Goal: Task Accomplishment & Management: Manage account settings

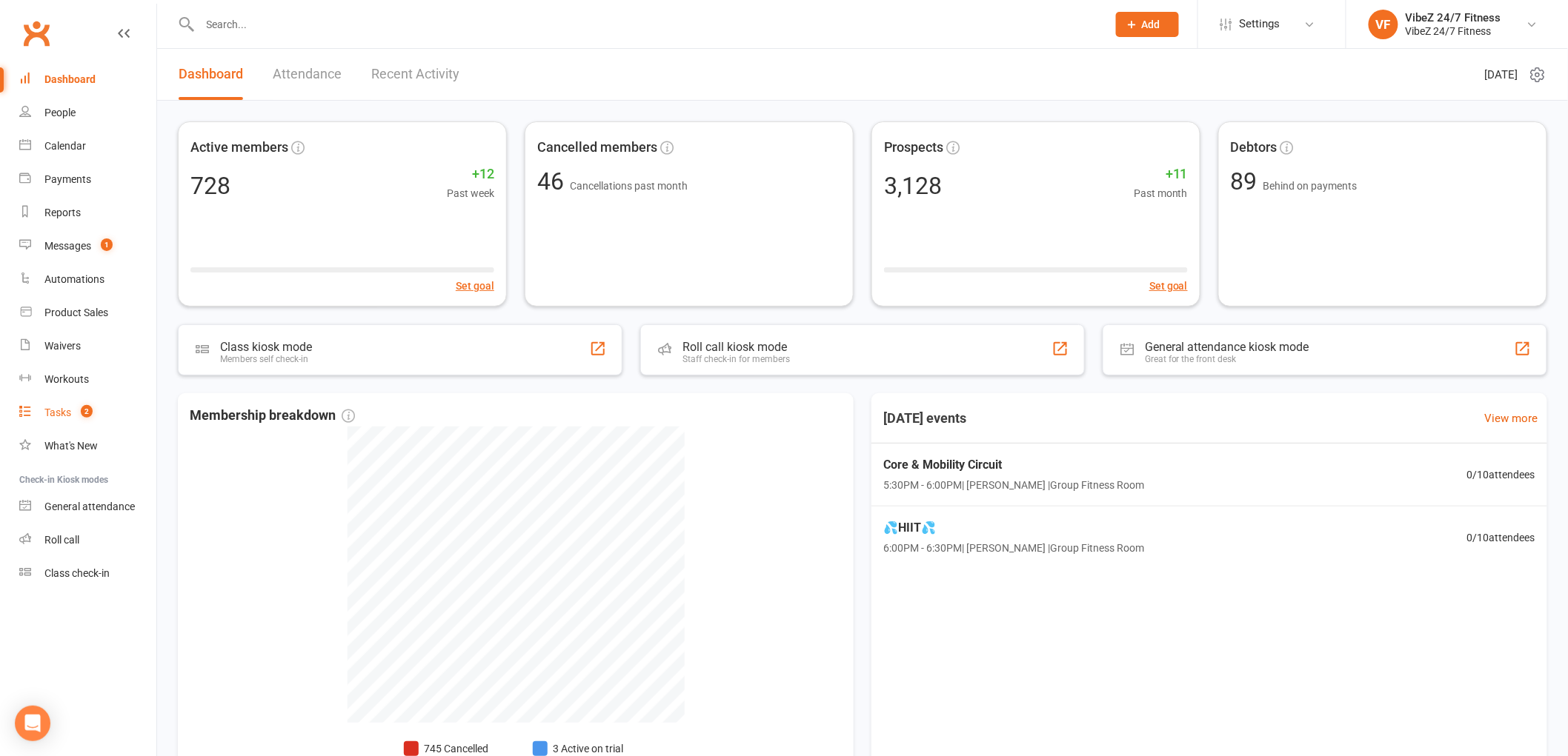
click at [100, 404] on link "Tasks 2" at bounding box center [88, 413] width 137 height 34
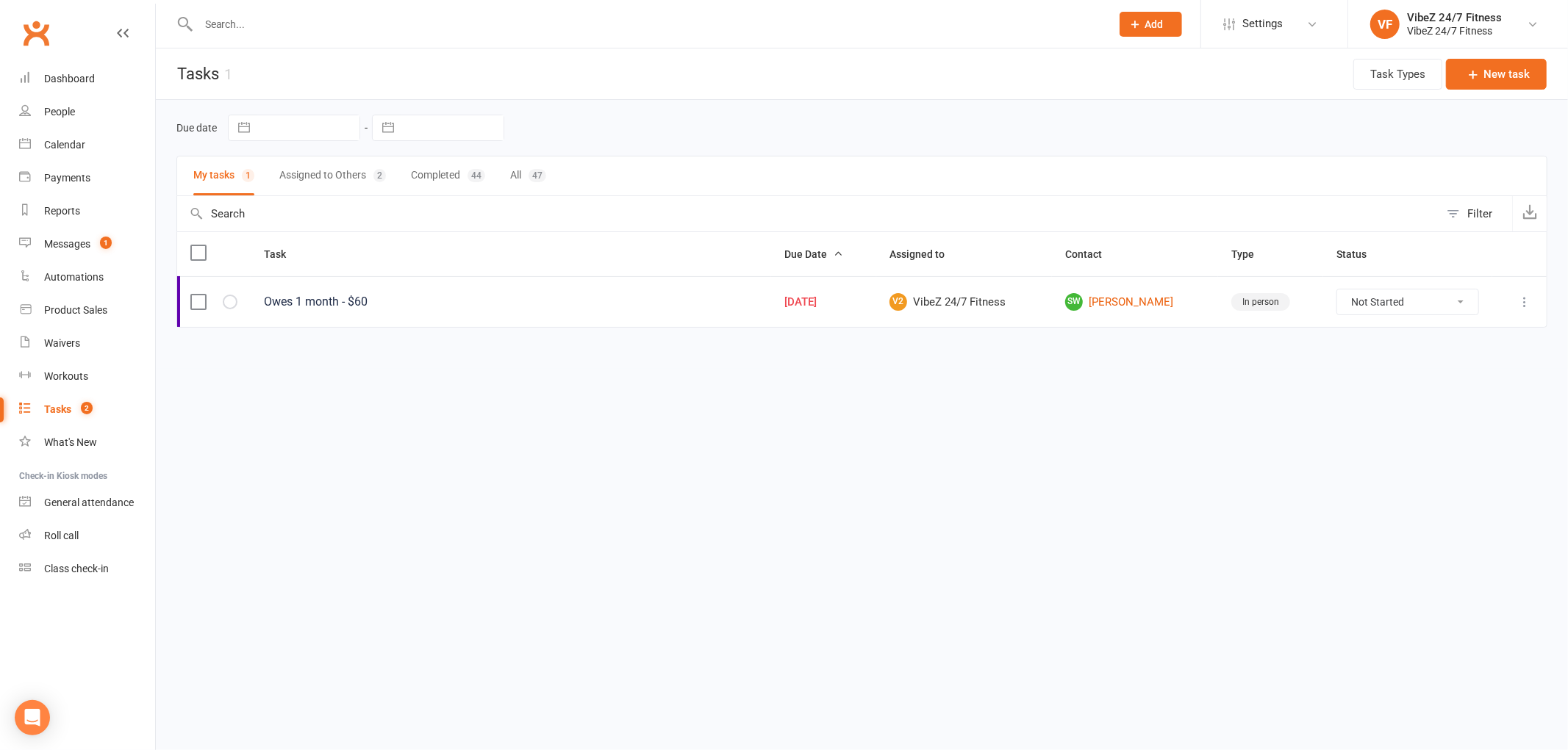
click at [324, 182] on button "Assigned to Others 2" at bounding box center [332, 176] width 107 height 39
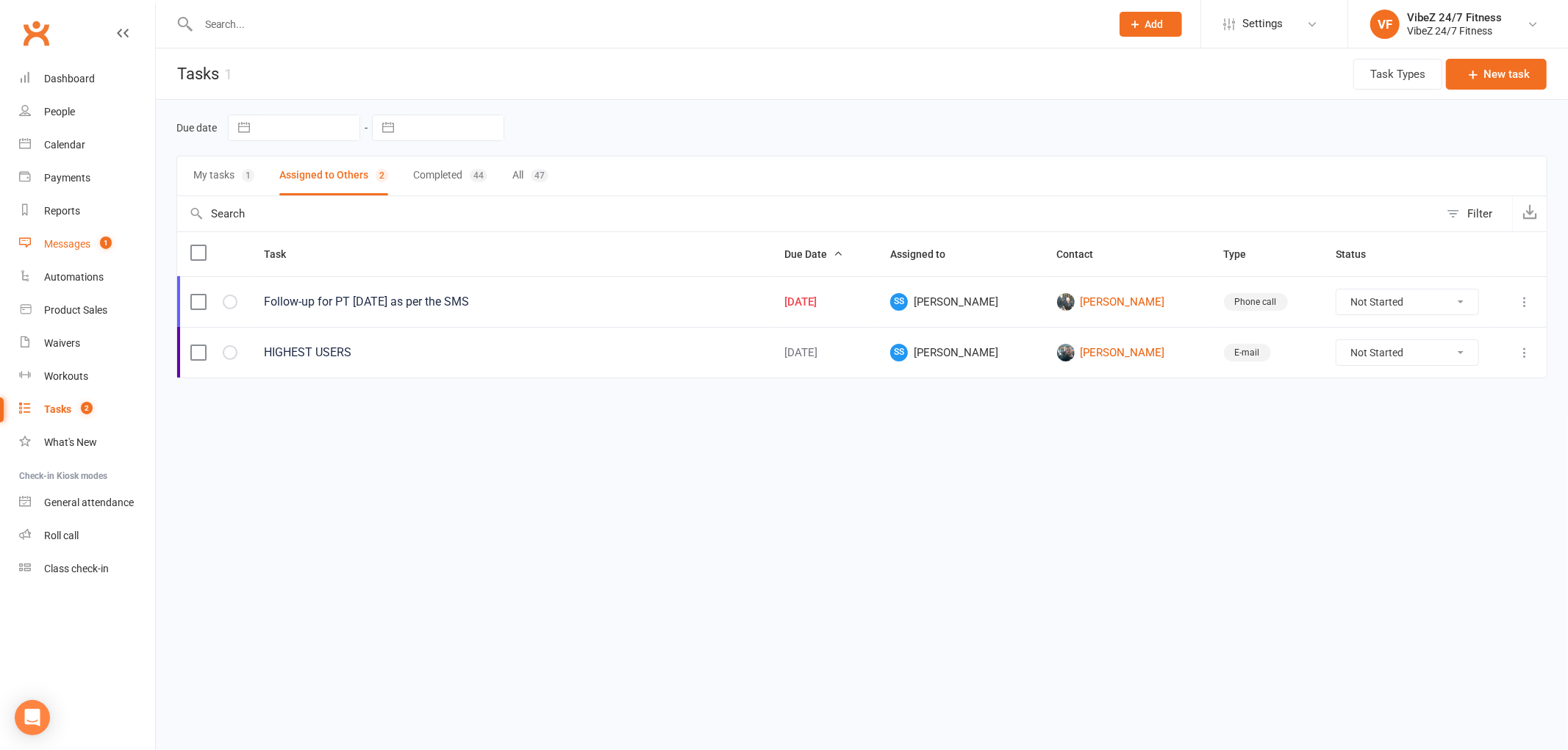
click at [50, 252] on link "Messages 1" at bounding box center [87, 245] width 136 height 33
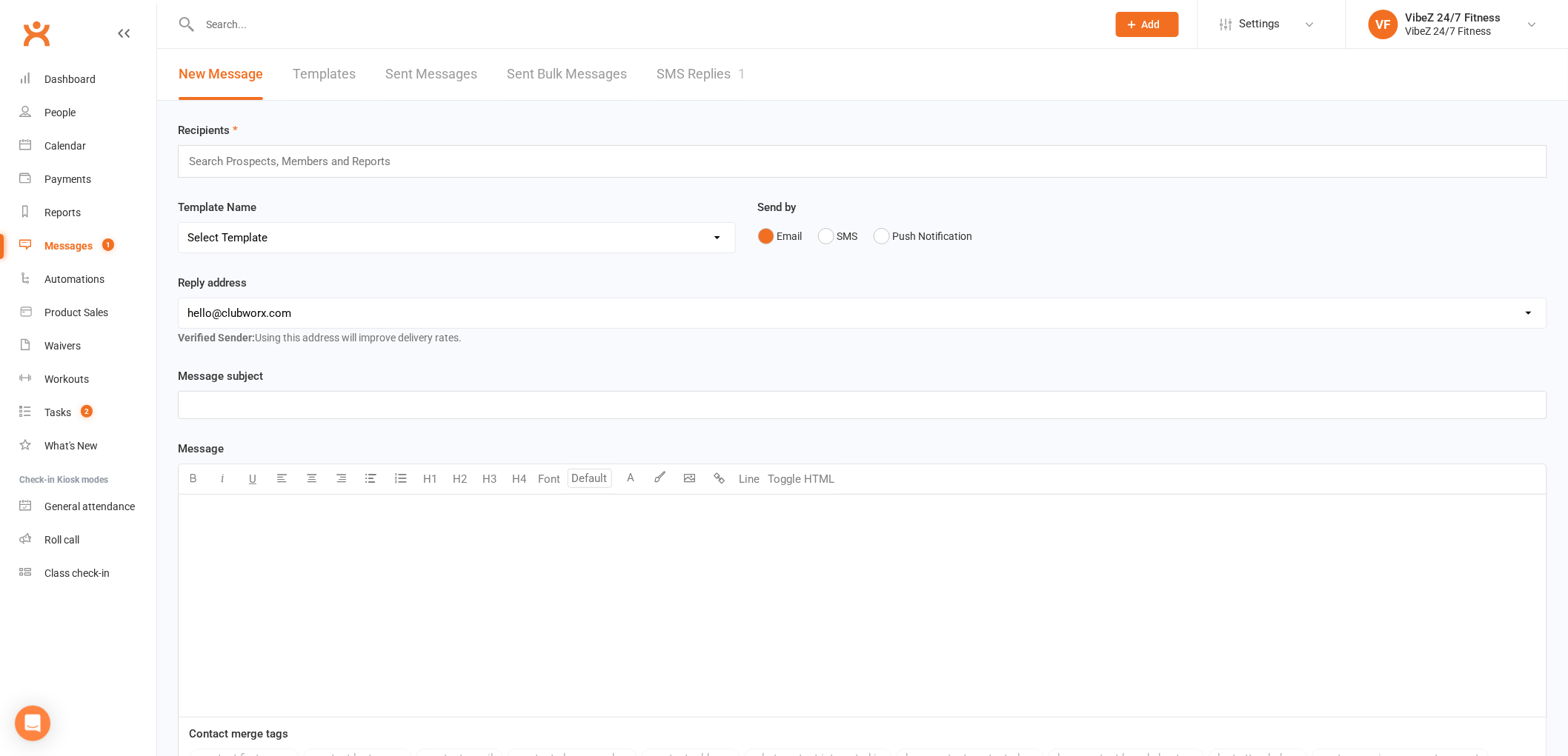
click at [704, 72] on link "SMS Replies 1" at bounding box center [700, 74] width 89 height 51
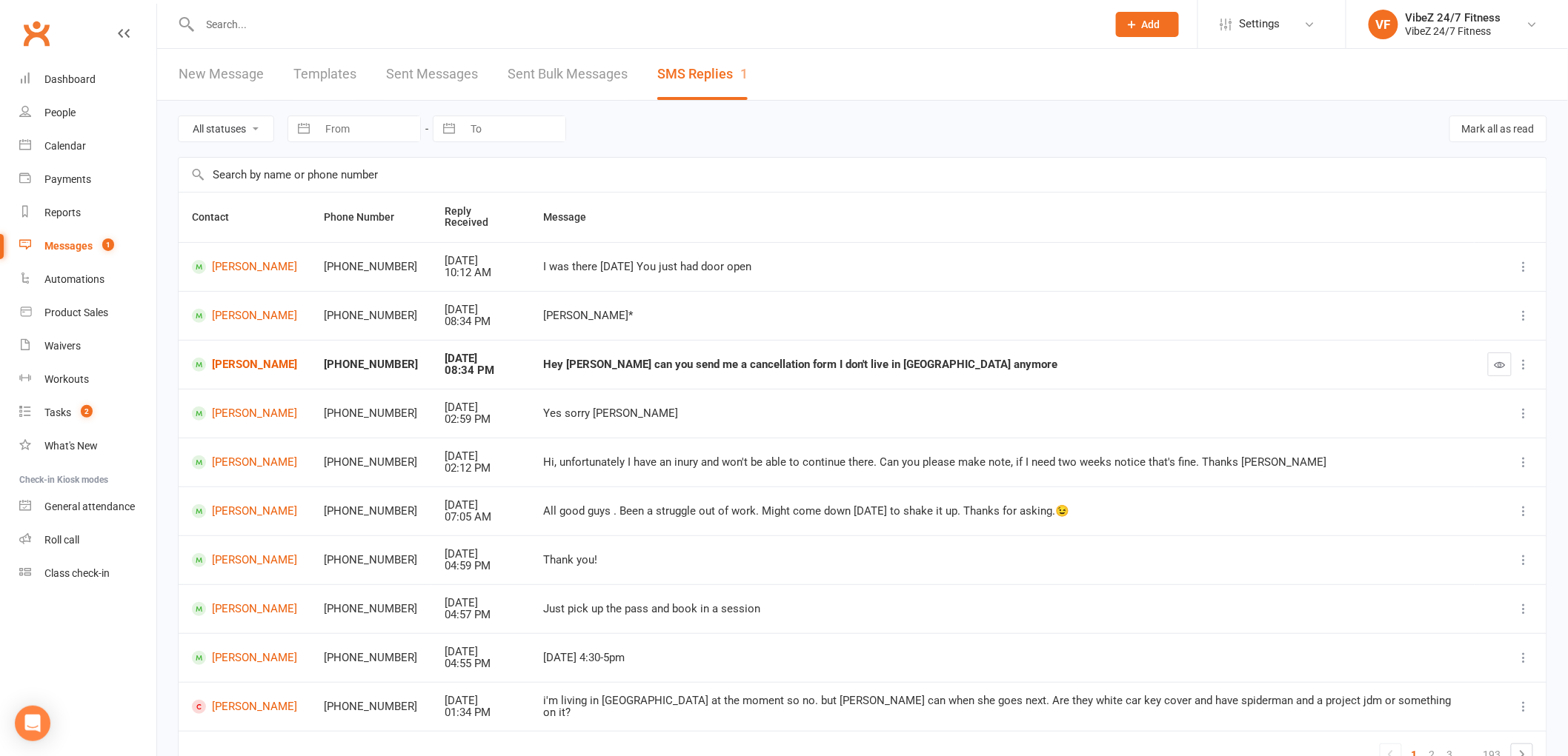
click at [313, 25] on input "text" at bounding box center [646, 24] width 901 height 21
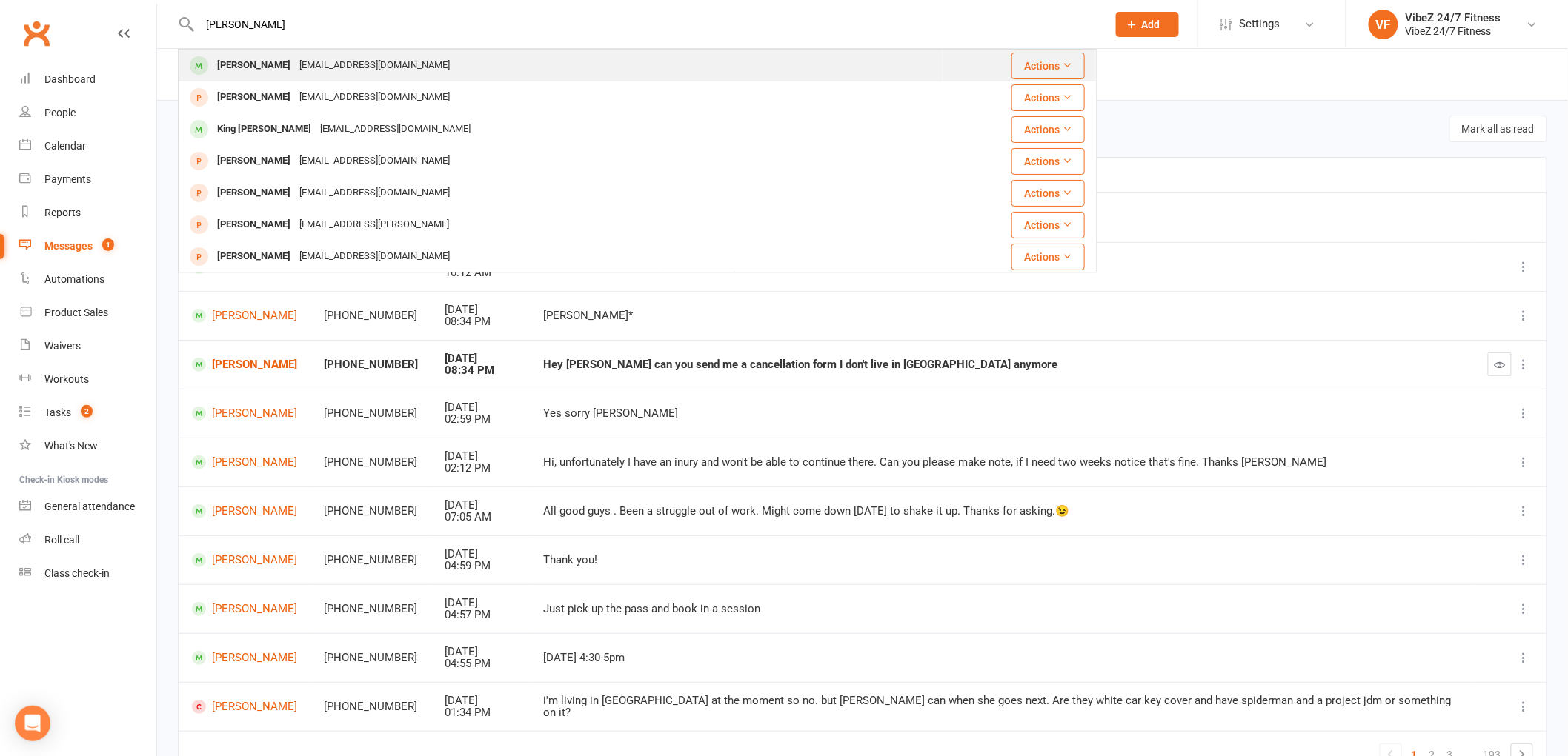
type input "zac king"
click at [361, 73] on div "Zackoking6911@outlook.com" at bounding box center [374, 65] width 159 height 21
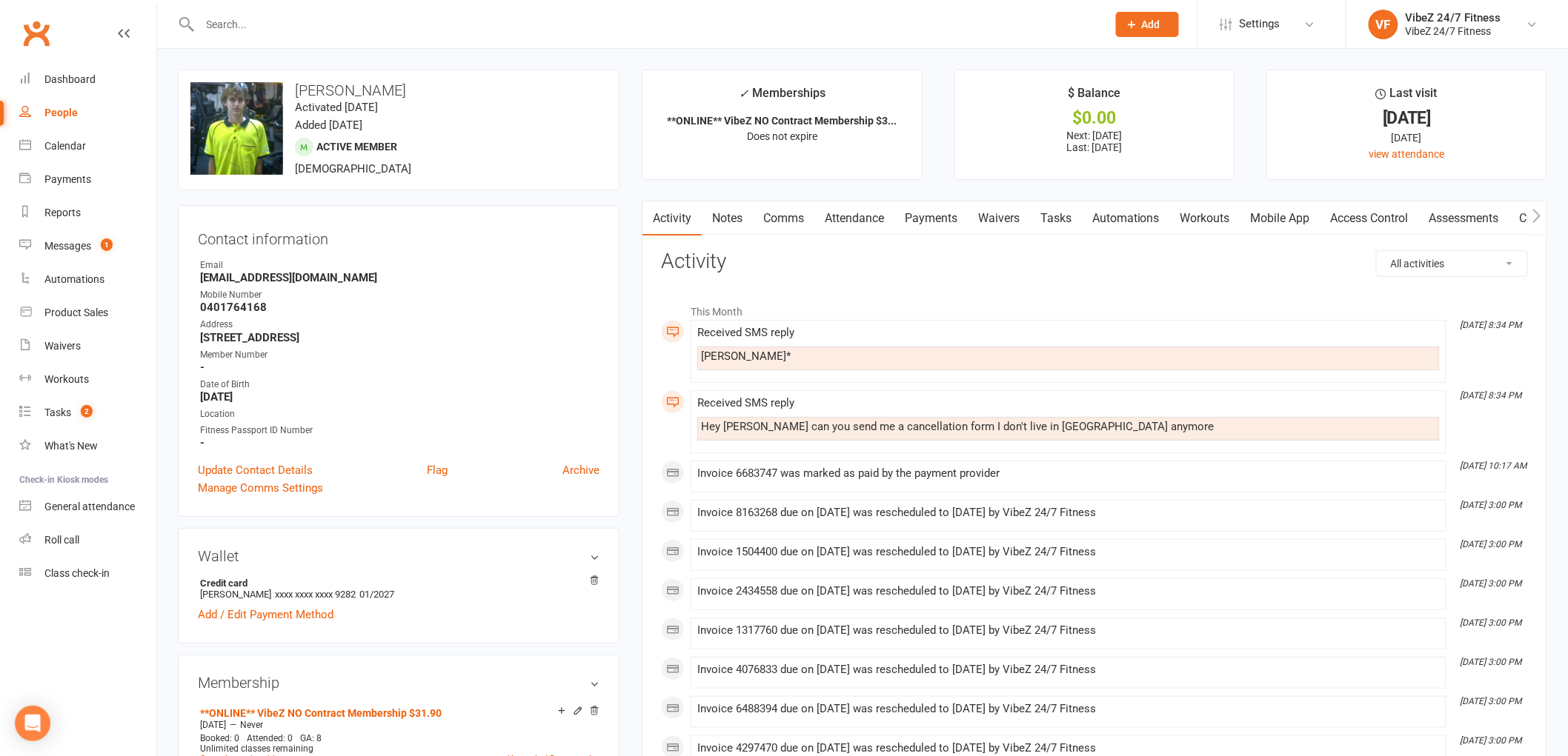
click at [784, 227] on link "Comms" at bounding box center [784, 219] width 62 height 34
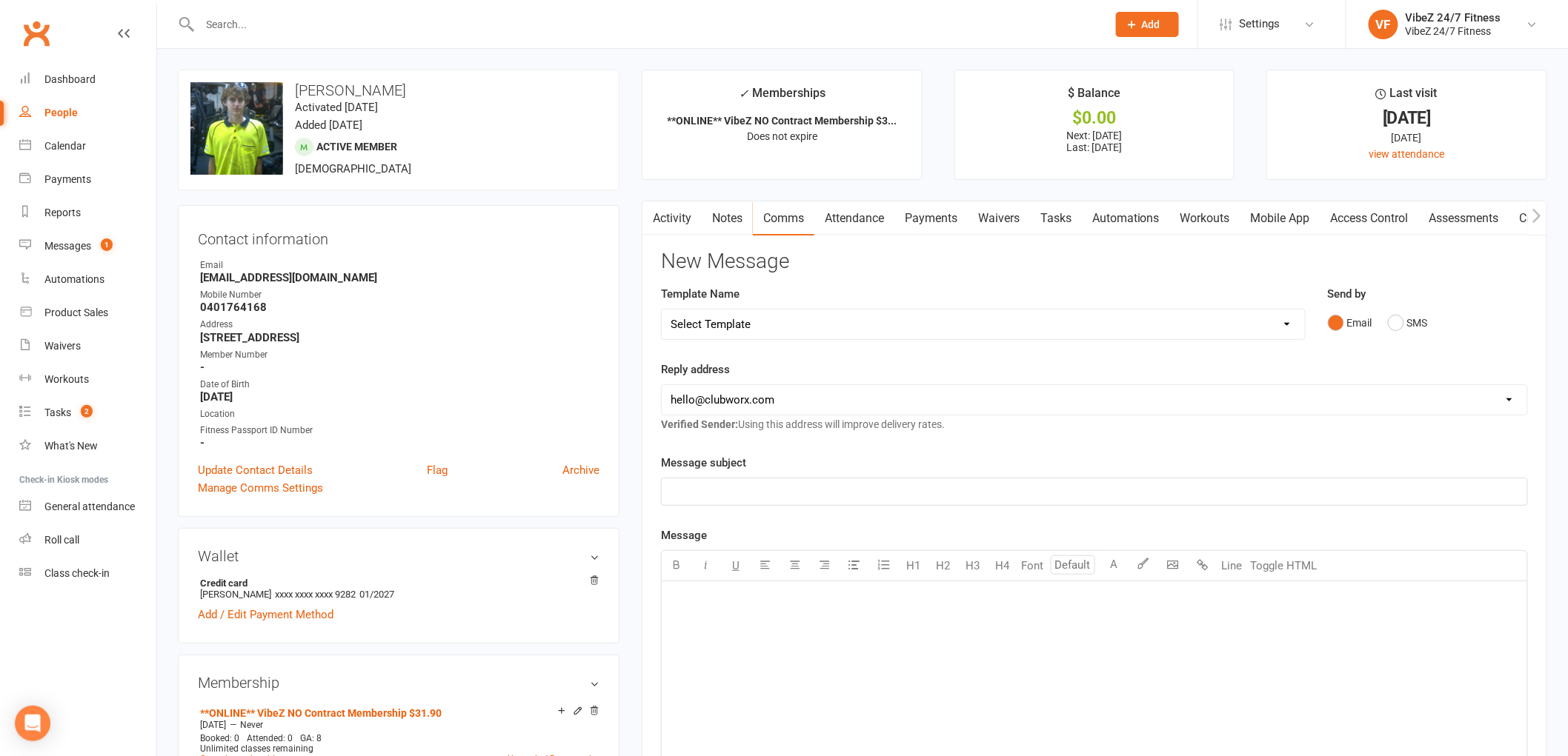
click at [723, 223] on link "Notes" at bounding box center [727, 219] width 51 height 34
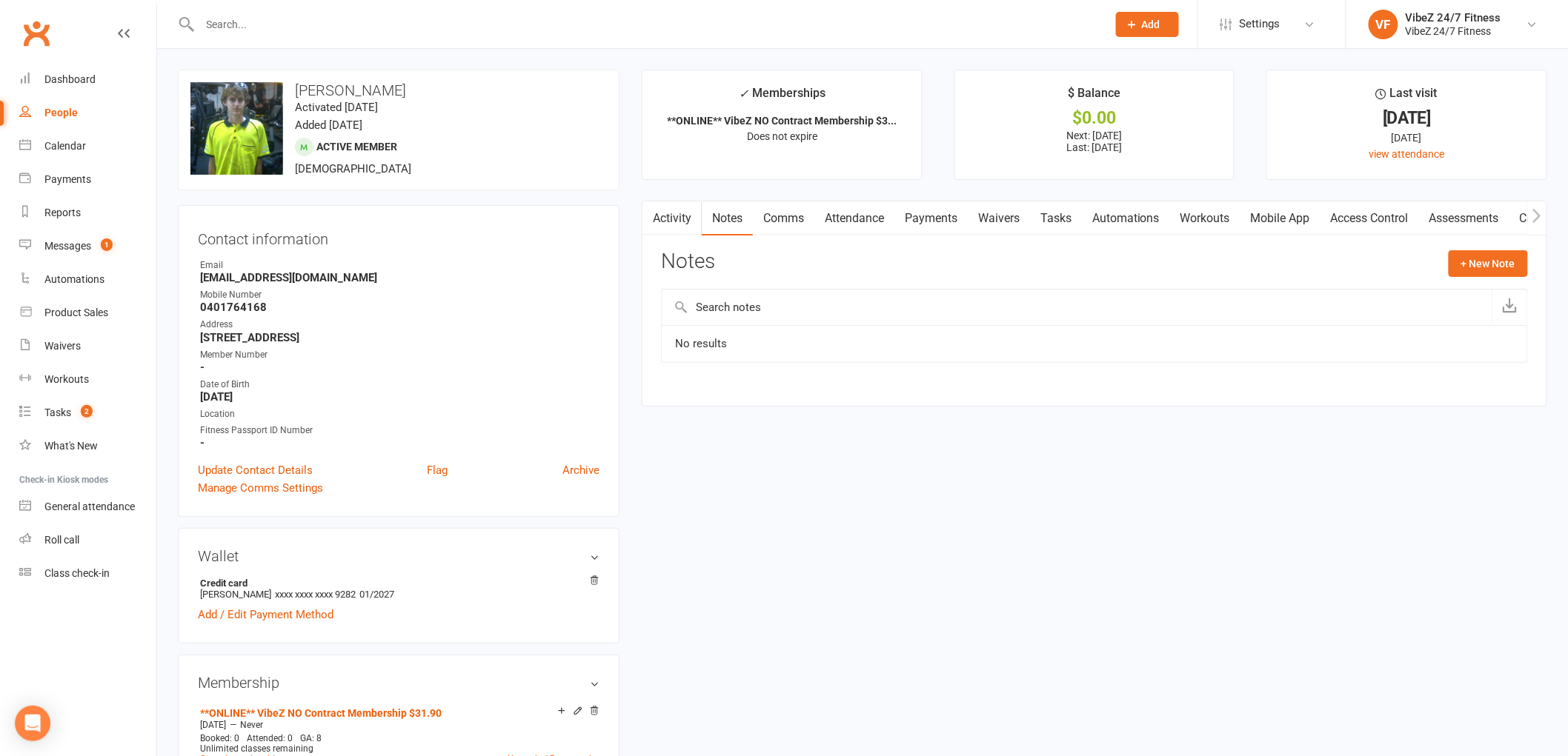
click at [659, 220] on button "button" at bounding box center [652, 219] width 19 height 34
click at [684, 218] on link "Activity" at bounding box center [671, 219] width 59 height 34
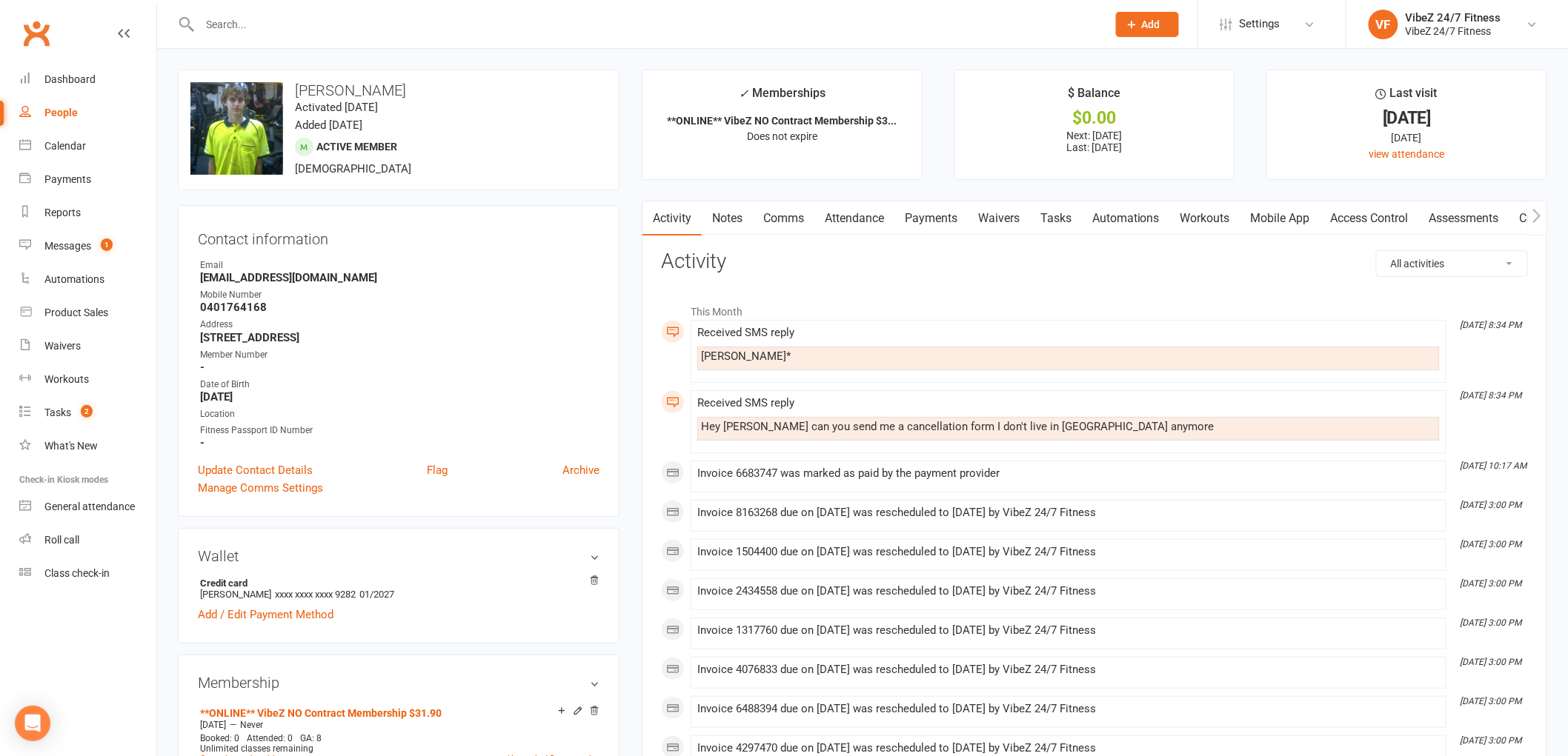
click at [788, 218] on link "Comms" at bounding box center [784, 219] width 62 height 34
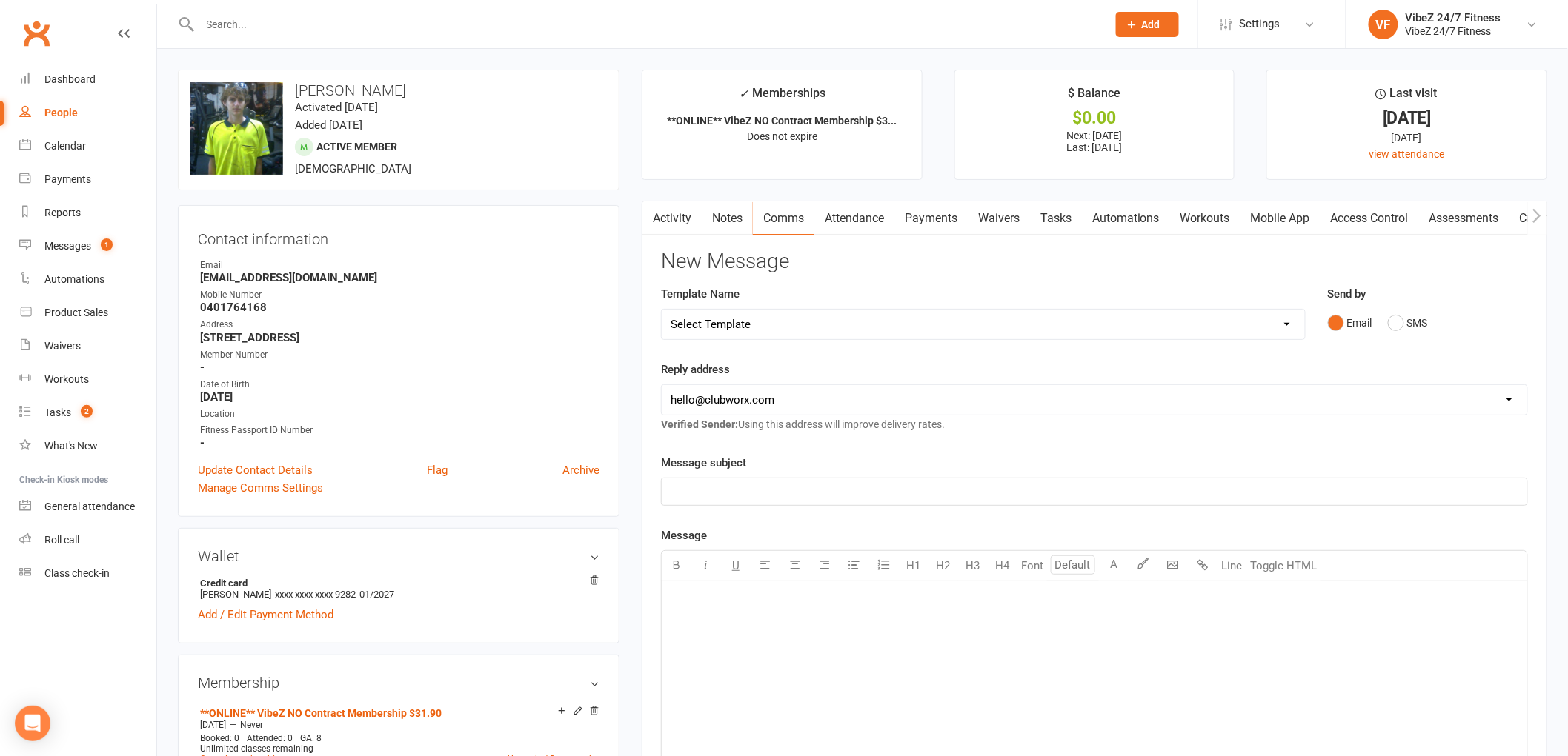
click at [360, 27] on input "text" at bounding box center [646, 24] width 901 height 21
click at [779, 488] on p "﻿" at bounding box center [1094, 492] width 848 height 18
click at [770, 515] on span "Attached is a cancelation" at bounding box center [733, 509] width 126 height 13
click at [840, 514] on p "Attached is a cancellation" at bounding box center [1094, 509] width 848 height 18
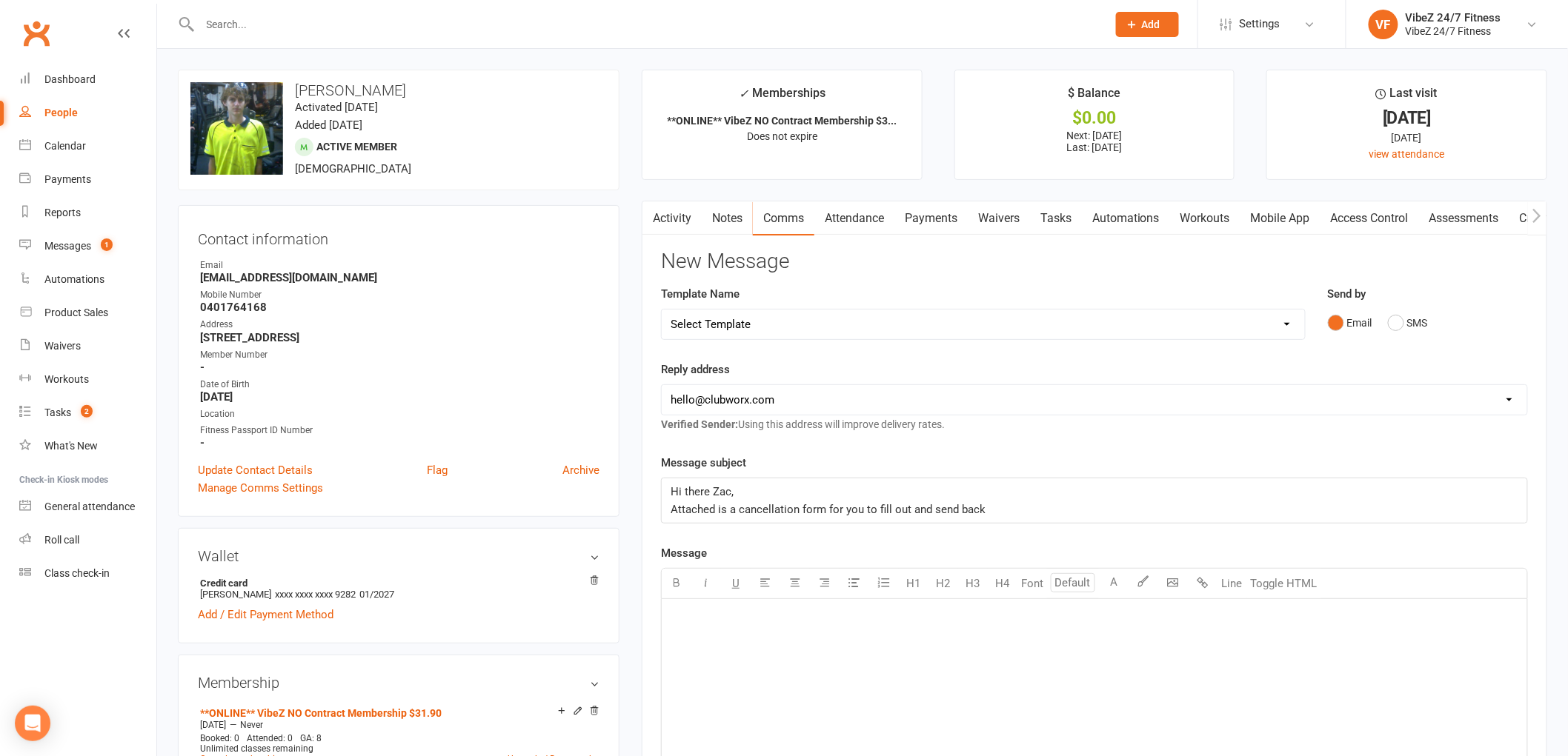
click at [784, 491] on p "Hi there Zac," at bounding box center [1094, 492] width 848 height 18
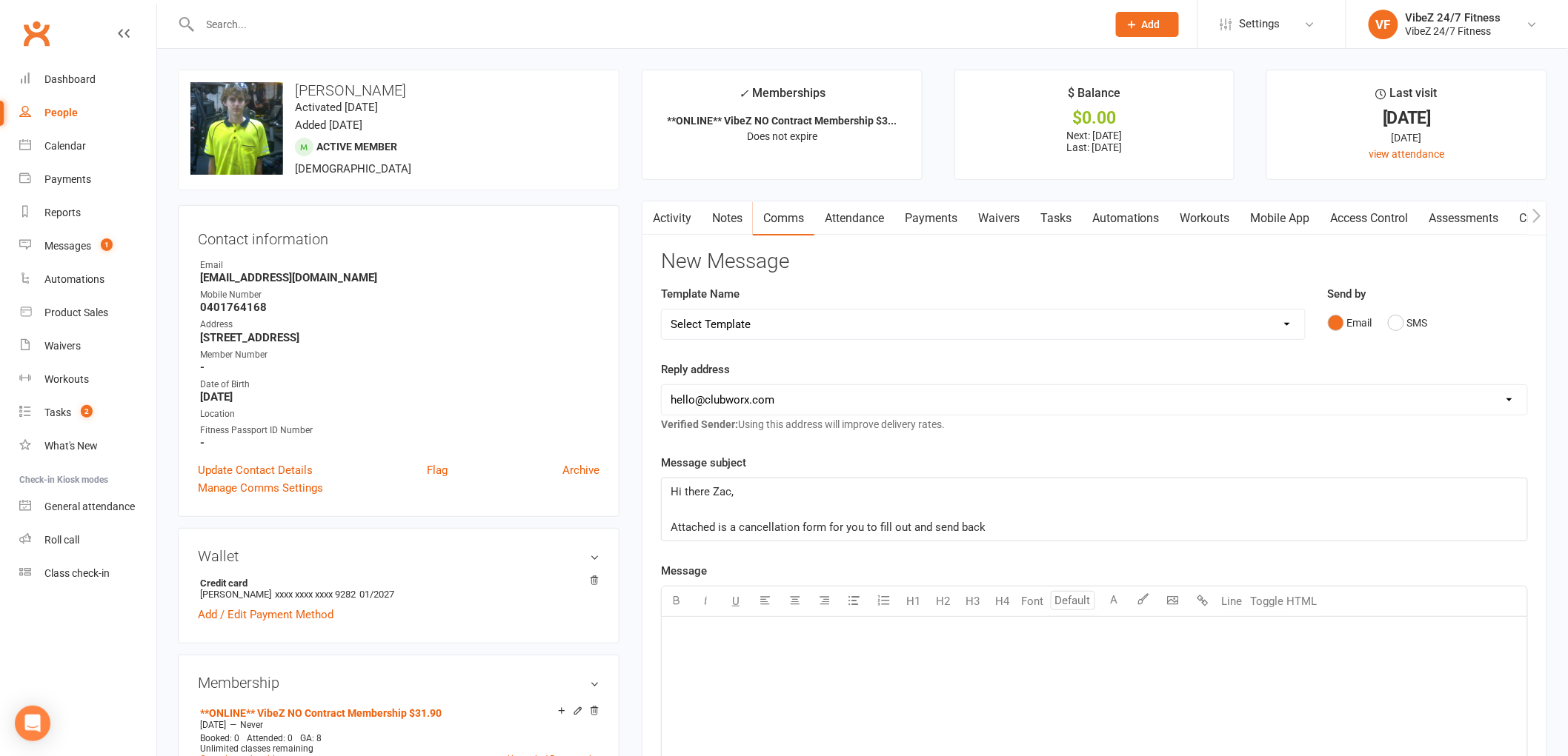
scroll to position [82, 0]
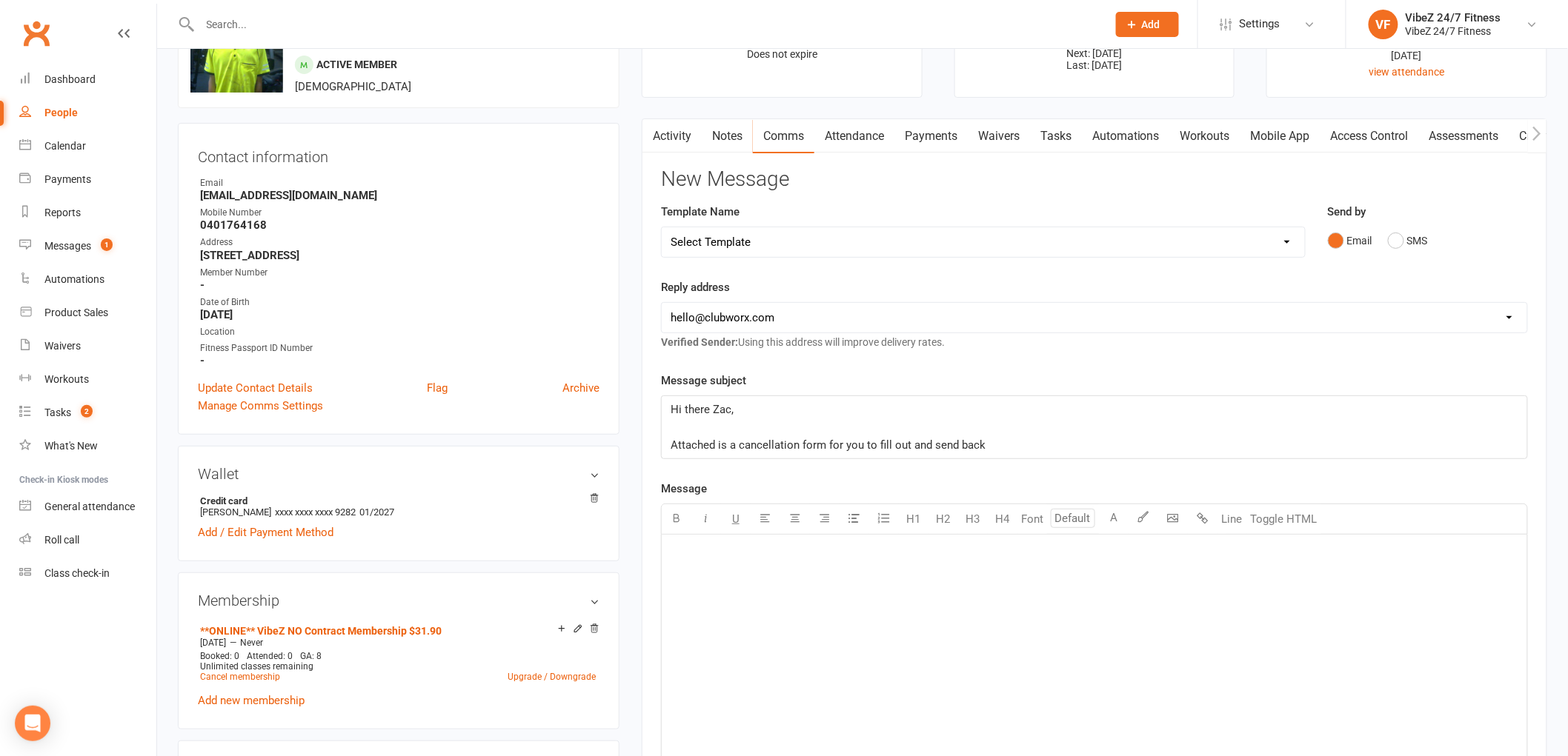
click at [1016, 449] on p "Attached is a cancellation form for you to fill out and send back" at bounding box center [1094, 445] width 848 height 18
click at [1267, 432] on p "﻿" at bounding box center [1094, 427] width 848 height 18
drag, startPoint x: 1091, startPoint y: 455, endPoint x: 690, endPoint y: 393, distance: 405.8
click at [690, 393] on div "Message subject Hi there Zac, ﻿ Attached is a cancellation form for you to fill…" at bounding box center [1094, 416] width 867 height 88
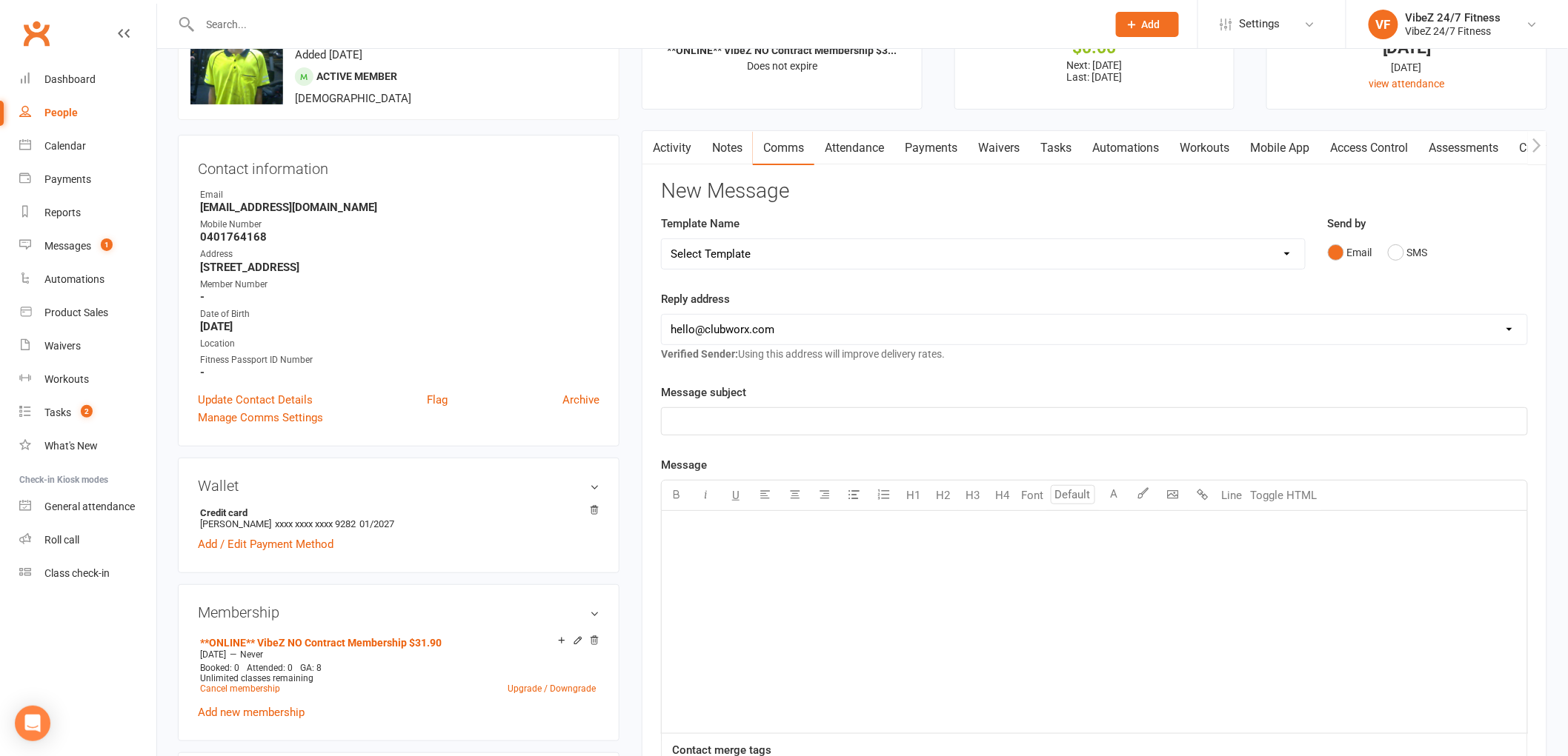
scroll to position [0, 0]
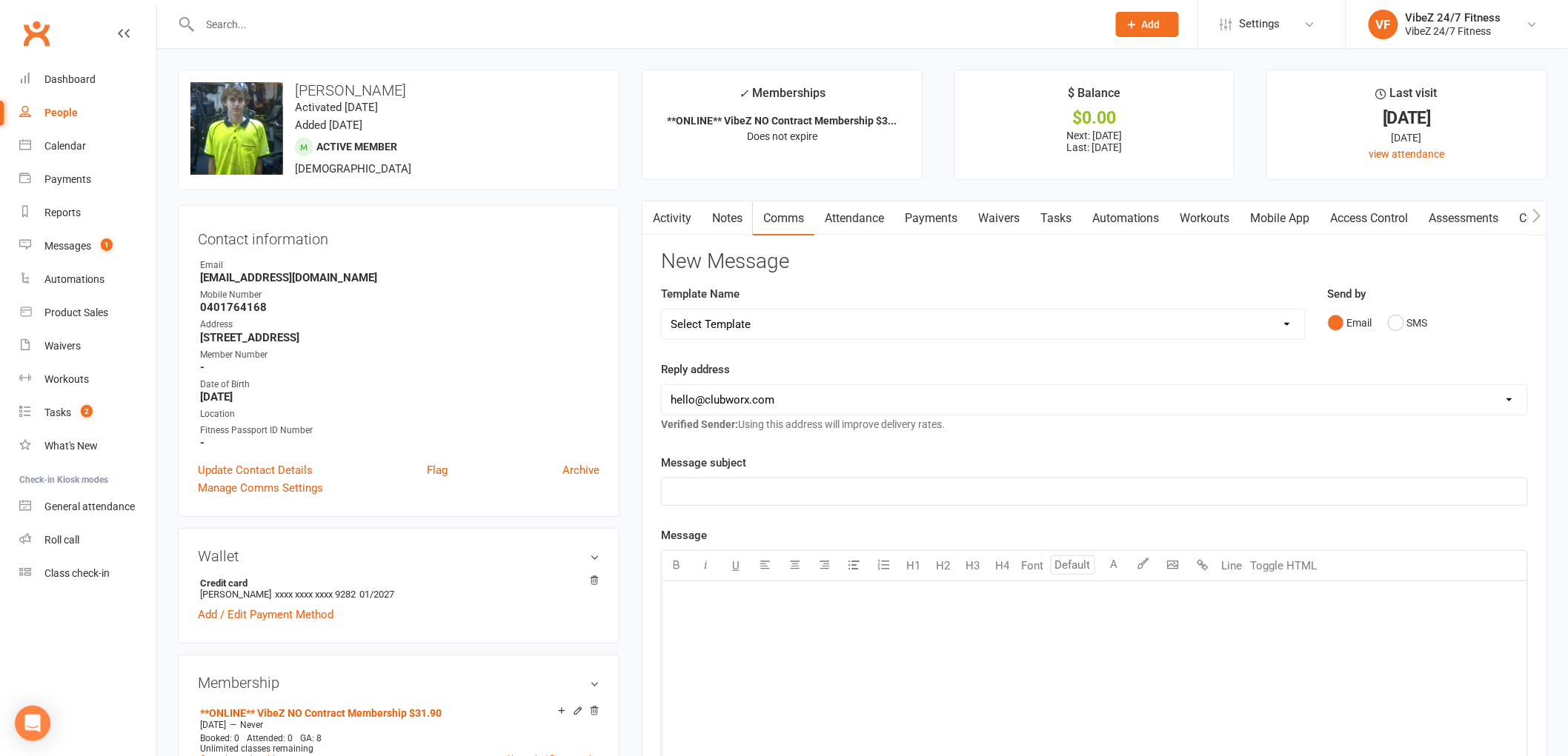
click at [284, 275] on strong "Zackoking6911@outlook.com" at bounding box center [399, 278] width 399 height 13
drag, startPoint x: 284, startPoint y: 275, endPoint x: 370, endPoint y: 276, distance: 86.0
click at [410, 255] on div "Contact information Owner Email Zackoking6911@outlook.com Mobile Number 0401764…" at bounding box center [398, 362] width 441 height 312
drag, startPoint x: 355, startPoint y: 277, endPoint x: 202, endPoint y: 275, distance: 153.0
click at [202, 275] on strong "Zackoking6911@outlook.com" at bounding box center [399, 278] width 399 height 13
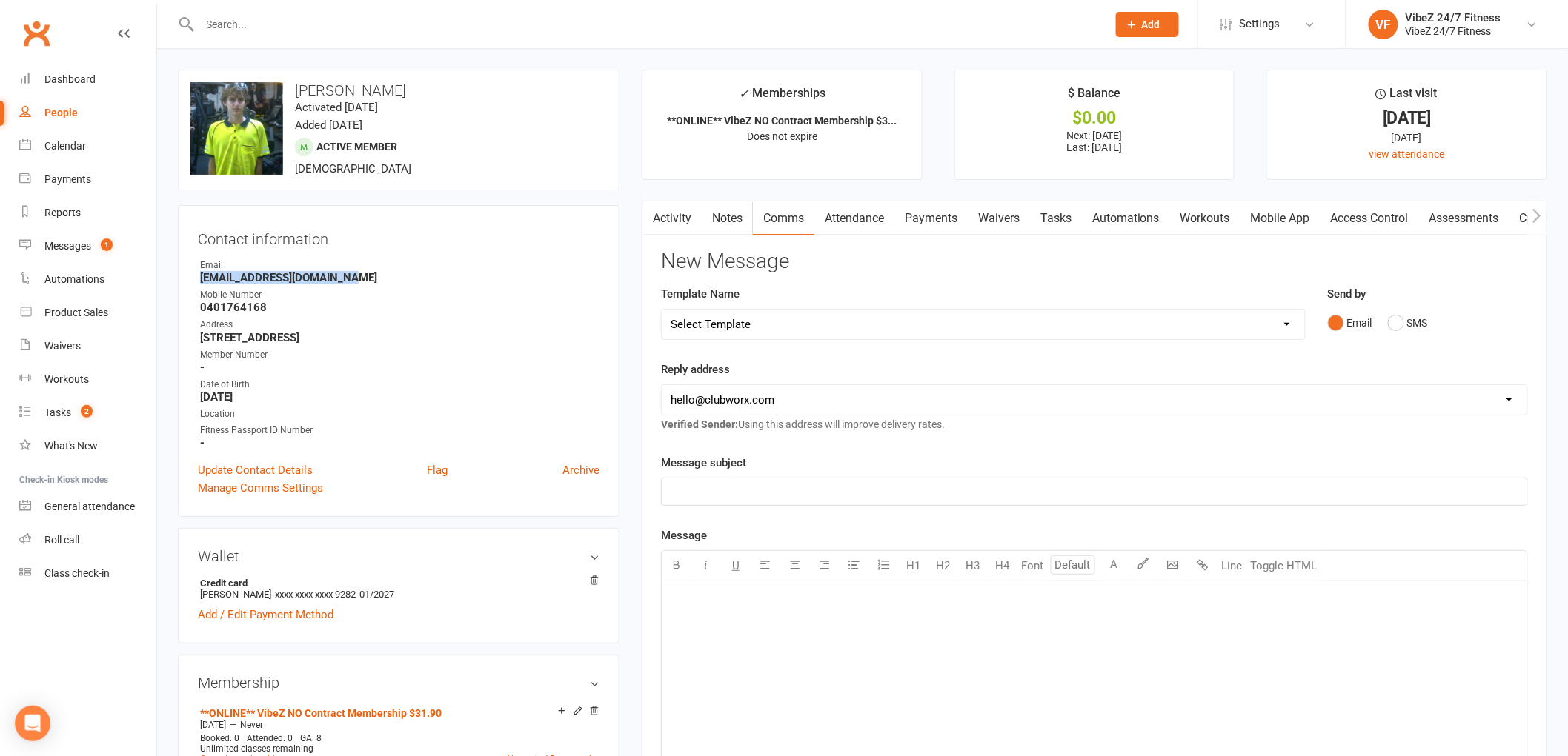
copy strong "Zackoking6911@outlook.com"
click at [537, 225] on h3 "Contact information" at bounding box center [399, 236] width 402 height 22
click at [391, 40] on div at bounding box center [637, 24] width 919 height 49
click at [416, 28] on input "text" at bounding box center [646, 24] width 901 height 21
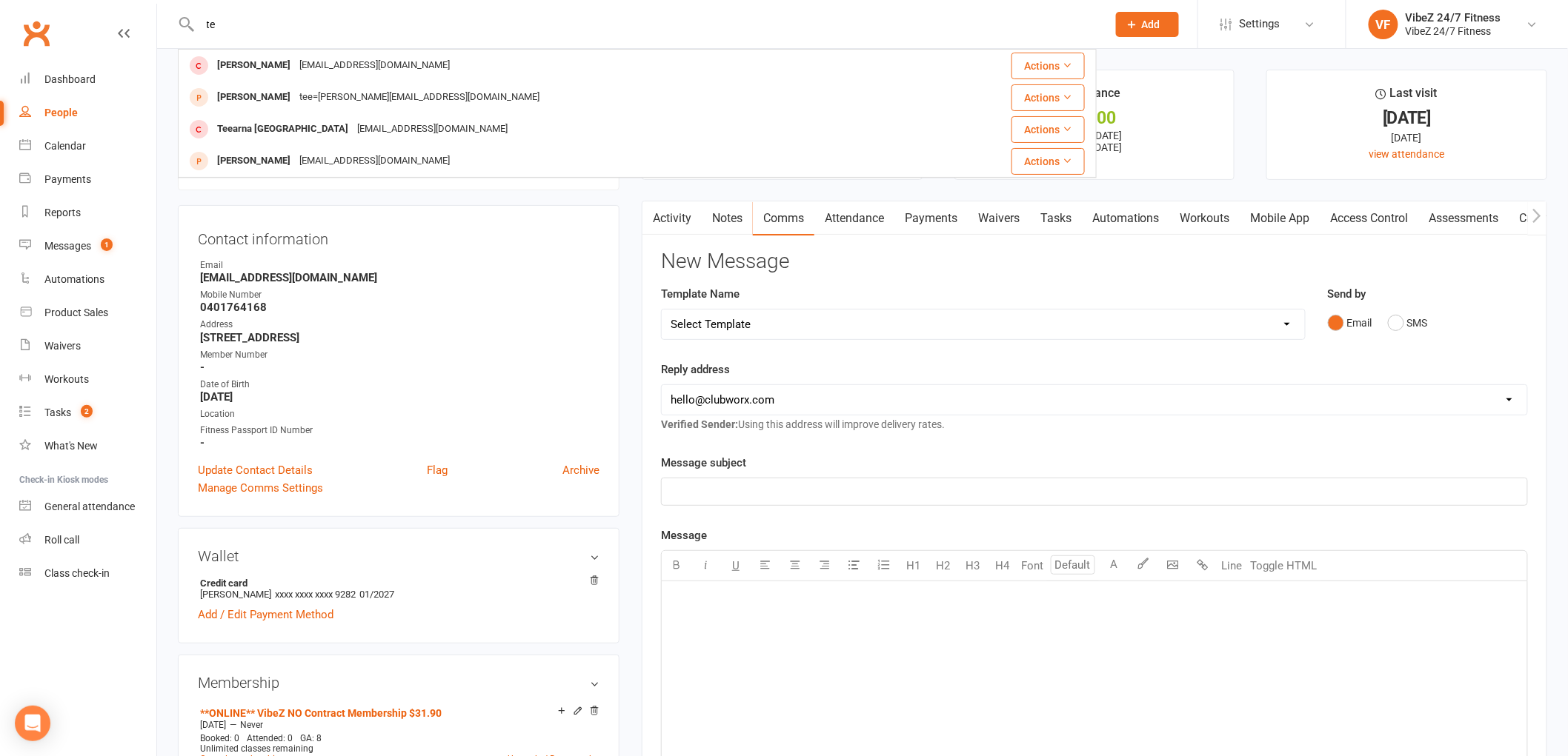
type input "t"
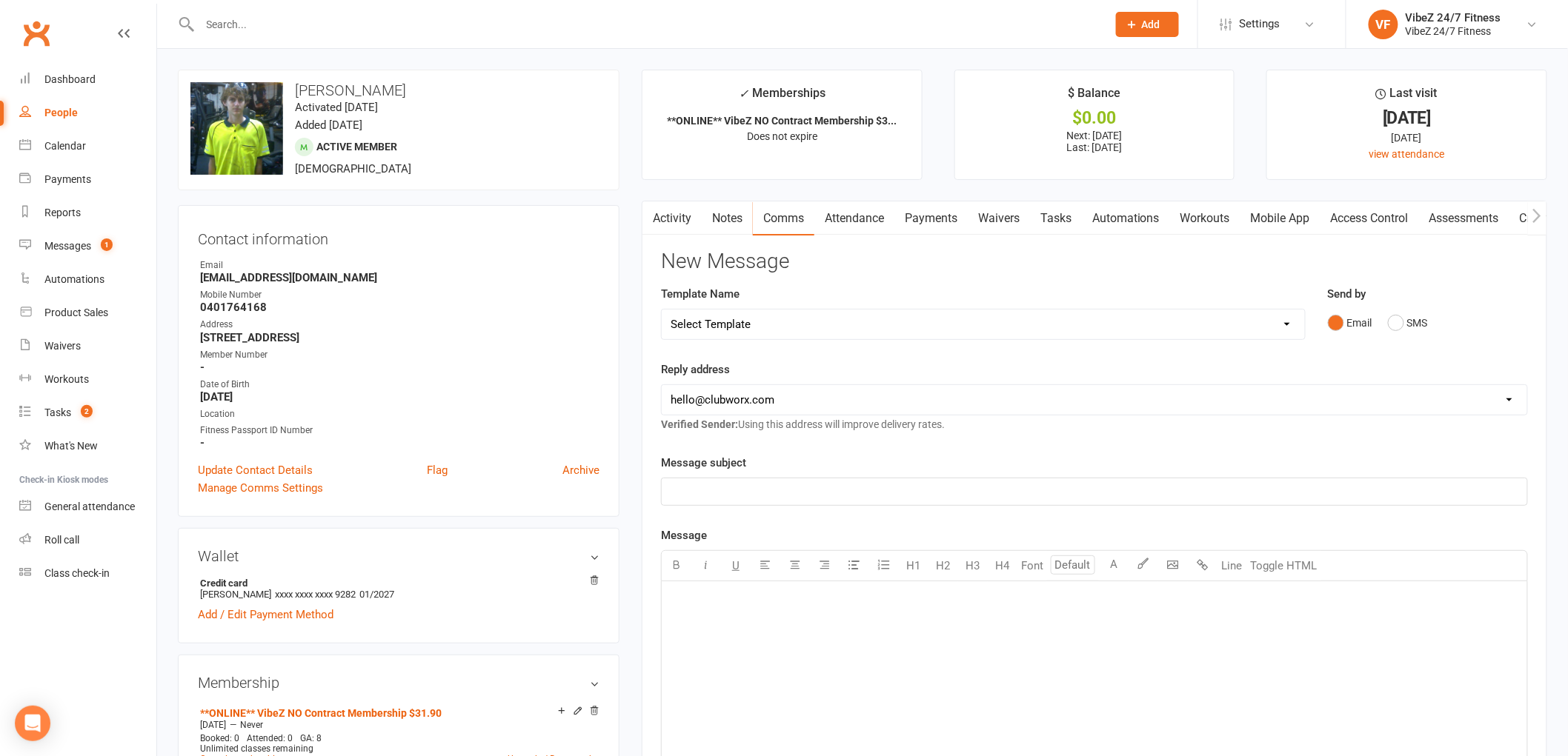
click at [277, 18] on input "text" at bounding box center [646, 24] width 901 height 21
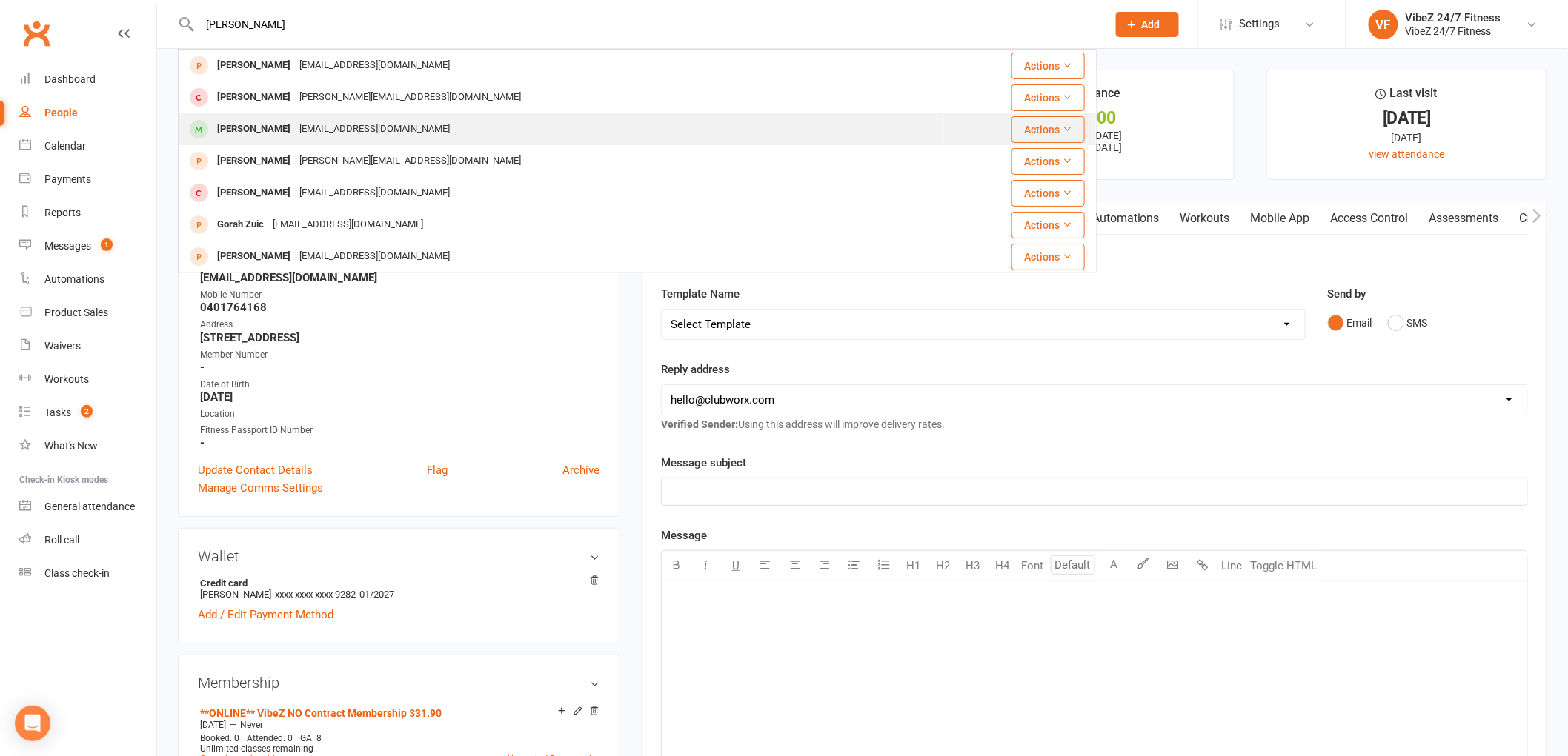
type input "gordon"
click at [369, 126] on div "[EMAIL_ADDRESS][DOMAIN_NAME]" at bounding box center [374, 129] width 159 height 21
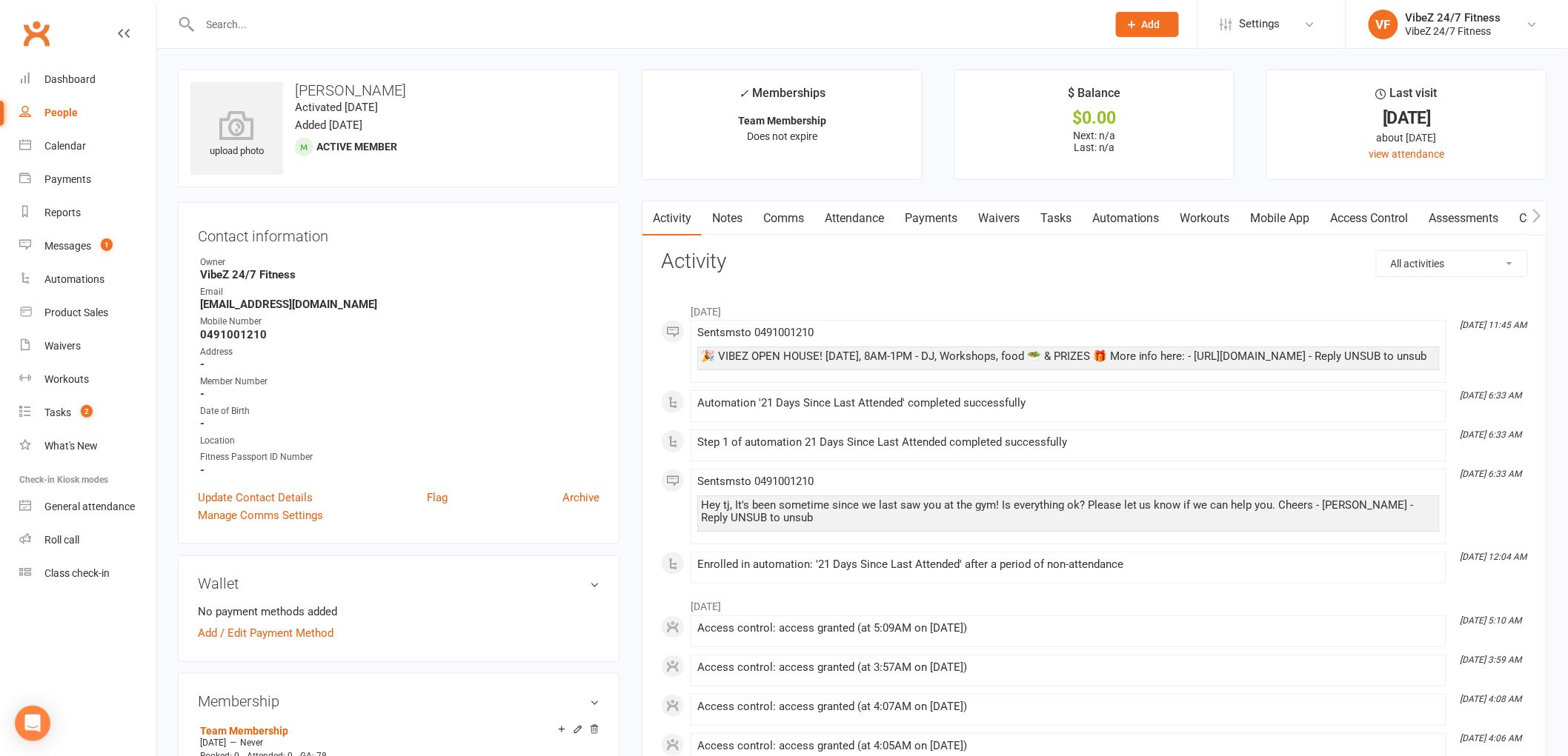
click at [408, 19] on input "text" at bounding box center [646, 24] width 901 height 21
type input "t"
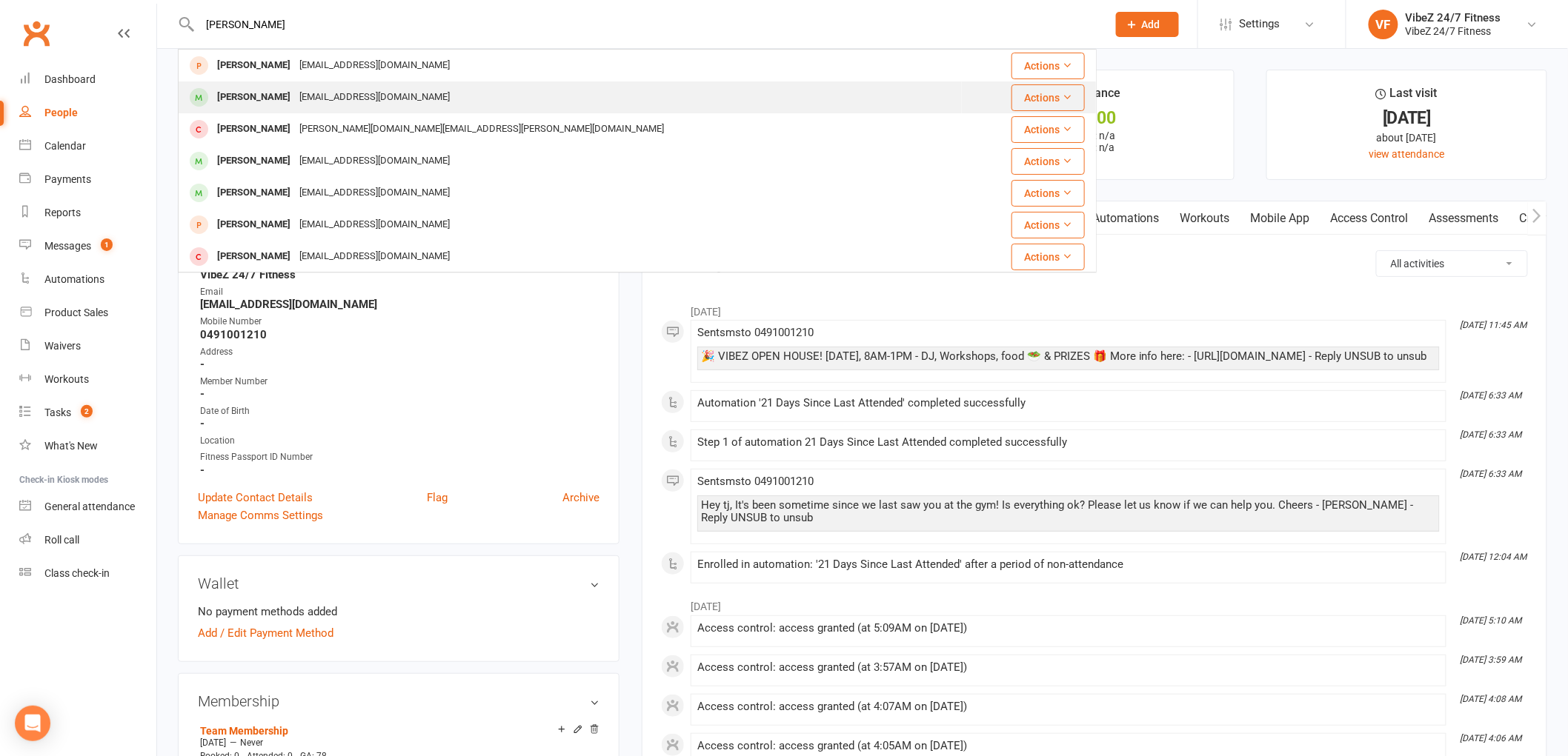
type input "matt rogers"
click at [384, 91] on div "matty.rogers98@gmail.com" at bounding box center [374, 97] width 159 height 21
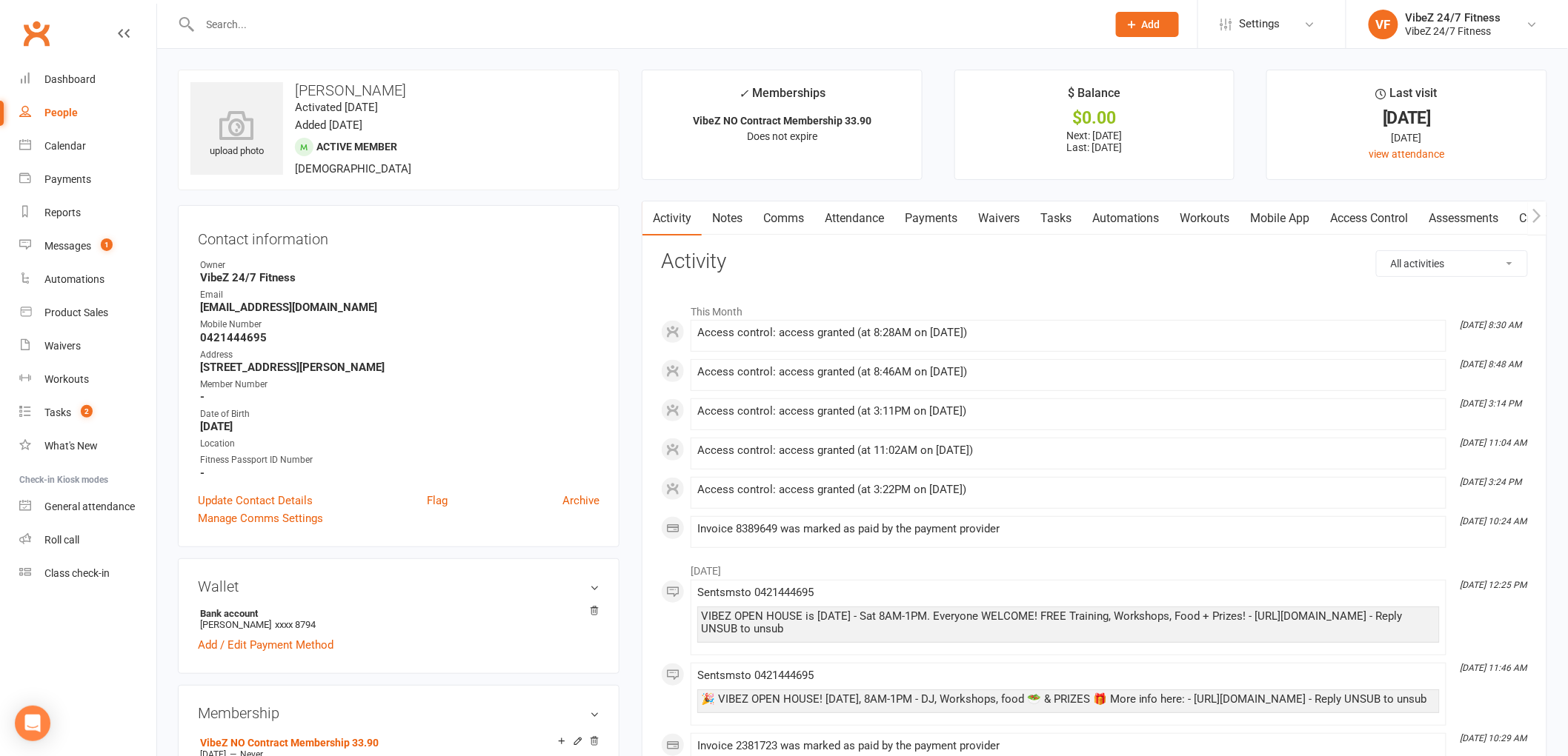
click at [928, 226] on link "Payments" at bounding box center [931, 219] width 73 height 34
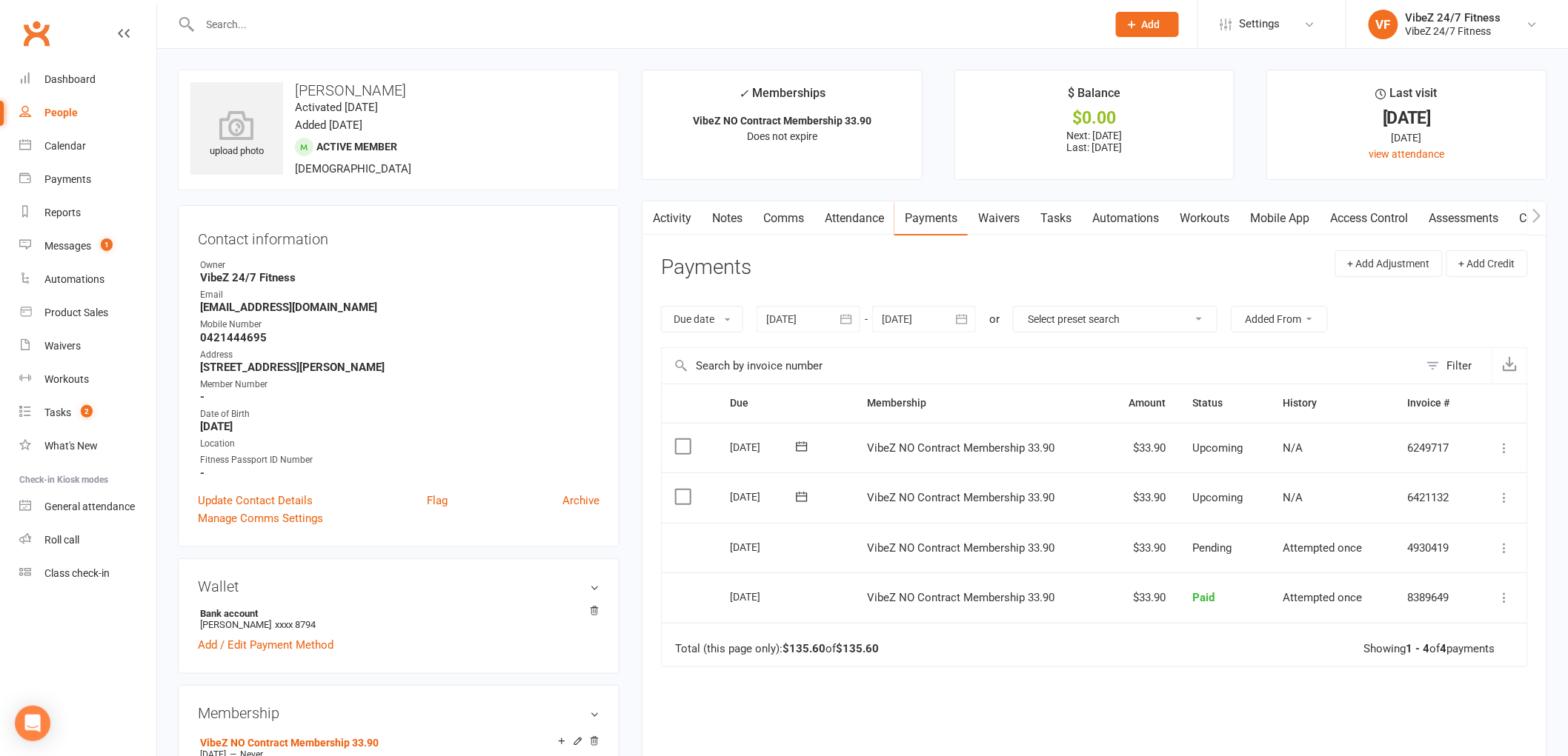
click at [1506, 502] on icon at bounding box center [1505, 498] width 15 height 15
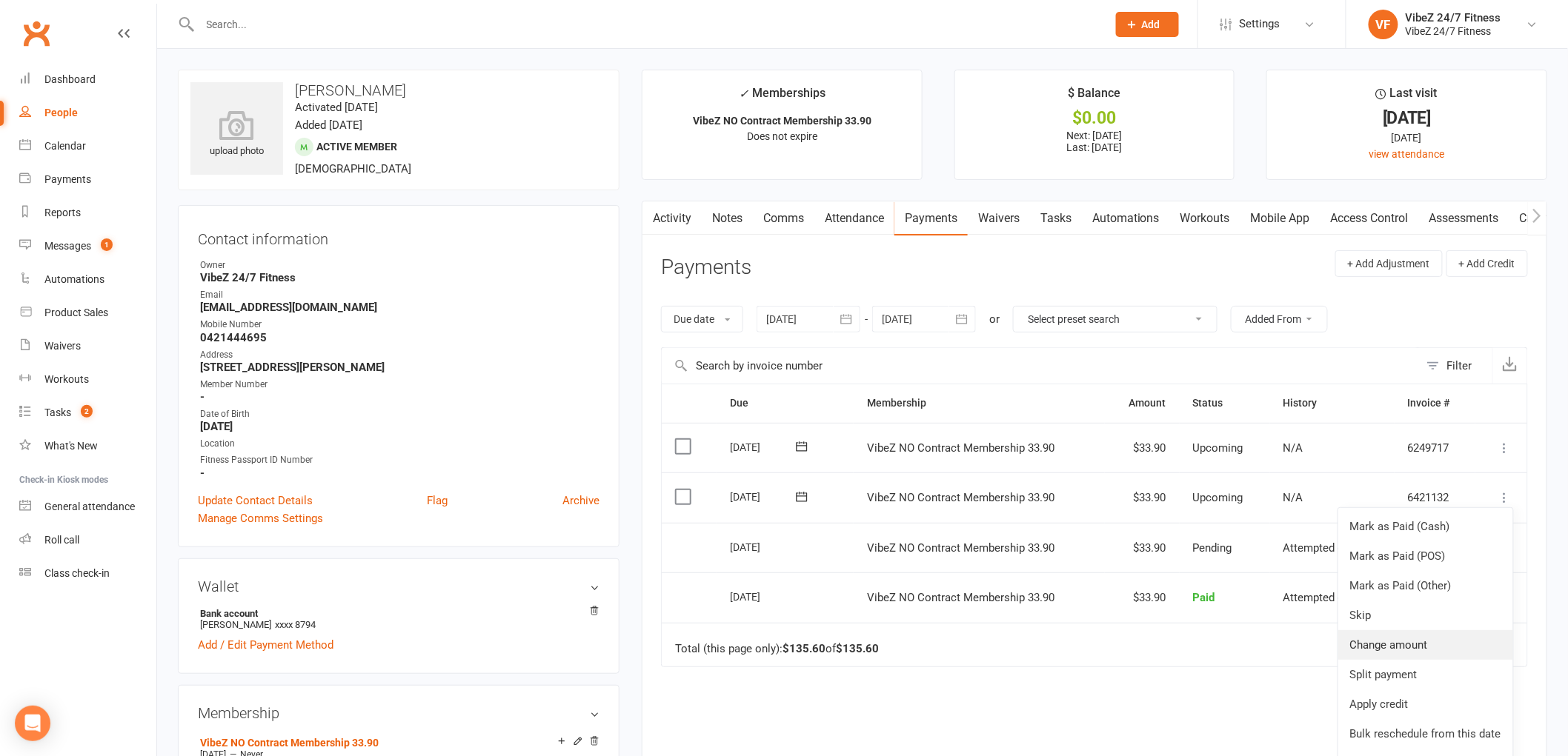
click at [1434, 642] on link "Change amount" at bounding box center [1425, 645] width 175 height 30
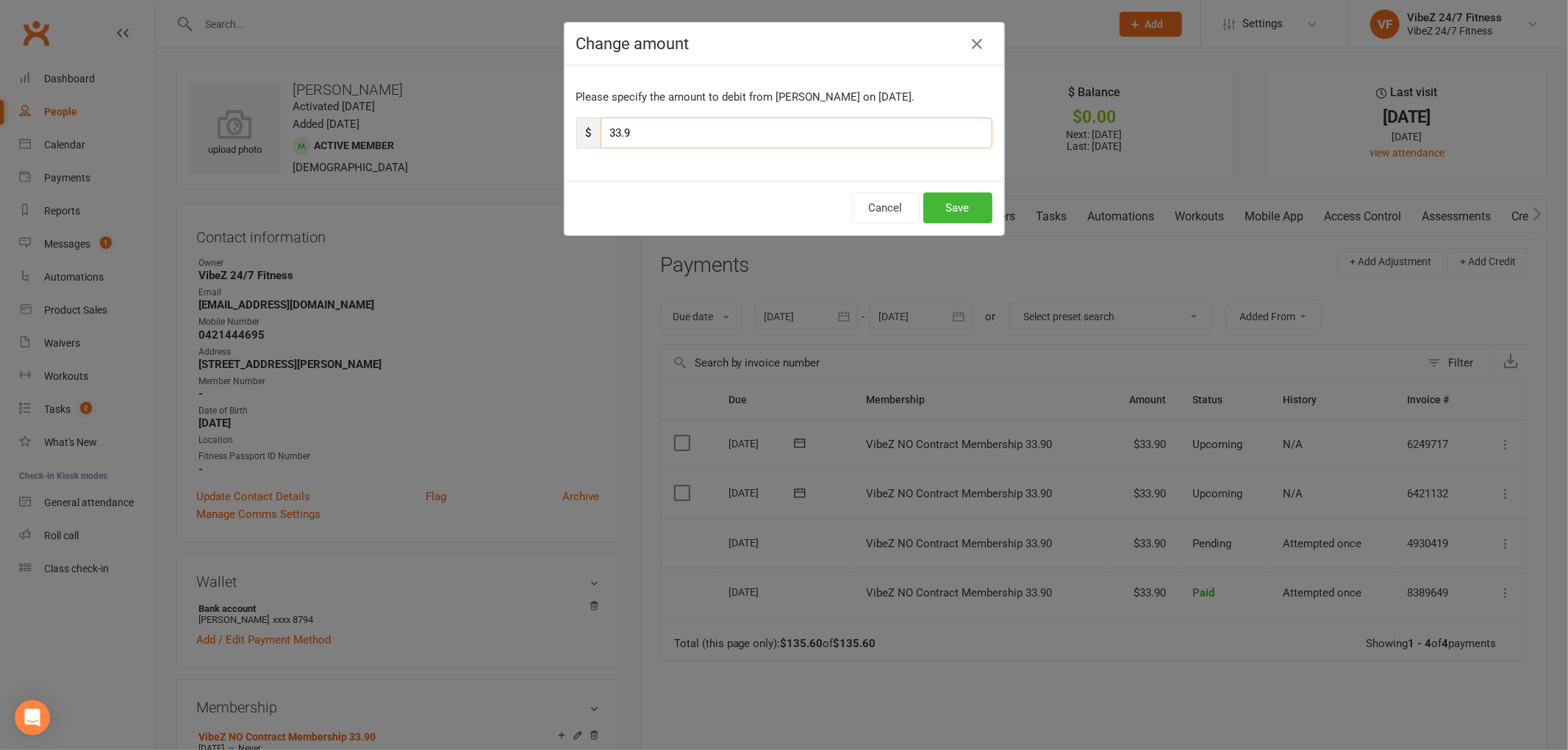
click at [615, 136] on input "33.9" at bounding box center [797, 133] width 391 height 31
click at [746, 135] on input "39.9" at bounding box center [797, 133] width 391 height 31
type input "39.9"
click at [935, 210] on button "Save" at bounding box center [957, 208] width 70 height 31
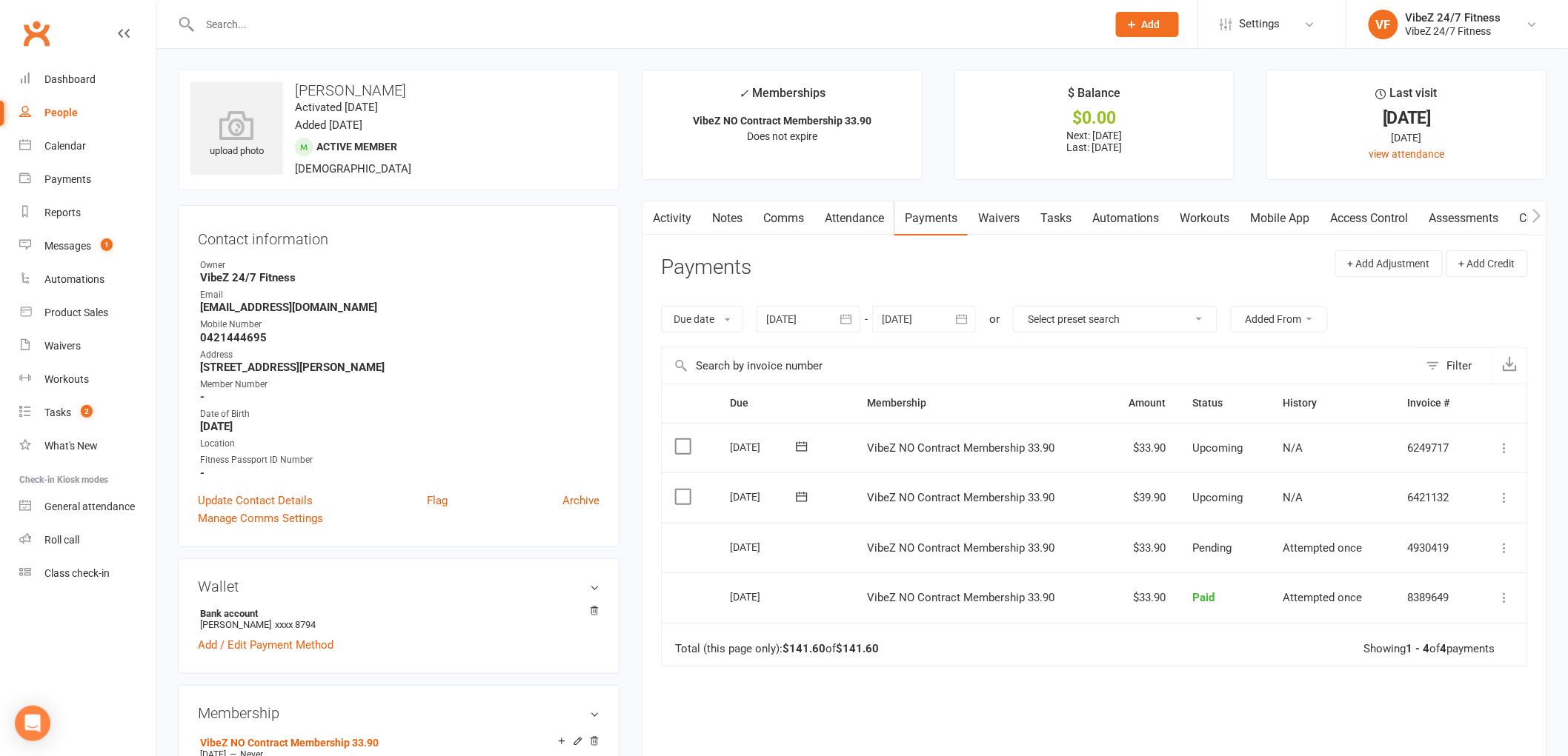
click at [452, 22] on input "text" at bounding box center [646, 24] width 901 height 21
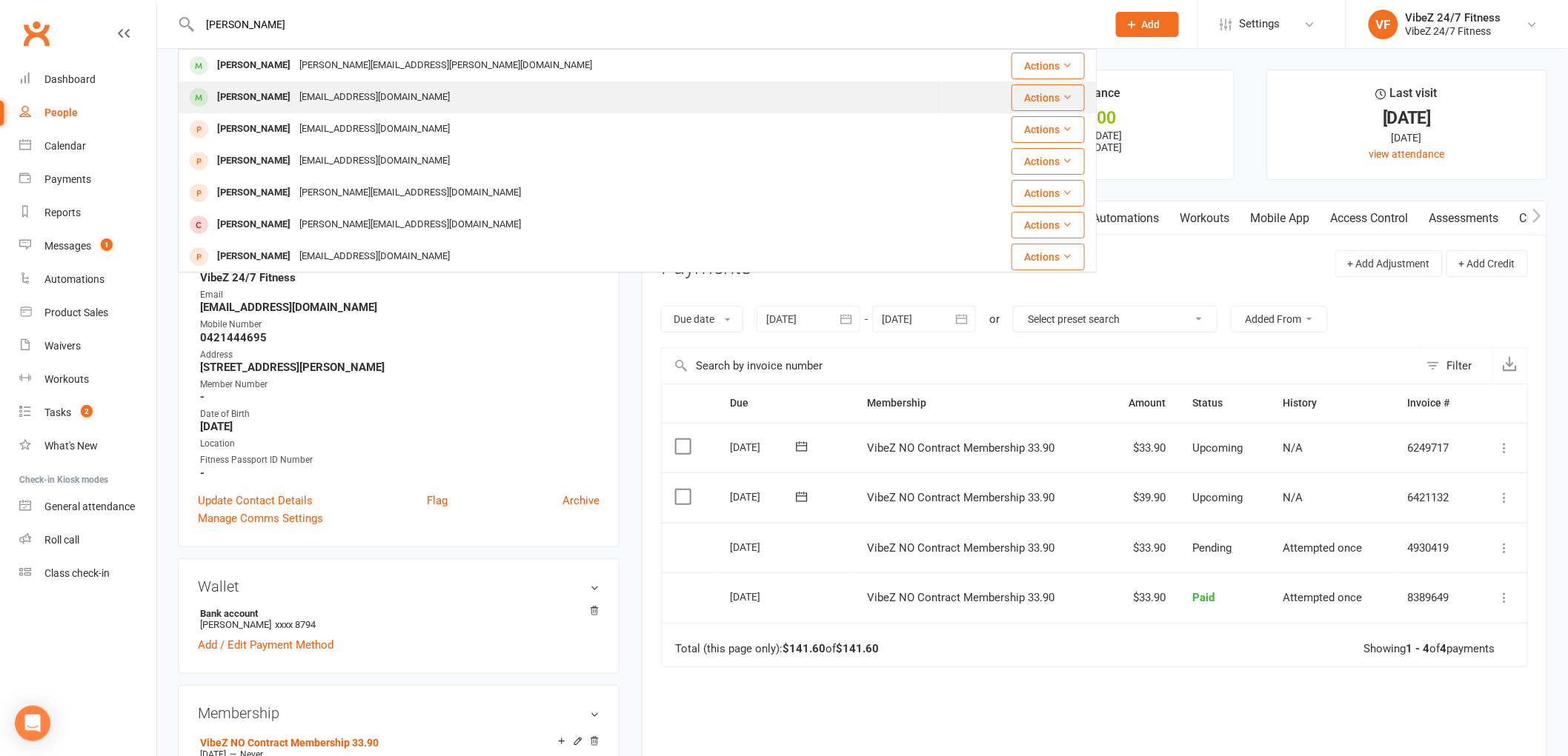
type input "aaron gru"
click at [355, 109] on div "Aaron Grundy aarongrundy97@hotmail.com" at bounding box center [561, 97] width 763 height 30
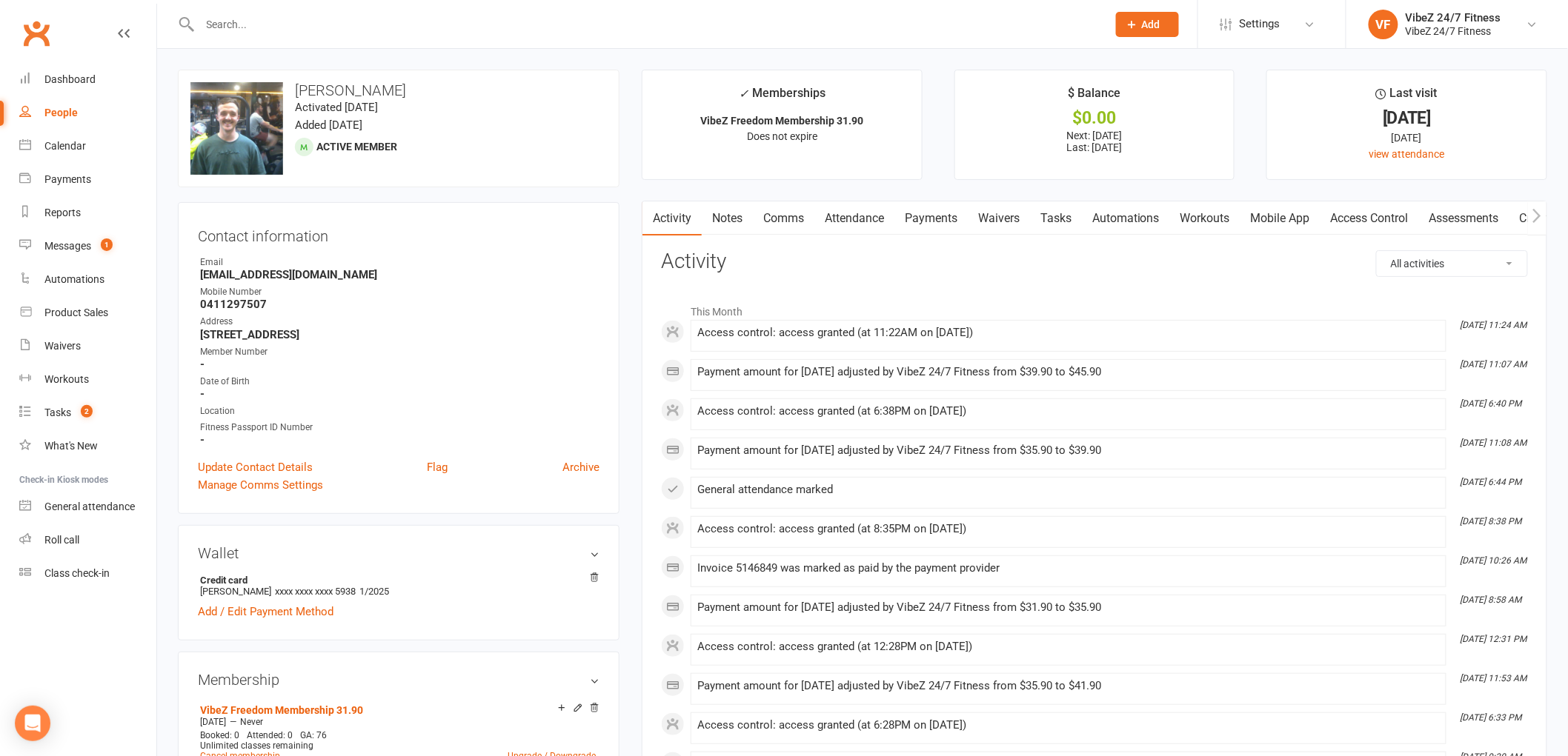
click at [923, 211] on link "Payments" at bounding box center [931, 219] width 73 height 34
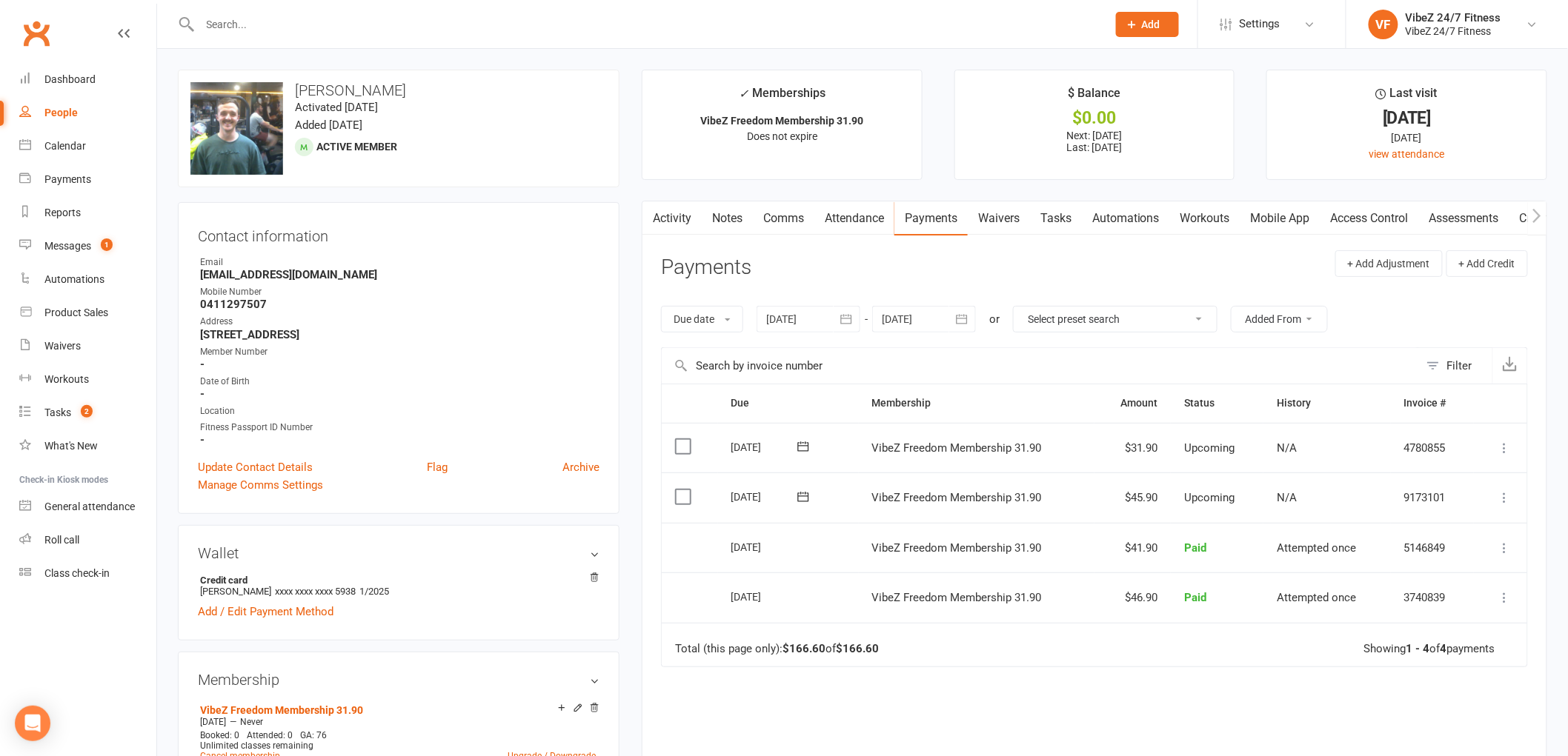
click at [1509, 500] on icon at bounding box center [1505, 498] width 15 height 15
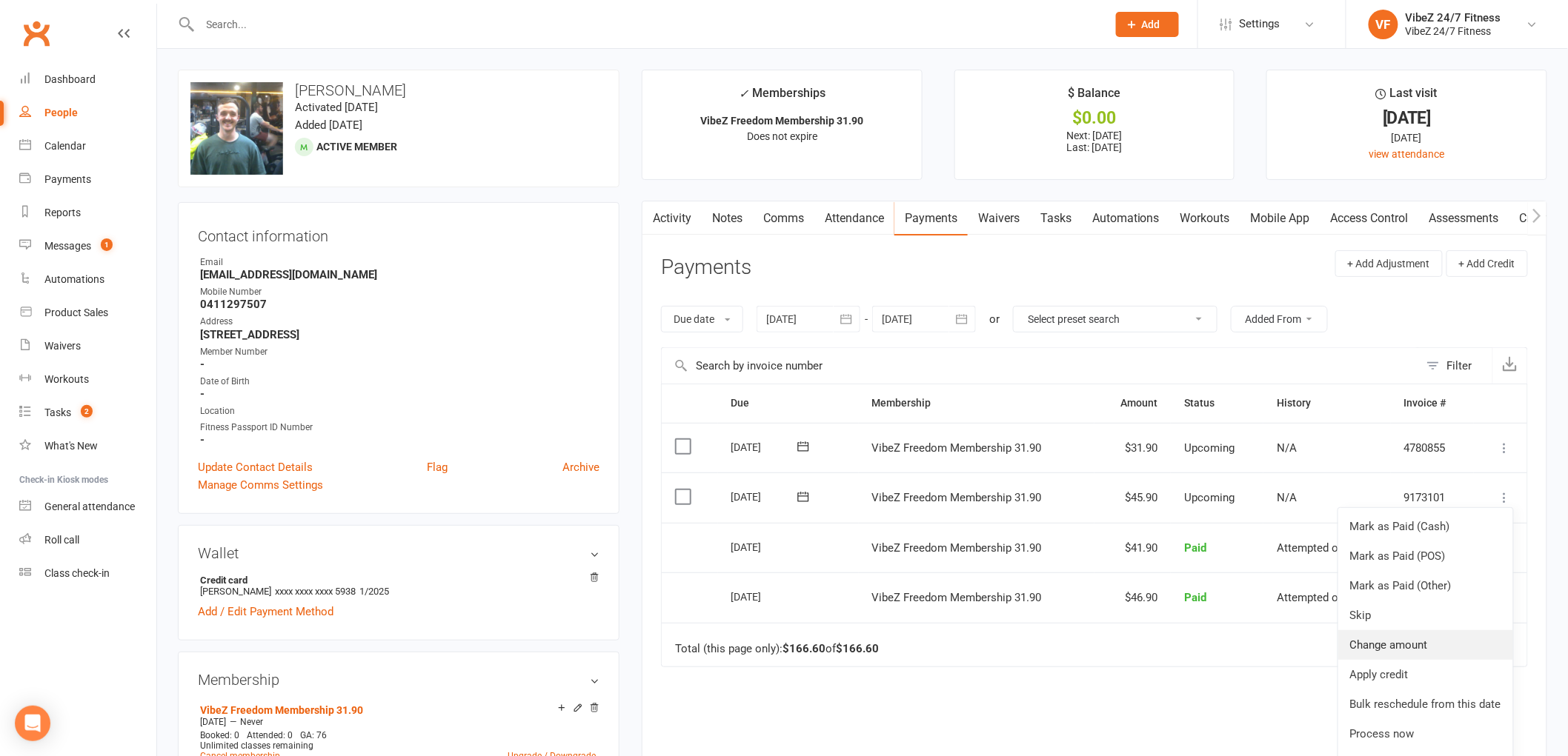
click at [1354, 647] on link "Change amount" at bounding box center [1425, 645] width 175 height 30
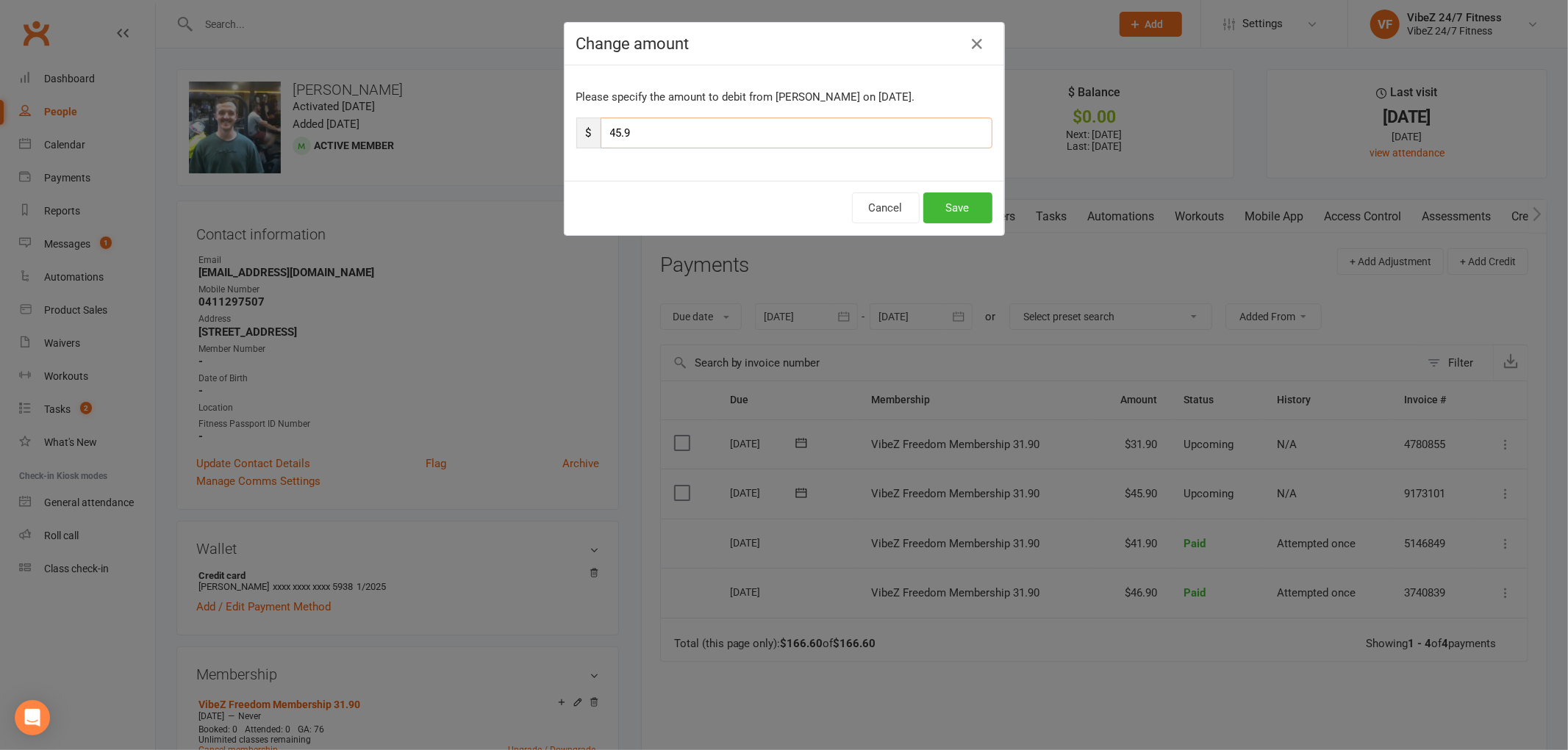
click at [614, 138] on input "45.9" at bounding box center [797, 133] width 391 height 31
click at [615, 138] on input "45.9" at bounding box center [797, 133] width 391 height 31
type input "49.9"
click at [759, 172] on div "Please specify the amount to debit from Aaron Grundy on Sep 22, 2025. $ 49.9" at bounding box center [784, 123] width 440 height 115
click at [953, 198] on button "Save" at bounding box center [957, 208] width 70 height 31
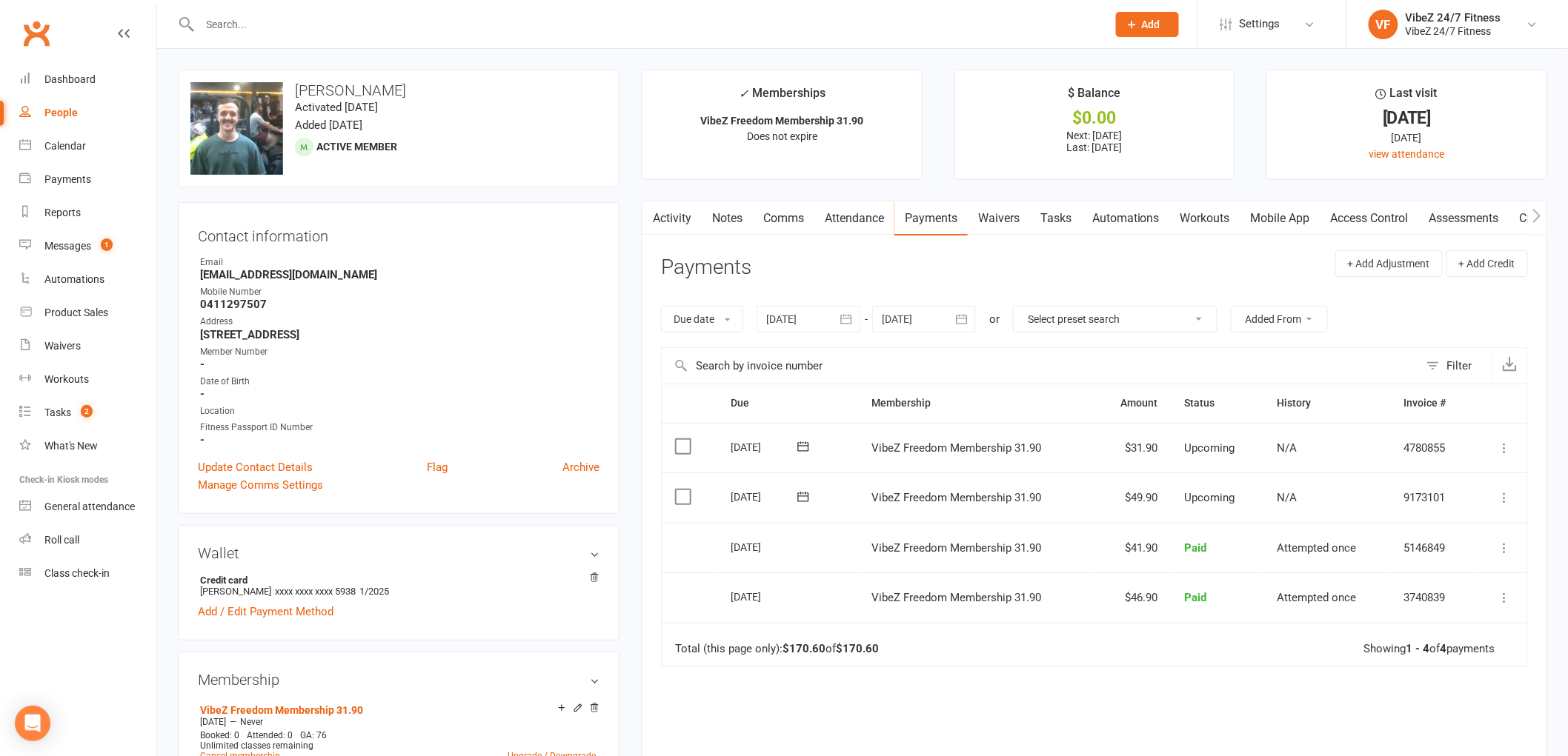
click at [321, 22] on input "text" at bounding box center [646, 24] width 901 height 21
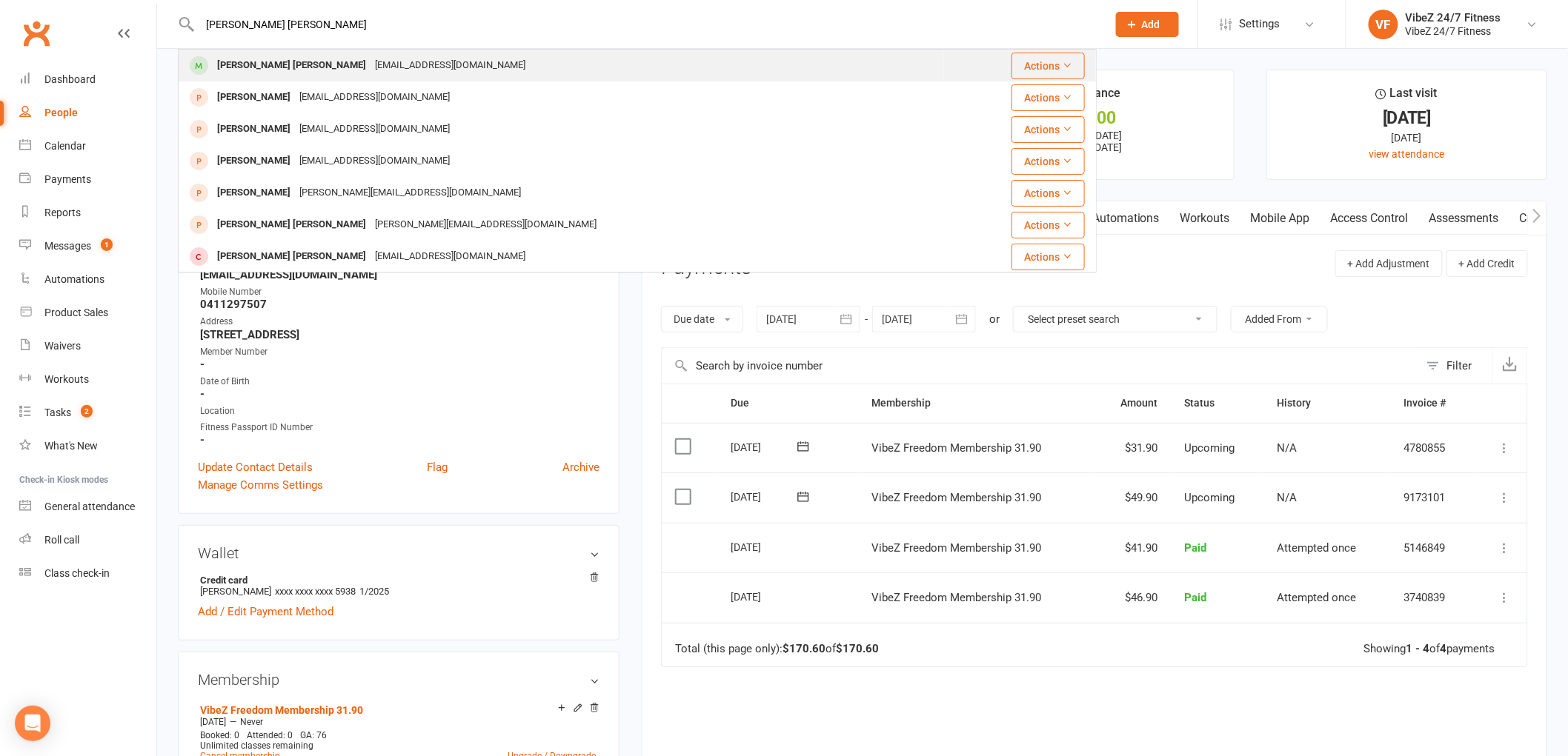
type input "jackson bunn"
click at [502, 70] on div "[PERSON_NAME] [PERSON_NAME] [EMAIL_ADDRESS][DOMAIN_NAME]" at bounding box center [561, 65] width 764 height 30
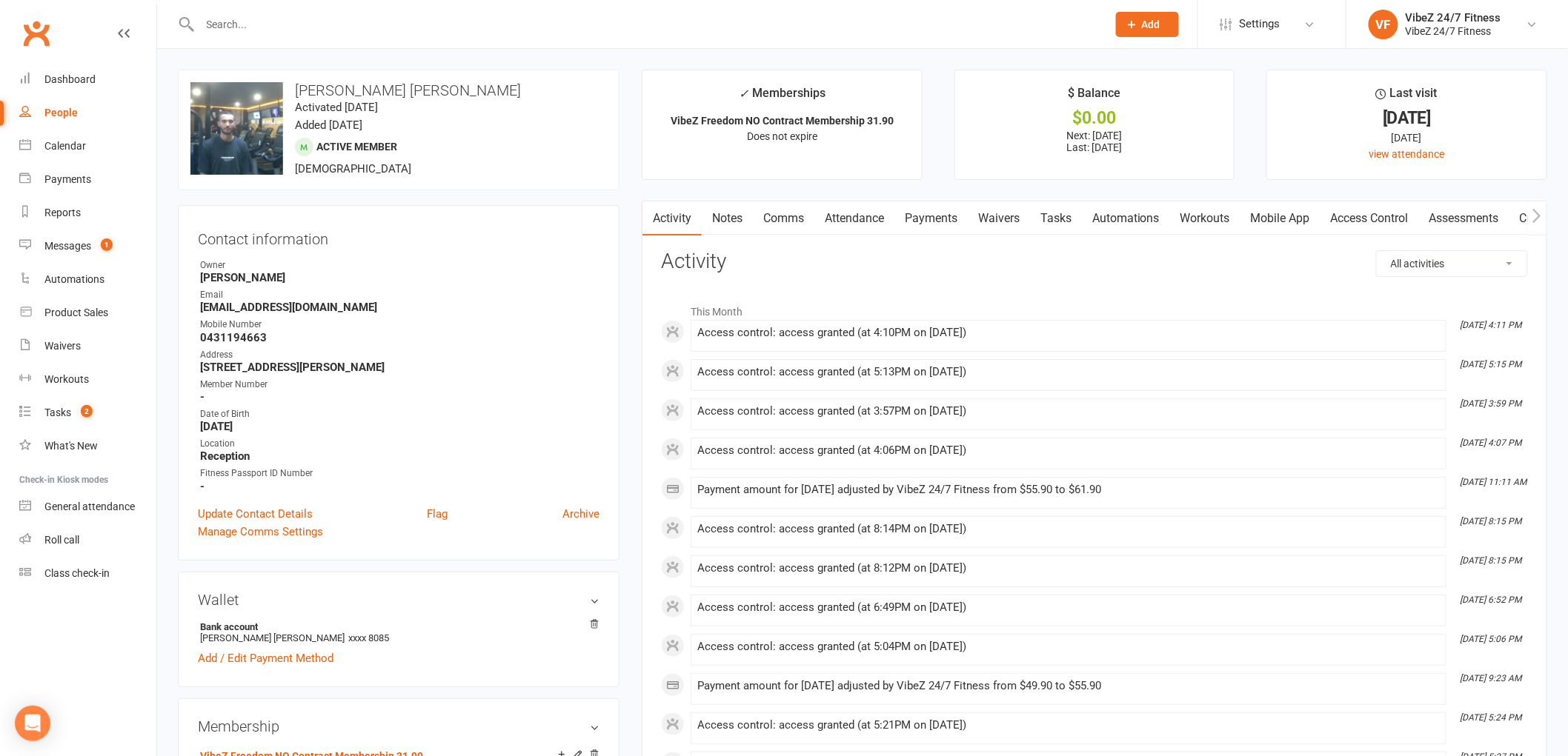
click at [928, 219] on link "Payments" at bounding box center [931, 219] width 73 height 34
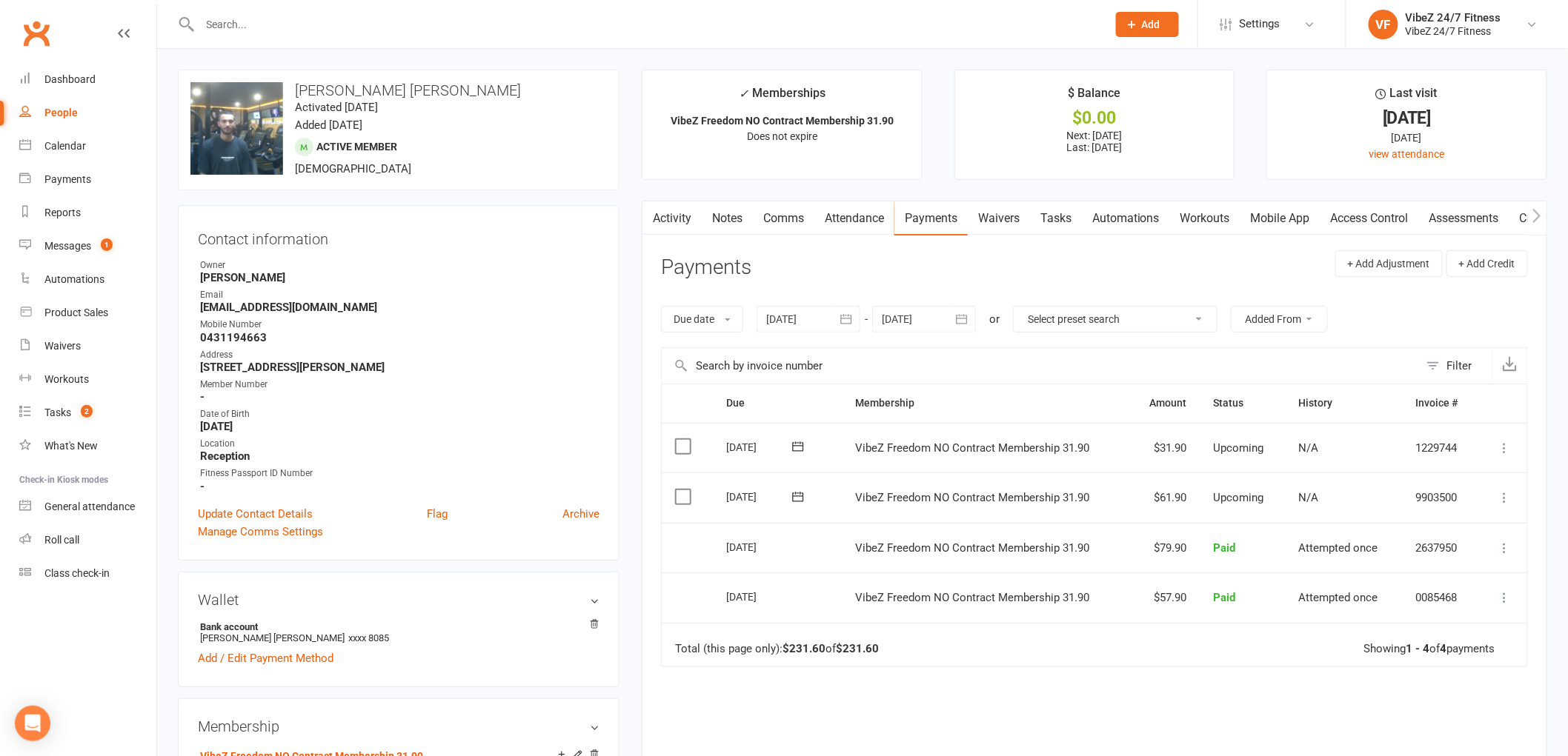
click at [1507, 498] on icon at bounding box center [1505, 498] width 15 height 15
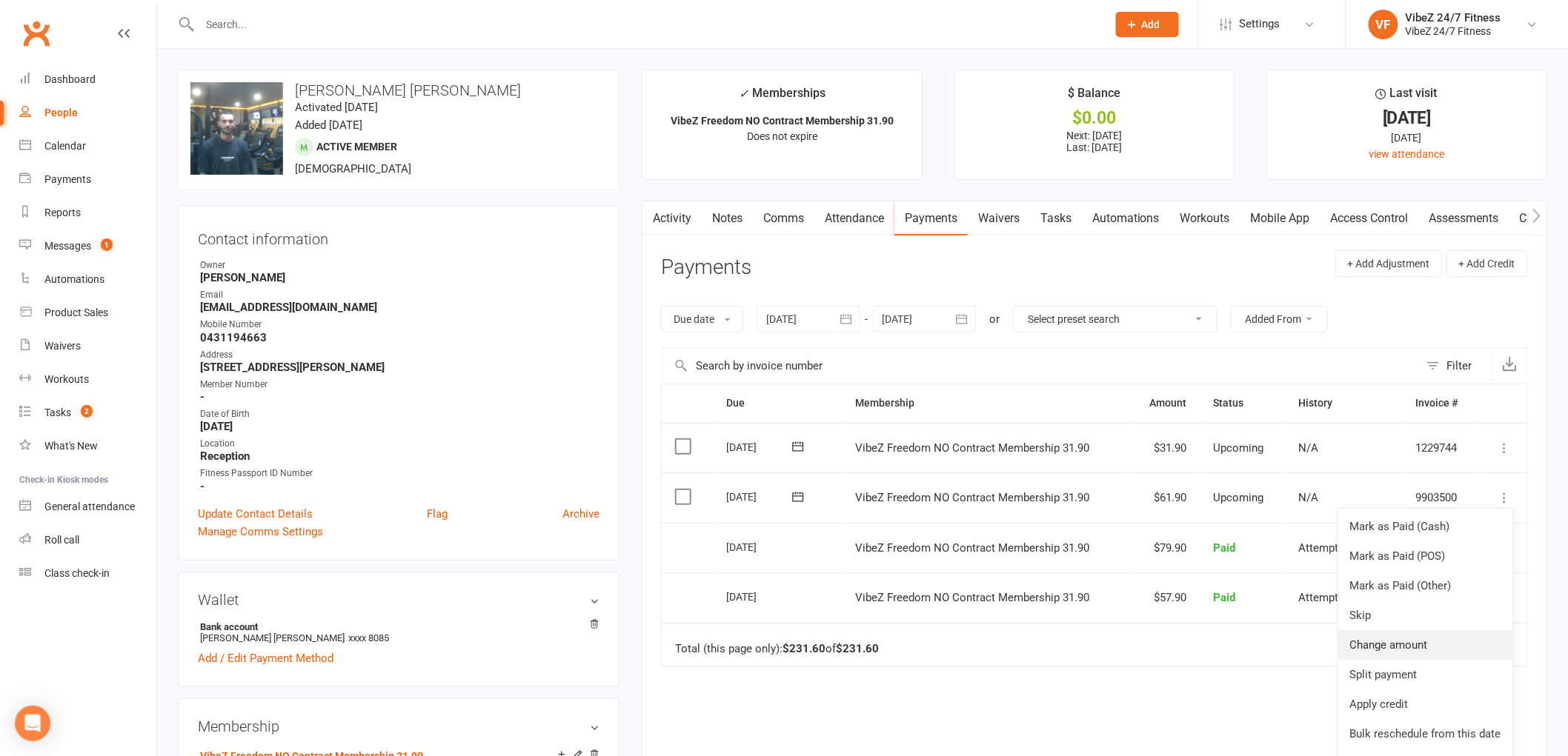
click at [1409, 637] on link "Change amount" at bounding box center [1425, 645] width 175 height 30
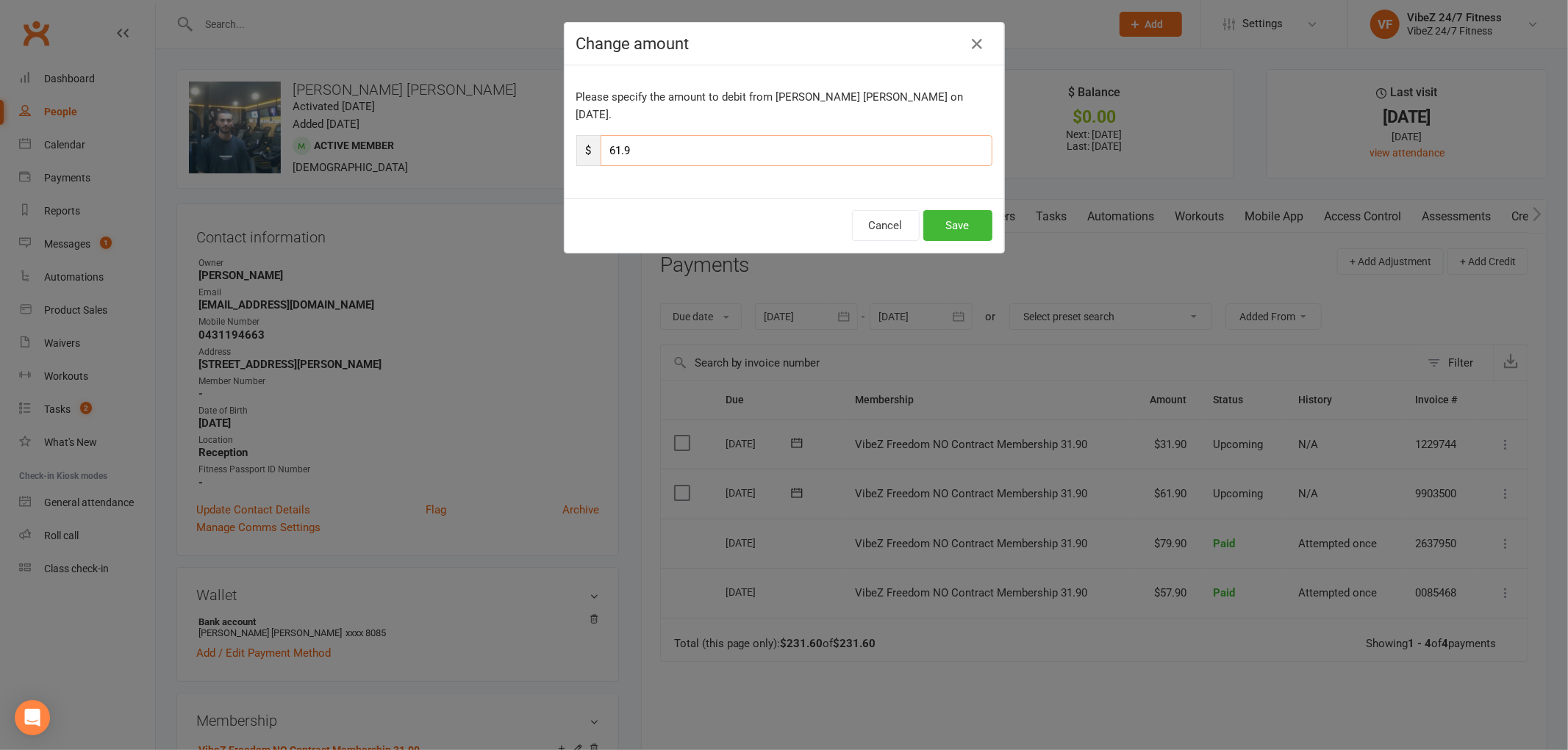
click at [615, 140] on input "61.9" at bounding box center [797, 150] width 391 height 31
type input "67.9"
click at [781, 115] on div "Please specify the amount to debit from Jackson Bunn on Sep 18, 2025. $ 67.9" at bounding box center [784, 132] width 440 height 133
click at [964, 210] on button "Save" at bounding box center [957, 225] width 70 height 31
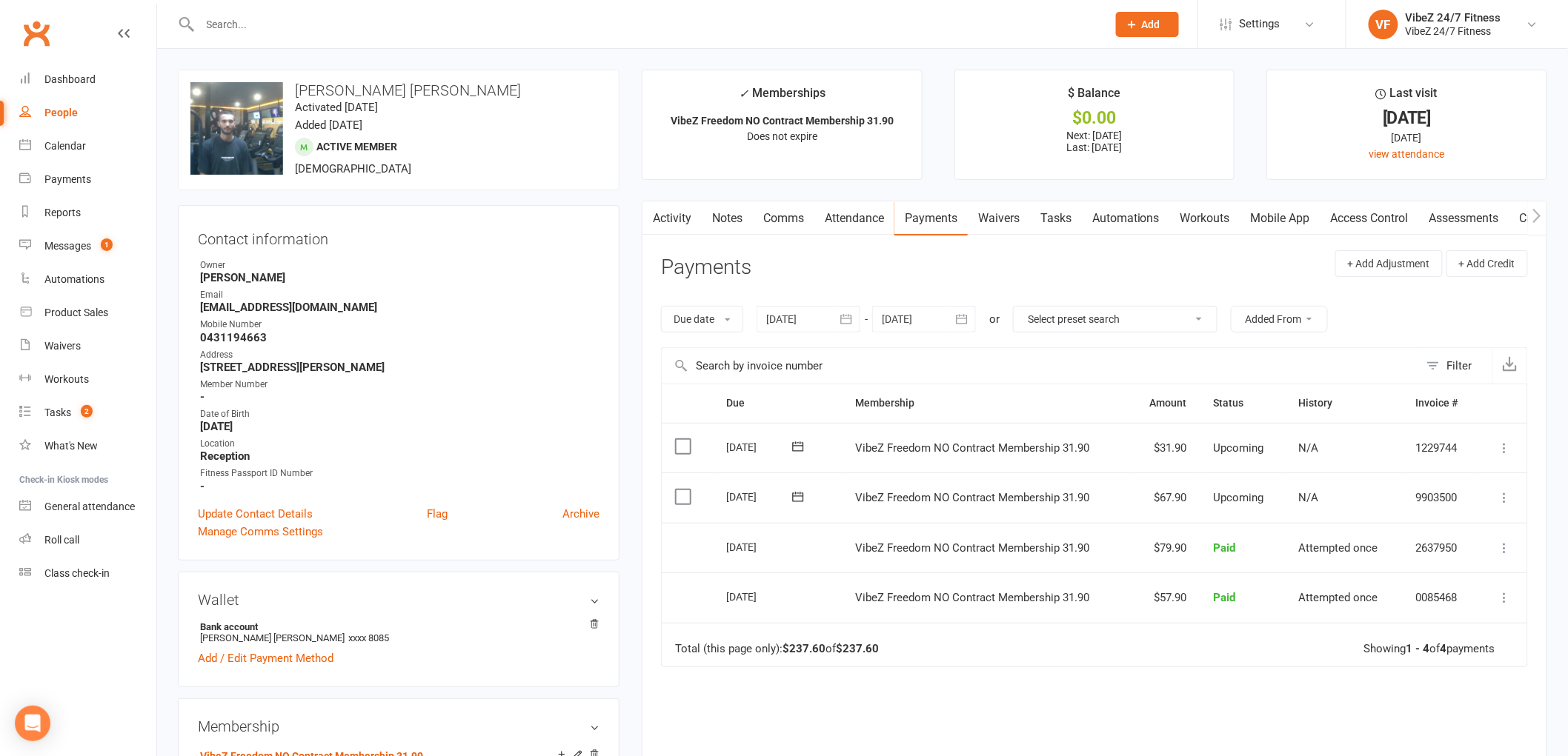
click at [545, 15] on input "text" at bounding box center [646, 24] width 901 height 21
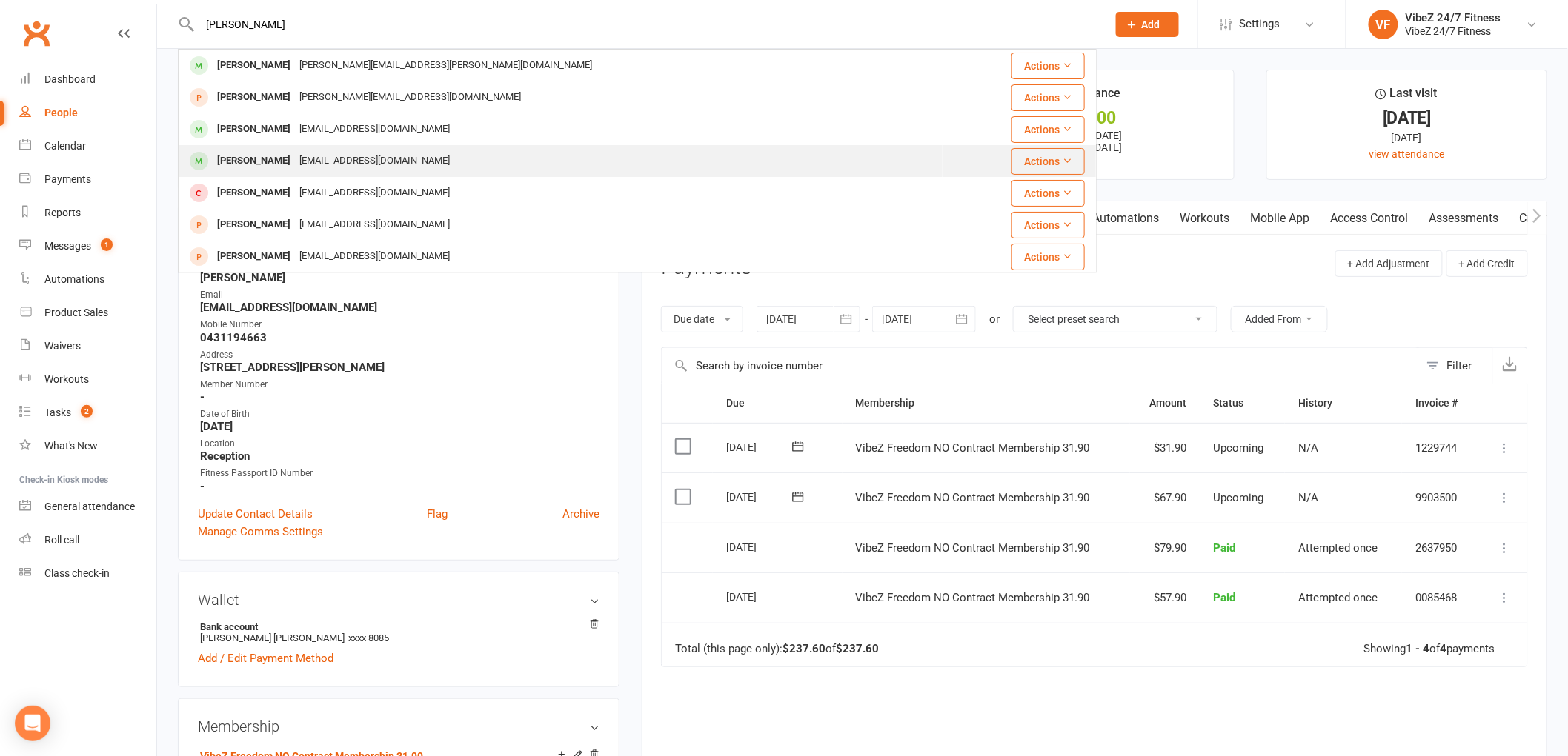
type input "brodie hola"
click at [499, 160] on div "Brodie Holland noemail@vibezfitness.com.au" at bounding box center [561, 161] width 763 height 30
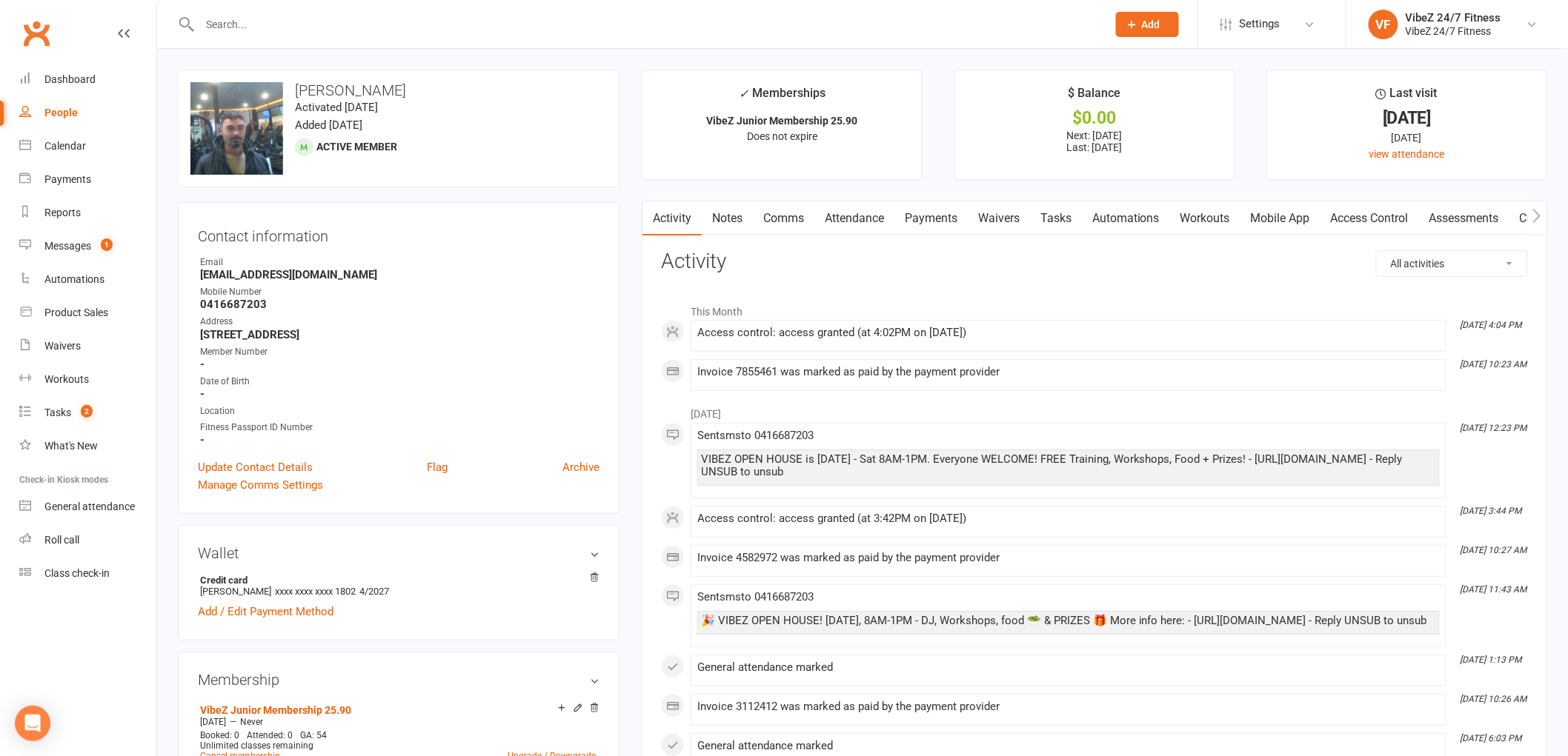
click at [920, 222] on link "Payments" at bounding box center [931, 219] width 73 height 34
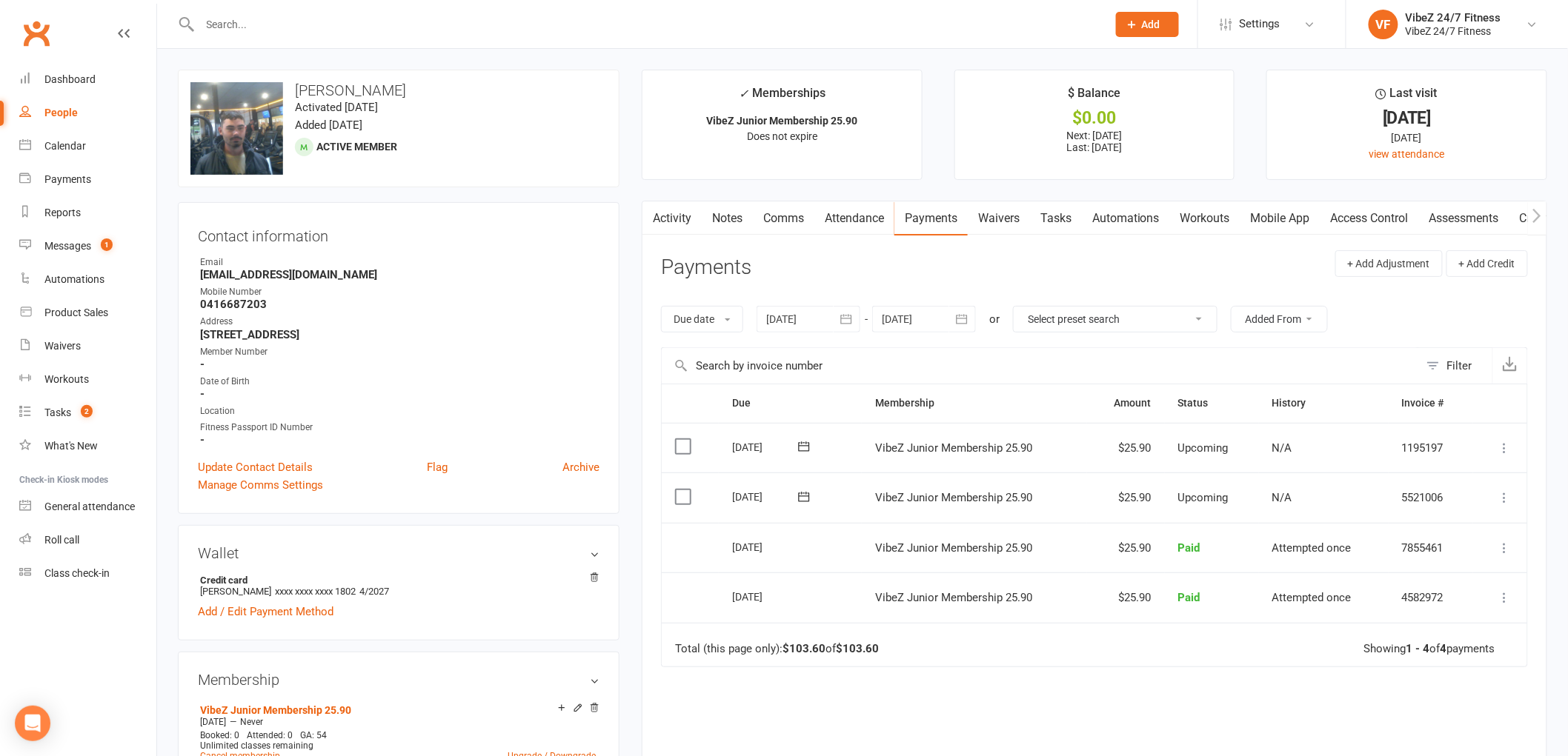
click at [1506, 499] on icon at bounding box center [1505, 498] width 15 height 15
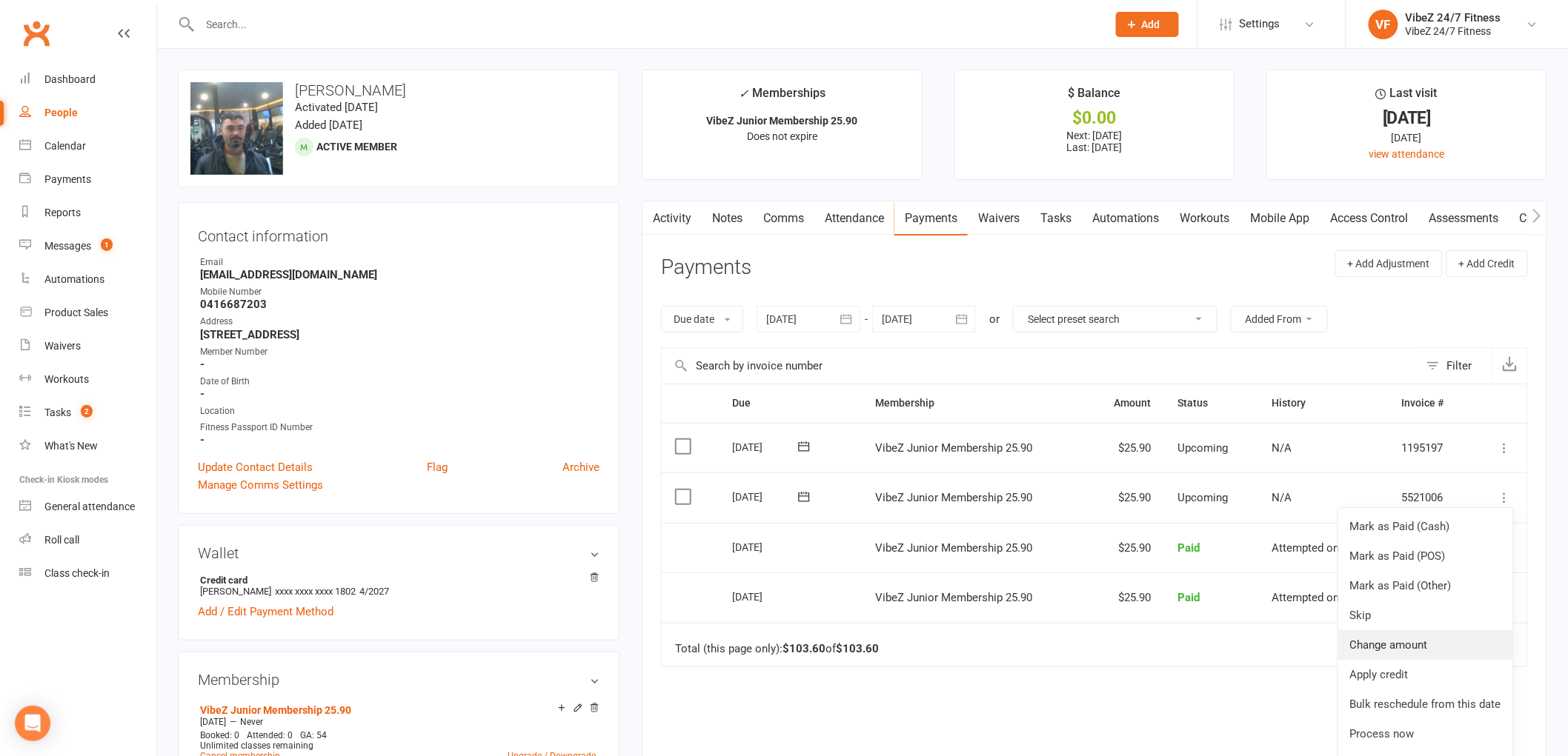
click at [1401, 648] on link "Change amount" at bounding box center [1425, 645] width 175 height 30
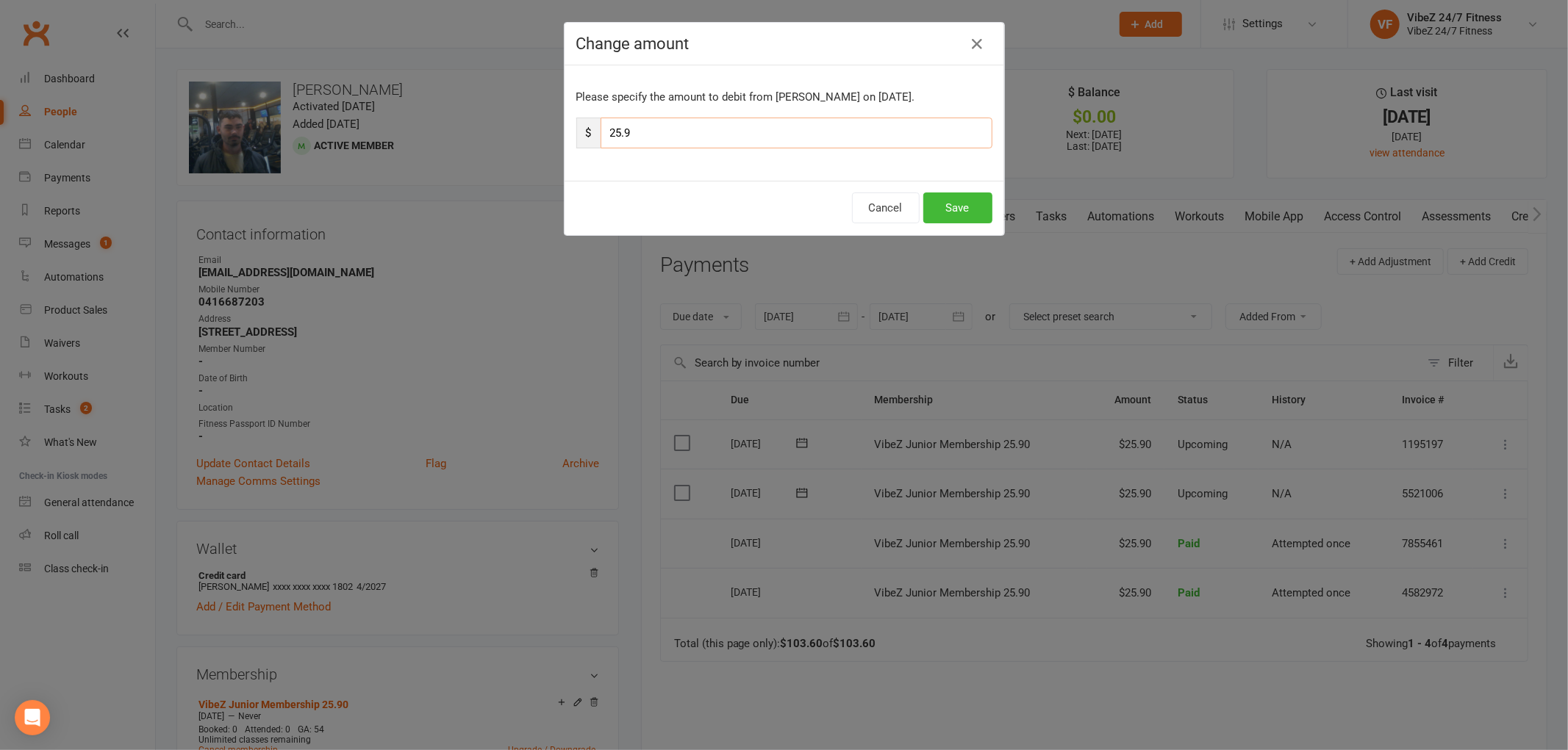
click at [682, 142] on input "25.9" at bounding box center [797, 133] width 391 height 31
type input "2"
type input "31.90"
click at [975, 202] on button "Save" at bounding box center [957, 208] width 70 height 31
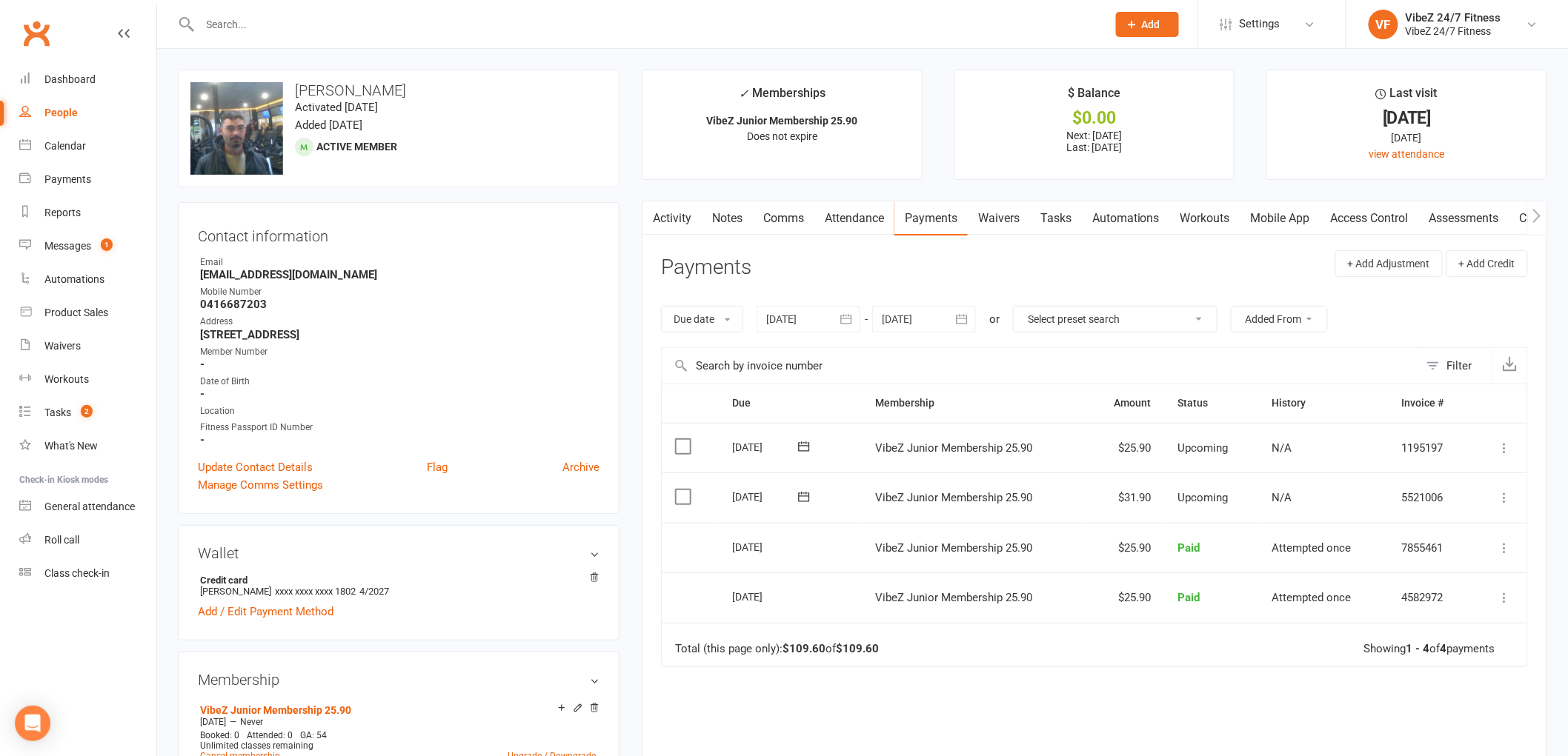
click at [249, 18] on input "text" at bounding box center [646, 24] width 901 height 21
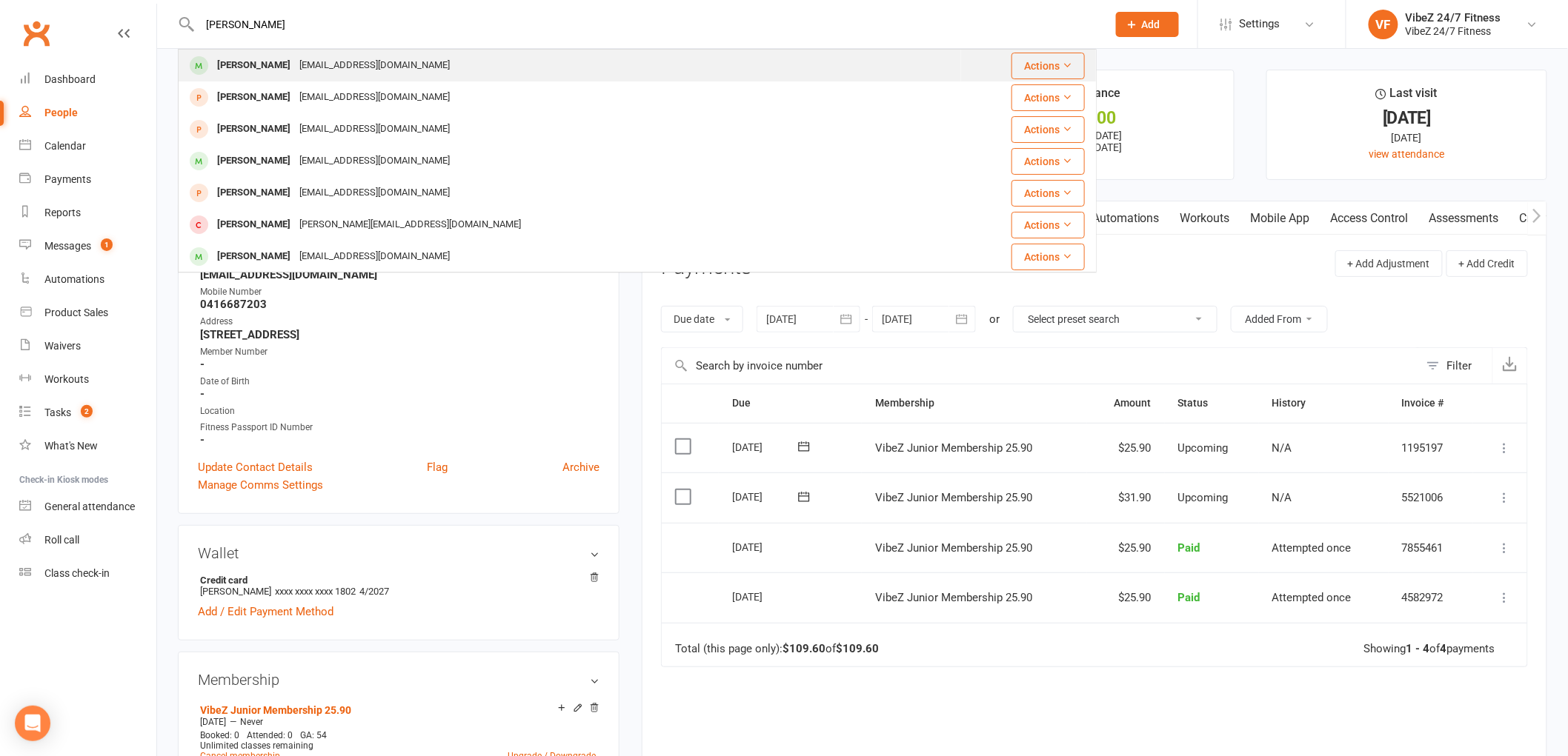
type input "thomas wil"
click at [269, 72] on div "Thomas Willis" at bounding box center [253, 65] width 82 height 21
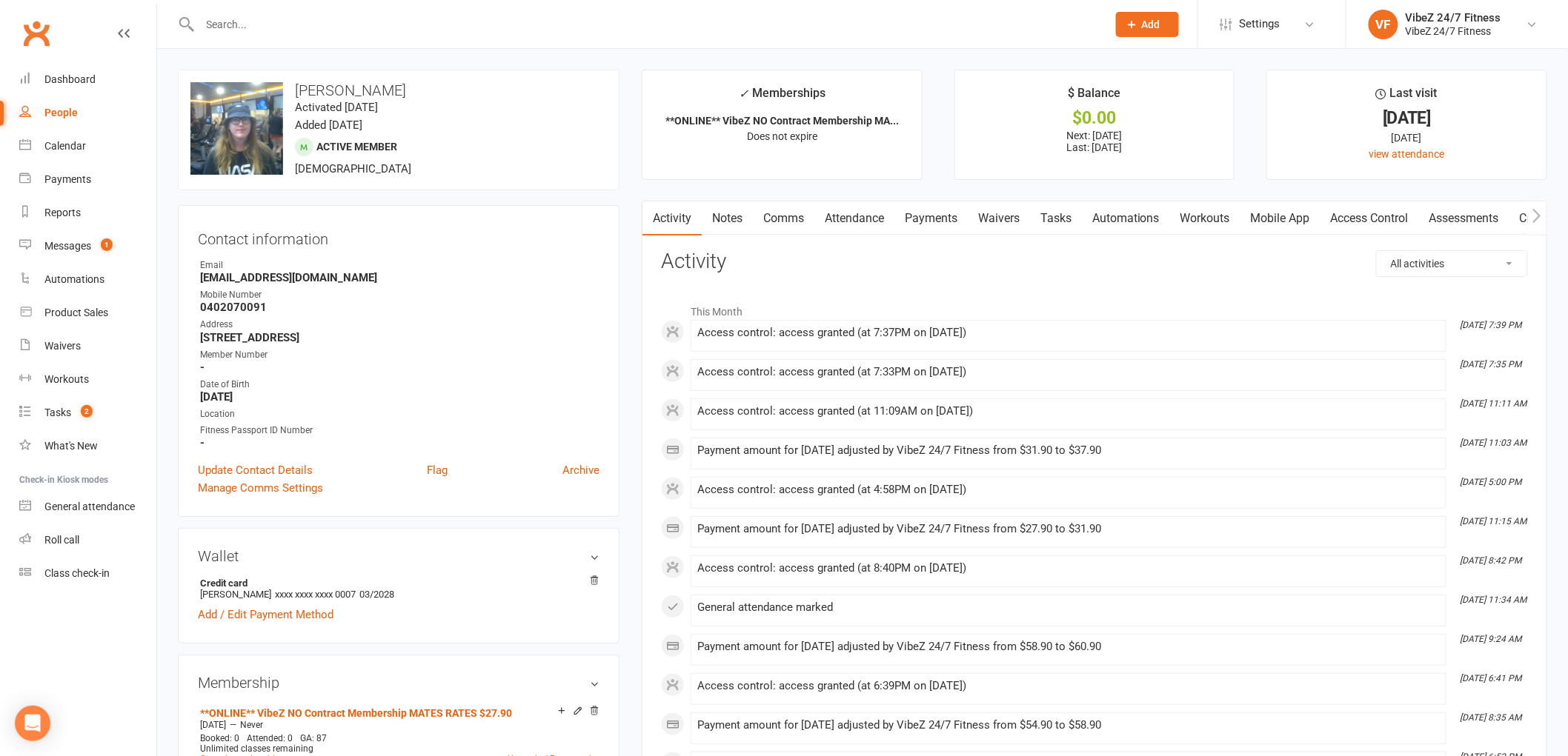
click at [930, 216] on link "Payments" at bounding box center [931, 219] width 73 height 34
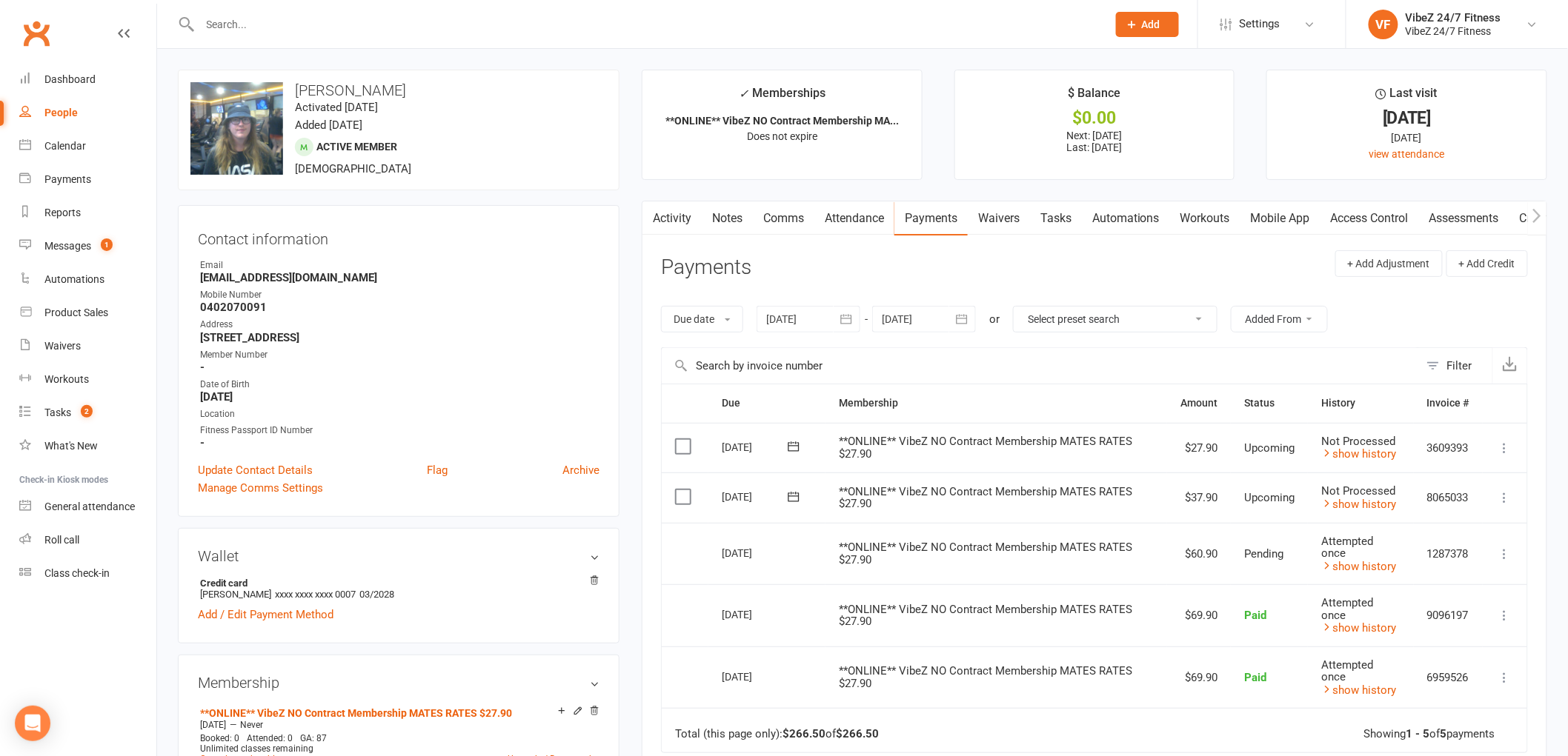
click at [1503, 496] on icon at bounding box center [1505, 498] width 15 height 15
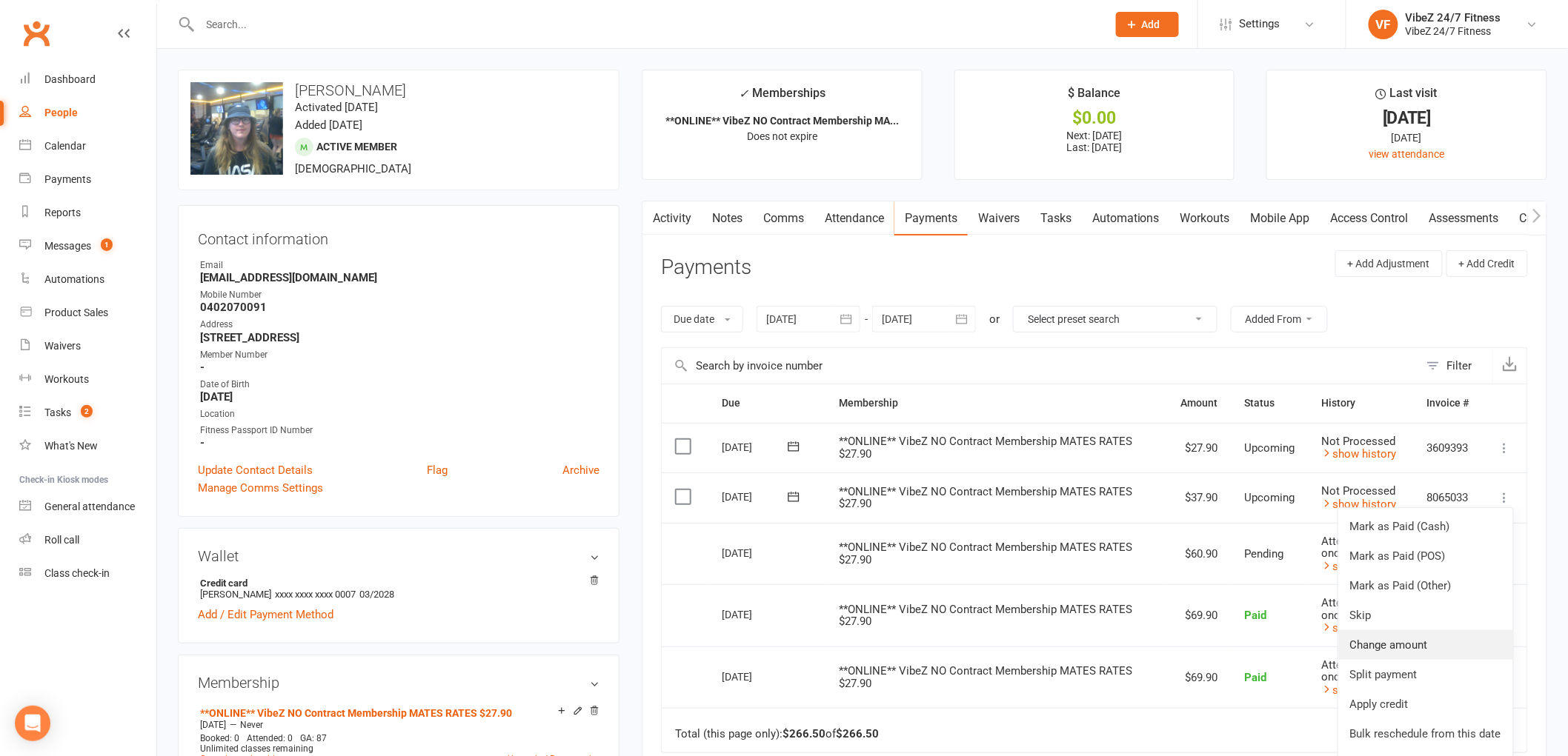
click at [1403, 649] on link "Change amount" at bounding box center [1425, 645] width 175 height 30
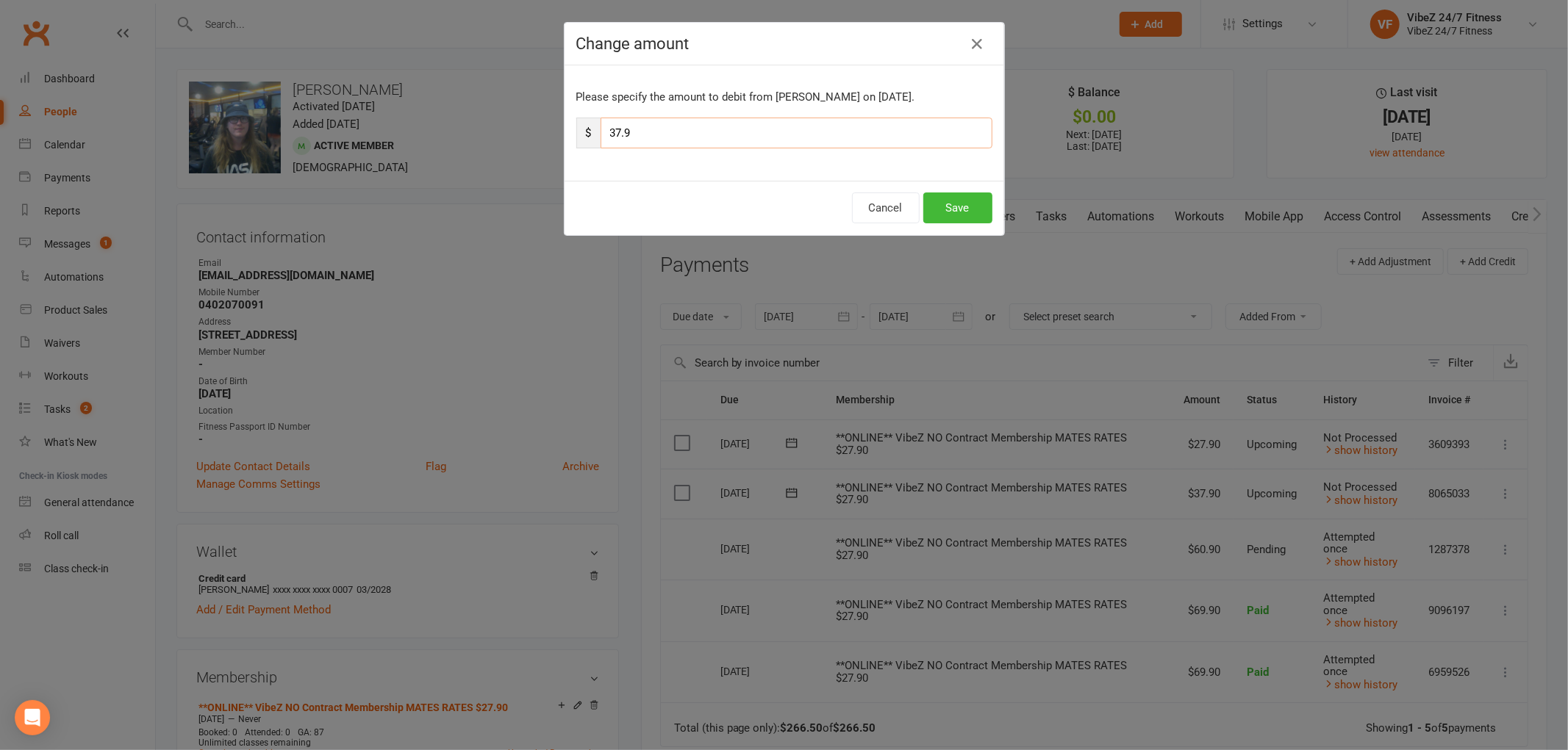
drag, startPoint x: 631, startPoint y: 137, endPoint x: 597, endPoint y: 138, distance: 34.0
click at [601, 138] on input "37.9" at bounding box center [797, 133] width 391 height 31
type input "41.90"
click at [948, 208] on button "Save" at bounding box center [957, 208] width 70 height 31
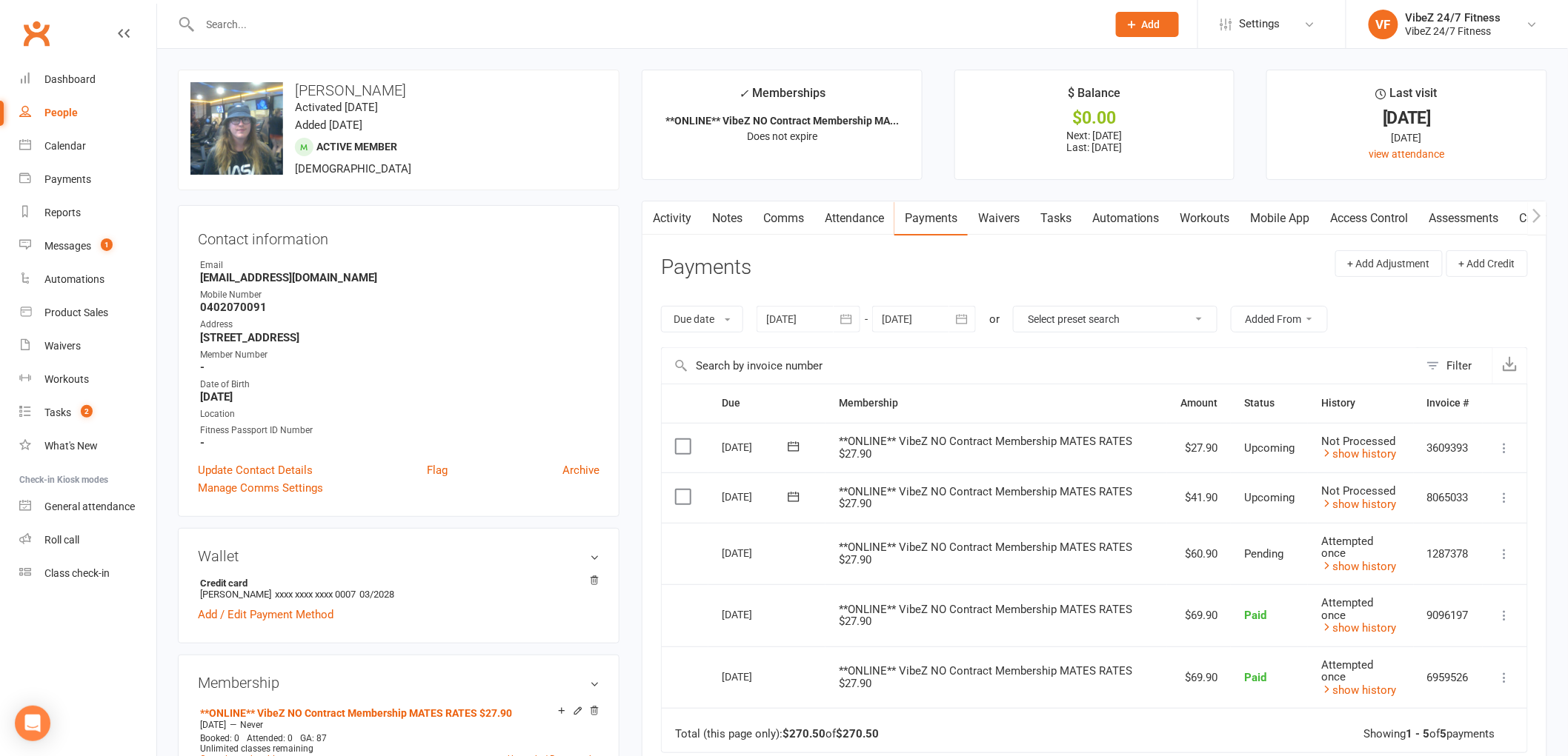
click at [646, 31] on input "text" at bounding box center [646, 24] width 901 height 21
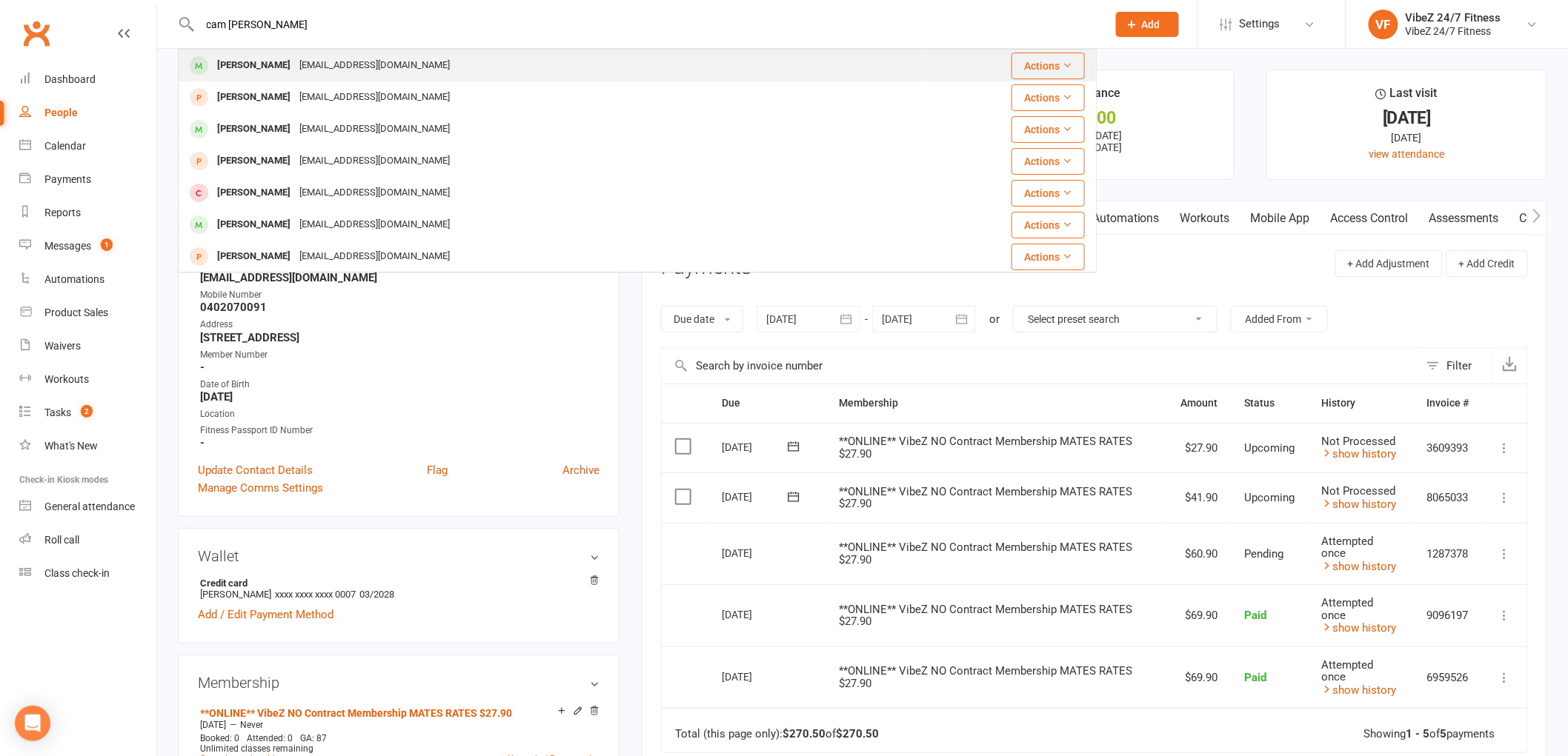
type input "cam eron hogbin"
click at [406, 59] on div "cameronhogbin1@gmail.com" at bounding box center [374, 65] width 159 height 21
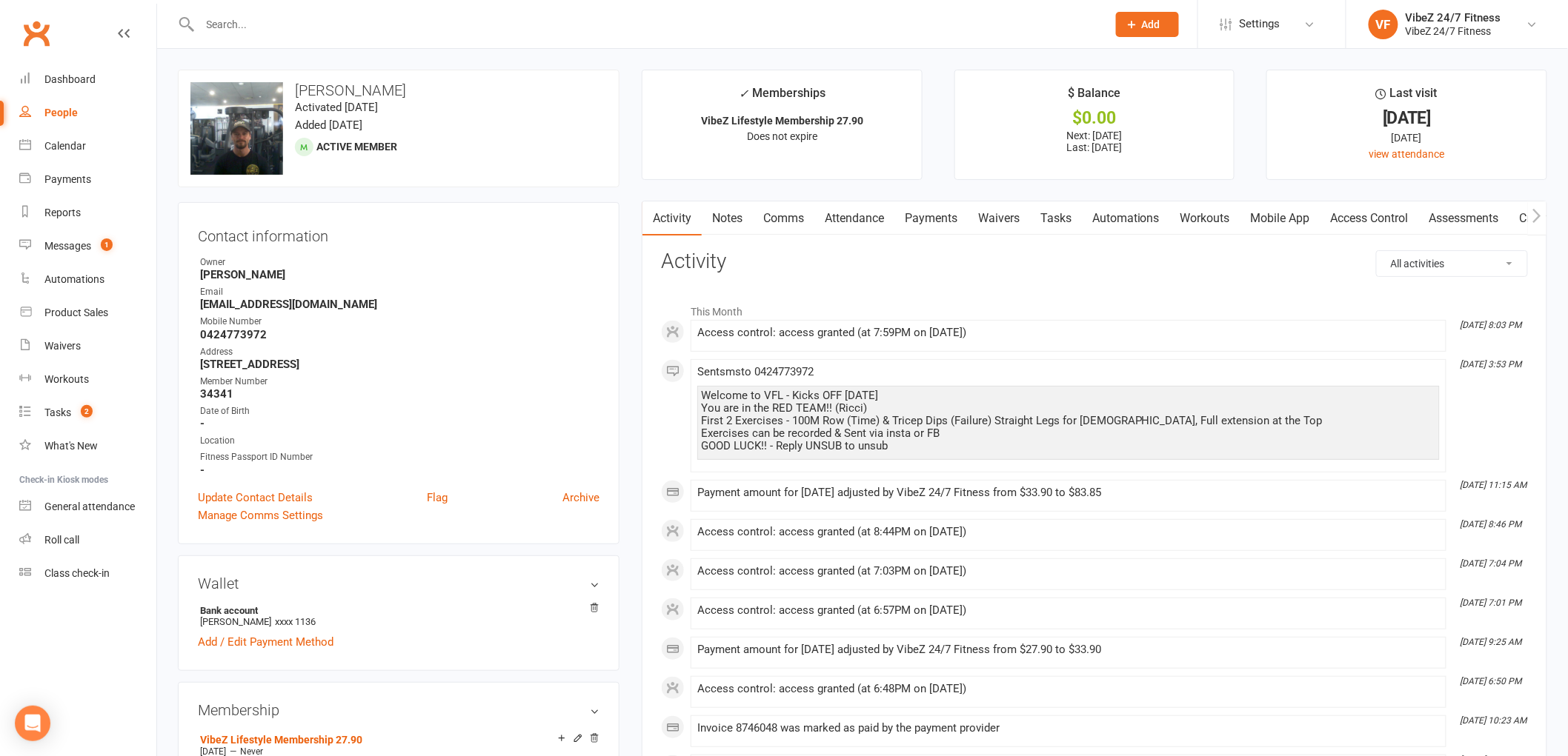
click at [938, 223] on link "Payments" at bounding box center [931, 219] width 73 height 34
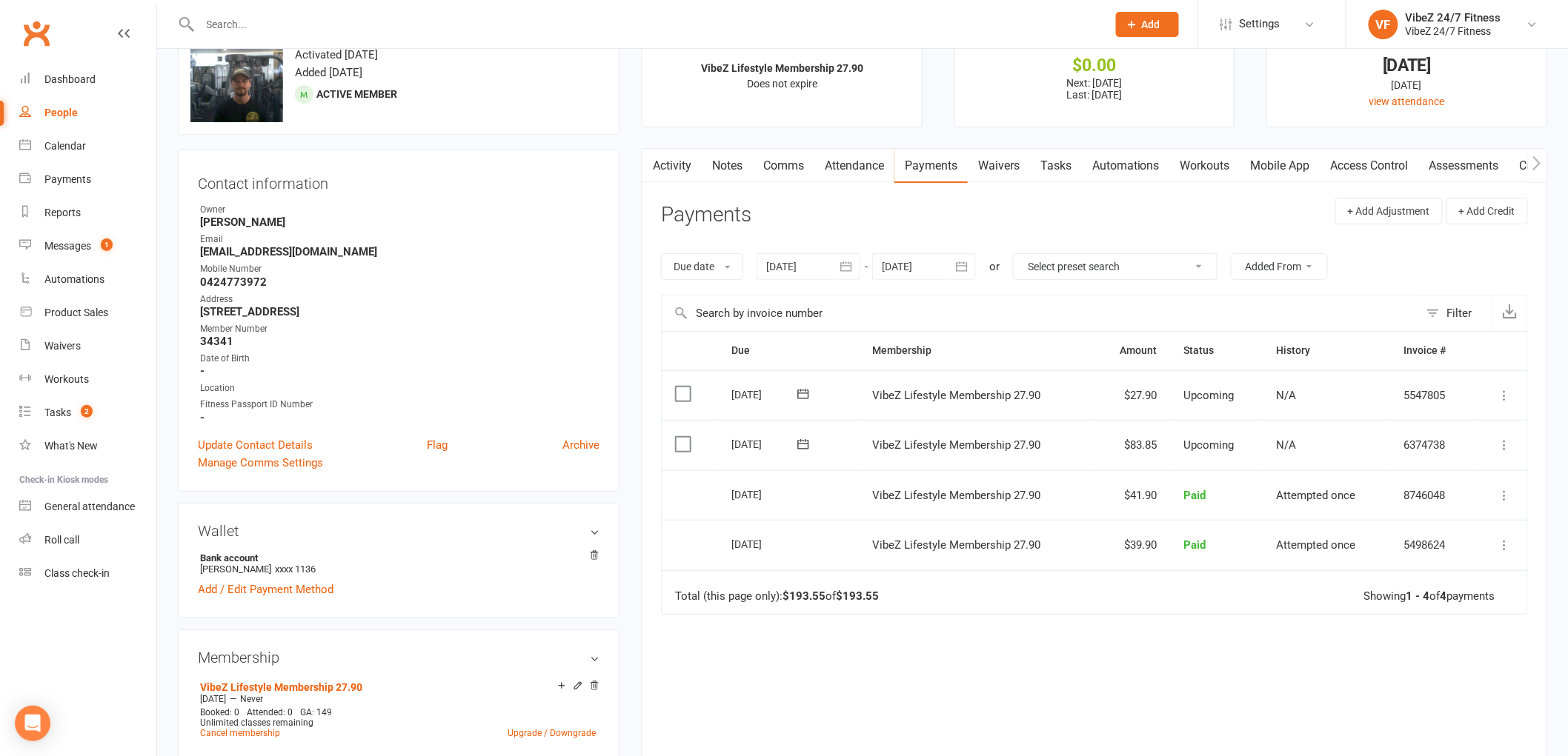
scroll to position [82, 0]
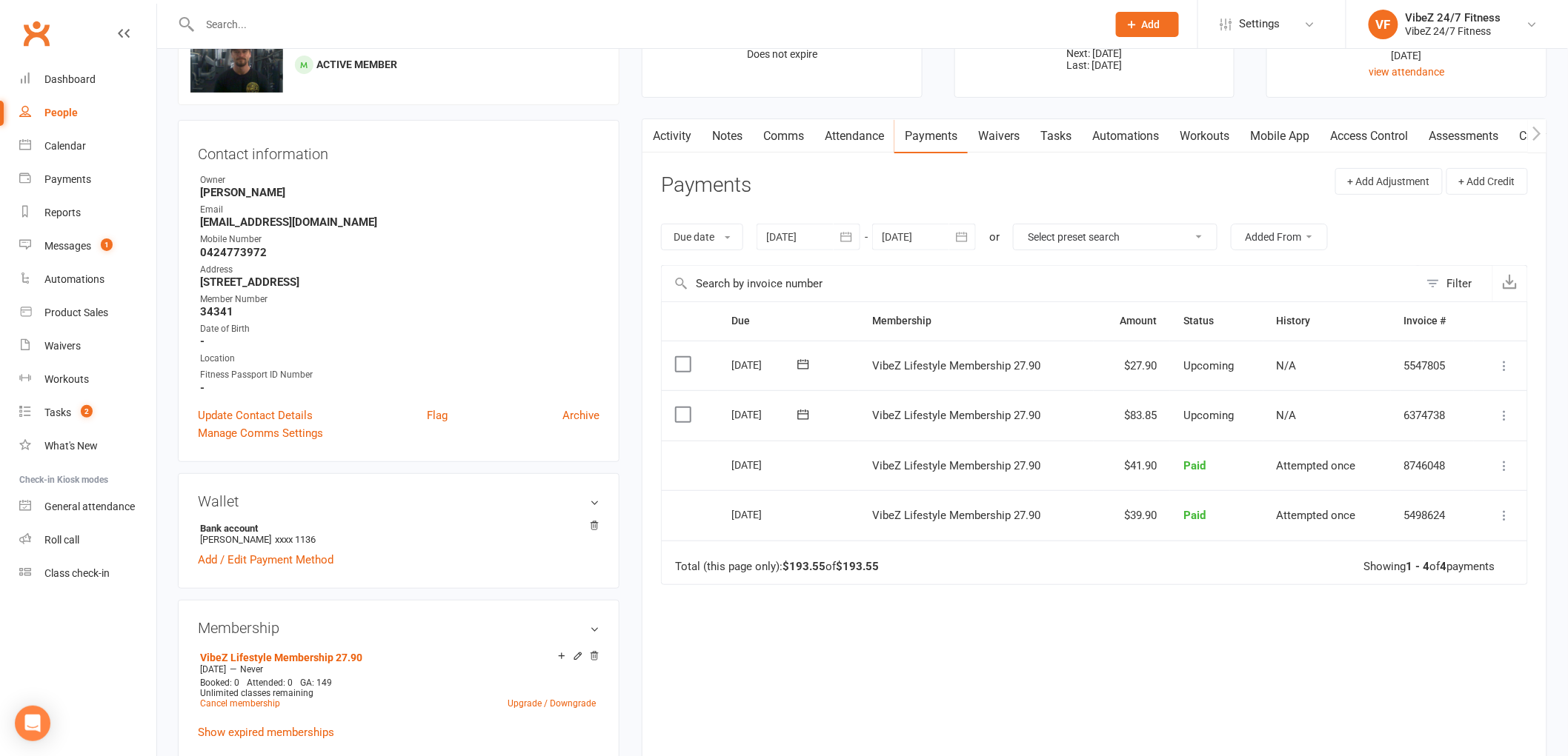
click at [1508, 411] on icon at bounding box center [1505, 416] width 15 height 15
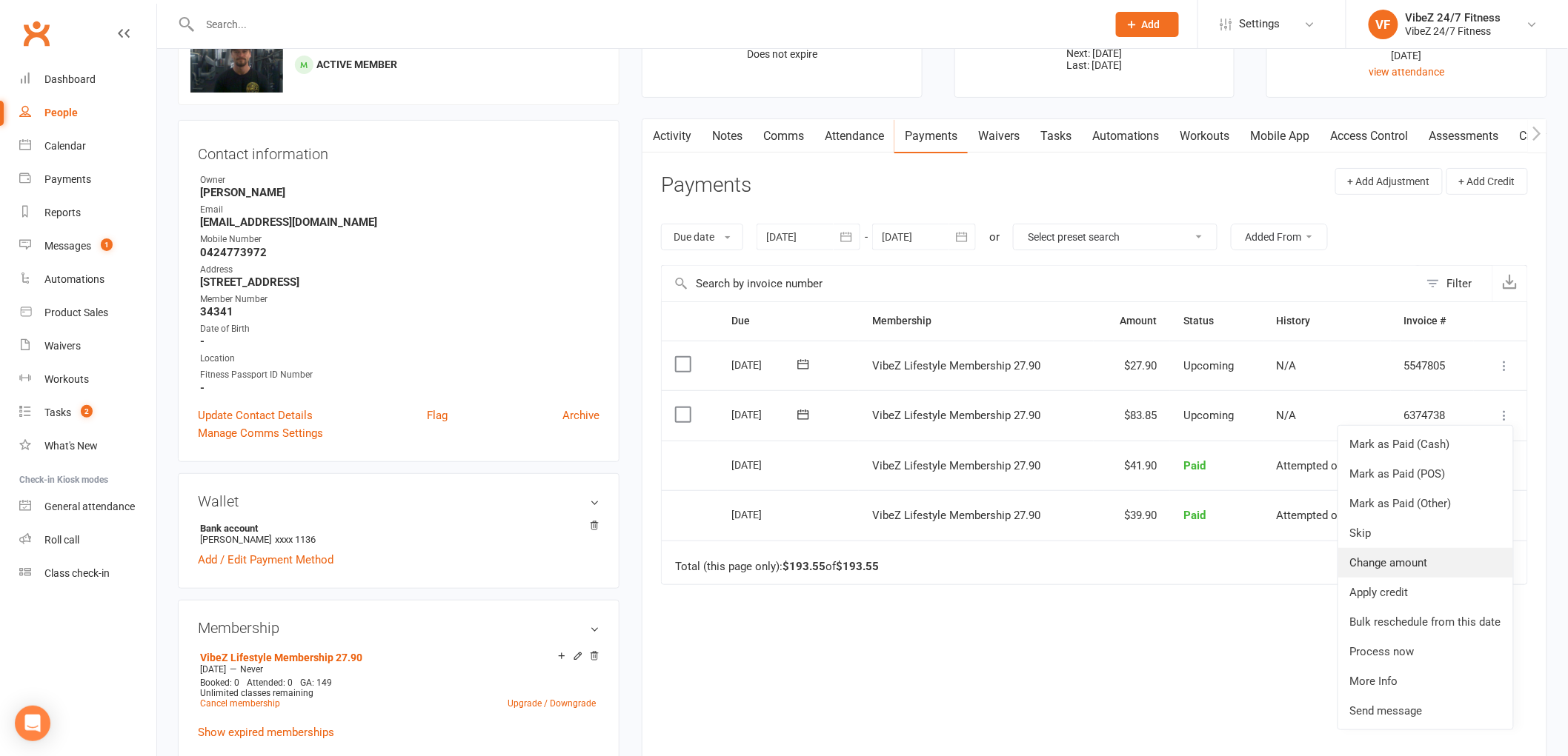
click at [1417, 565] on link "Change amount" at bounding box center [1425, 563] width 175 height 30
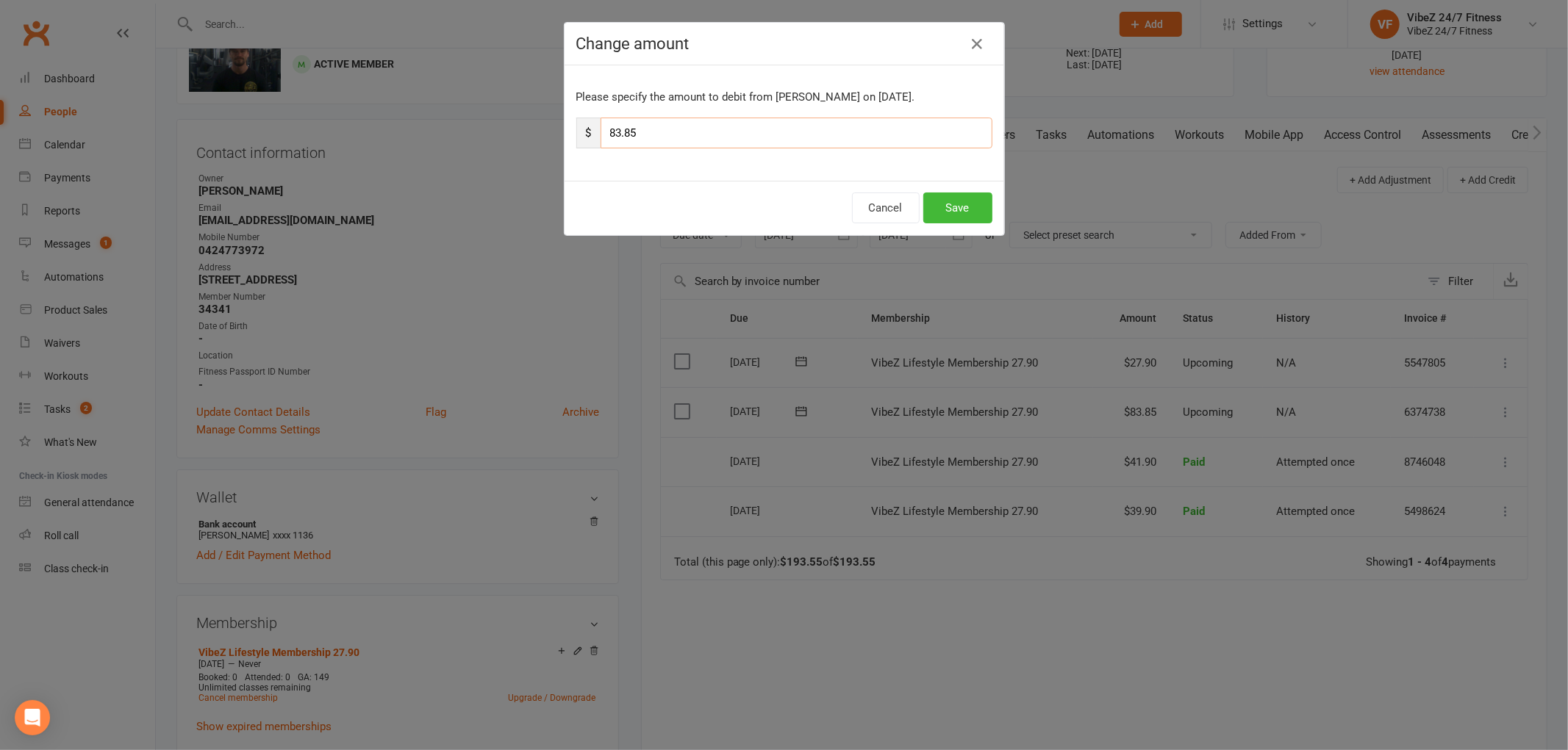
click at [714, 133] on input "83.85" at bounding box center [797, 133] width 391 height 31
click at [615, 138] on input "83.85" at bounding box center [797, 133] width 391 height 31
click at [777, 126] on input "89.85" at bounding box center [797, 133] width 391 height 31
type input "89.85"
click at [958, 210] on button "Save" at bounding box center [957, 208] width 70 height 31
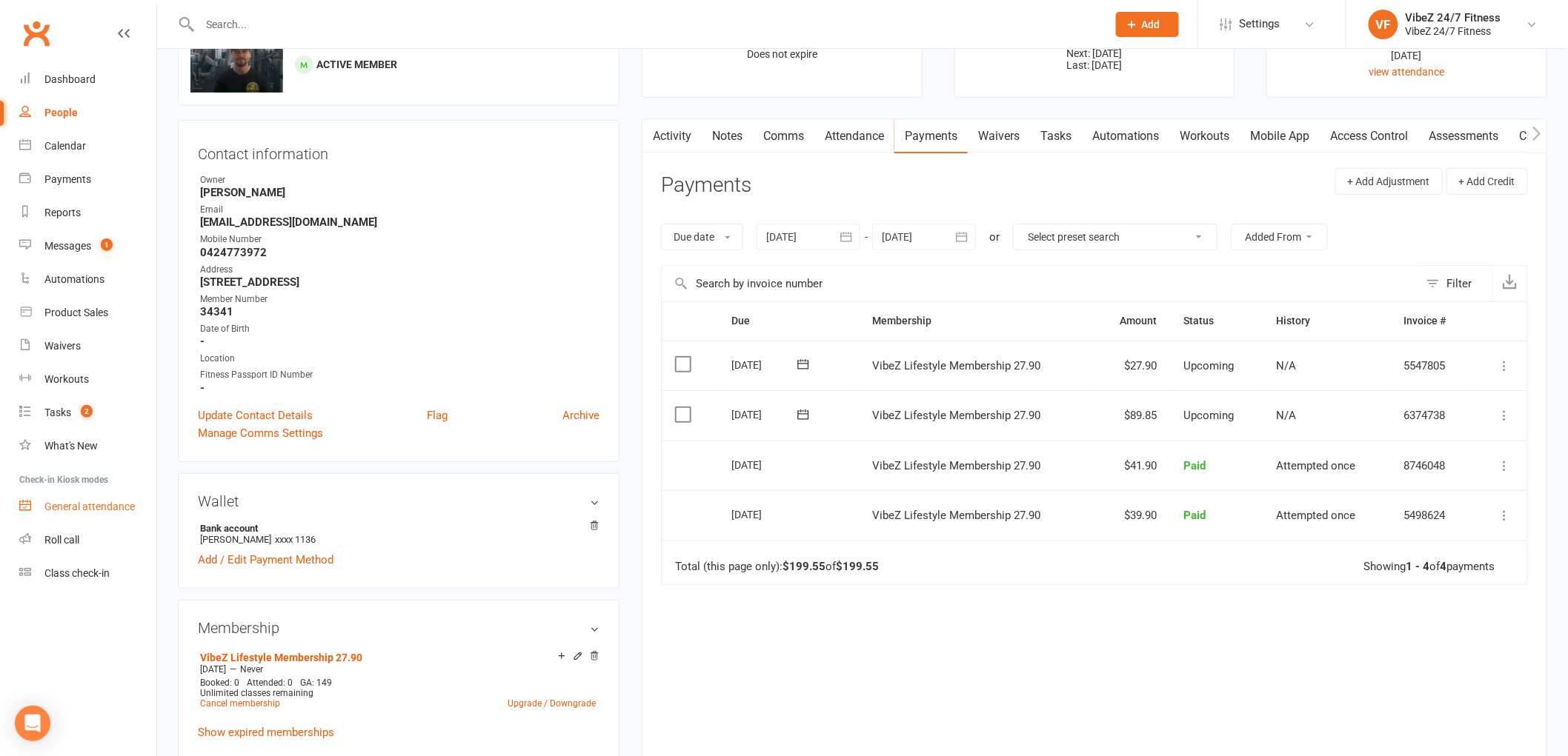
click at [109, 511] on div "General attendance" at bounding box center [90, 506] width 91 height 12
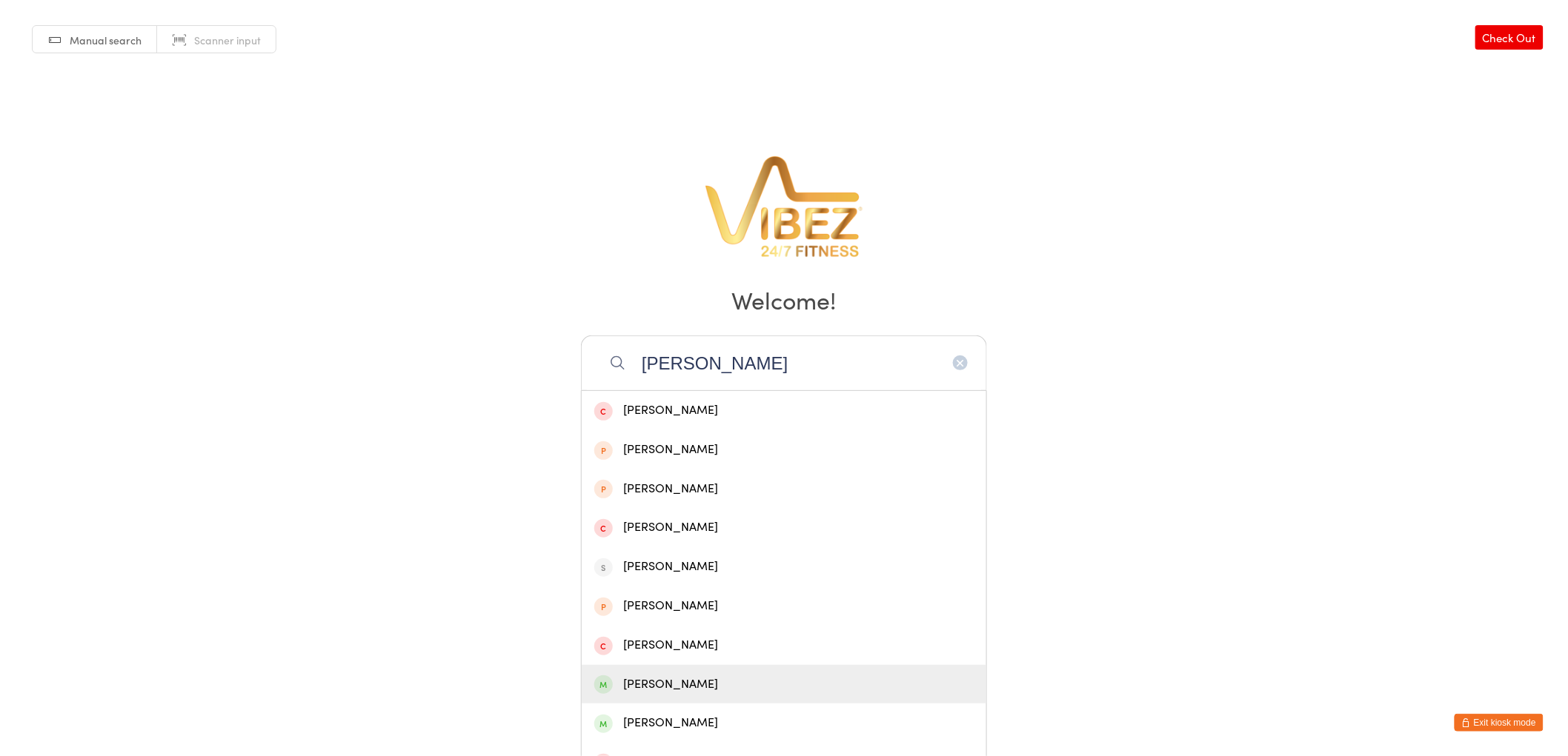
type input "[PERSON_NAME]"
click at [813, 679] on div "Simon Kable - Brown" at bounding box center [784, 684] width 380 height 20
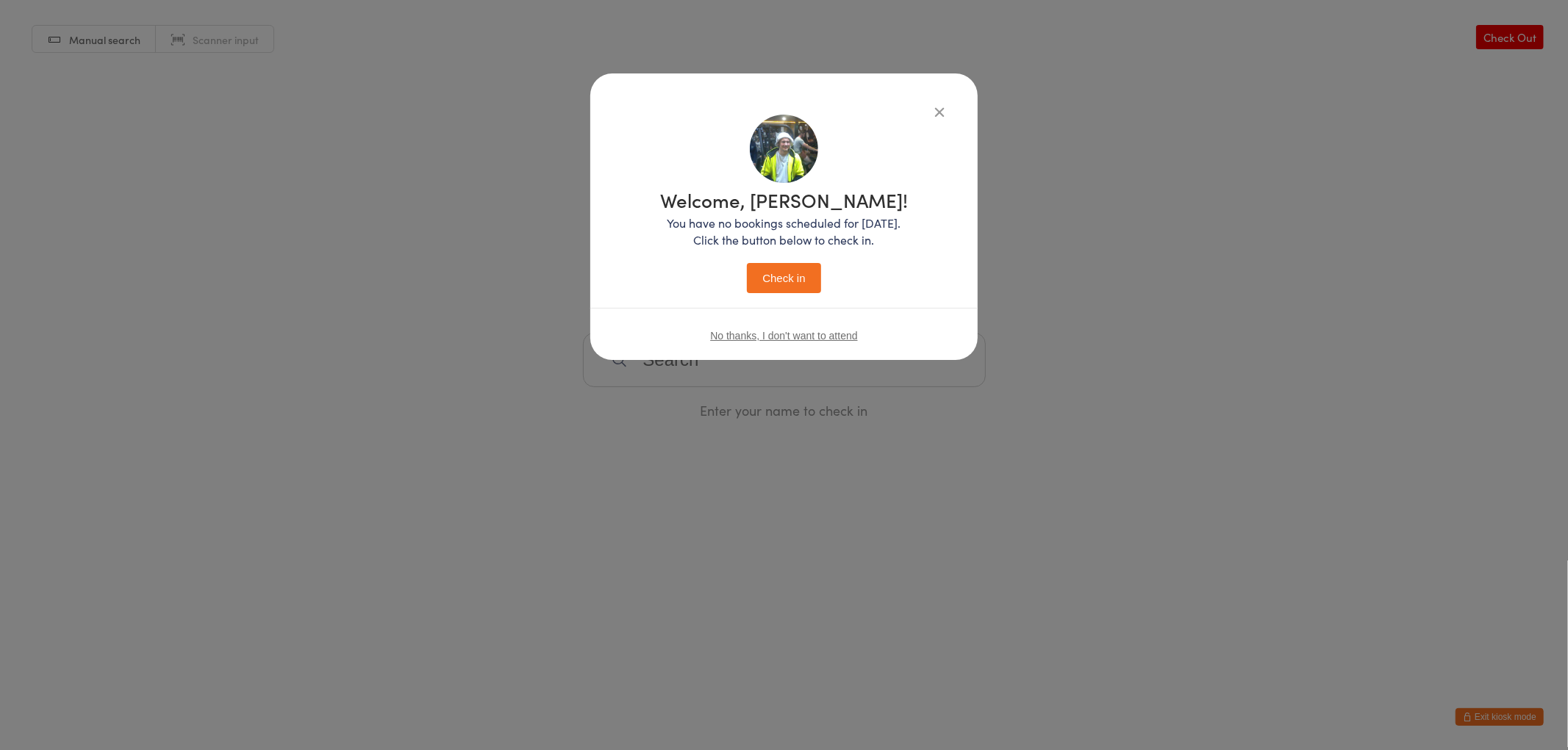
click at [802, 286] on button "Check in" at bounding box center [783, 278] width 73 height 30
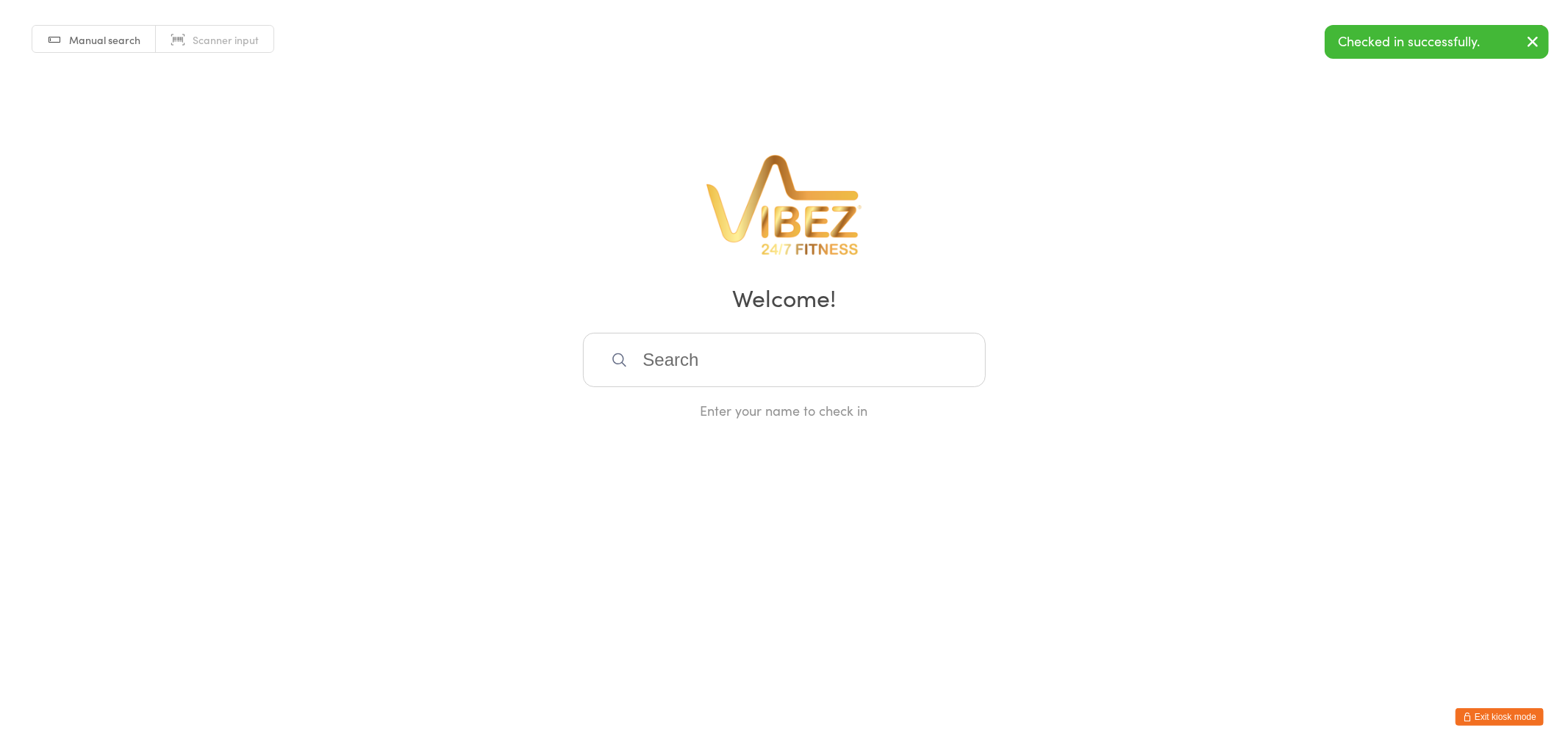
click at [923, 356] on input "search" at bounding box center [784, 360] width 402 height 55
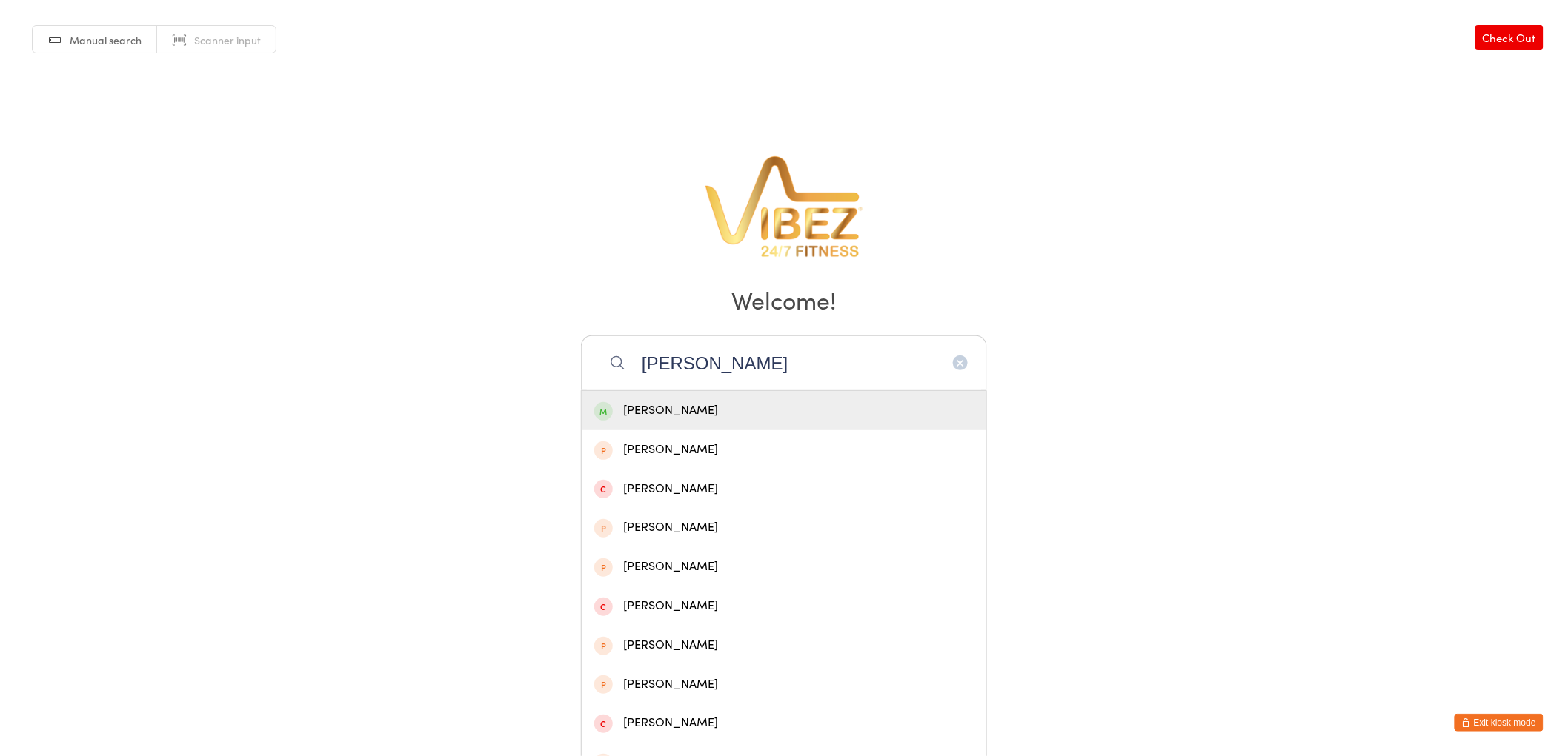
type input "jake njove"
click at [813, 402] on div "Jake Novella" at bounding box center [784, 410] width 380 height 20
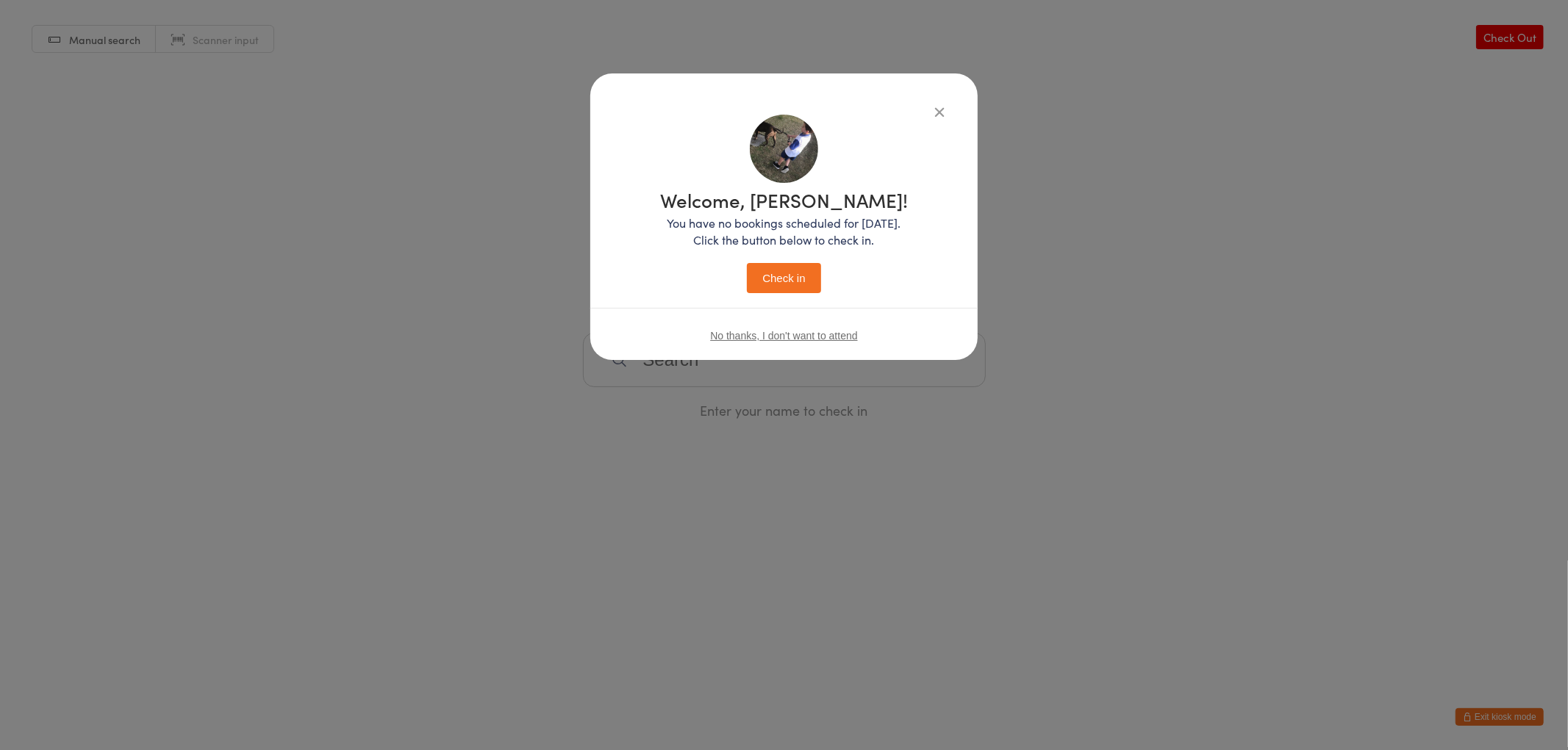
click at [784, 286] on button "Check in" at bounding box center [783, 278] width 73 height 30
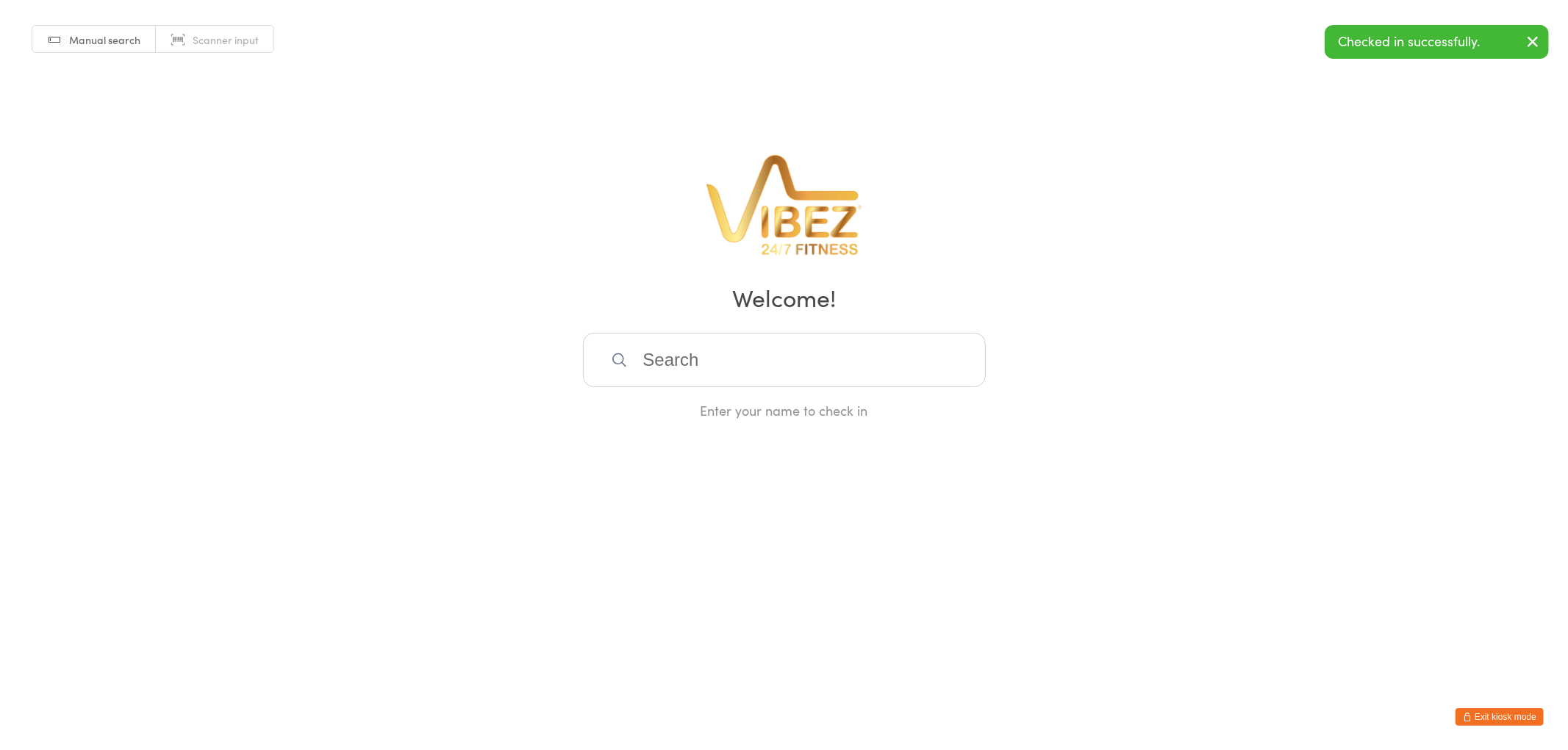
click at [1516, 708] on button "Exit kiosk mode" at bounding box center [1498, 717] width 88 height 18
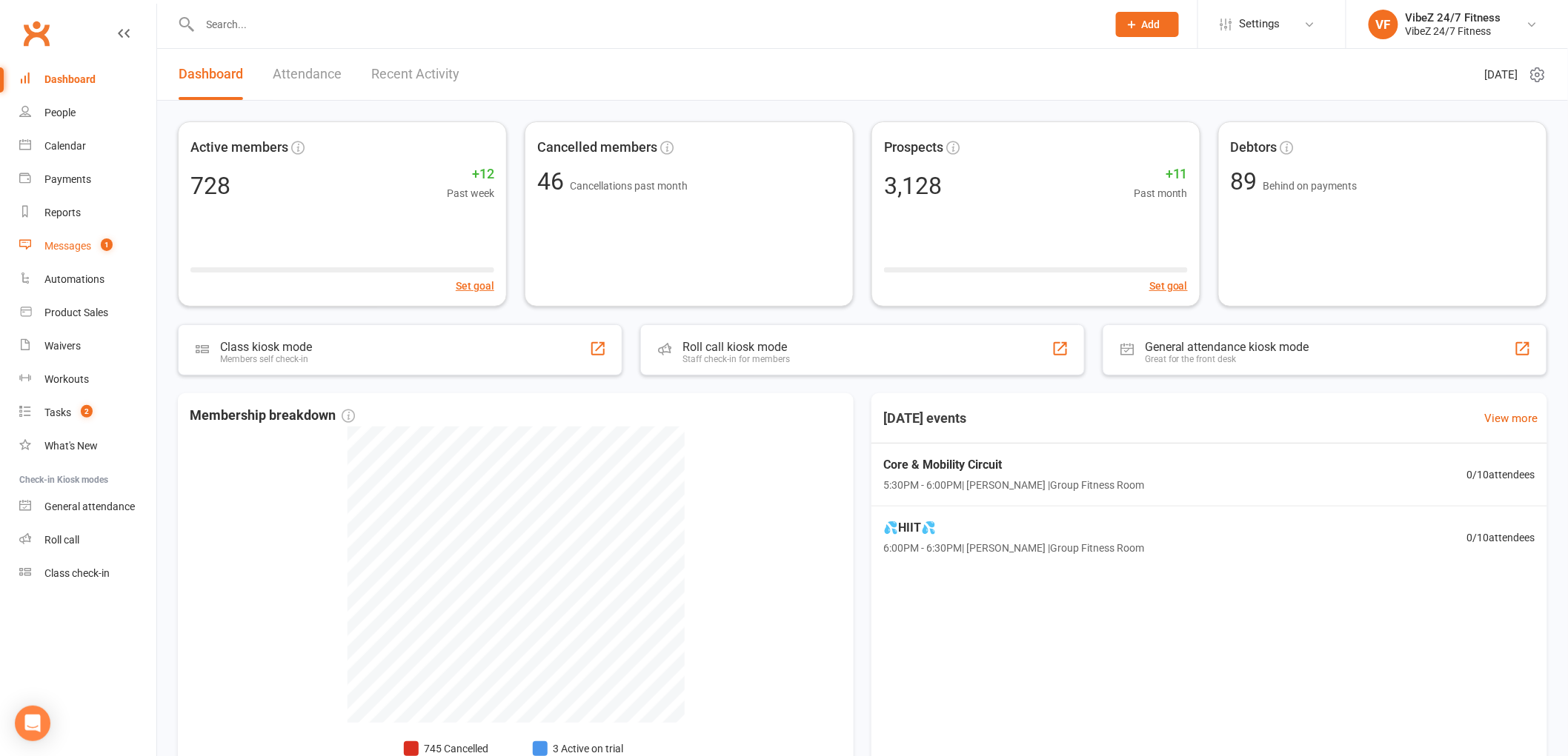
click at [77, 246] on div "Messages" at bounding box center [68, 246] width 47 height 12
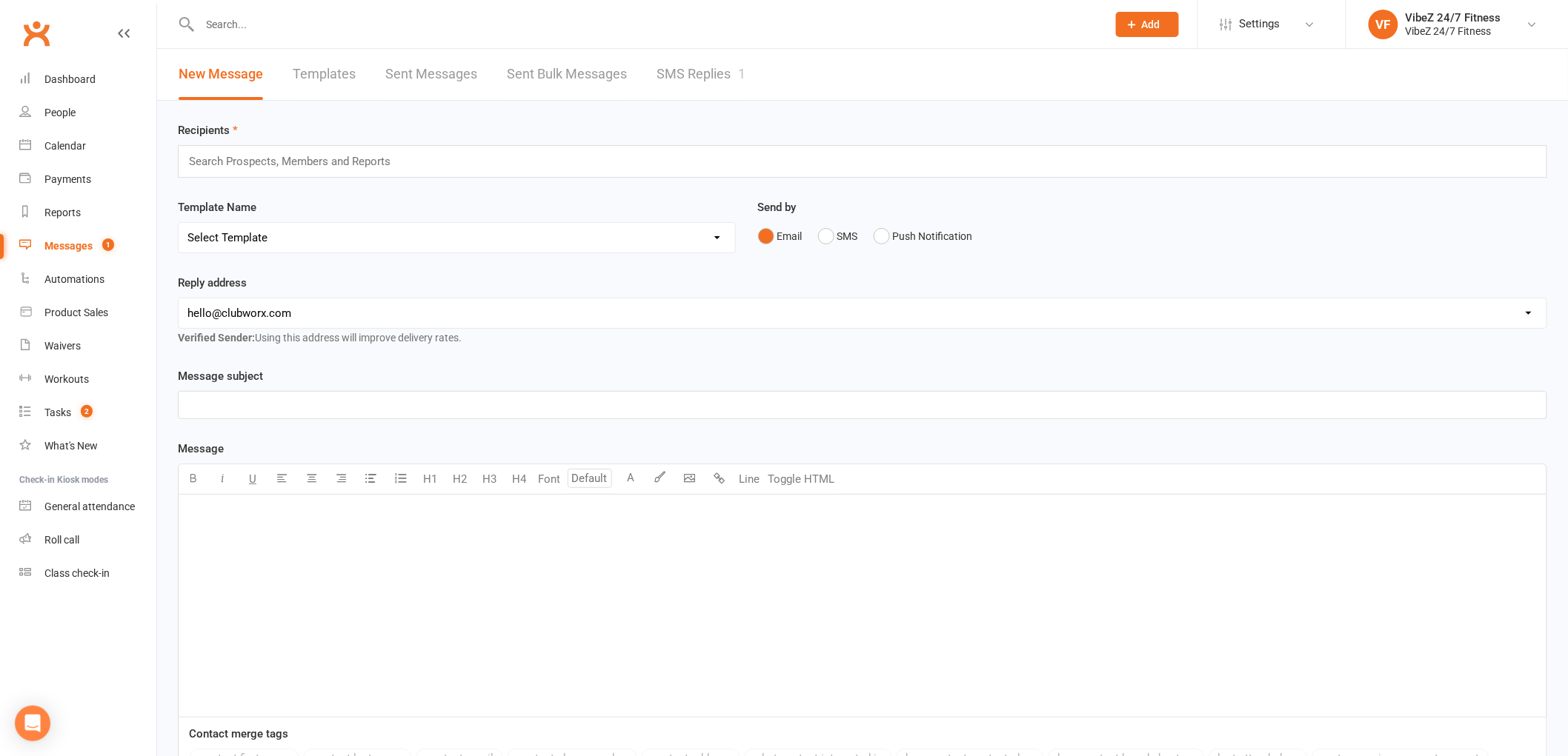
click at [712, 67] on link "SMS Replies 1" at bounding box center [700, 74] width 89 height 51
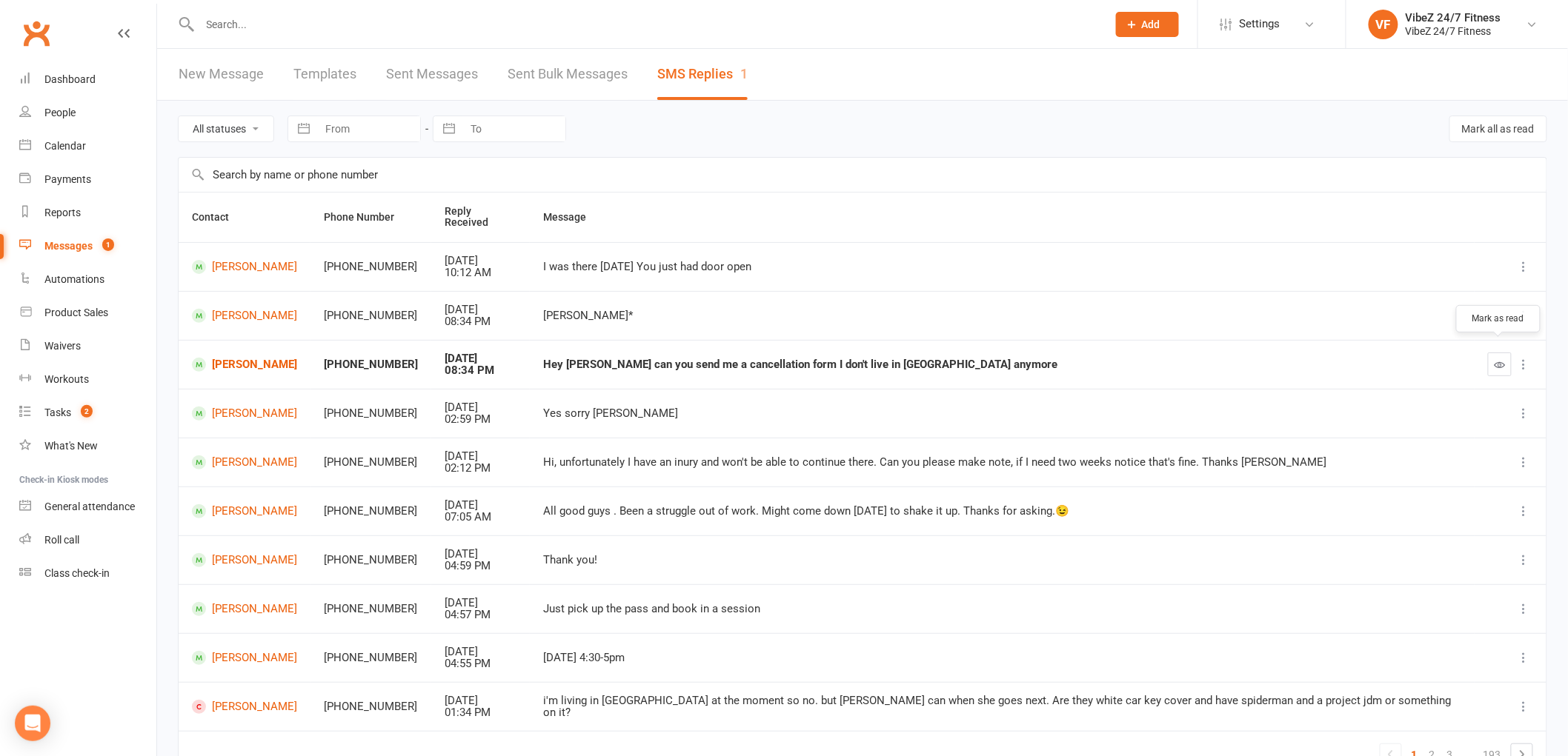
click at [1495, 359] on icon "button" at bounding box center [1501, 364] width 11 height 11
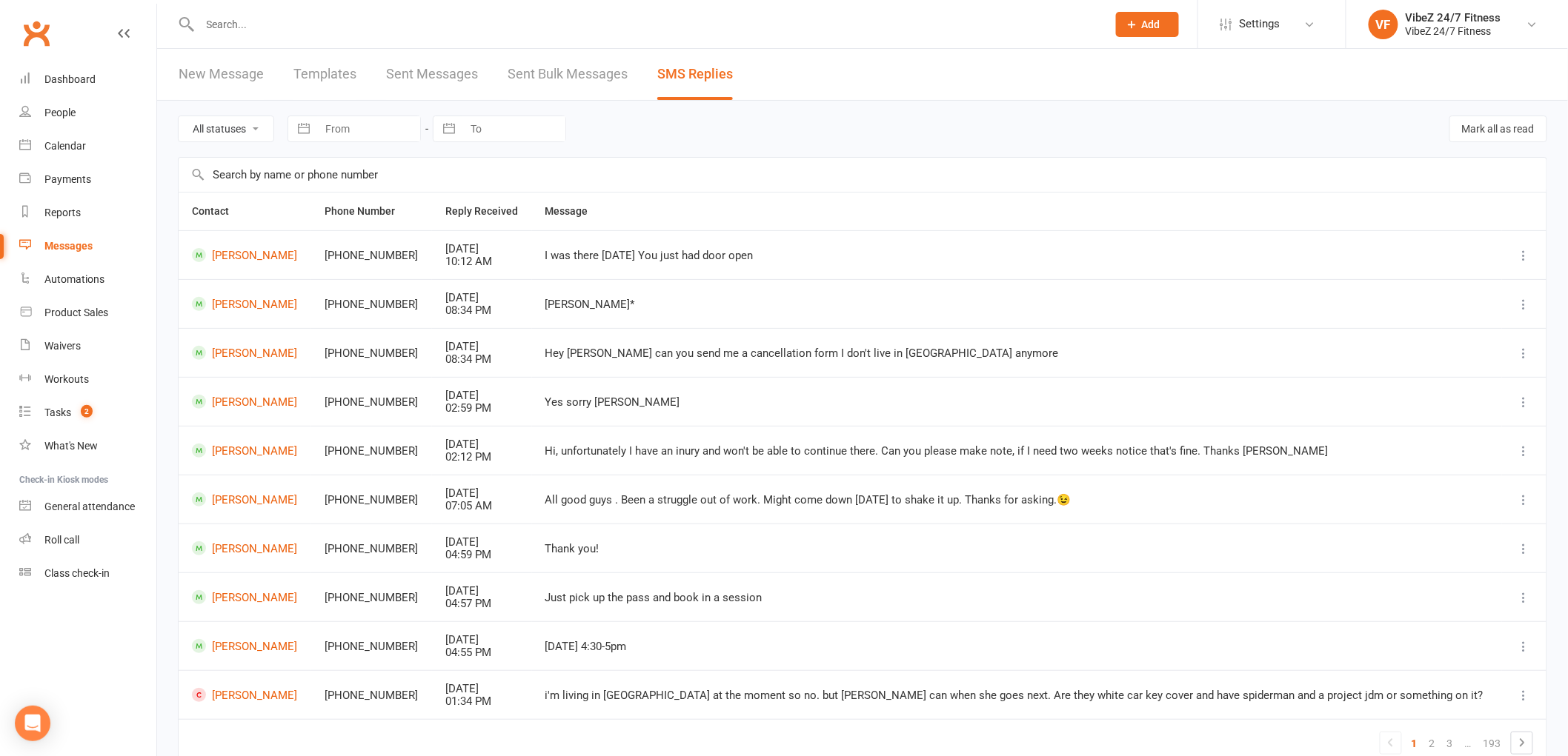
click at [395, 32] on input "text" at bounding box center [646, 24] width 901 height 21
click at [81, 76] on div "Dashboard" at bounding box center [70, 78] width 51 height 12
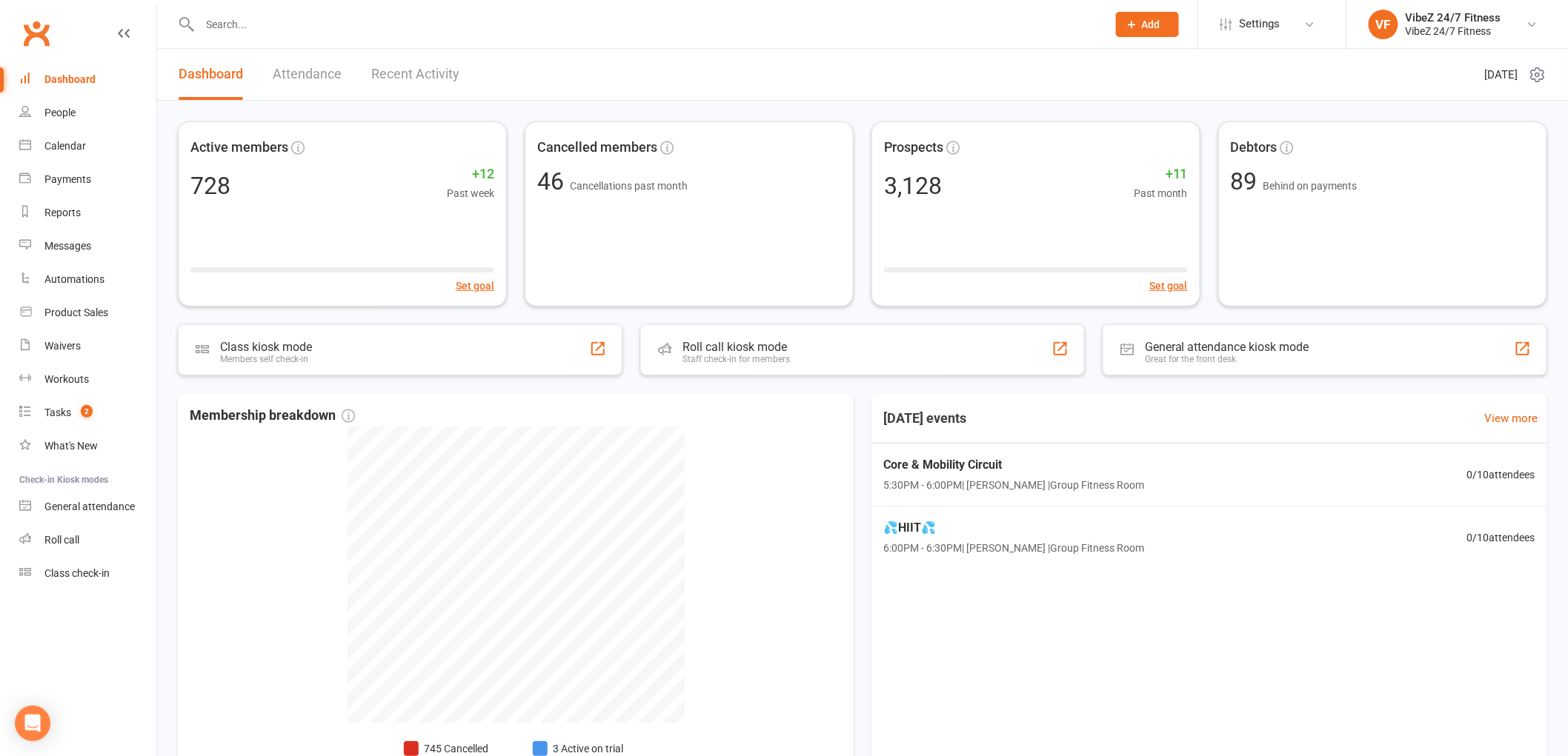
click at [459, 27] on input "text" at bounding box center [646, 24] width 901 height 21
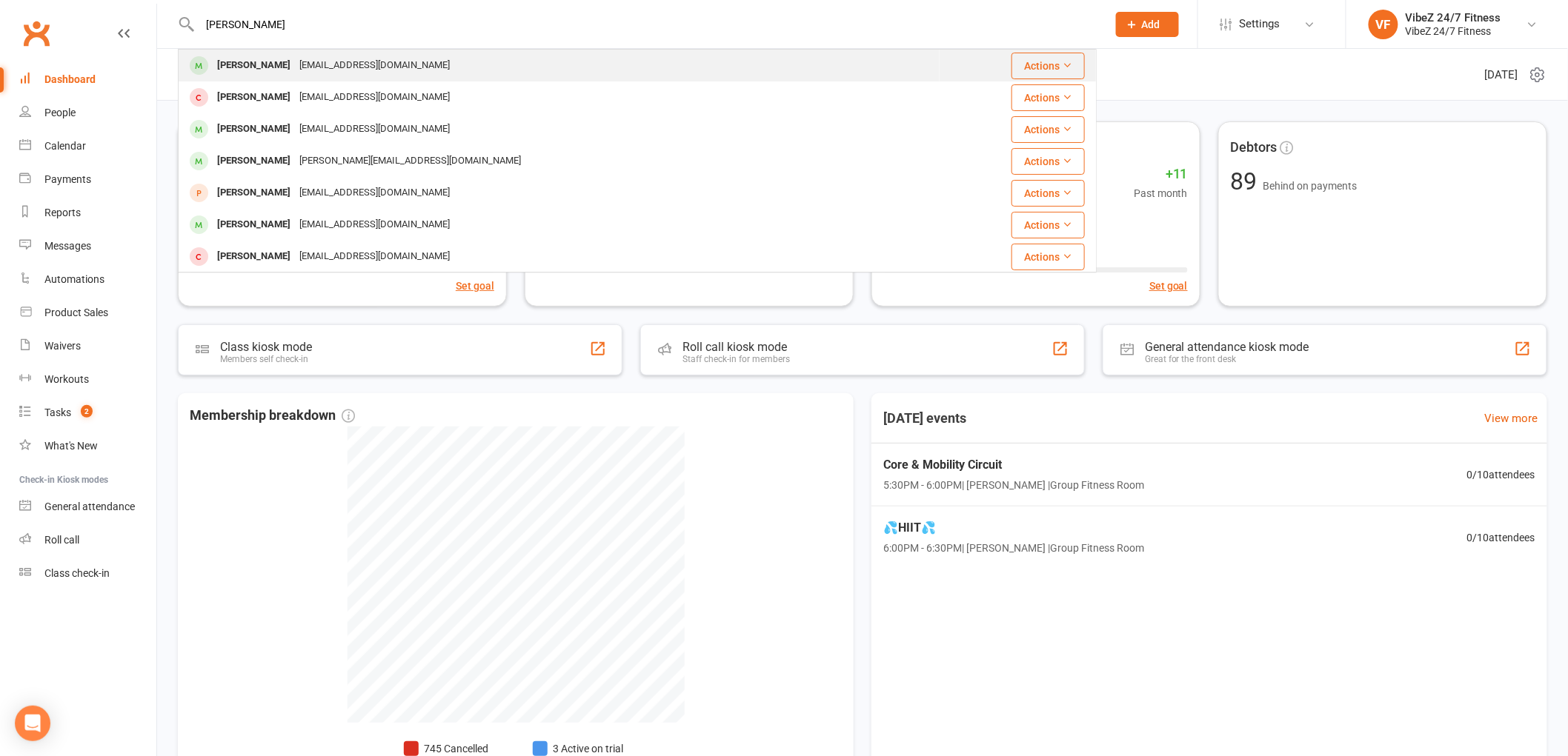
type input "graham mu"
click at [381, 55] on div "Graham Mules gmules@live.com" at bounding box center [559, 65] width 759 height 30
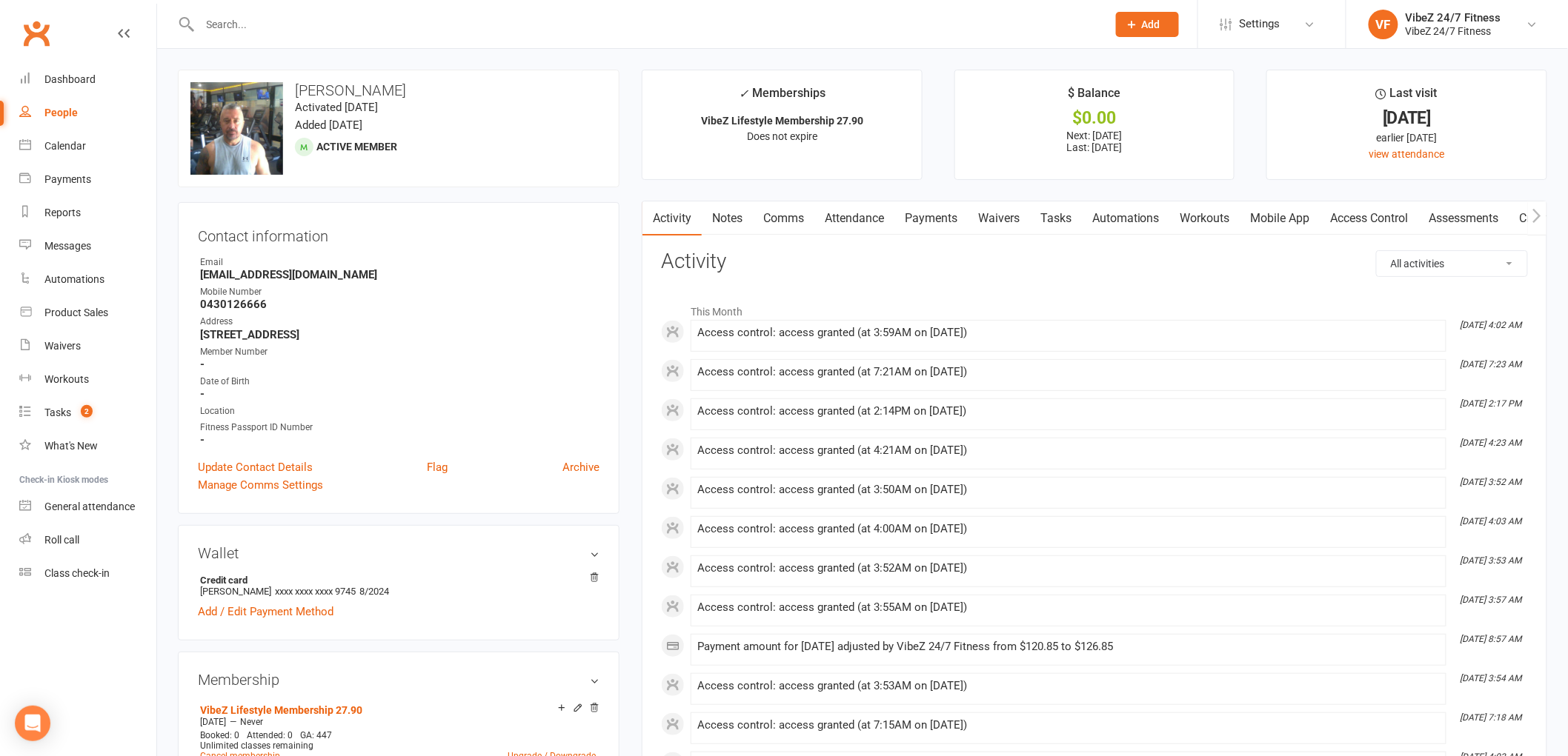
click at [934, 224] on link "Payments" at bounding box center [931, 219] width 73 height 34
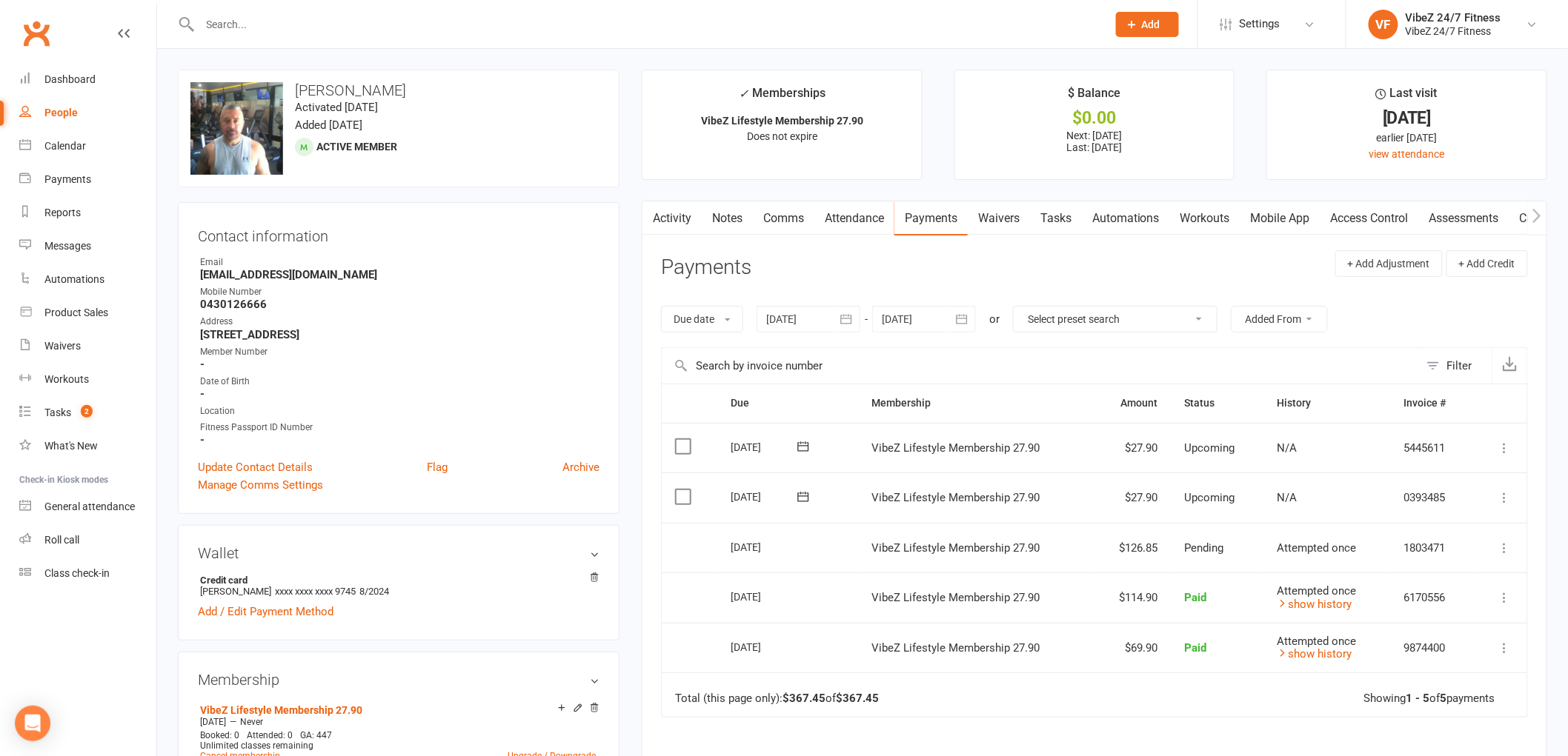
click at [1504, 494] on icon at bounding box center [1505, 498] width 15 height 15
click at [1419, 635] on link "Change amount" at bounding box center [1425, 645] width 175 height 30
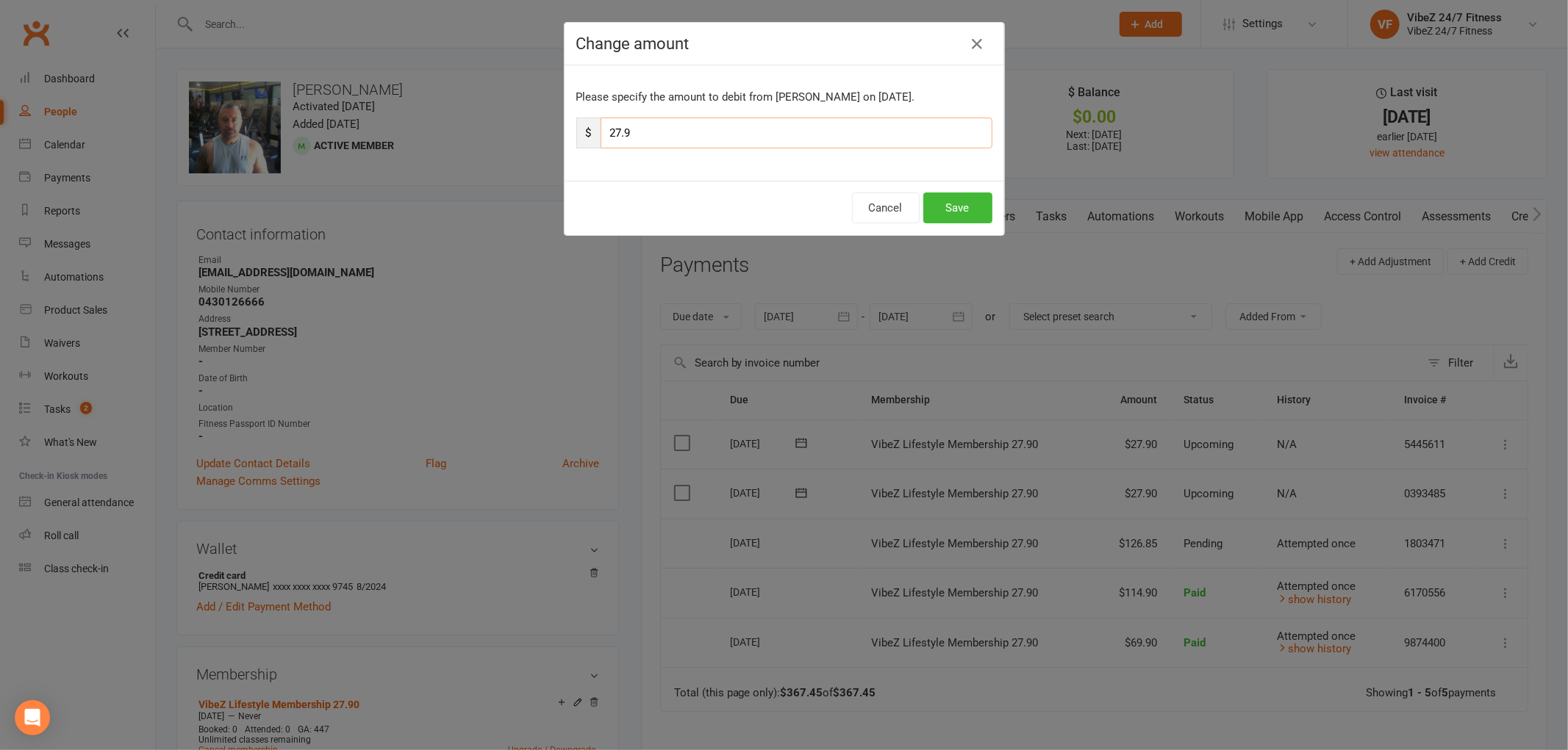
click at [649, 136] on input "27.9" at bounding box center [797, 133] width 391 height 31
type input "2"
type input "33.90"
click at [966, 200] on button "Save" at bounding box center [957, 208] width 70 height 31
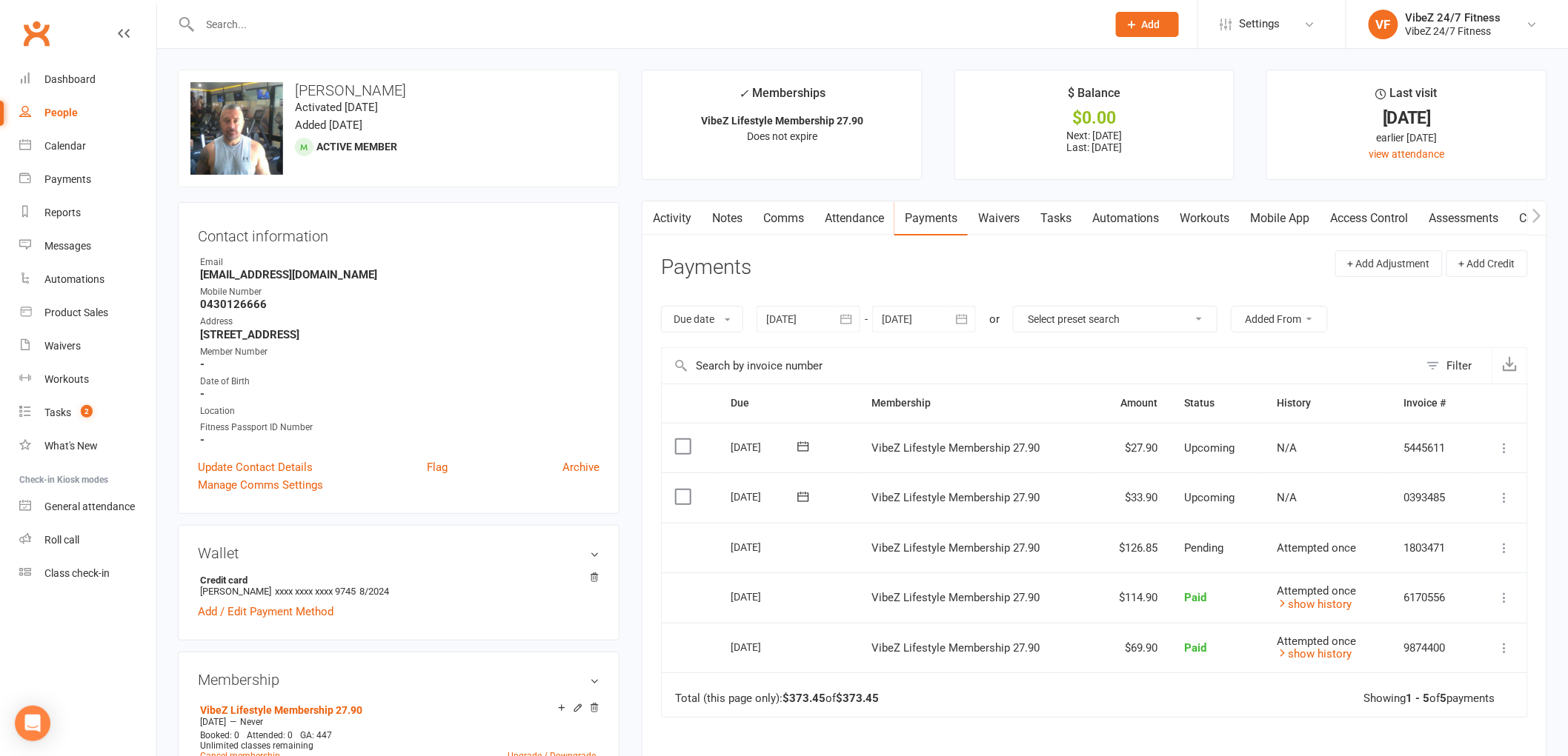
click at [319, 8] on div at bounding box center [637, 24] width 919 height 49
click at [309, 20] on input "text" at bounding box center [646, 24] width 901 height 21
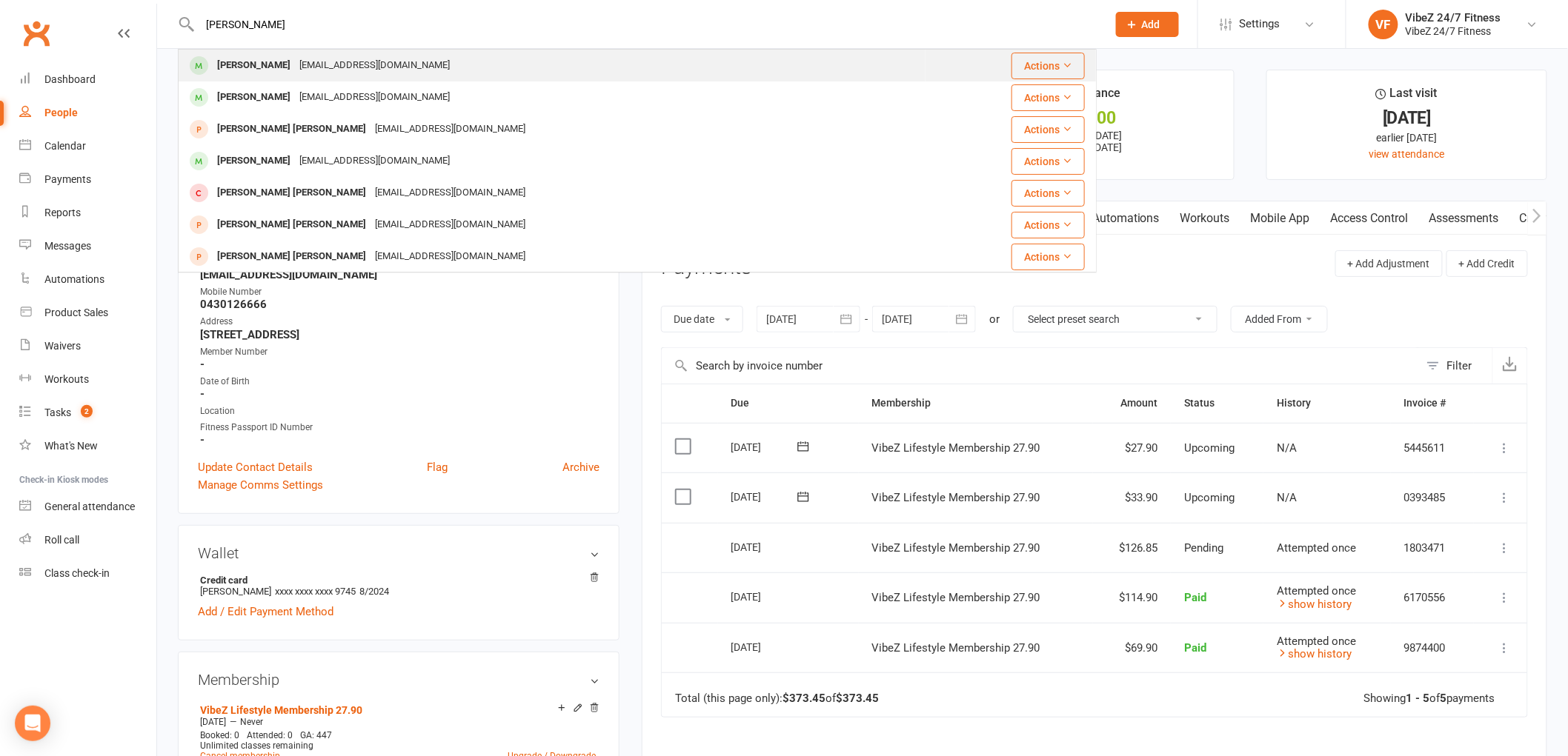
type input "connor he"
click at [402, 56] on div "connorheather16@yahoo.com" at bounding box center [374, 65] width 159 height 21
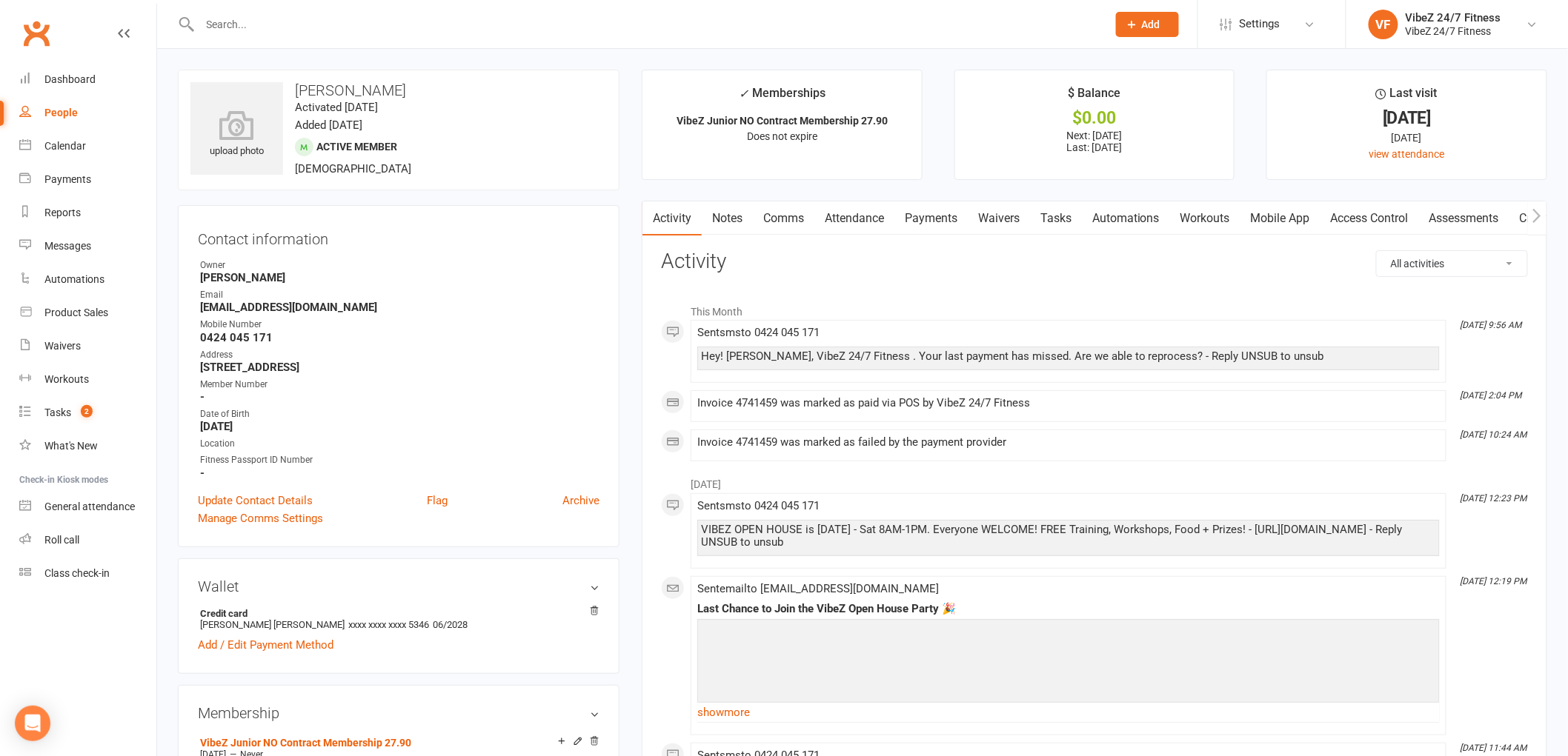
click at [928, 213] on link "Payments" at bounding box center [931, 219] width 73 height 34
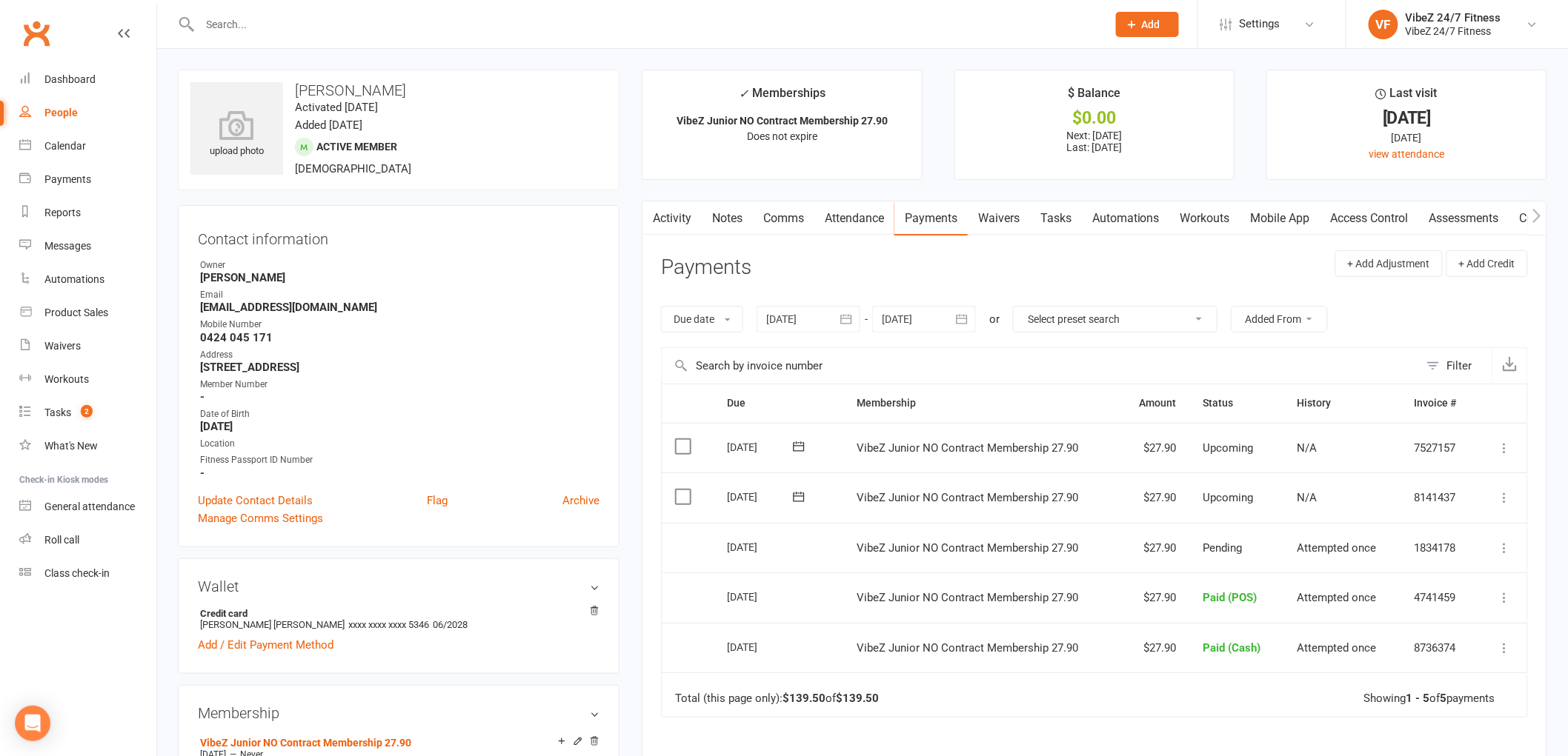
scroll to position [82, 0]
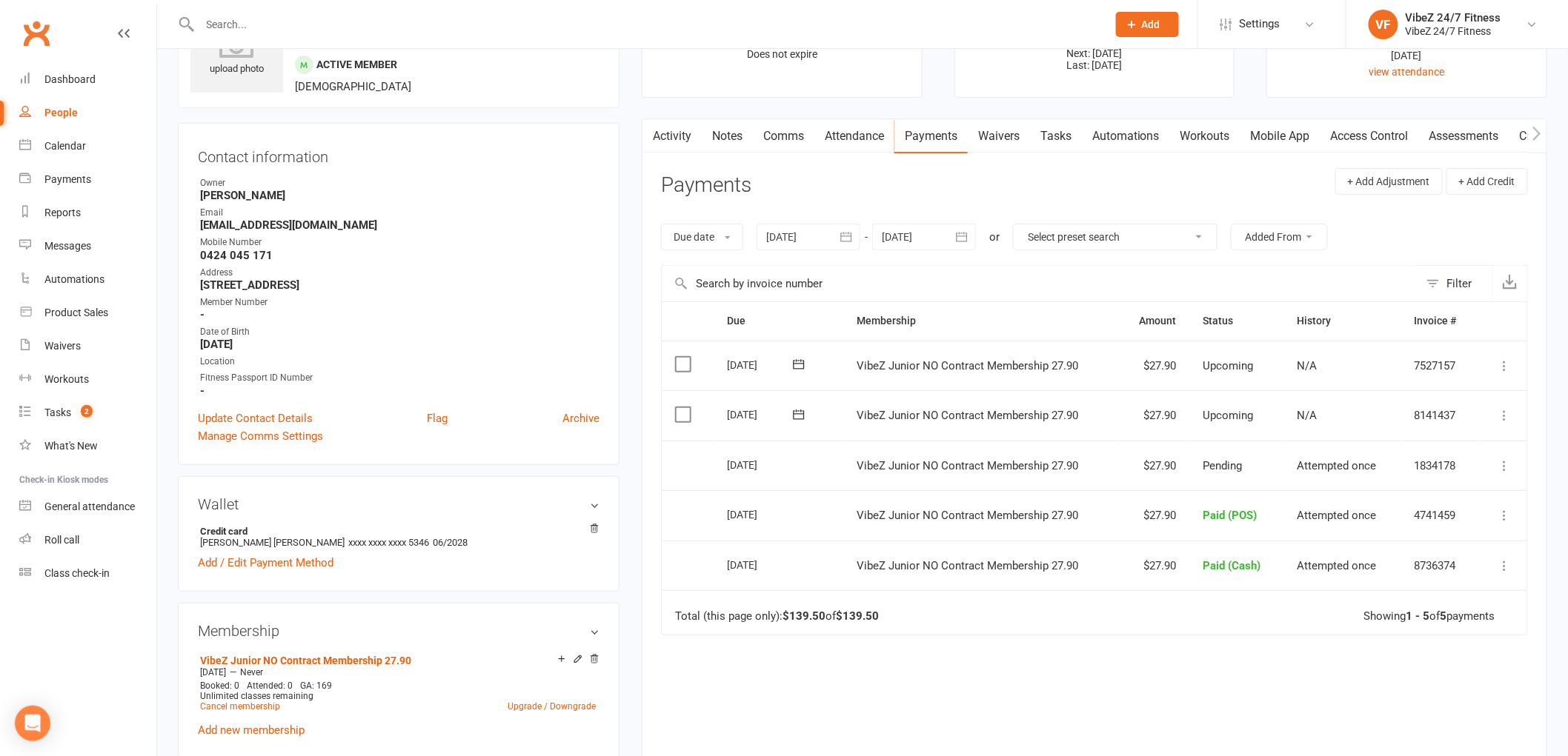
click at [1503, 459] on icon at bounding box center [1505, 466] width 15 height 15
click at [1251, 663] on div "Due Contact Membership Amount Status History Invoice # Select this 13 Oct 2025 …" at bounding box center [1094, 563] width 867 height 524
click at [1502, 420] on icon at bounding box center [1505, 416] width 15 height 15
click at [1174, 680] on div "Due Contact Membership Amount Status History Invoice # Select this 13 Oct 2025 …" at bounding box center [1094, 563] width 867 height 524
click at [312, 9] on div at bounding box center [637, 24] width 919 height 49
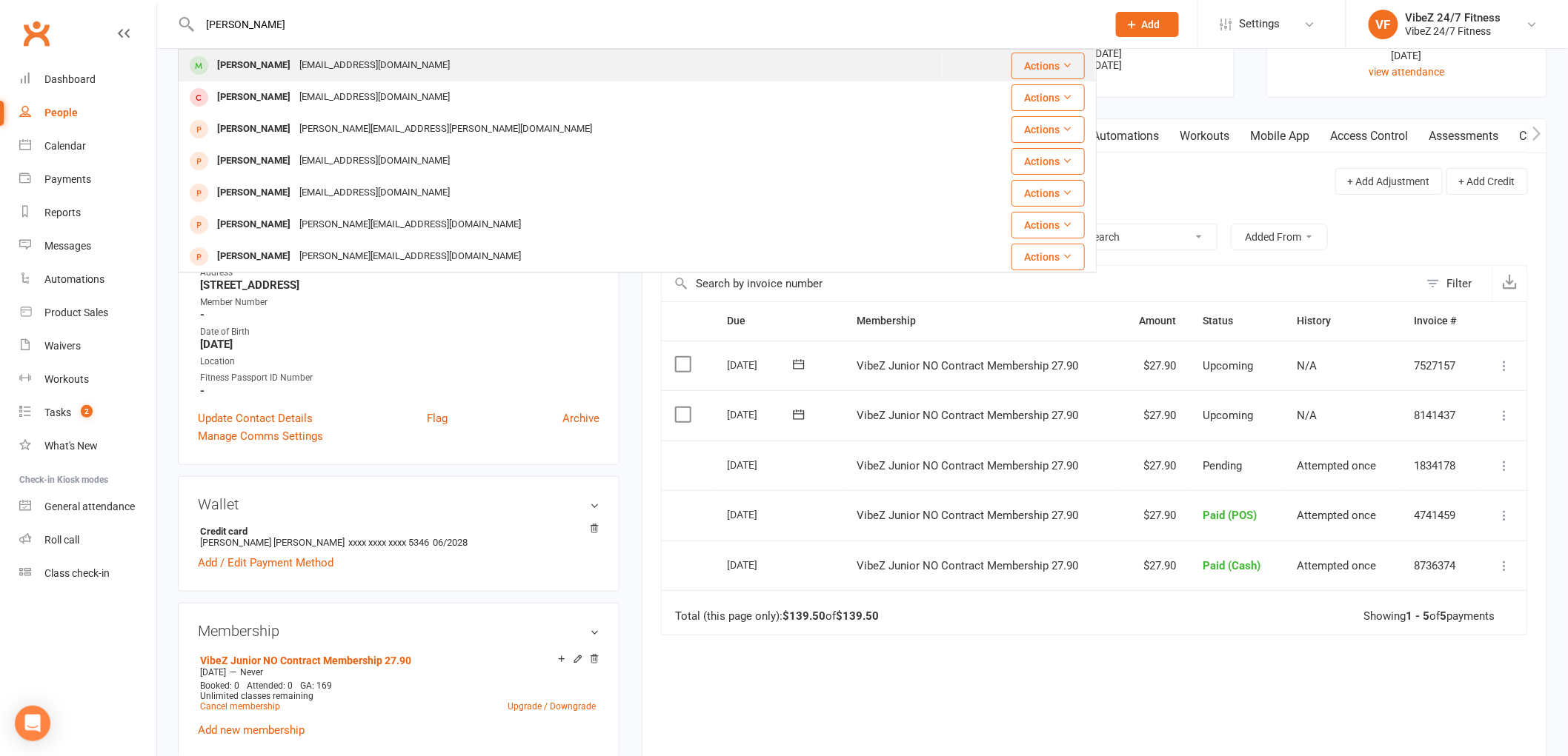
type input "amy wright"
click at [433, 69] on div "Amy Wright amywright241@gmail.com" at bounding box center [561, 65] width 763 height 30
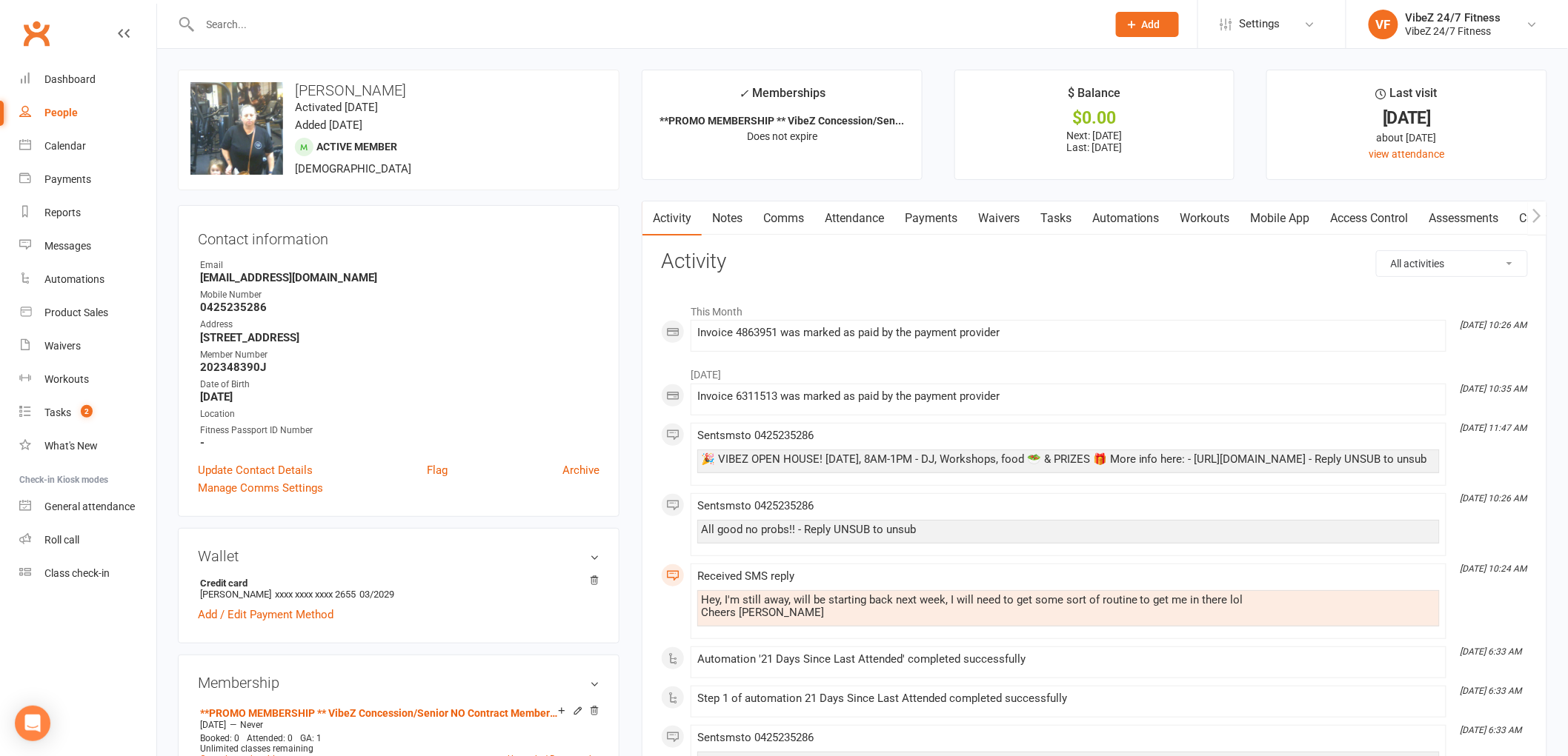
click at [899, 230] on link "Payments" at bounding box center [931, 219] width 73 height 34
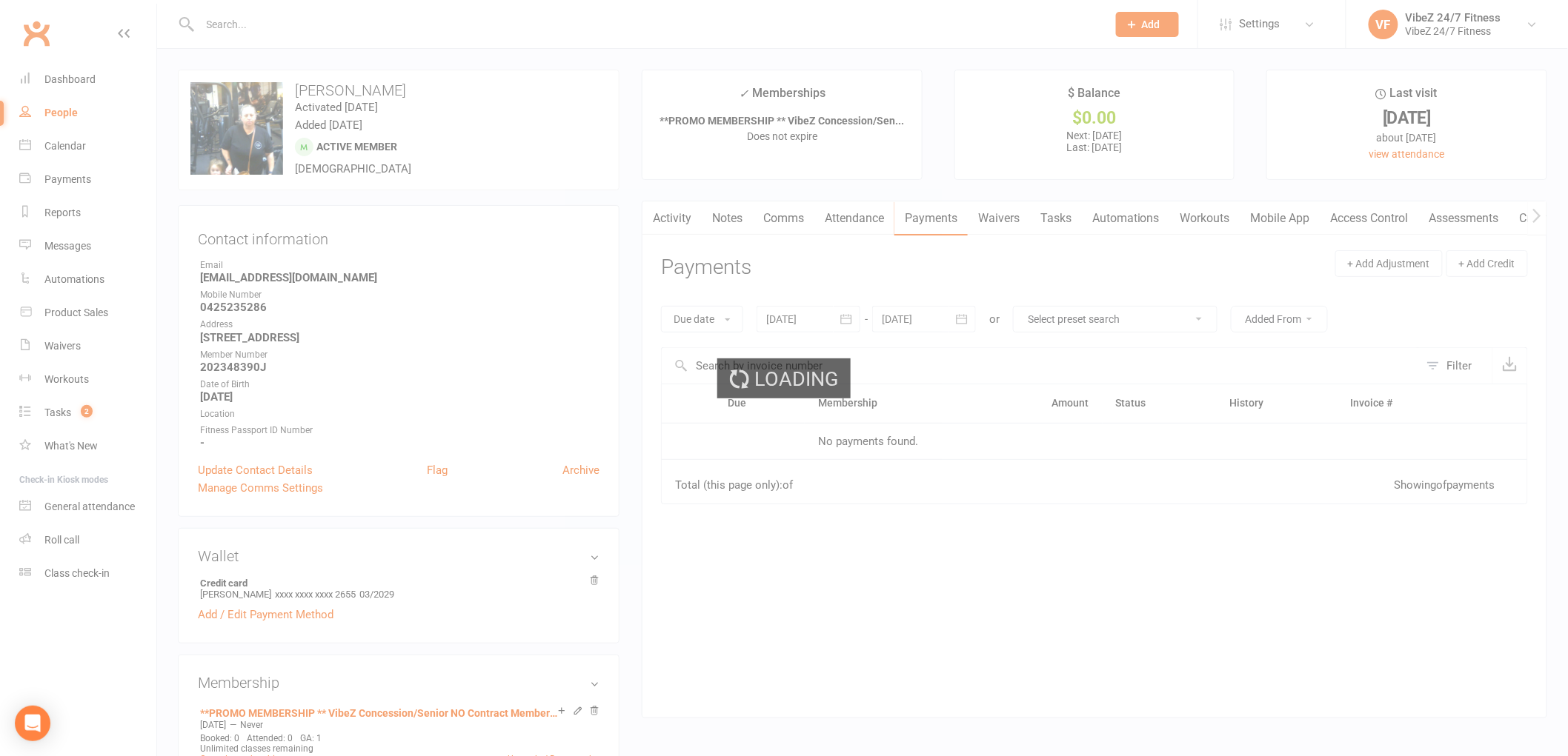
click at [934, 216] on div "Loading" at bounding box center [784, 378] width 1568 height 756
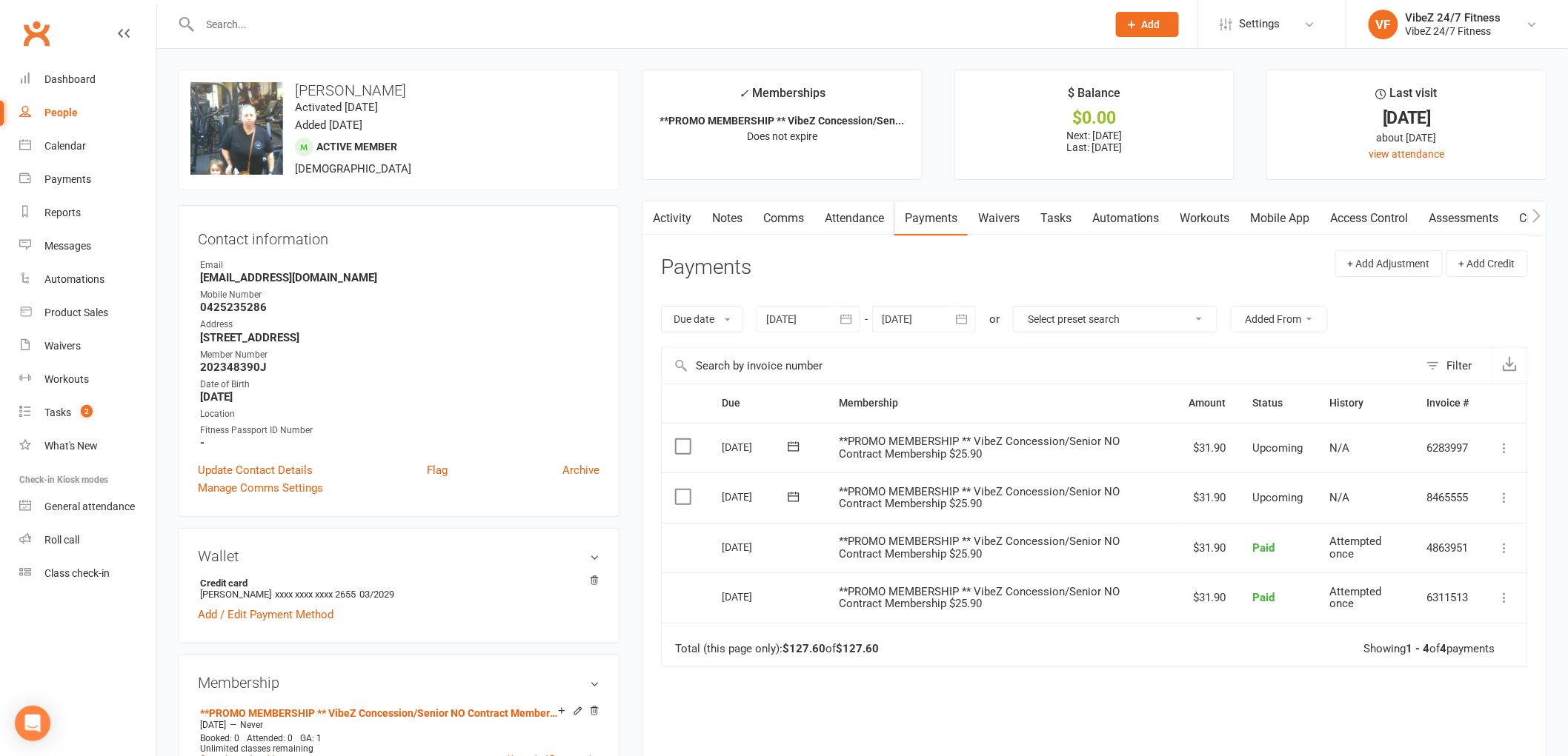
click at [1153, 708] on div "Due Contact Membership Amount Status History Invoice # Select this 04 Oct 2025 …" at bounding box center [1094, 621] width 867 height 475
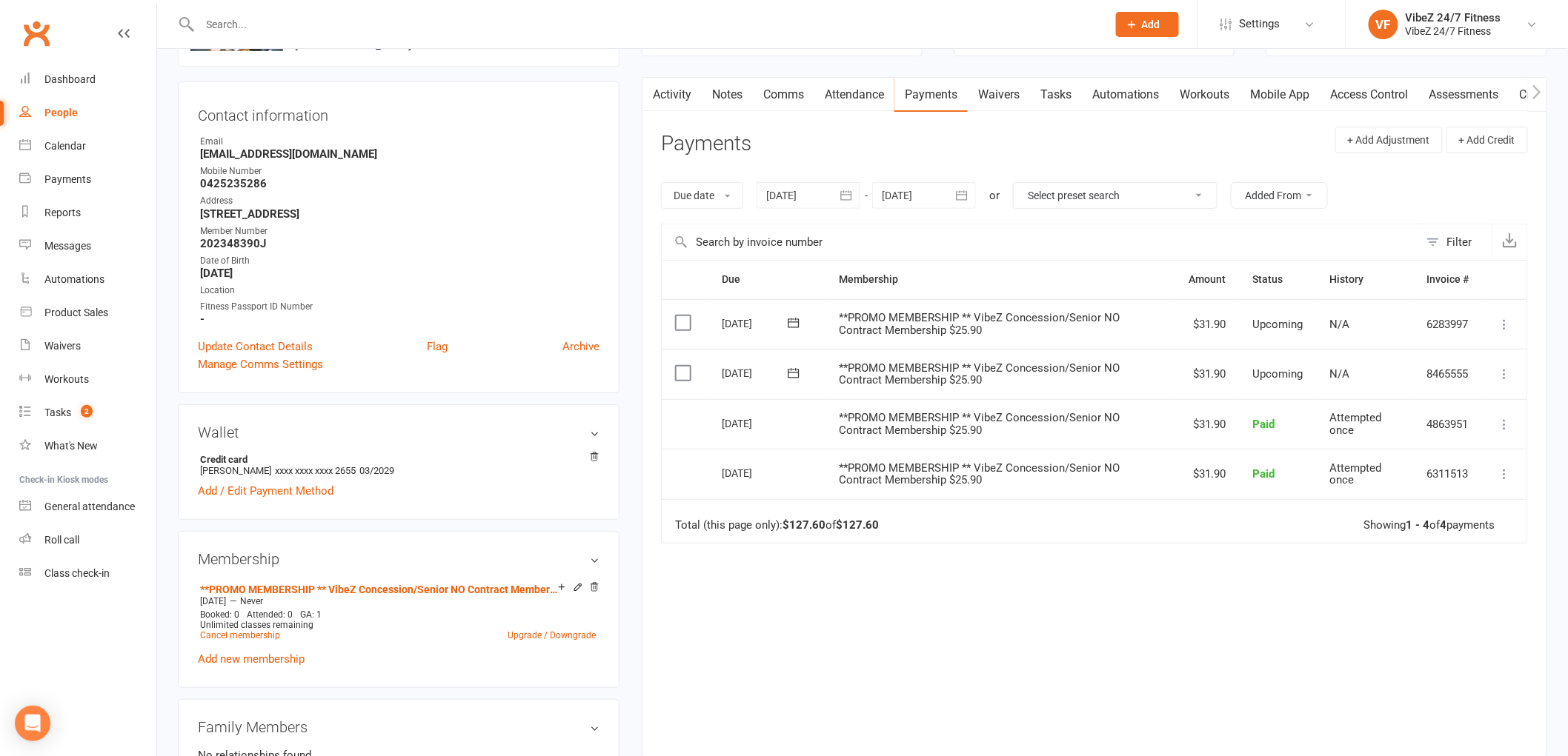
scroll to position [164, 0]
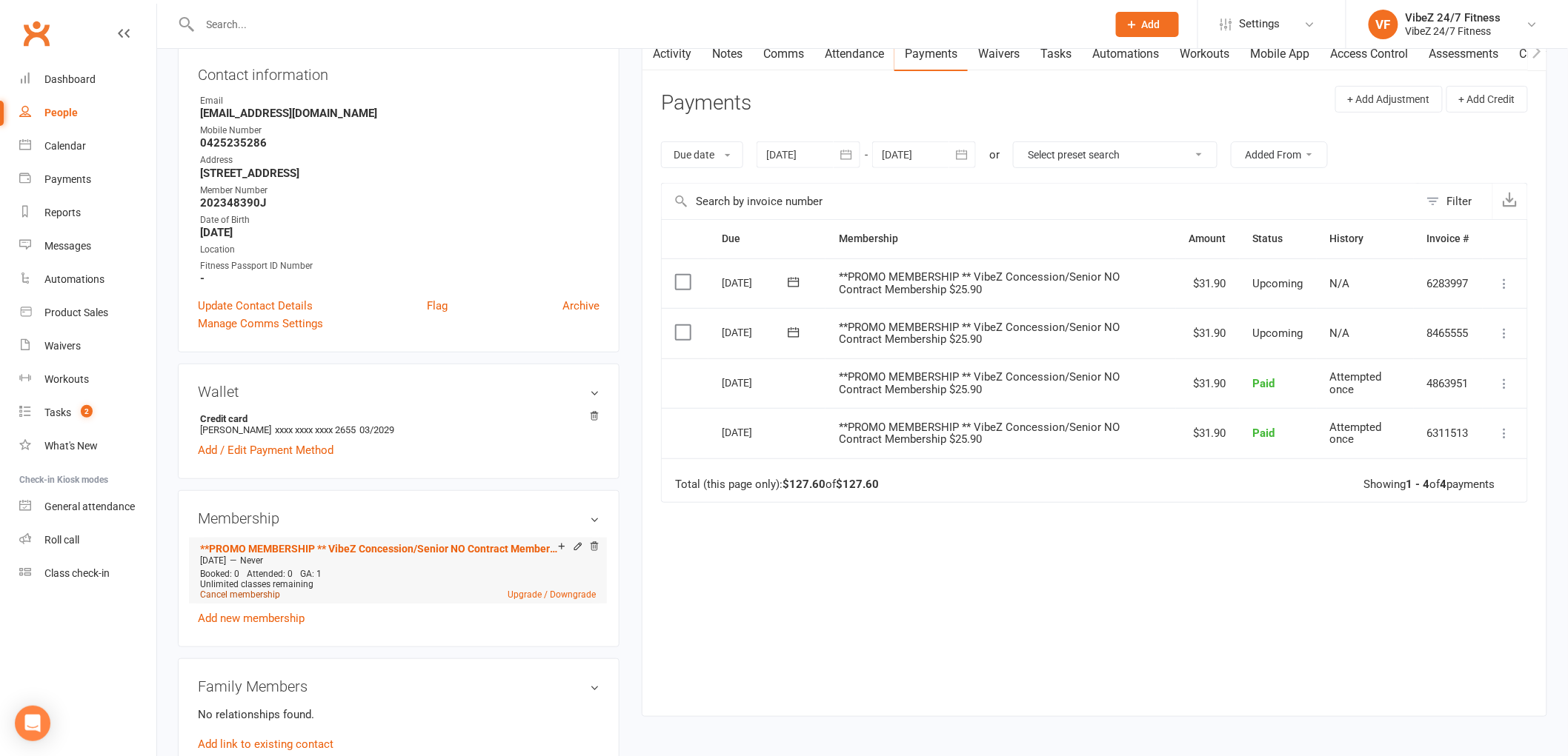
click at [261, 596] on link "Cancel membership" at bounding box center [240, 594] width 80 height 10
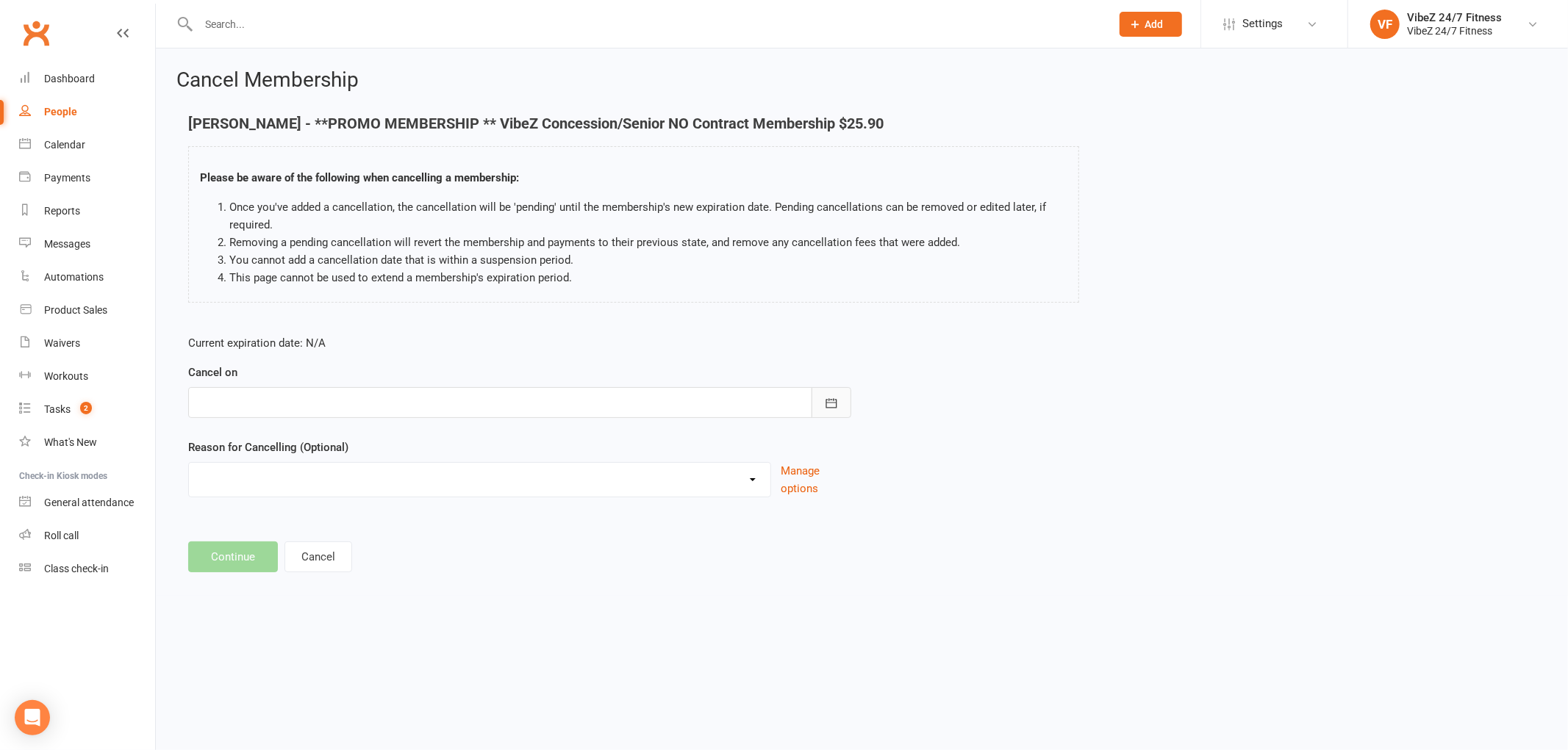
click at [829, 402] on icon "button" at bounding box center [831, 403] width 11 height 9
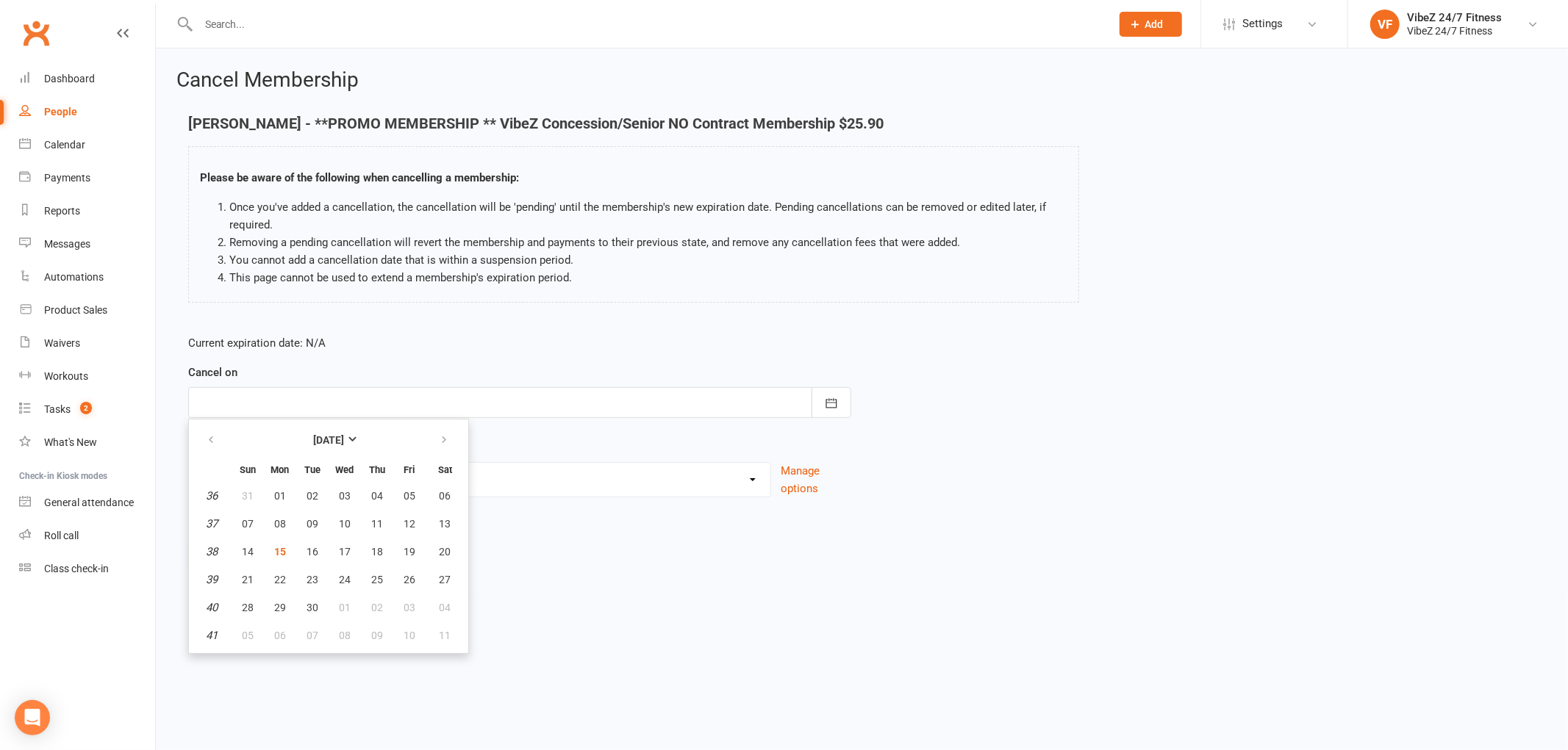
click at [1387, 140] on div "Amy Wright - **PROMO MEMBERSHIP ** VibeZ Concession/Senior NO Contract Membersh…" at bounding box center [861, 219] width 1370 height 208
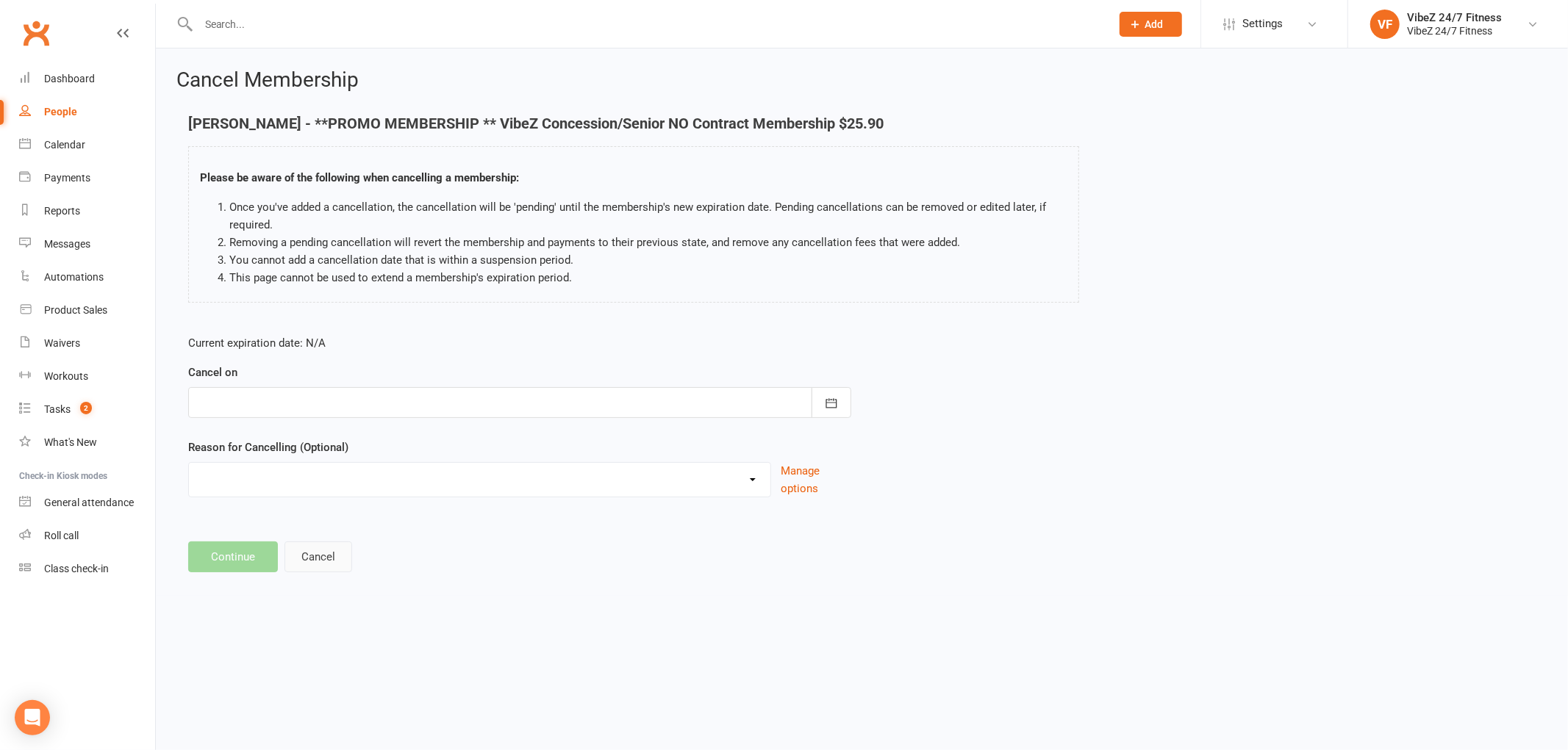
click at [332, 561] on button "Cancel" at bounding box center [318, 556] width 68 height 31
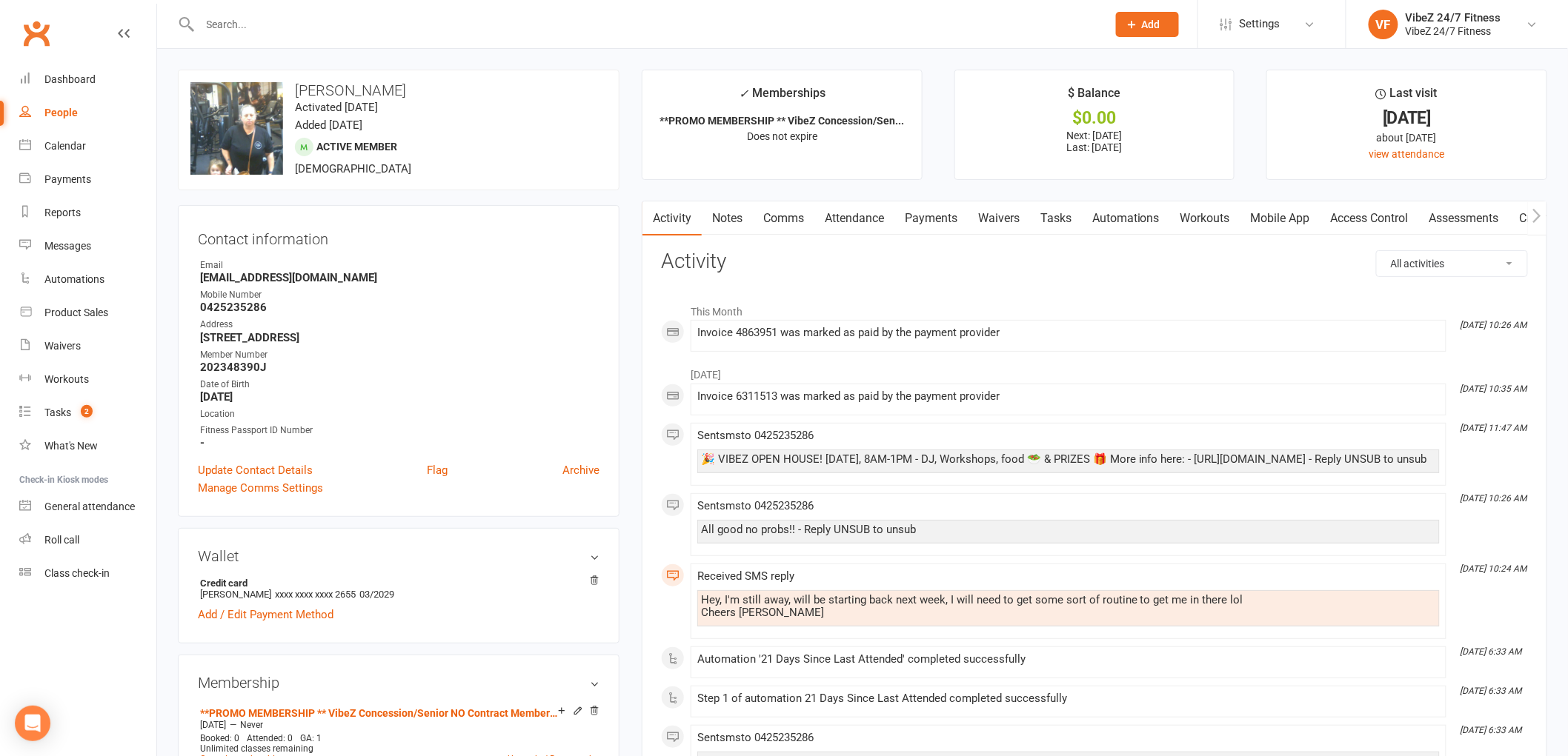
click at [932, 223] on link "Payments" at bounding box center [931, 219] width 73 height 34
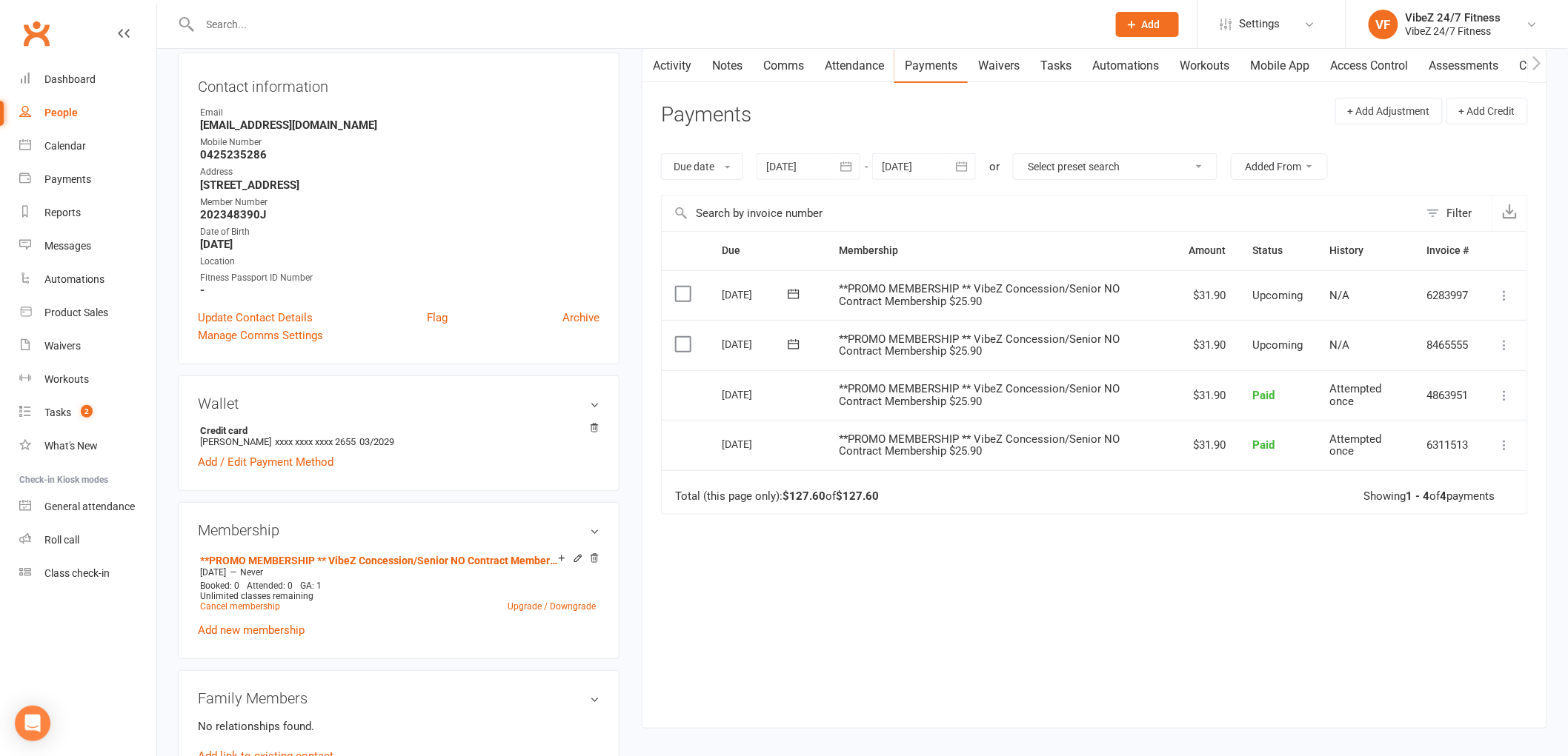
scroll to position [164, 0]
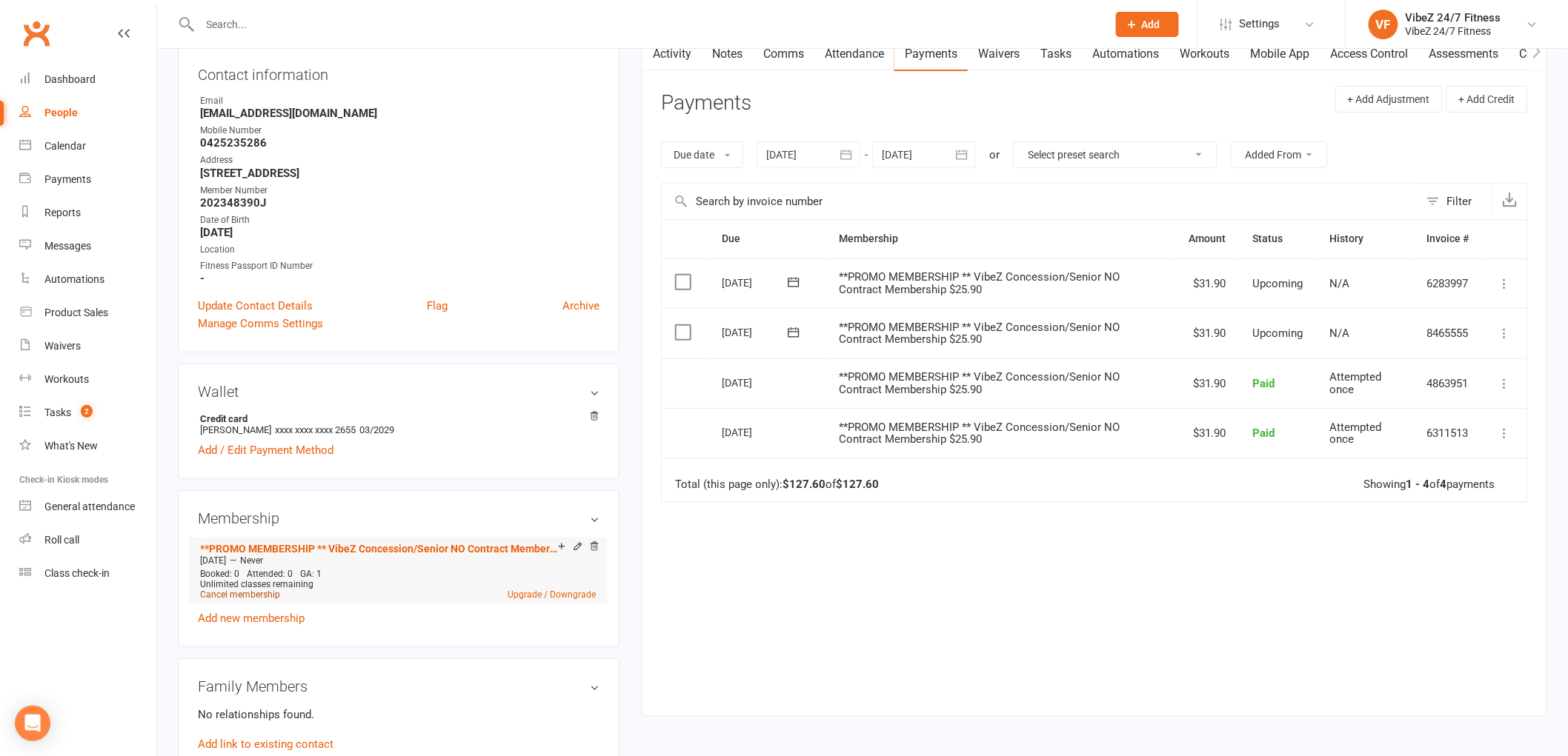
click at [252, 591] on link "Cancel membership" at bounding box center [240, 594] width 80 height 10
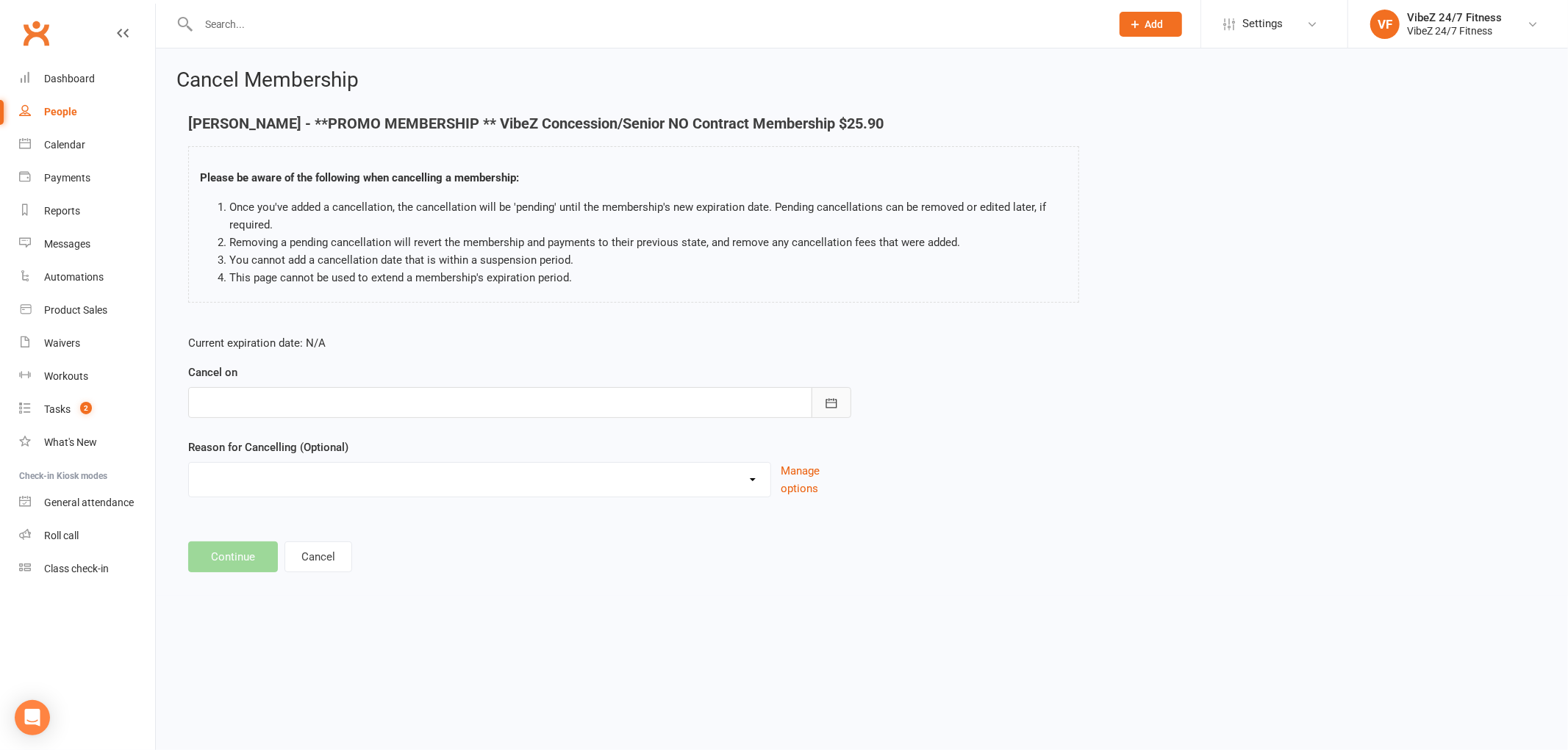
click at [841, 415] on button "button" at bounding box center [831, 402] width 40 height 31
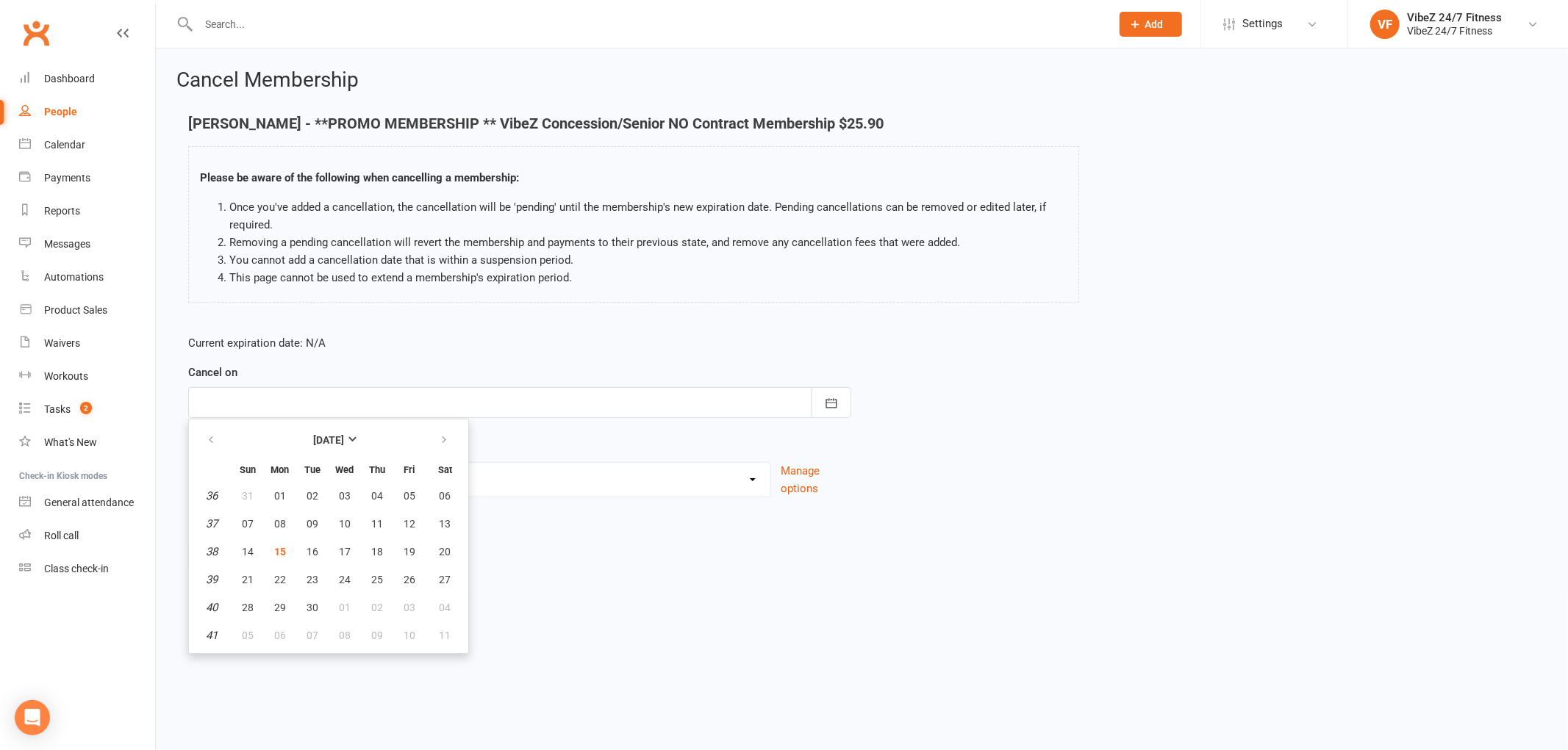
click at [272, 20] on input "text" at bounding box center [646, 24] width 906 height 20
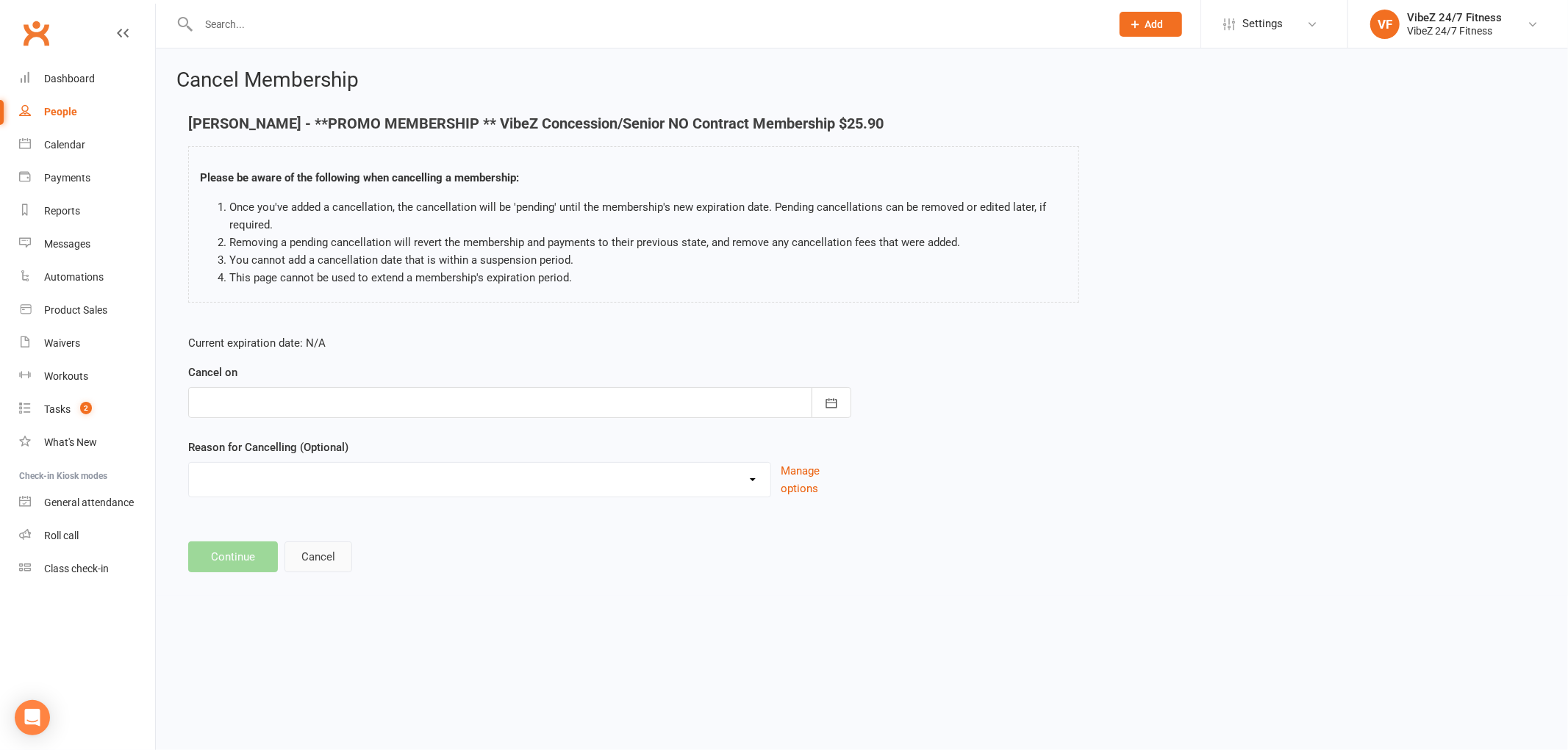
click at [320, 561] on button "Cancel" at bounding box center [318, 556] width 68 height 31
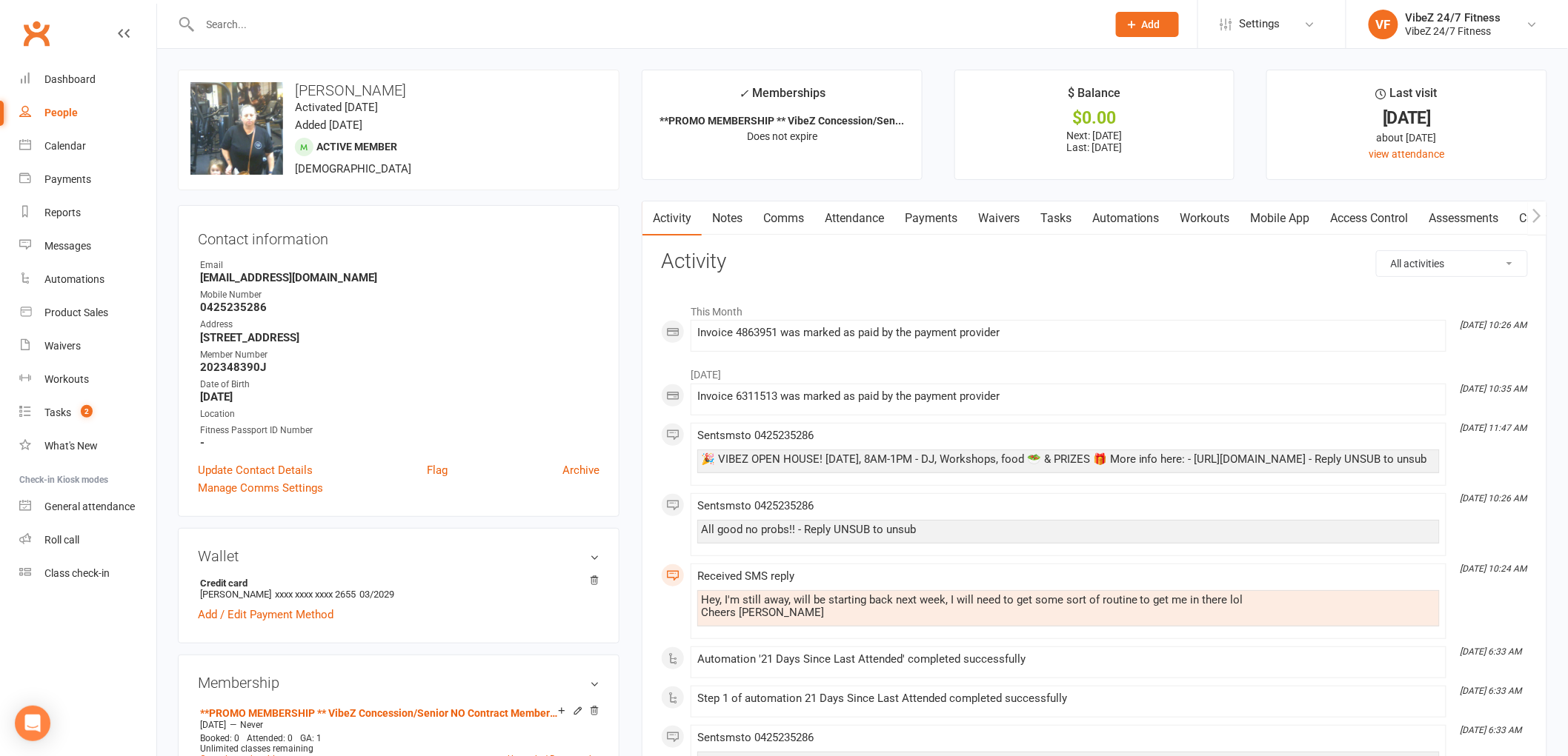
click at [311, 21] on input "text" at bounding box center [646, 24] width 901 height 21
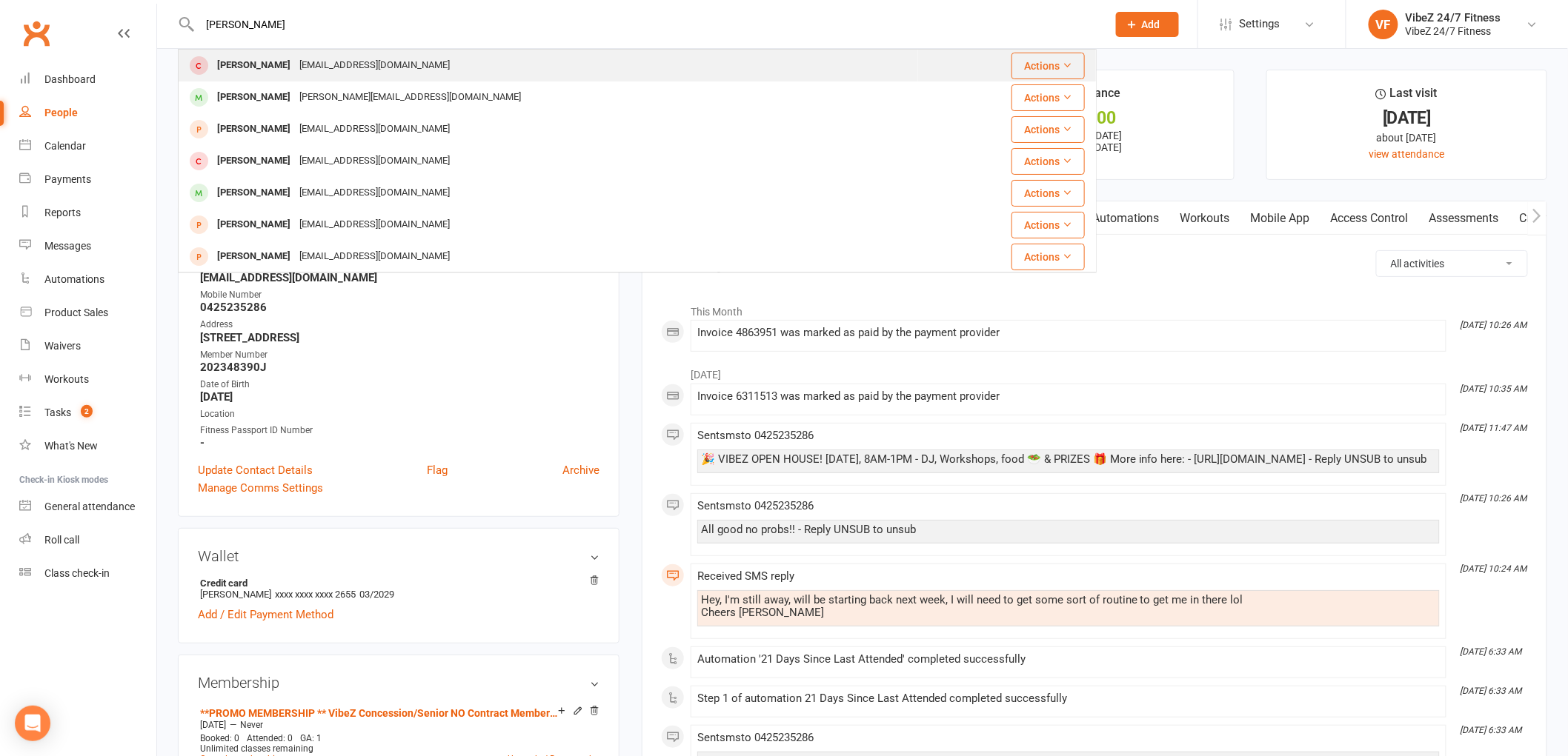
type input "hayley neal"
click at [402, 63] on div "[PERSON_NAME] [EMAIL_ADDRESS][DOMAIN_NAME]" at bounding box center [548, 65] width 738 height 30
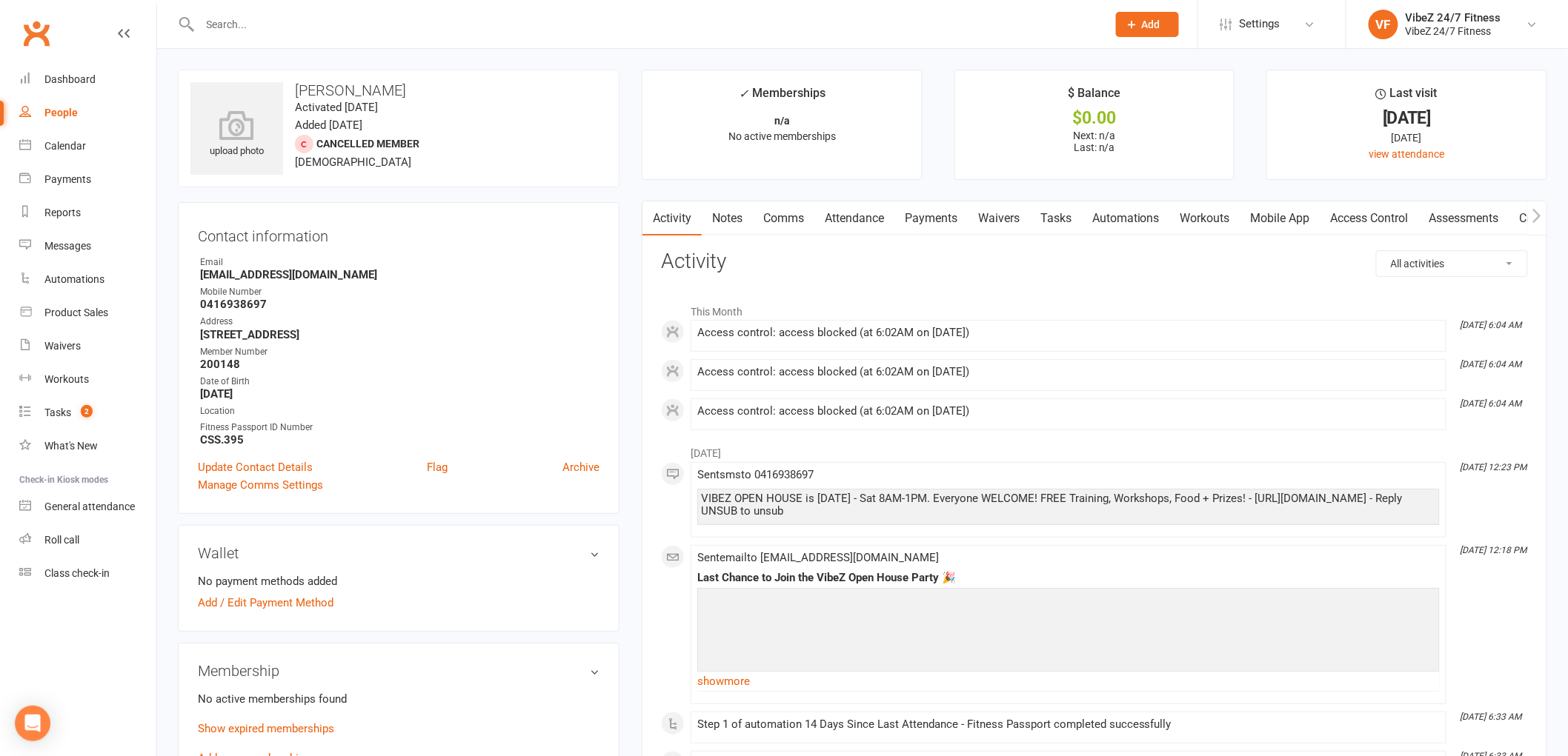
click at [915, 217] on link "Payments" at bounding box center [931, 219] width 73 height 34
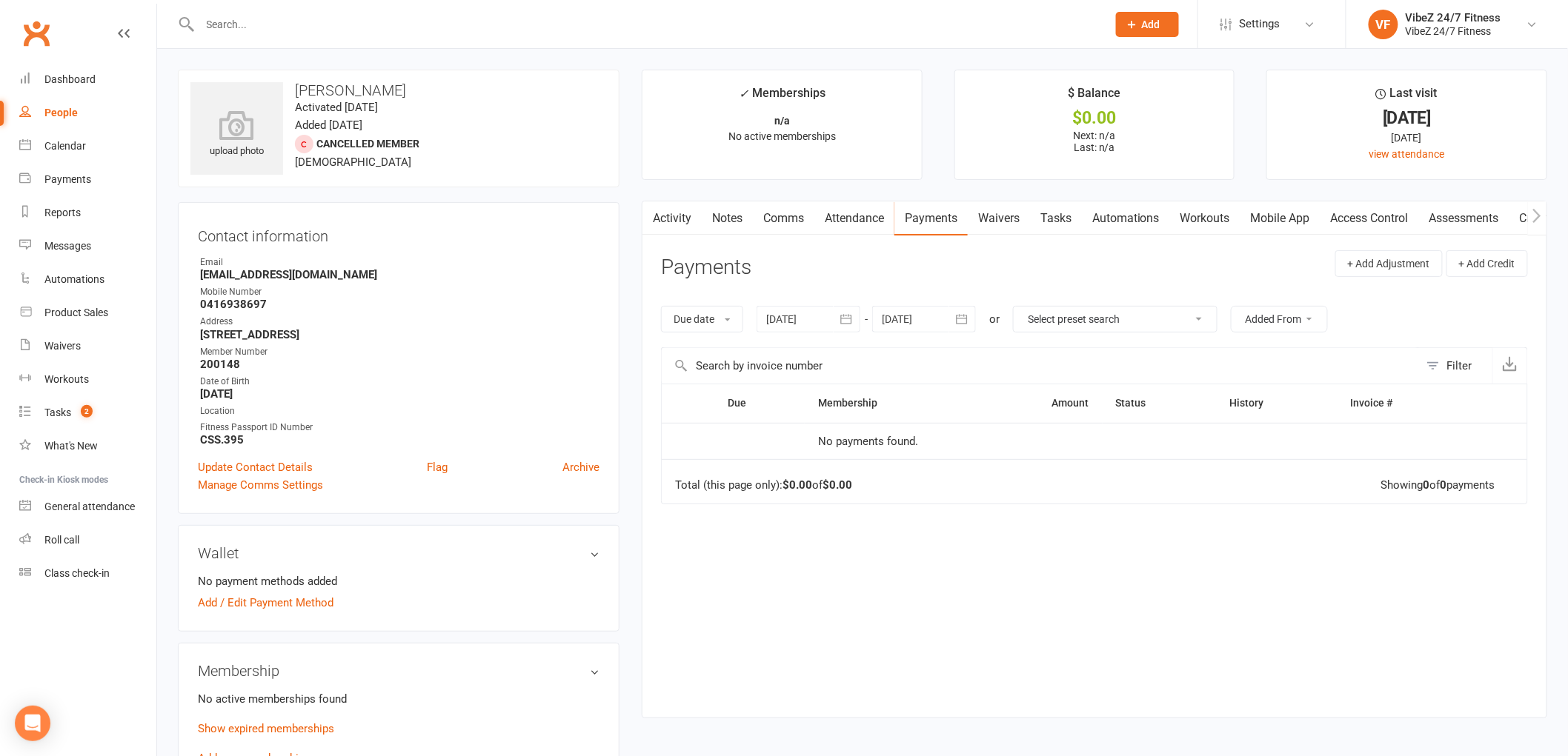
click at [834, 216] on link "Attendance" at bounding box center [855, 219] width 80 height 34
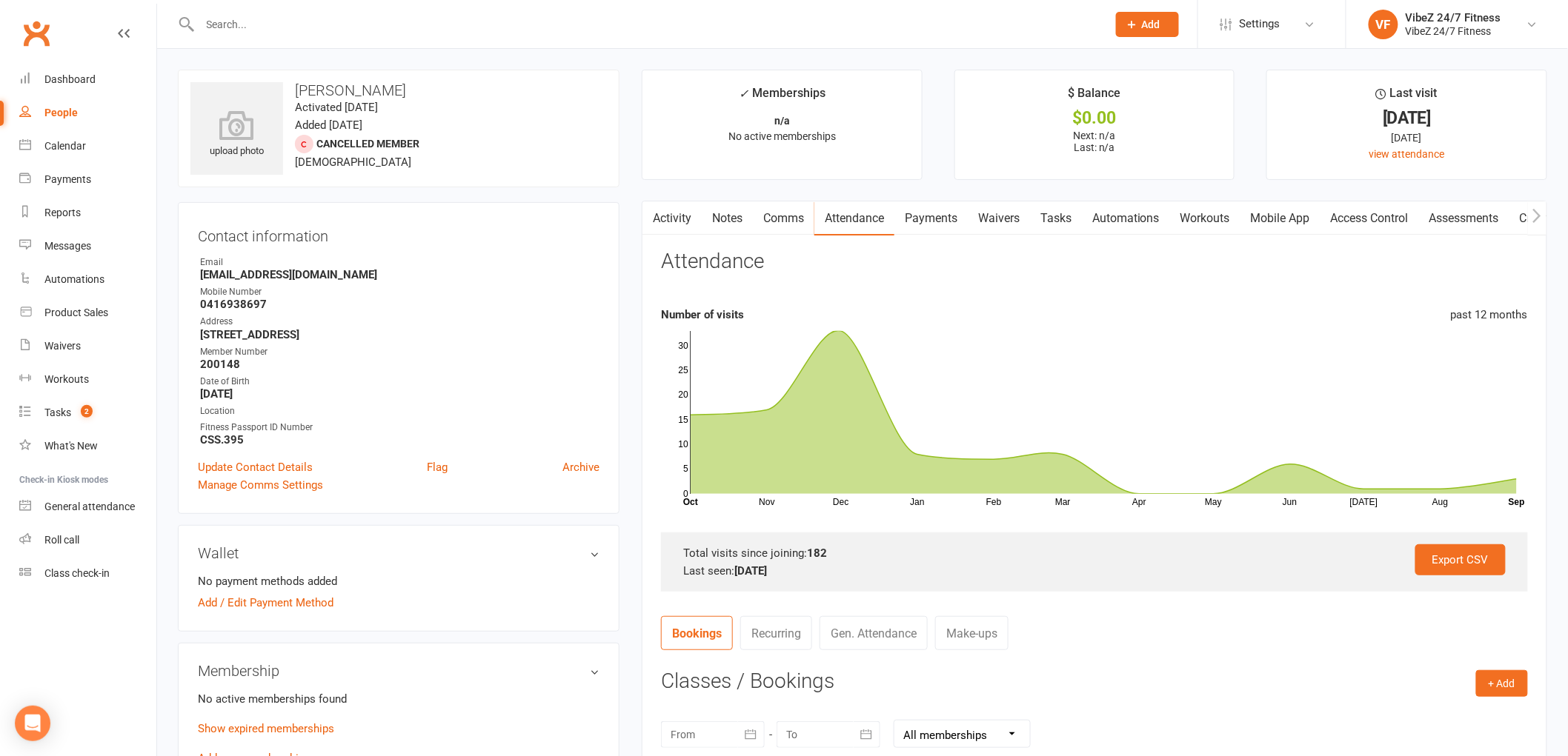
click at [613, 194] on contact-information "upload photo Hayley Neall Activated 3 January, 2024 Added 13 December, 2023 Can…" at bounding box center [398, 292] width 441 height 445
click at [778, 228] on link "Comms" at bounding box center [784, 219] width 62 height 34
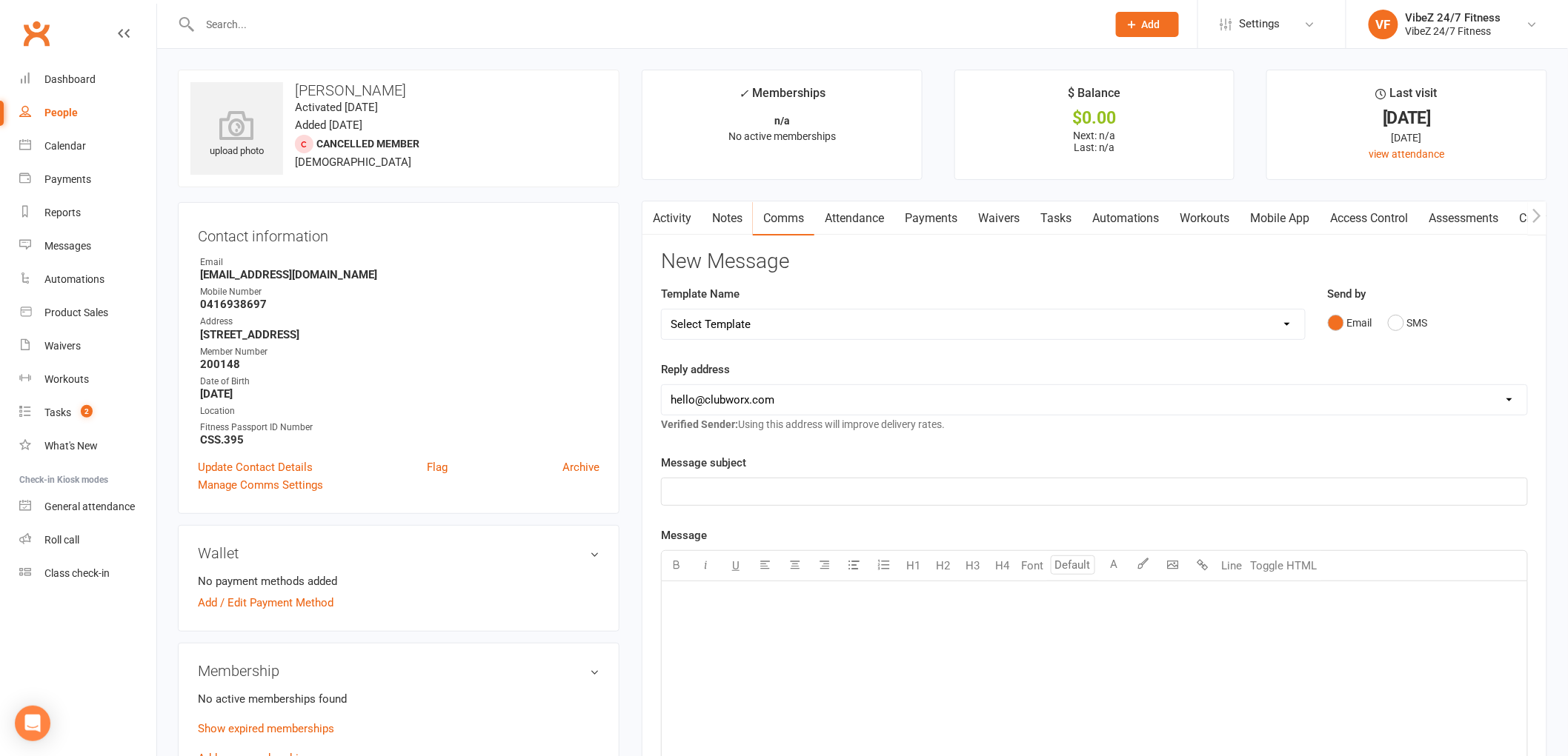
click at [722, 223] on link "Notes" at bounding box center [727, 219] width 51 height 34
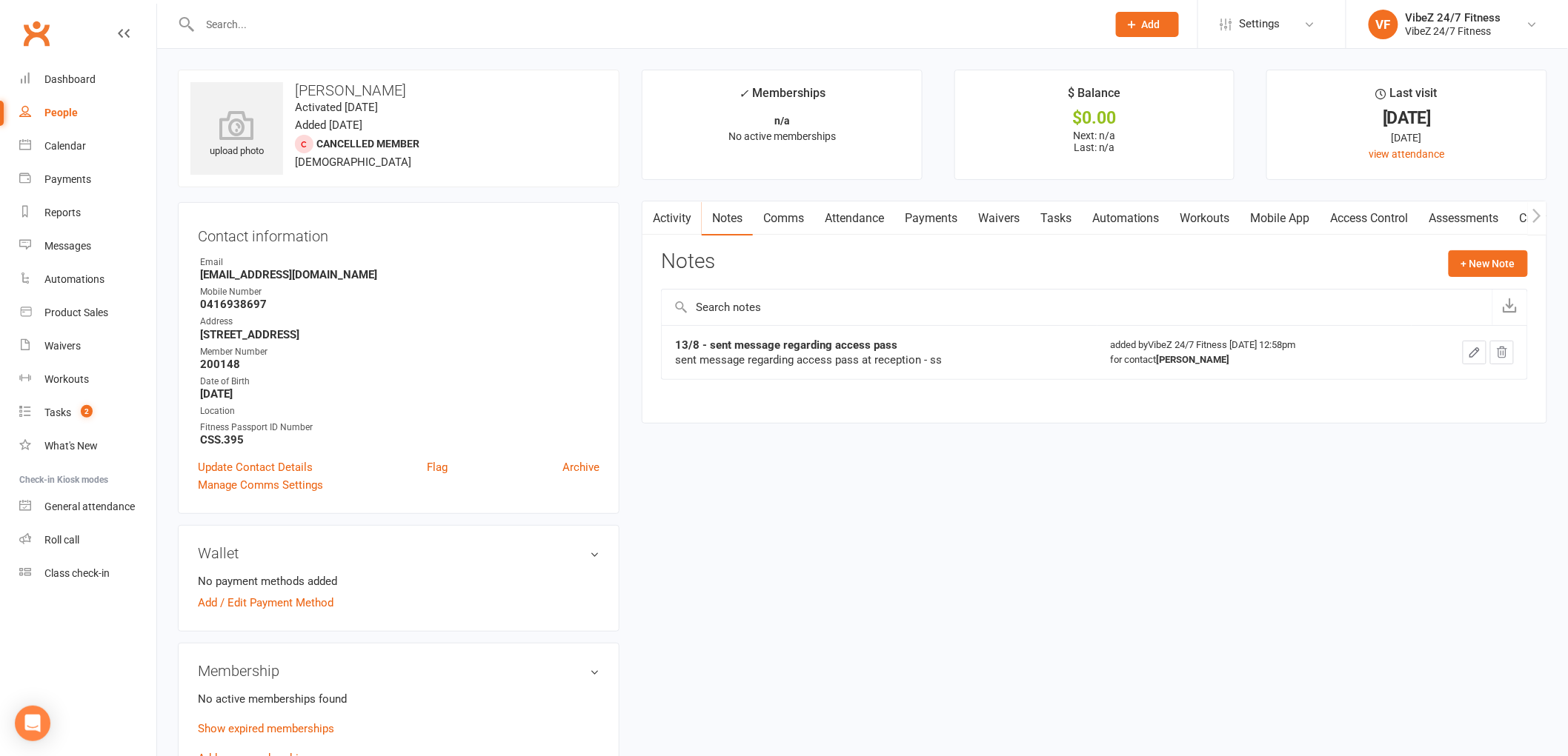
click at [1373, 219] on link "Access Control" at bounding box center [1369, 219] width 98 height 34
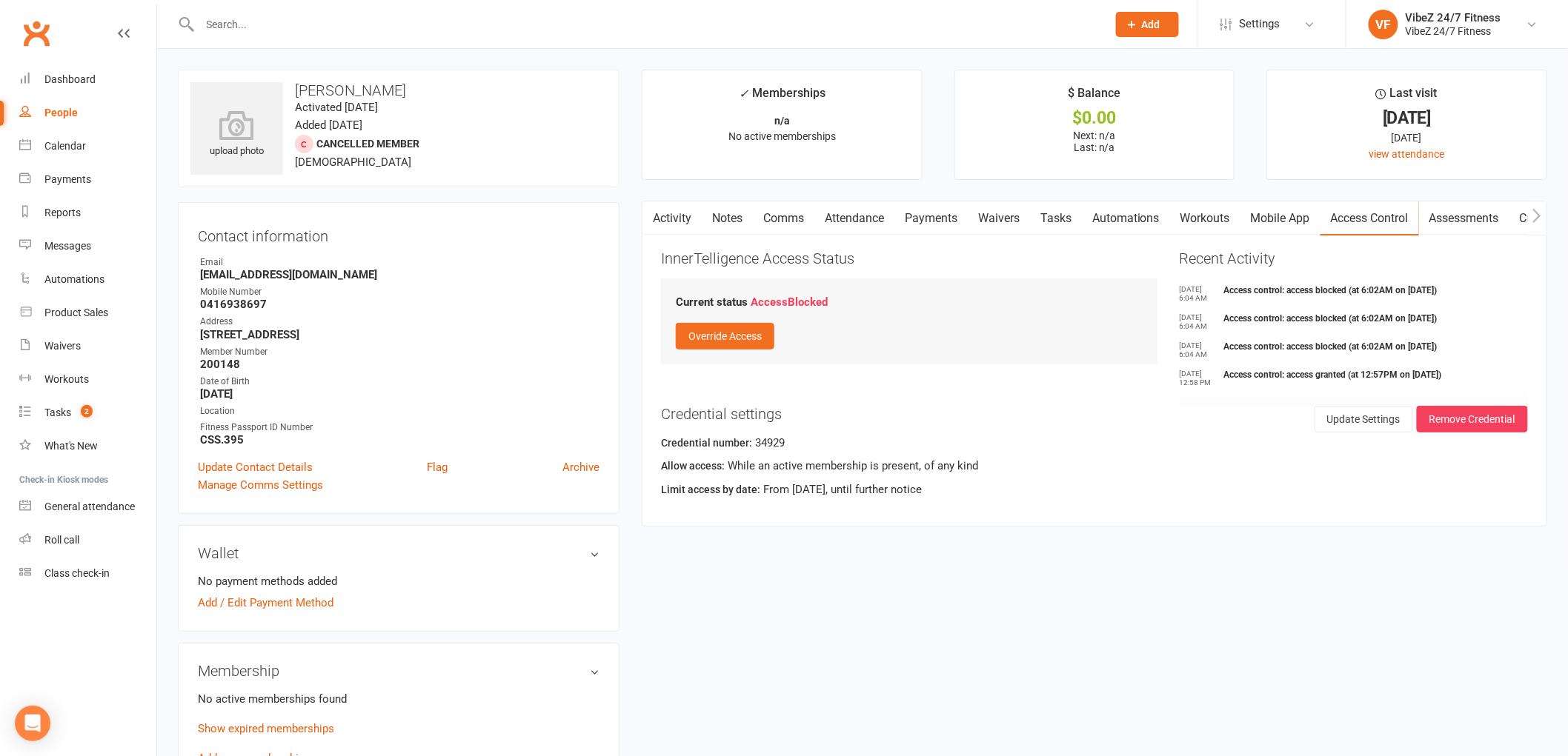
click at [738, 212] on link "Notes" at bounding box center [727, 219] width 51 height 34
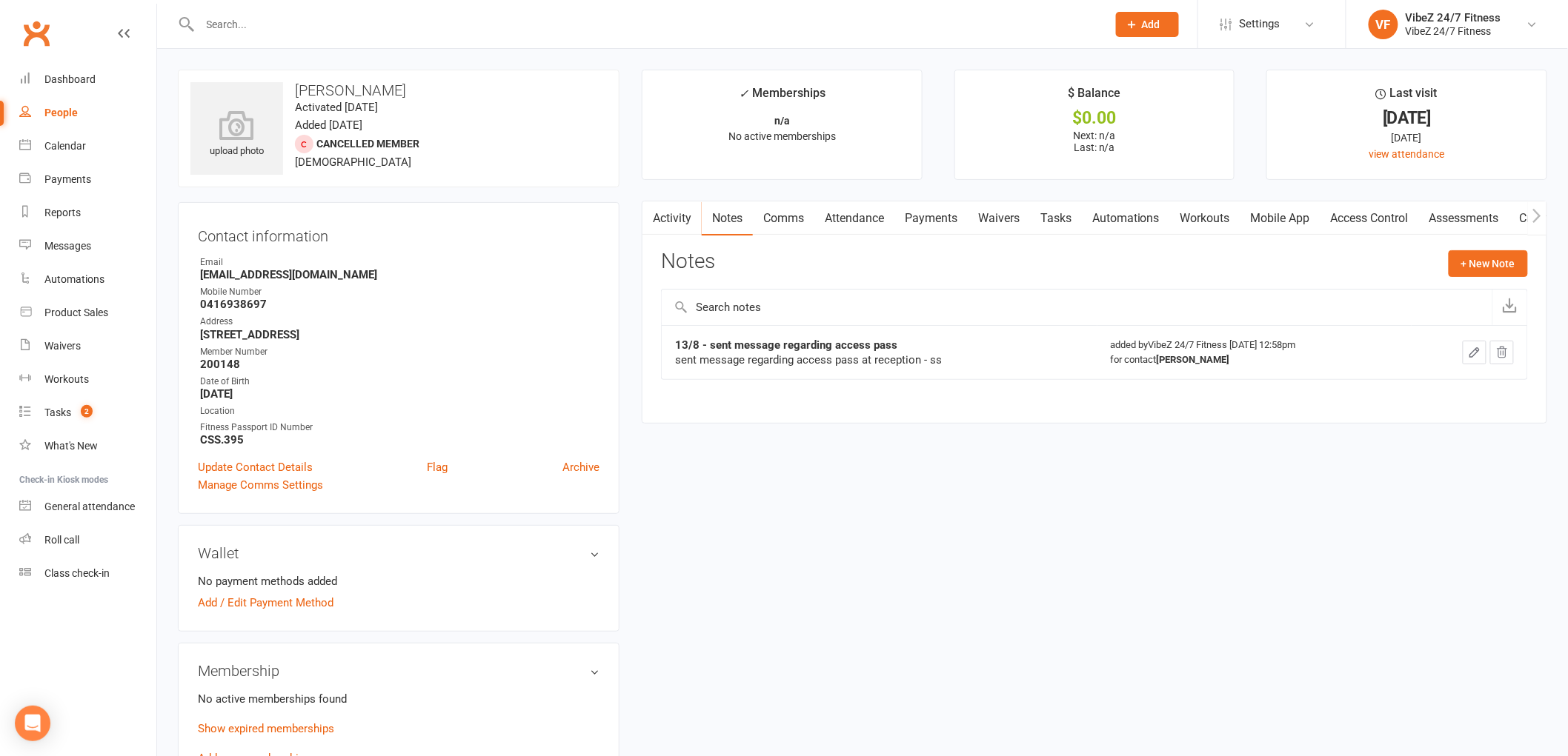
click at [352, 20] on input "text" at bounding box center [646, 24] width 901 height 21
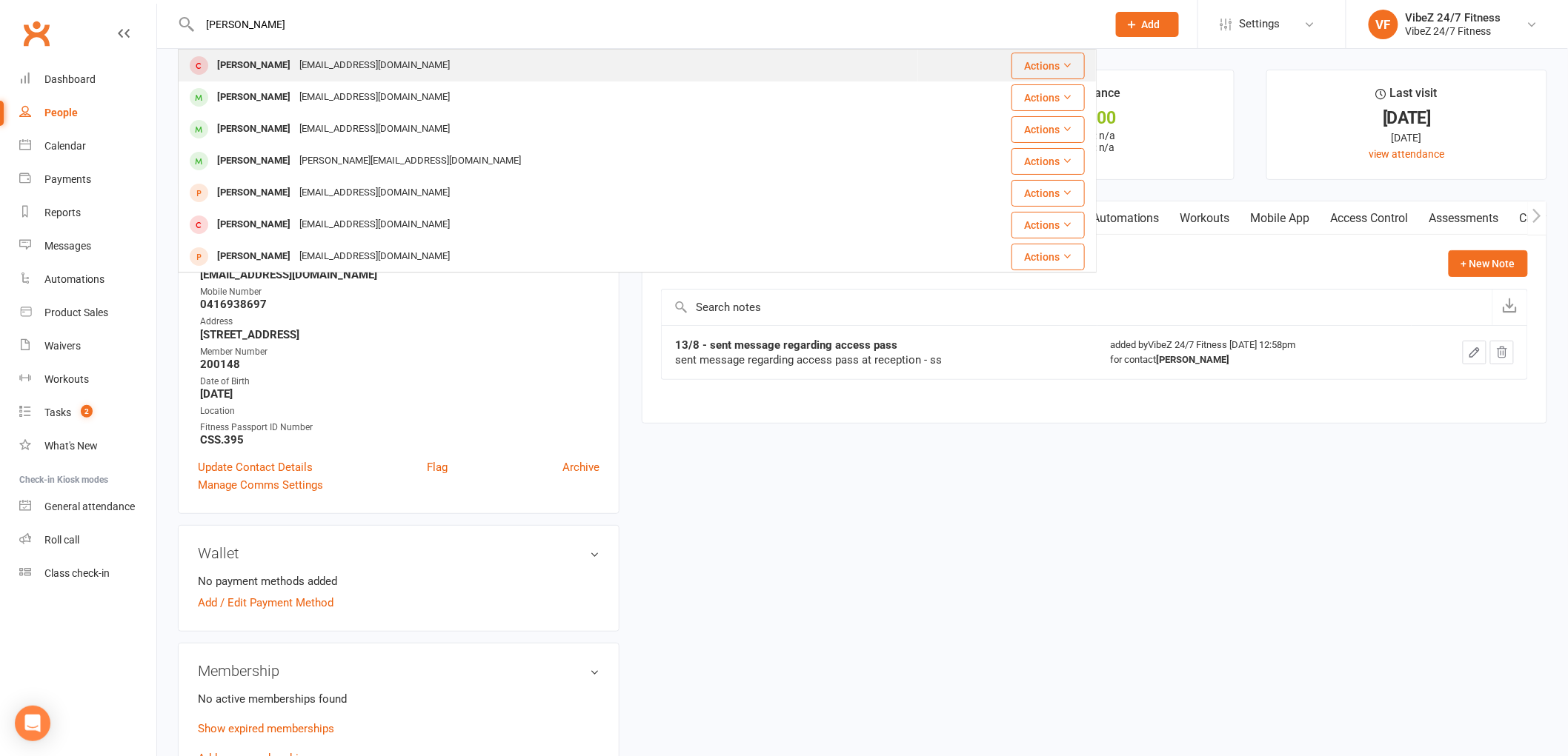
type input "hayley neall"
click at [352, 67] on div "[EMAIL_ADDRESS][DOMAIN_NAME]" at bounding box center [374, 65] width 159 height 21
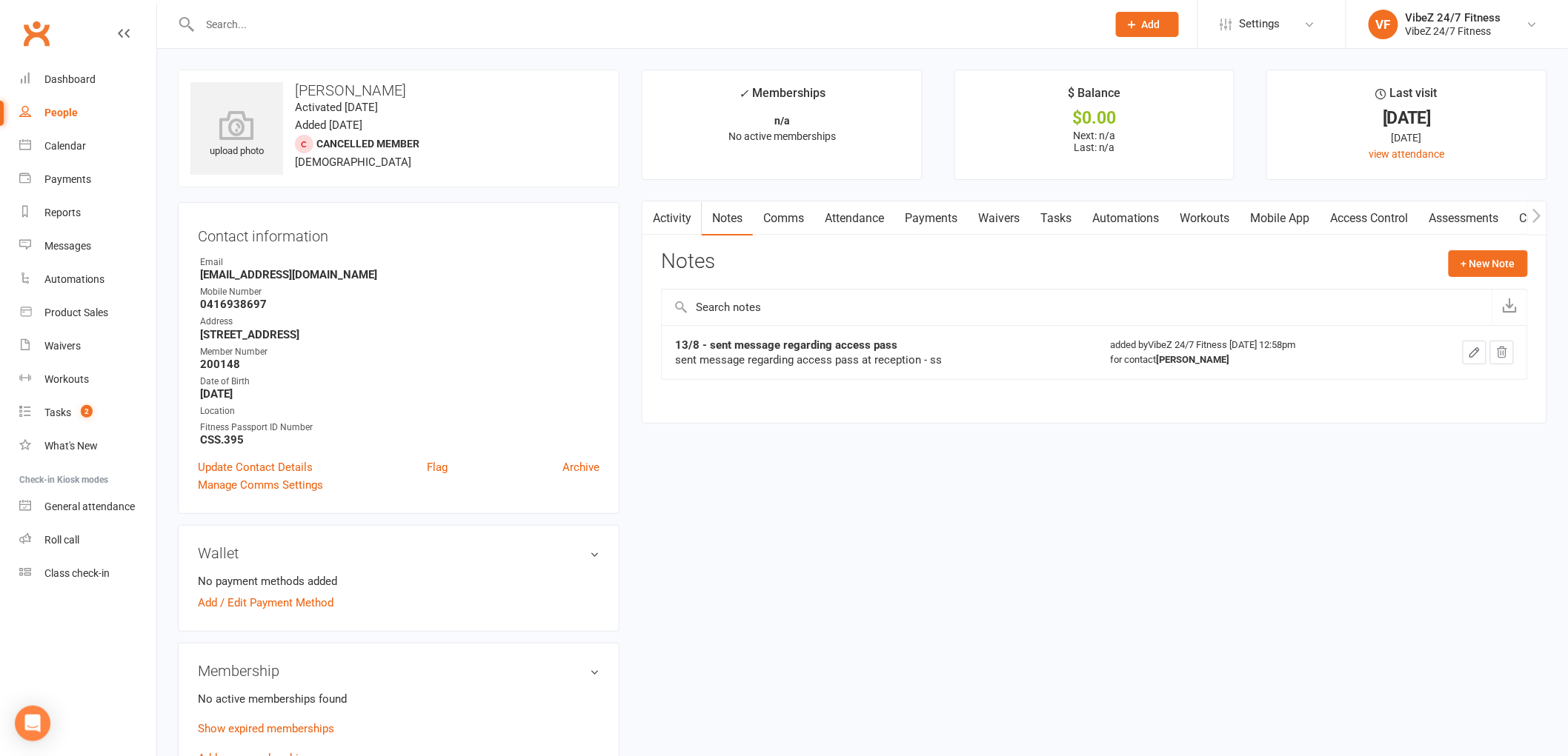
click at [666, 230] on link "Activity" at bounding box center [671, 219] width 59 height 34
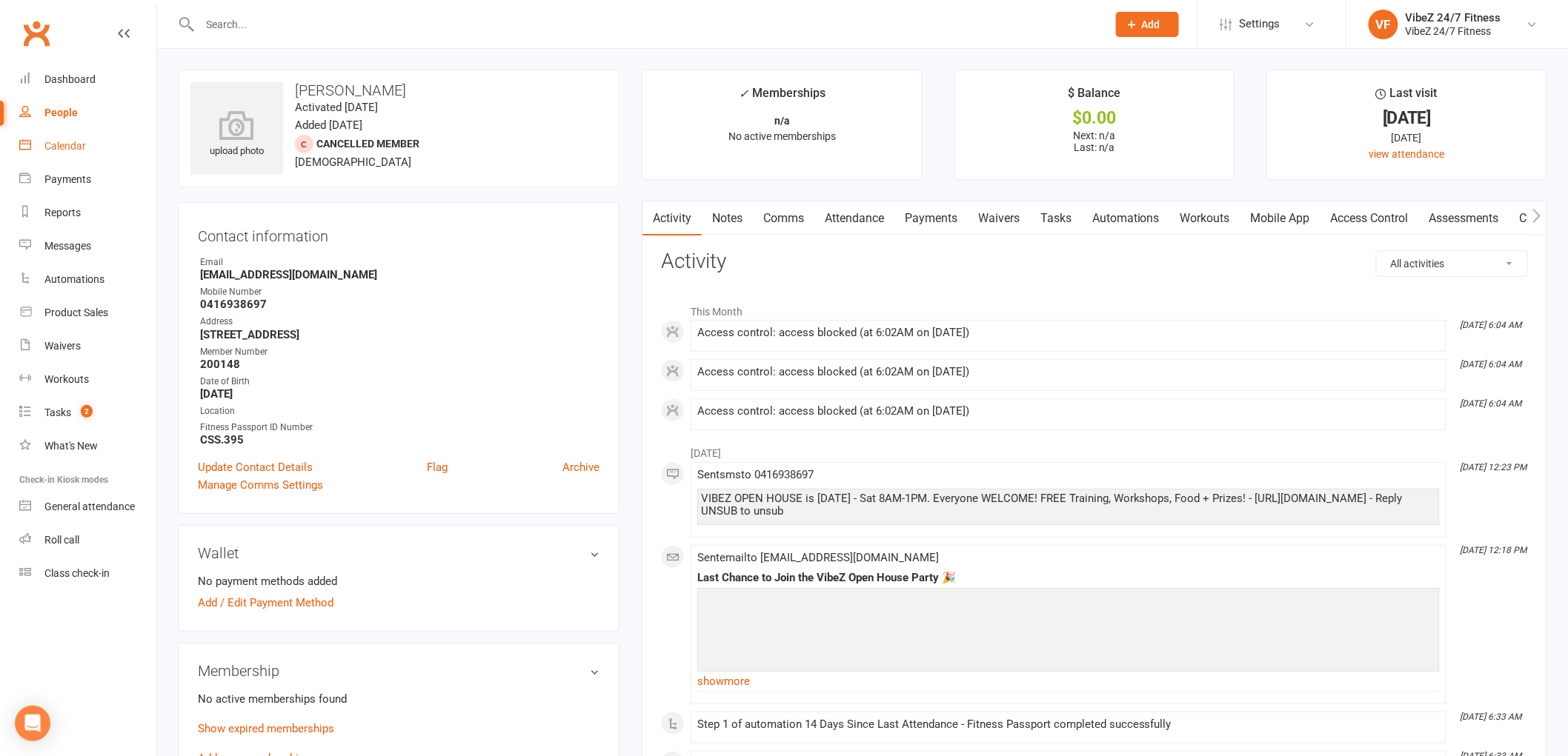
click at [88, 154] on link "Calendar" at bounding box center [88, 147] width 137 height 34
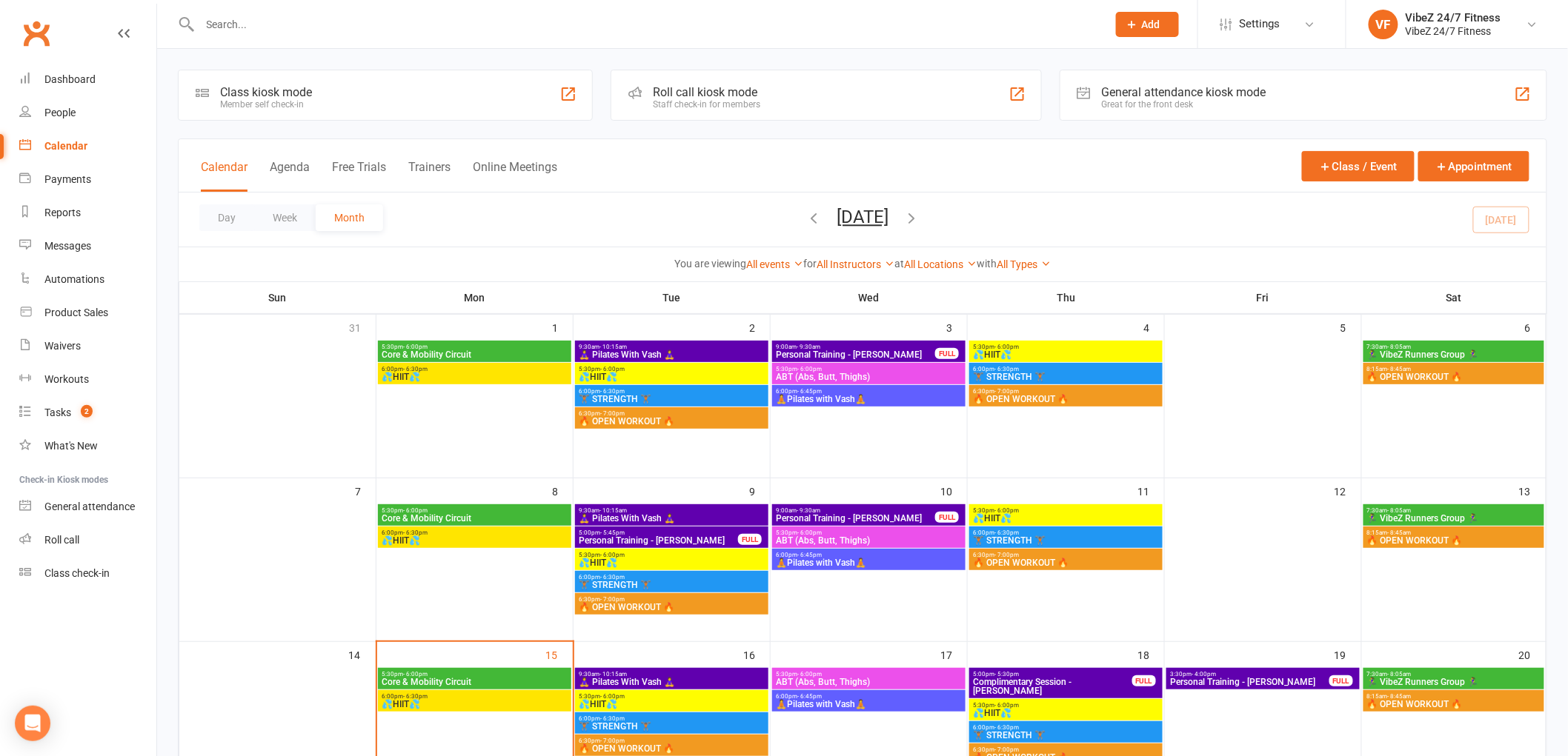
click at [709, 342] on div "9:30am - 10:15am 🧘‍♀️ Pilates With Vash 🧘‍♀️" at bounding box center [671, 351] width 194 height 21
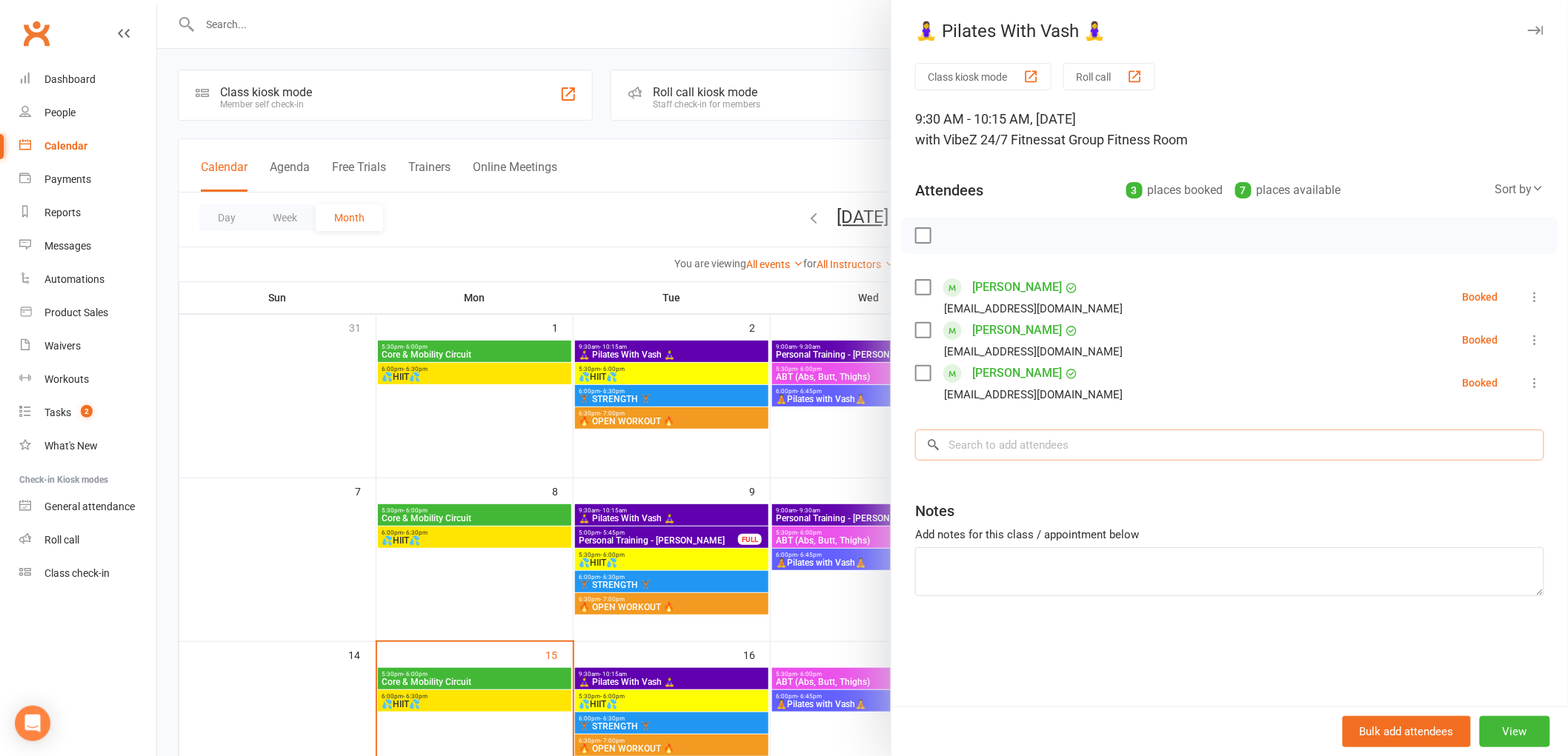
click at [1172, 439] on input "search" at bounding box center [1230, 445] width 629 height 31
click at [541, 34] on div at bounding box center [862, 378] width 1411 height 756
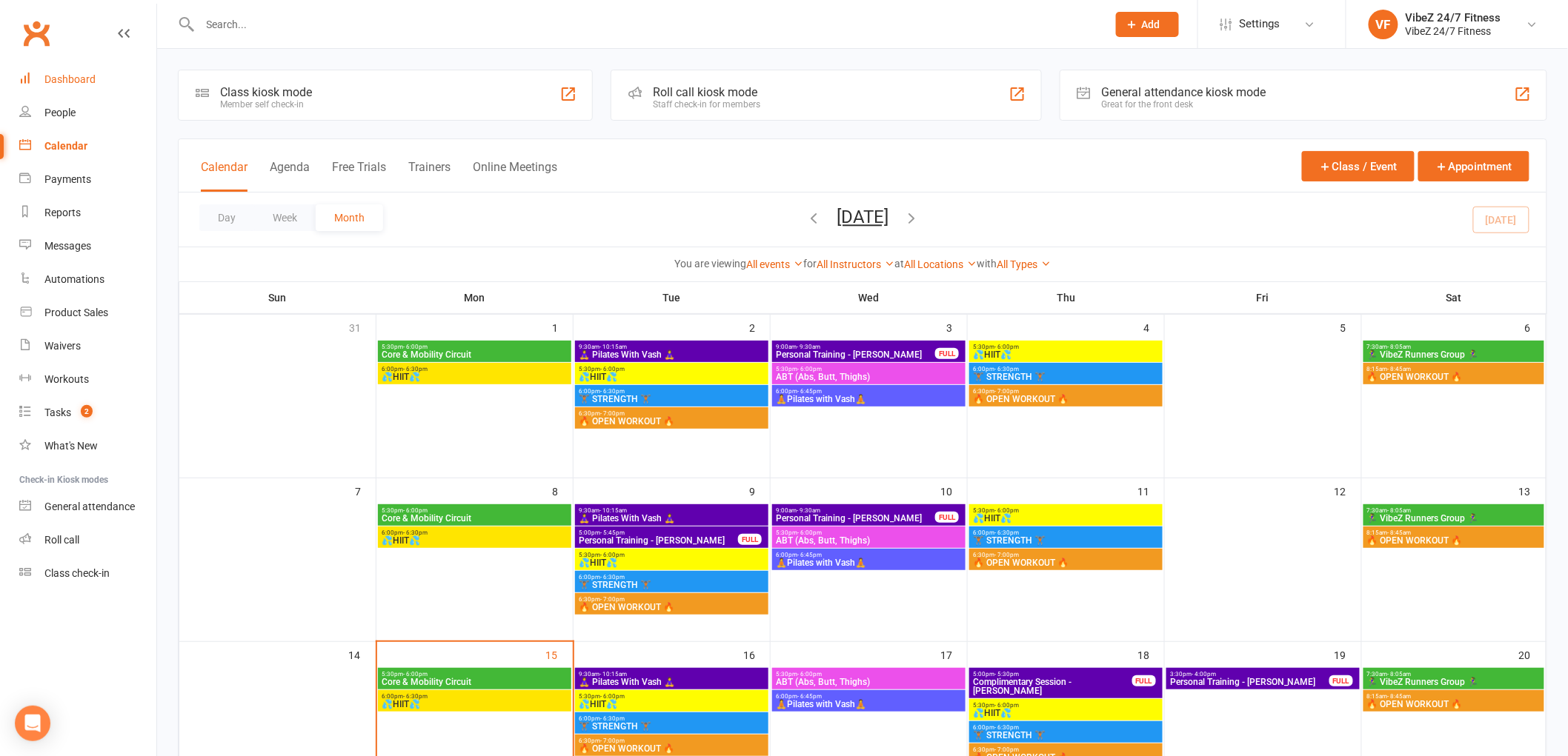
click at [72, 81] on div "Dashboard" at bounding box center [70, 78] width 51 height 12
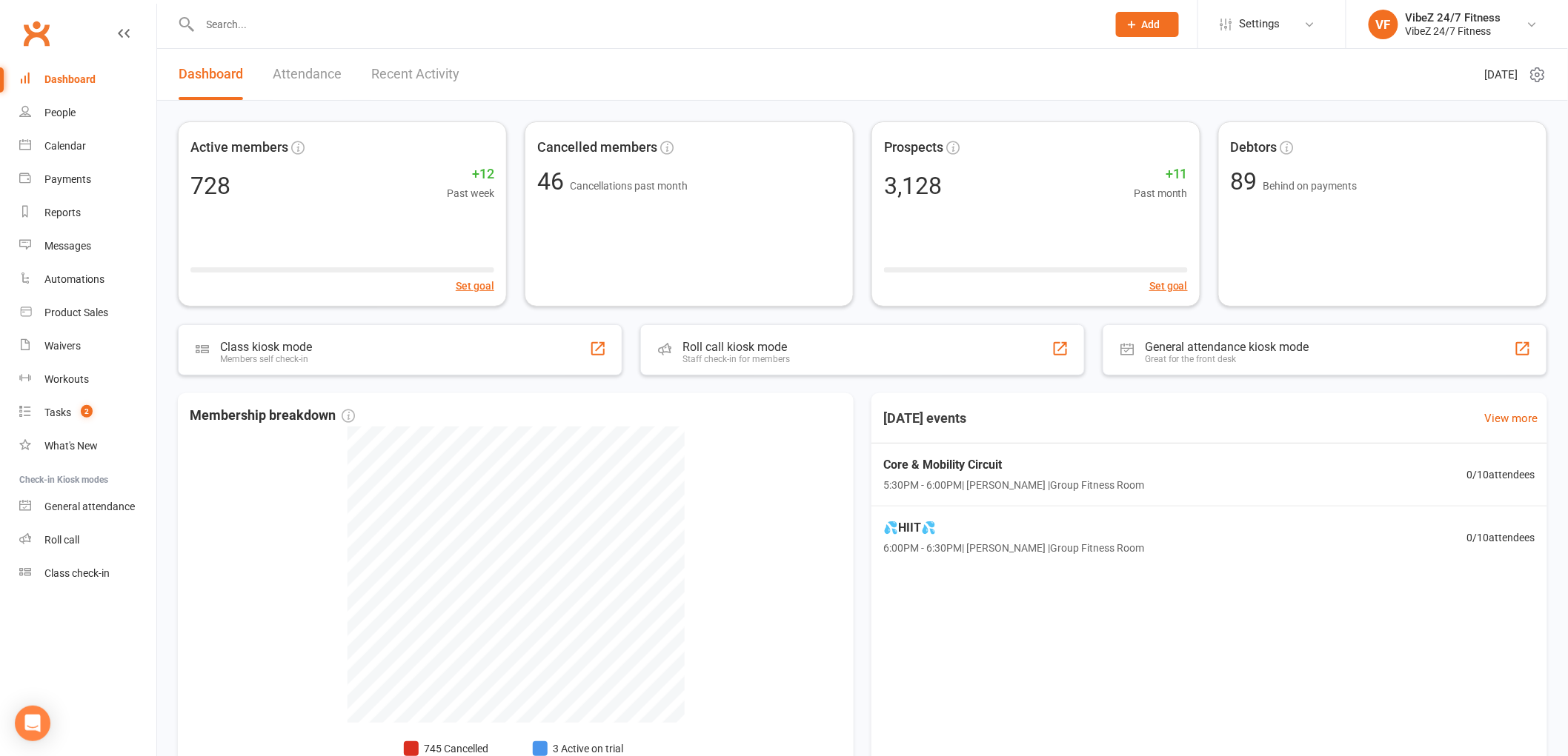
click at [230, 18] on input "text" at bounding box center [646, 24] width 901 height 21
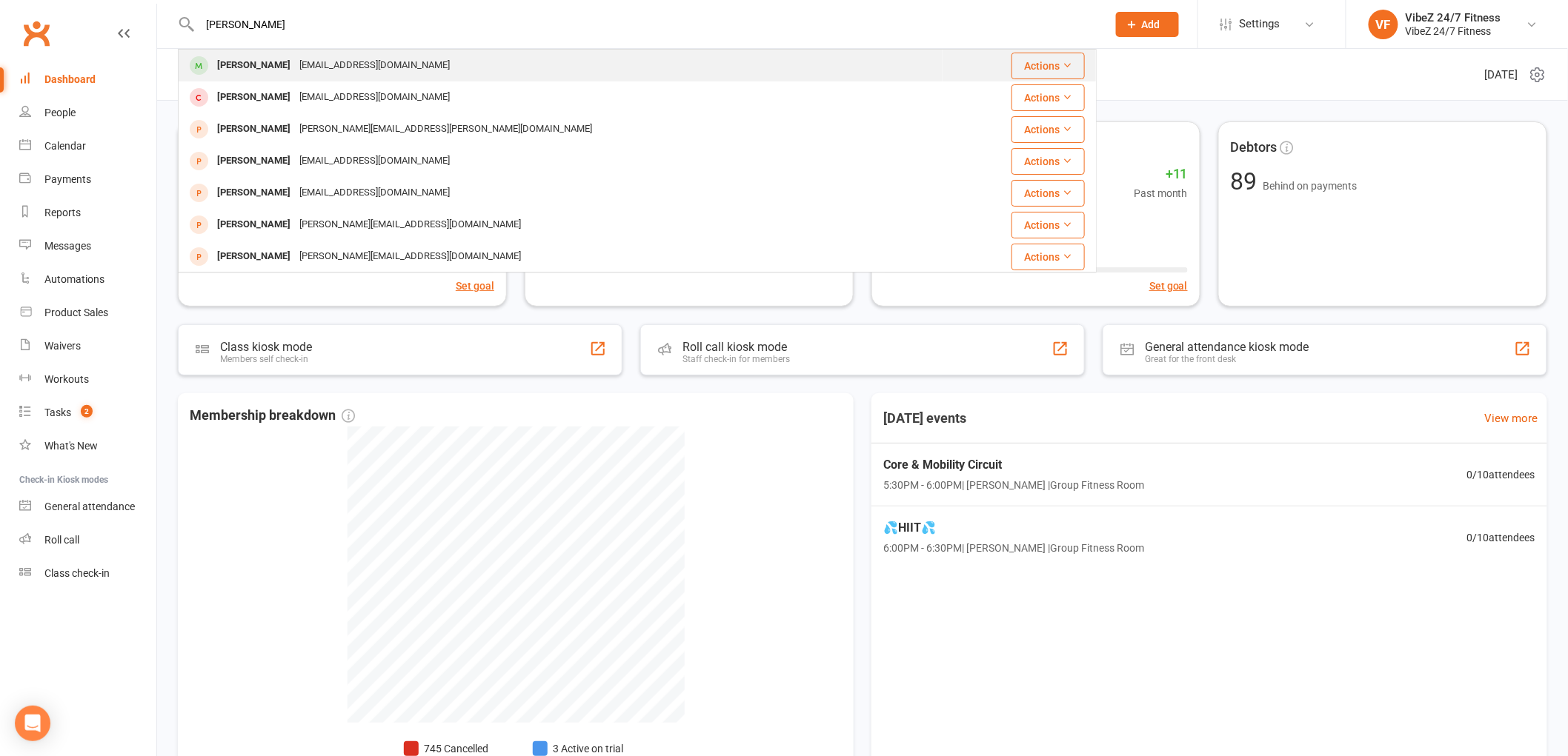
type input "amy wright"
click at [634, 70] on div "Amy Wright amywright241@gmail.com" at bounding box center [561, 65] width 763 height 30
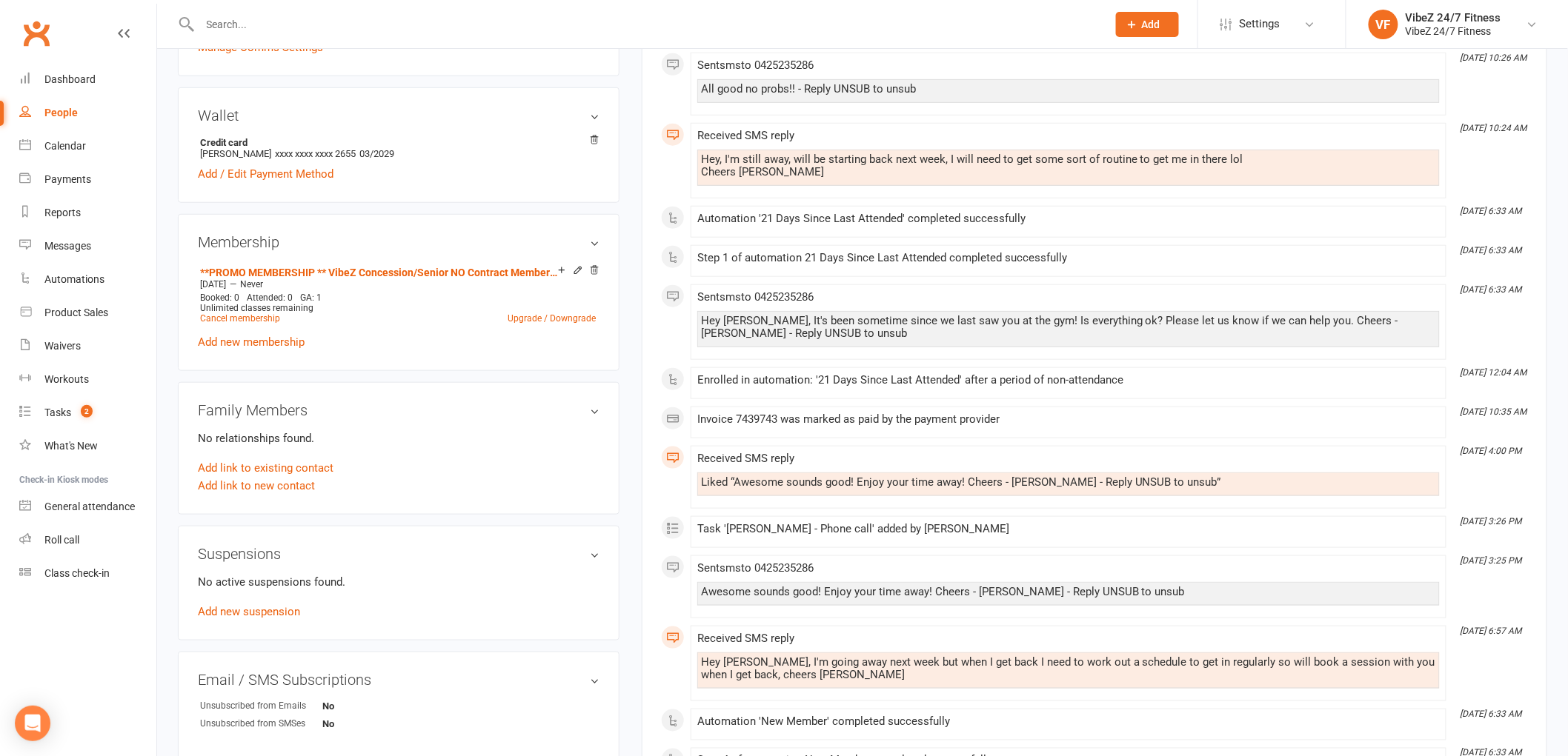
scroll to position [493, 0]
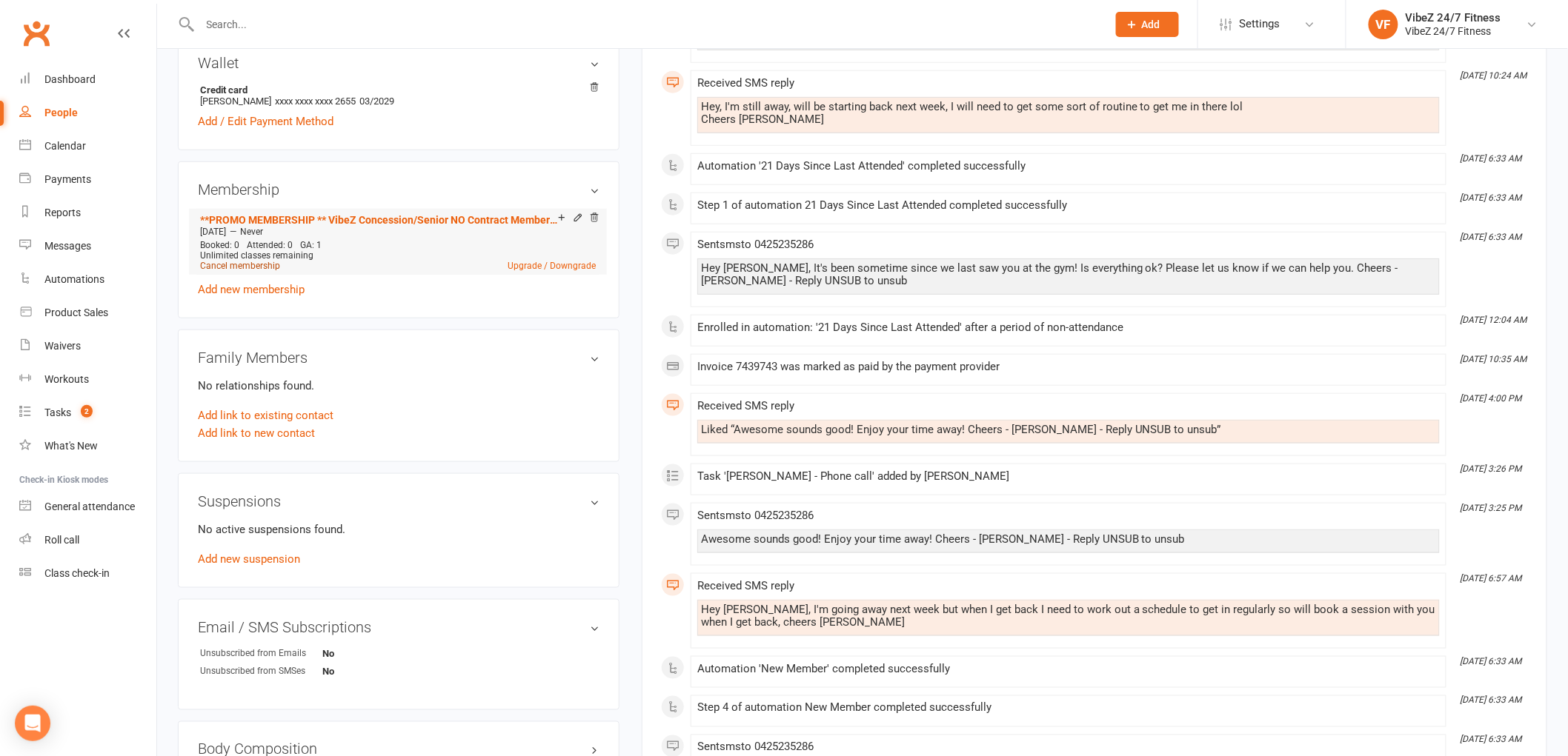
click at [263, 263] on link "Cancel membership" at bounding box center [240, 265] width 80 height 10
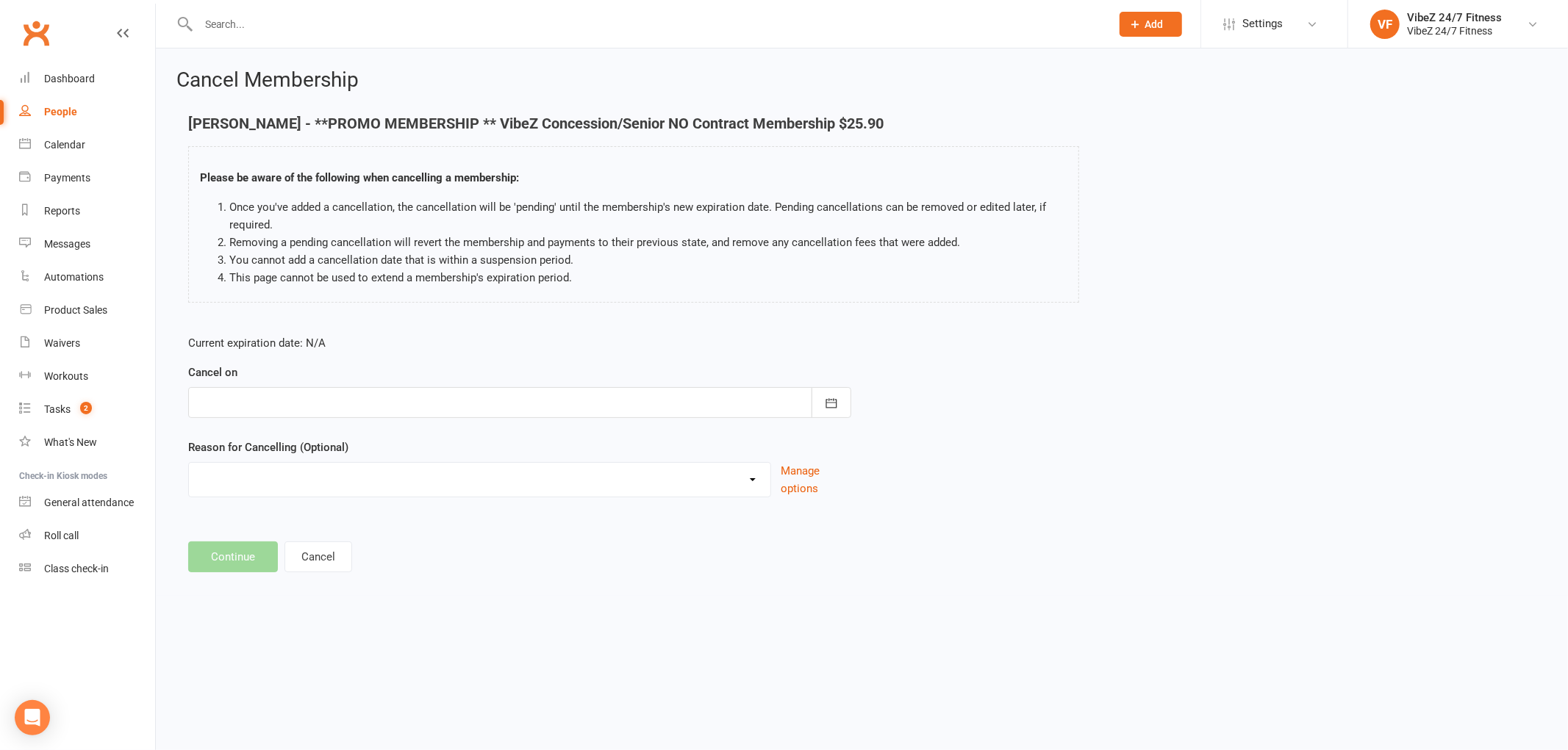
click at [529, 399] on div at bounding box center [519, 402] width 663 height 31
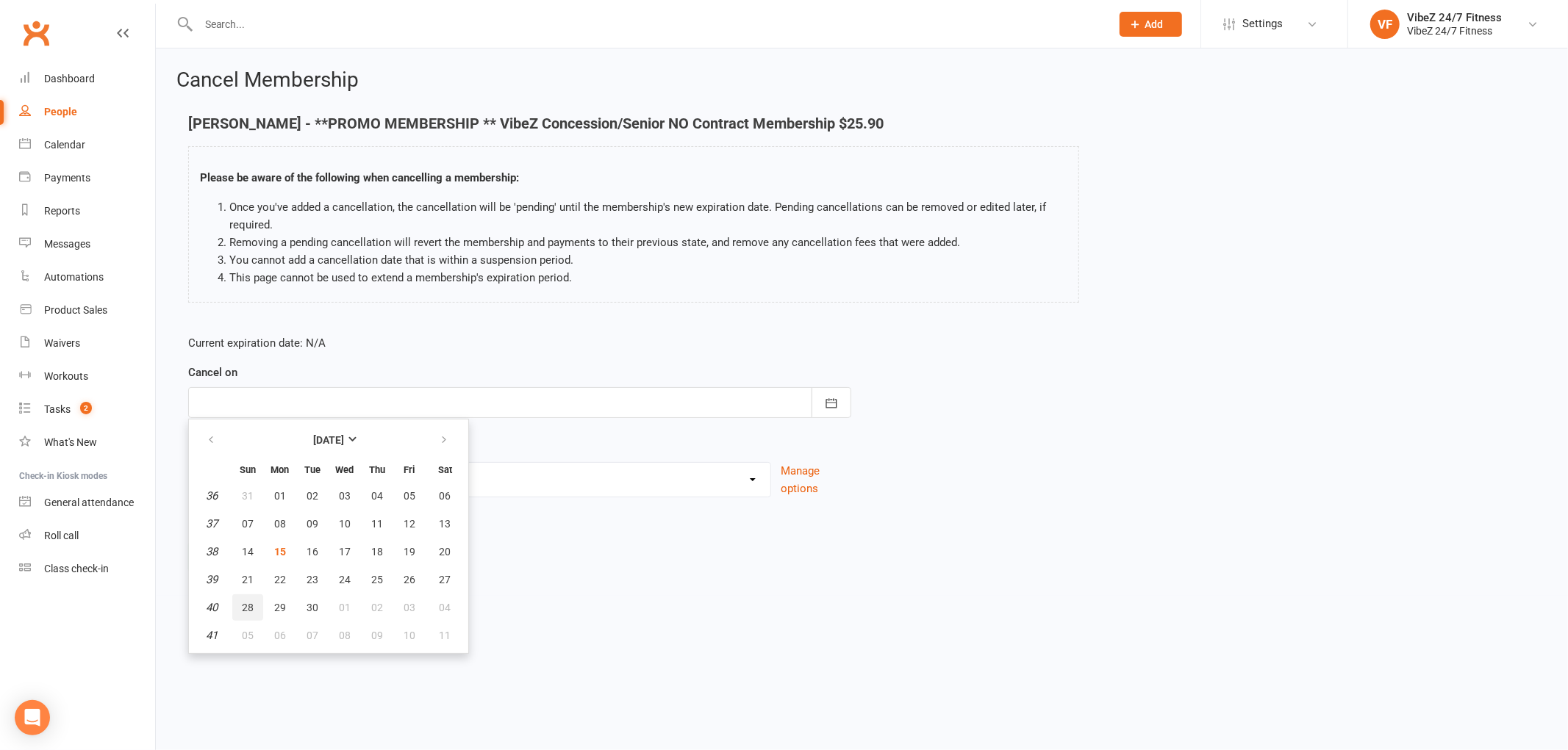
click at [251, 607] on span "28" at bounding box center [248, 607] width 12 height 12
type input "28 Sep 2025"
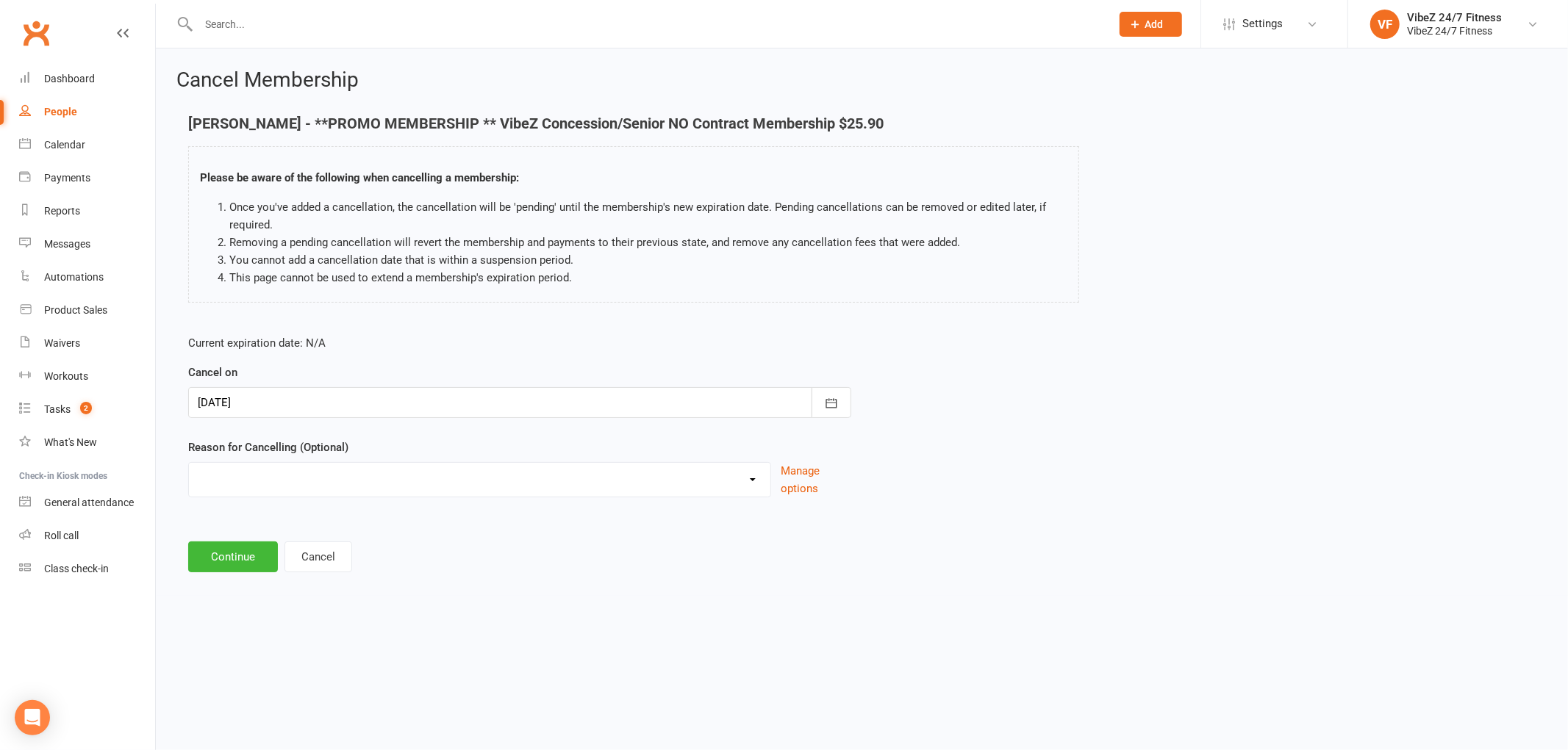
click at [509, 500] on div "Current expiration date: N/A Cancel on 28 Sep 2025 September 2025 Sun Mon Tue W…" at bounding box center [519, 421] width 685 height 195
click at [567, 486] on select "Admin Error Bad Debtor Changing Gyms Financial Holiday Injury Medical Moving aw…" at bounding box center [479, 477] width 581 height 30
select select "3"
click at [189, 463] on select "Admin Error Bad Debtor Changing Gyms Financial Holiday Injury Medical Moving aw…" at bounding box center [479, 477] width 581 height 30
click at [247, 562] on button "Continue" at bounding box center [233, 556] width 90 height 31
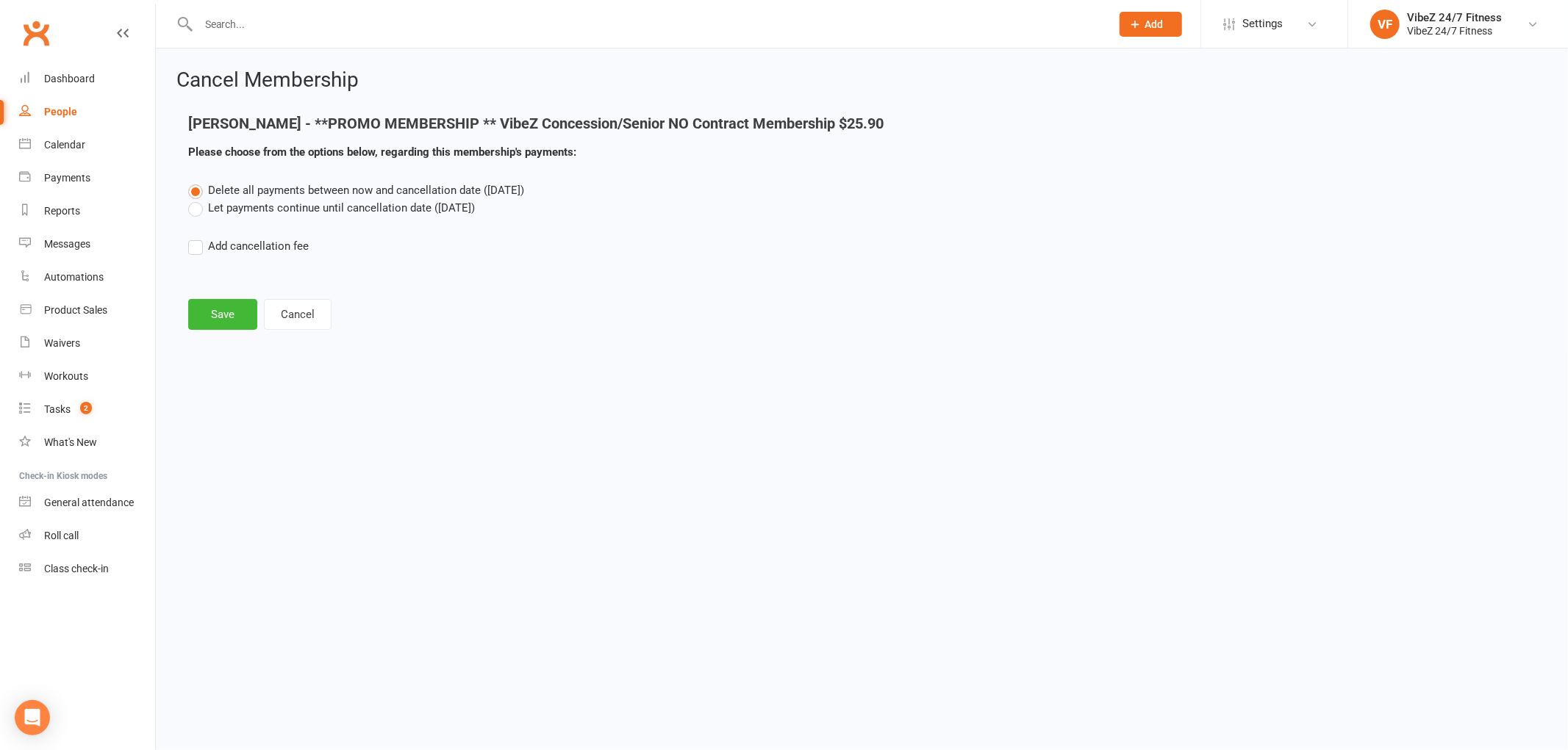
click at [414, 208] on label "Let payments continue until cancellation date (Sep 28, 2025)" at bounding box center [331, 208] width 287 height 18
click at [198, 199] on input "Let payments continue until cancellation date (Sep 28, 2025)" at bounding box center [193, 199] width 9 height 0
click at [202, 305] on button "Save" at bounding box center [223, 314] width 70 height 31
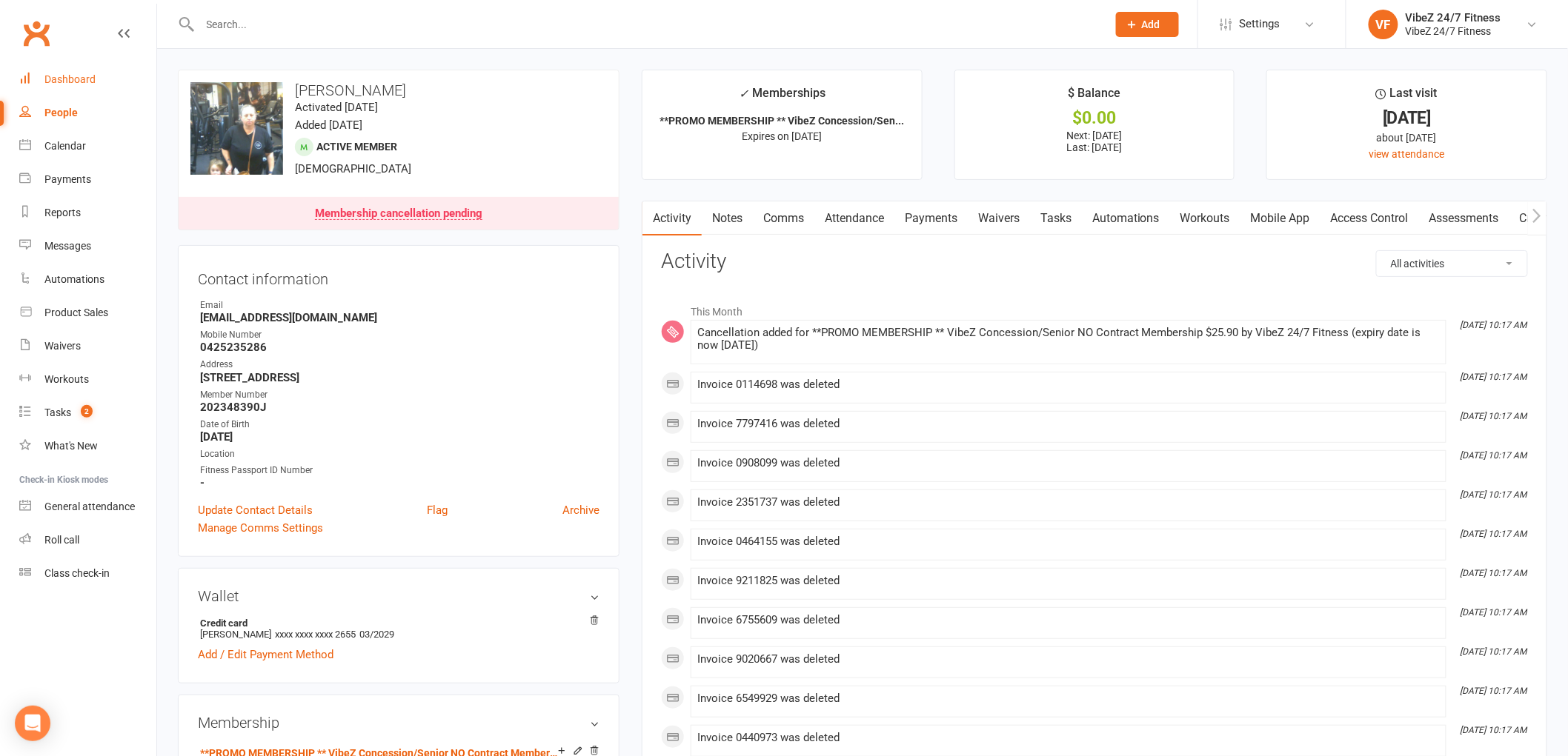
click at [94, 89] on link "Dashboard" at bounding box center [88, 79] width 137 height 34
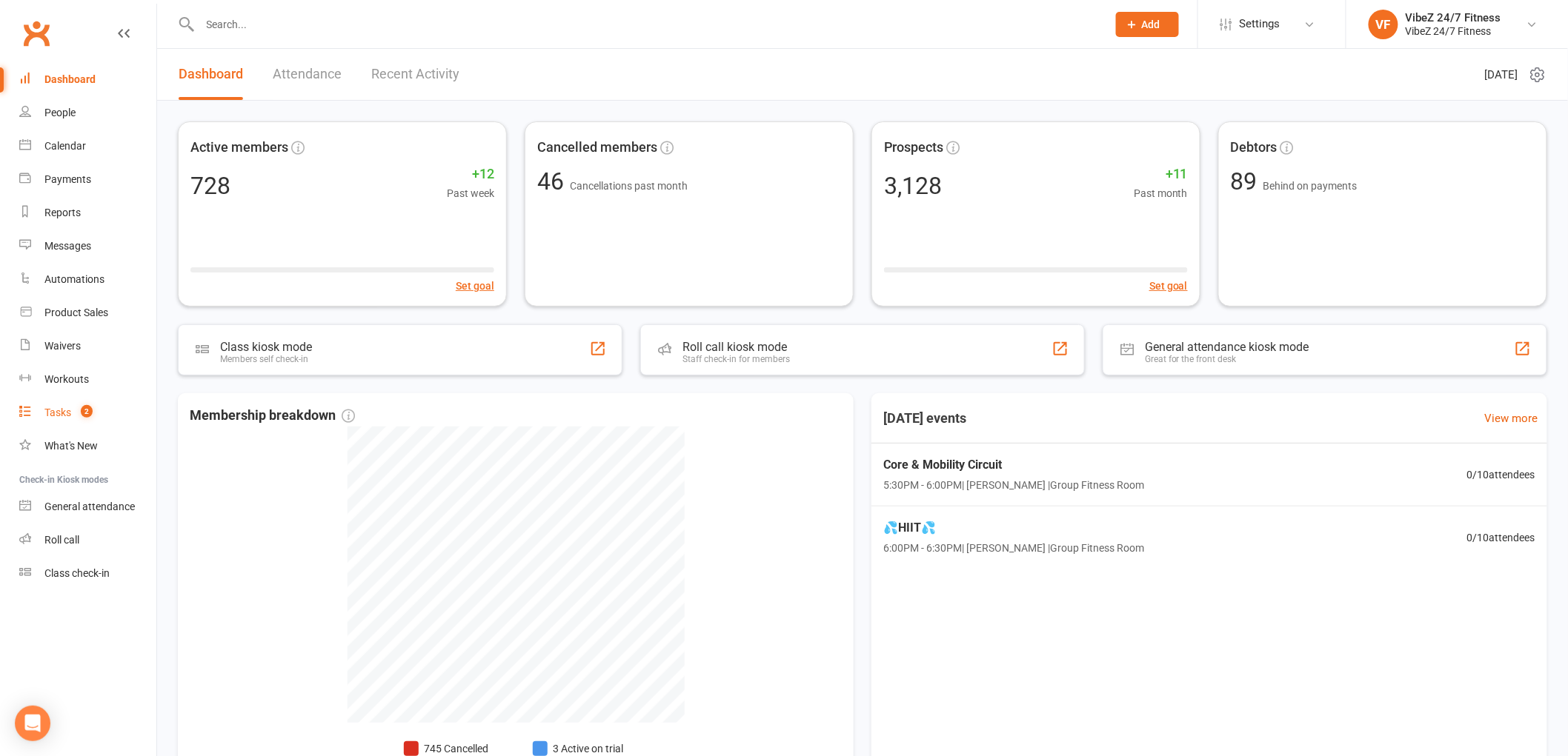
click at [94, 412] on link "Tasks 2" at bounding box center [88, 413] width 137 height 34
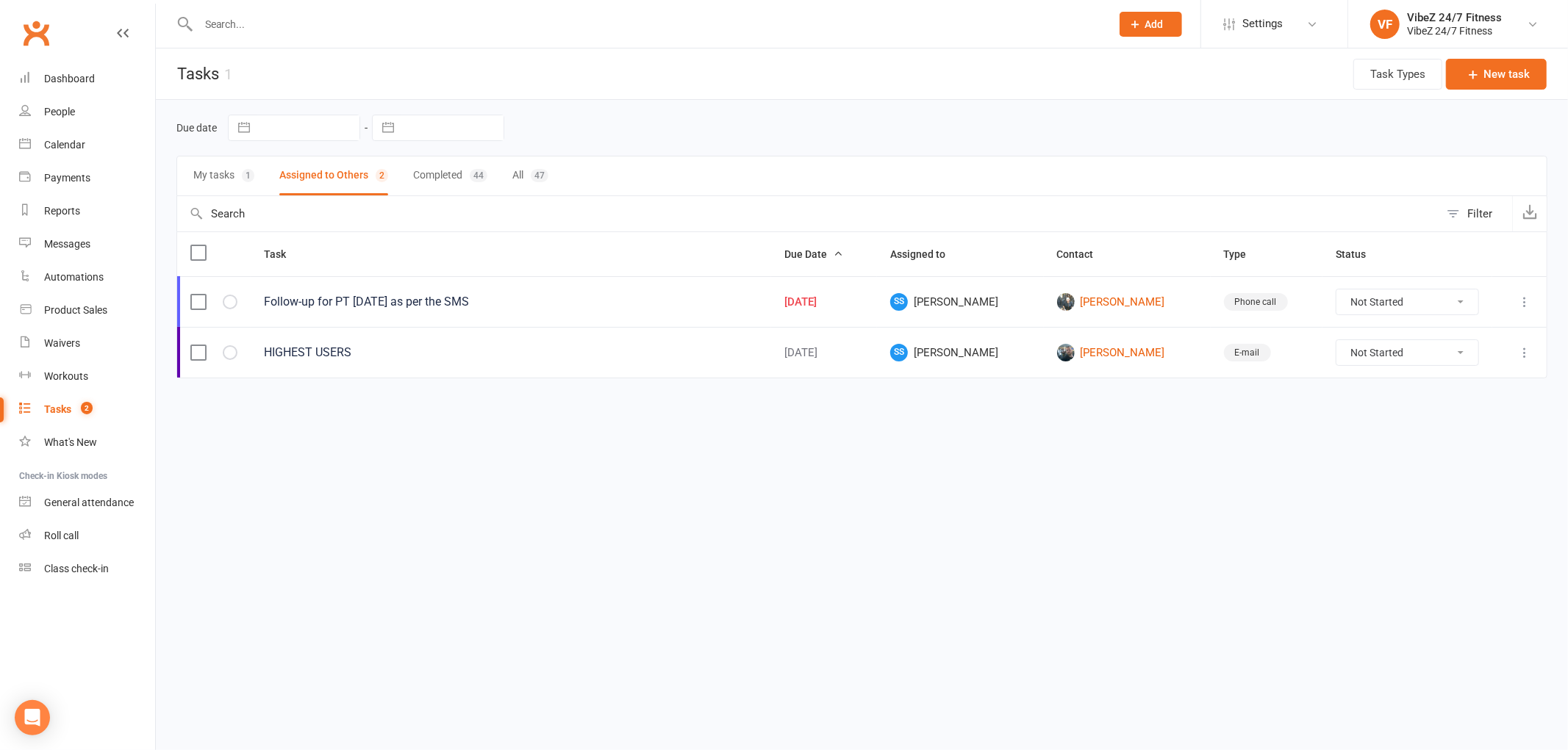
click at [223, 173] on button "My tasks 1" at bounding box center [223, 176] width 61 height 39
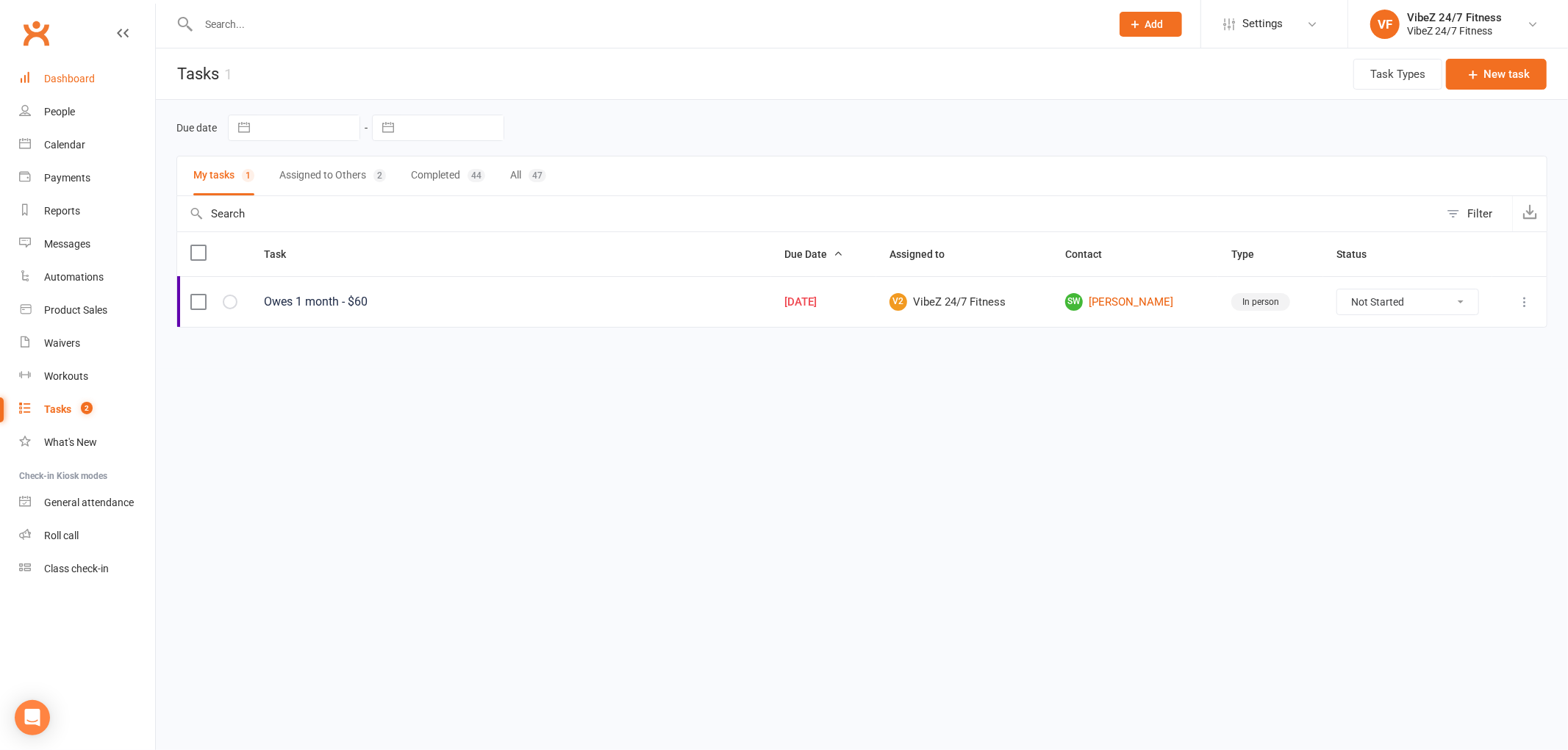
click at [105, 78] on link "Dashboard" at bounding box center [87, 79] width 136 height 33
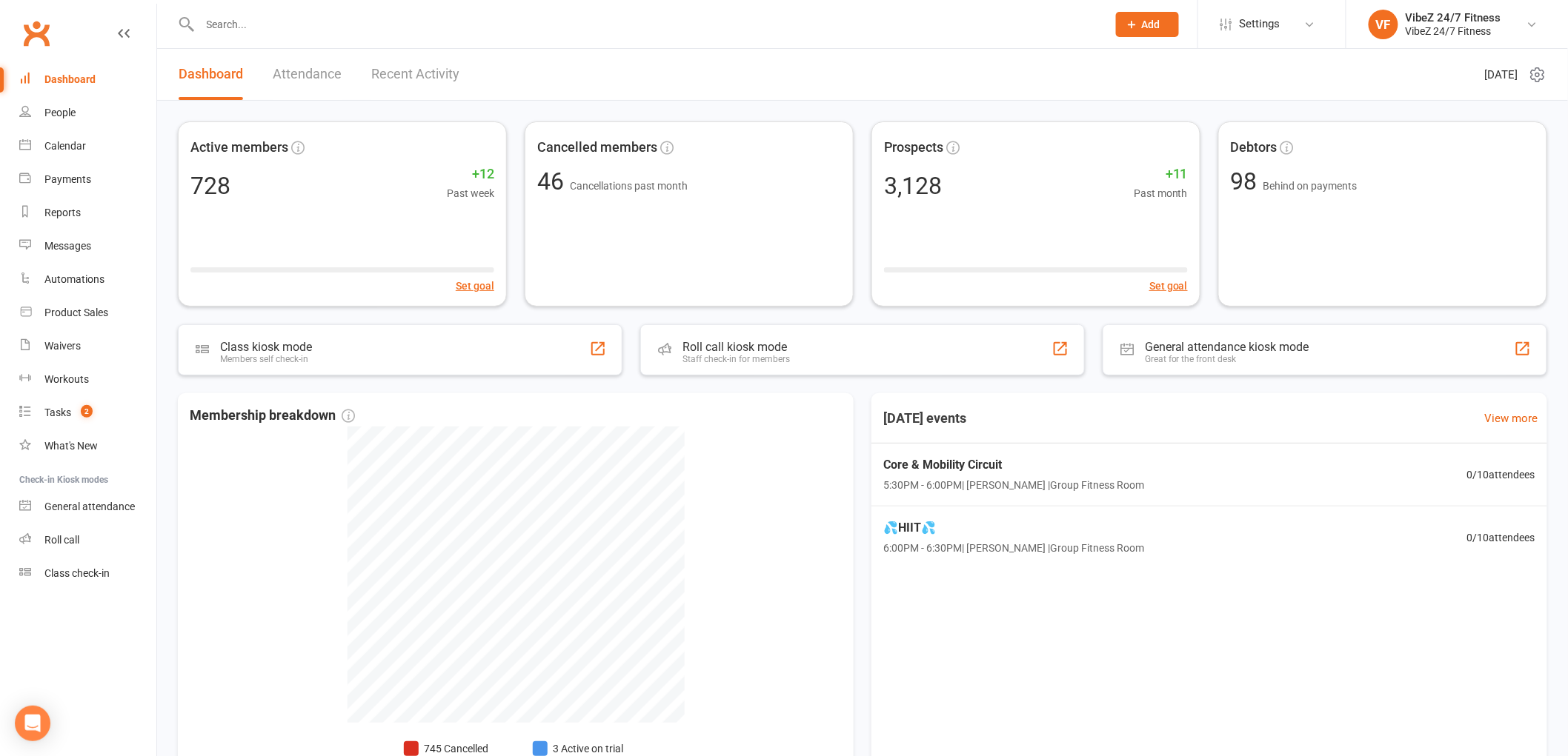
click at [323, 14] on input "text" at bounding box center [646, 24] width 901 height 21
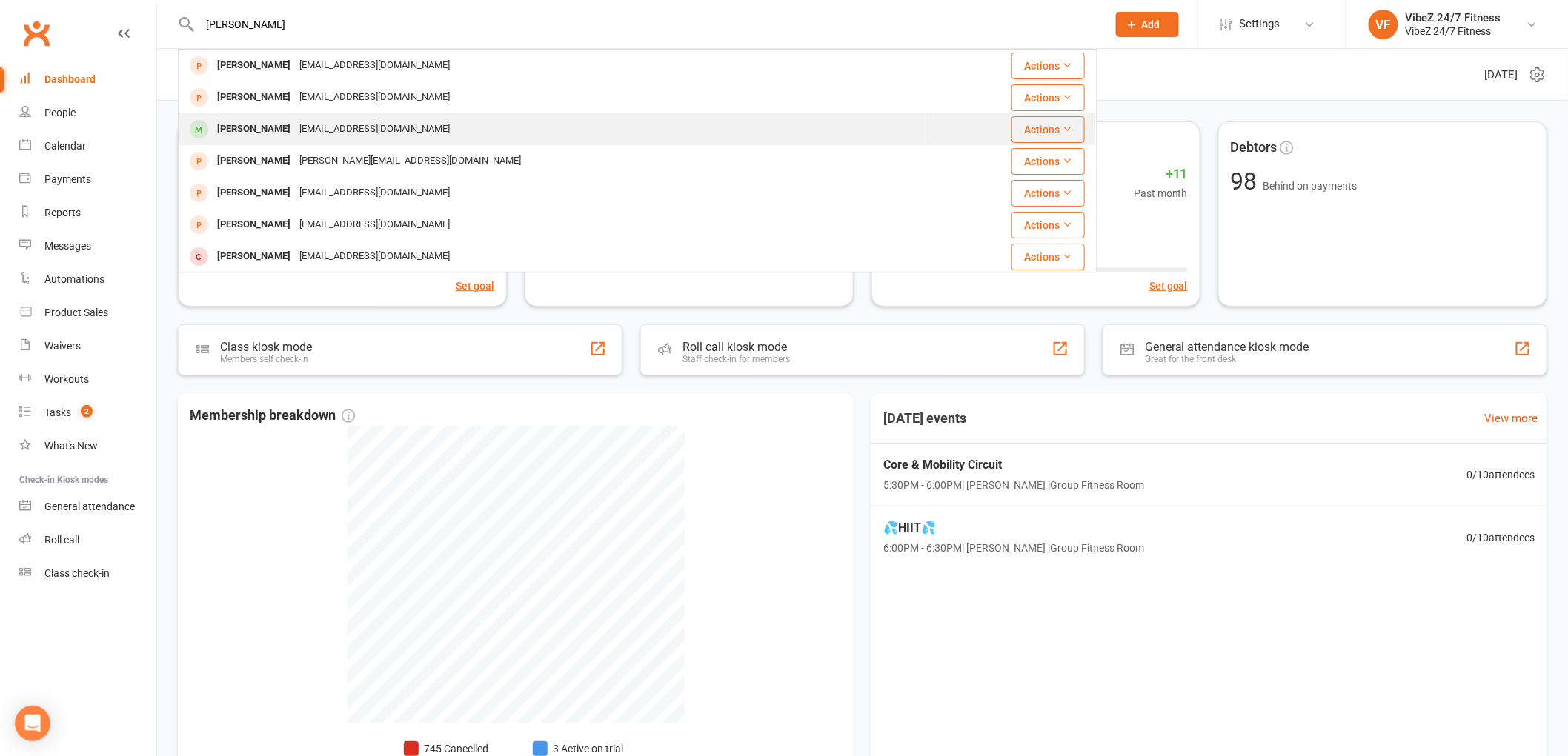
type input "marie"
click at [434, 123] on div "Marie Evans mygoodevans@hotmail.com" at bounding box center [552, 129] width 745 height 30
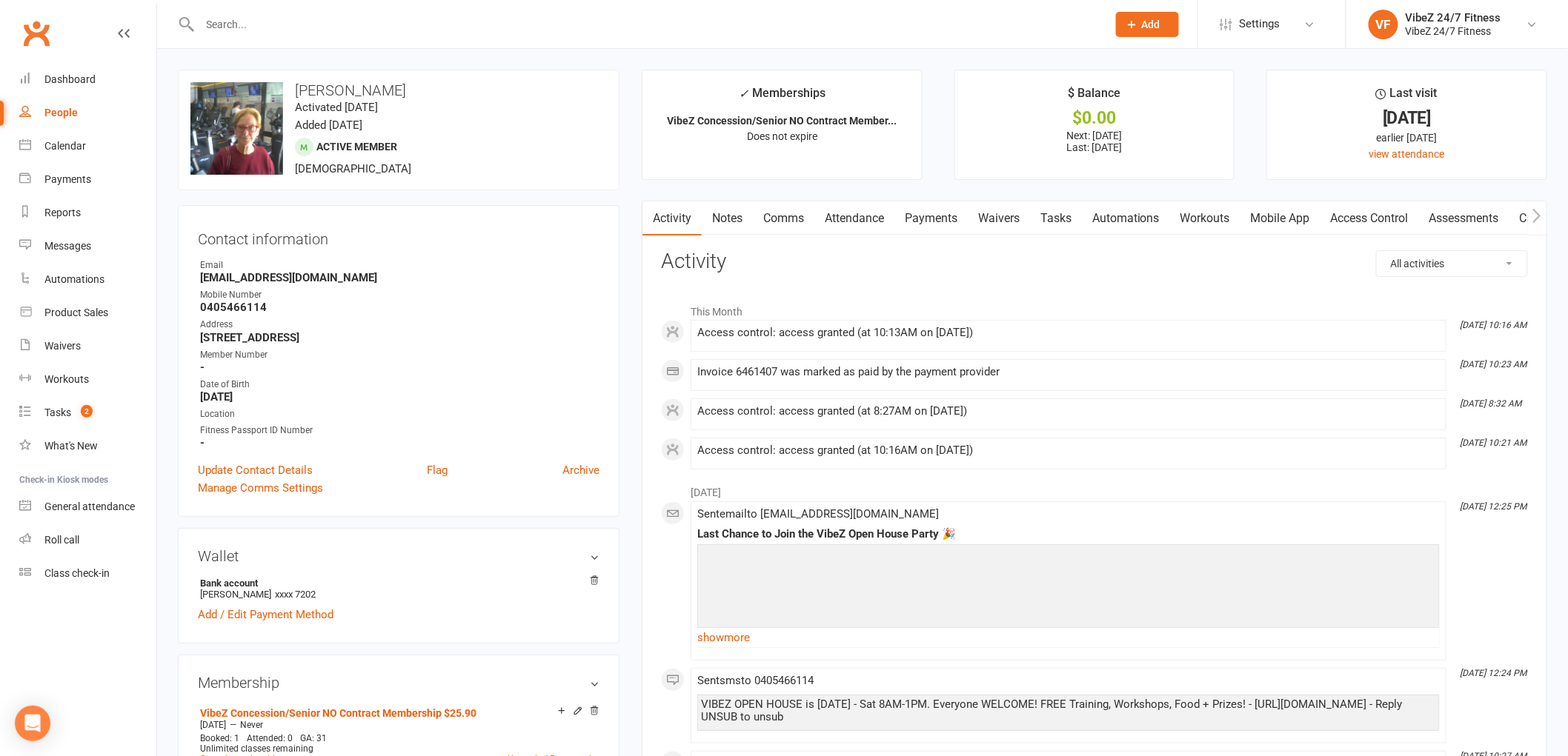
click at [738, 227] on link "Notes" at bounding box center [727, 219] width 51 height 34
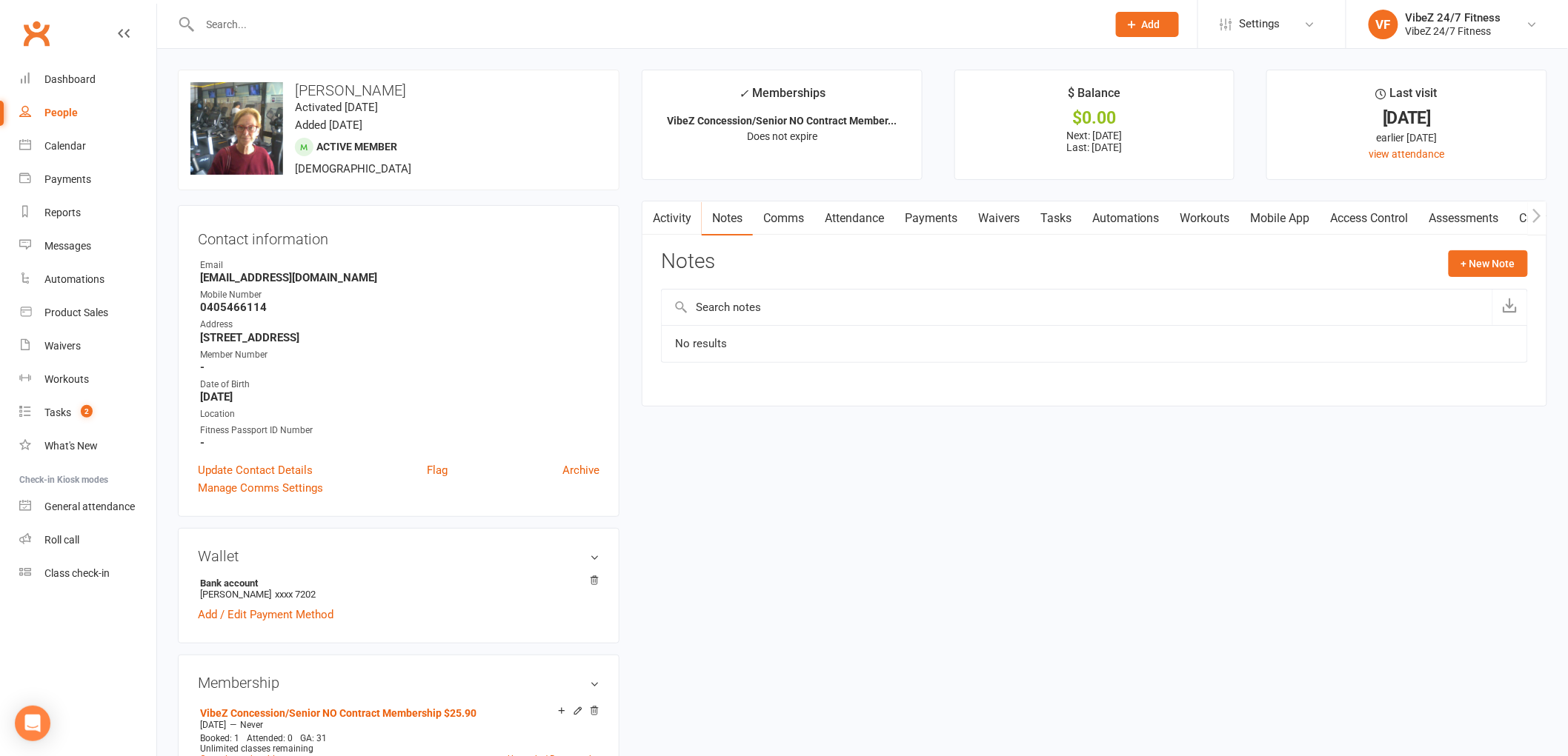
click at [1302, 317] on input "text" at bounding box center [1077, 307] width 830 height 36
type input "PT"
click at [1472, 270] on button "+ New Note" at bounding box center [1488, 264] width 79 height 27
click at [820, 326] on input "text" at bounding box center [1094, 324] width 867 height 31
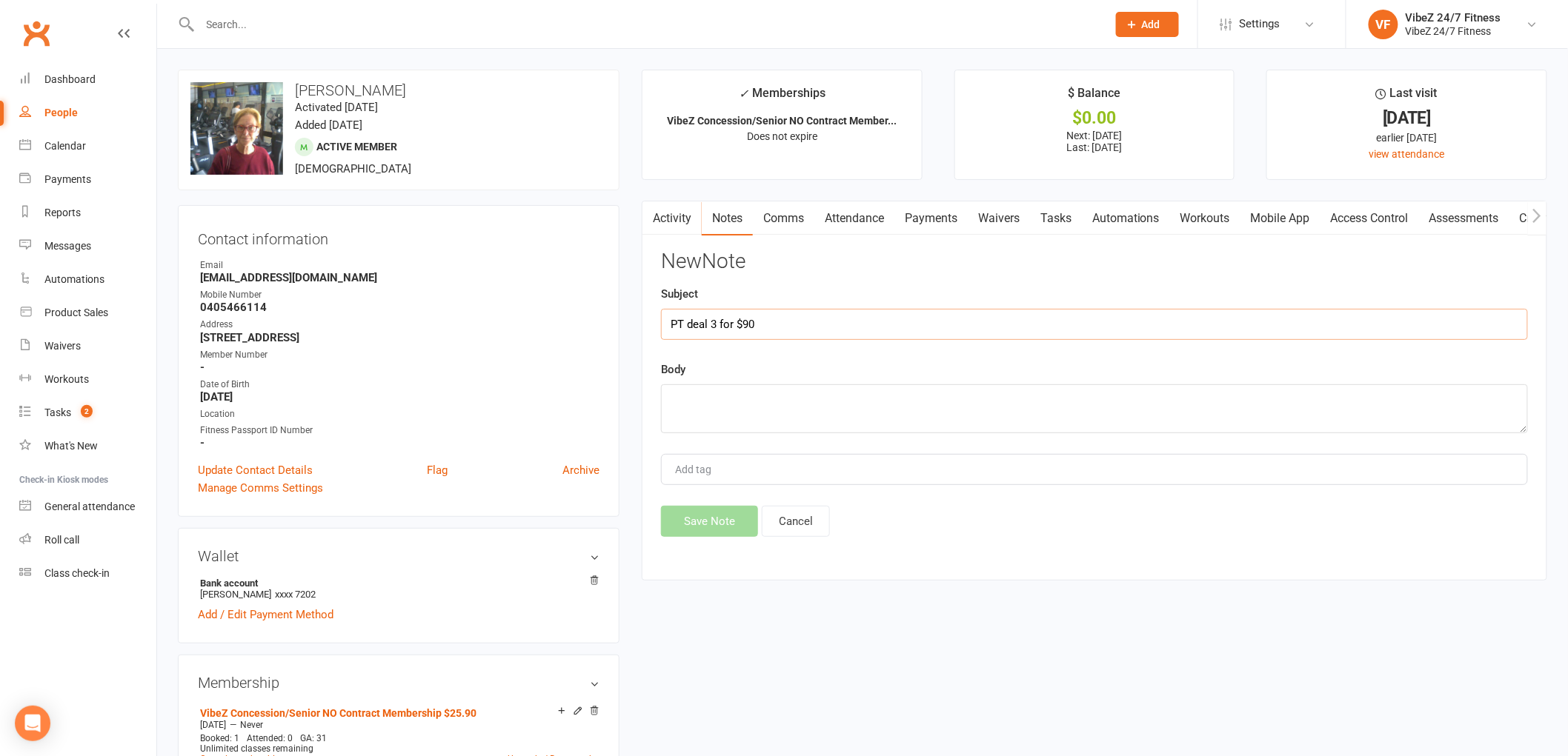
type input "PT deal 3 for $90"
click at [824, 395] on textarea at bounding box center [1094, 408] width 867 height 49
type textarea "paying on Tuesday 16/9, Interested in PT with Josh"
click at [741, 516] on button "Save Note" at bounding box center [710, 521] width 97 height 31
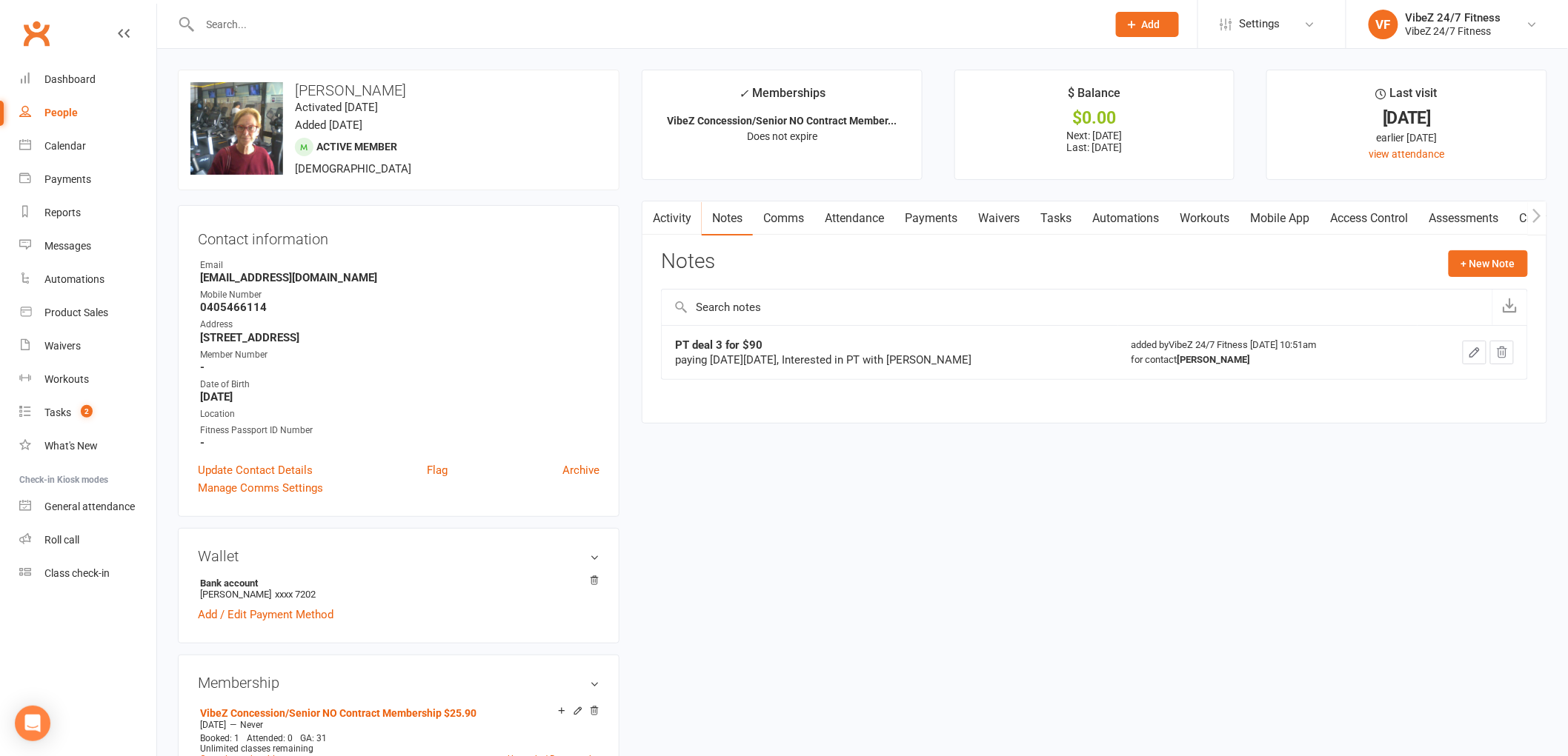
click at [1072, 210] on link "Tasks" at bounding box center [1056, 219] width 51 height 34
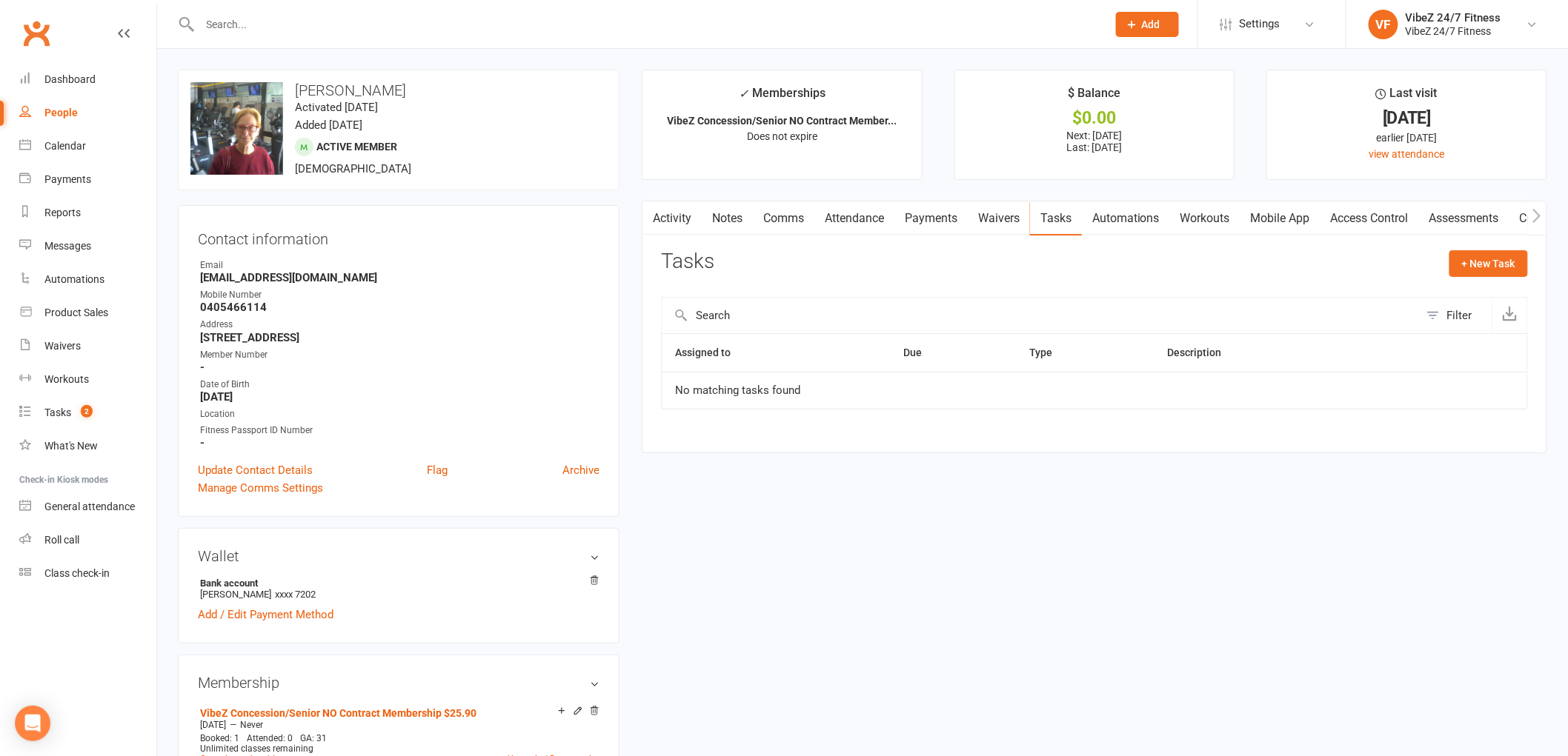
click at [1191, 220] on link "Workouts" at bounding box center [1204, 219] width 70 height 34
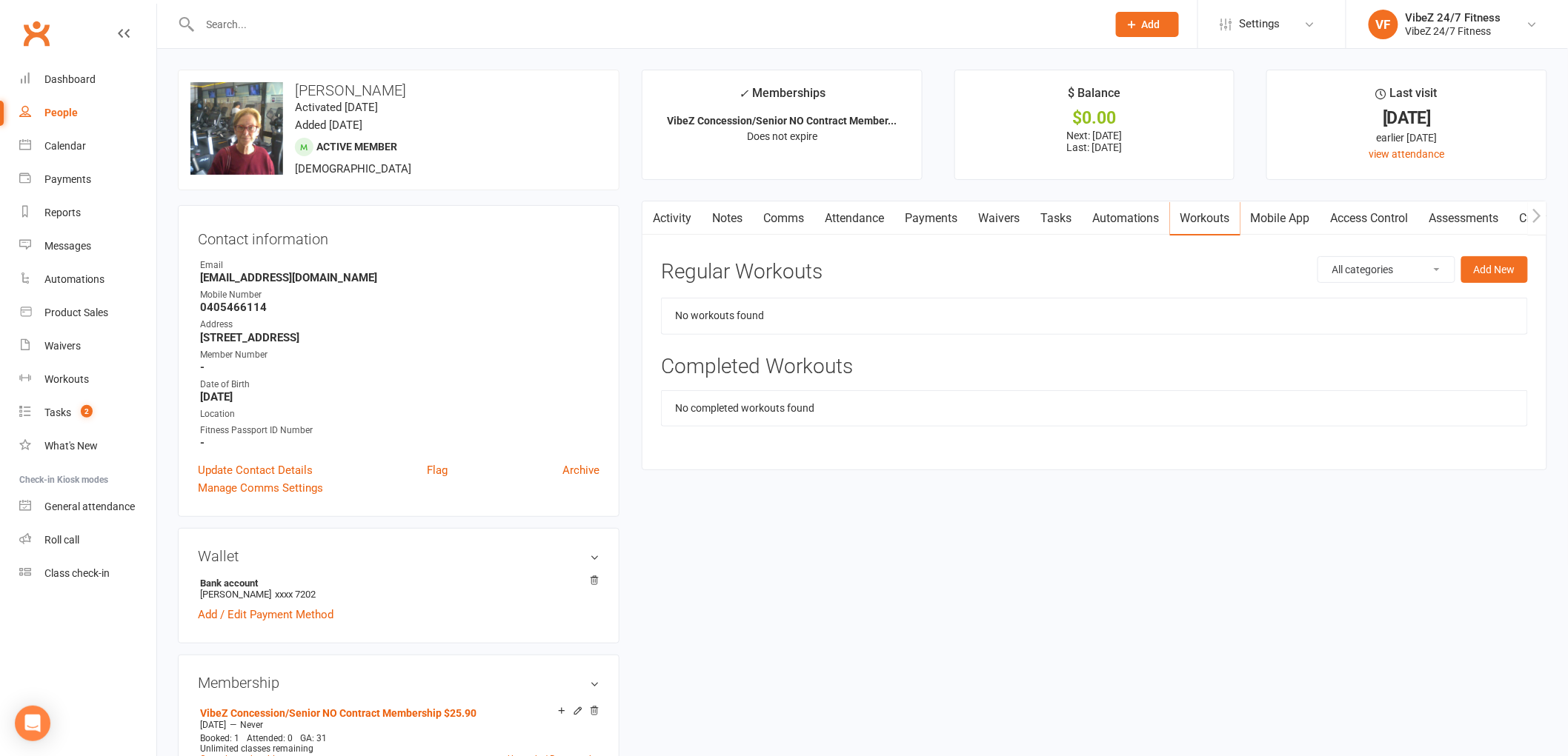
click at [1406, 269] on select "All categories Advanced Strength Ben R Cardio Challenge Lower Program Upper Bod…" at bounding box center [1387, 269] width 137 height 25
click at [1263, 316] on td "No workouts found" at bounding box center [1095, 316] width 866 height 36
click at [1535, 212] on icon "button" at bounding box center [1537, 216] width 9 height 16
click at [655, 219] on icon "button" at bounding box center [652, 216] width 9 height 16
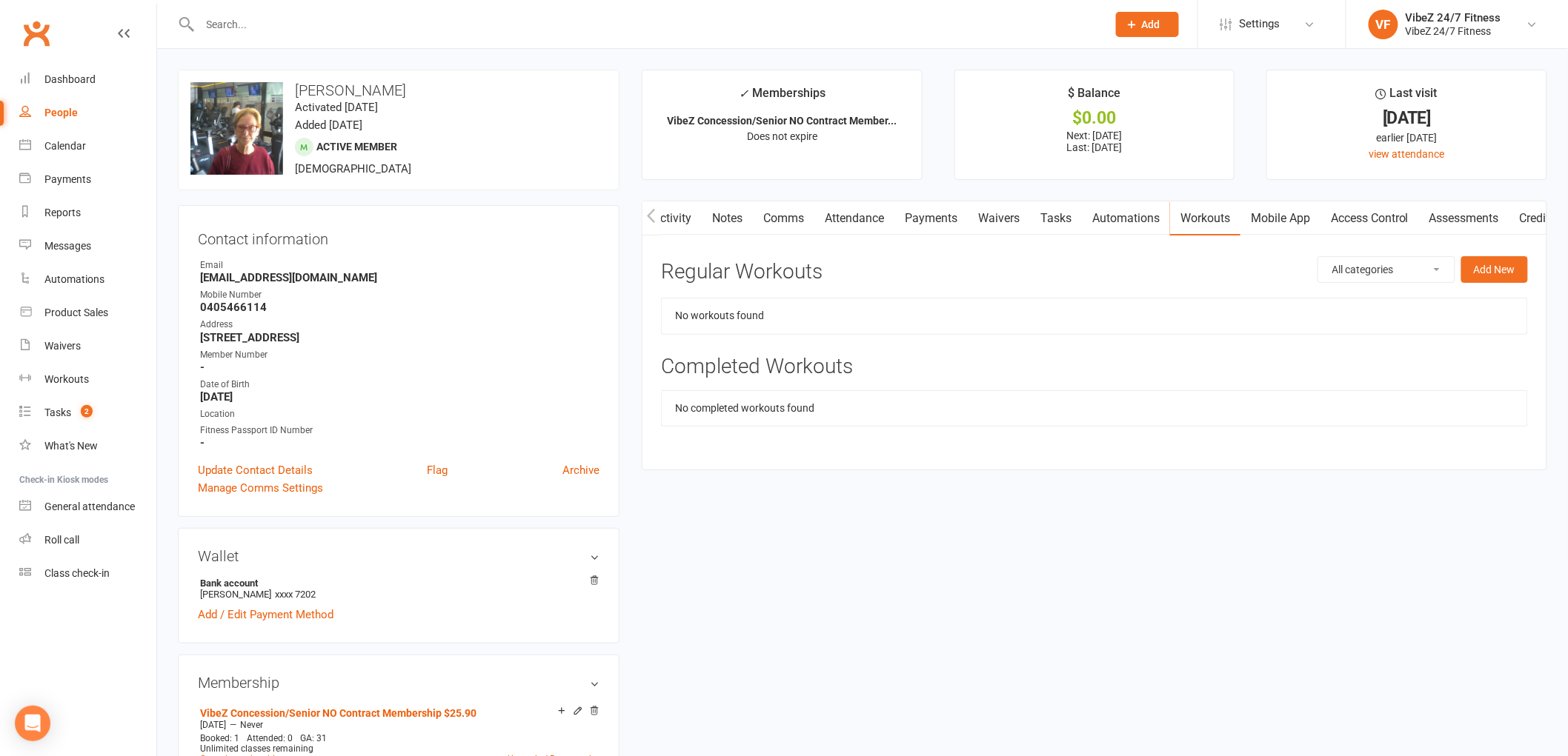
scroll to position [0, 0]
click at [683, 223] on link "Activity" at bounding box center [671, 219] width 59 height 34
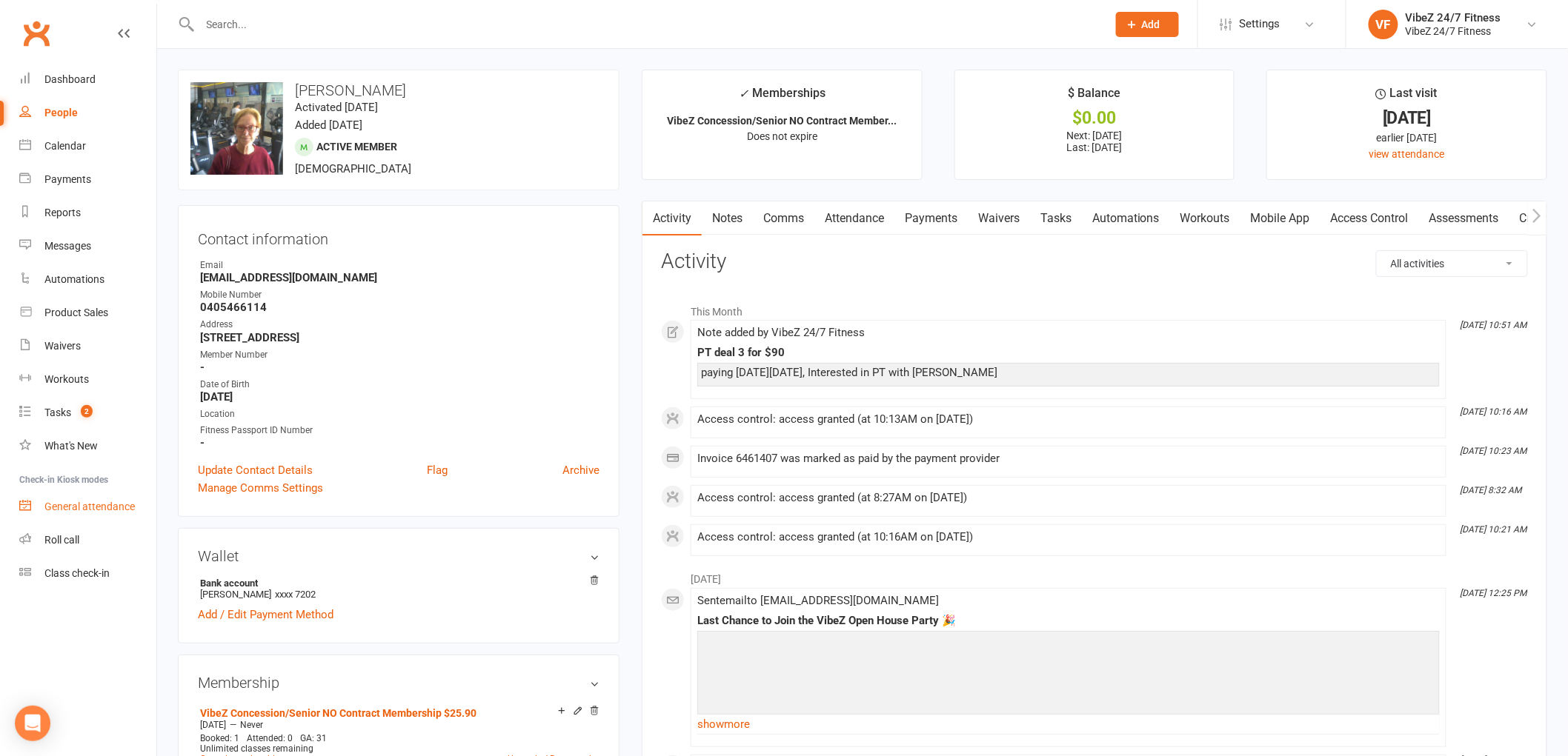
click at [111, 514] on link "General attendance" at bounding box center [88, 507] width 137 height 34
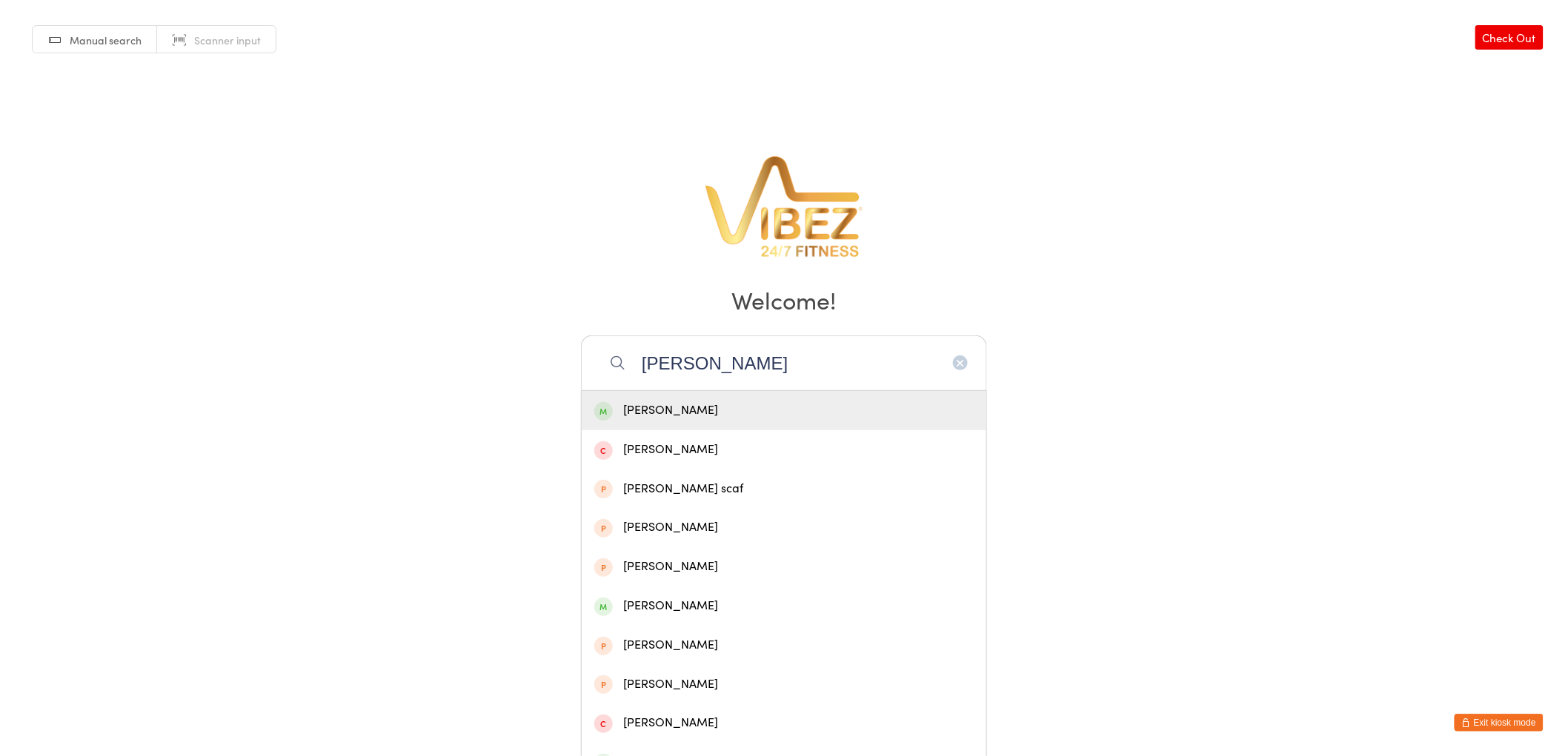
type input "[PERSON_NAME]"
click at [798, 406] on div "[PERSON_NAME]" at bounding box center [784, 410] width 380 height 20
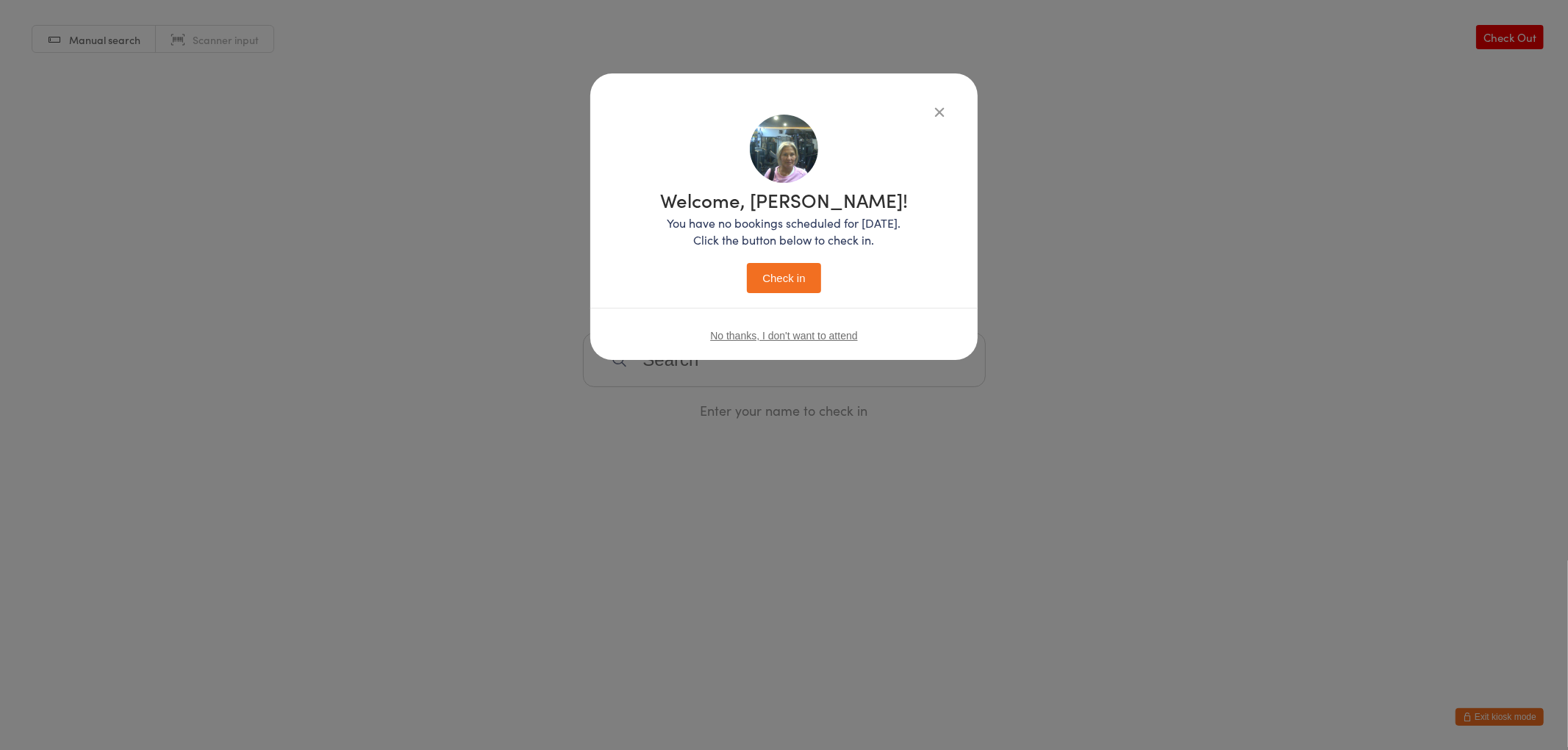
click at [809, 263] on button "Check in" at bounding box center [783, 278] width 73 height 30
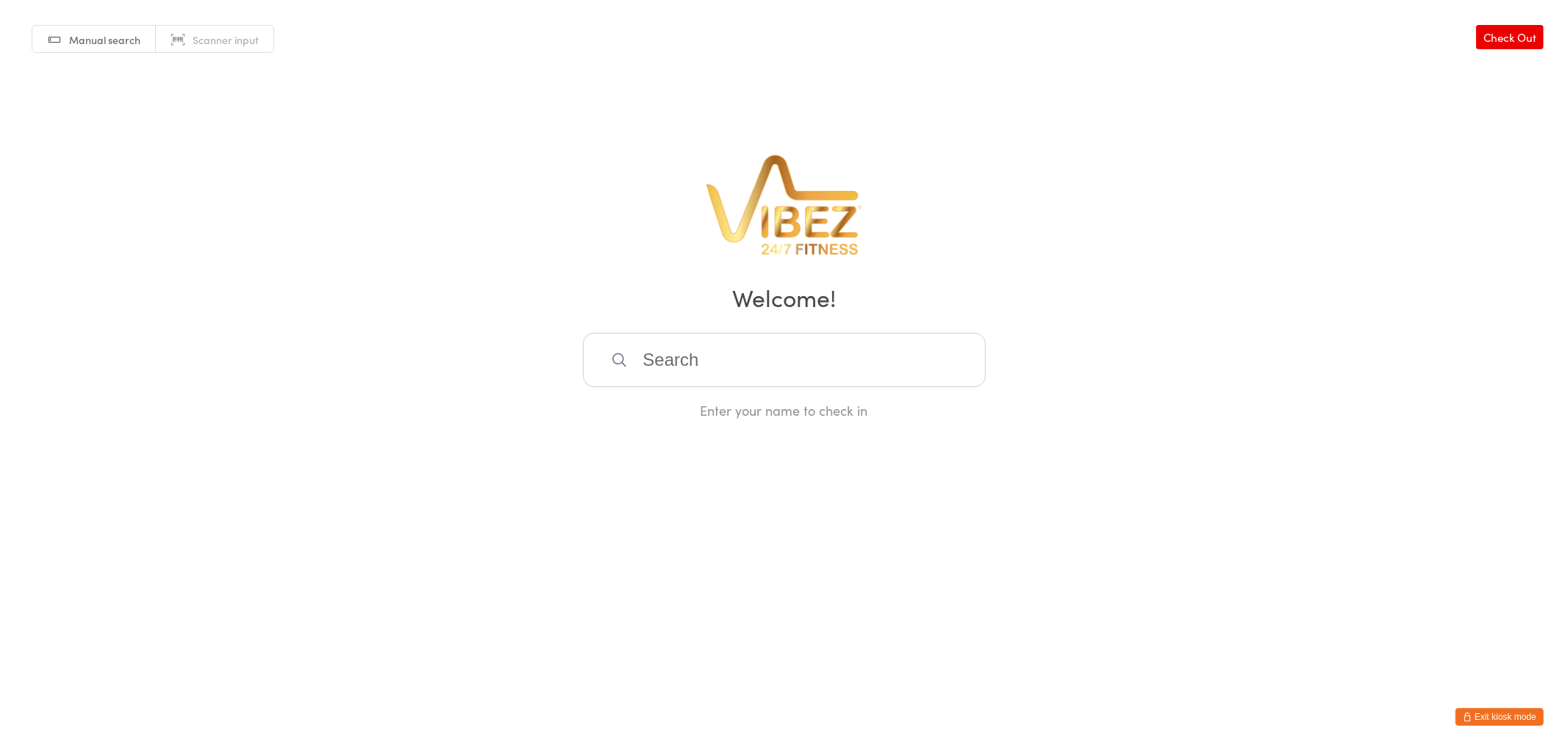
click at [768, 363] on input "search" at bounding box center [784, 360] width 402 height 55
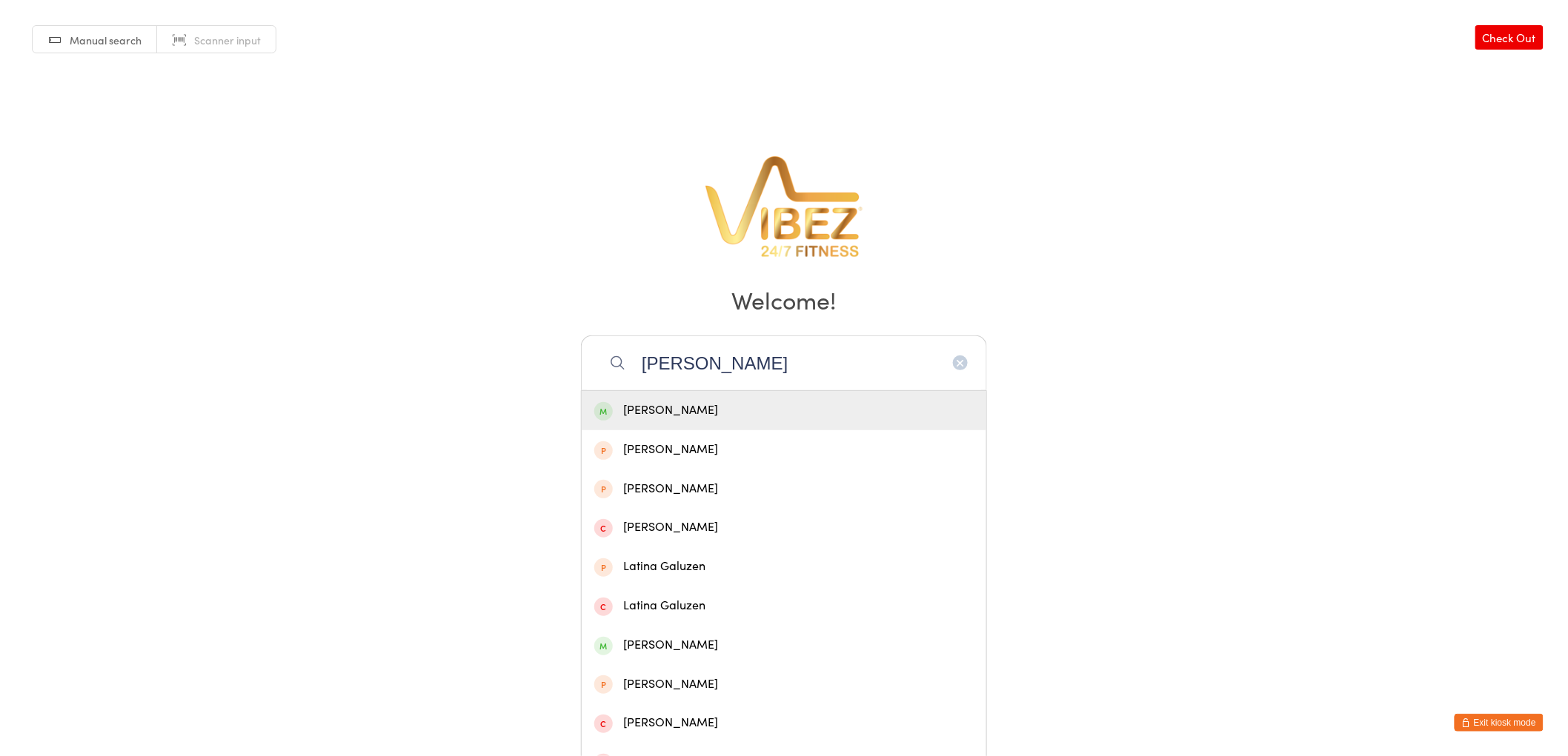
type input "[PERSON_NAME]"
click at [745, 406] on div "[PERSON_NAME]" at bounding box center [784, 410] width 380 height 20
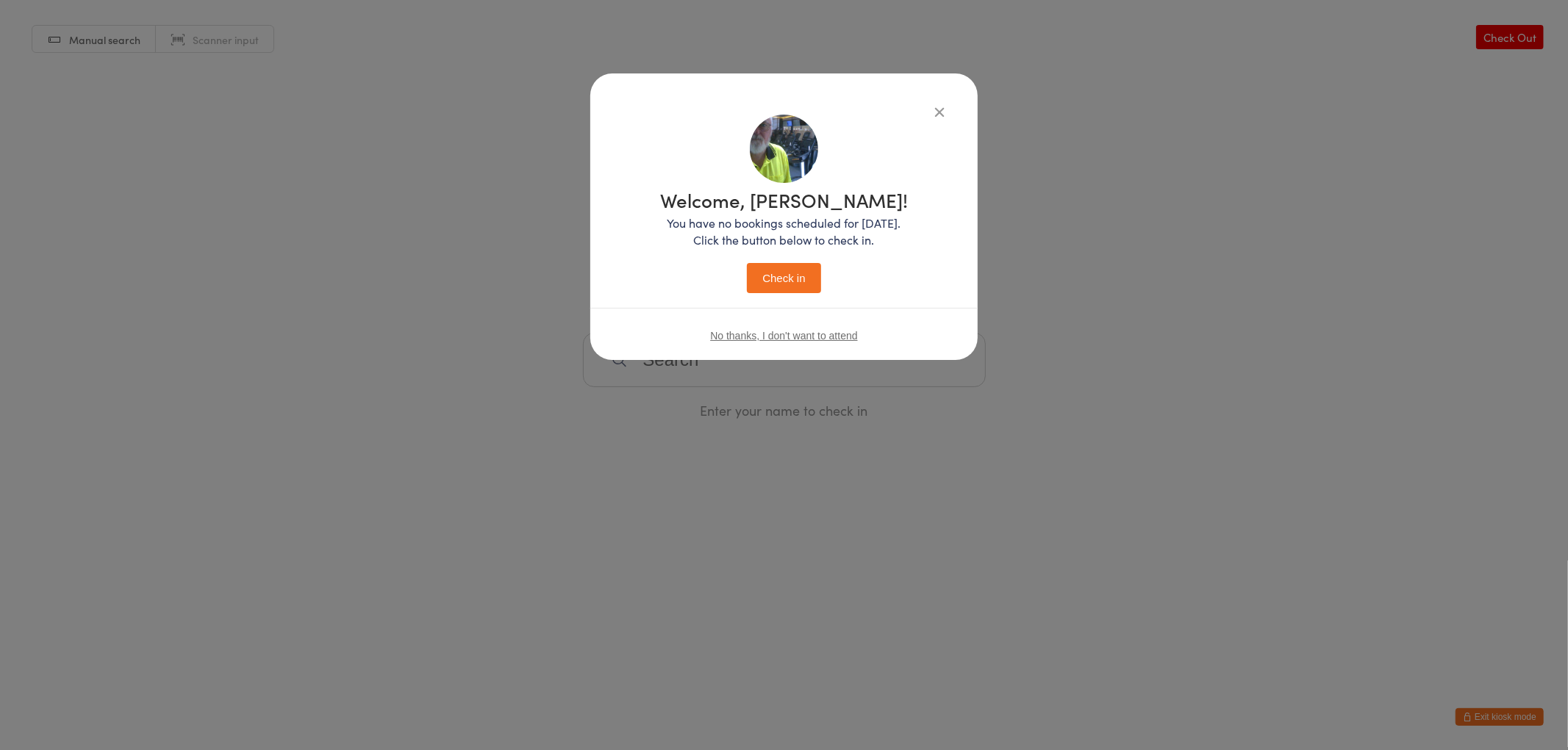
click at [776, 282] on button "Check in" at bounding box center [783, 278] width 73 height 30
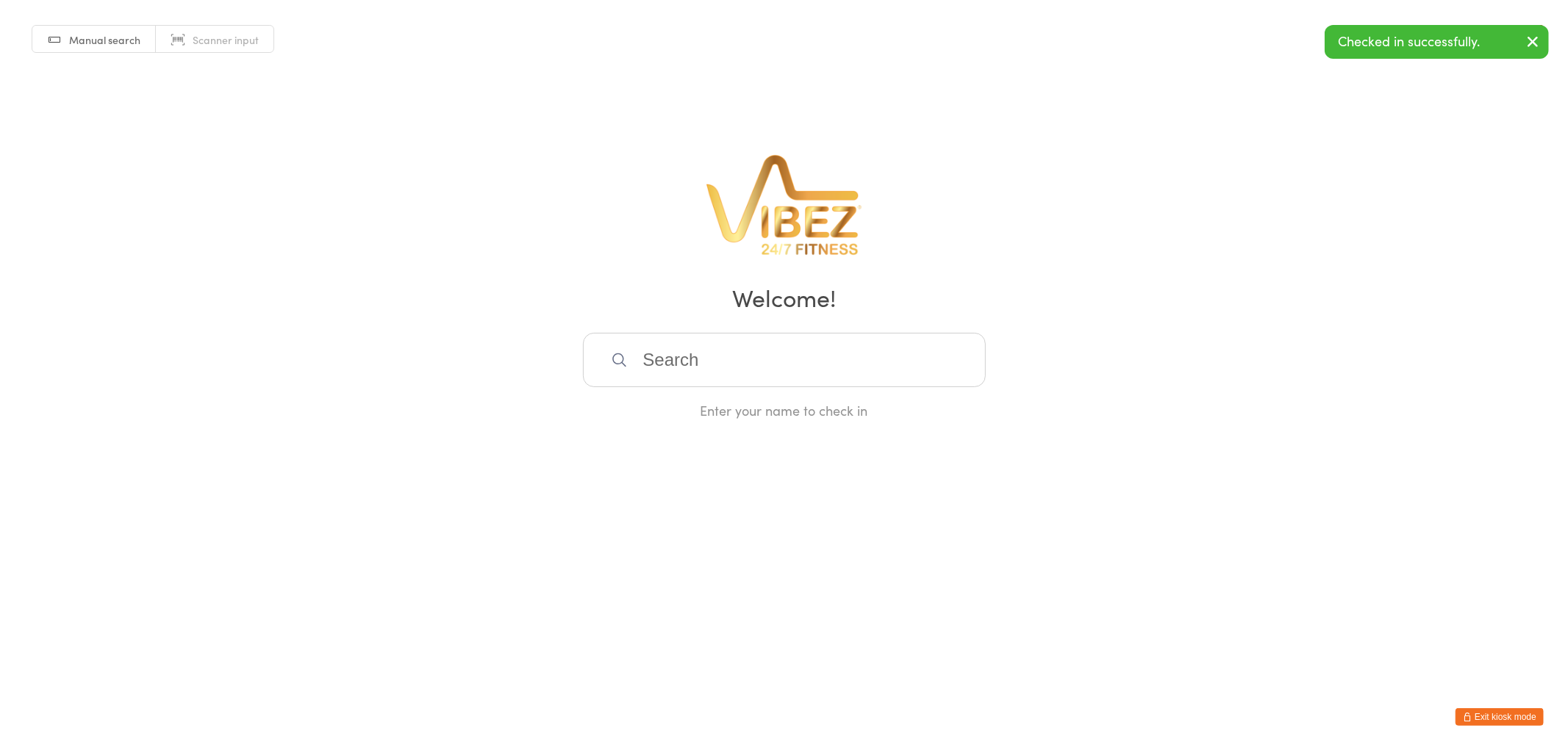
click at [1520, 708] on button "Exit kiosk mode" at bounding box center [1498, 717] width 88 height 18
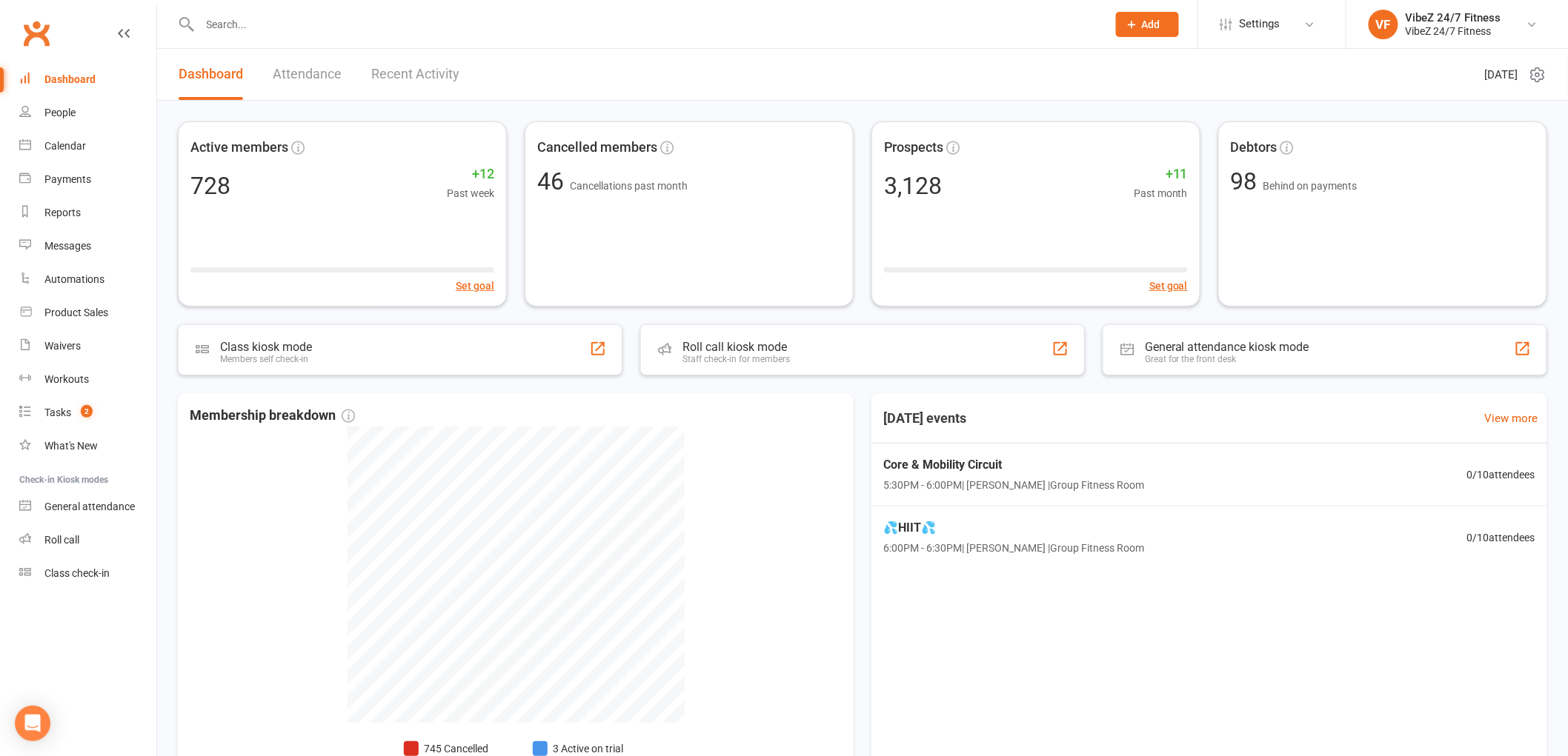
click at [526, 16] on input "text" at bounding box center [646, 24] width 901 height 21
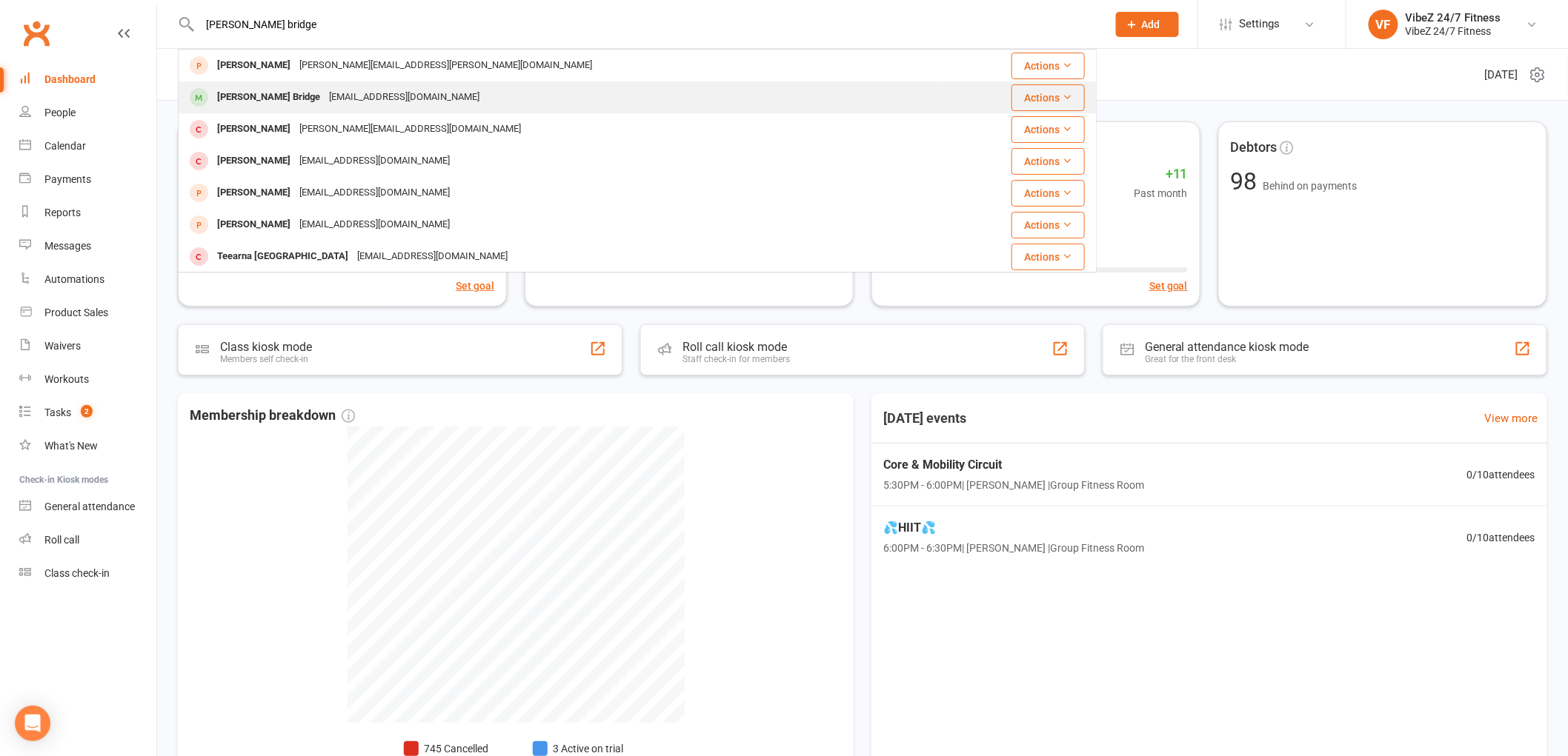
type input "[PERSON_NAME] bridge"
click at [370, 87] on div "[EMAIL_ADDRESS][DOMAIN_NAME]" at bounding box center [404, 97] width 159 height 21
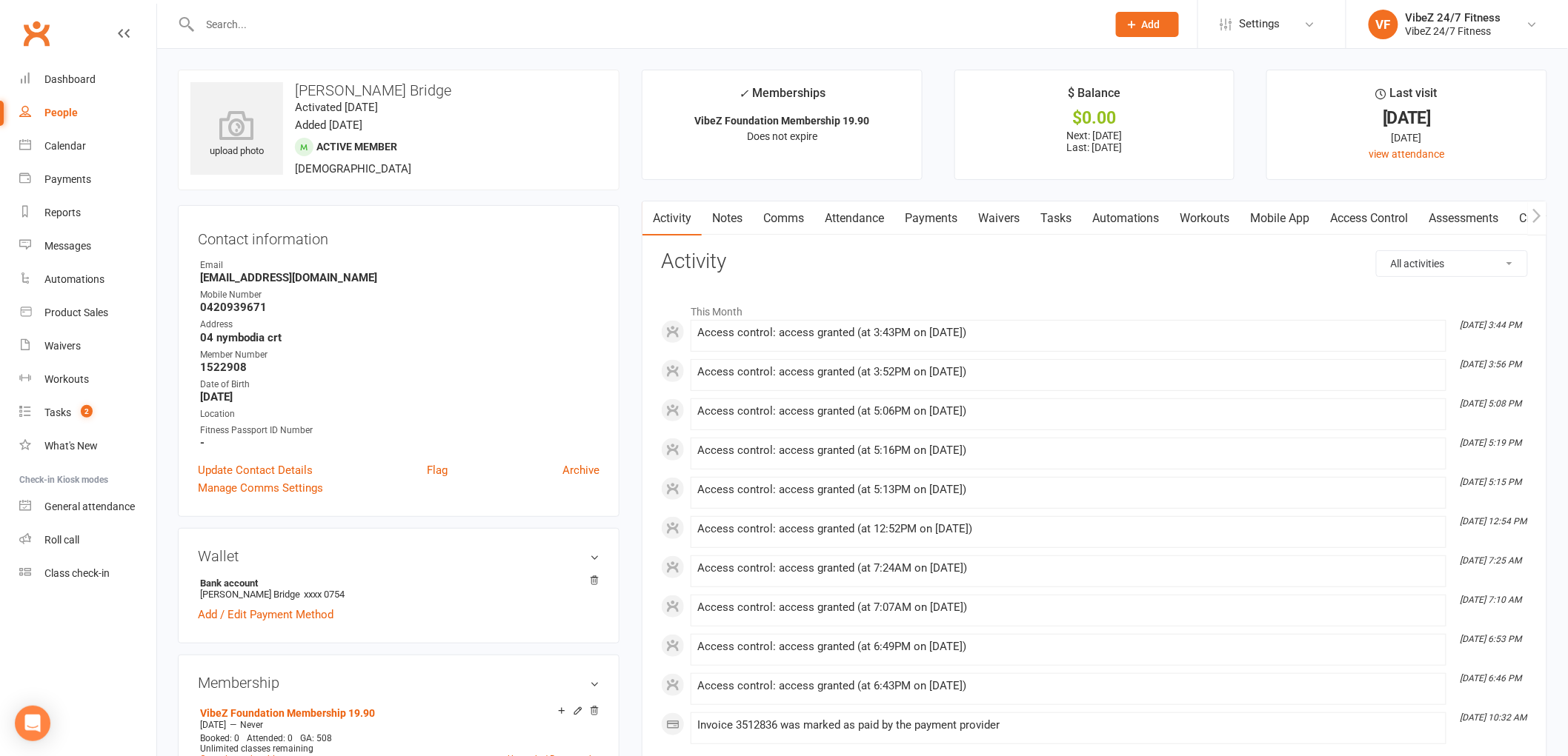
click at [939, 225] on link "Payments" at bounding box center [931, 219] width 73 height 34
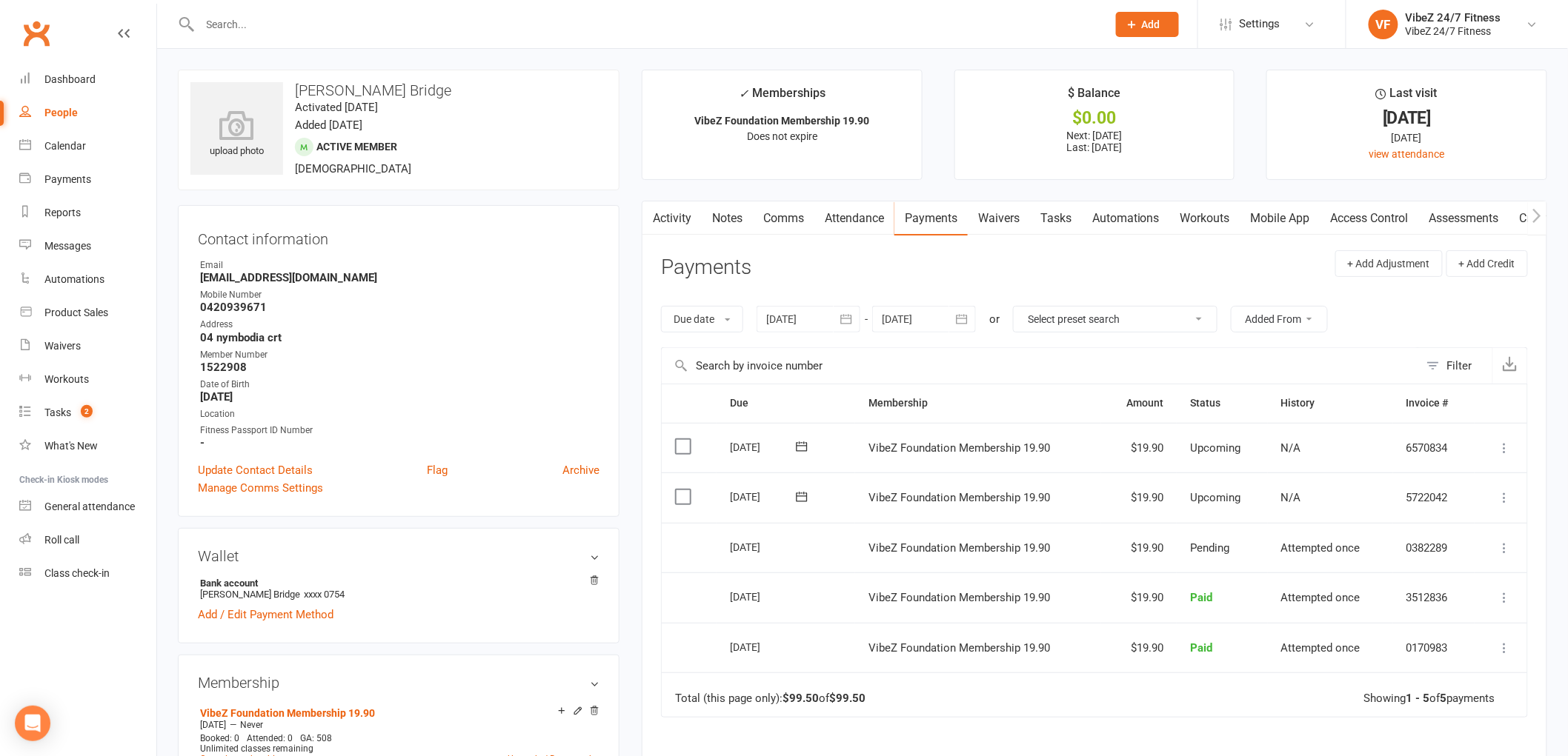
click at [1497, 496] on button at bounding box center [1504, 497] width 18 height 18
click at [1446, 649] on link "Change amount" at bounding box center [1425, 645] width 175 height 30
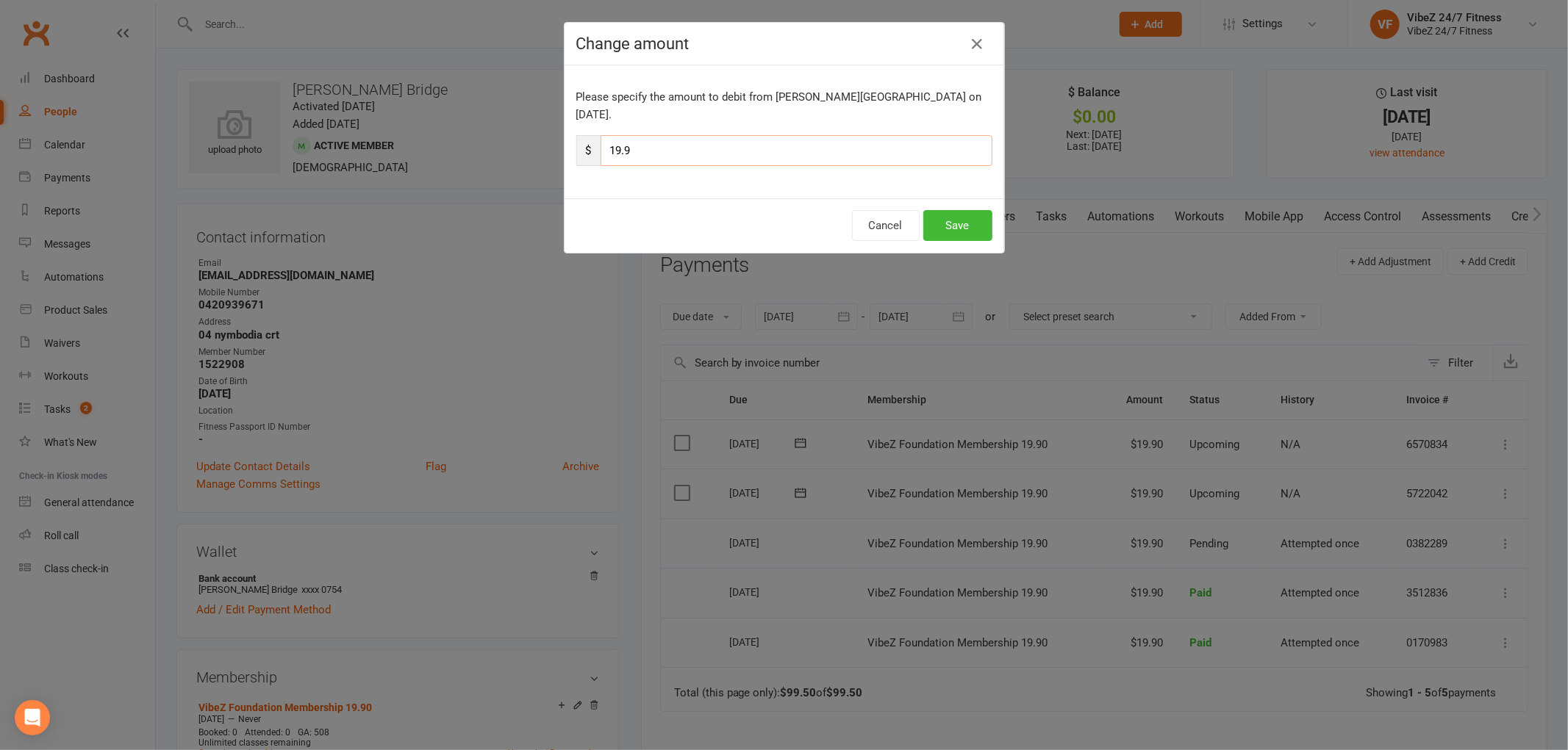
click at [657, 141] on input "19.9" at bounding box center [797, 150] width 391 height 31
type input "1"
type input "58.90"
click at [964, 210] on button "Save" at bounding box center [957, 225] width 70 height 31
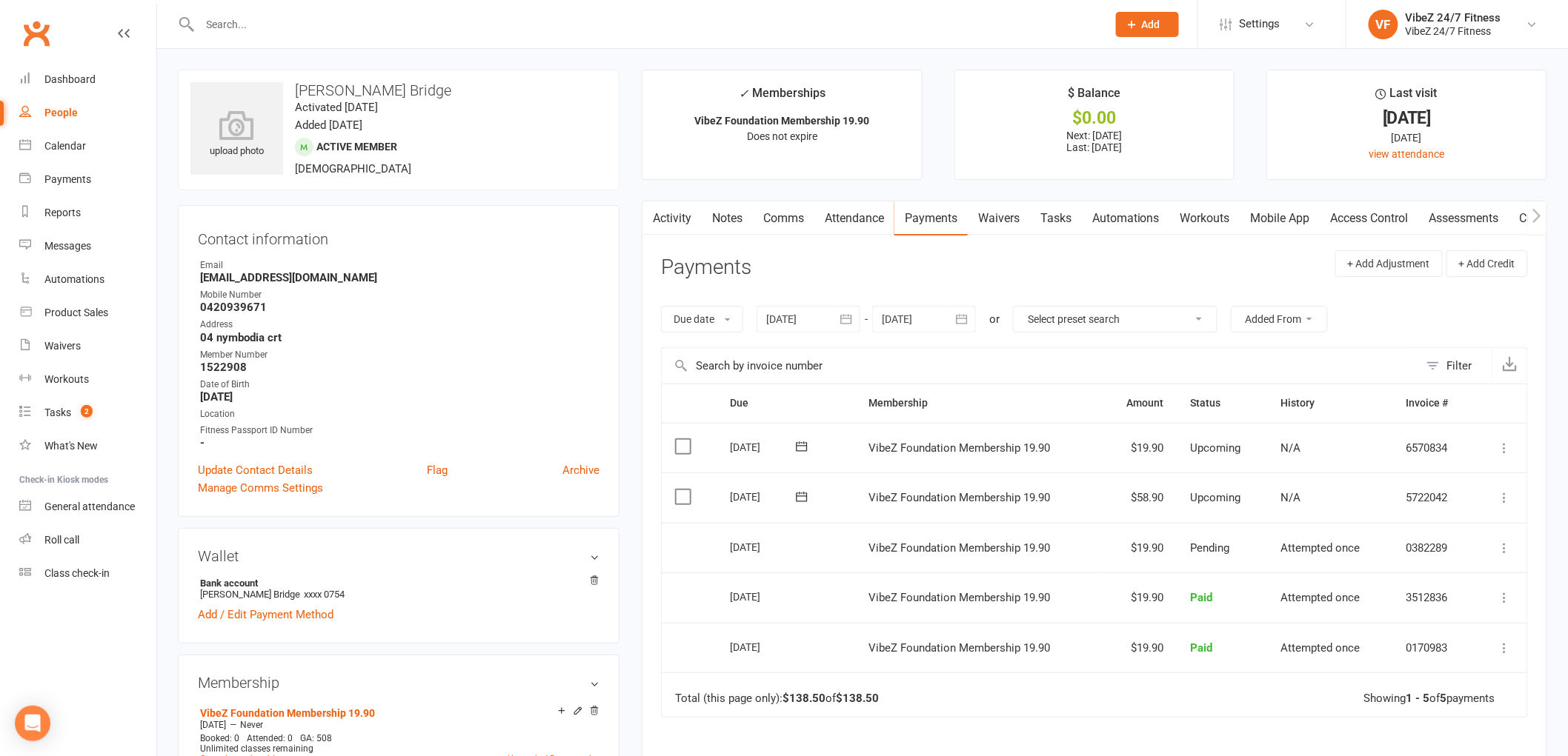
click at [259, 16] on input "text" at bounding box center [646, 24] width 901 height 21
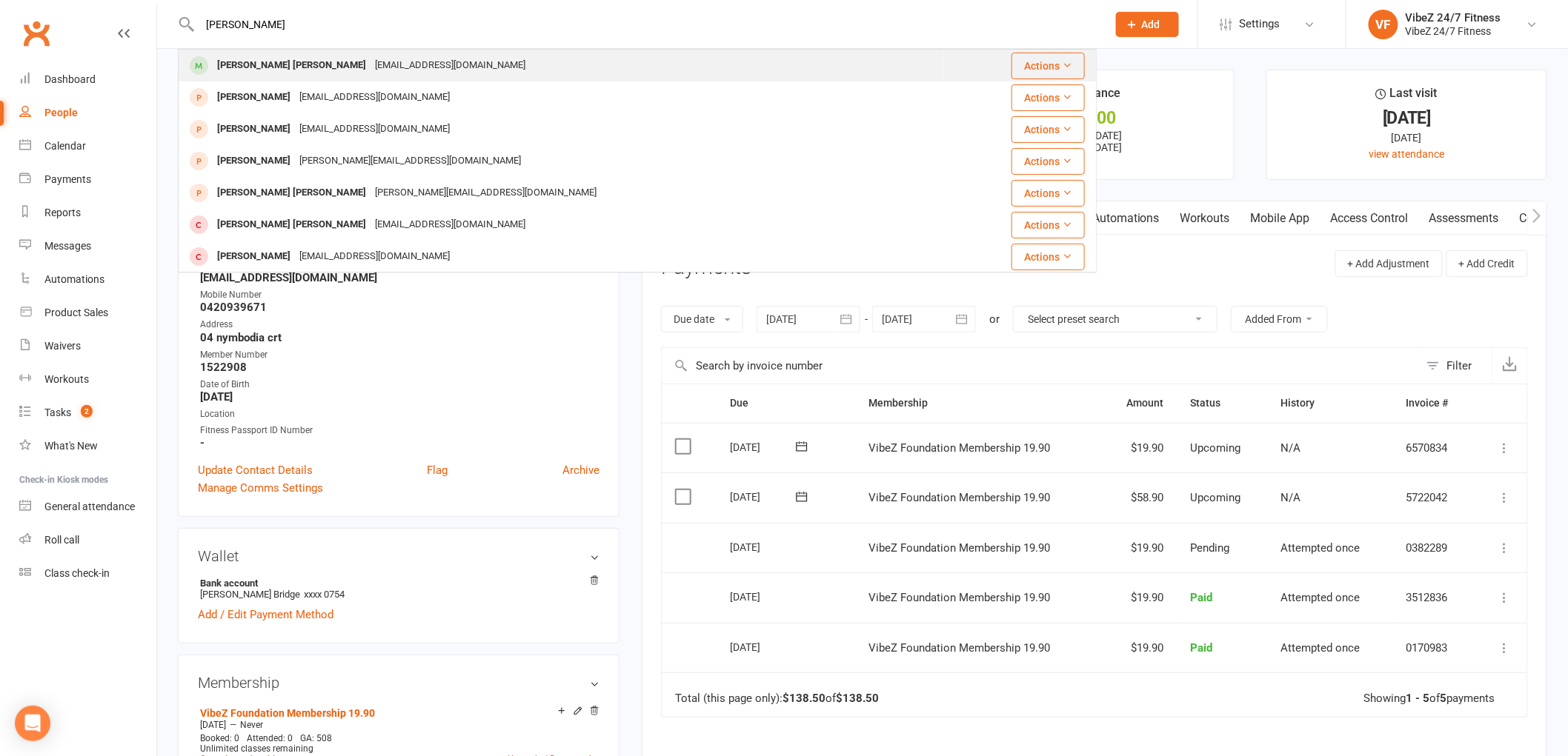
type input "[PERSON_NAME]"
click at [305, 50] on div "[PERSON_NAME] [PERSON_NAME] [EMAIL_ADDRESS][DOMAIN_NAME]" at bounding box center [561, 65] width 764 height 30
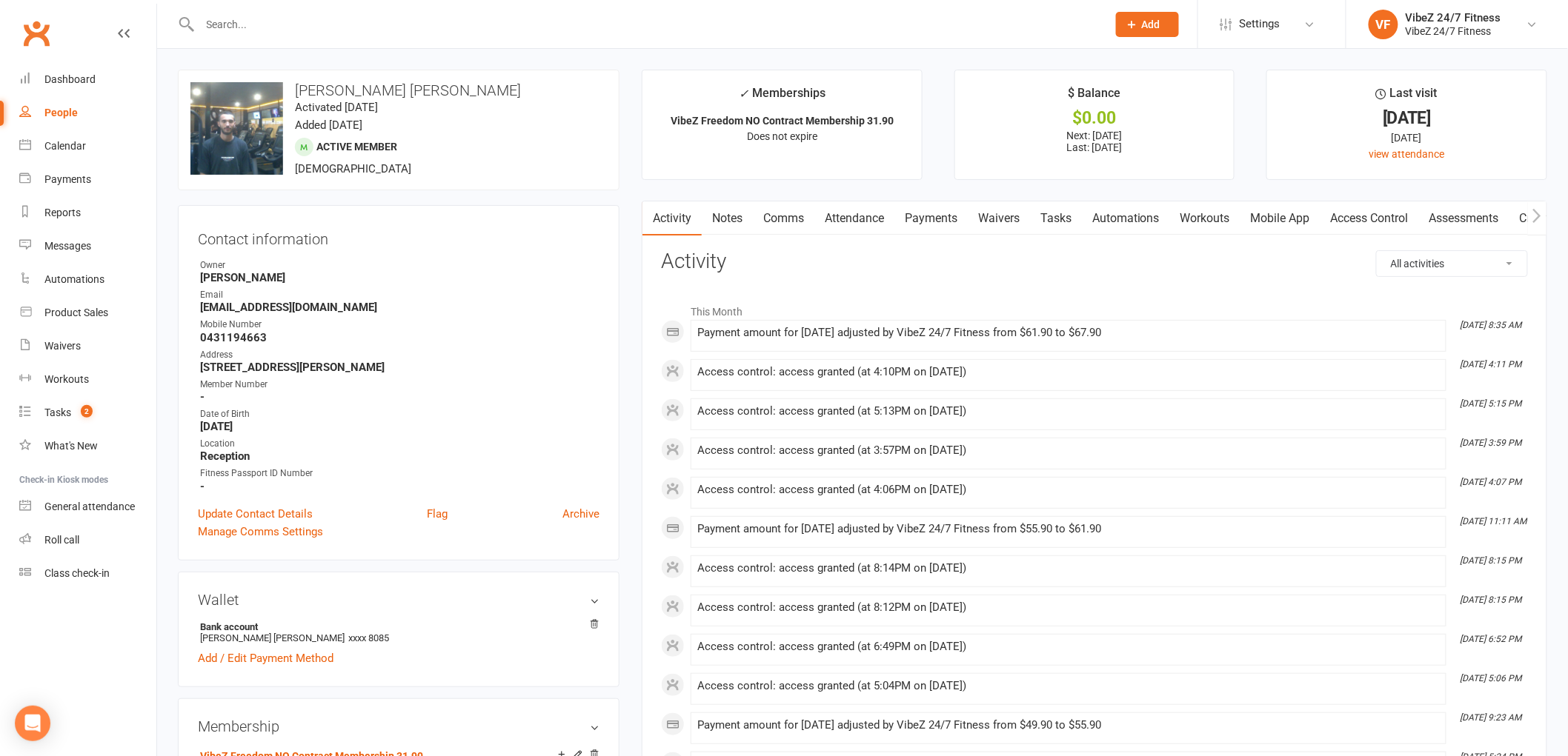
click at [932, 213] on link "Payments" at bounding box center [931, 219] width 73 height 34
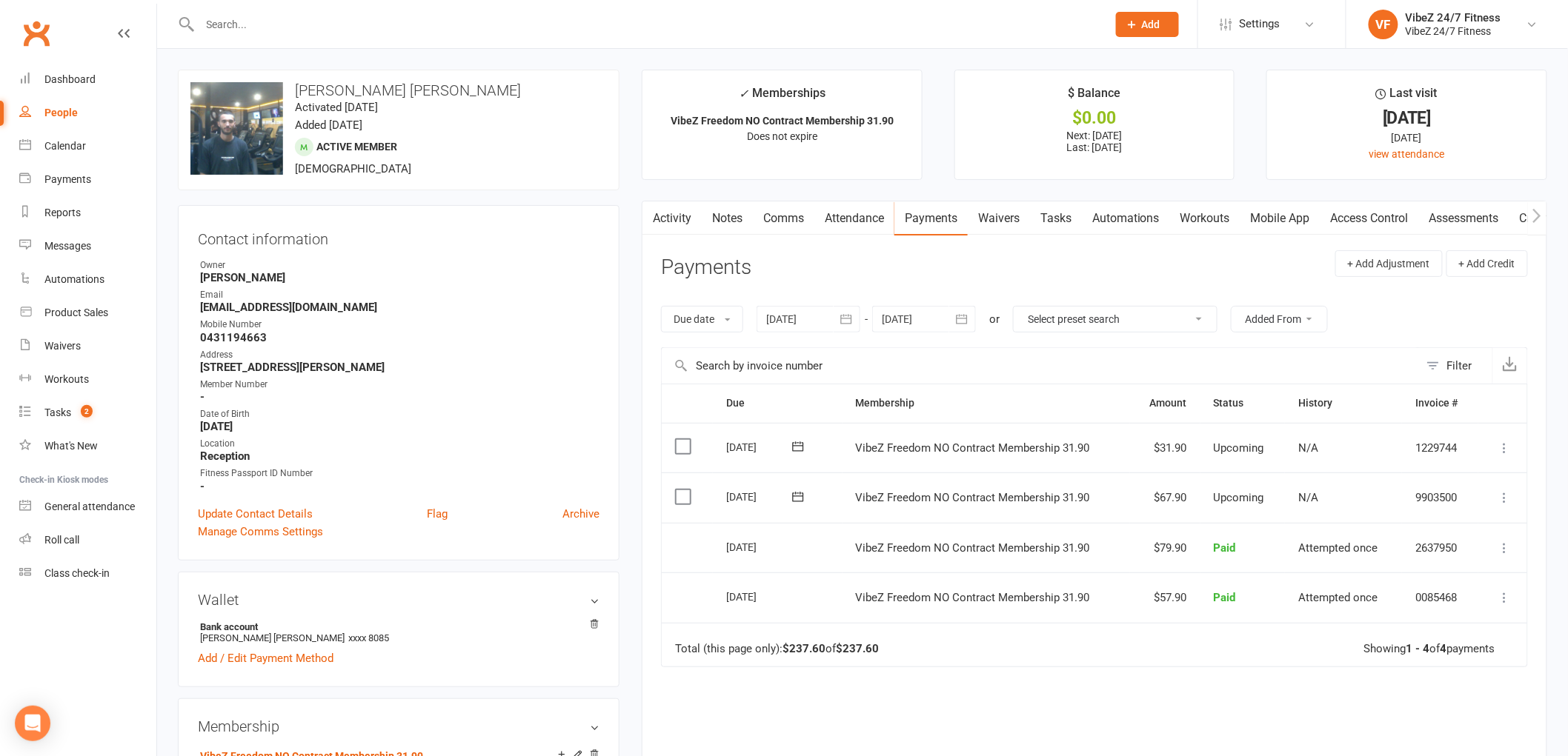
click at [1508, 498] on icon at bounding box center [1505, 498] width 15 height 15
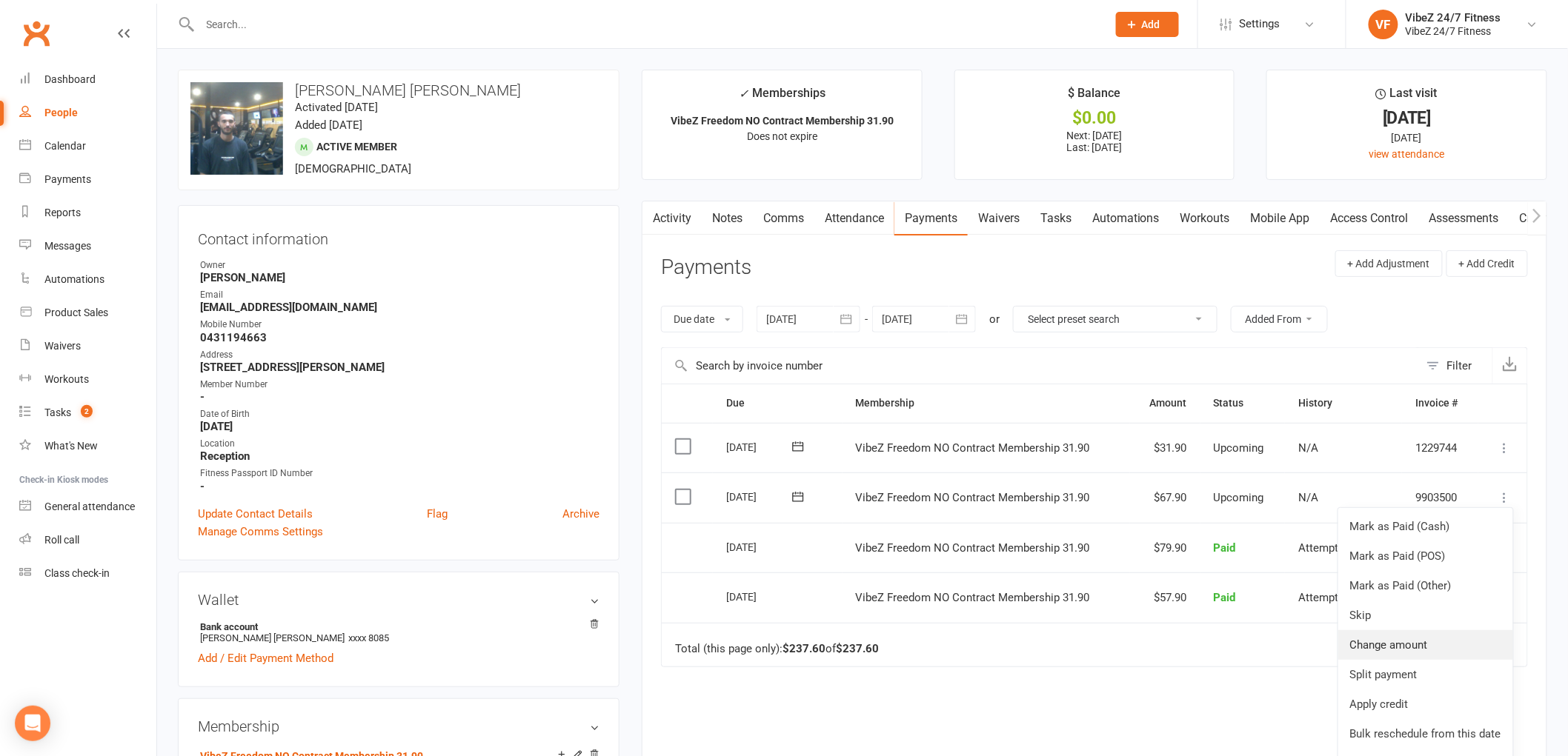
click at [1410, 649] on link "Change amount" at bounding box center [1425, 645] width 175 height 30
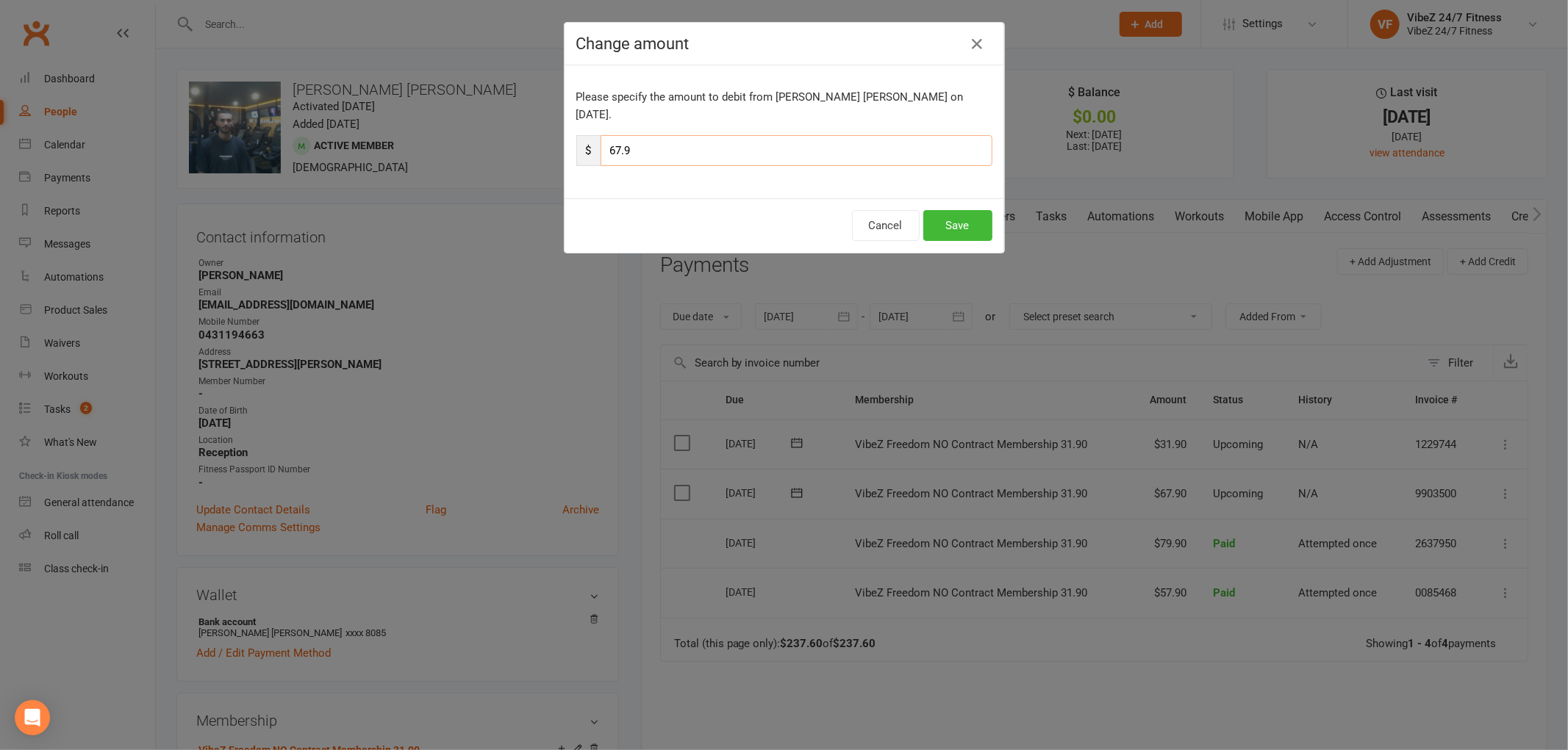
click at [806, 135] on input "67.9" at bounding box center [797, 150] width 391 height 31
type input "6"
type input "71.90"
click at [959, 210] on button "Save" at bounding box center [957, 225] width 70 height 31
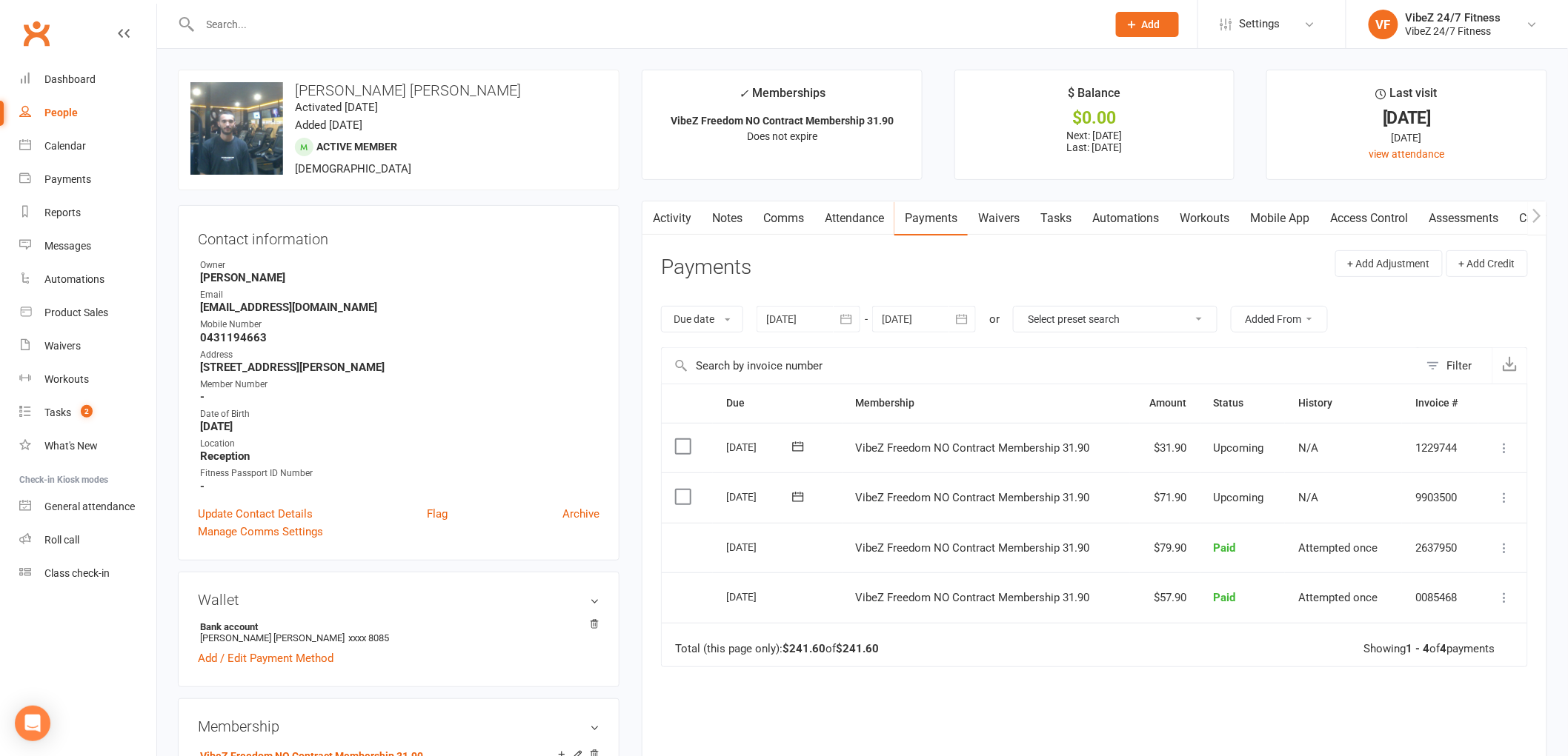
click at [279, 12] on div at bounding box center [637, 24] width 919 height 49
click at [281, 23] on input "text" at bounding box center [646, 24] width 901 height 21
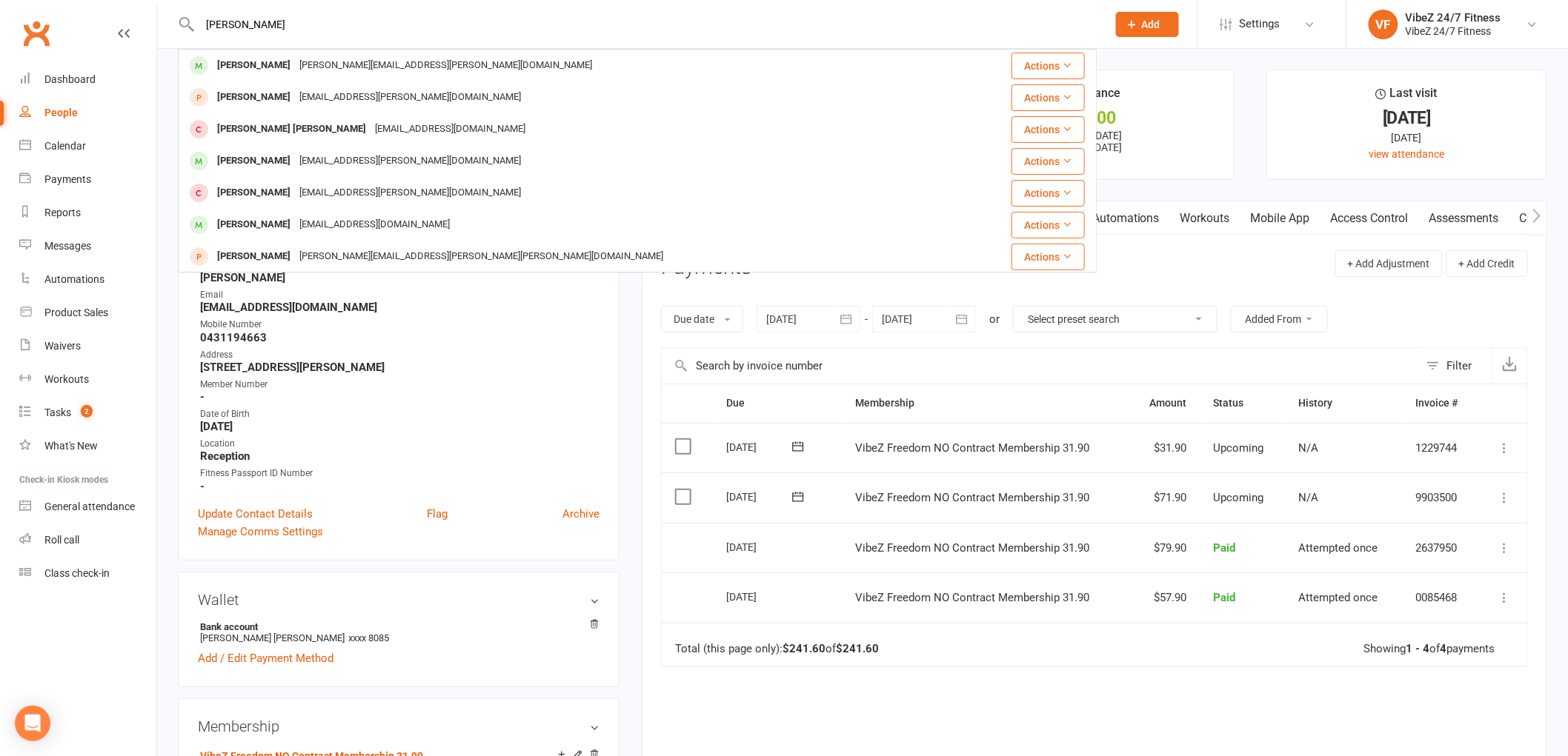
type input "[PERSON_NAME]"
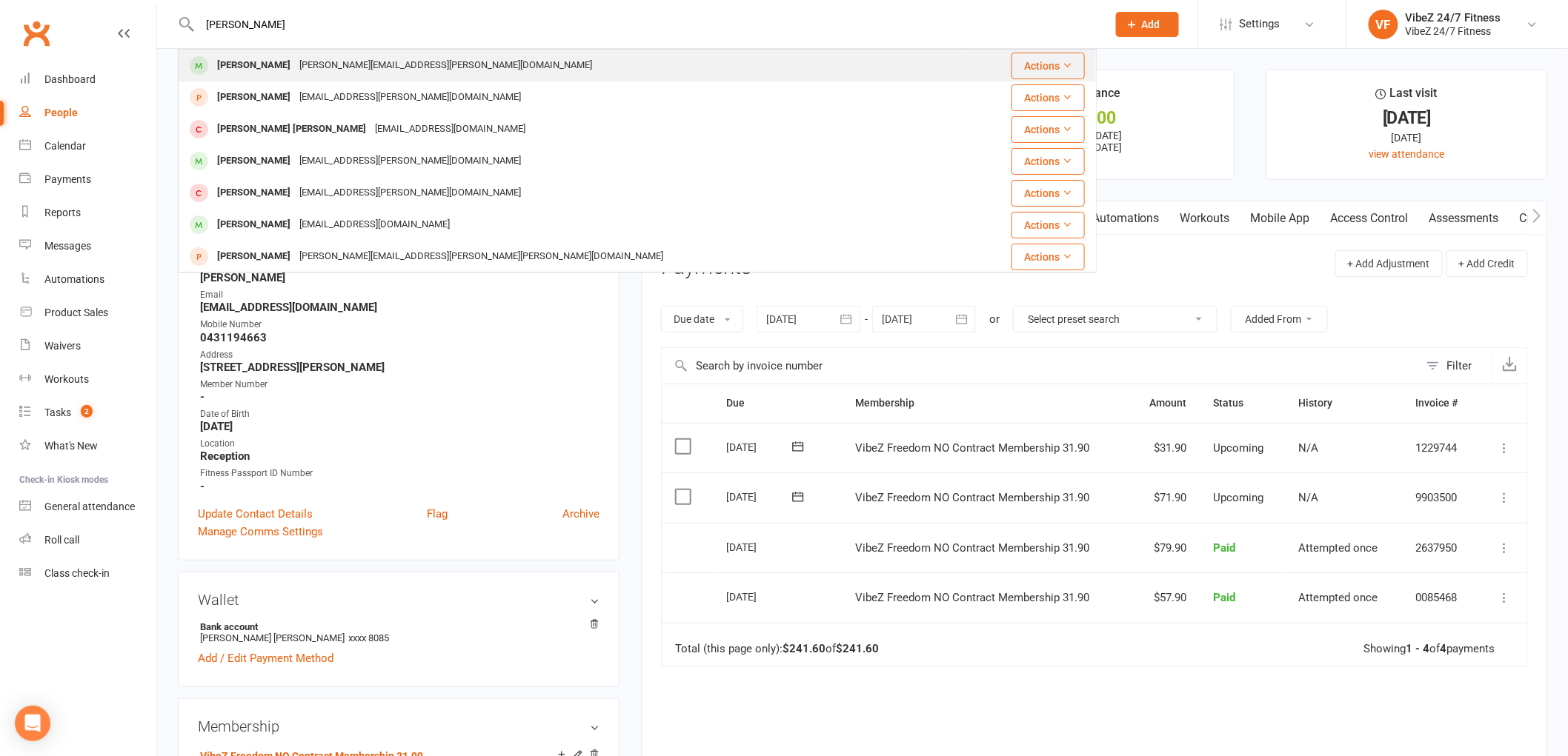
click at [324, 55] on div "[PERSON_NAME][EMAIL_ADDRESS][PERSON_NAME][DOMAIN_NAME]" at bounding box center [445, 65] width 302 height 21
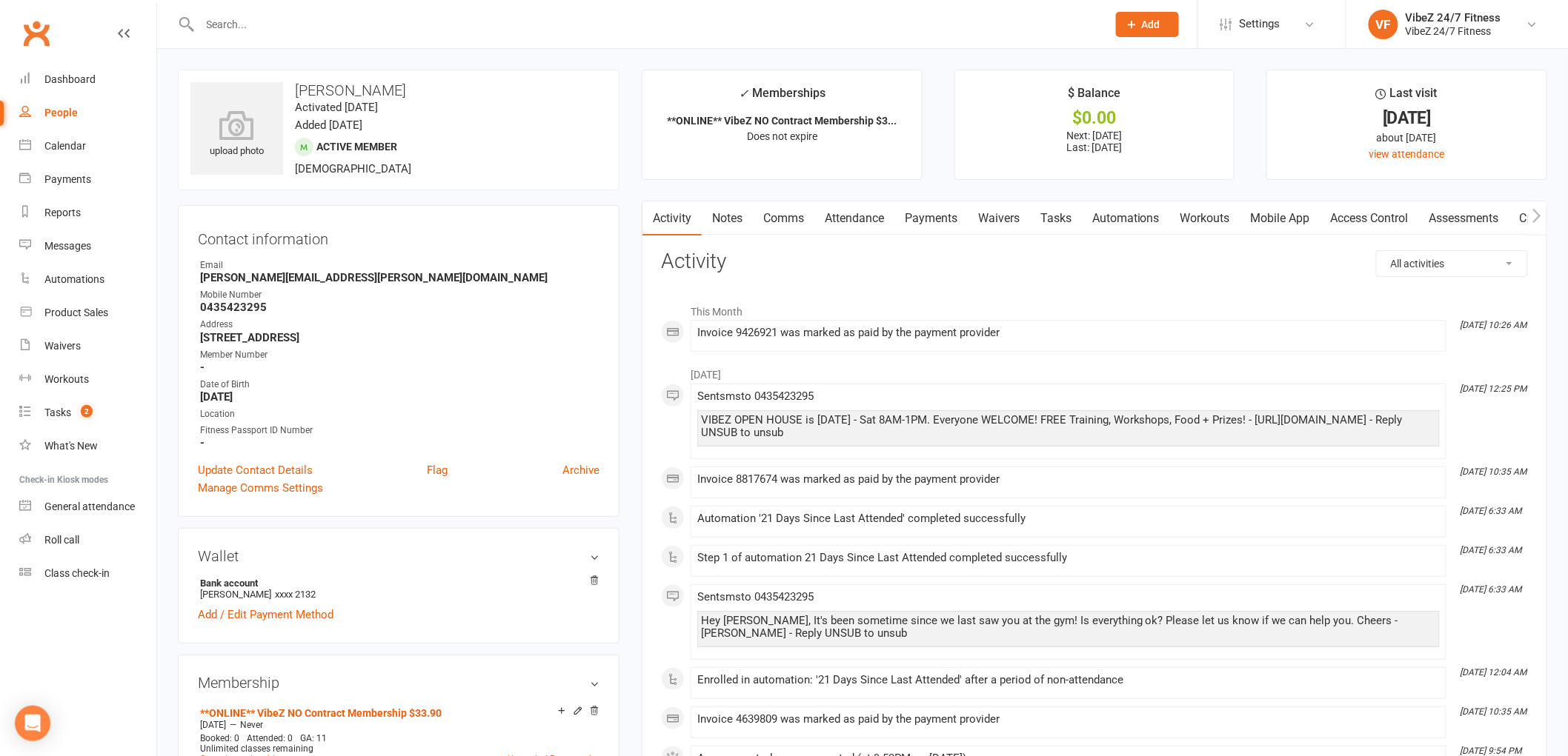
drag, startPoint x: 942, startPoint y: 218, endPoint x: 907, endPoint y: 191, distance: 44.2
click at [936, 211] on link "Payments" at bounding box center [931, 219] width 73 height 34
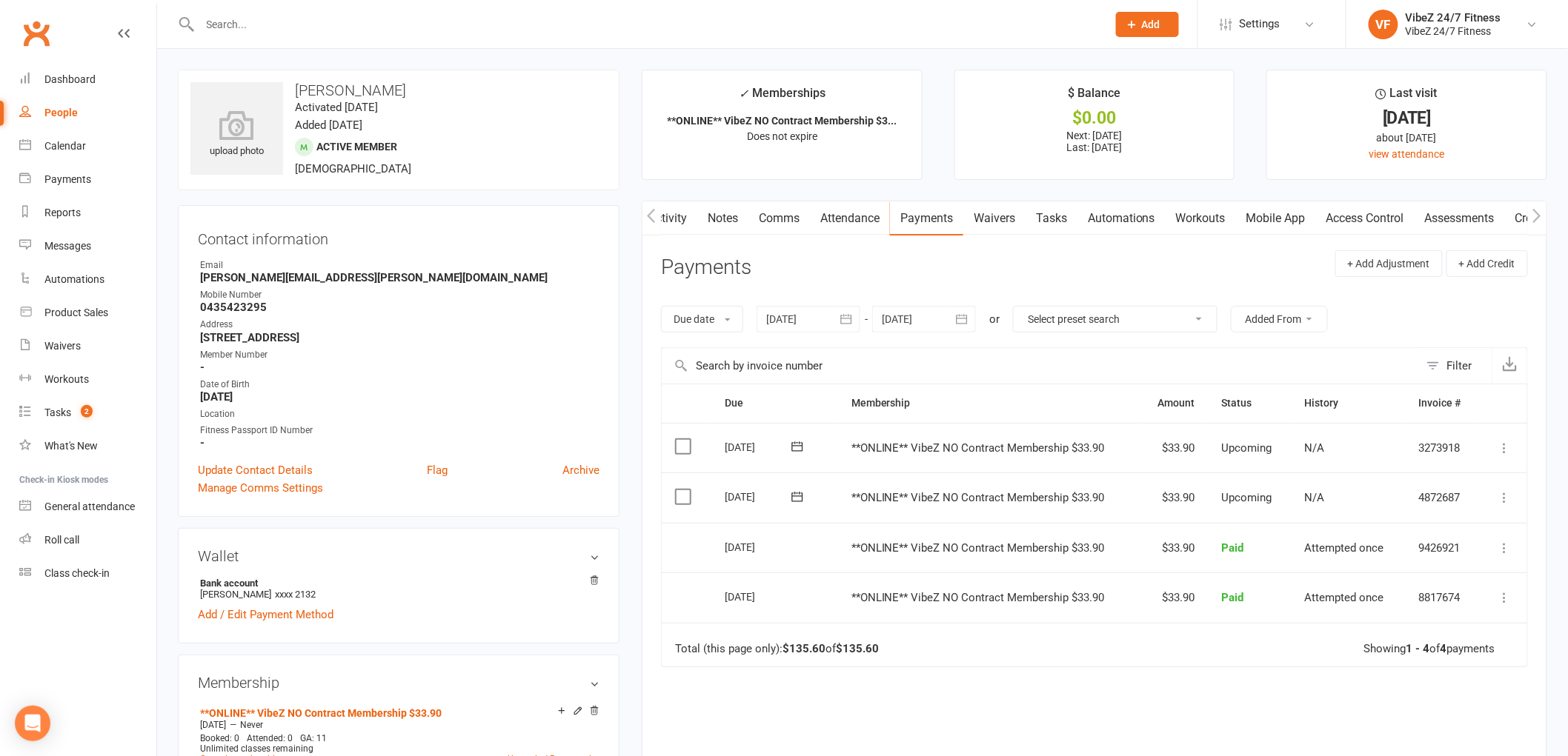
click at [1502, 497] on icon at bounding box center [1505, 498] width 15 height 15
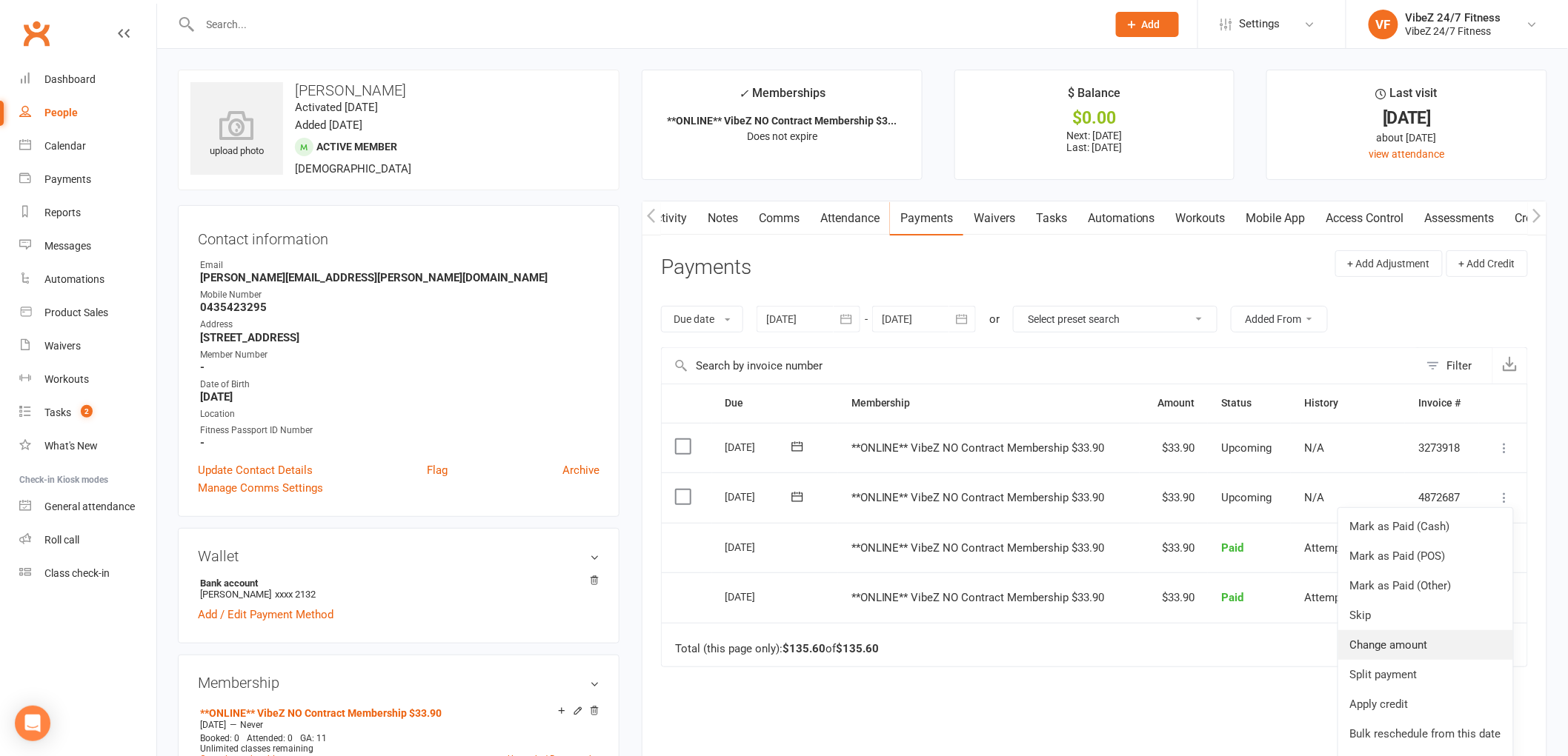
click at [1406, 649] on link "Change amount" at bounding box center [1425, 645] width 175 height 30
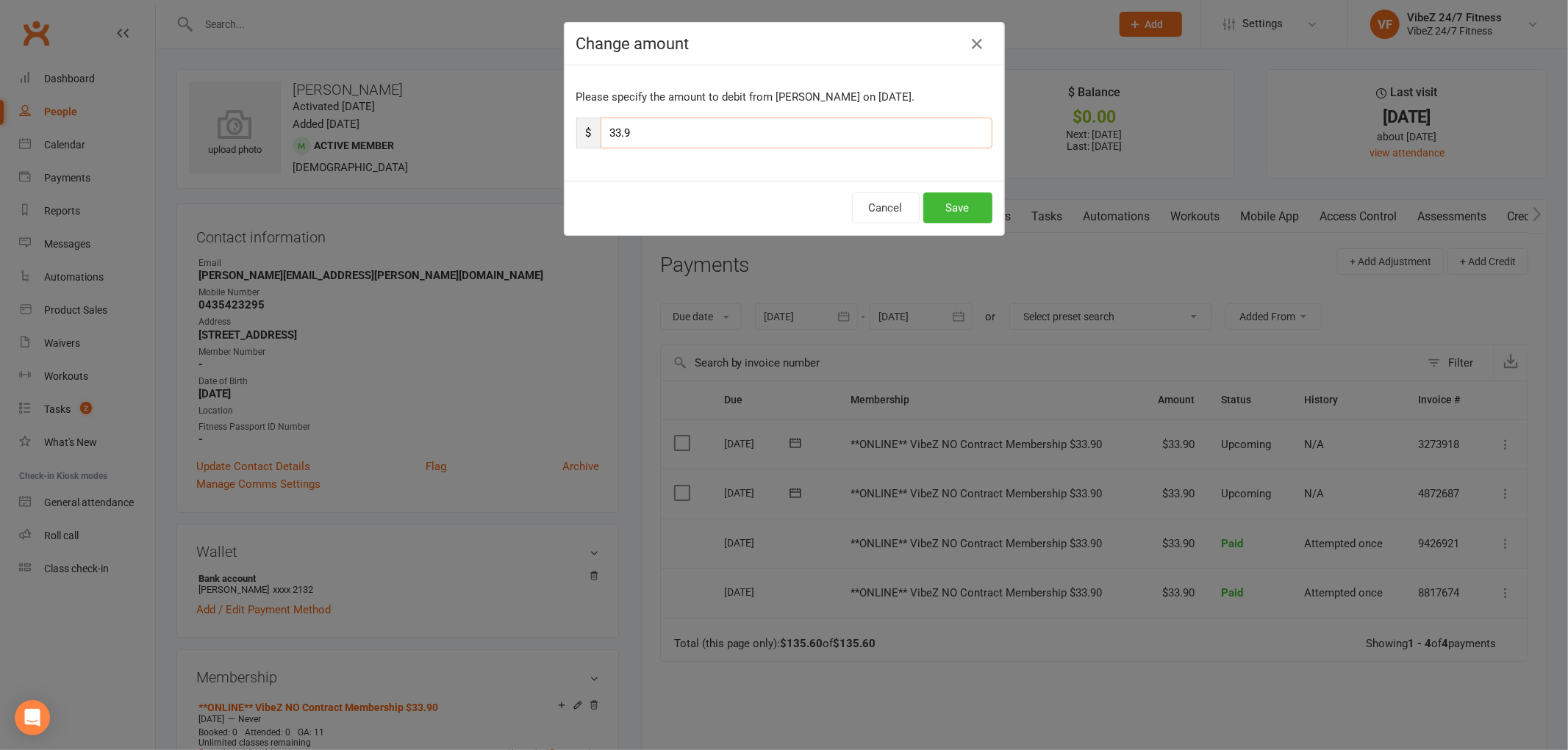
click at [710, 130] on input "33.9" at bounding box center [797, 133] width 391 height 31
type input "3"
type input "67.80"
click at [965, 213] on button "Save" at bounding box center [957, 208] width 70 height 31
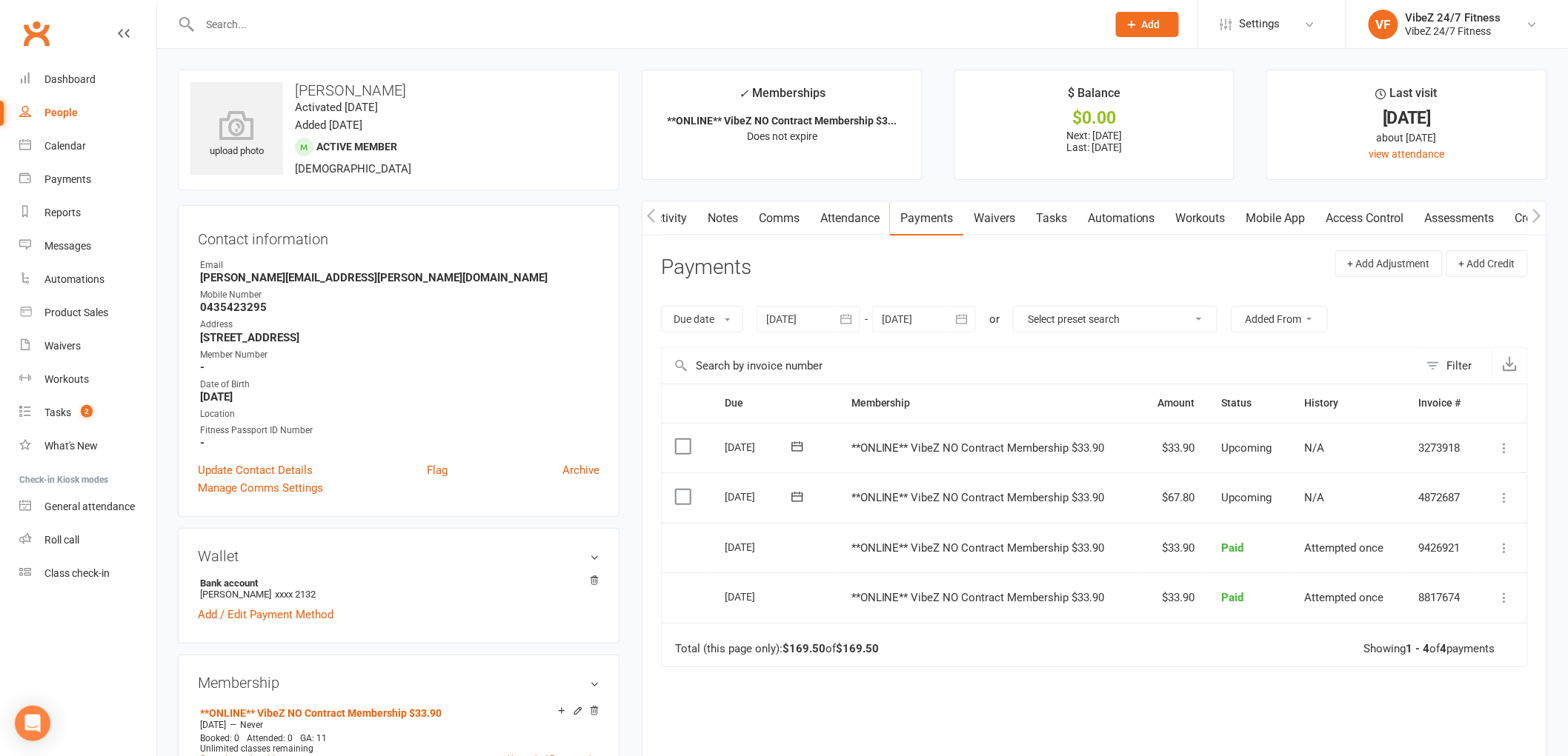
click at [1500, 491] on icon at bounding box center [1505, 498] width 15 height 15
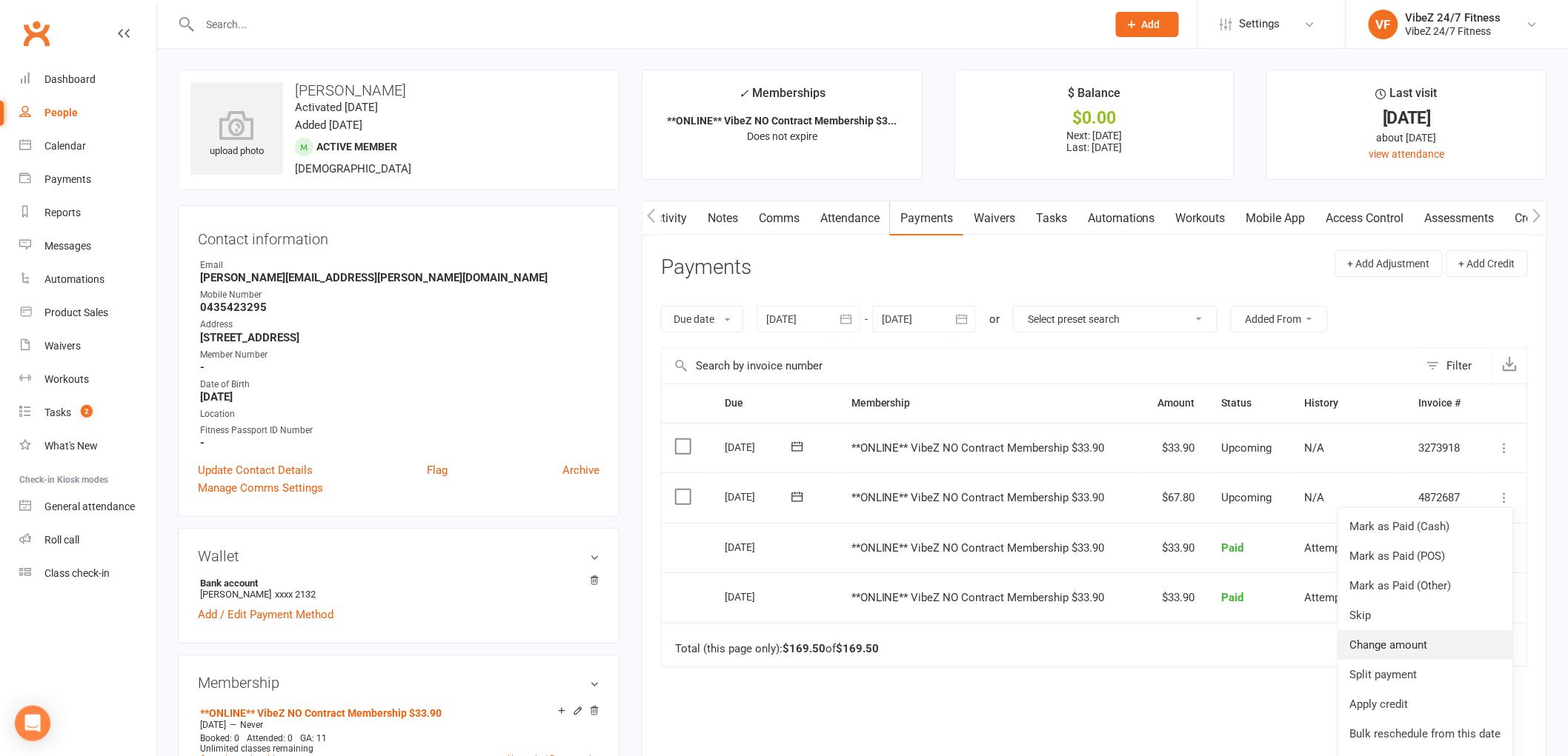
click at [1408, 638] on link "Change amount" at bounding box center [1425, 645] width 175 height 30
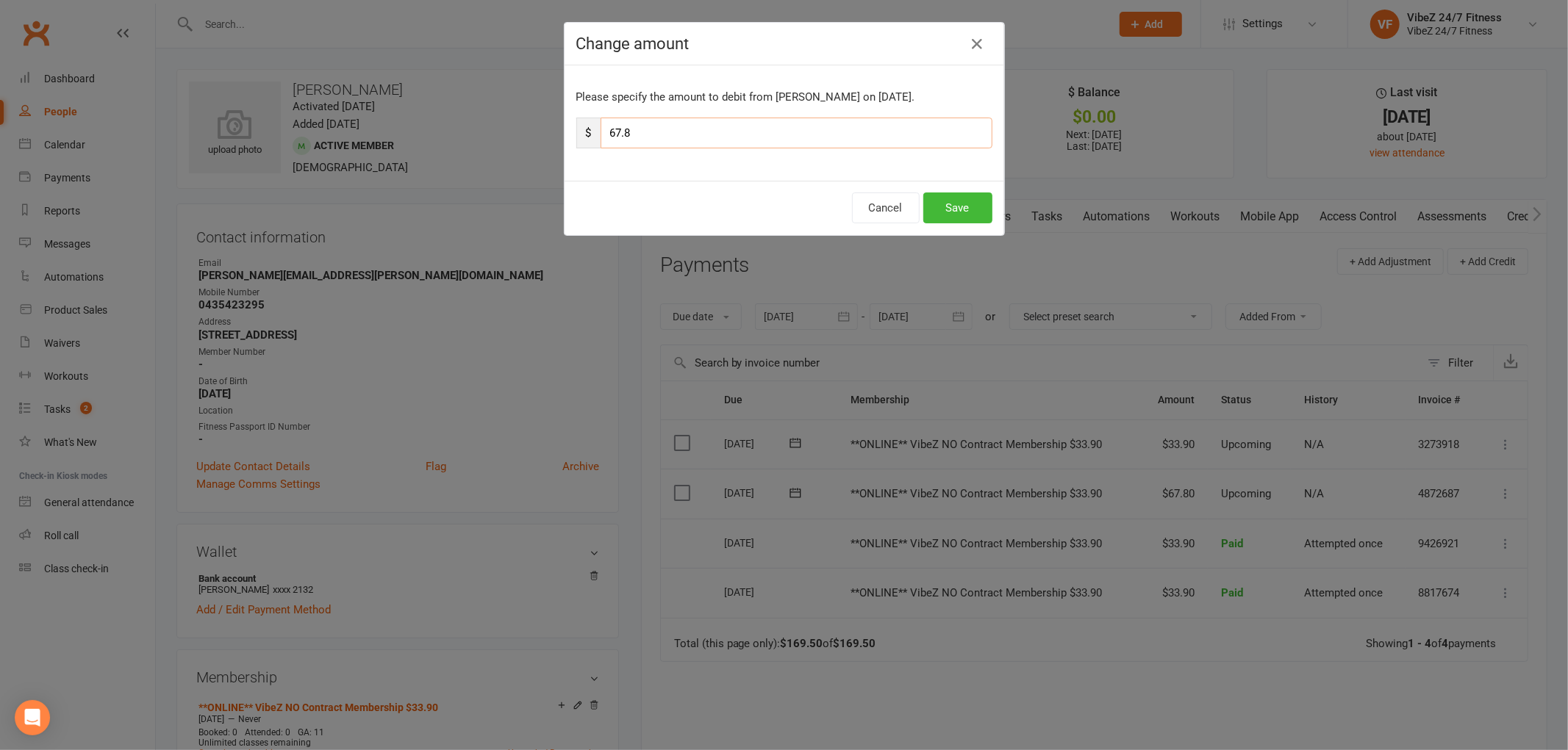
click at [691, 128] on input "67.8" at bounding box center [797, 133] width 391 height 31
type input "6"
type input "39.90"
click at [926, 196] on button "Save" at bounding box center [957, 208] width 70 height 31
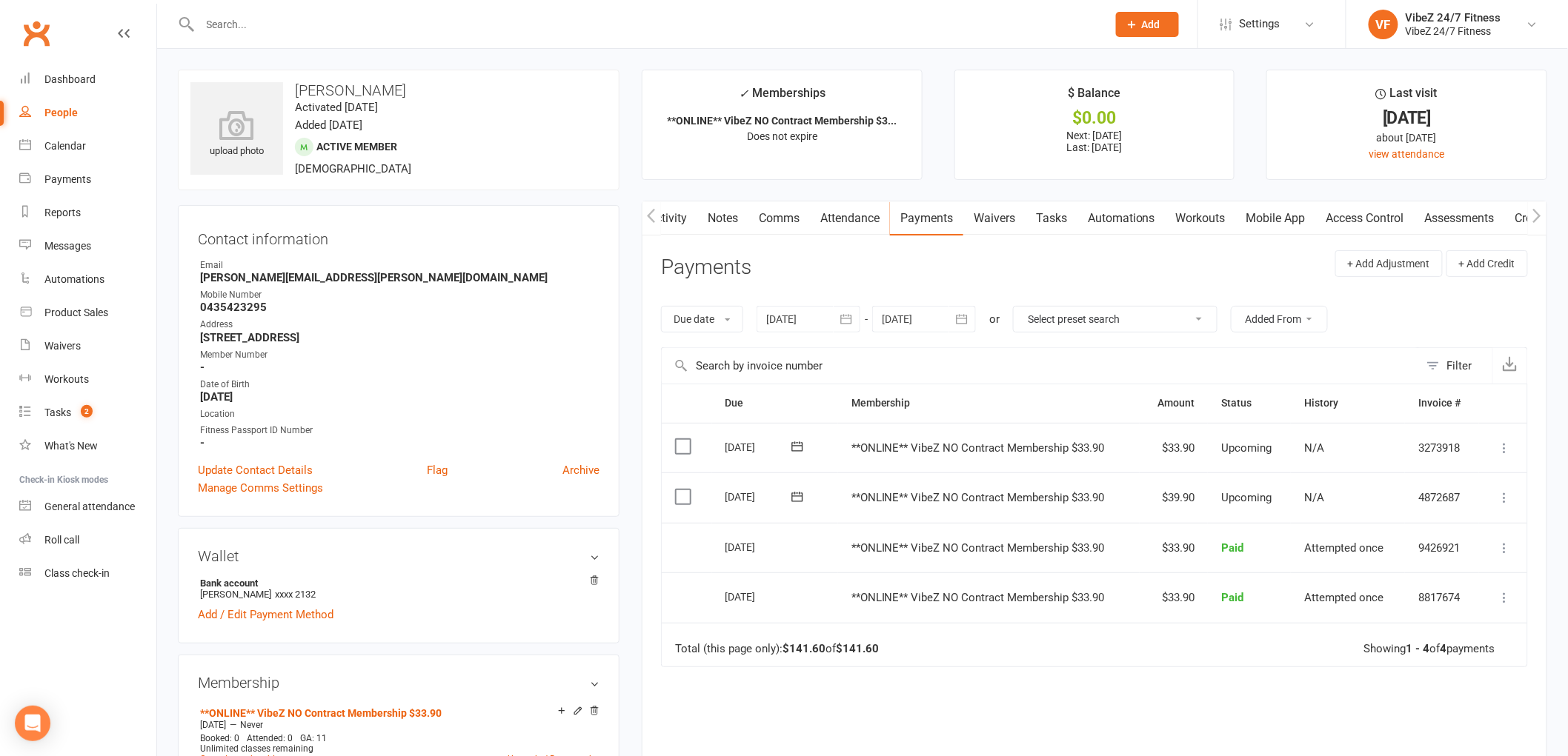
click at [659, 26] on input "text" at bounding box center [646, 24] width 901 height 21
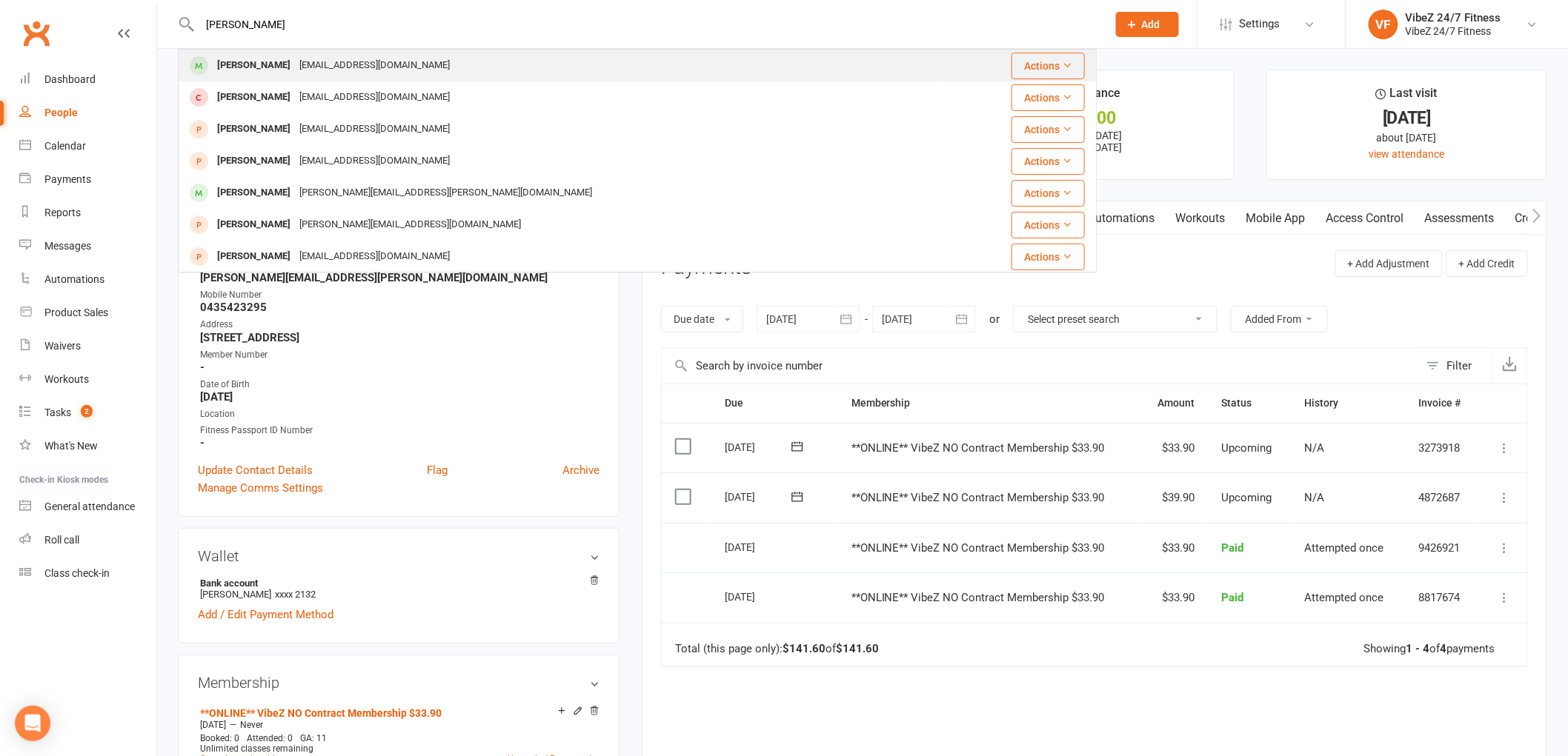
type input "[PERSON_NAME]"
click at [405, 64] on div "[EMAIL_ADDRESS][DOMAIN_NAME]" at bounding box center [374, 65] width 159 height 21
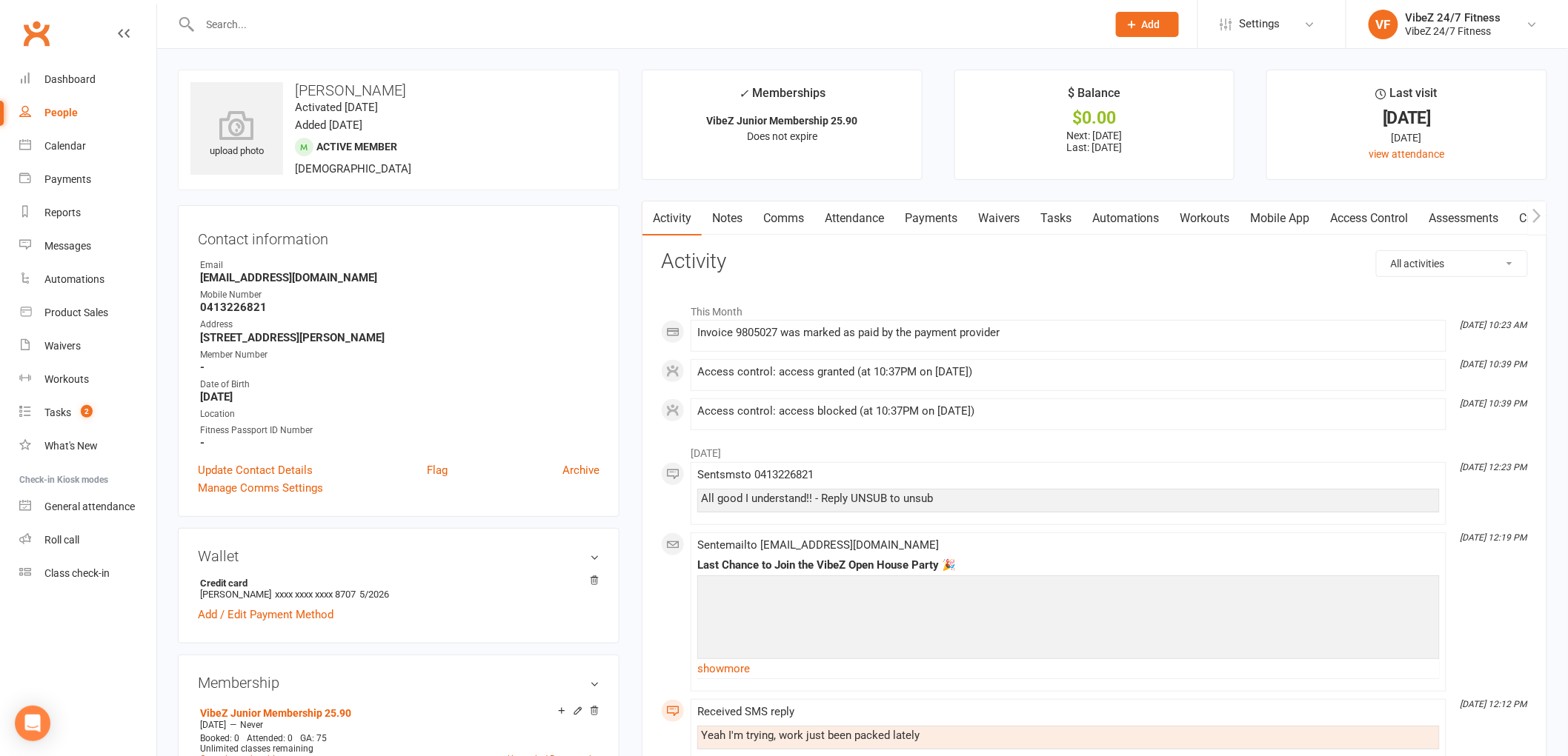
click at [929, 224] on link "Payments" at bounding box center [931, 219] width 73 height 34
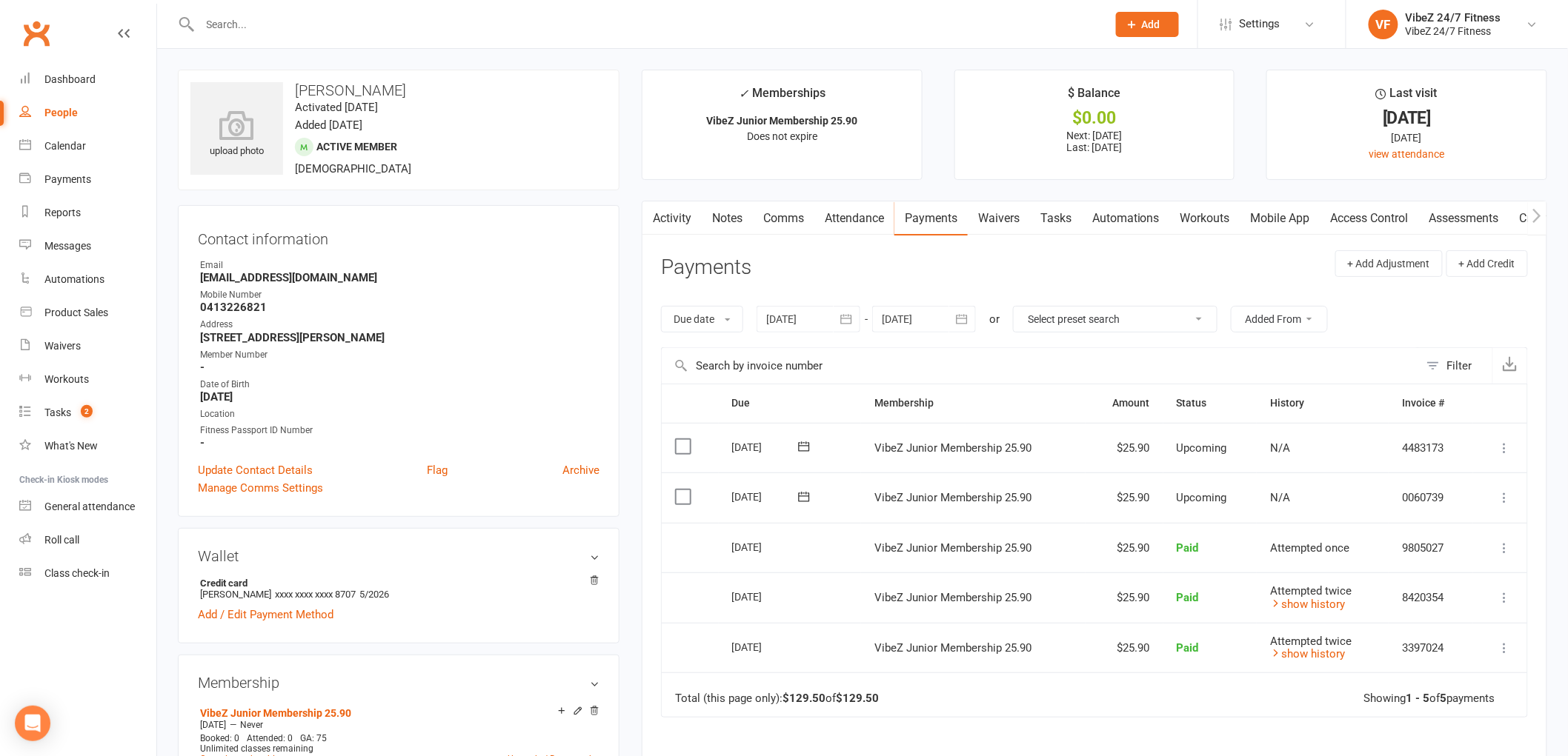
click at [1505, 502] on icon at bounding box center [1505, 498] width 15 height 15
click at [1373, 652] on link "Change amount" at bounding box center [1425, 645] width 175 height 30
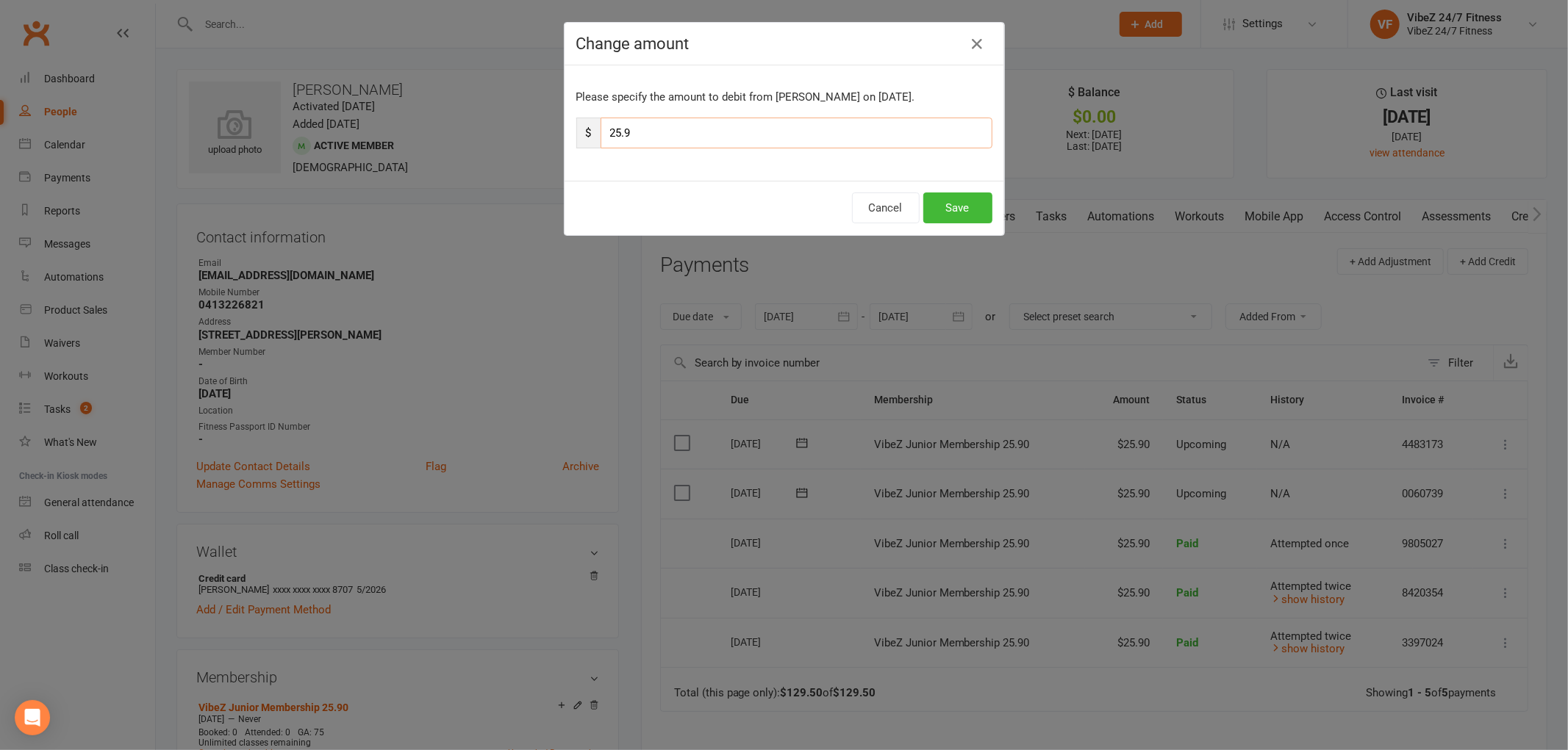
click at [615, 133] on input "25.9" at bounding box center [797, 133] width 391 height 31
type input "31.9"
drag, startPoint x: 951, startPoint y: 203, endPoint x: 967, endPoint y: 204, distance: 16.0
click at [957, 203] on button "Save" at bounding box center [957, 208] width 70 height 31
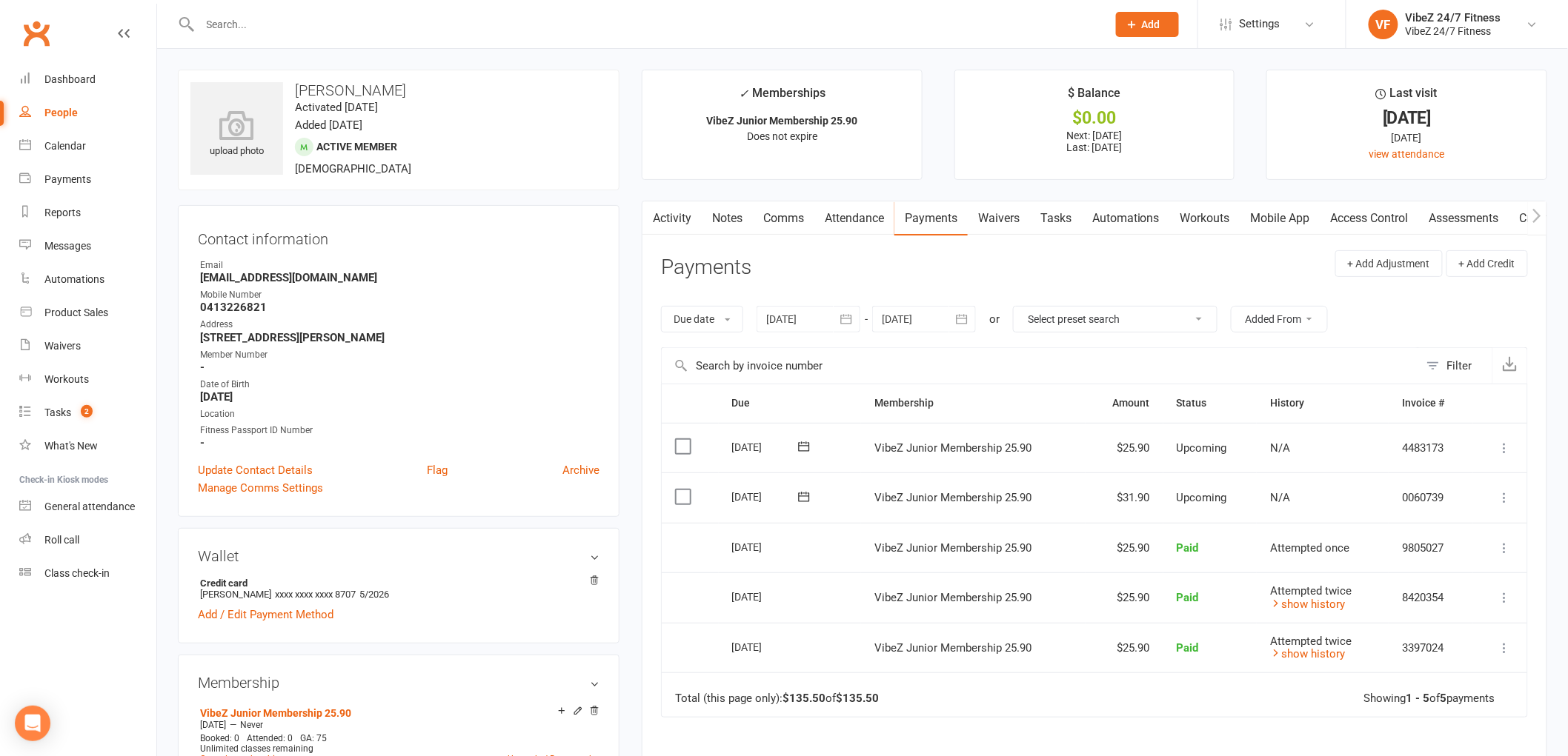
click at [391, 37] on div at bounding box center [637, 24] width 919 height 49
click at [395, 33] on input "text" at bounding box center [646, 24] width 901 height 21
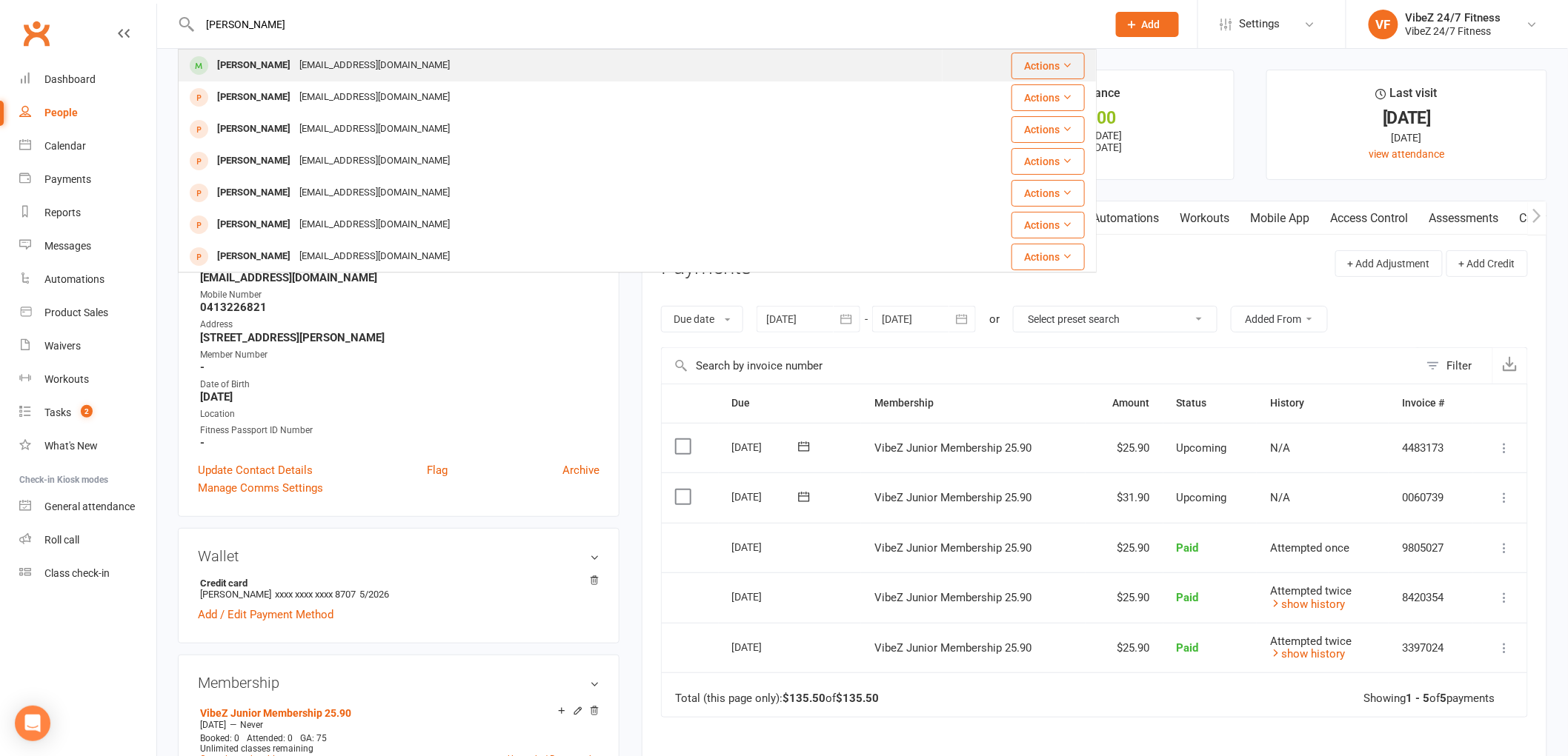
type input "[PERSON_NAME]"
click at [327, 61] on div "[EMAIL_ADDRESS][DOMAIN_NAME]" at bounding box center [374, 65] width 159 height 21
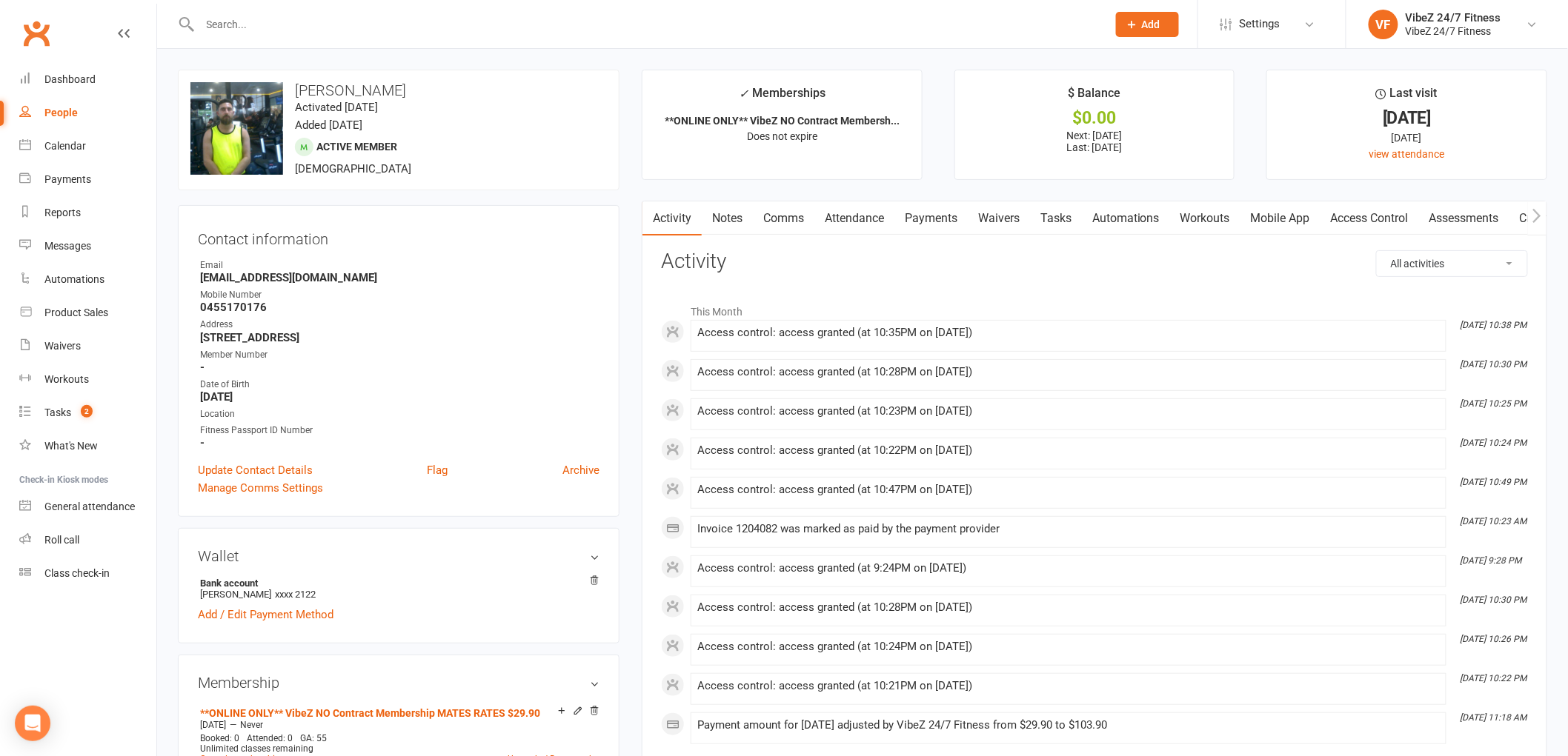
click at [912, 213] on link "Payments" at bounding box center [931, 219] width 73 height 34
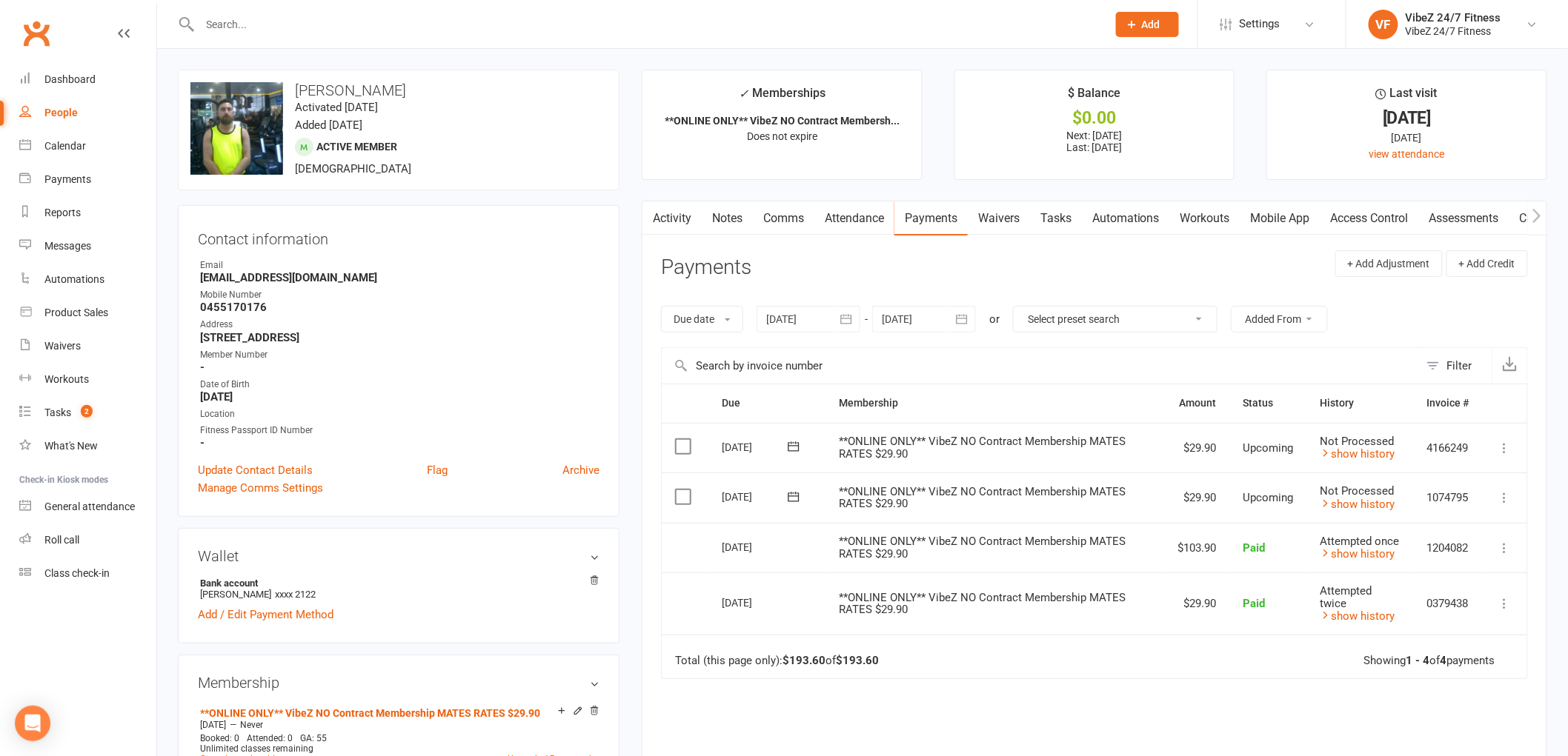
click at [1514, 497] on button at bounding box center [1504, 497] width 18 height 18
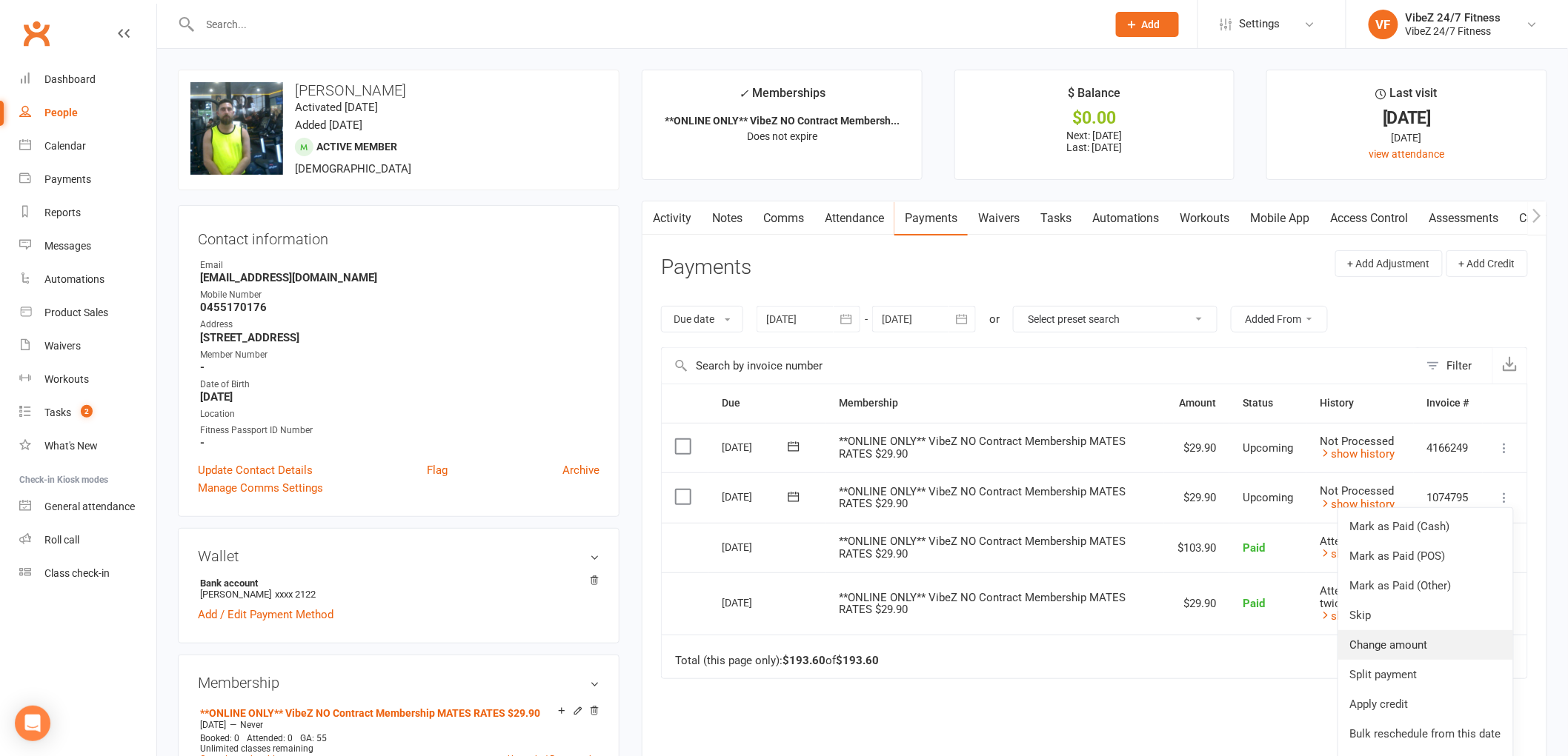
click at [1391, 645] on link "Change amount" at bounding box center [1425, 645] width 175 height 30
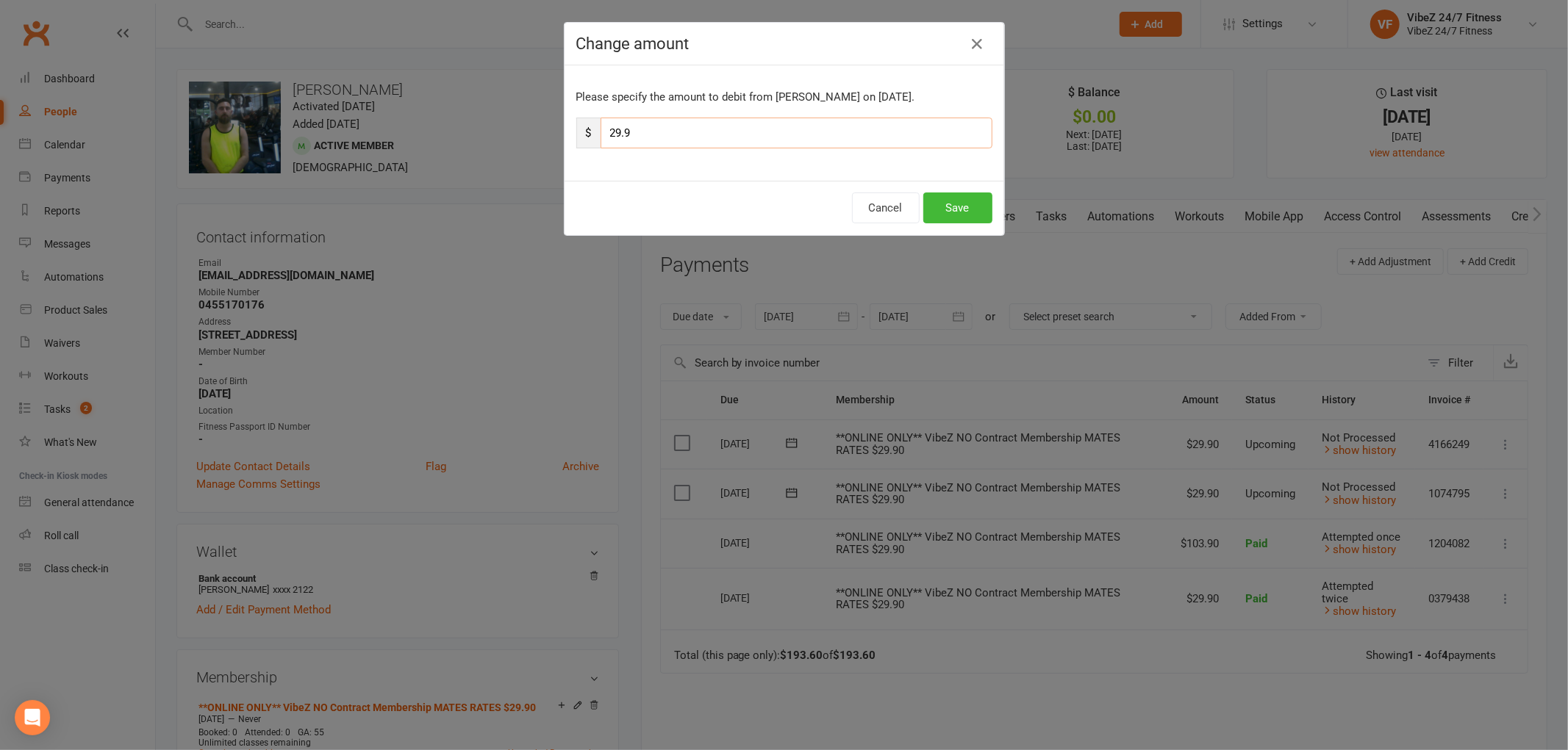
click at [618, 130] on input "29.9" at bounding box center [797, 133] width 391 height 31
type input "88.9"
drag, startPoint x: 959, startPoint y: 204, endPoint x: 966, endPoint y: 200, distance: 8.1
click at [962, 202] on button "Save" at bounding box center [957, 208] width 70 height 31
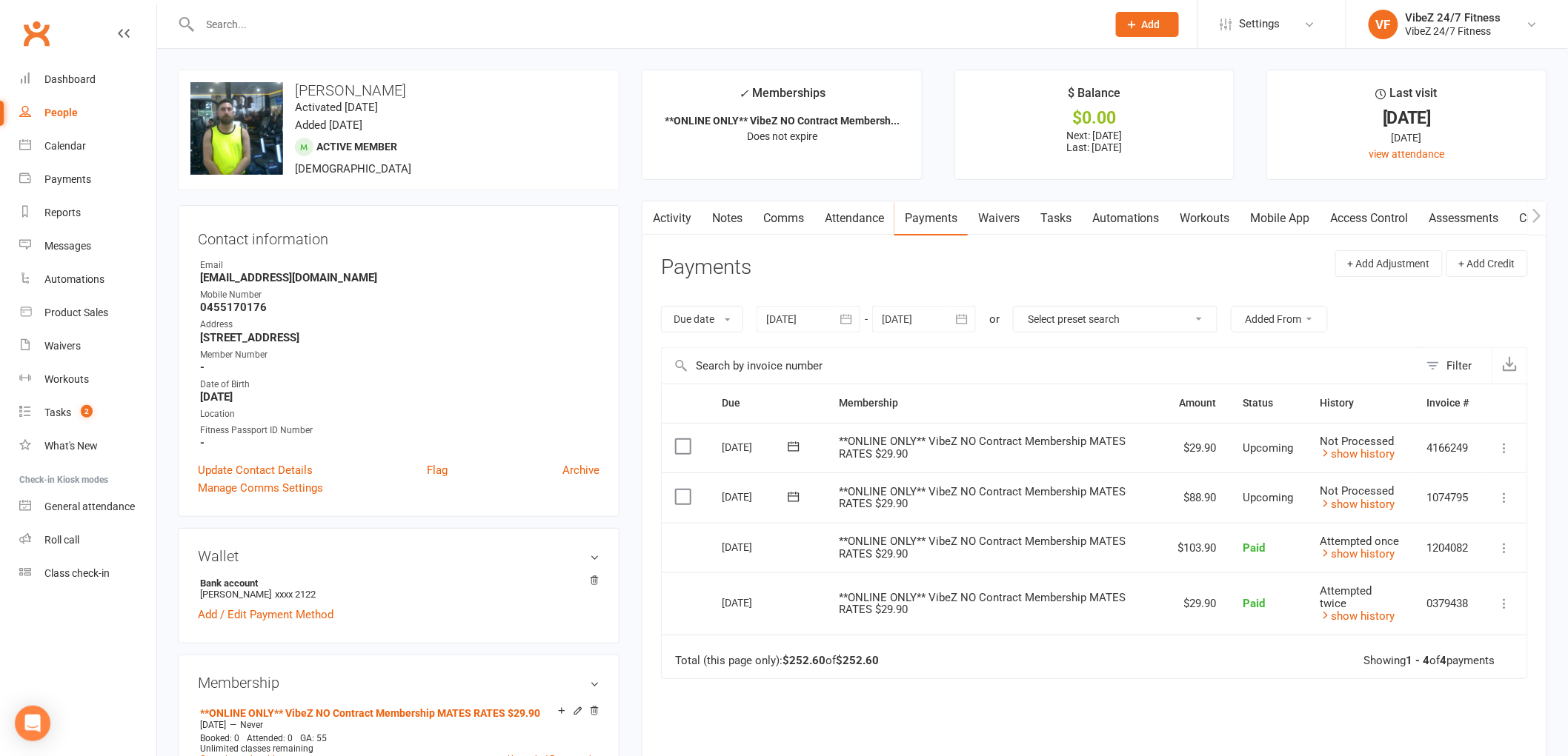
click at [224, 20] on input "text" at bounding box center [646, 24] width 901 height 21
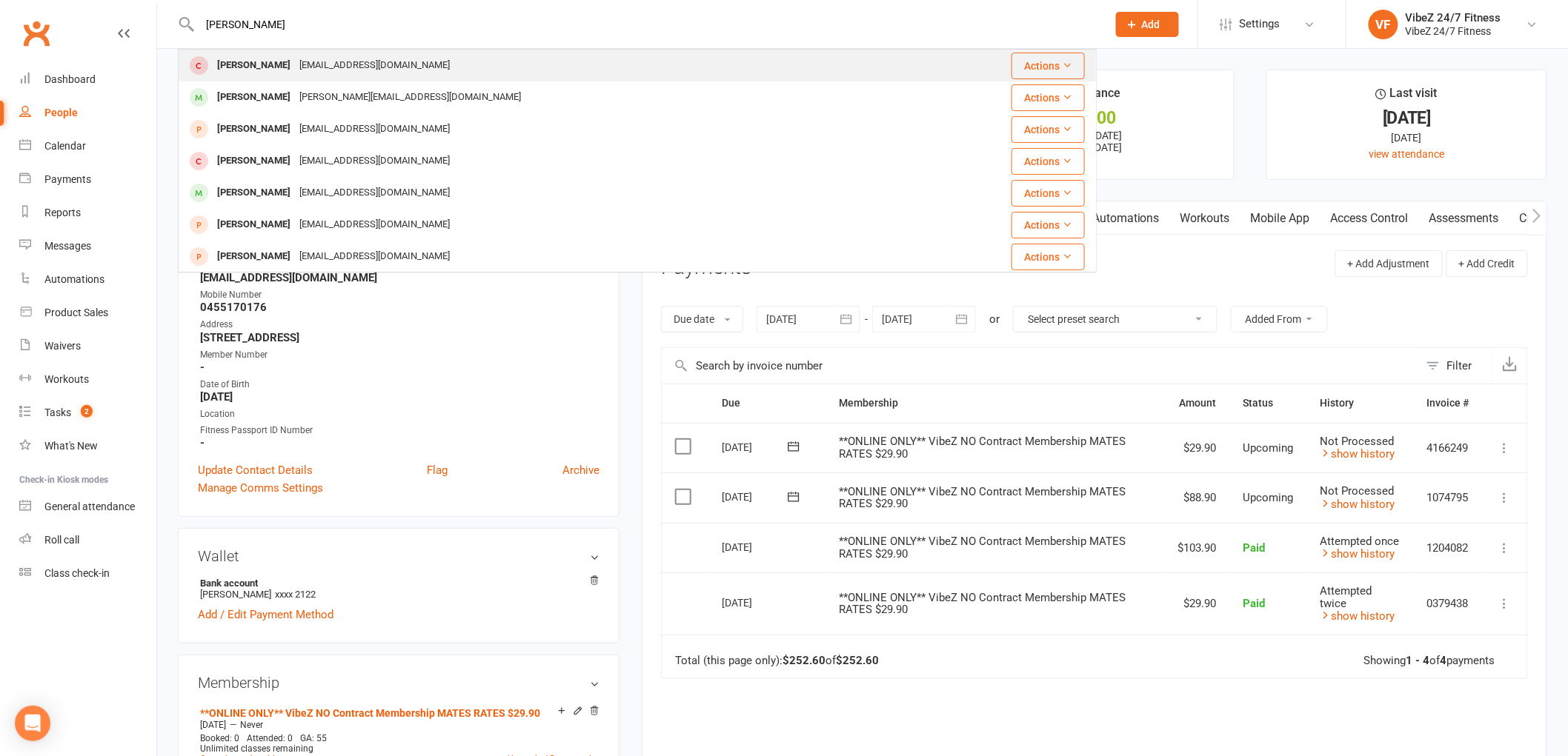
type input "[PERSON_NAME]"
click at [298, 70] on div "[EMAIL_ADDRESS][DOMAIN_NAME]" at bounding box center [374, 65] width 159 height 21
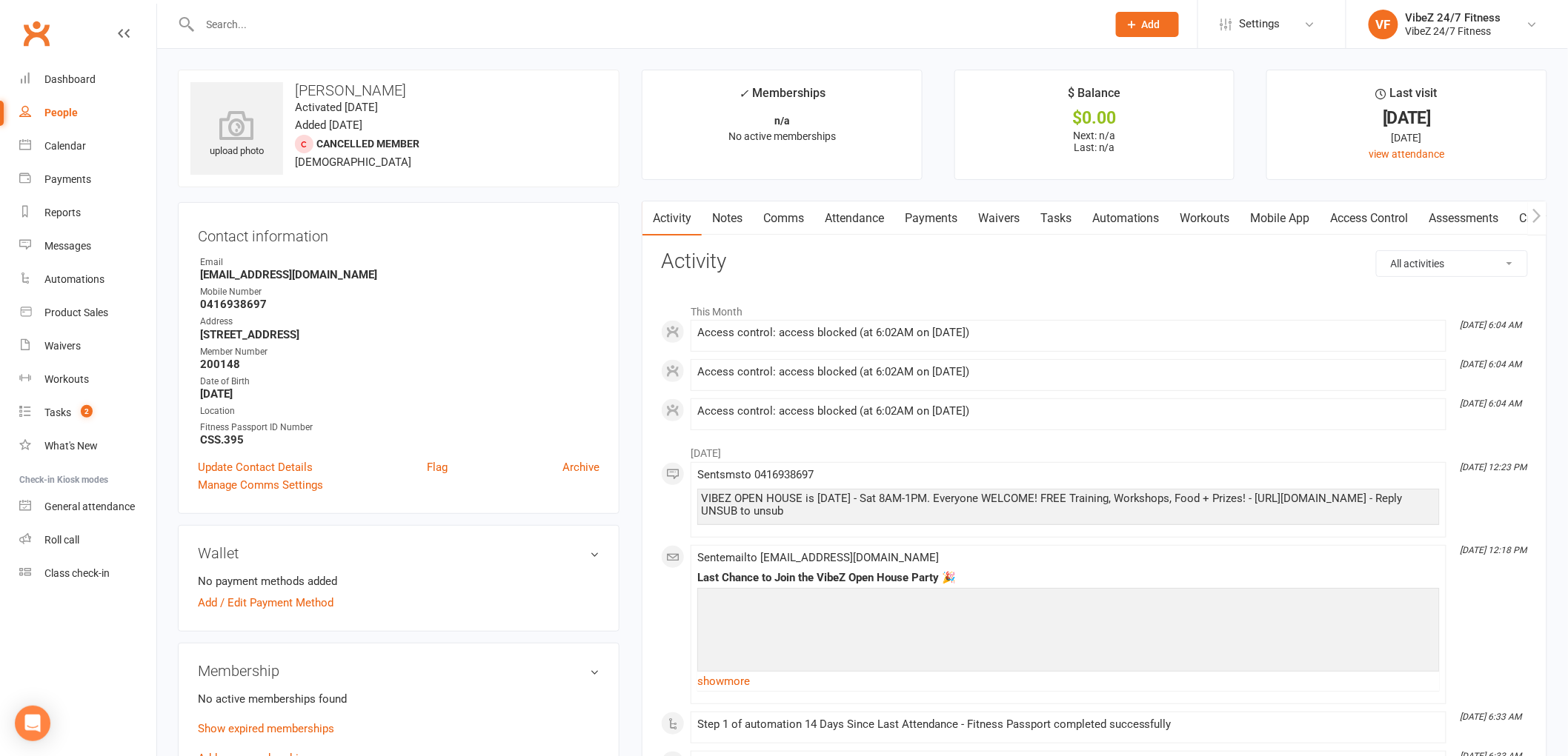
click at [919, 219] on link "Payments" at bounding box center [931, 219] width 73 height 34
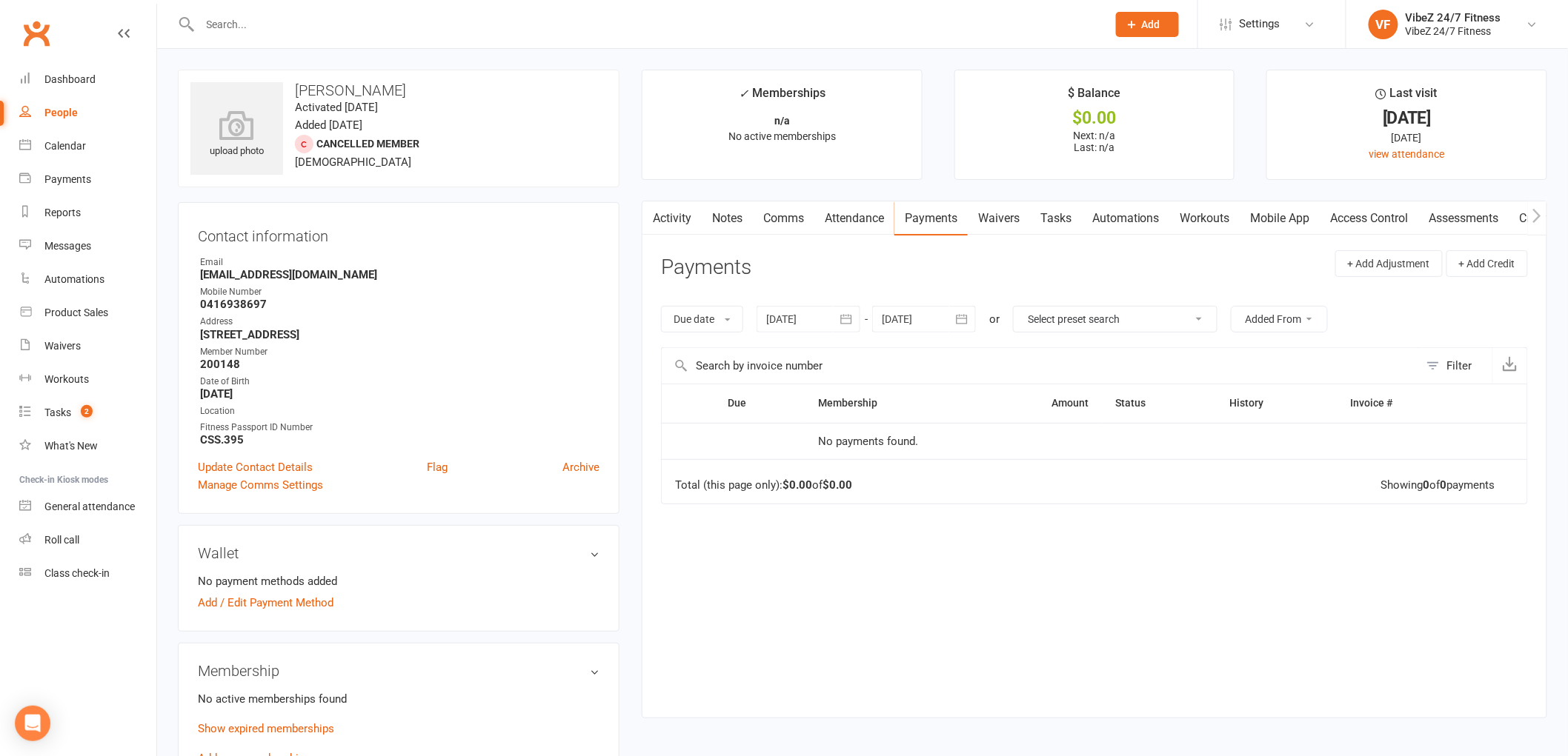
click at [319, 35] on div at bounding box center [637, 24] width 919 height 49
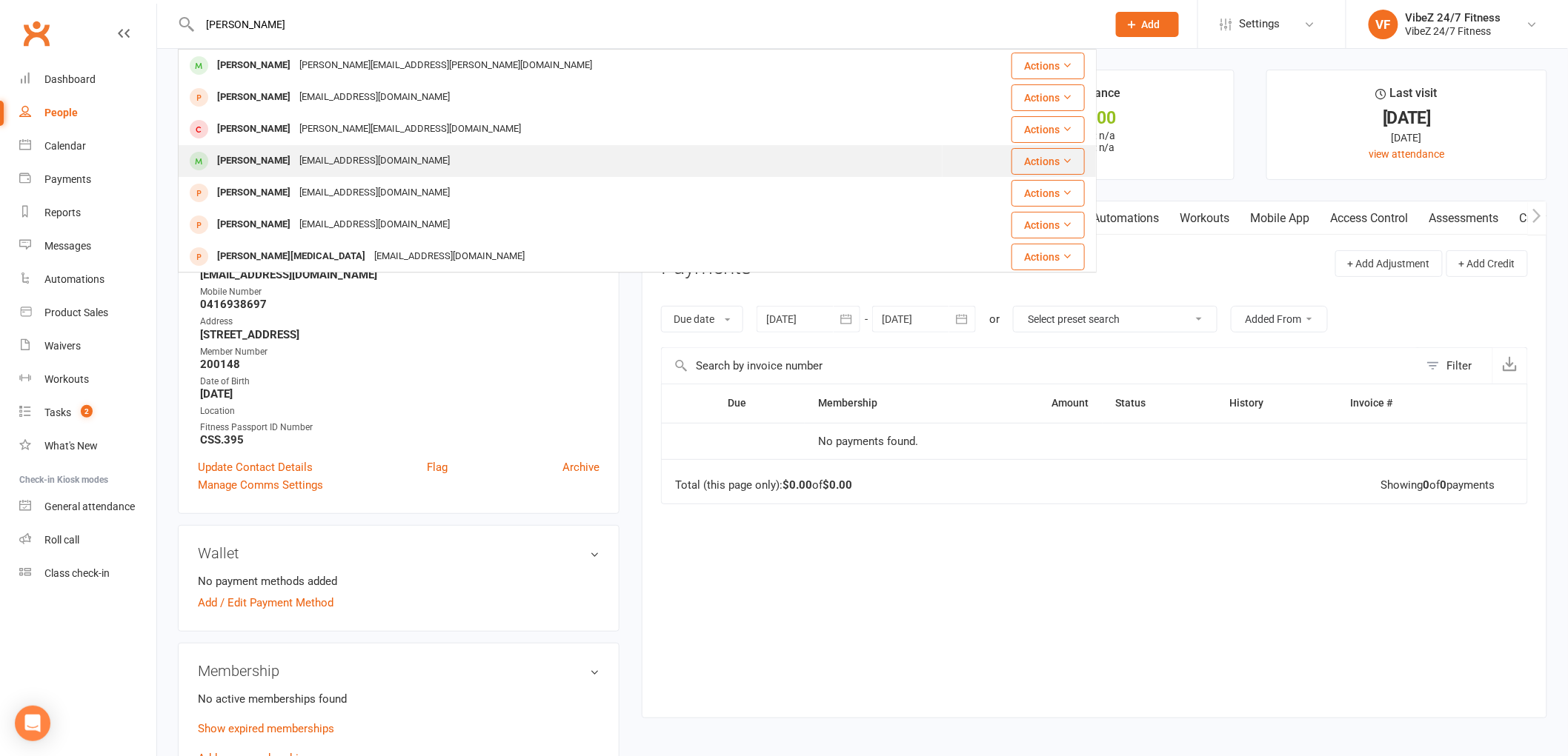
type input "[PERSON_NAME]"
click at [334, 161] on div "[EMAIL_ADDRESS][DOMAIN_NAME]" at bounding box center [374, 161] width 159 height 21
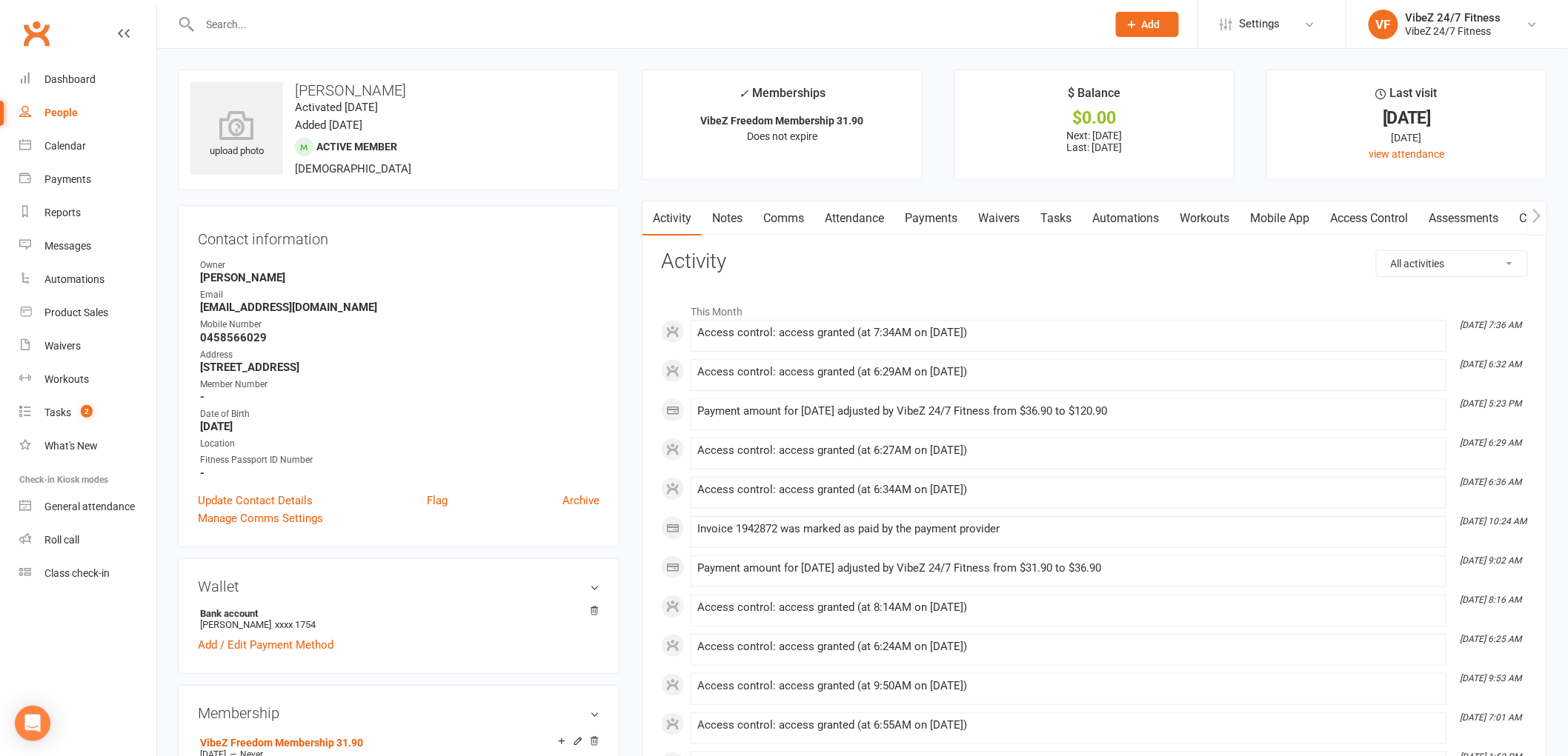
click at [922, 213] on link "Payments" at bounding box center [931, 219] width 73 height 34
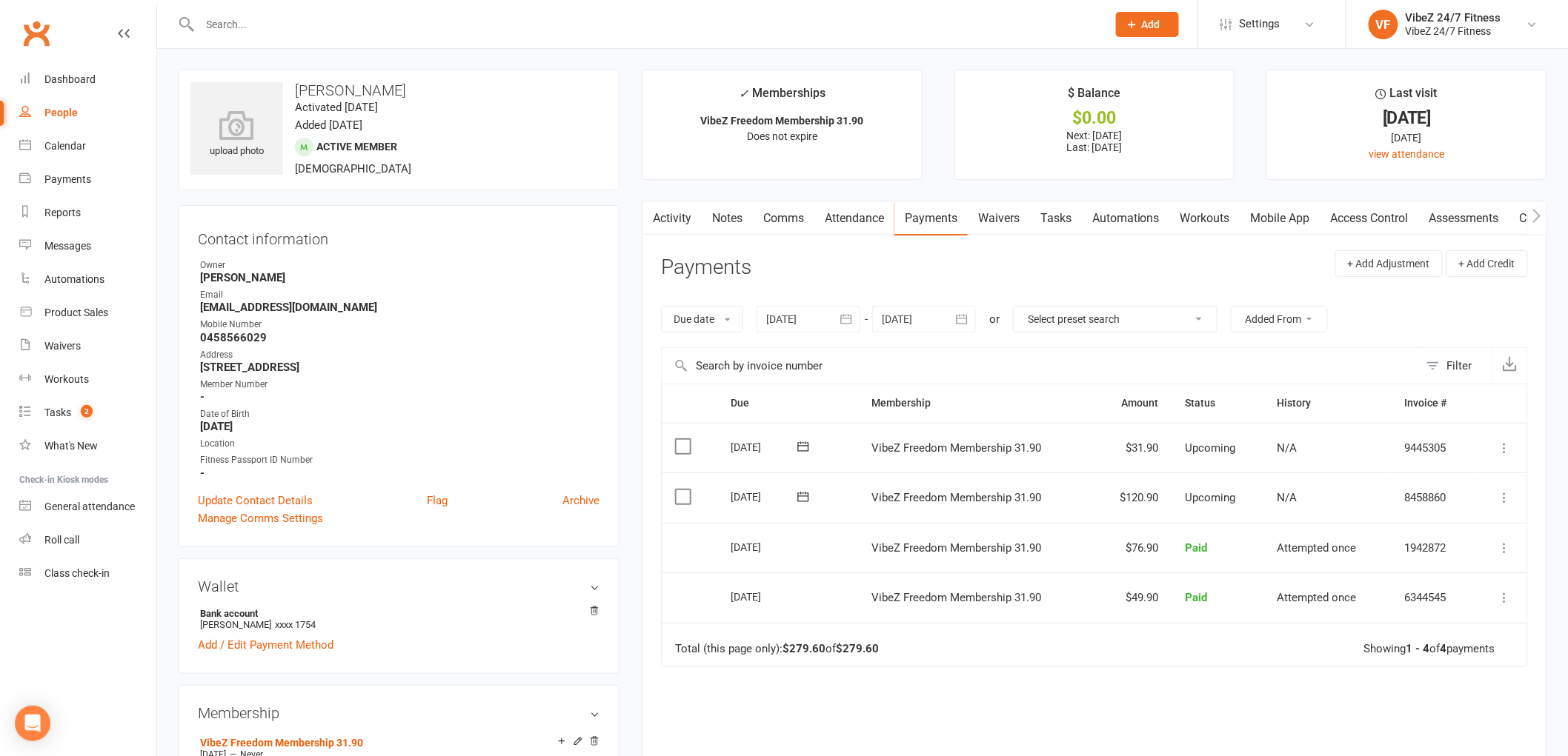
click at [1499, 499] on icon at bounding box center [1505, 498] width 15 height 15
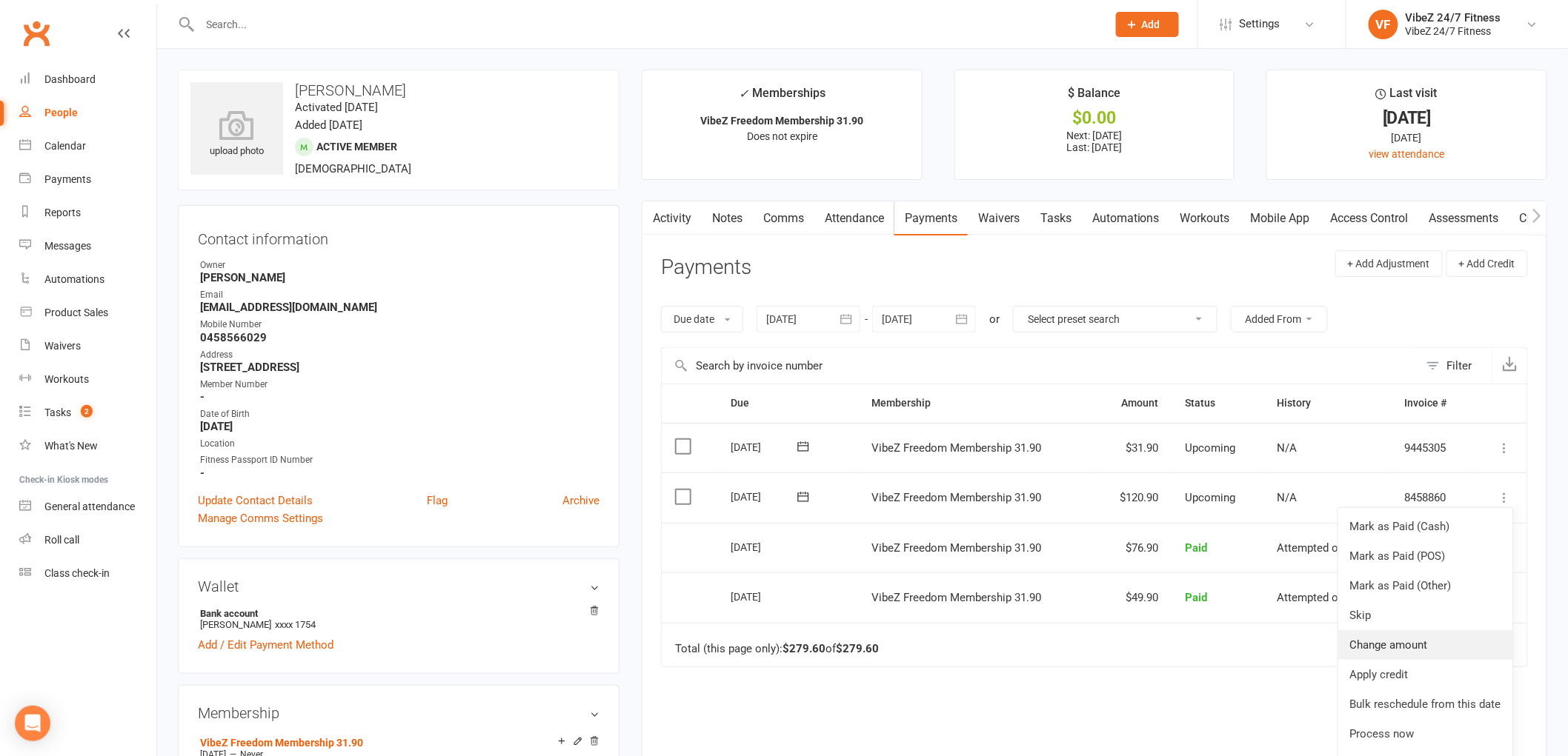
click at [1406, 648] on link "Change amount" at bounding box center [1425, 645] width 175 height 30
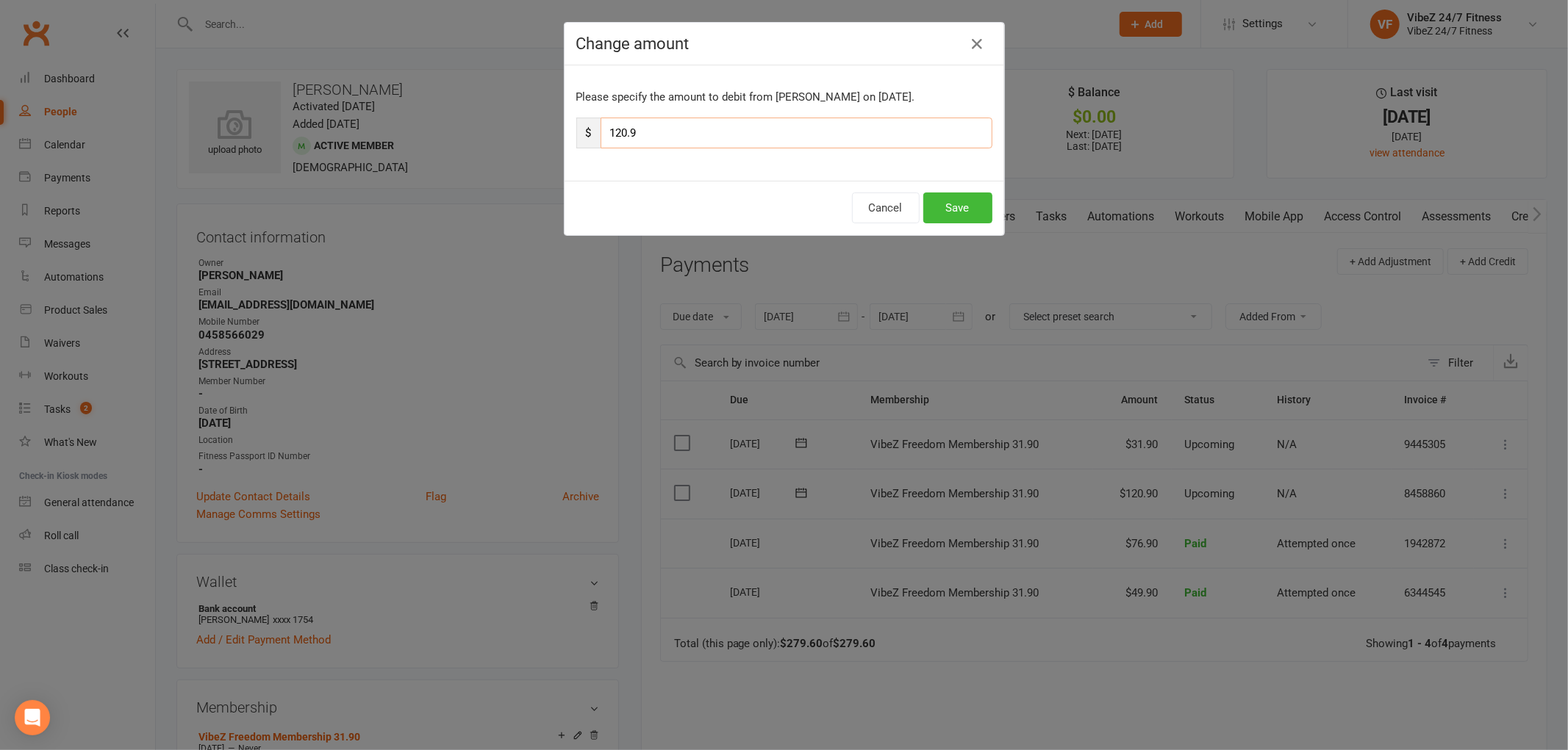
click at [620, 133] on input "120.9" at bounding box center [797, 133] width 391 height 31
type input "126.9"
click at [944, 207] on button "Save" at bounding box center [957, 208] width 70 height 31
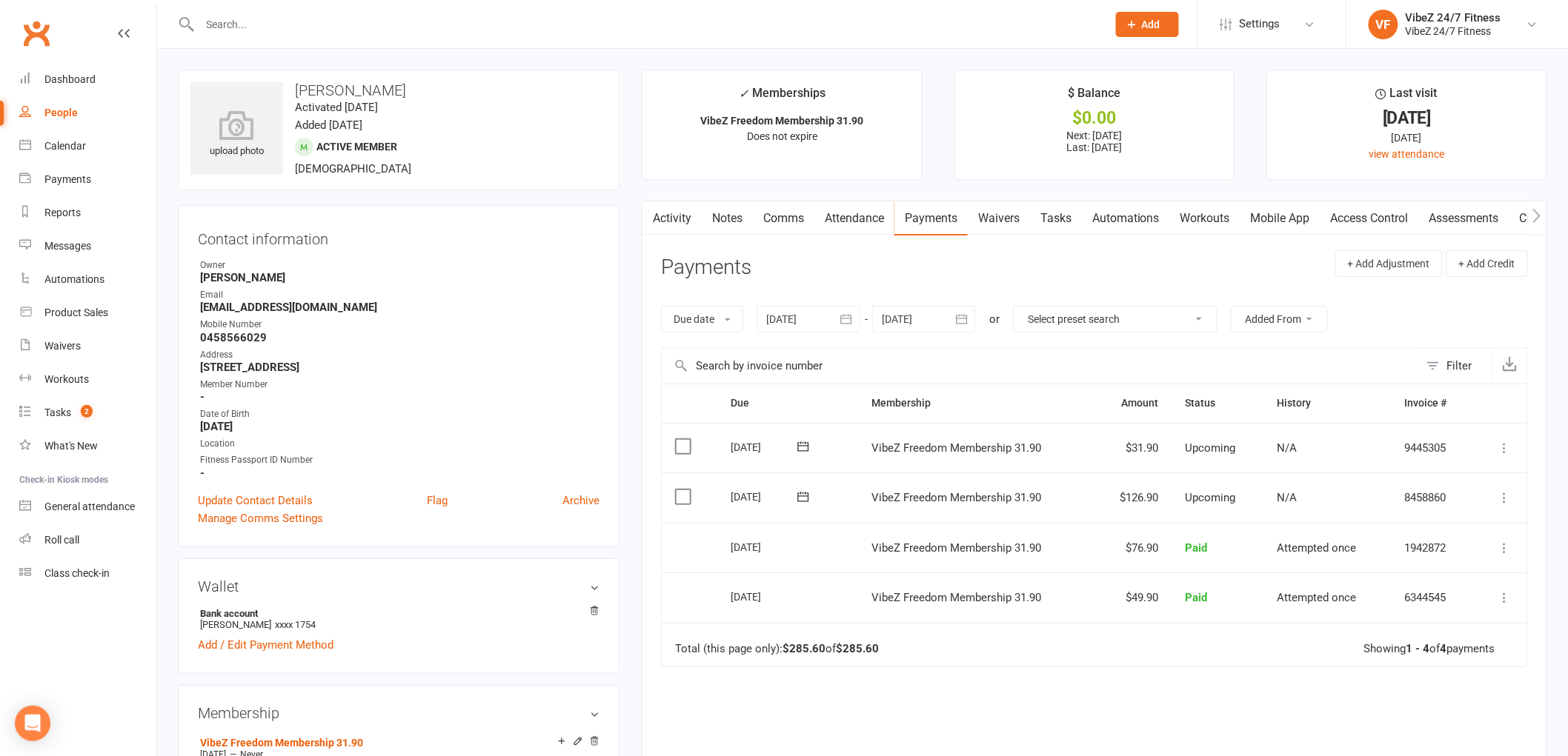
click at [505, 11] on div at bounding box center [637, 24] width 919 height 49
click at [505, 26] on input "text" at bounding box center [646, 24] width 901 height 21
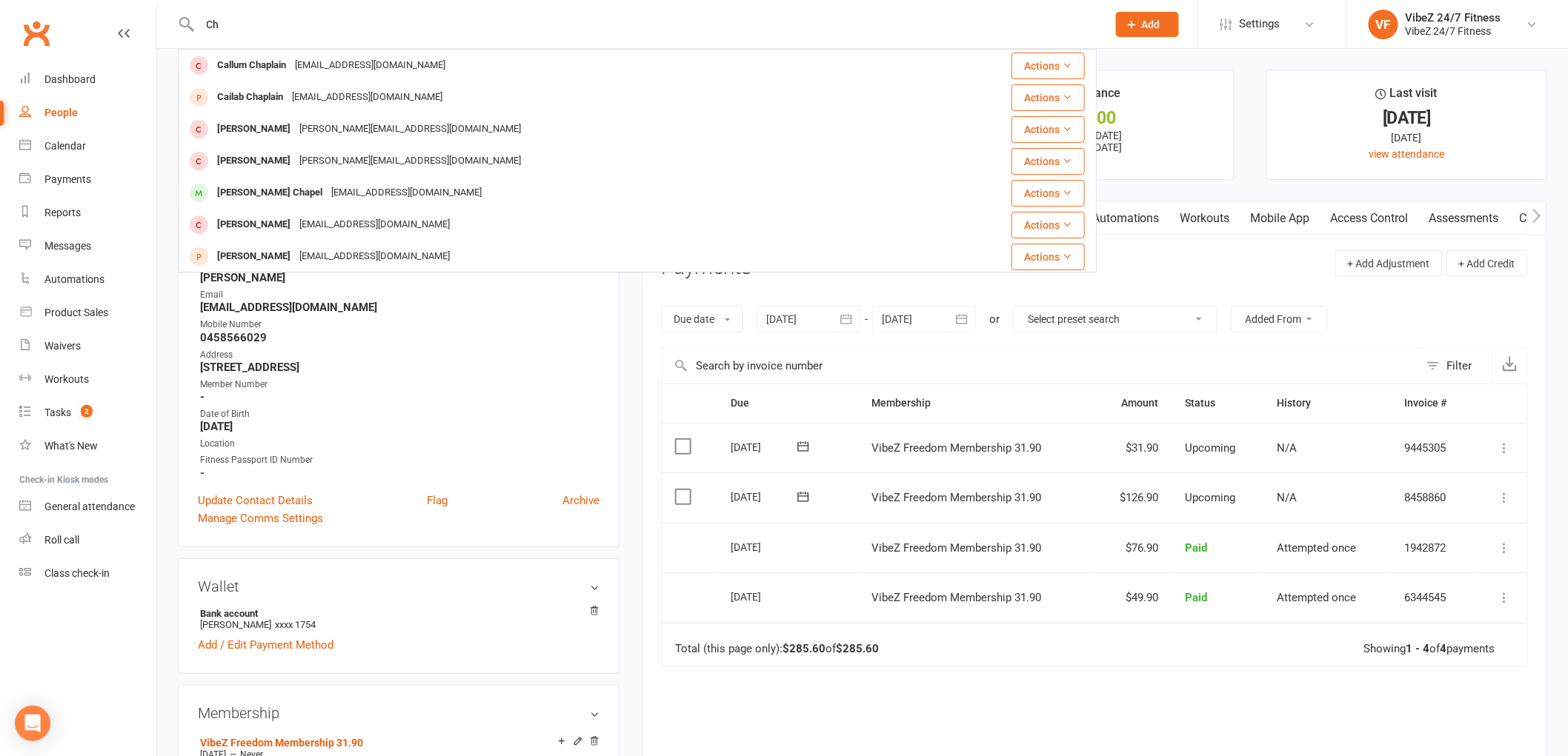
type input "C"
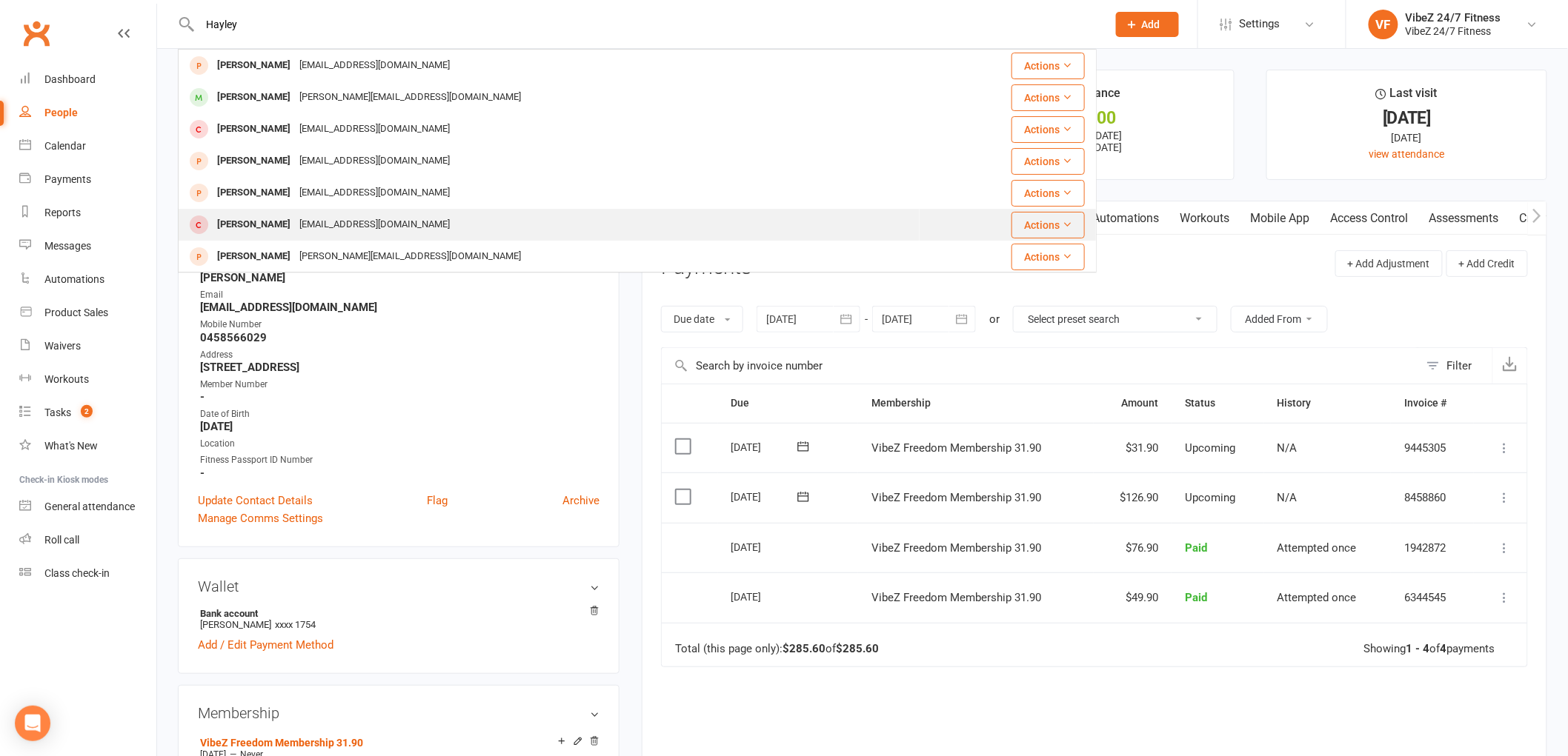
type input "Hayley"
click at [393, 220] on div "[PERSON_NAME] [EMAIL_ADDRESS][DOMAIN_NAME]" at bounding box center [549, 224] width 740 height 30
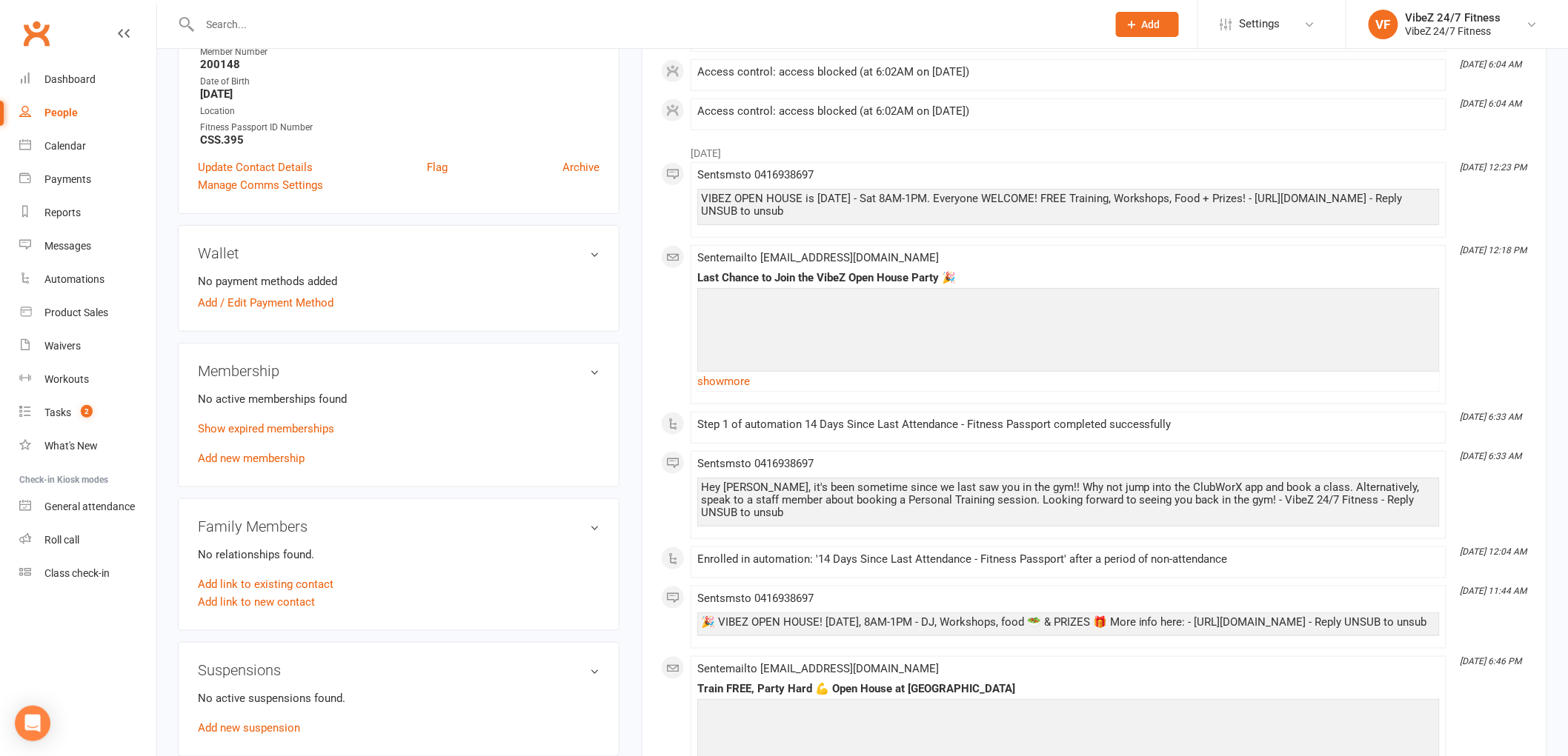
scroll to position [329, 0]
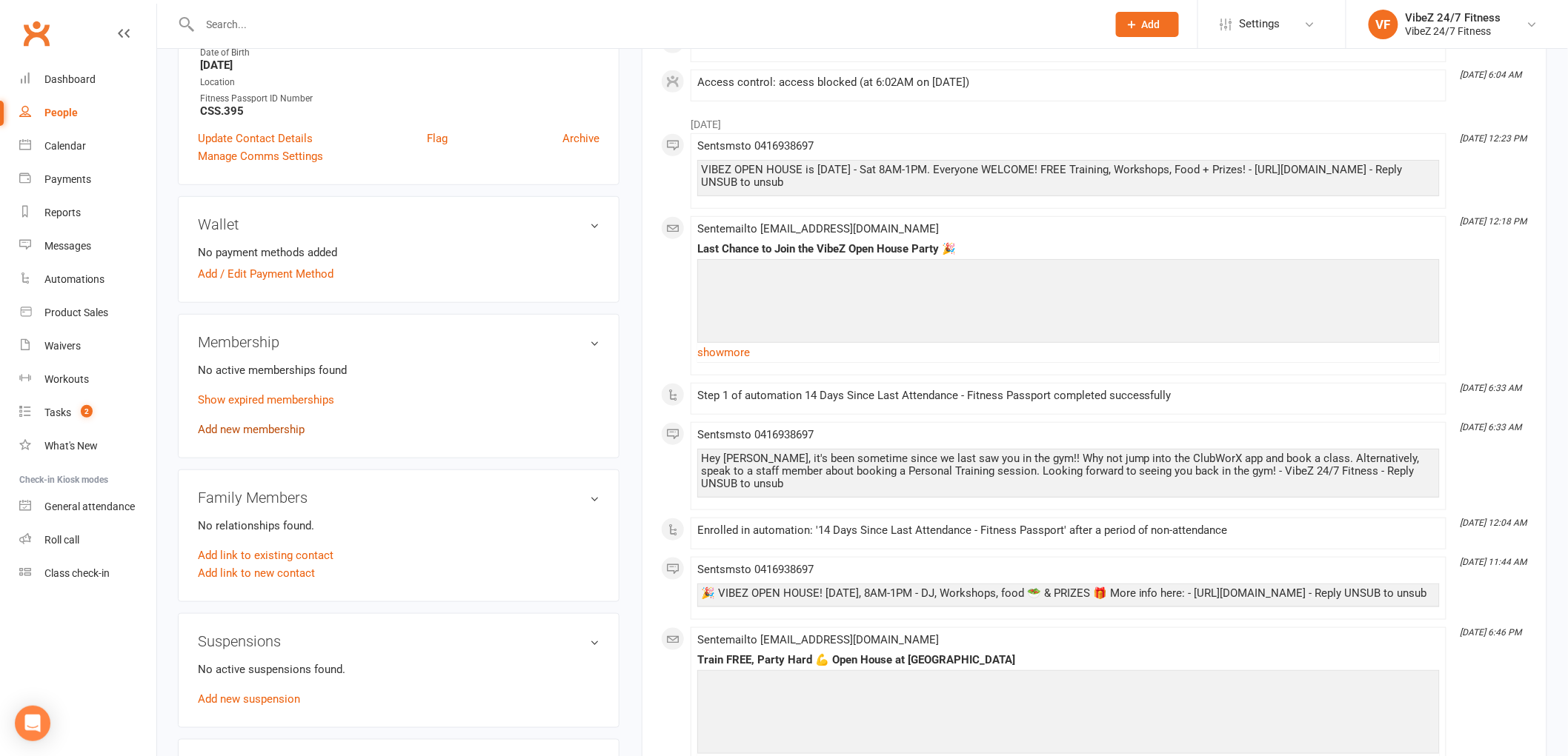
click at [274, 423] on link "Add new membership" at bounding box center [252, 430] width 107 height 13
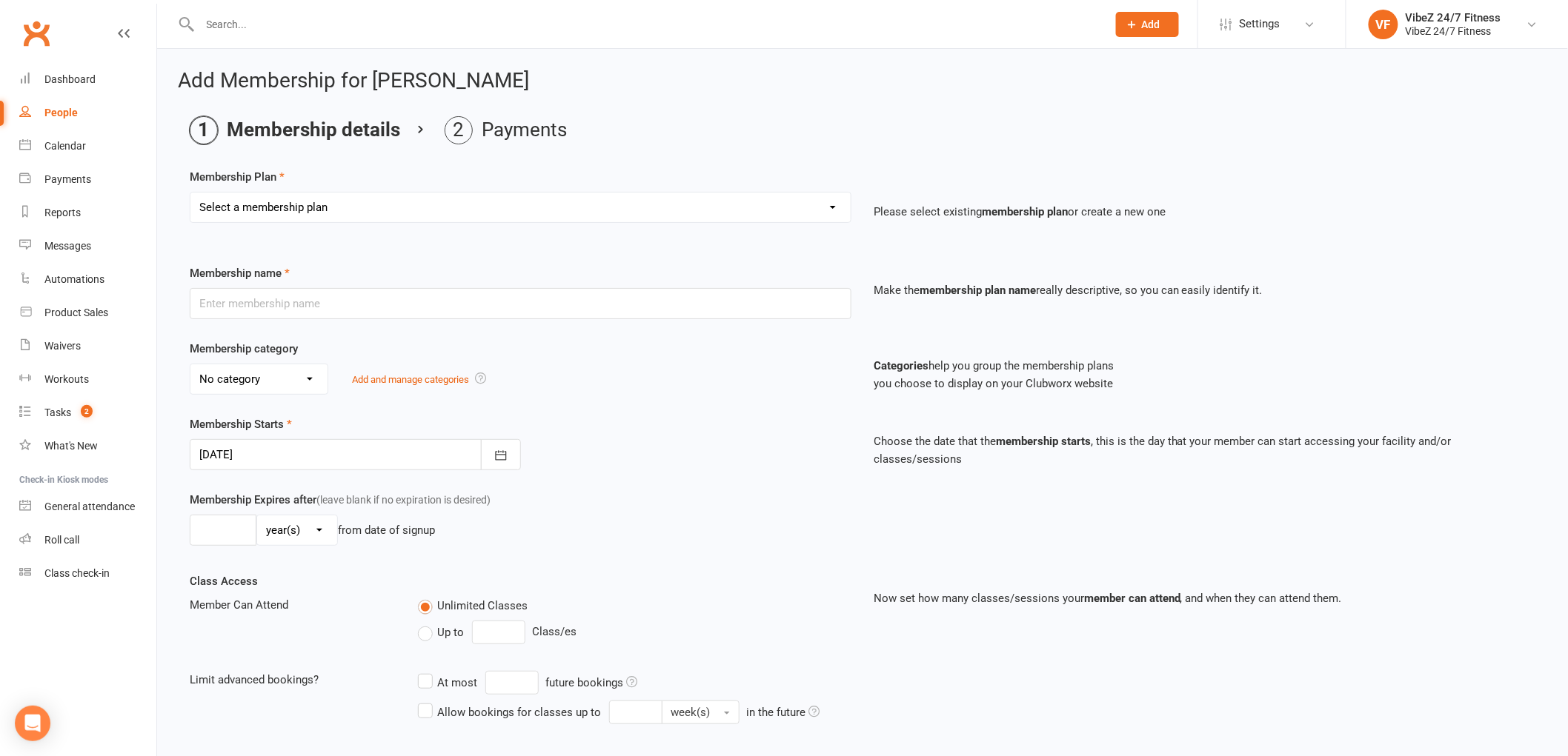
click at [223, 202] on select "Select a membership plan Create new Membership Plan Complimentary 12 Month Memb…" at bounding box center [521, 207] width 660 height 30
select select "9"
click at [191, 193] on select "Select a membership plan Create new Membership Plan Complimentary 12 Month Memb…" at bounding box center [521, 207] width 660 height 30
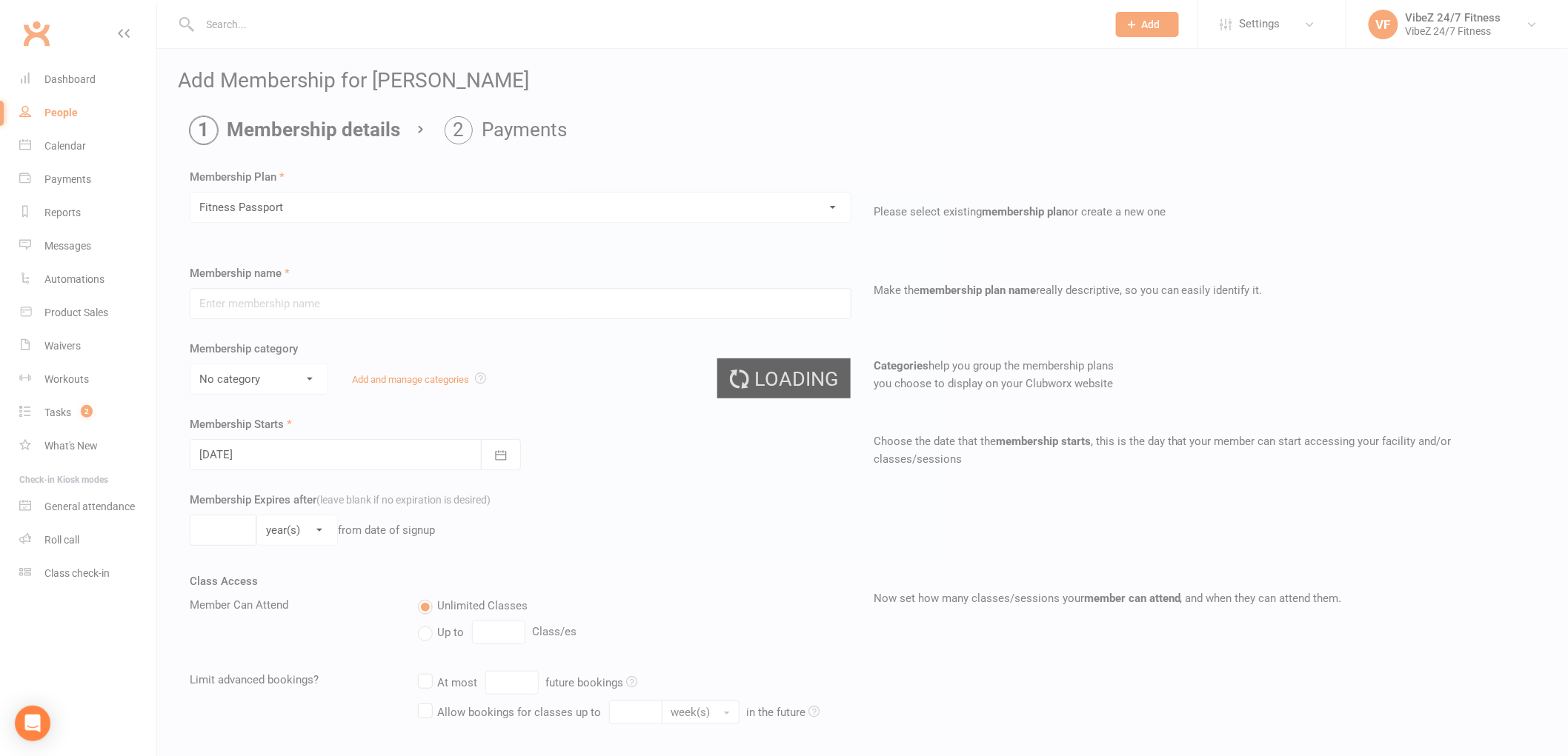
type input "Fitness Passport"
select select "2"
type input "1"
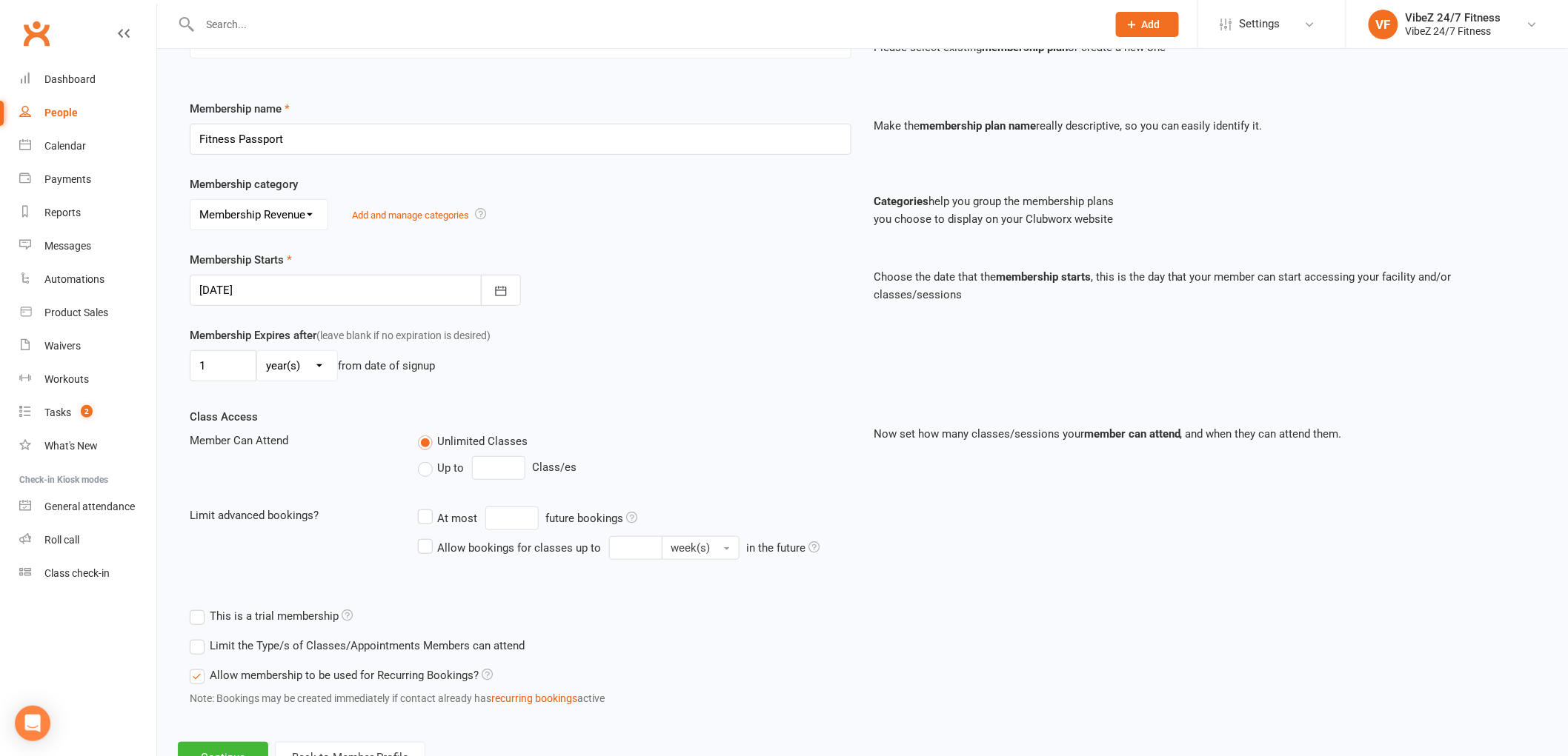
scroll to position [224, 0]
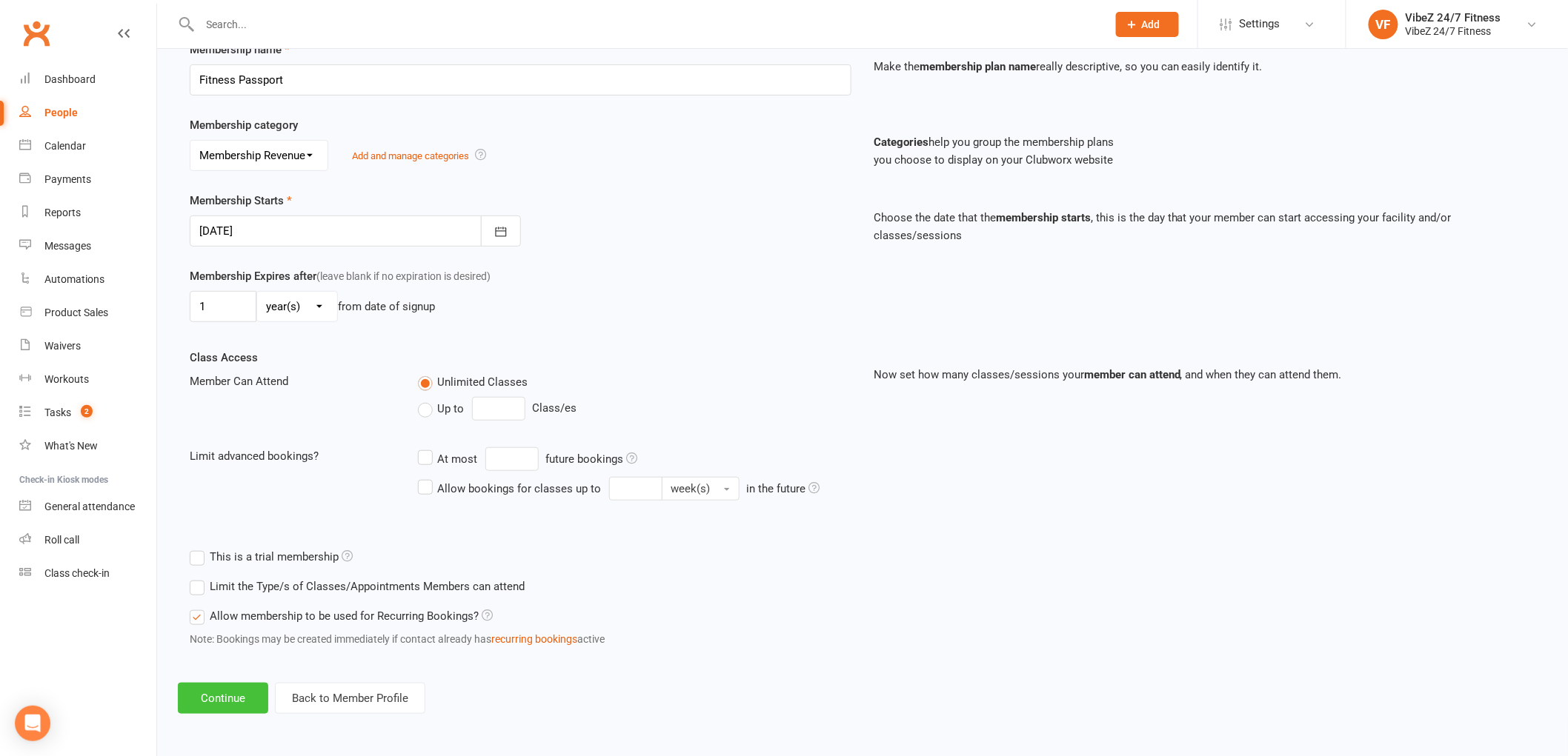
click at [208, 702] on button "Continue" at bounding box center [223, 698] width 91 height 31
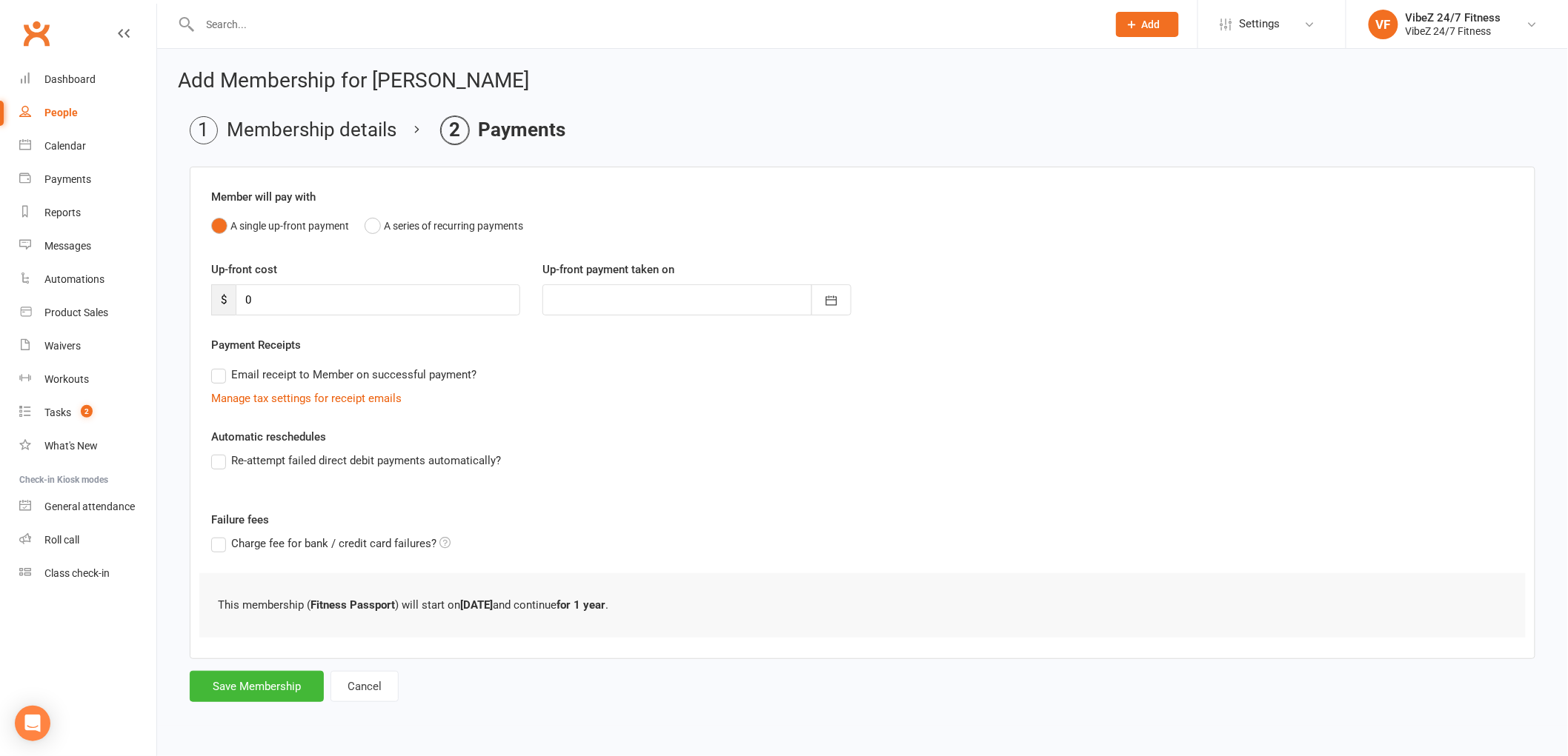
scroll to position [0, 0]
click at [287, 683] on button "Save Membership" at bounding box center [256, 686] width 134 height 31
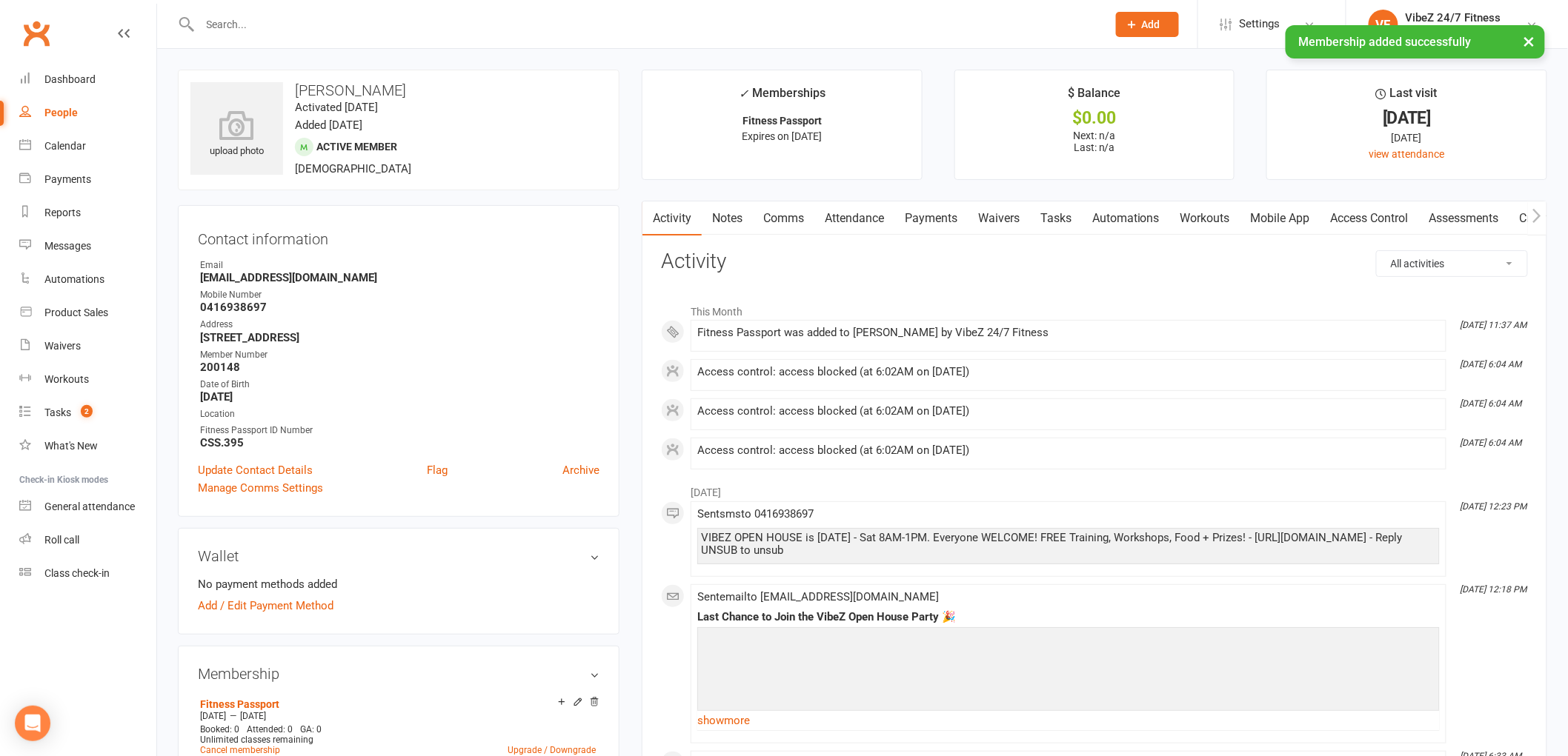
click at [1381, 219] on link "Access Control" at bounding box center [1369, 219] width 98 height 34
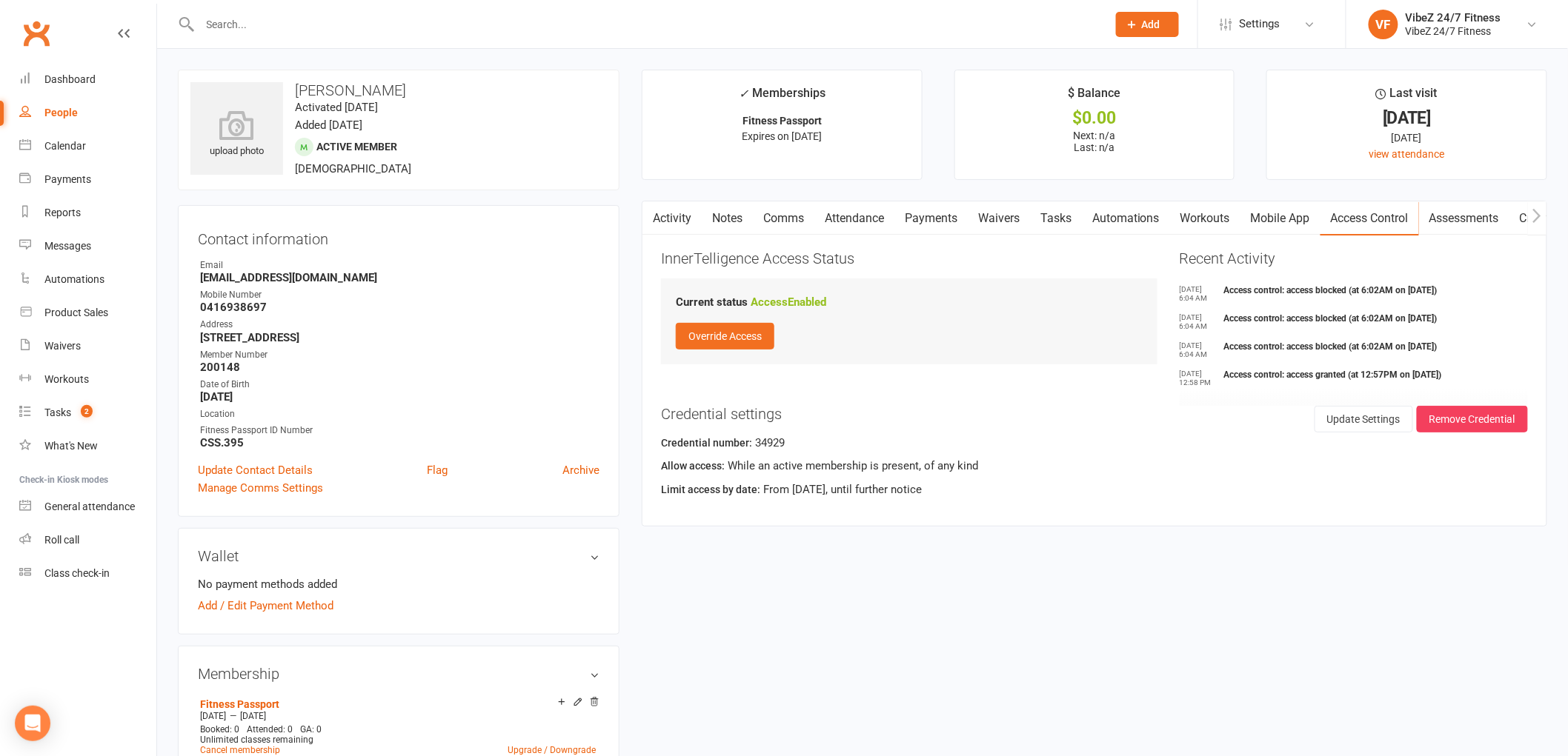
click at [749, 20] on input "text" at bounding box center [646, 24] width 901 height 21
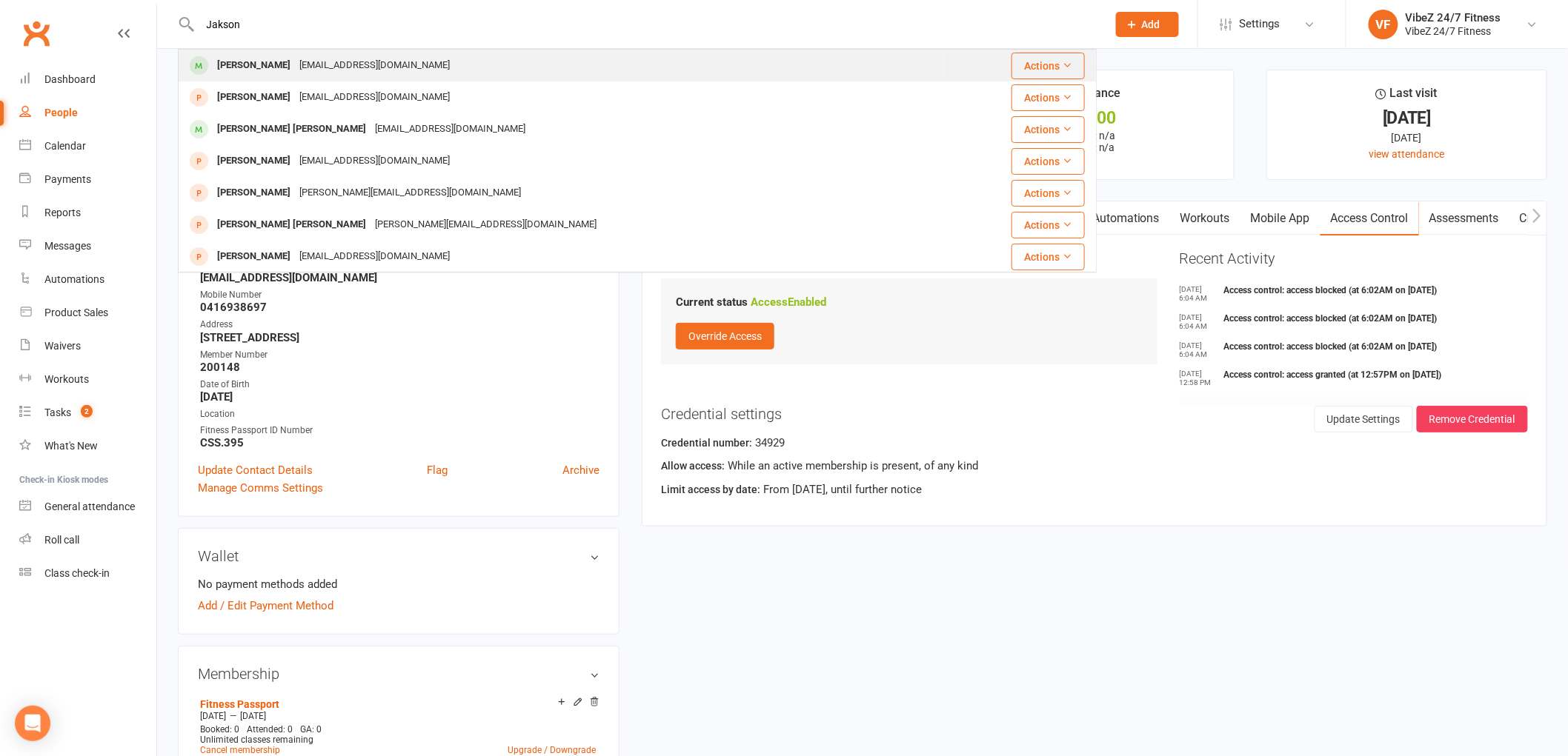
type input "Jakson"
click at [430, 58] on div "[PERSON_NAME] [PERSON_NAME][EMAIL_ADDRESS][DOMAIN_NAME]" at bounding box center [561, 65] width 764 height 30
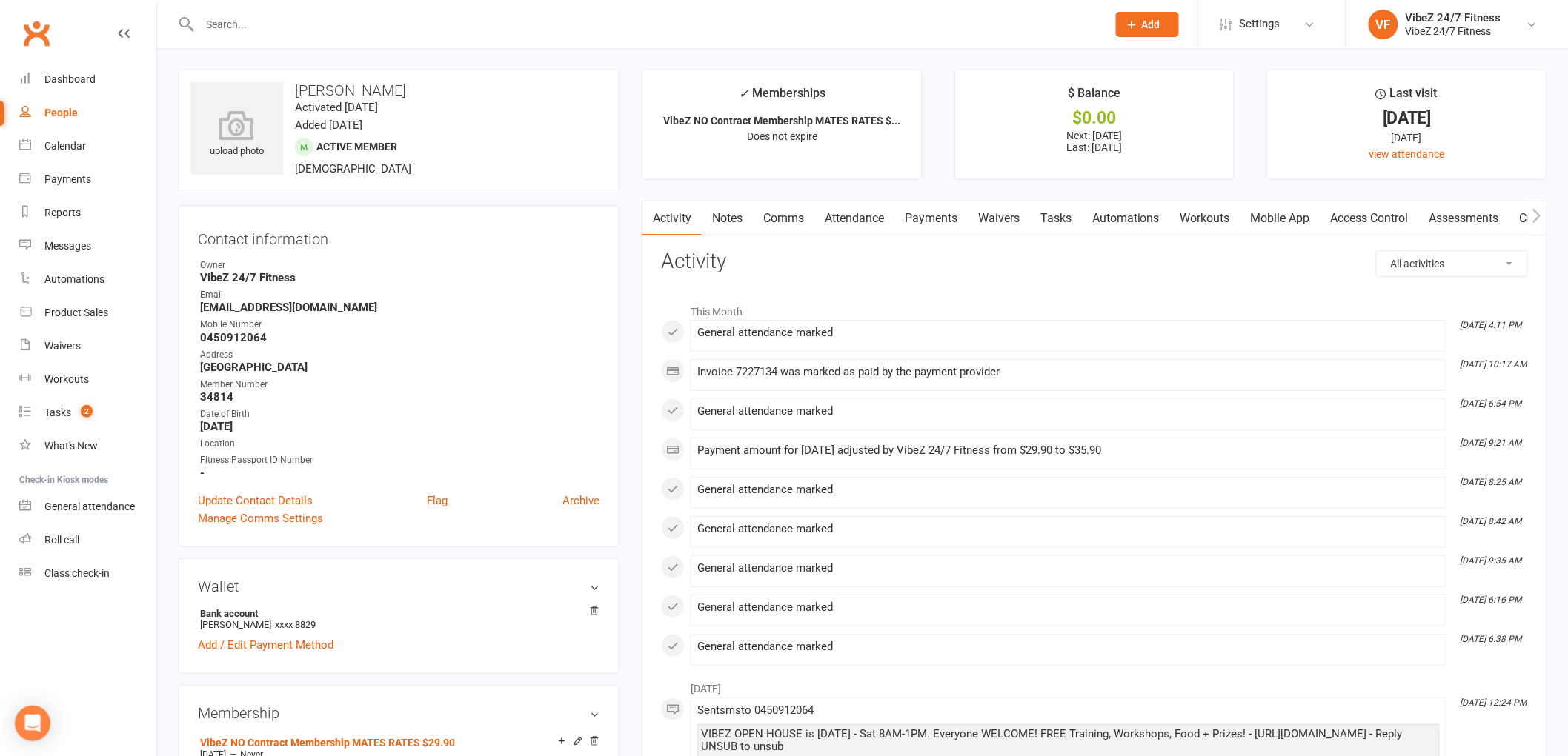
click at [900, 216] on link "Payments" at bounding box center [931, 219] width 73 height 34
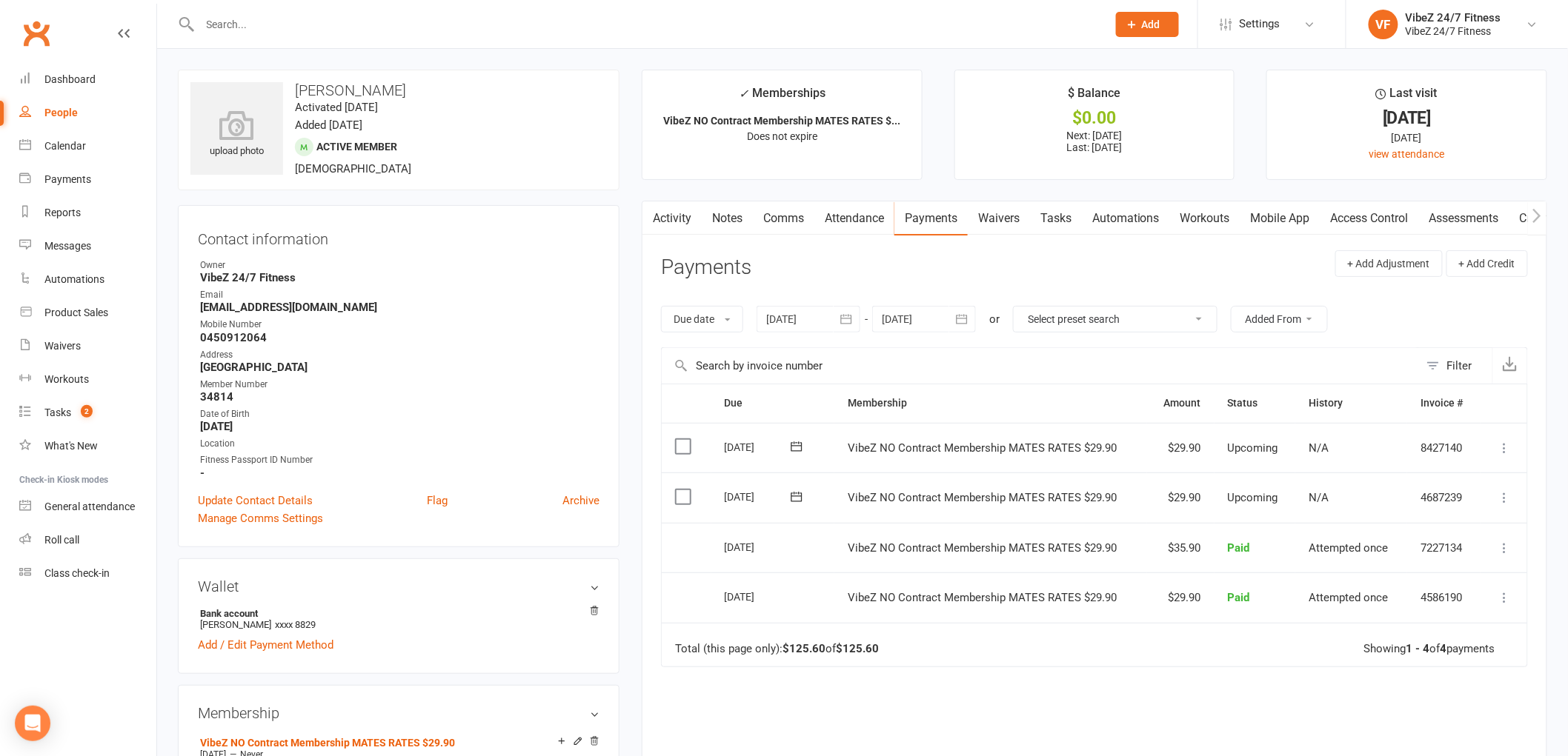
click at [1500, 492] on icon at bounding box center [1505, 498] width 15 height 15
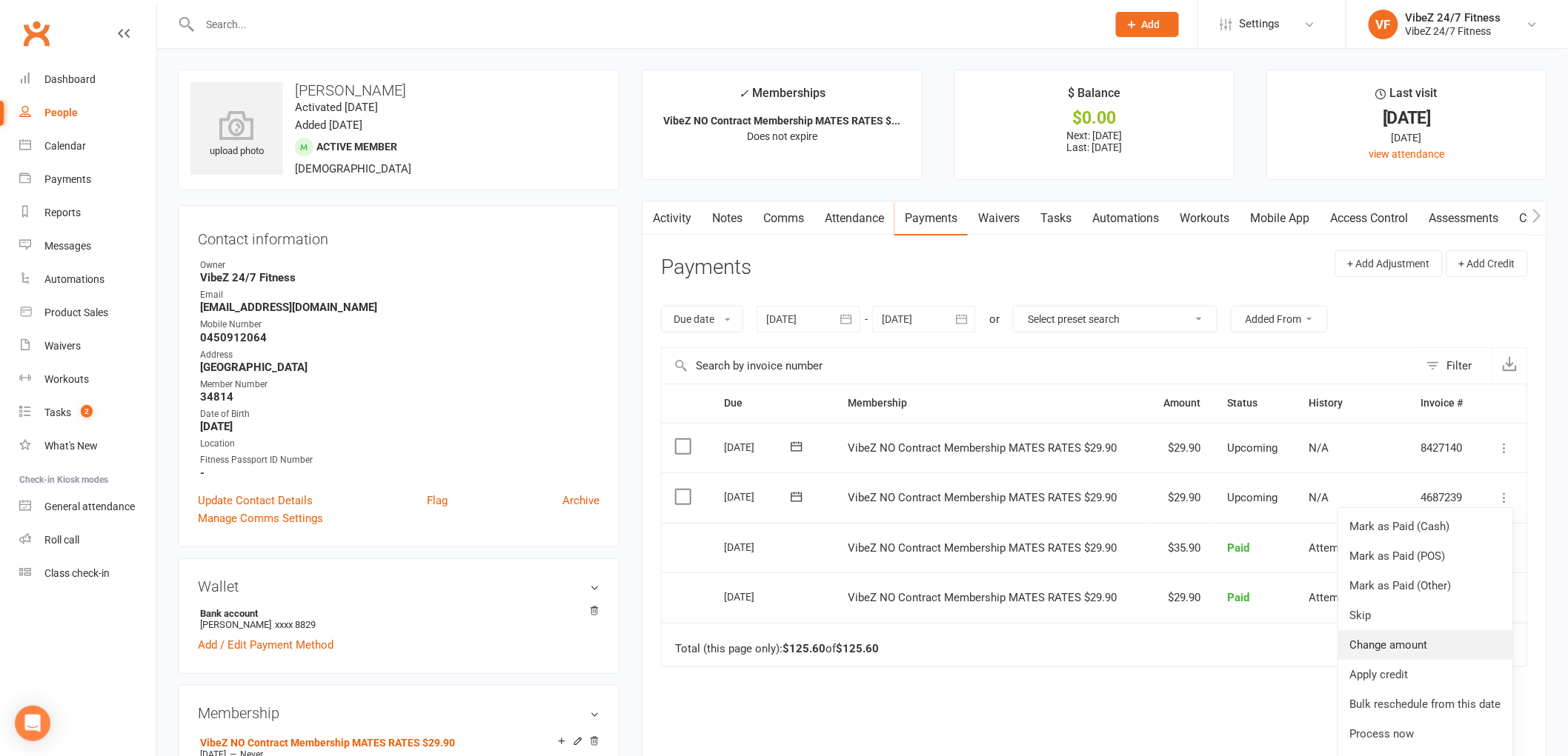
click at [1393, 642] on link "Change amount" at bounding box center [1425, 645] width 175 height 30
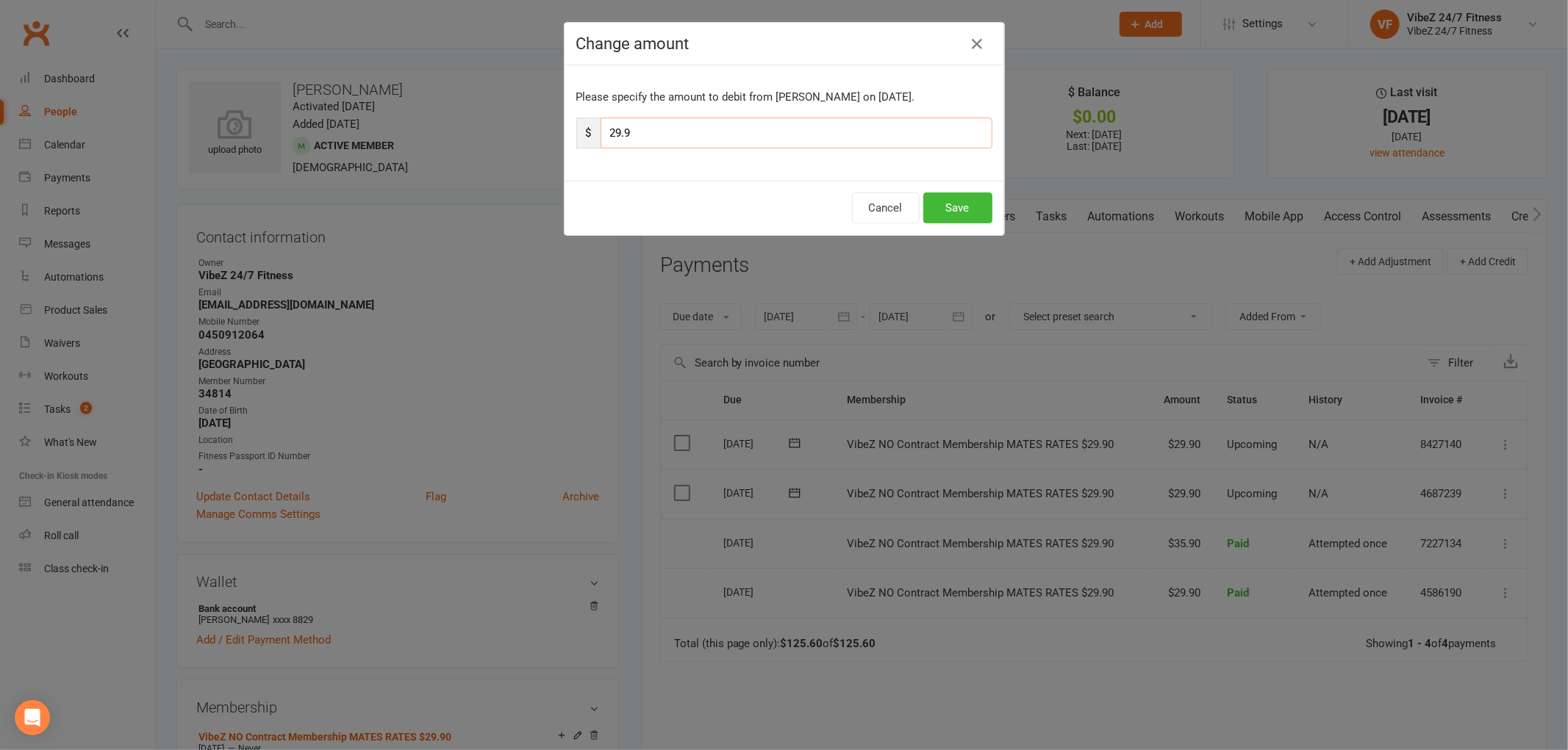
click at [615, 133] on input "29.9" at bounding box center [797, 133] width 391 height 31
type input "35.9"
click at [944, 217] on button "Save" at bounding box center [957, 208] width 70 height 31
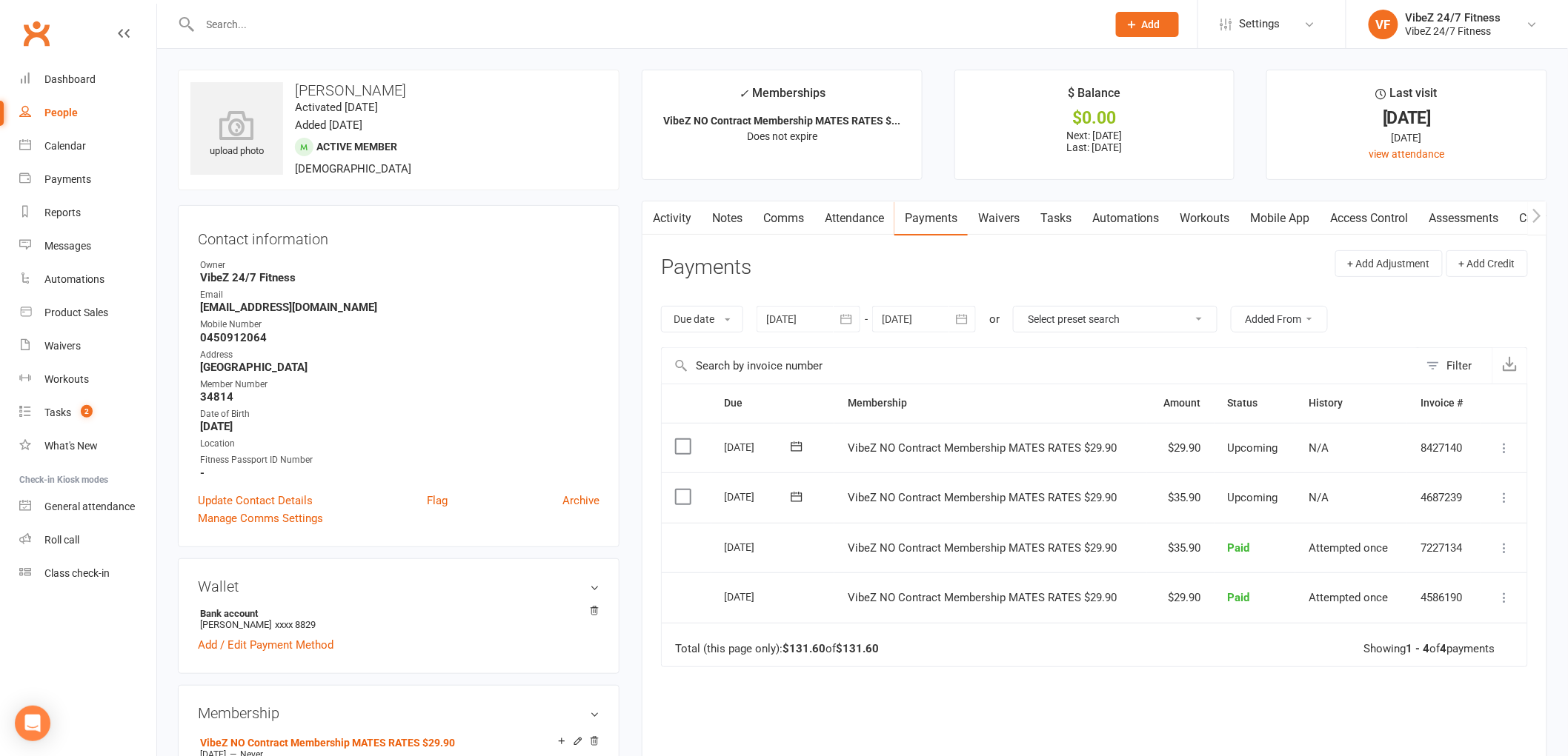
click at [293, 15] on input "text" at bounding box center [646, 24] width 901 height 21
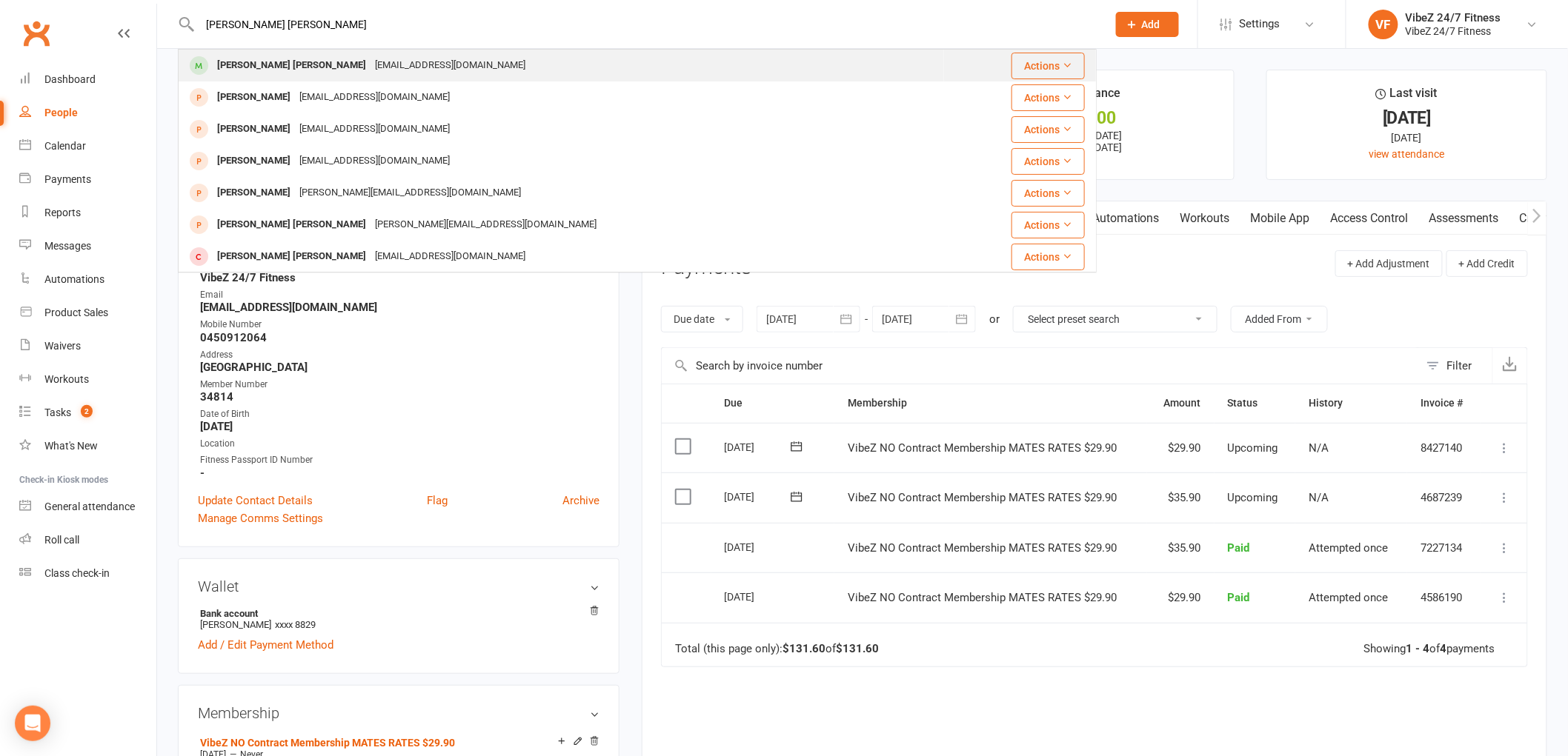
type input "[PERSON_NAME] [PERSON_NAME]"
click at [426, 71] on div "[PERSON_NAME] [PERSON_NAME] [EMAIL_ADDRESS][DOMAIN_NAME]" at bounding box center [561, 65] width 764 height 30
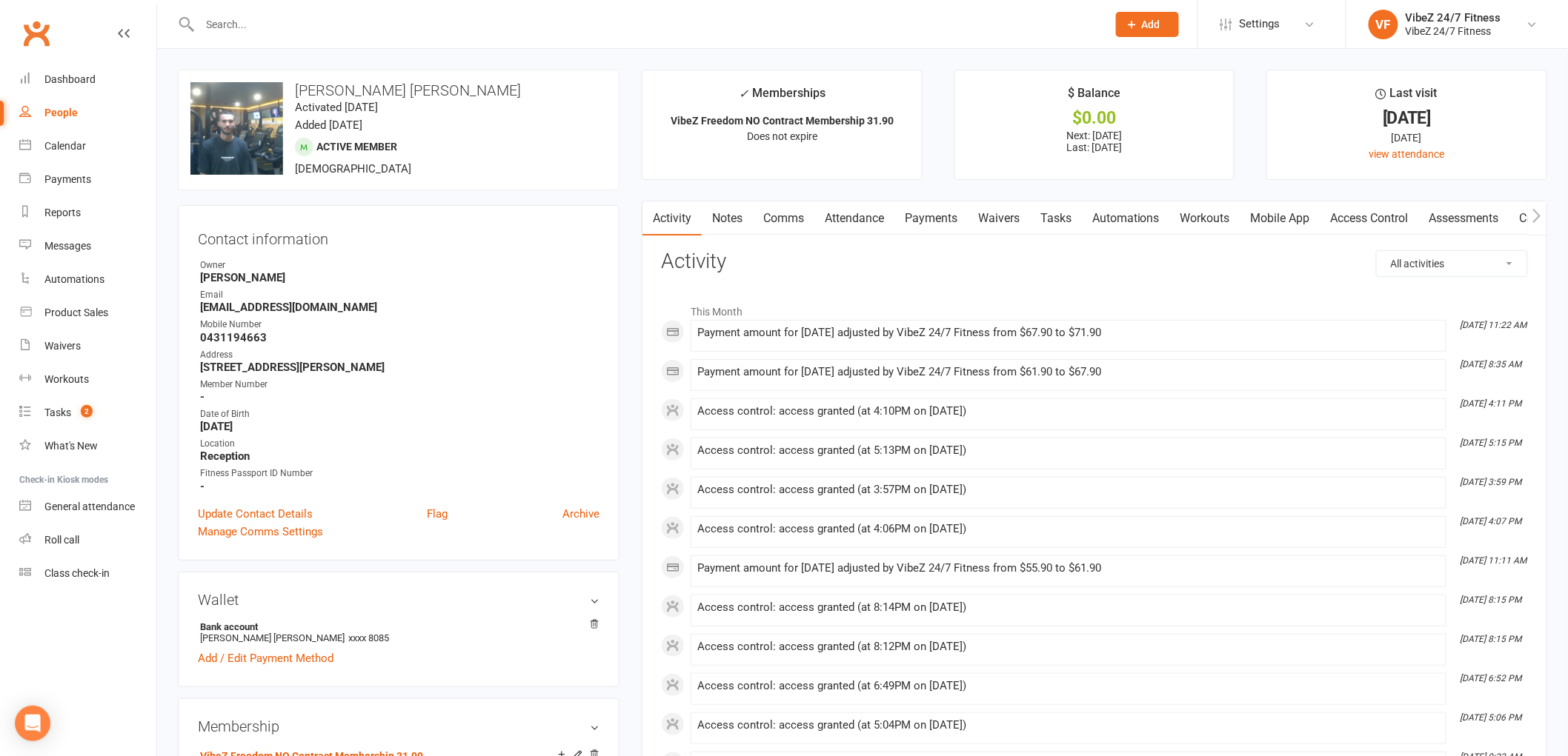
click at [931, 206] on link "Payments" at bounding box center [931, 219] width 73 height 34
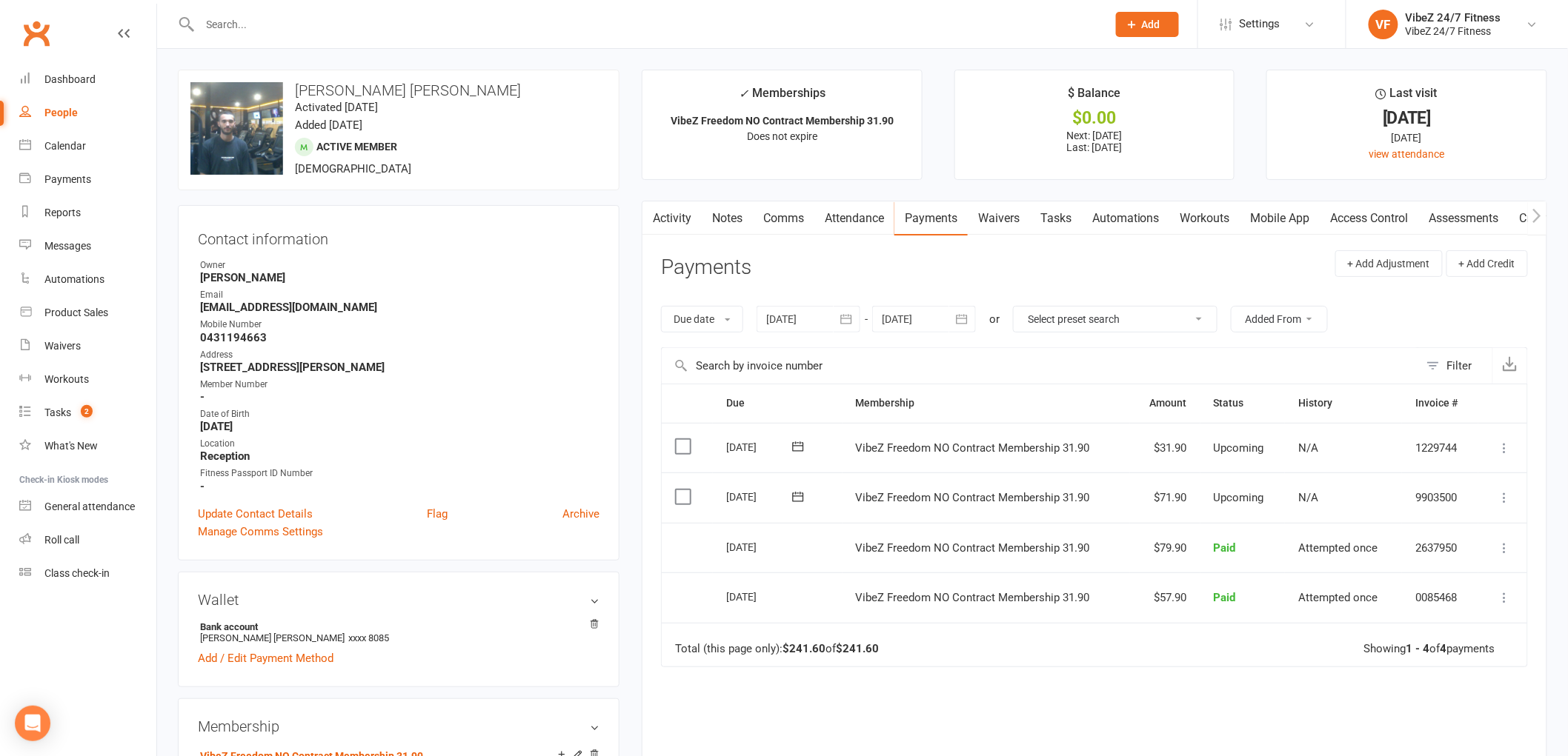
click at [458, 30] on input "text" at bounding box center [646, 24] width 901 height 21
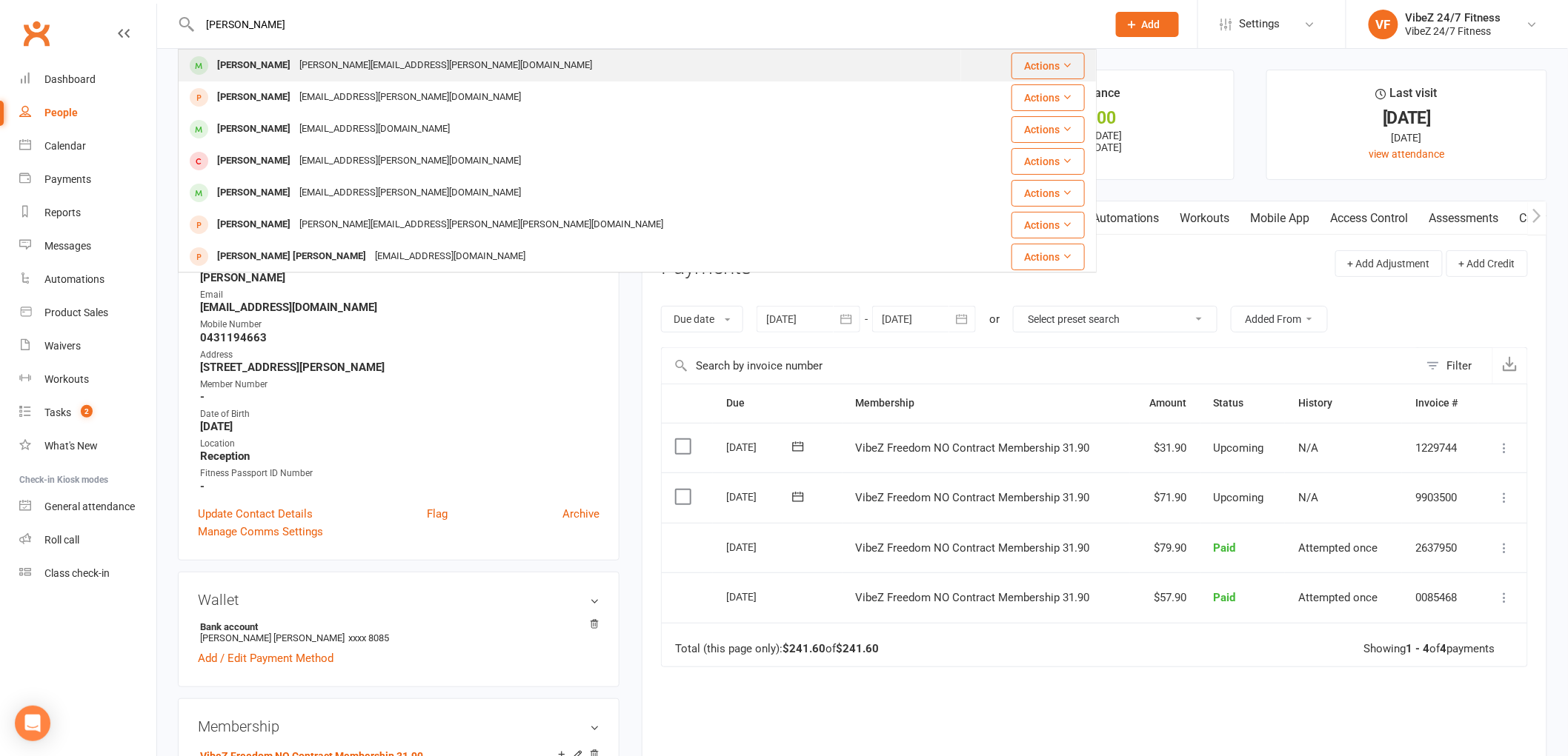
type input "[PERSON_NAME]"
click at [520, 61] on div "[PERSON_NAME] Judd [EMAIL_ADDRESS][PERSON_NAME][DOMAIN_NAME]" at bounding box center [569, 65] width 781 height 30
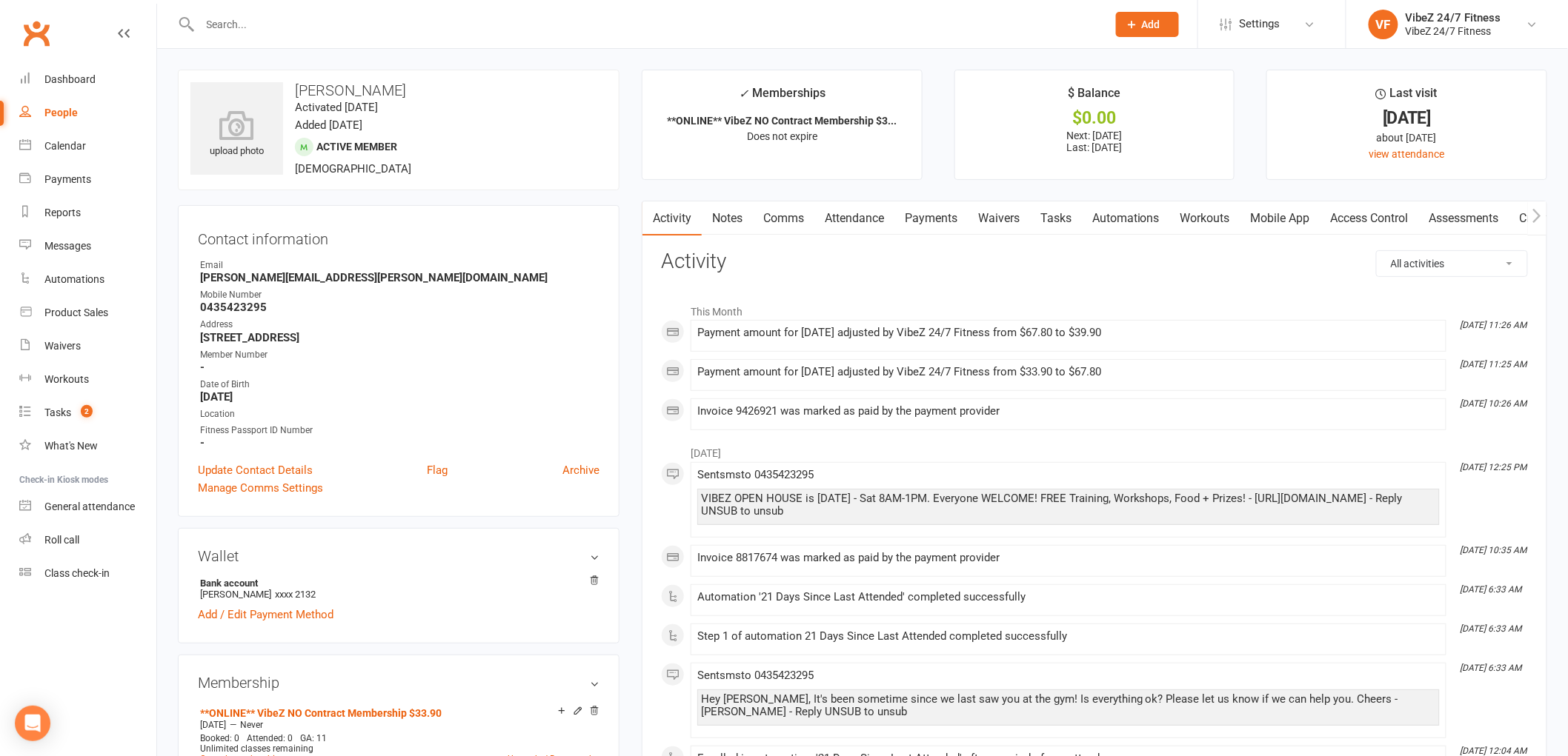
click at [930, 218] on link "Payments" at bounding box center [931, 219] width 73 height 34
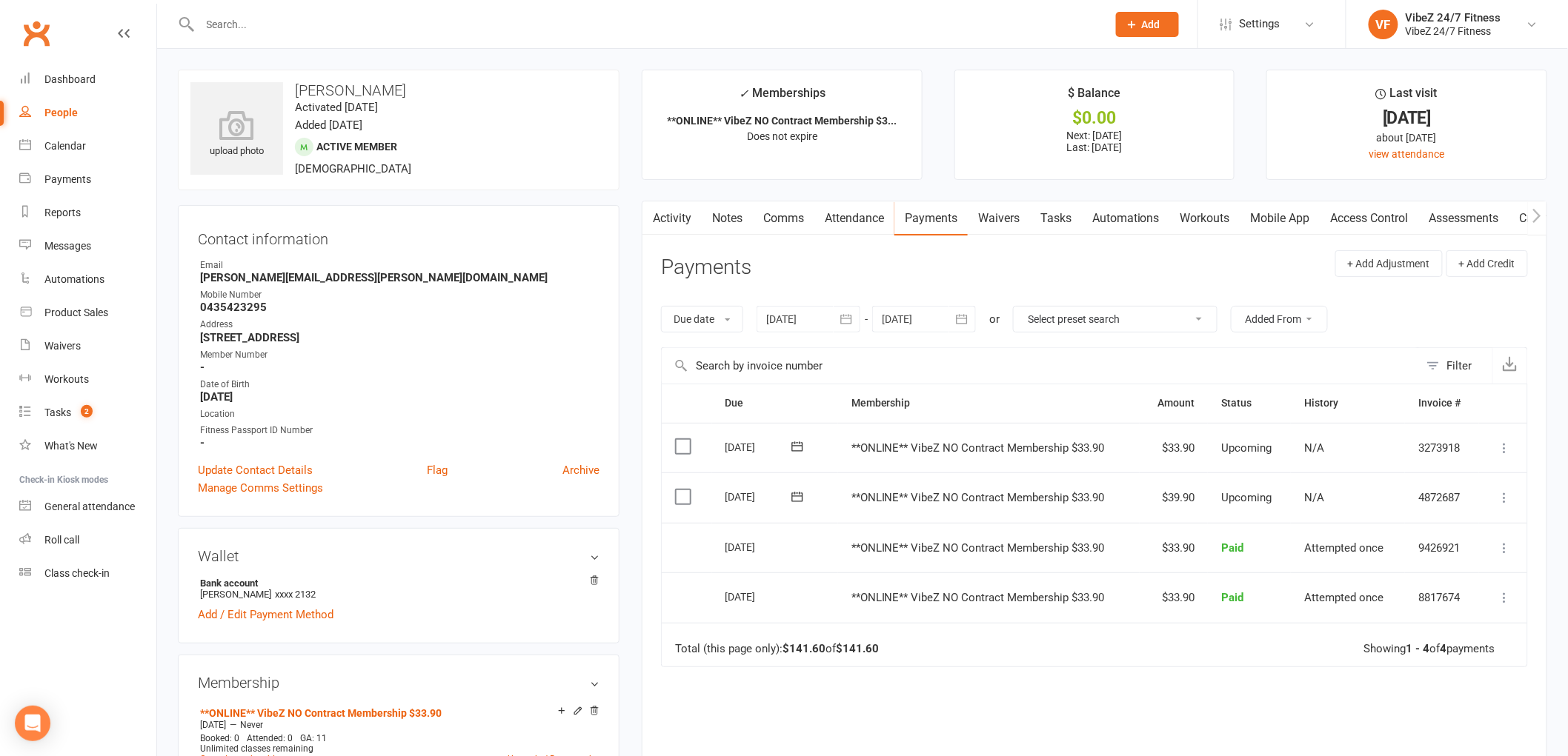
click at [678, 30] on input "text" at bounding box center [646, 24] width 901 height 21
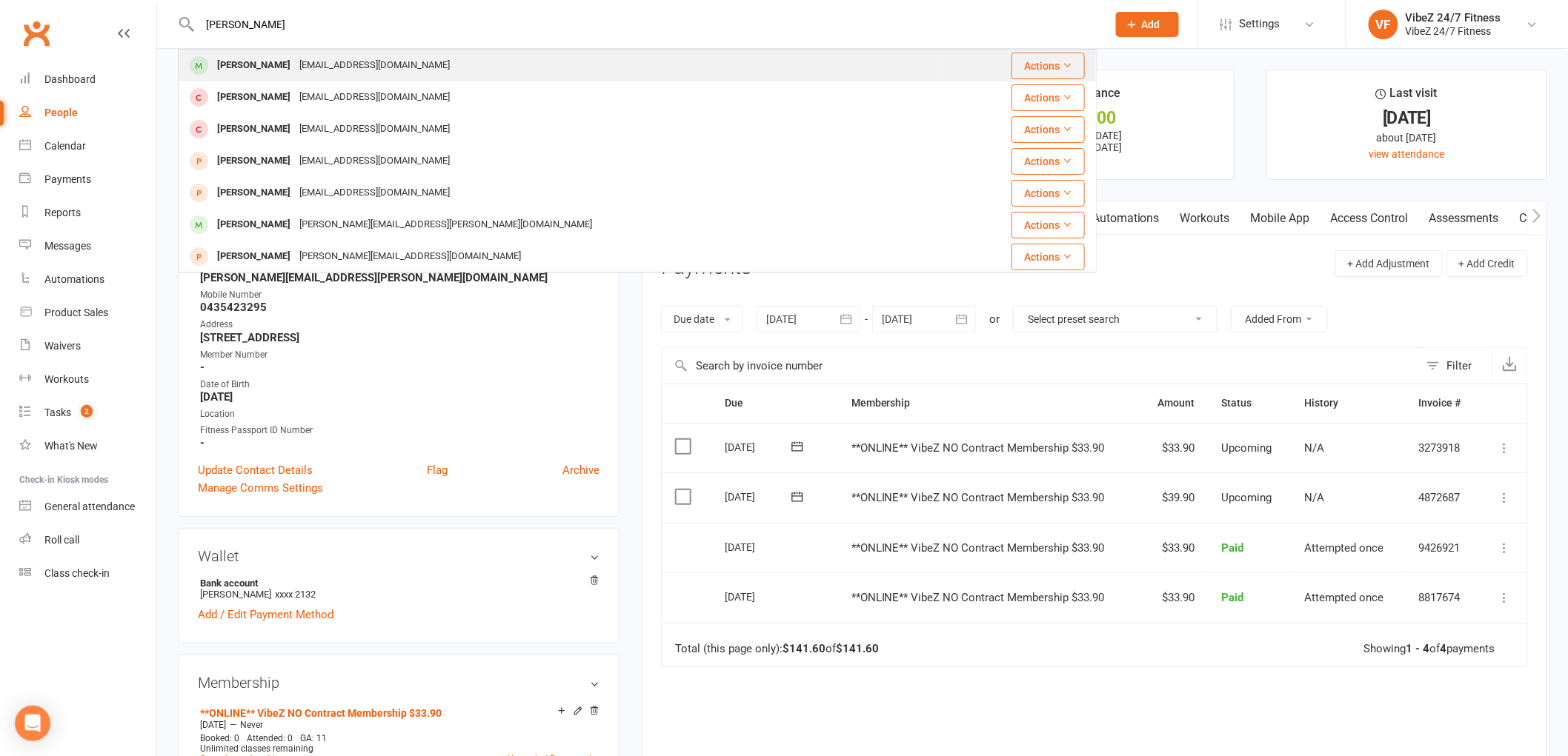
type input "[PERSON_NAME]"
click at [302, 70] on div "[EMAIL_ADDRESS][DOMAIN_NAME]" at bounding box center [374, 65] width 159 height 21
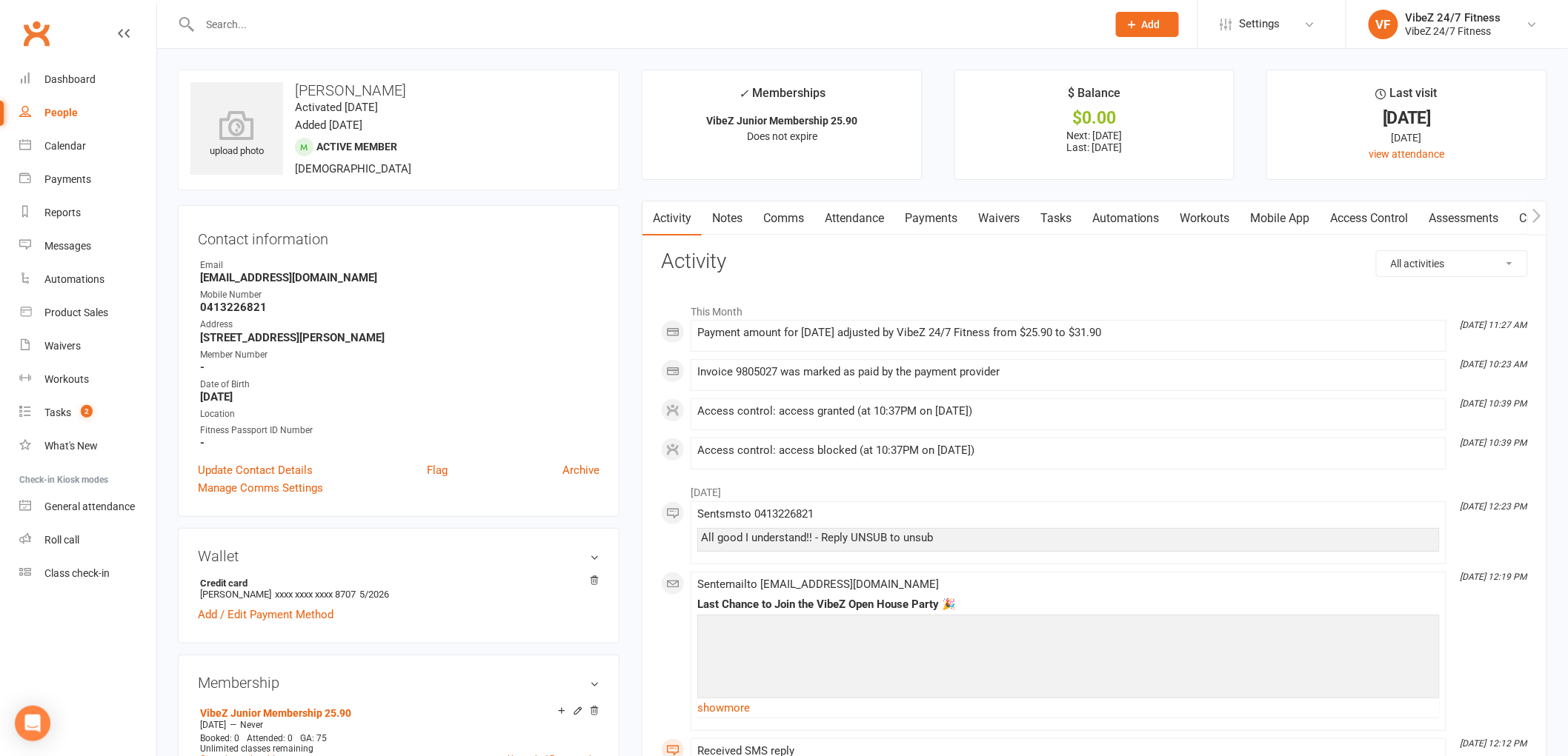
click at [912, 210] on link "Payments" at bounding box center [931, 219] width 73 height 34
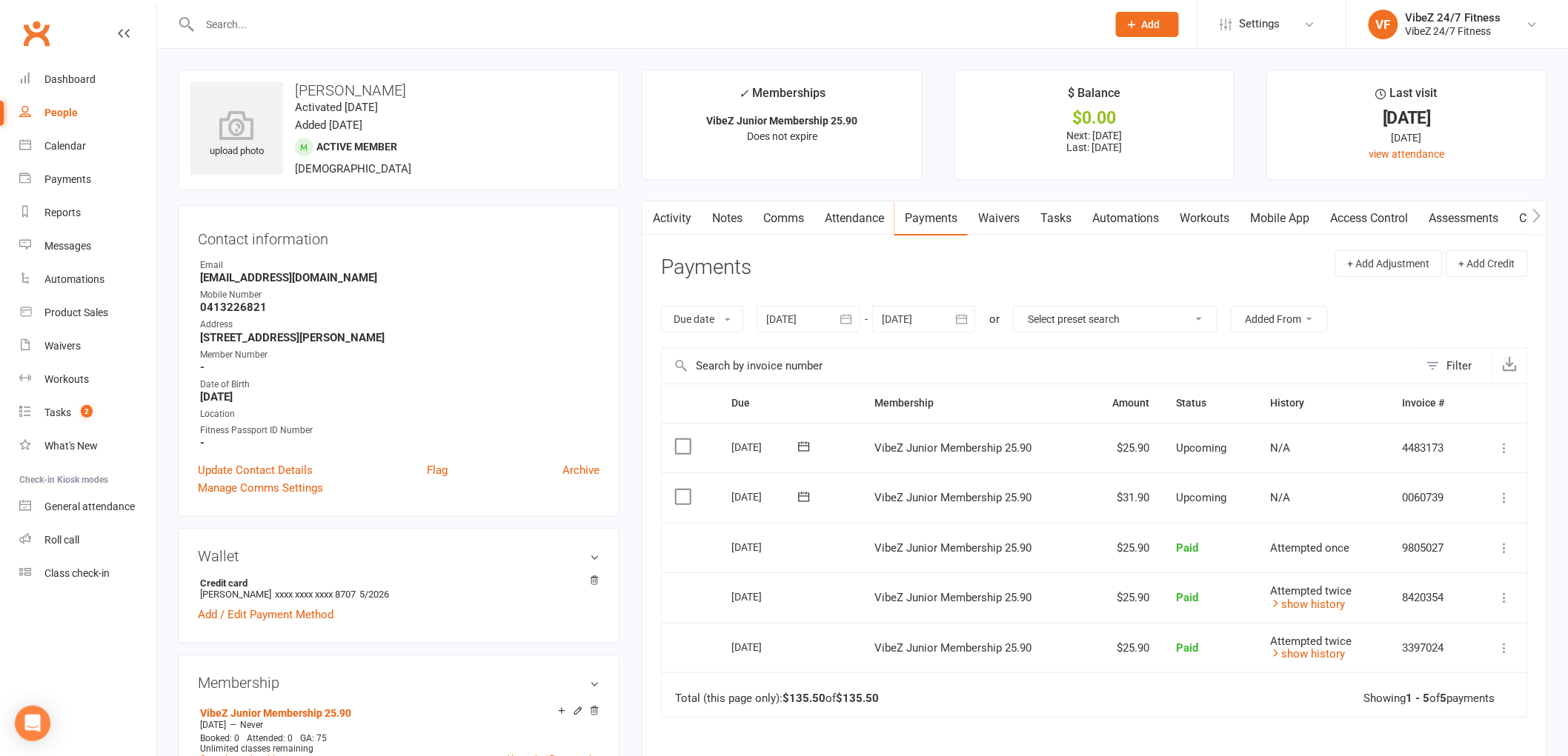
click at [484, 25] on input "text" at bounding box center [646, 24] width 901 height 21
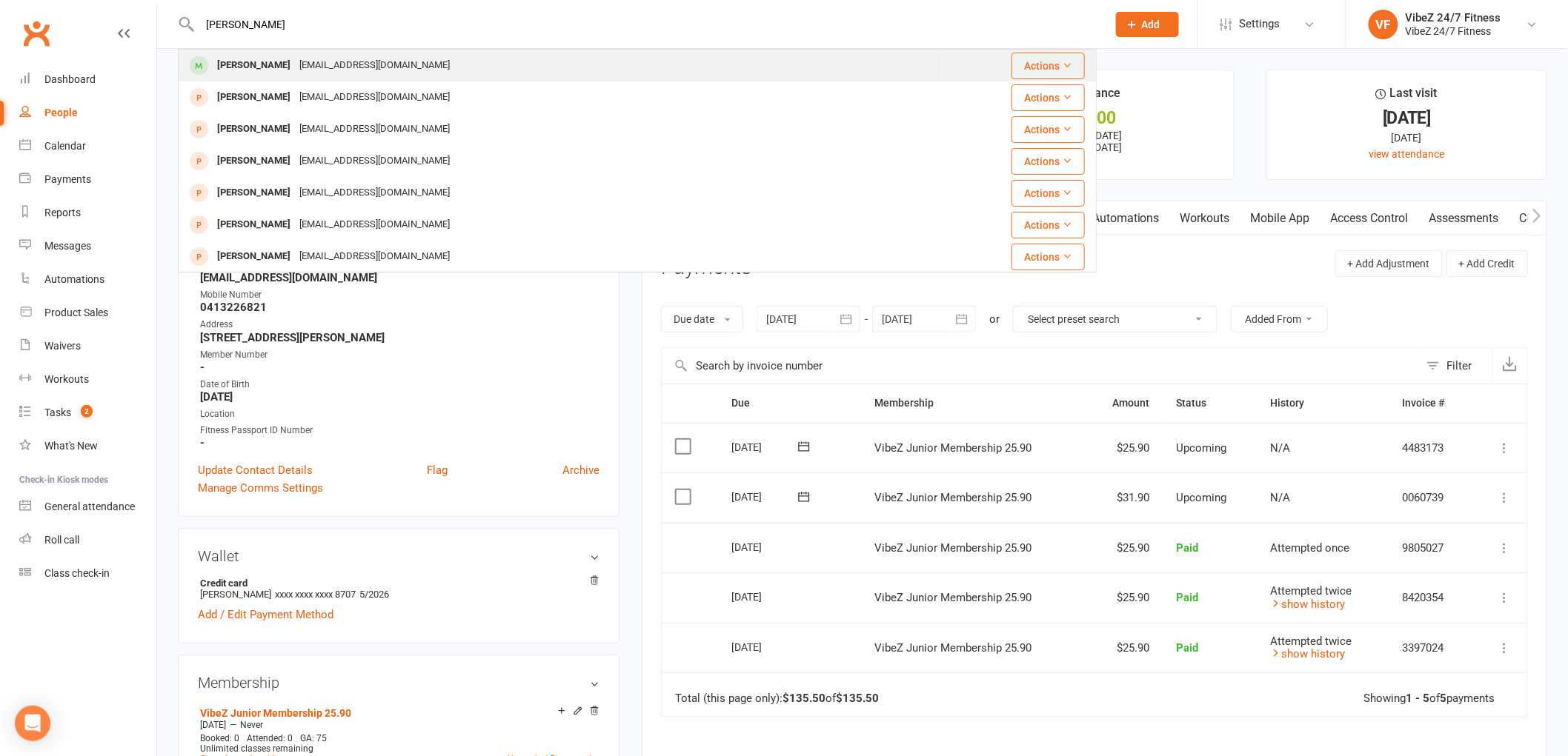
type input "[PERSON_NAME]"
click at [527, 77] on div "[PERSON_NAME] [PERSON_NAME][EMAIL_ADDRESS][DOMAIN_NAME]" at bounding box center [561, 65] width 763 height 30
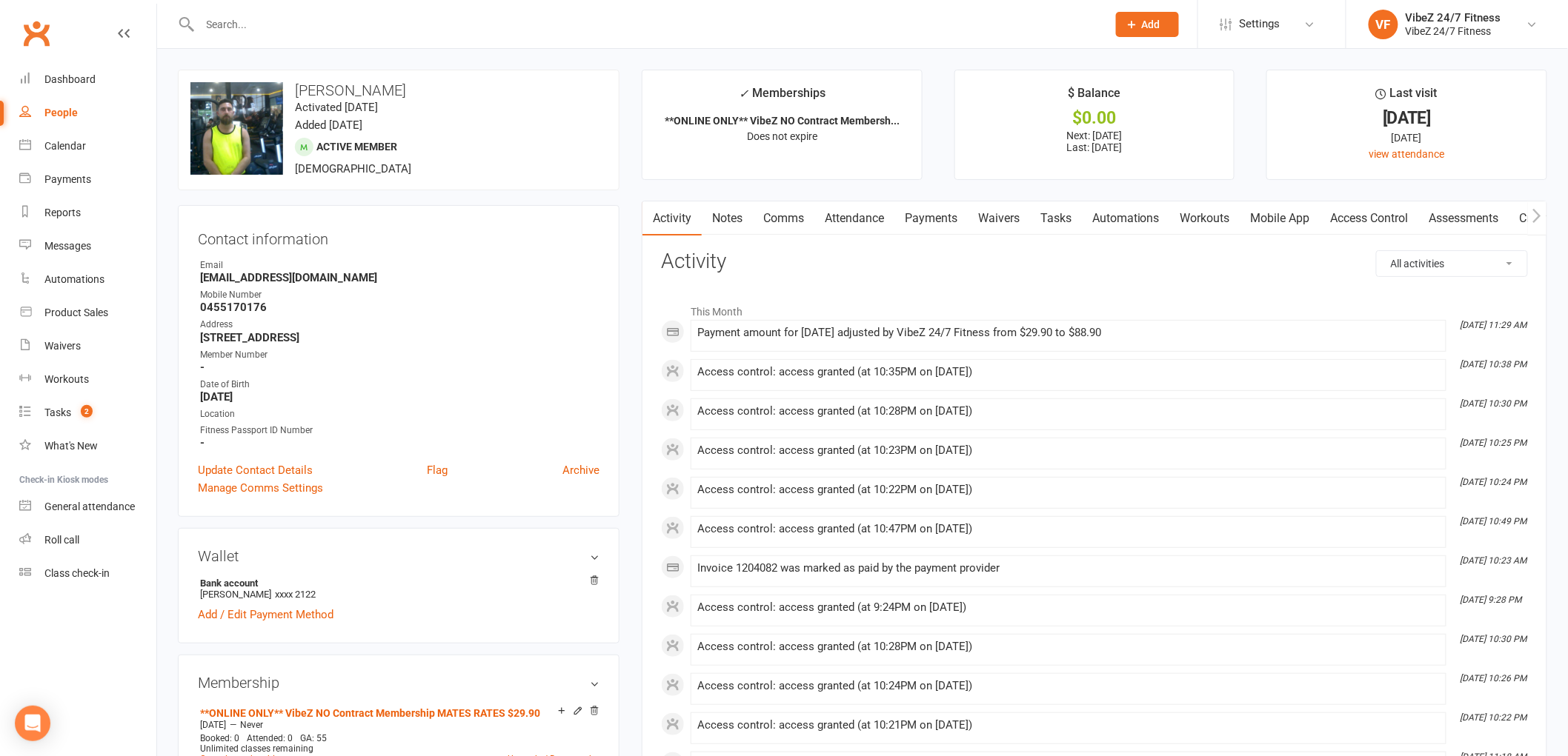
click at [942, 219] on link "Payments" at bounding box center [931, 219] width 73 height 34
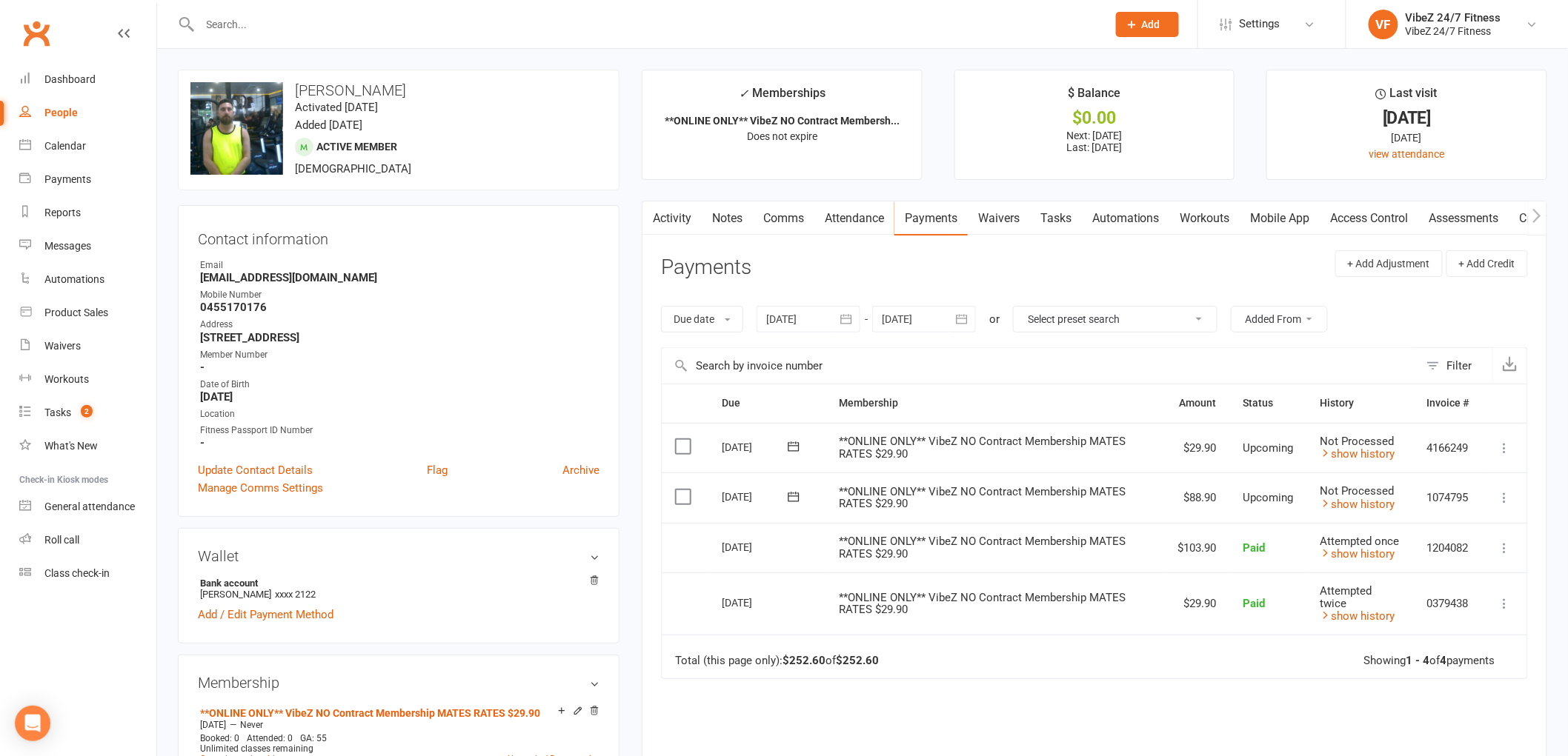
click at [552, 30] on input "text" at bounding box center [646, 24] width 901 height 21
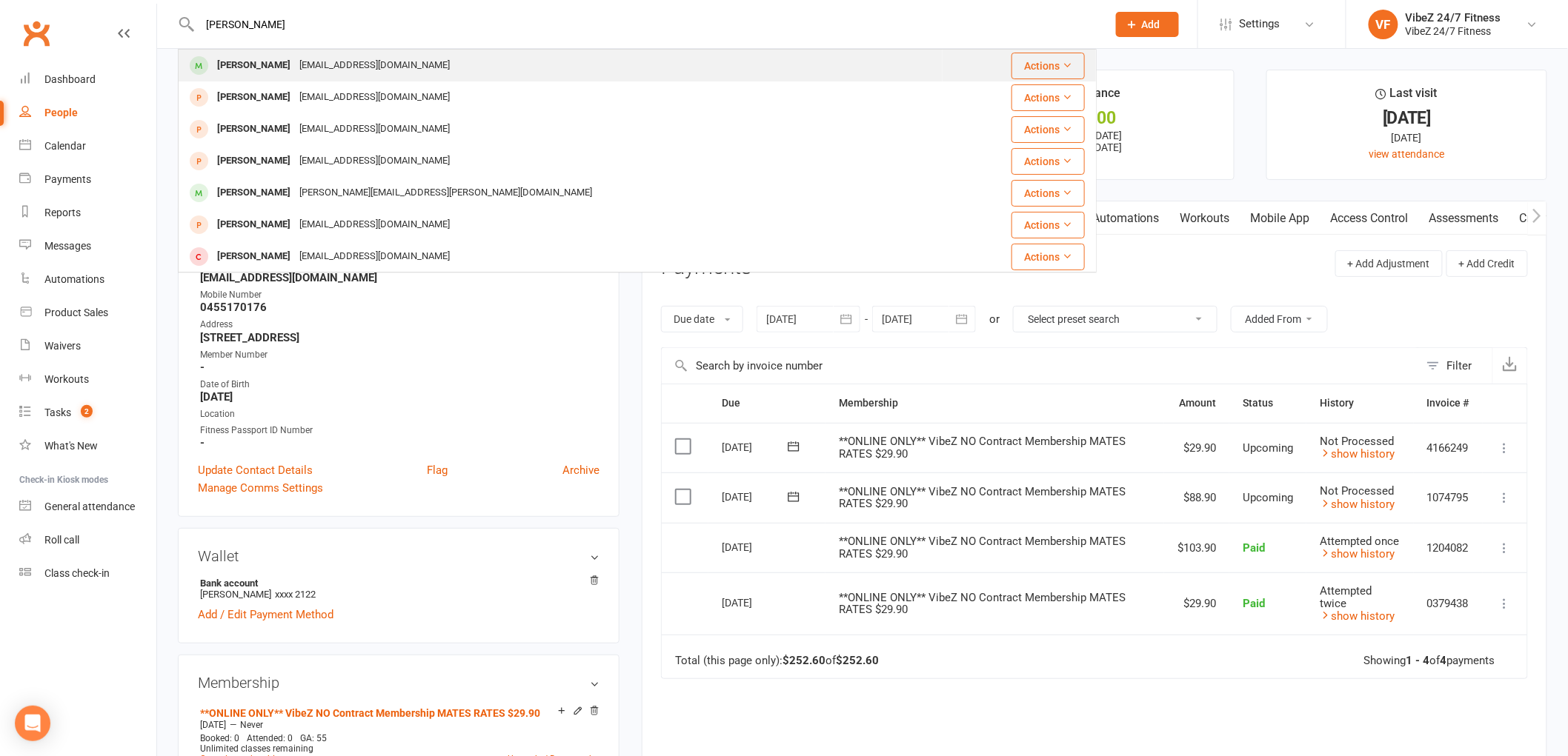
type input "[PERSON_NAME]"
click at [354, 64] on div "[EMAIL_ADDRESS][DOMAIN_NAME]" at bounding box center [374, 65] width 159 height 21
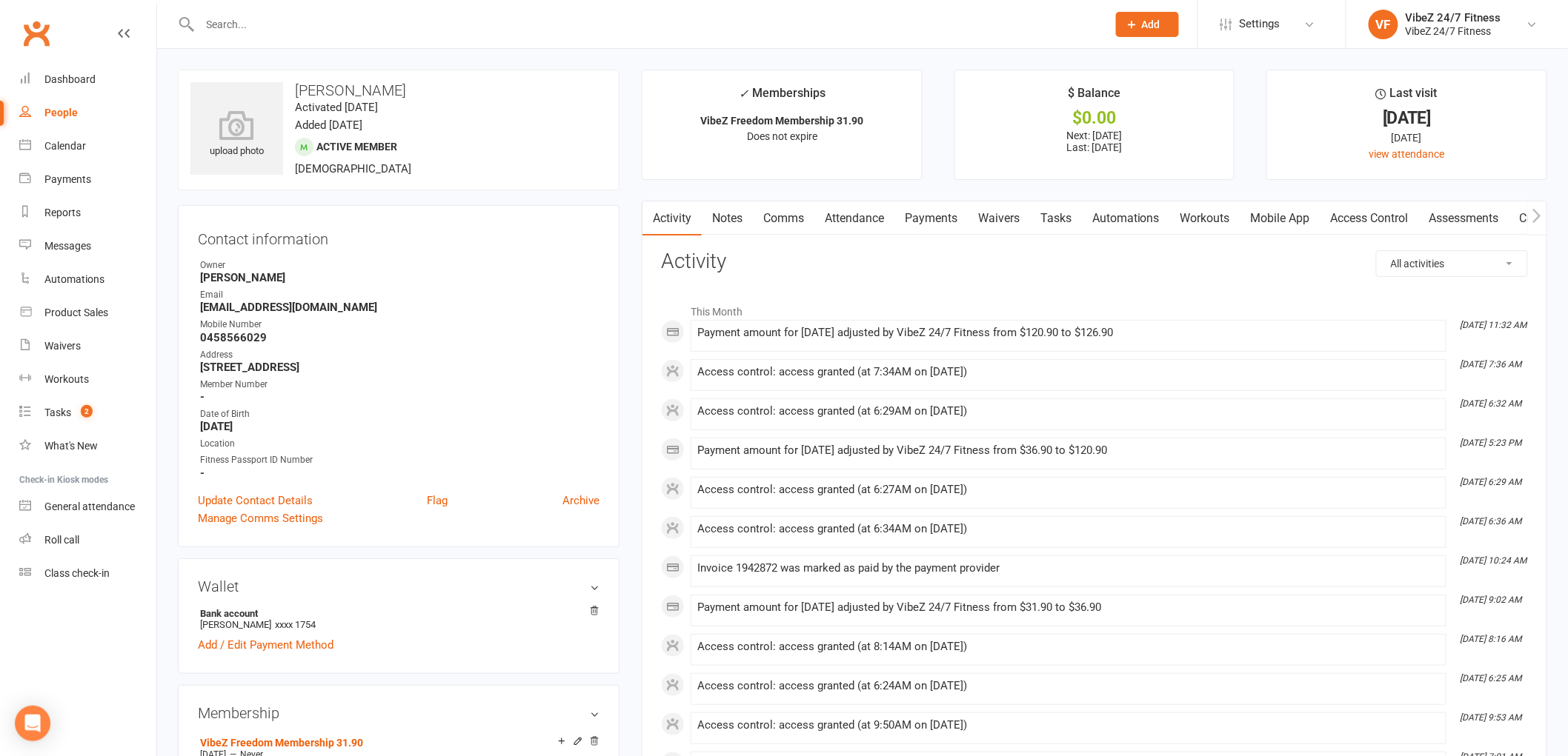
click at [954, 220] on link "Payments" at bounding box center [931, 219] width 73 height 34
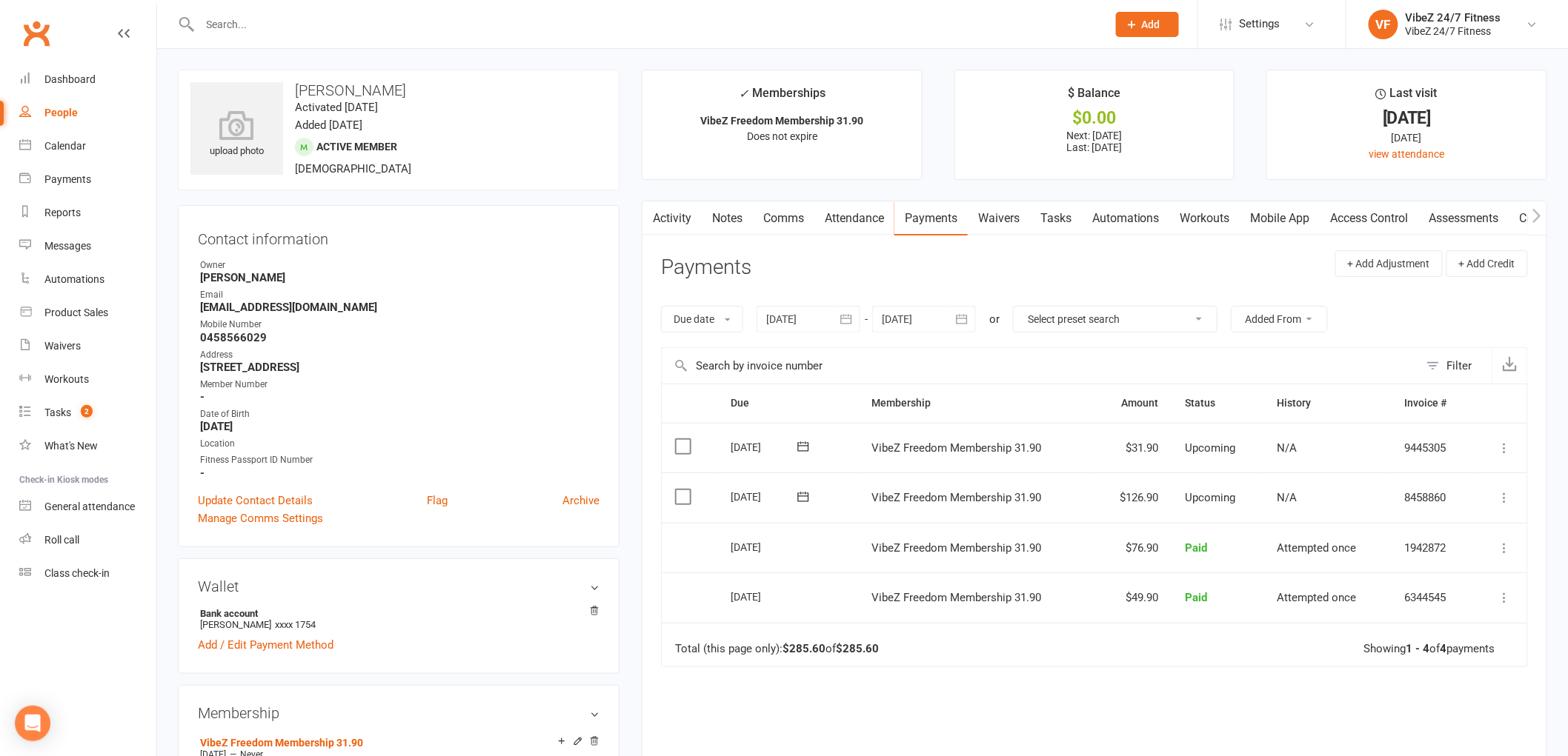
click at [524, 25] on input "text" at bounding box center [646, 24] width 901 height 21
type input "a"
click at [111, 78] on link "Dashboard" at bounding box center [88, 79] width 137 height 34
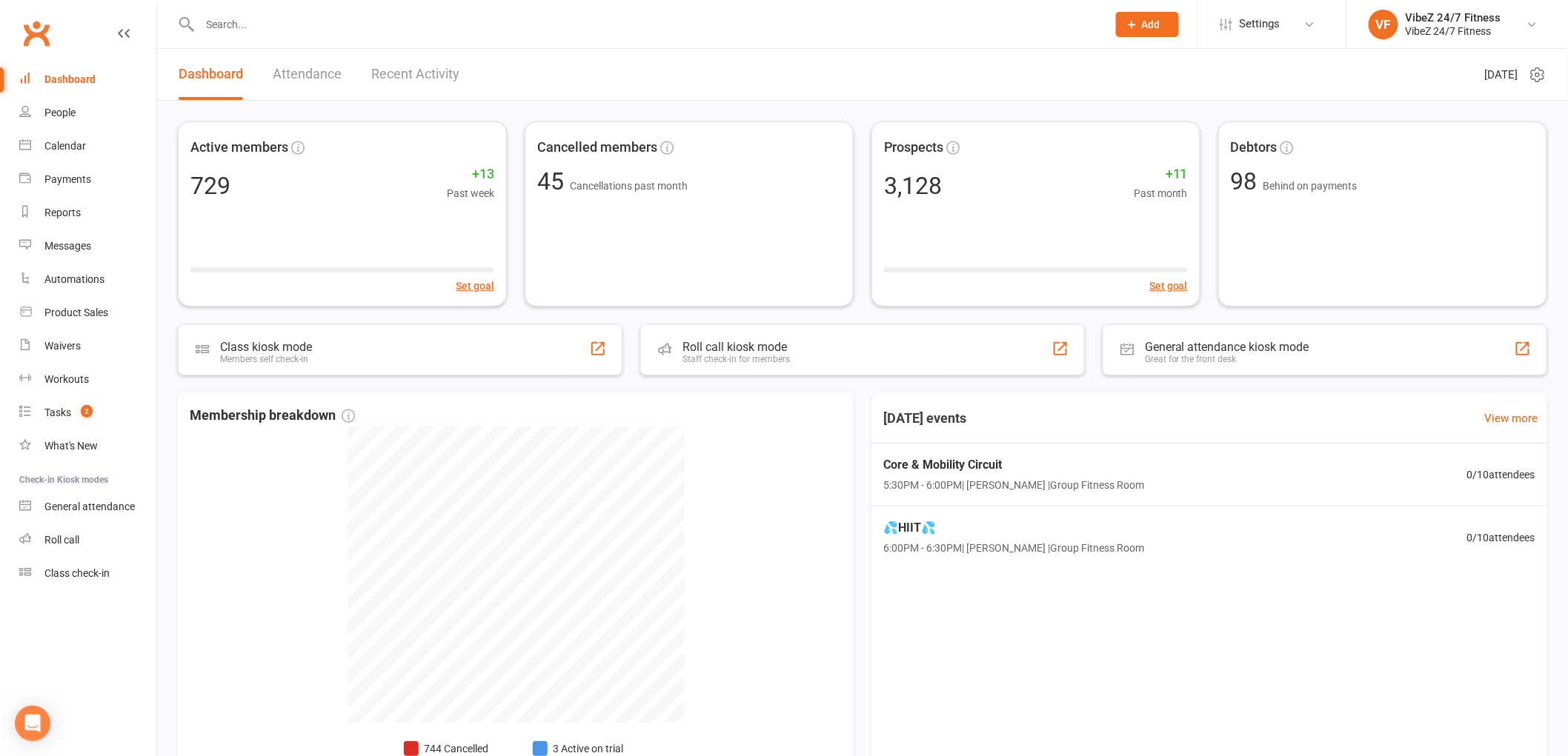
click at [1261, 648] on div "[DATE] events View more Core & Mobility Circuit 5:30PM - 6:00PM | [PERSON_NAME]…" at bounding box center [1209, 606] width 676 height 426
click at [78, 412] on count-badge "2" at bounding box center [82, 412] width 20 height 12
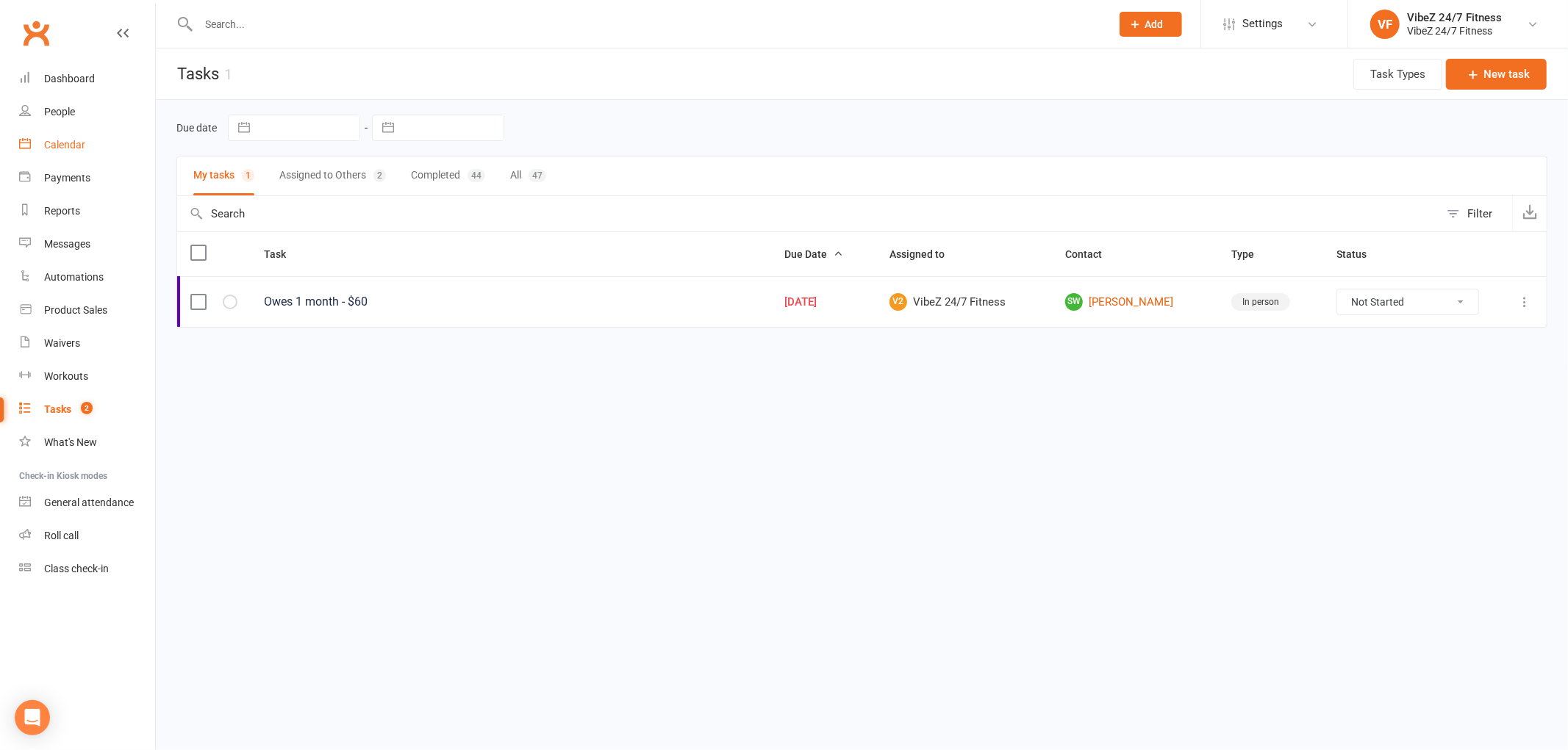
click at [75, 143] on div "Calendar" at bounding box center [65, 145] width 41 height 12
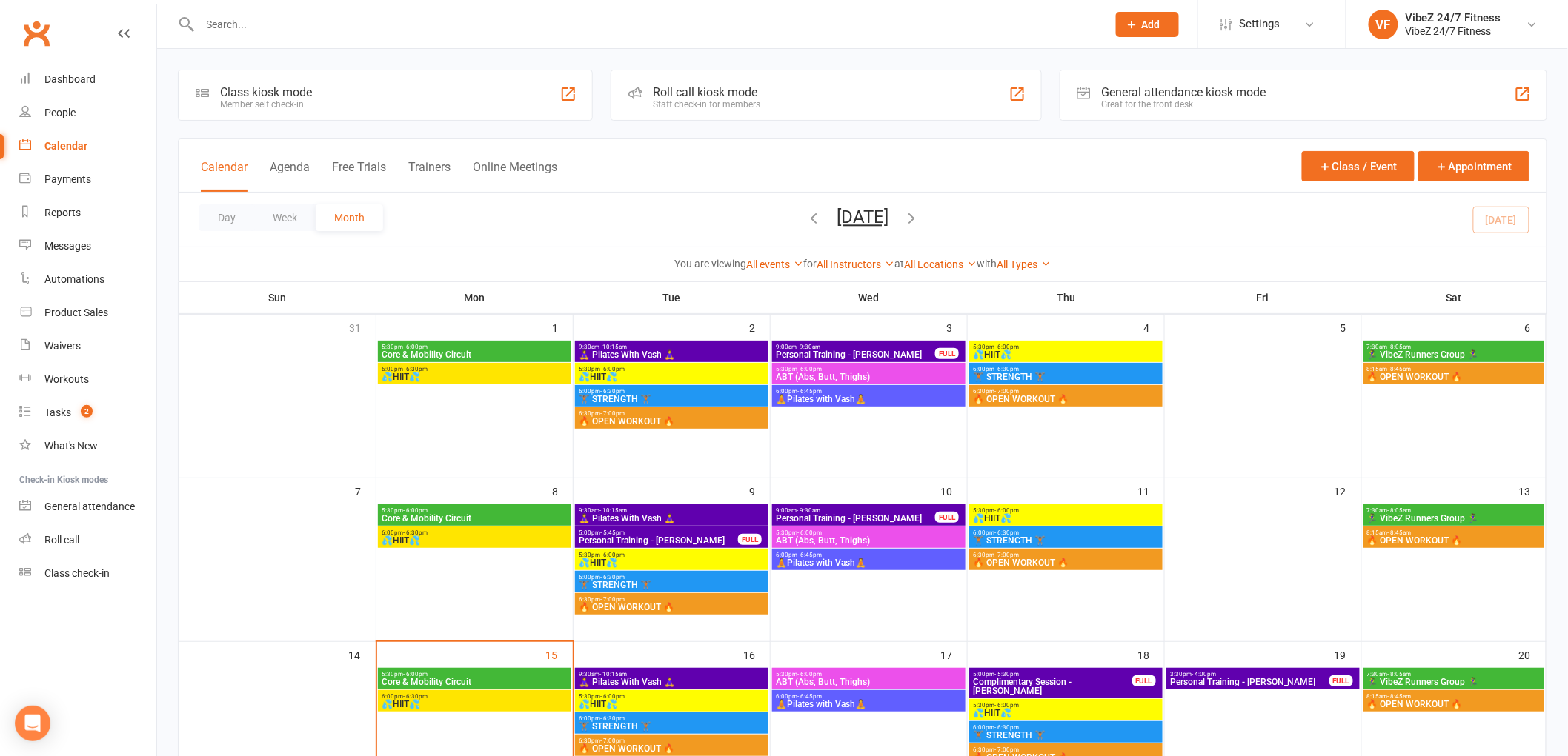
click at [505, 356] on span "Core & Mobility Circuit" at bounding box center [474, 355] width 188 height 9
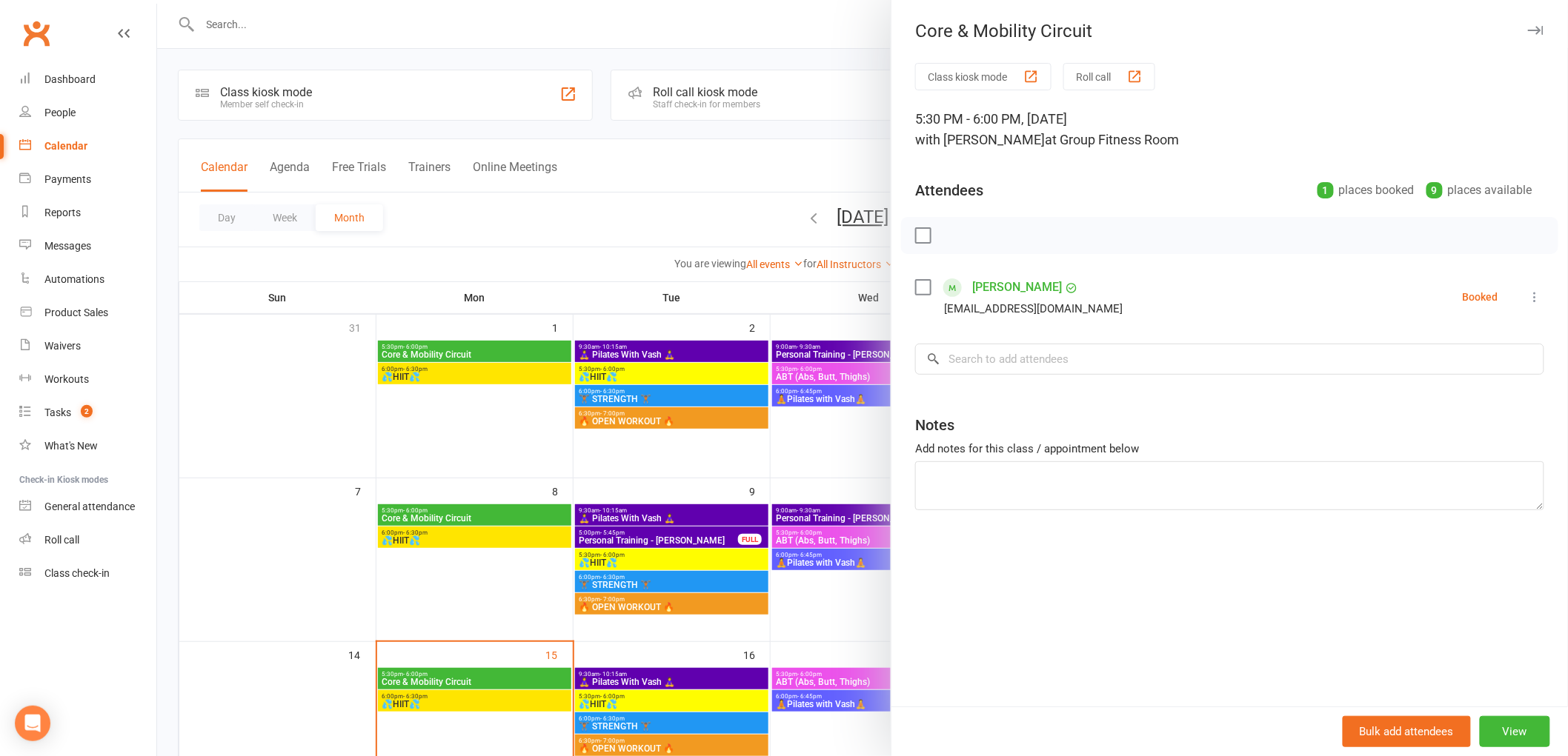
click at [440, 368] on div at bounding box center [862, 378] width 1411 height 756
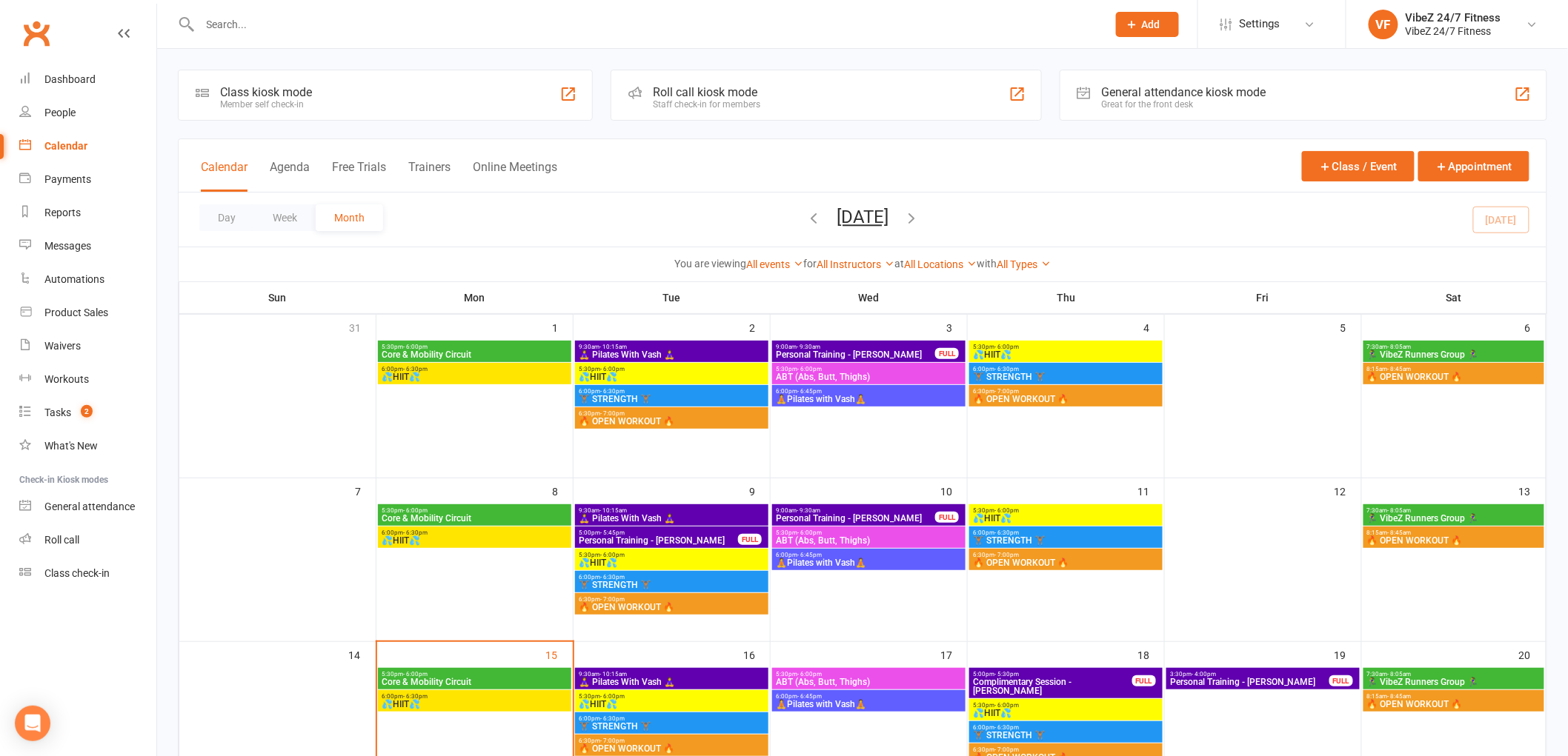
click at [443, 376] on span "💦HIIT💦" at bounding box center [474, 378] width 188 height 9
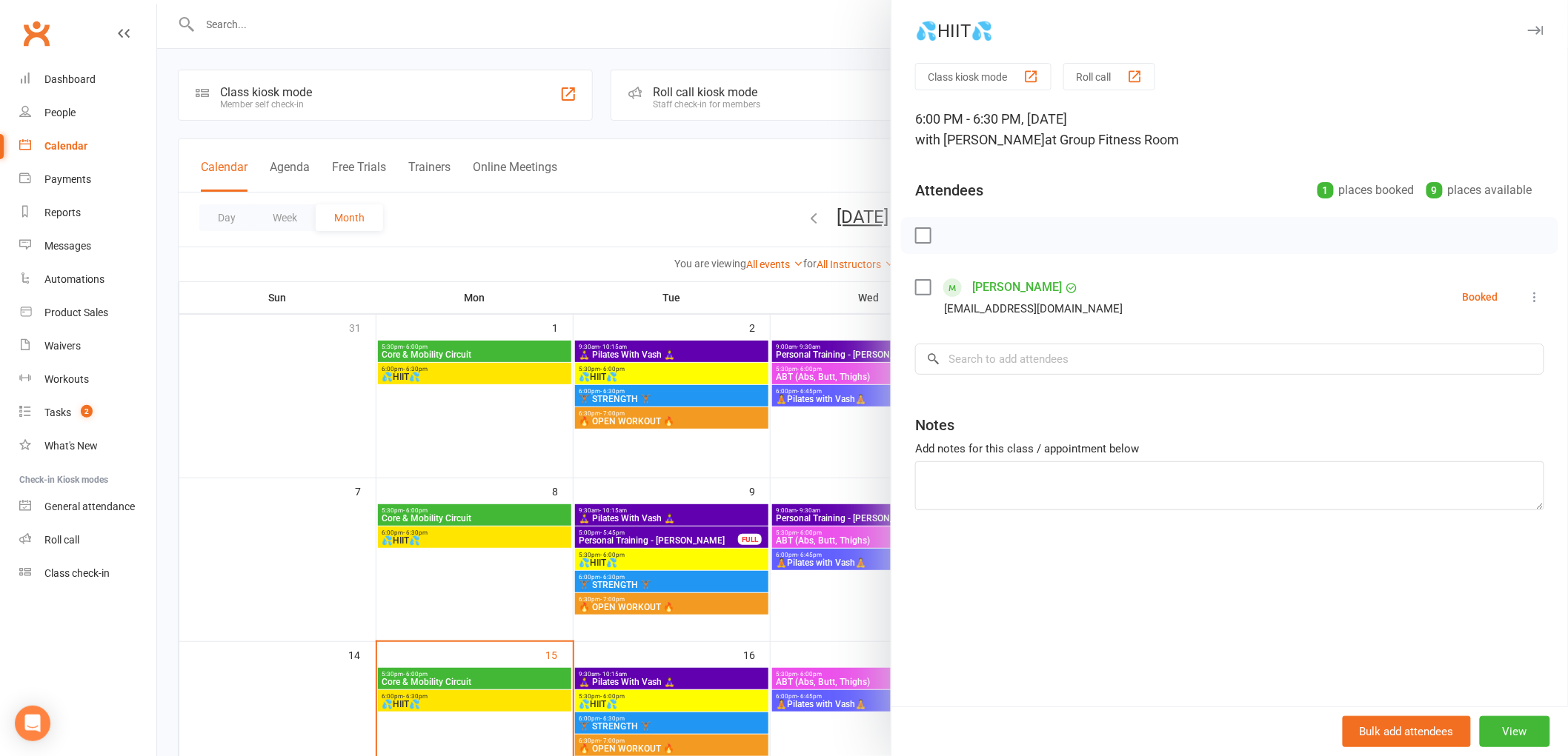
click at [736, 364] on div at bounding box center [862, 378] width 1411 height 756
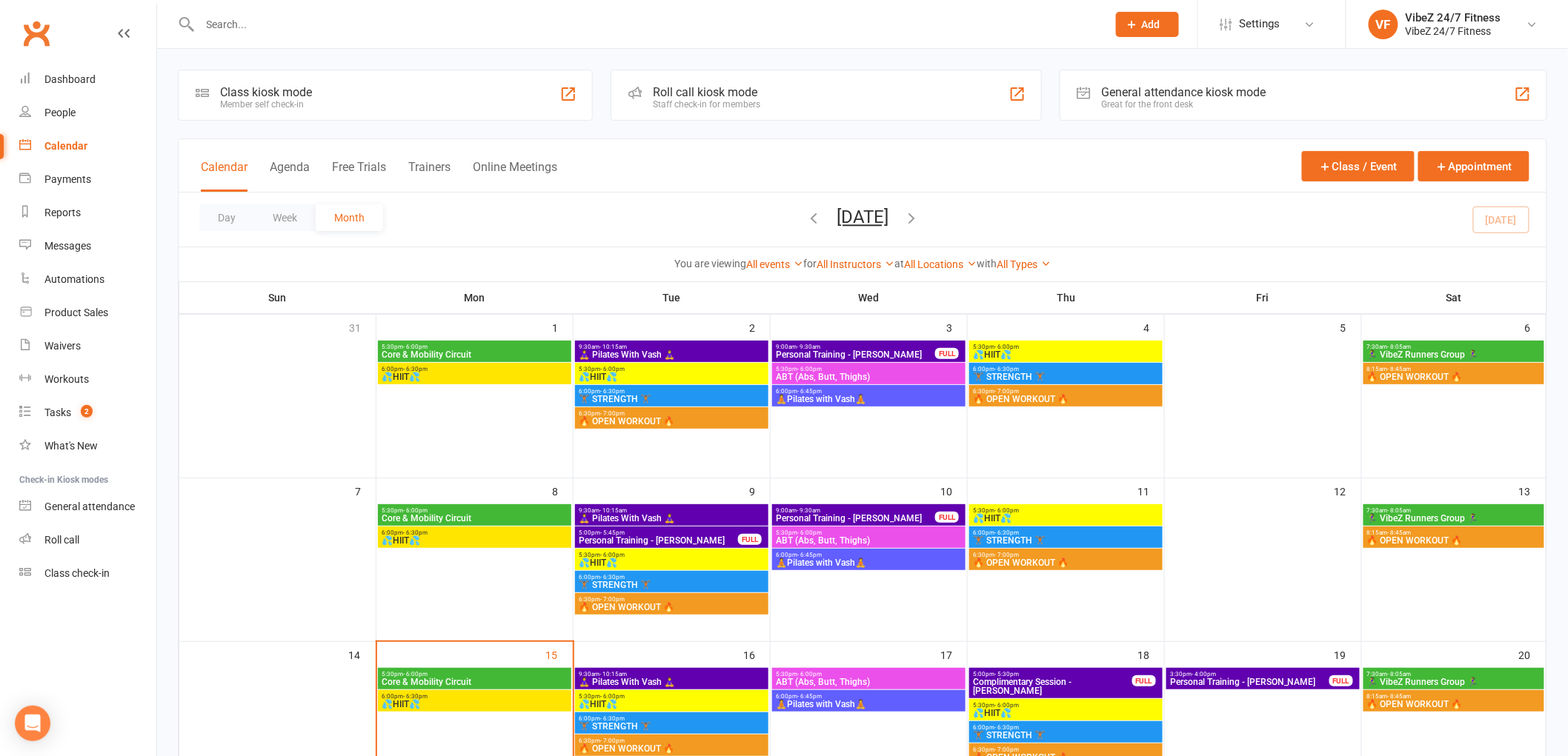
click at [739, 351] on span "🧘‍♀️ Pilates With Vash 🧘‍♀️" at bounding box center [671, 355] width 188 height 9
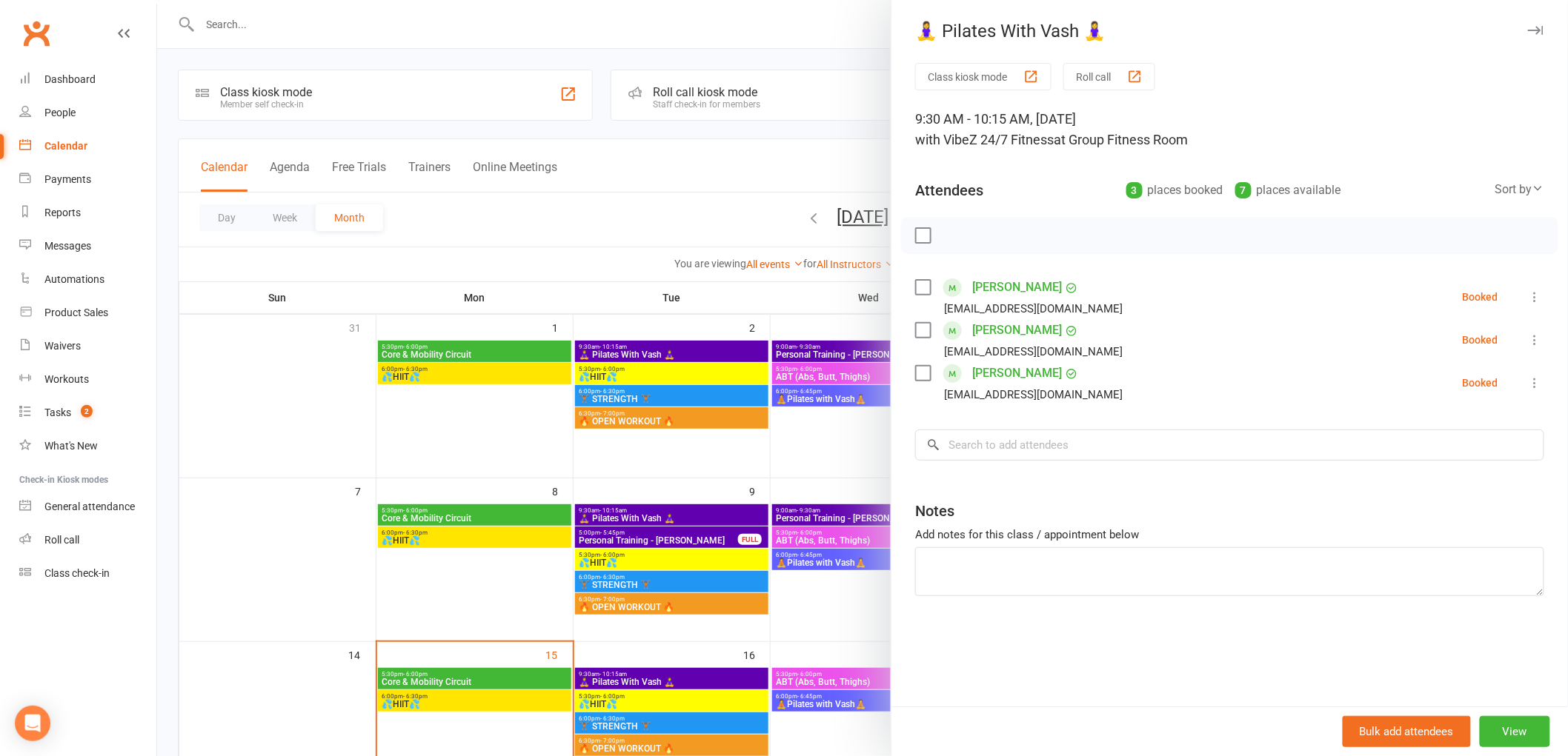
click at [702, 375] on div at bounding box center [862, 378] width 1411 height 756
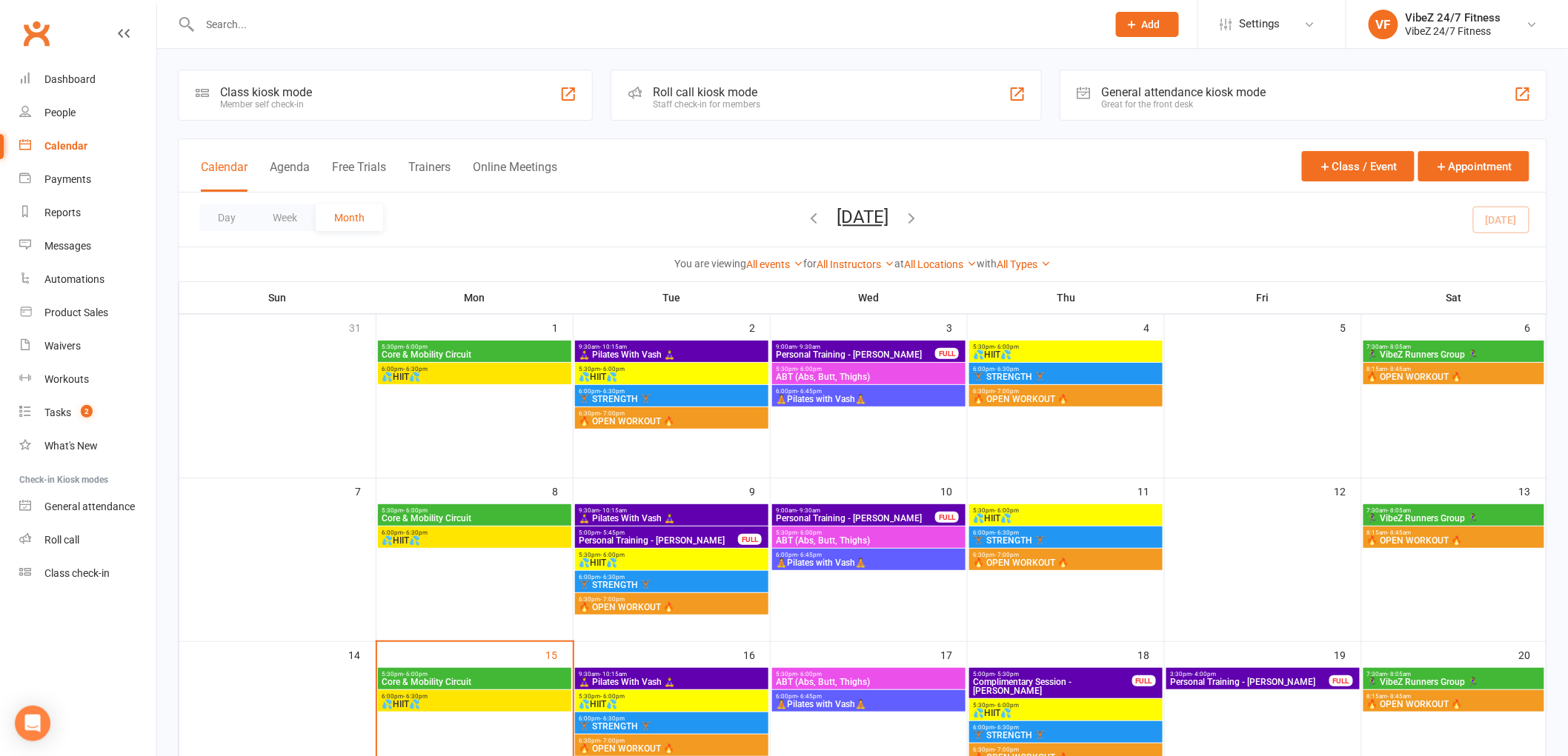
click at [702, 375] on span "💦HIIT💦" at bounding box center [671, 378] width 188 height 9
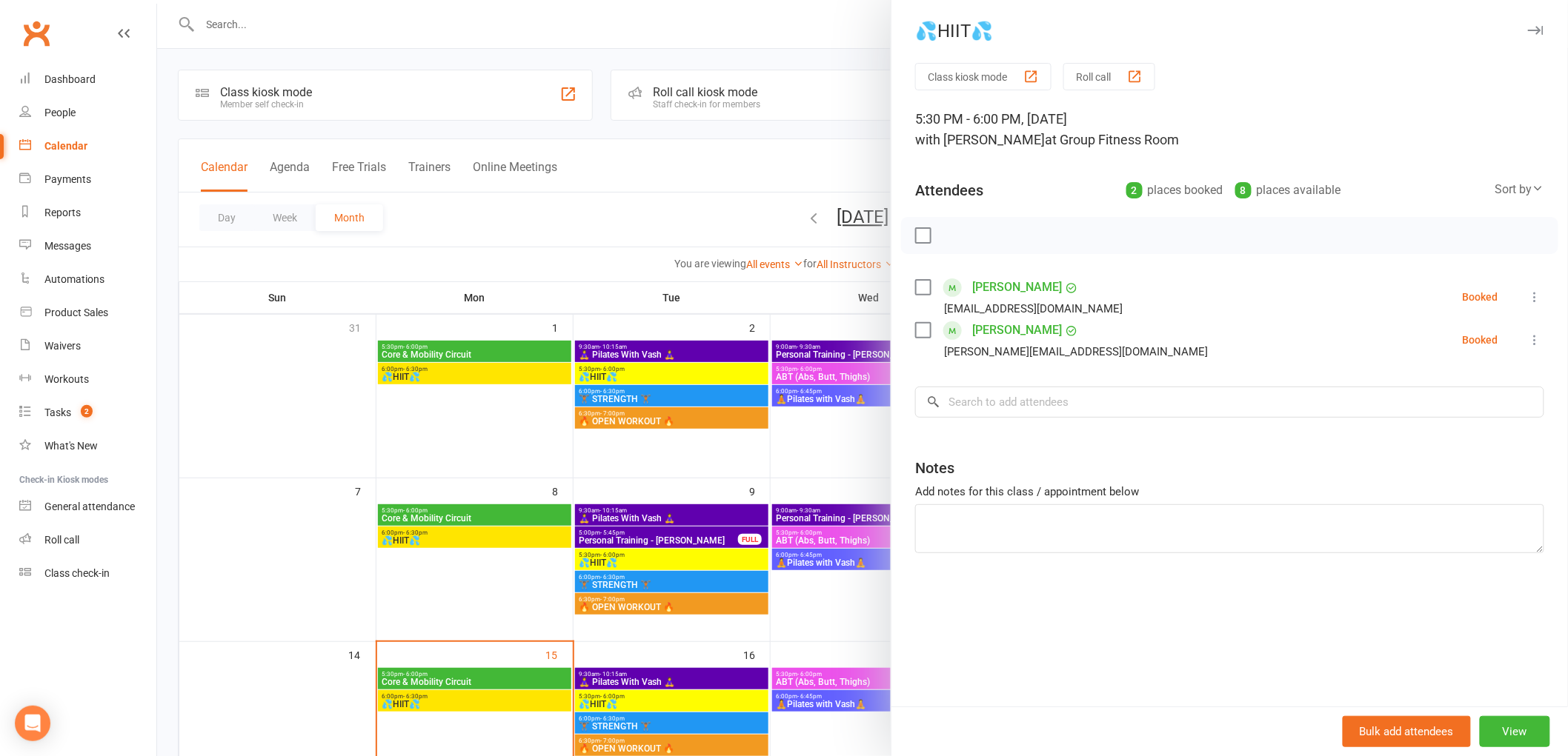
click at [693, 415] on div at bounding box center [862, 378] width 1411 height 756
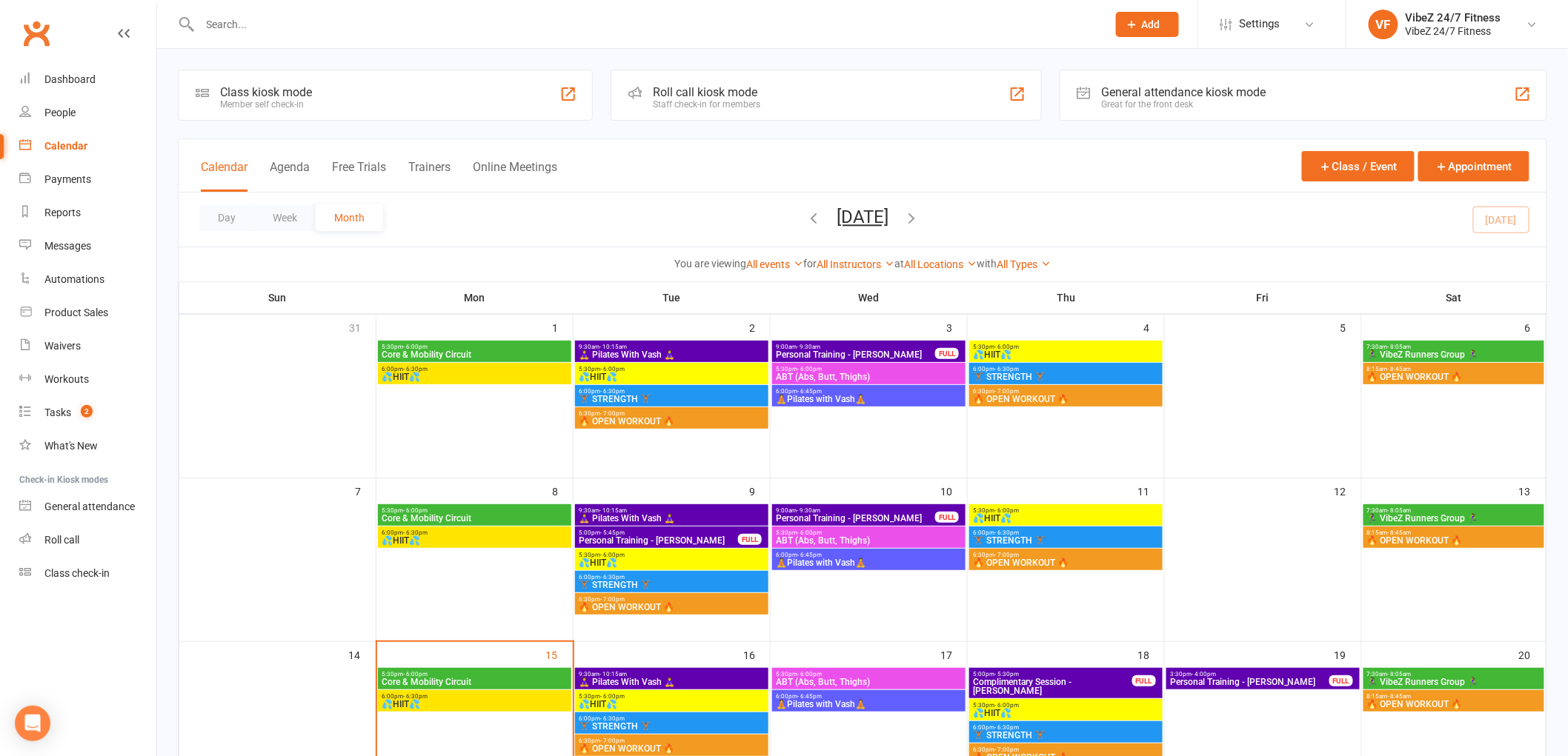
click at [716, 395] on span "🏋🏽 STRENGTH 🏋🏽" at bounding box center [671, 399] width 188 height 9
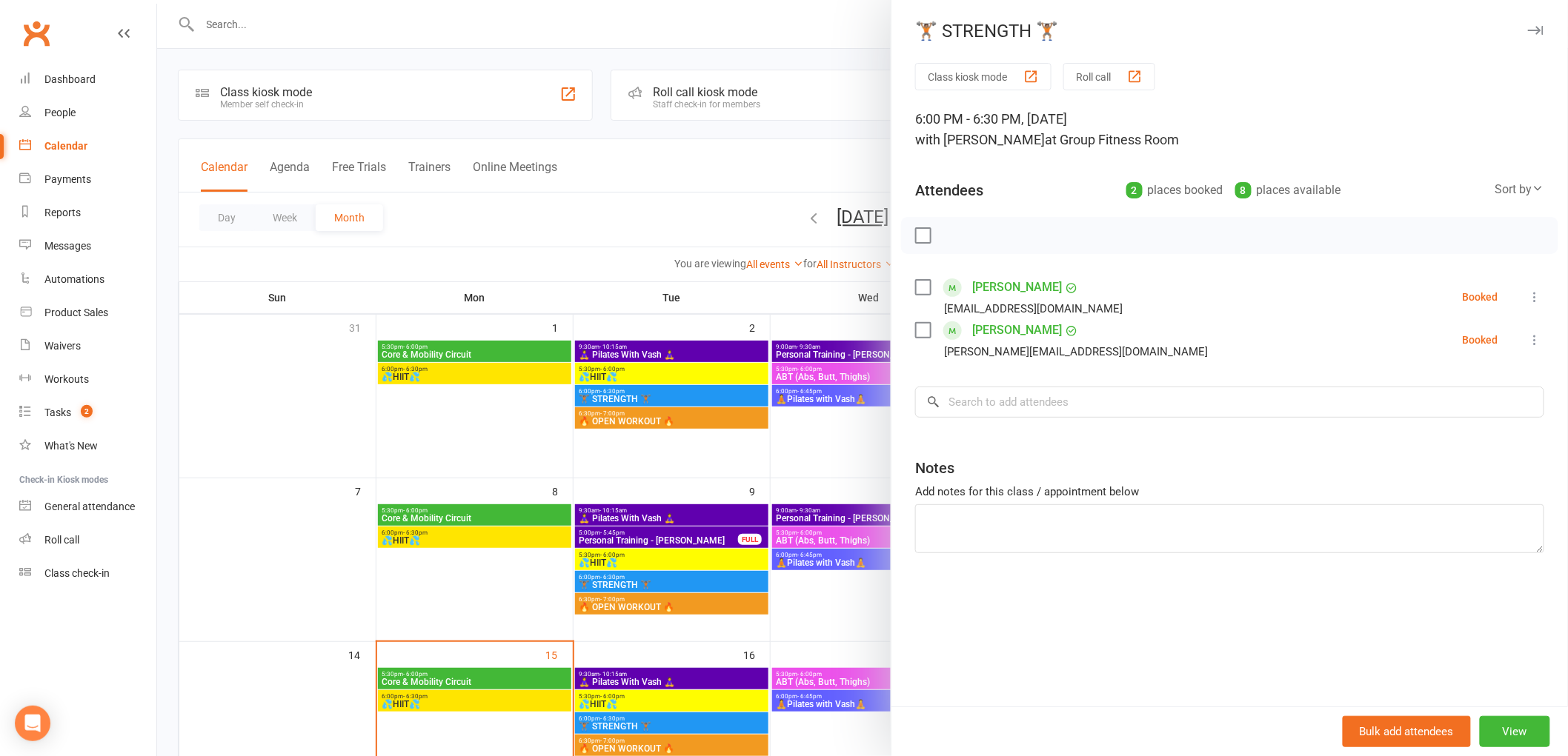
click at [695, 424] on div at bounding box center [862, 378] width 1411 height 756
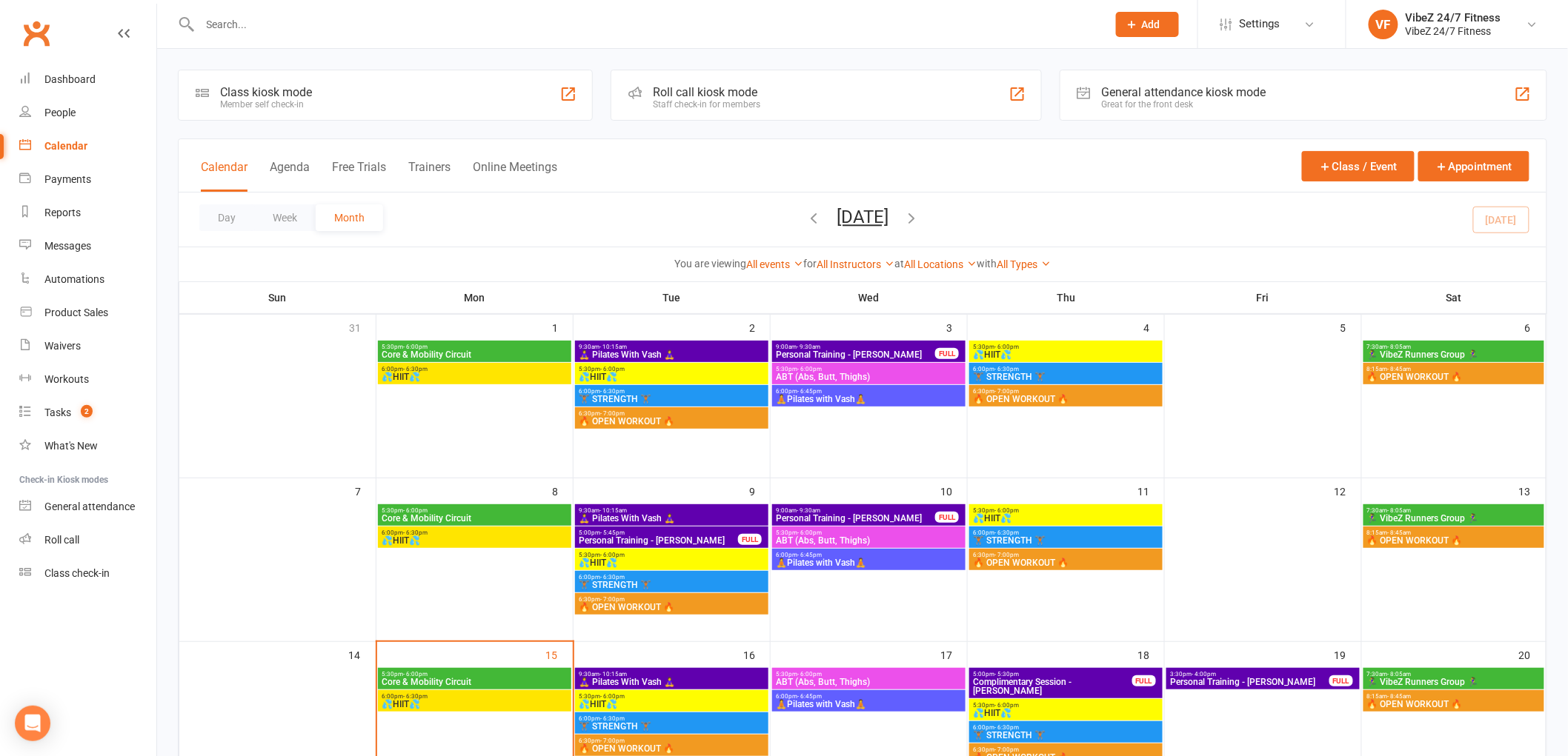
click at [695, 424] on span "🔥 OPEN WORKOUT 🔥" at bounding box center [671, 421] width 188 height 9
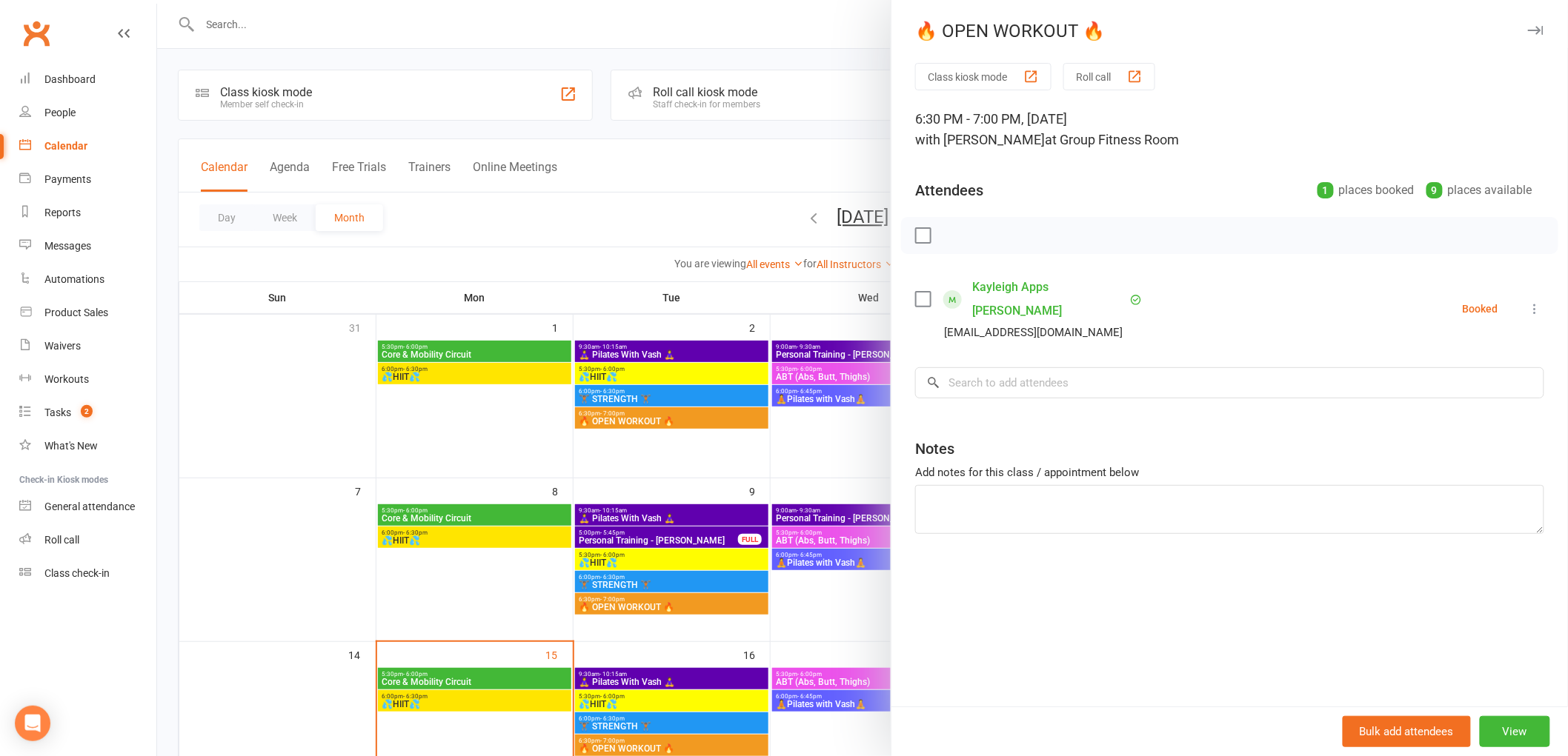
click at [857, 364] on div at bounding box center [862, 378] width 1411 height 756
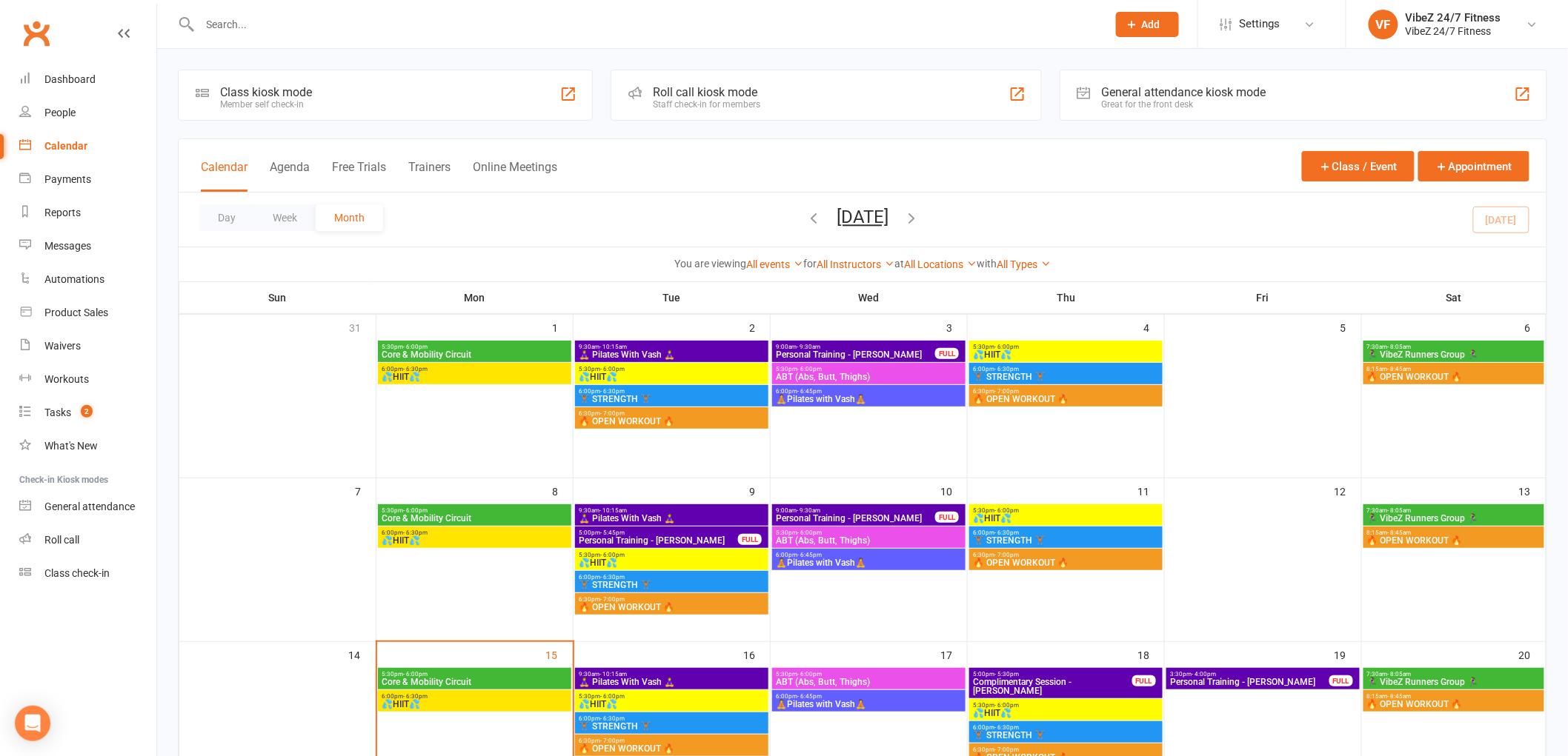
click at [870, 375] on span "ABT (Abs, Butt, Thighs)" at bounding box center [869, 378] width 188 height 9
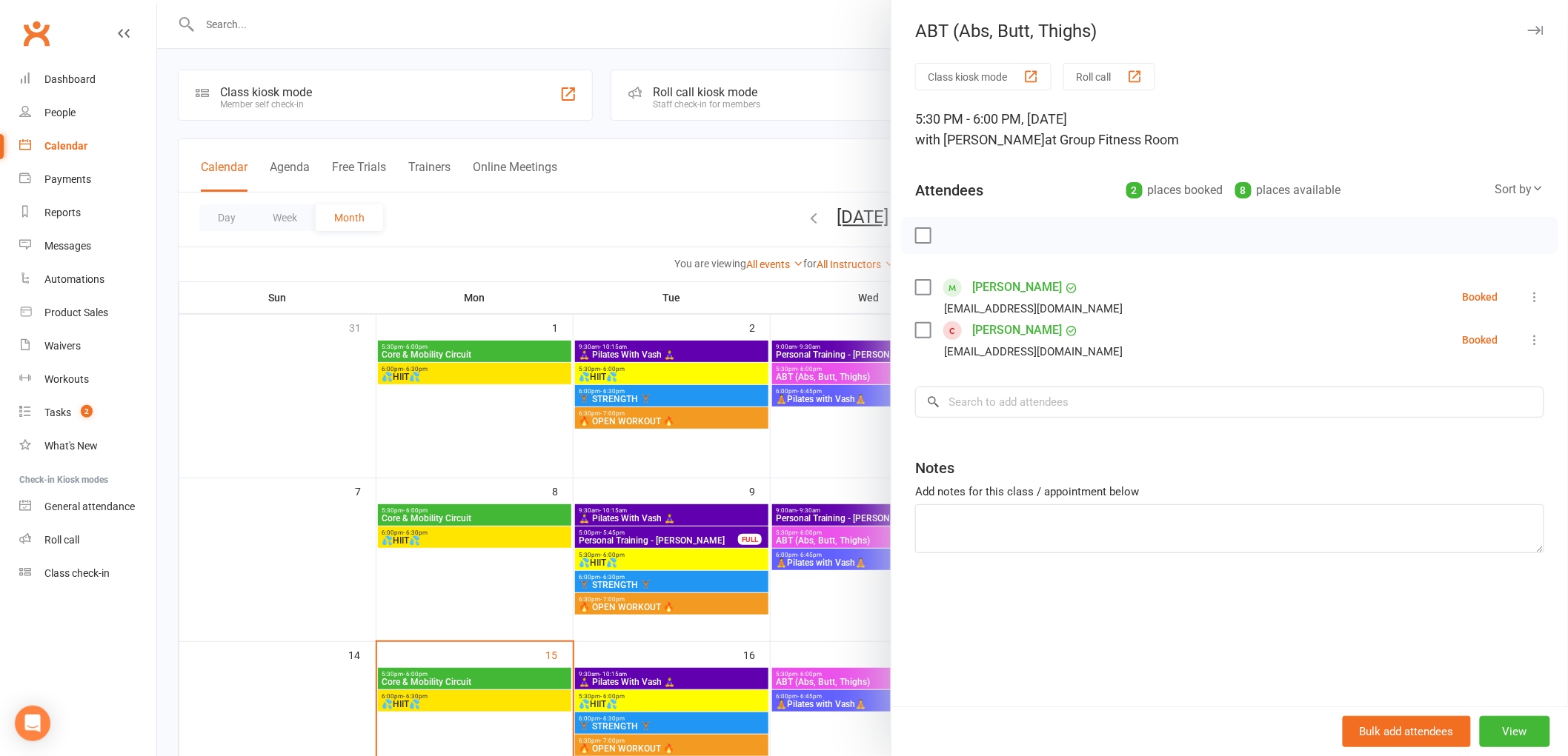
click at [843, 390] on div at bounding box center [862, 378] width 1411 height 756
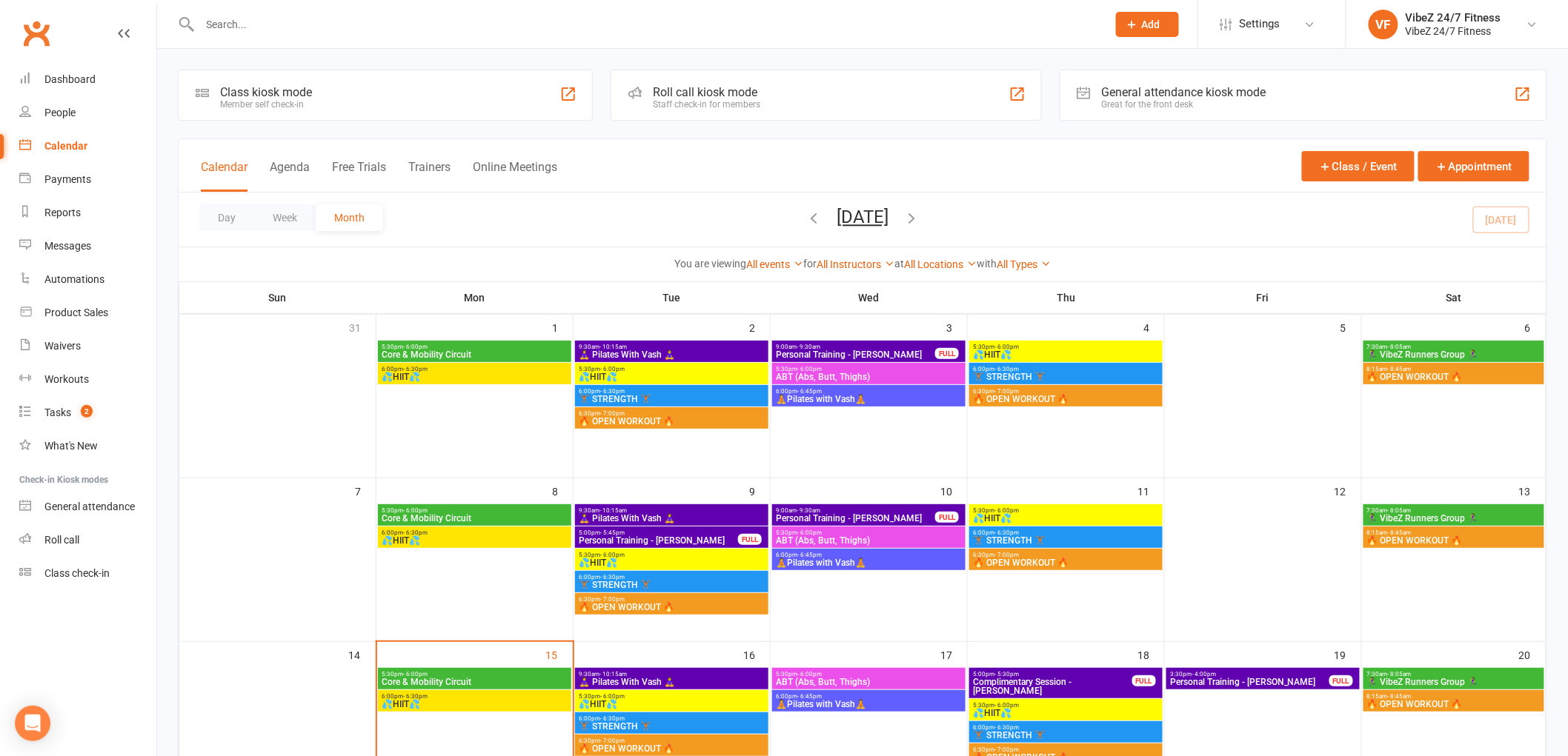
click at [845, 390] on span "6:00pm - 6:45pm" at bounding box center [869, 391] width 188 height 7
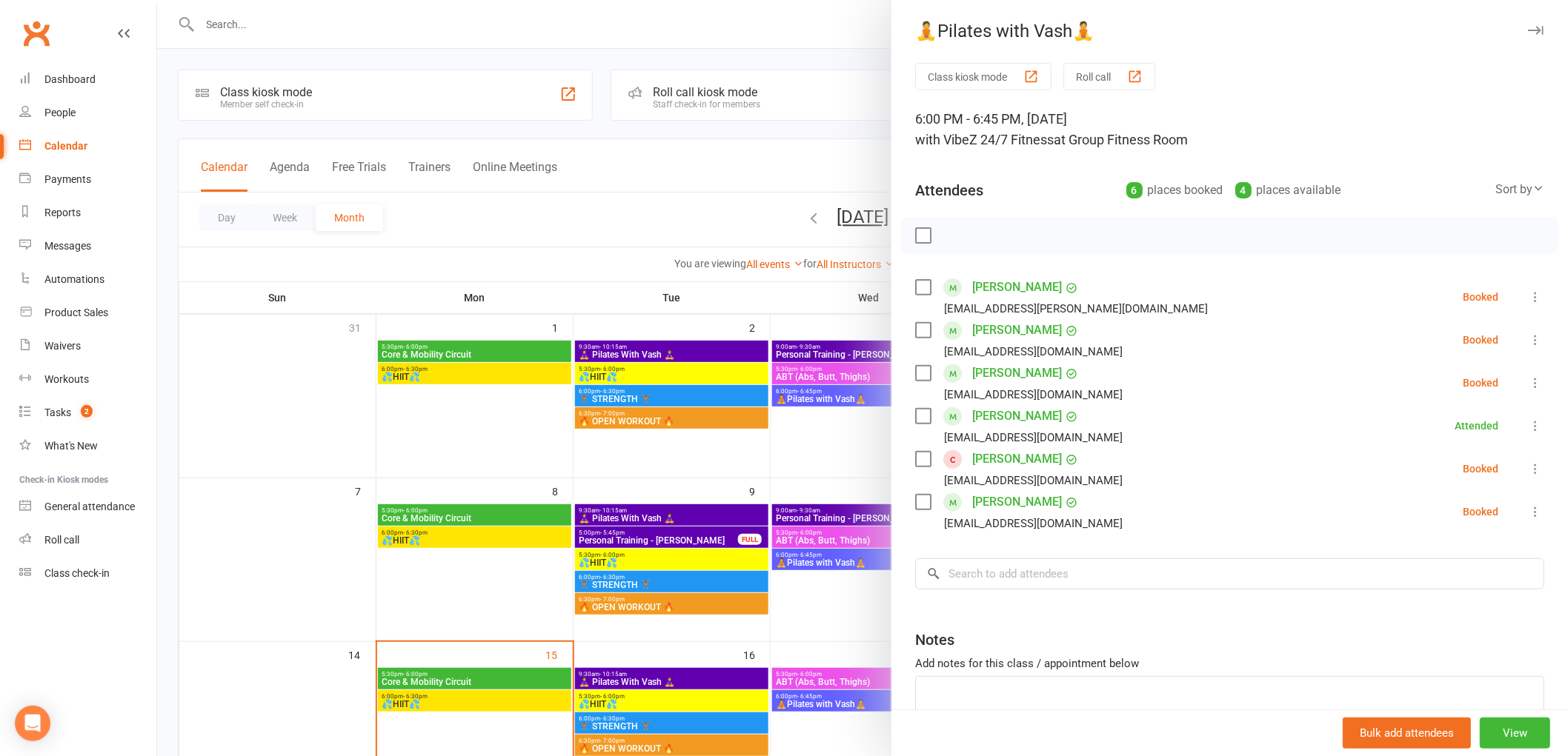
click at [823, 415] on div at bounding box center [862, 378] width 1411 height 756
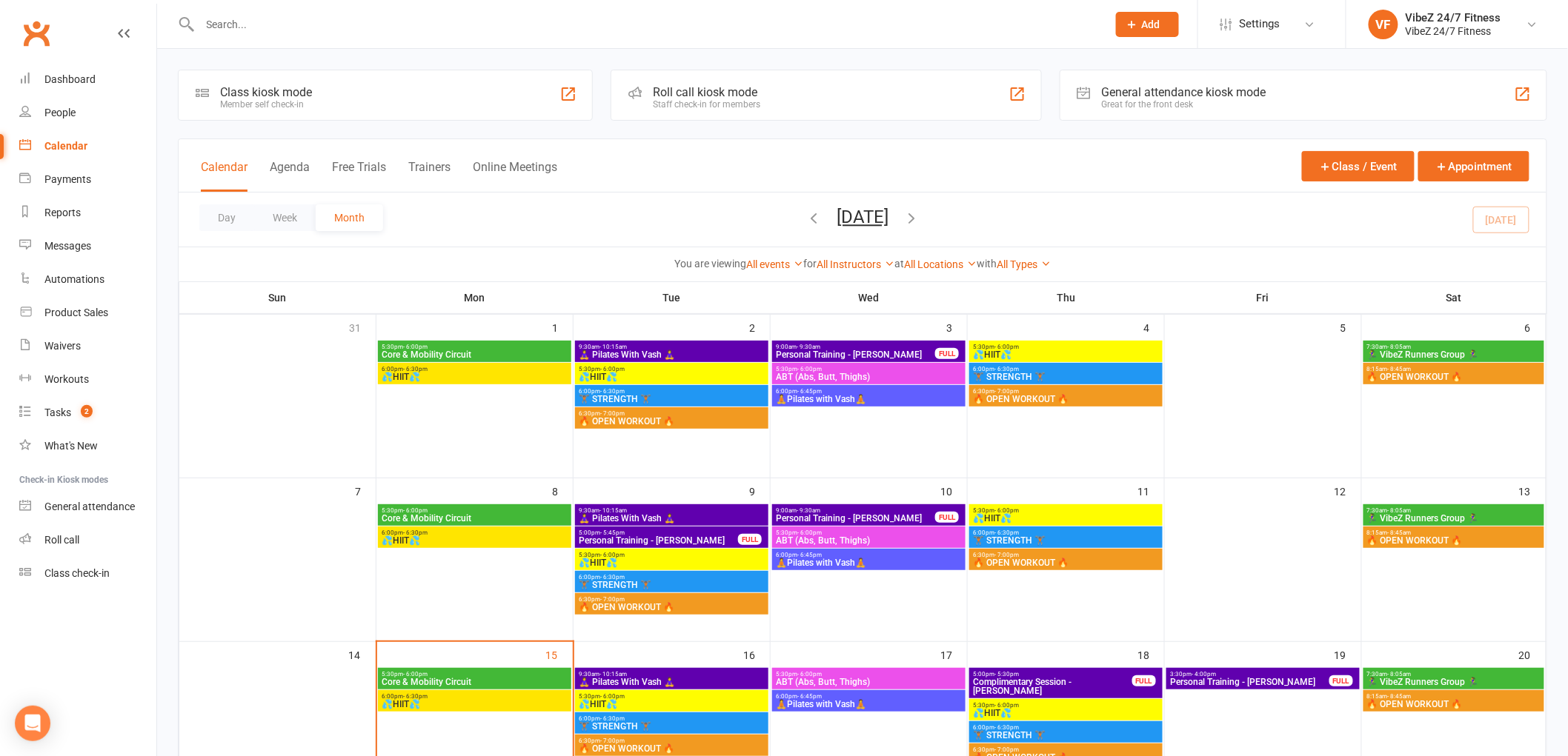
click at [1023, 351] on span "💦HIIT💦" at bounding box center [1066, 355] width 188 height 9
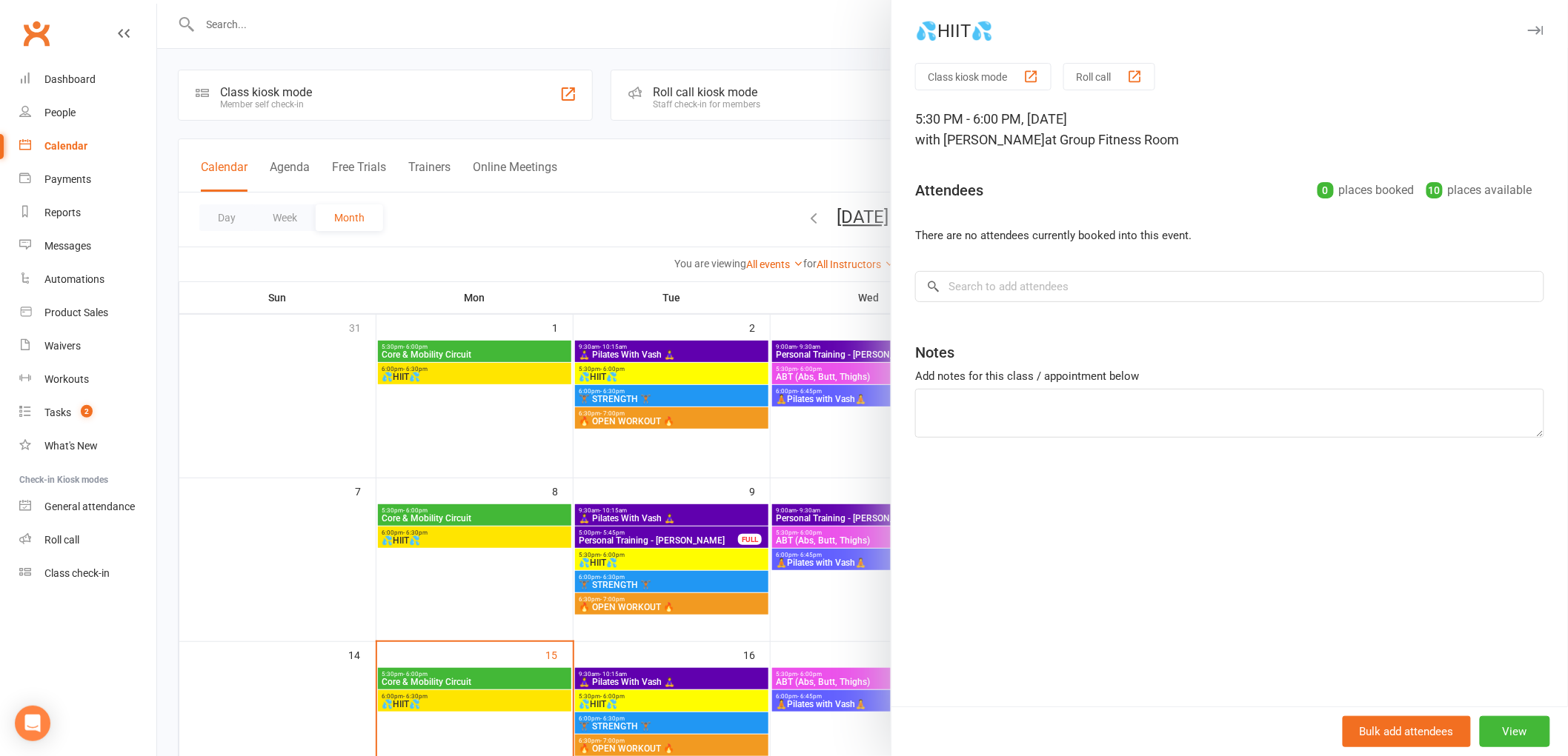
click at [864, 472] on div at bounding box center [862, 378] width 1411 height 756
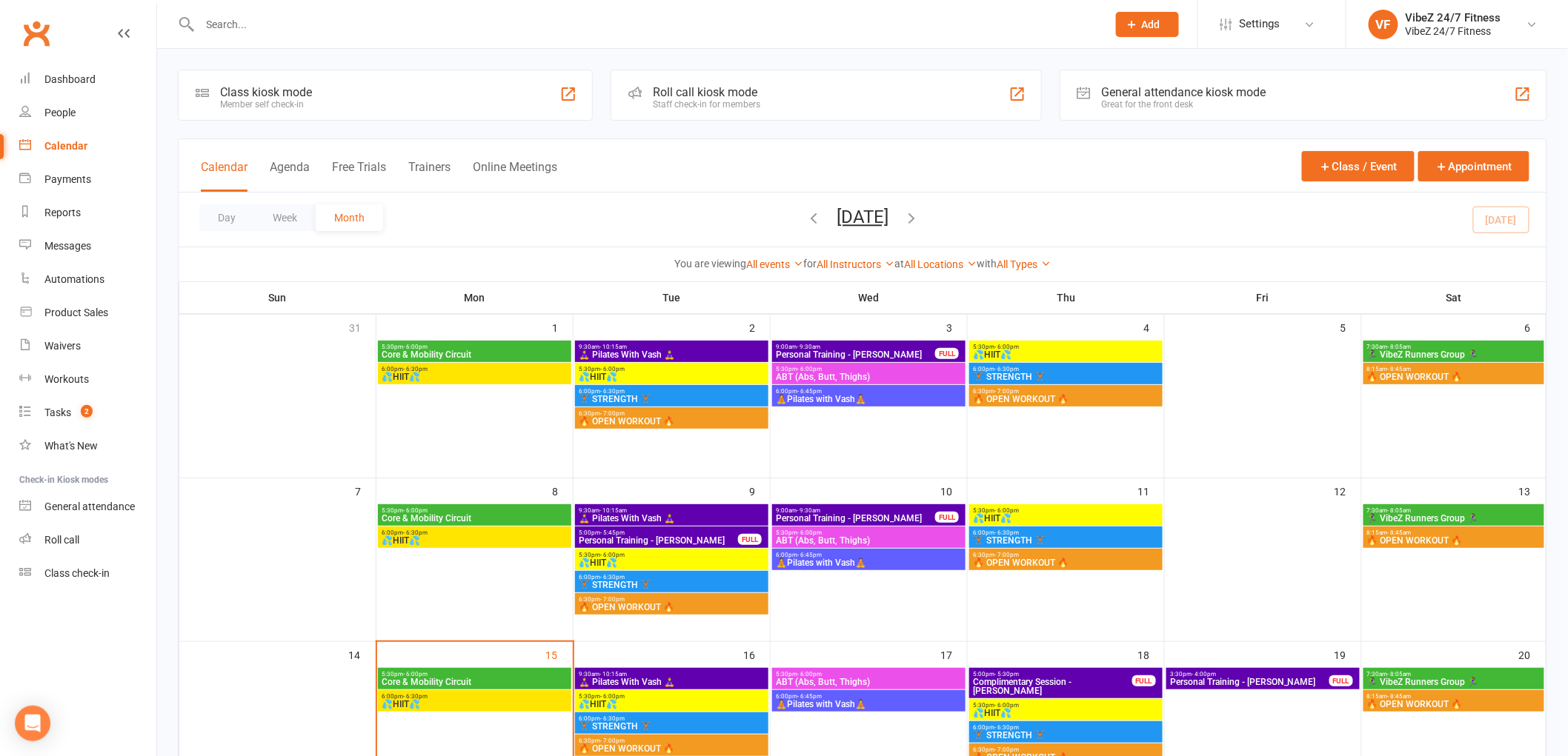
click at [1080, 367] on span "6:00pm - 6:30pm" at bounding box center [1066, 369] width 188 height 7
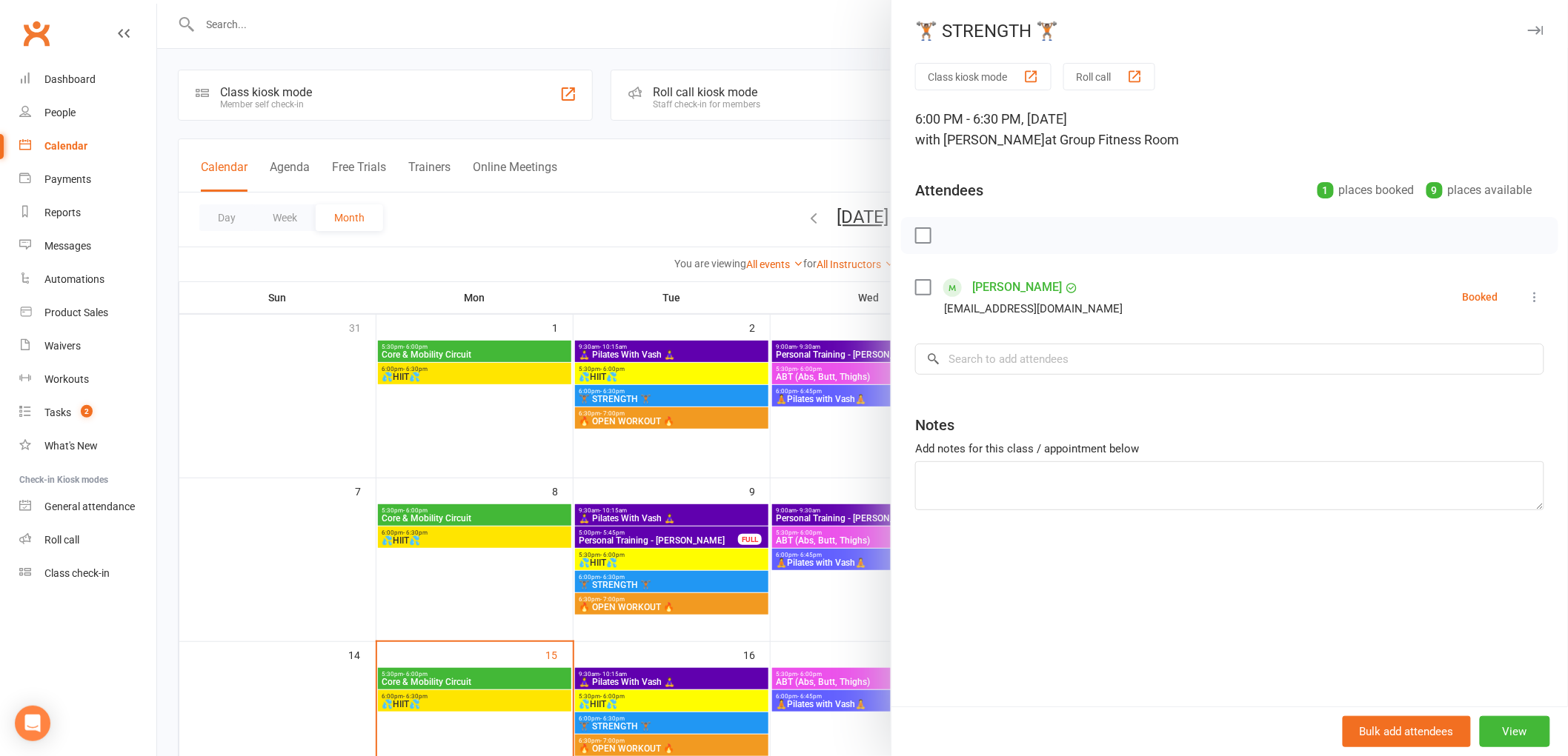
click at [788, 475] on div at bounding box center [862, 378] width 1411 height 756
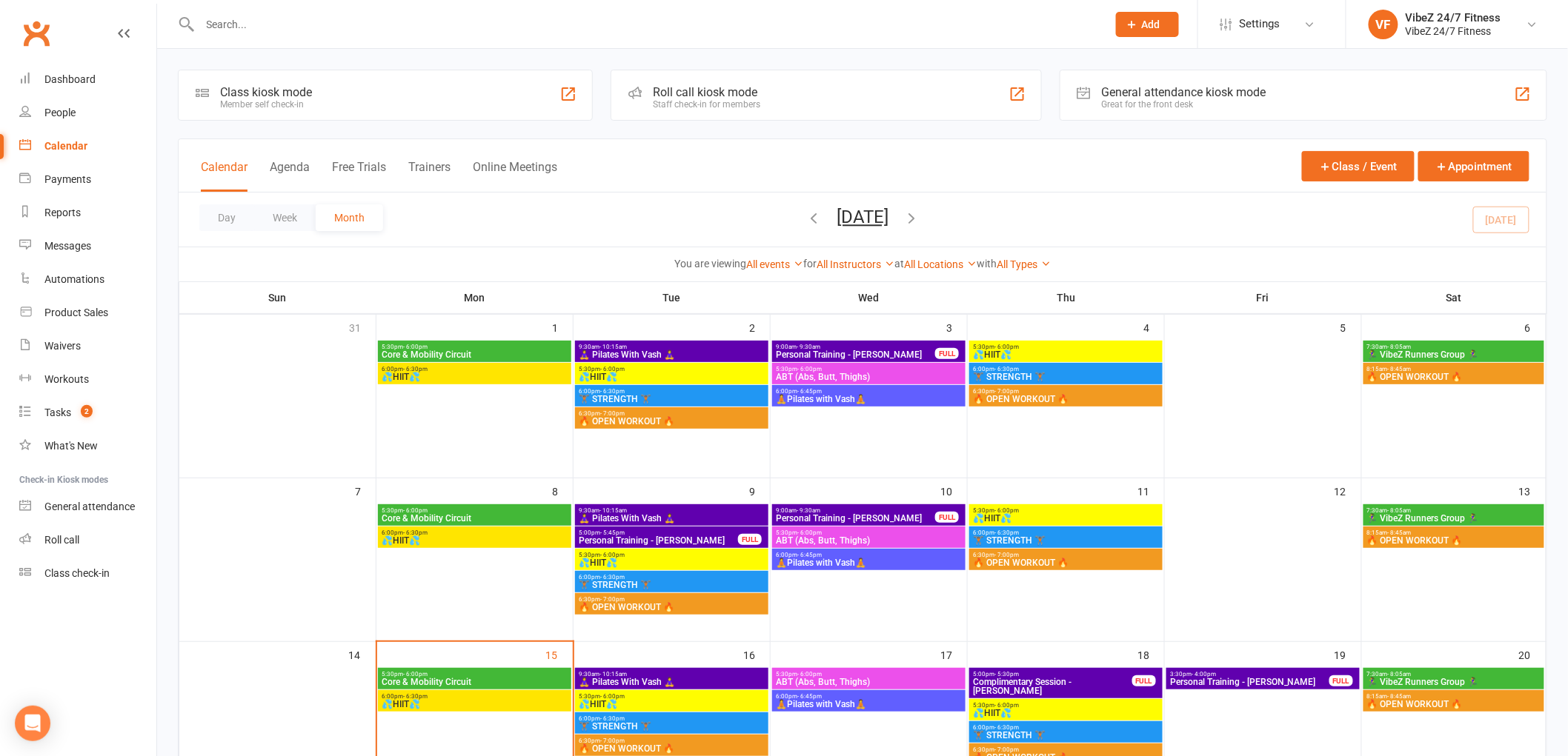
click at [1009, 396] on span "🔥 OPEN WORKOUT 🔥" at bounding box center [1066, 399] width 188 height 9
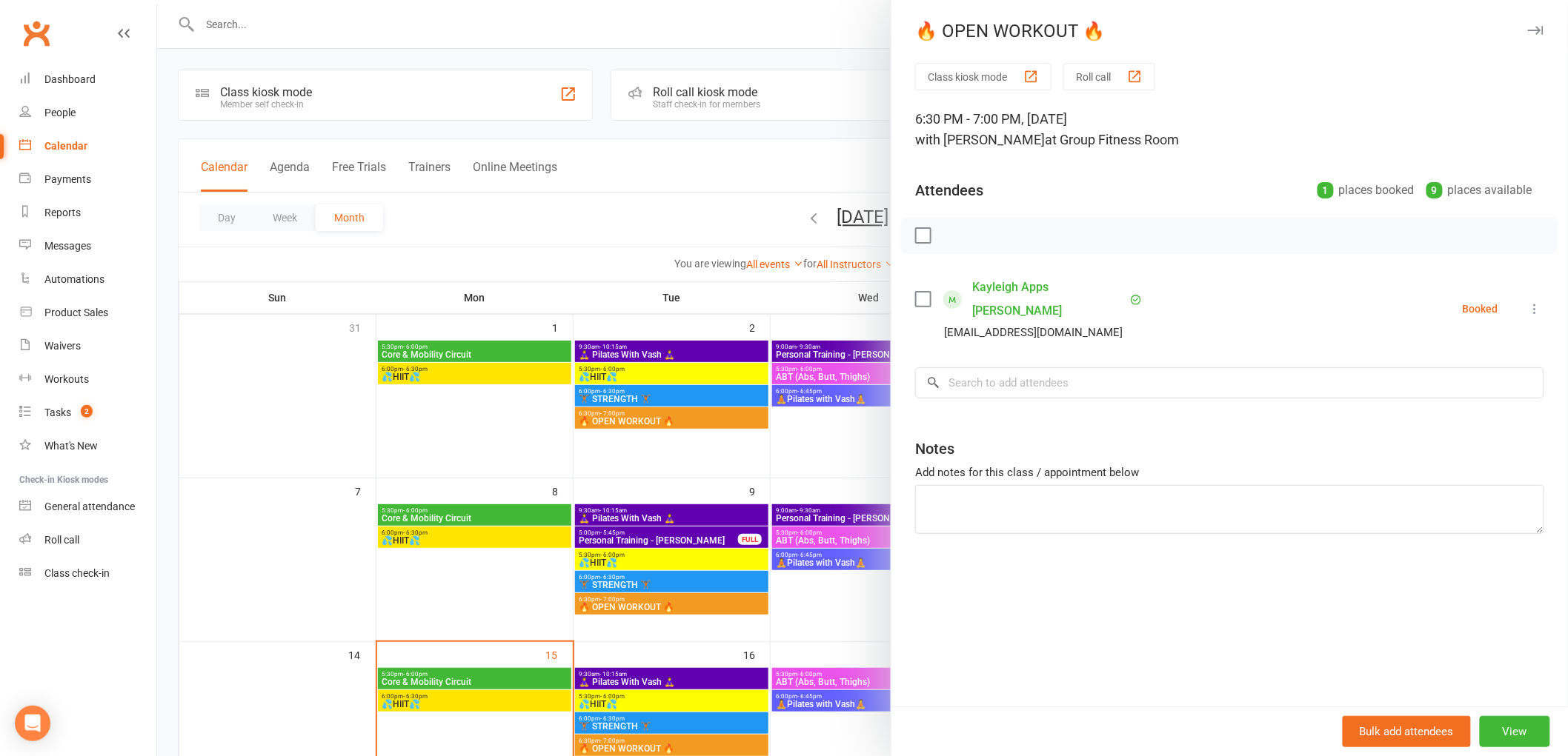
click at [891, 435] on div "Class kiosk mode Roll call 6:30 PM - 7:00 PM, [DATE] with [PERSON_NAME] at Grou…" at bounding box center [1230, 384] width 677 height 644
click at [816, 446] on div at bounding box center [862, 378] width 1411 height 756
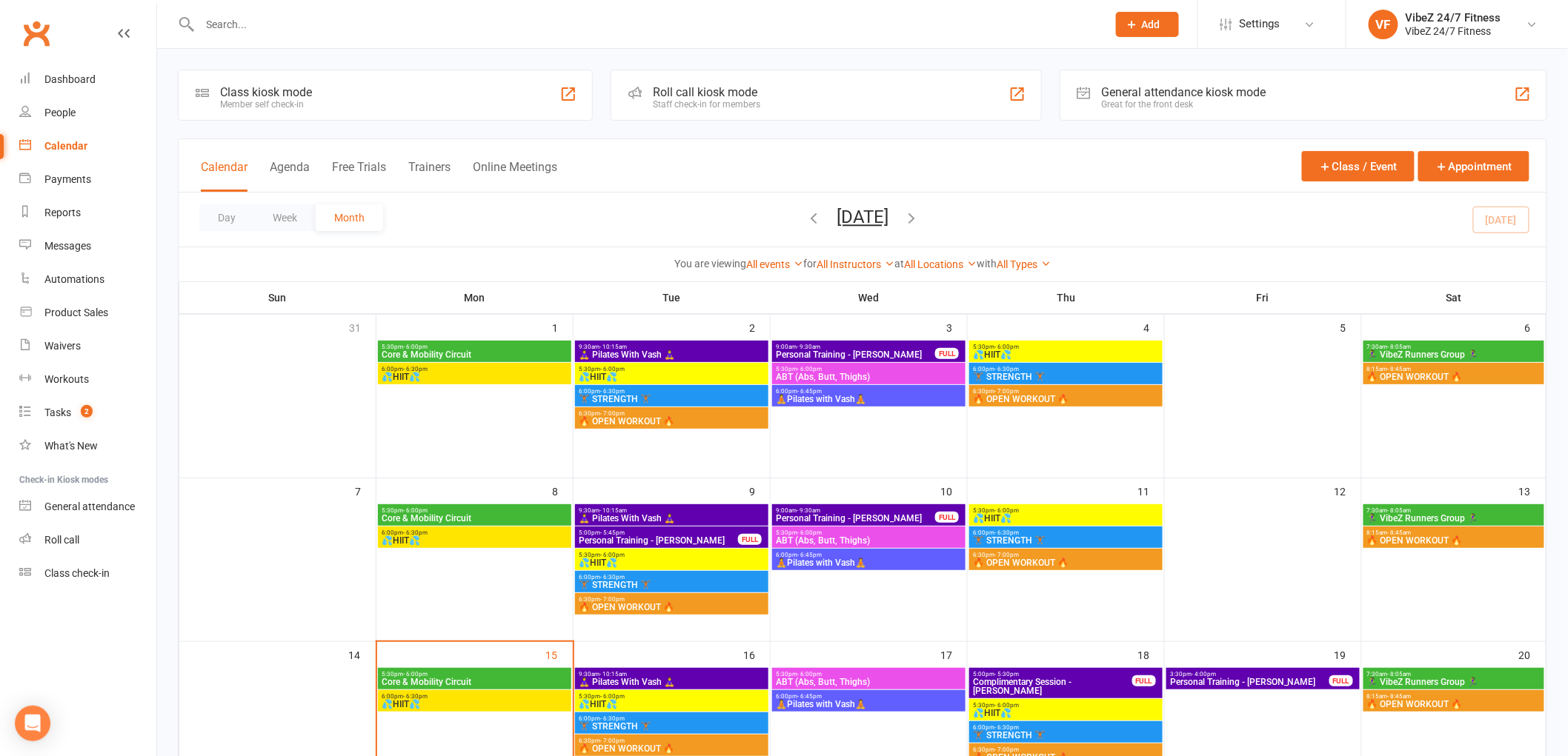
click at [1431, 350] on span "🏃‍♀️ VibeZ Runners Group 🏃‍♀️" at bounding box center [1454, 355] width 175 height 9
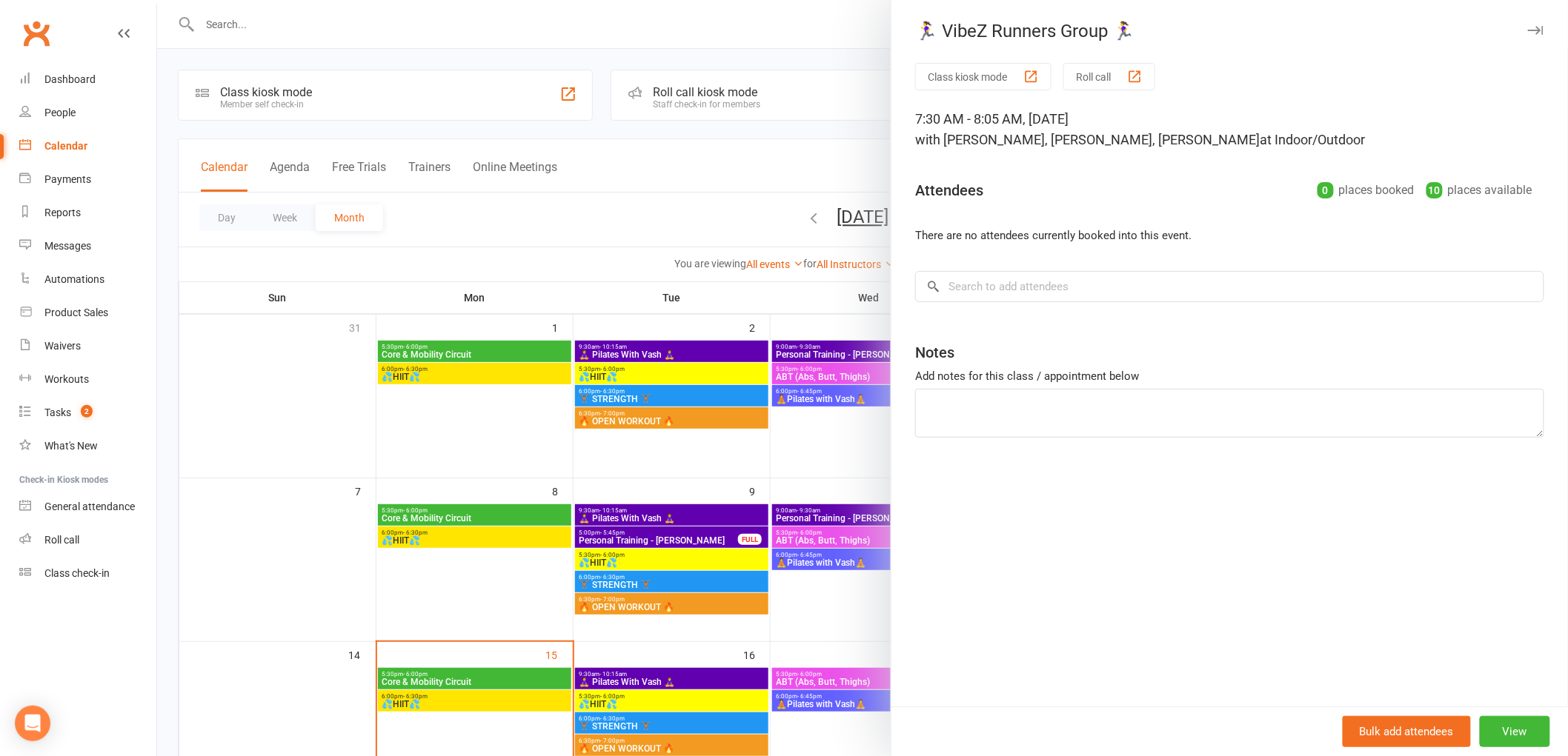
click at [873, 449] on div at bounding box center [862, 378] width 1411 height 756
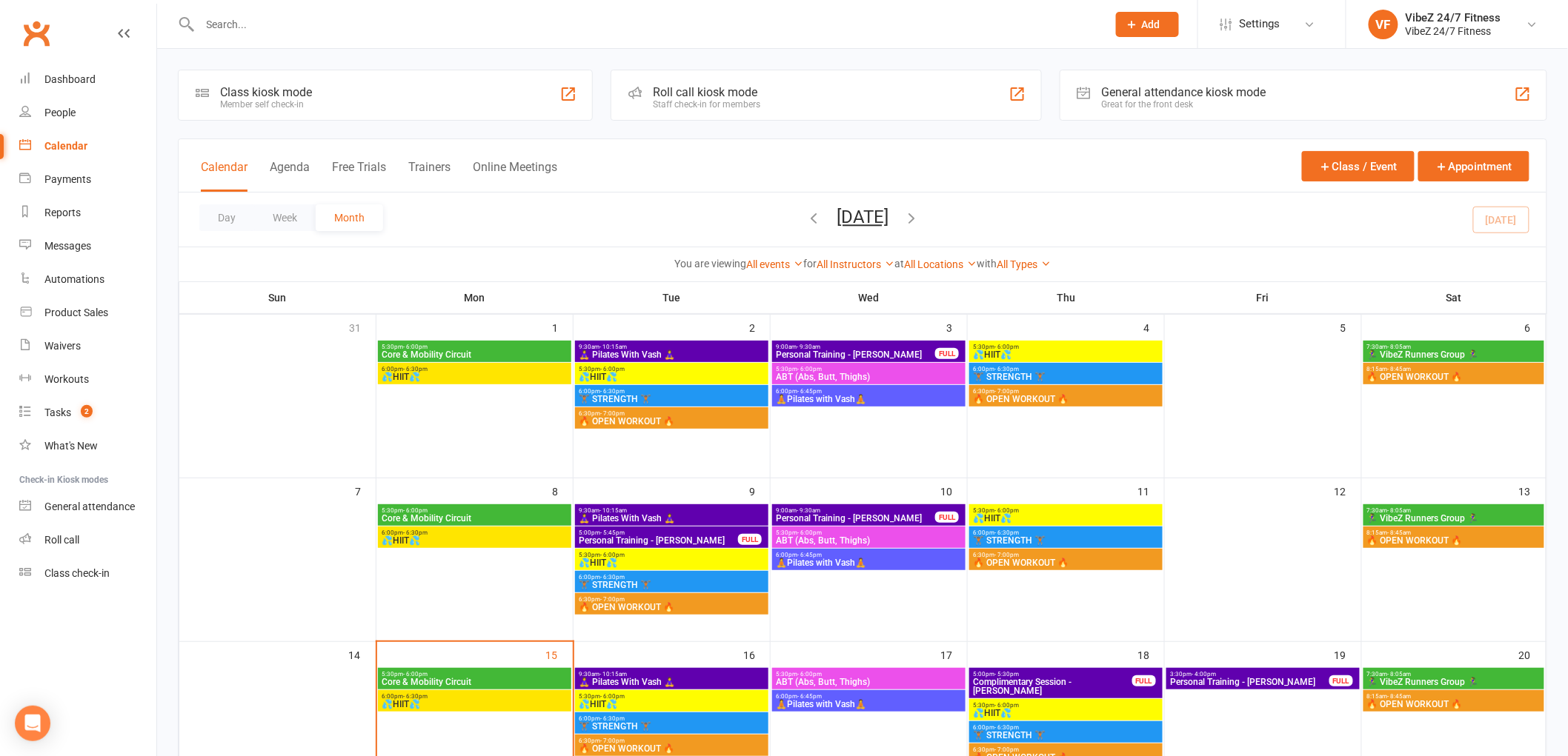
click at [1409, 378] on span "🔥 OPEN WORKOUT 🔥" at bounding box center [1454, 378] width 175 height 9
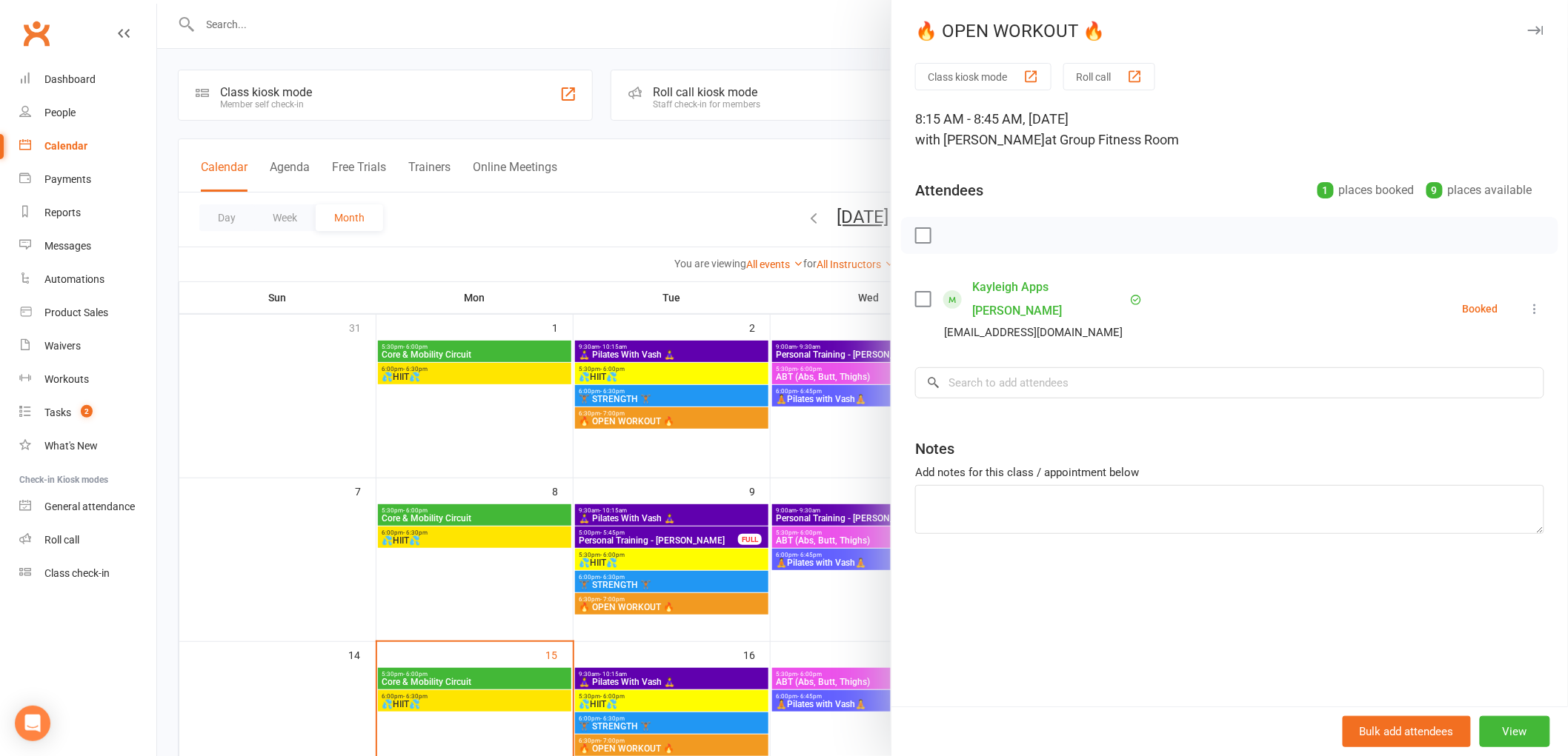
click at [840, 440] on div at bounding box center [862, 378] width 1411 height 756
